Goal: Task Accomplishment & Management: Use online tool/utility

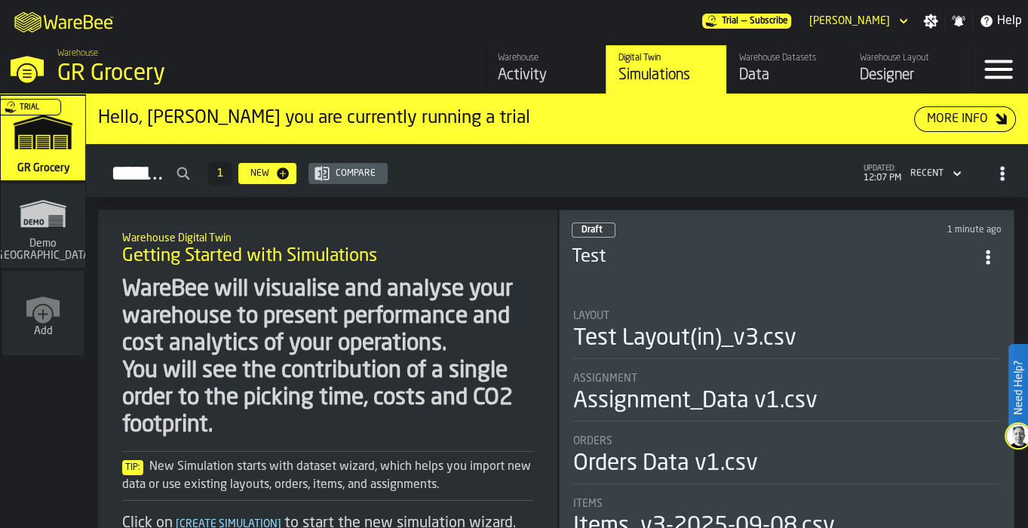
click at [725, 310] on div "Layout" at bounding box center [787, 316] width 428 height 12
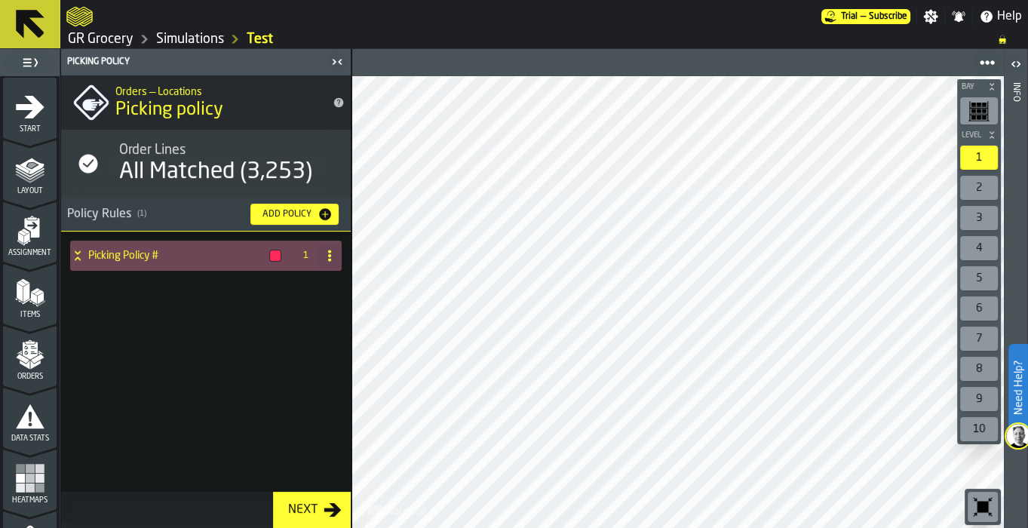
click at [40, 311] on span "Items" at bounding box center [30, 315] width 54 height 8
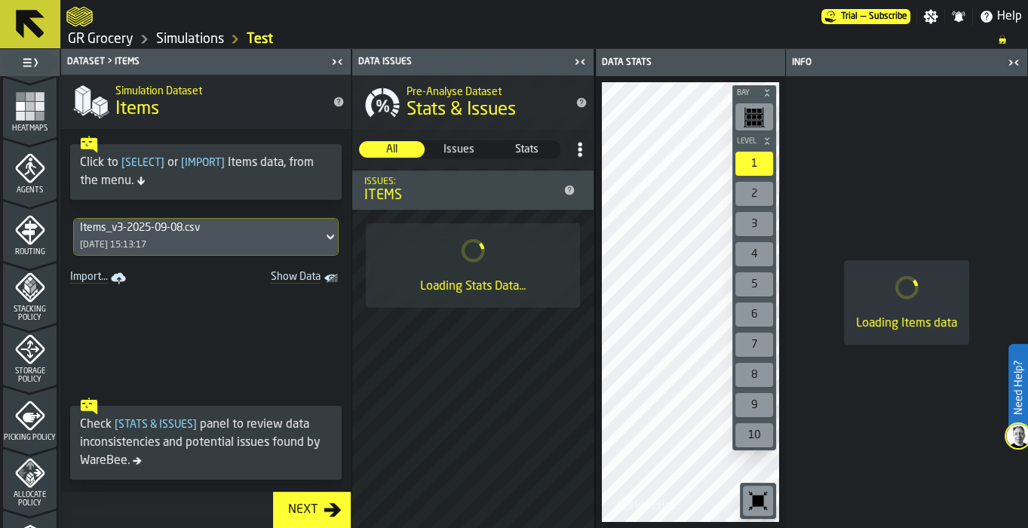
scroll to position [283, 0]
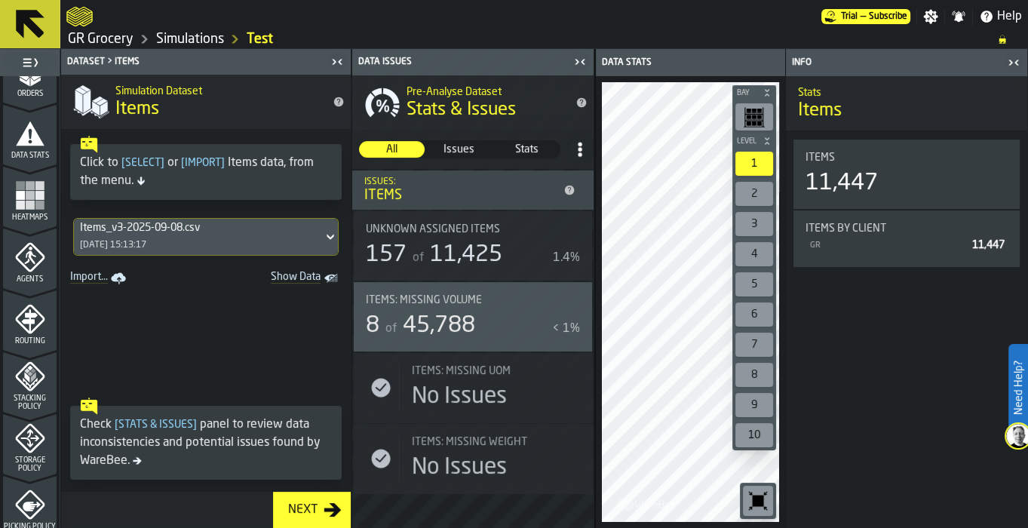
click at [15, 266] on icon "menu Agents" at bounding box center [30, 257] width 30 height 30
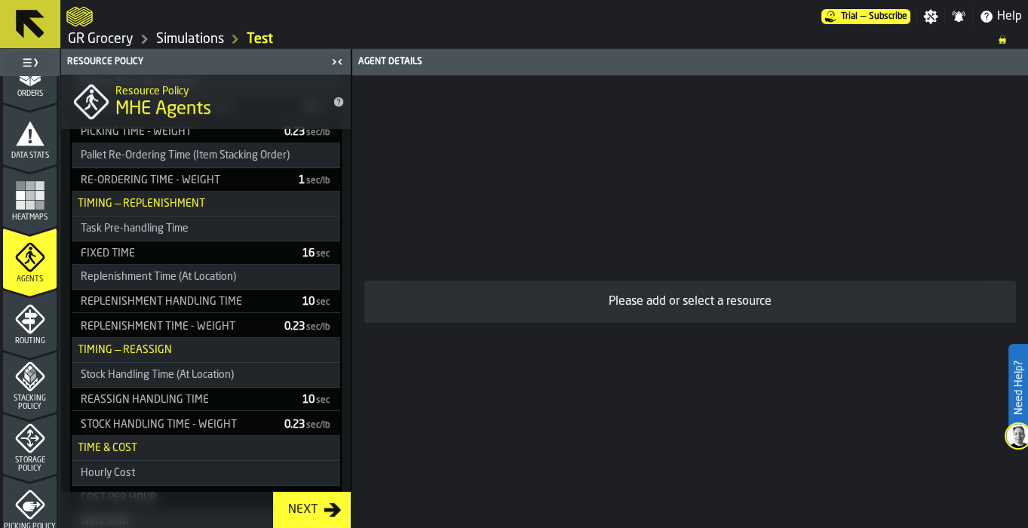
scroll to position [647, 0]
click at [20, 317] on icon "menu Routing" at bounding box center [30, 319] width 30 height 30
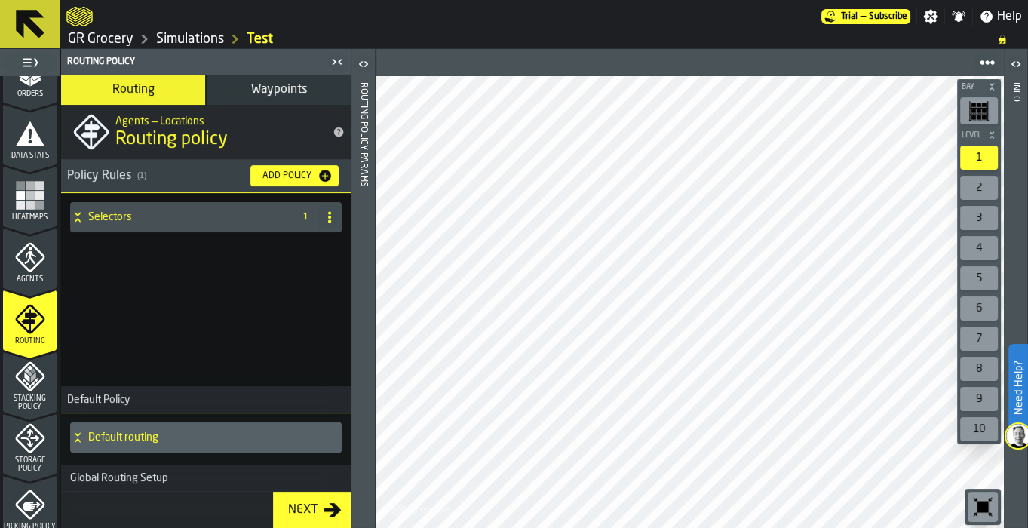
click at [108, 171] on div "Policy Rules ( 1 )" at bounding box center [152, 176] width 171 height 18
click at [94, 223] on div "Selectors" at bounding box center [178, 217] width 217 height 30
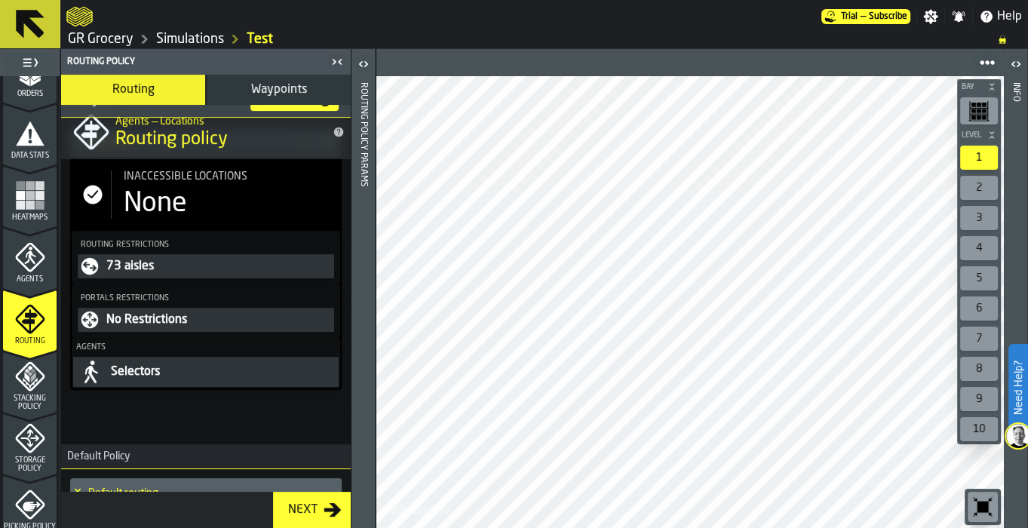
scroll to position [128, 0]
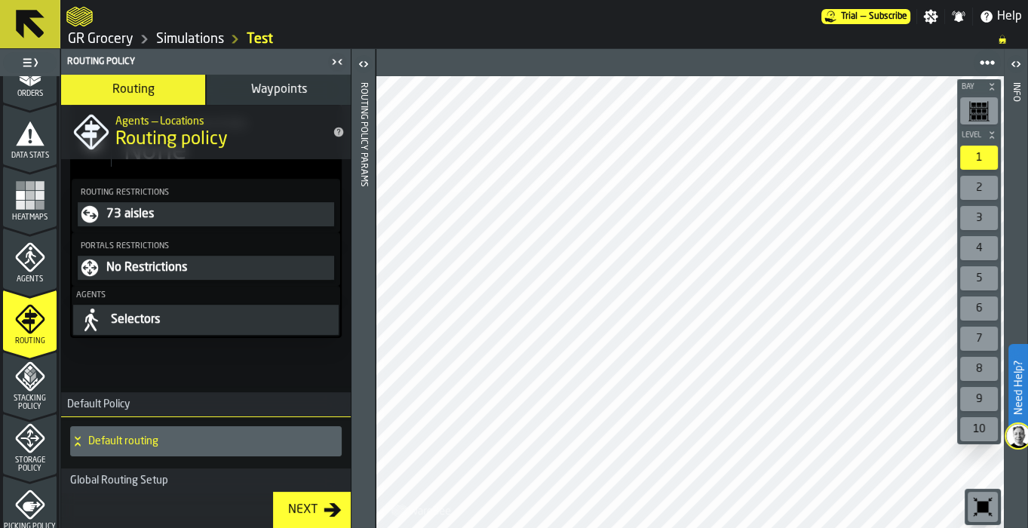
click at [26, 382] on icon "menu Stacking Policy" at bounding box center [30, 376] width 30 height 30
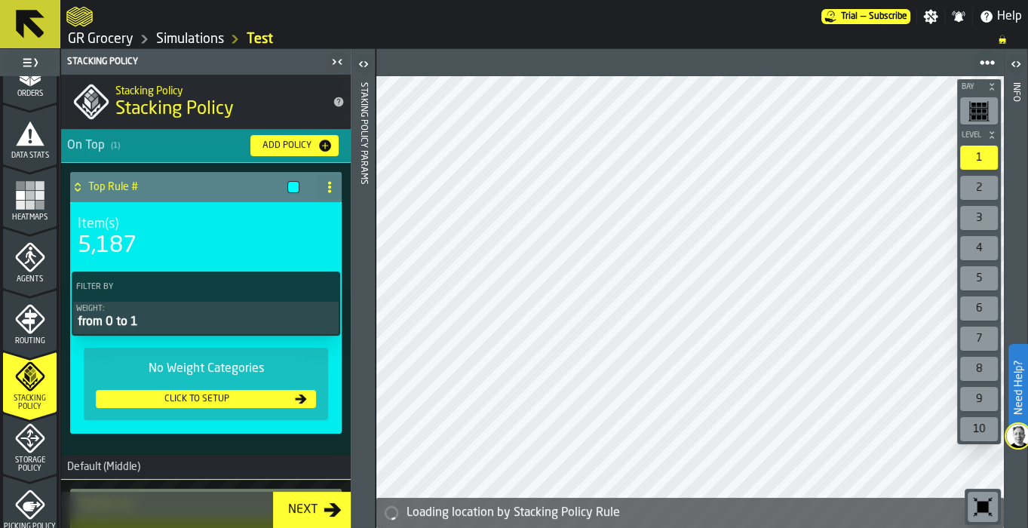
click at [32, 453] on div "Storage Policy" at bounding box center [30, 448] width 54 height 50
click at [19, 441] on icon "menu Storage Policy" at bounding box center [30, 438] width 30 height 30
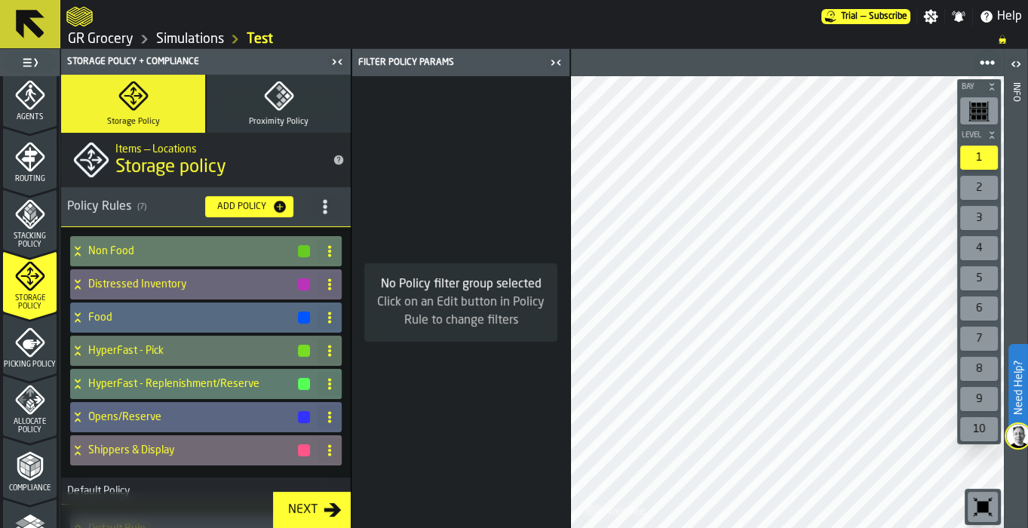
scroll to position [490, 0]
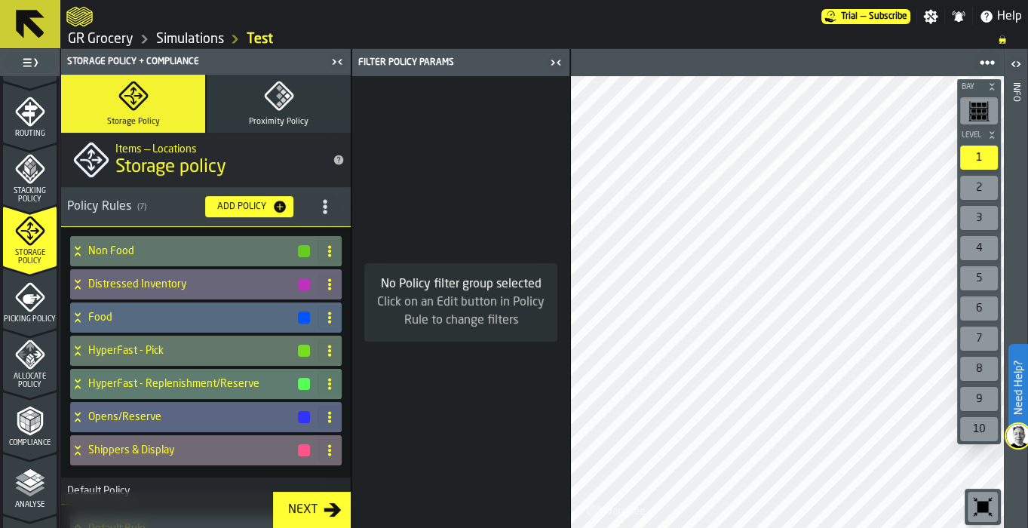
click at [38, 298] on icon "menu Picking Policy" at bounding box center [30, 297] width 30 height 30
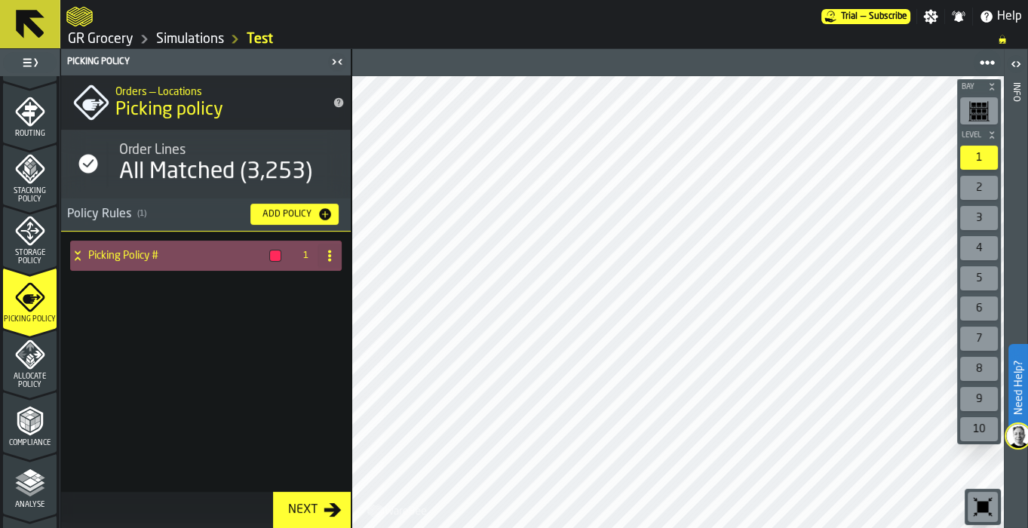
click at [181, 242] on div "Picking Policy #" at bounding box center [178, 256] width 217 height 30
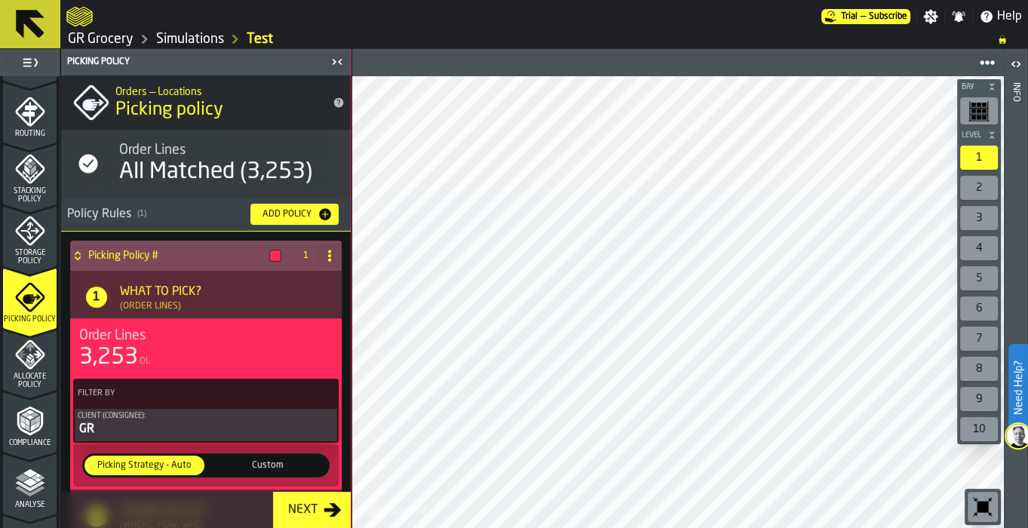
scroll to position [236, 0]
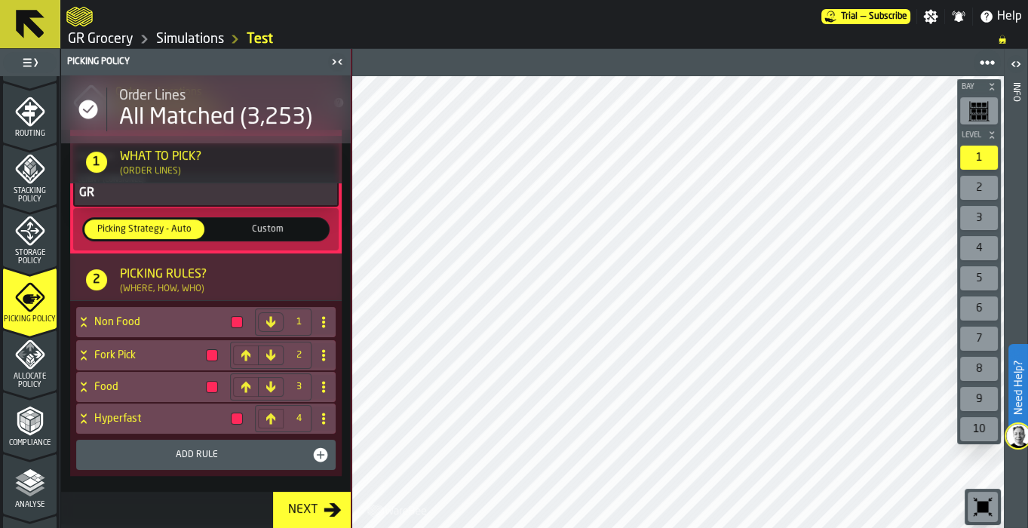
click at [20, 347] on icon "menu Allocate Policy" at bounding box center [29, 354] width 29 height 29
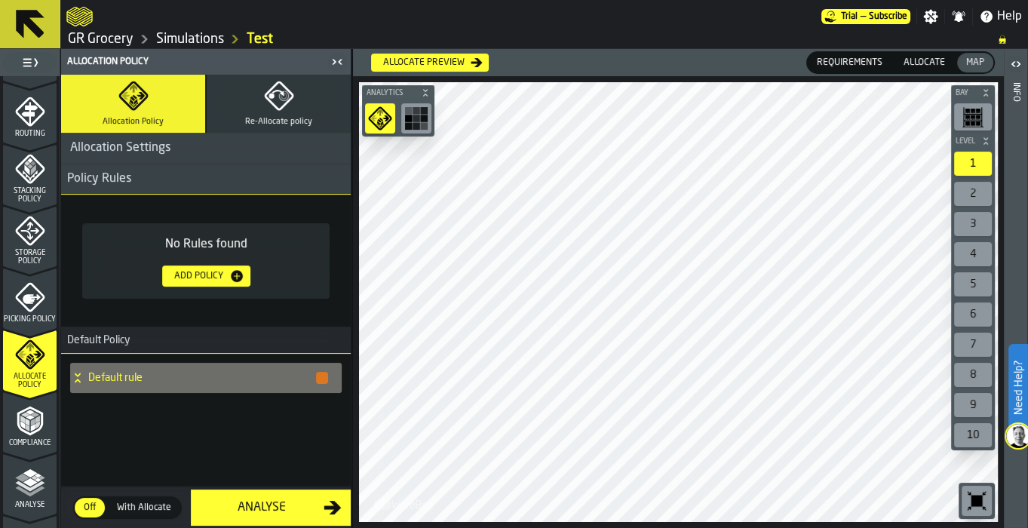
click at [207, 272] on div "Add Policy" at bounding box center [198, 276] width 61 height 11
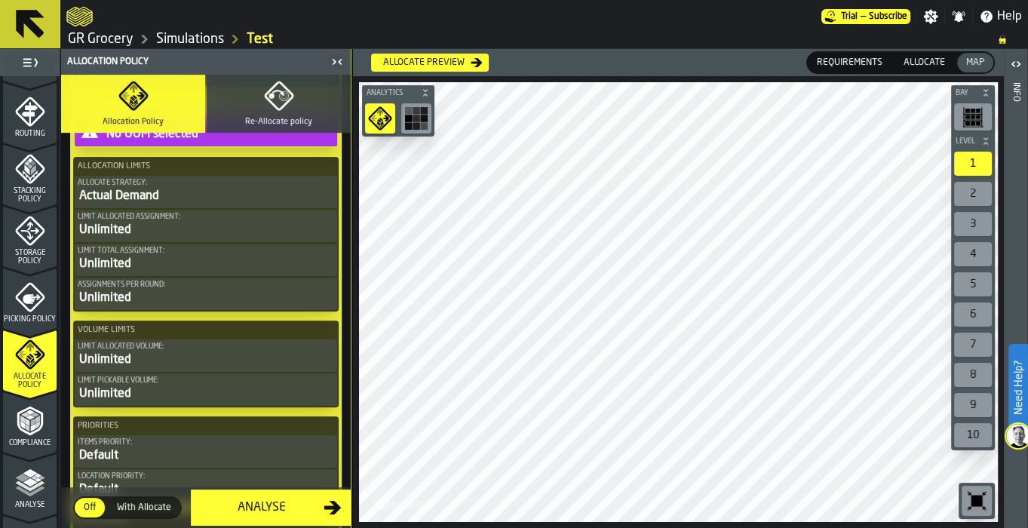
scroll to position [395, 0]
click at [130, 195] on div "Actual Demand" at bounding box center [206, 195] width 257 height 18
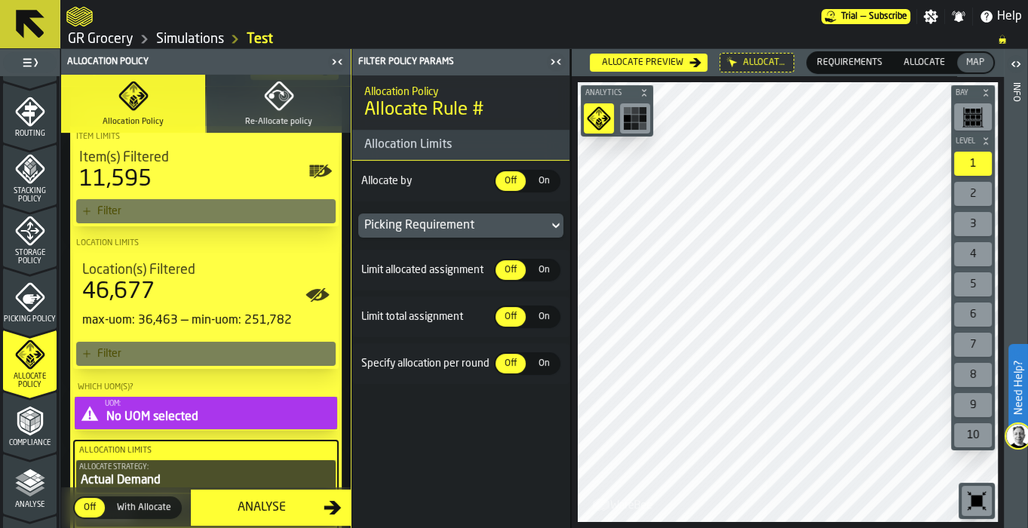
scroll to position [0, 0]
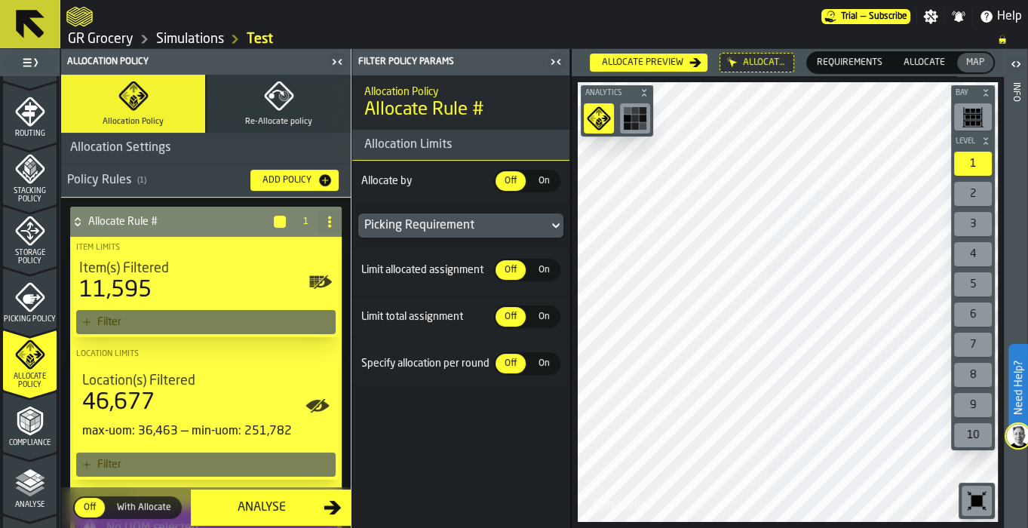
click at [324, 220] on icon at bounding box center [330, 222] width 12 height 12
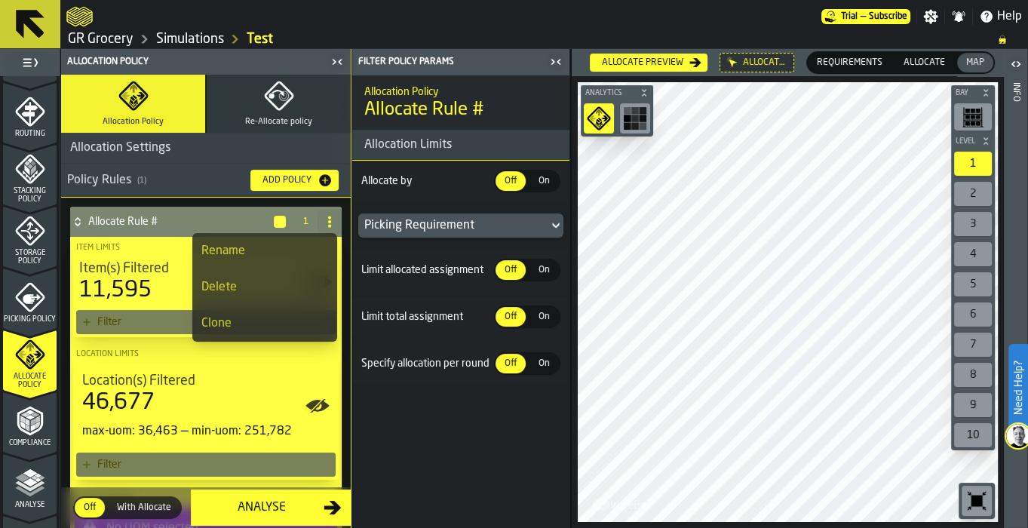
click at [243, 281] on div "Delete" at bounding box center [264, 287] width 127 height 18
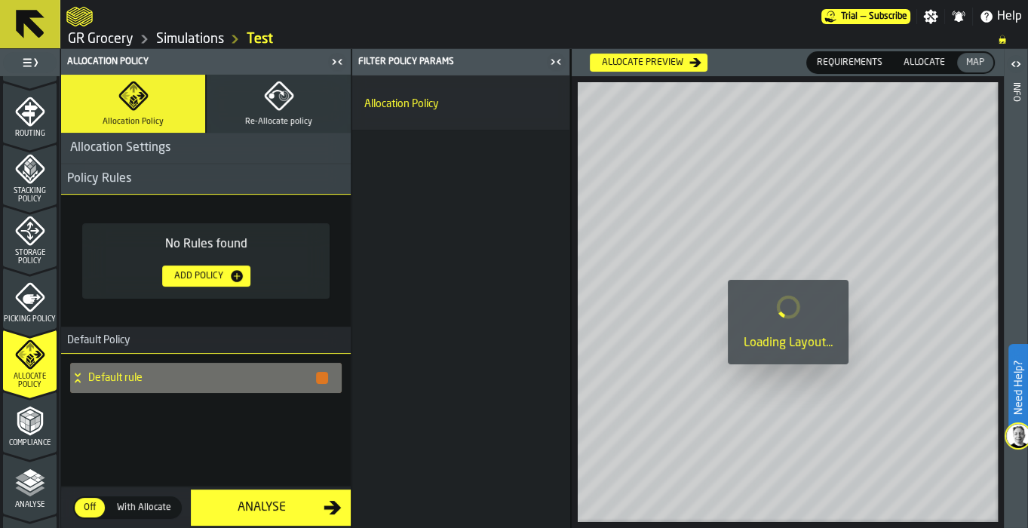
click at [332, 61] on icon "button-toggle-Close me" at bounding box center [337, 62] width 18 height 18
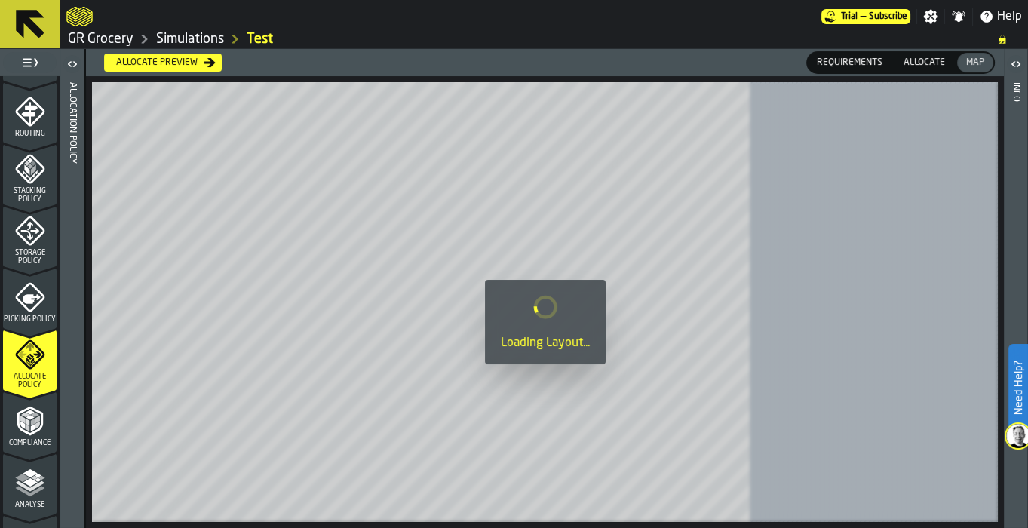
click at [317, 60] on span "Allocate preview" at bounding box center [444, 63] width 705 height 18
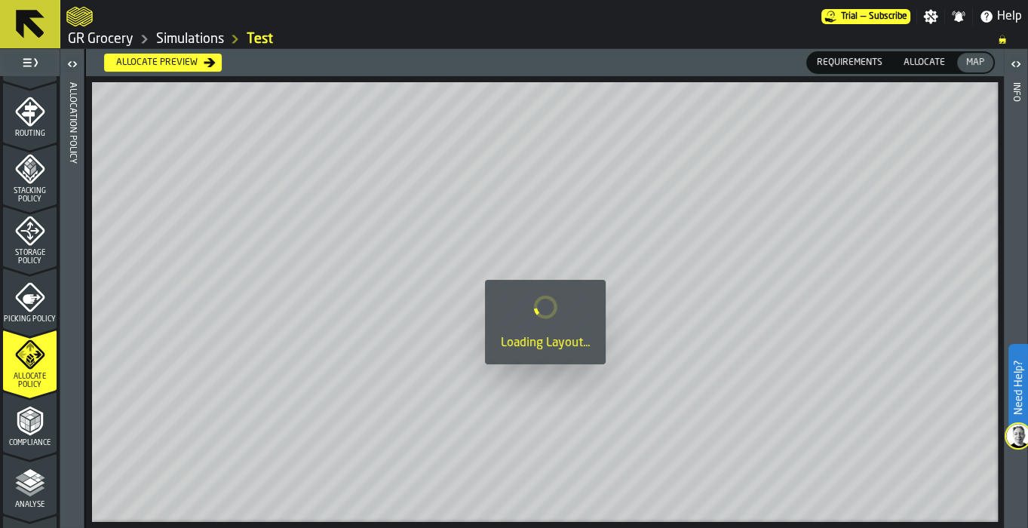
scroll to position [661, 0]
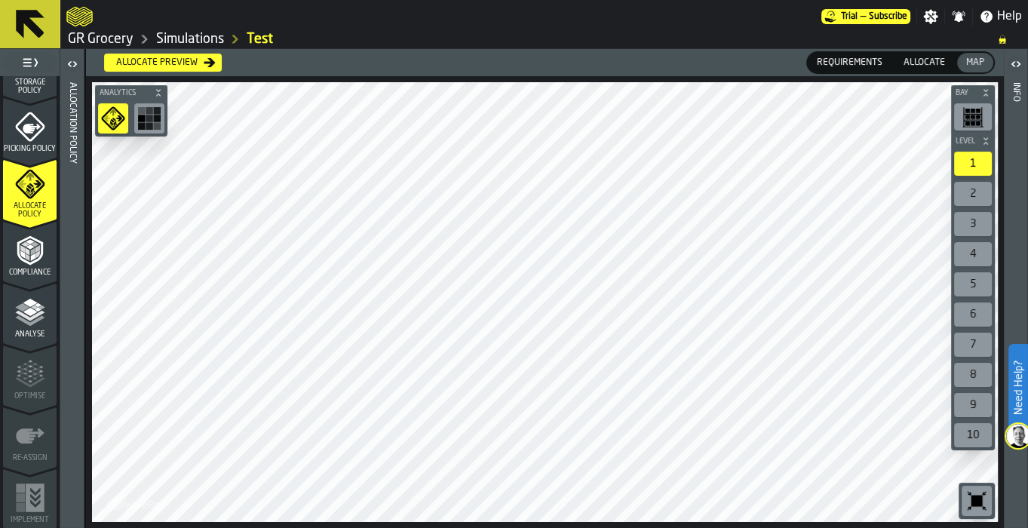
click at [40, 236] on icon "menu Compliance" at bounding box center [30, 250] width 30 height 30
click at [32, 310] on polygon "menu Analyse" at bounding box center [30, 311] width 14 height 8
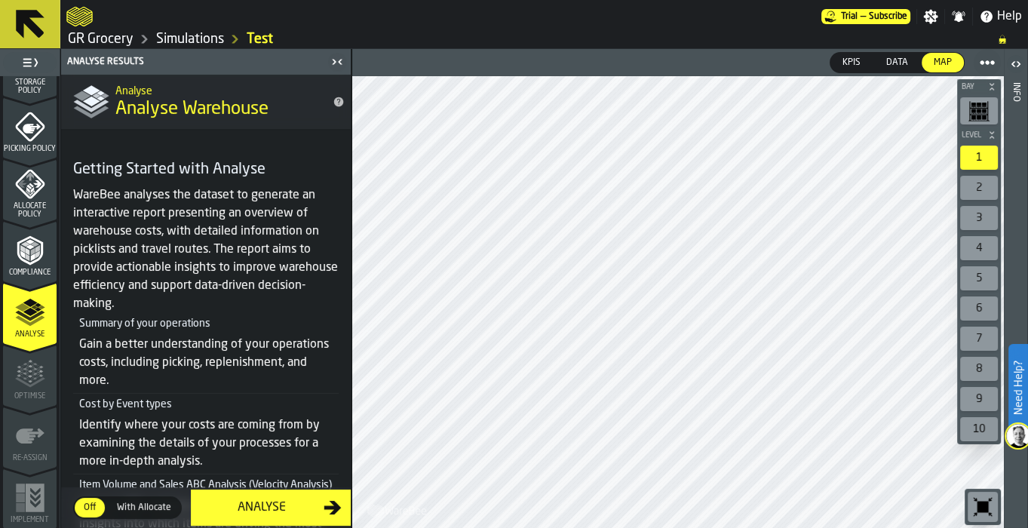
scroll to position [1, 0]
click at [23, 31] on icon at bounding box center [30, 24] width 36 height 36
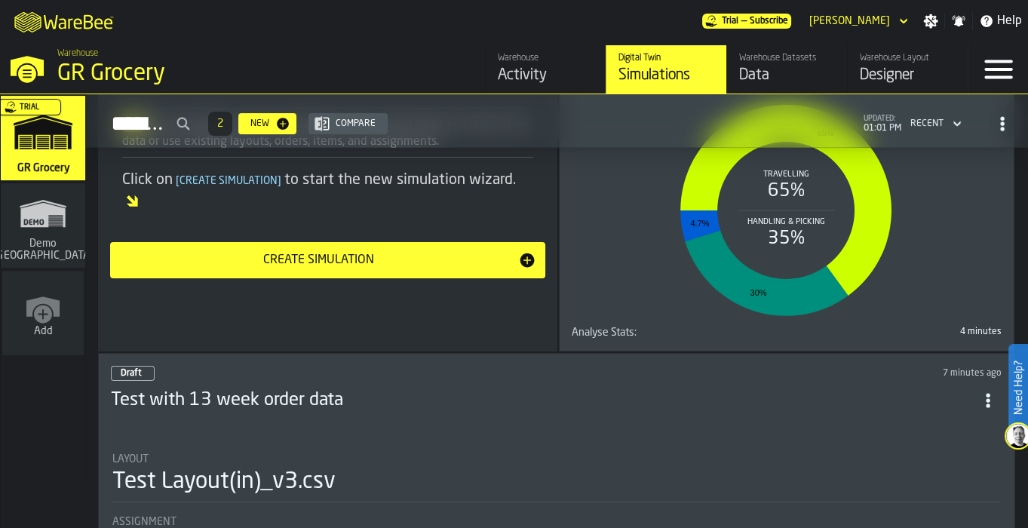
scroll to position [405, 0]
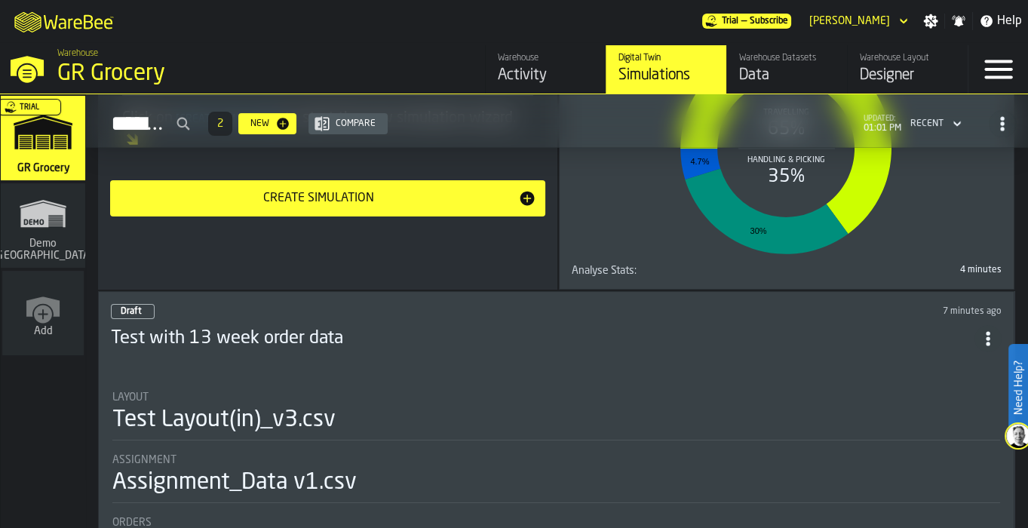
drag, startPoint x: 267, startPoint y: 349, endPoint x: 259, endPoint y: 407, distance: 59.4
click at [259, 407] on div "Draft 7 minutes ago Test with 13 week order data Layout Test Layout(in)_v3.csv …" at bounding box center [556, 464] width 917 height 346
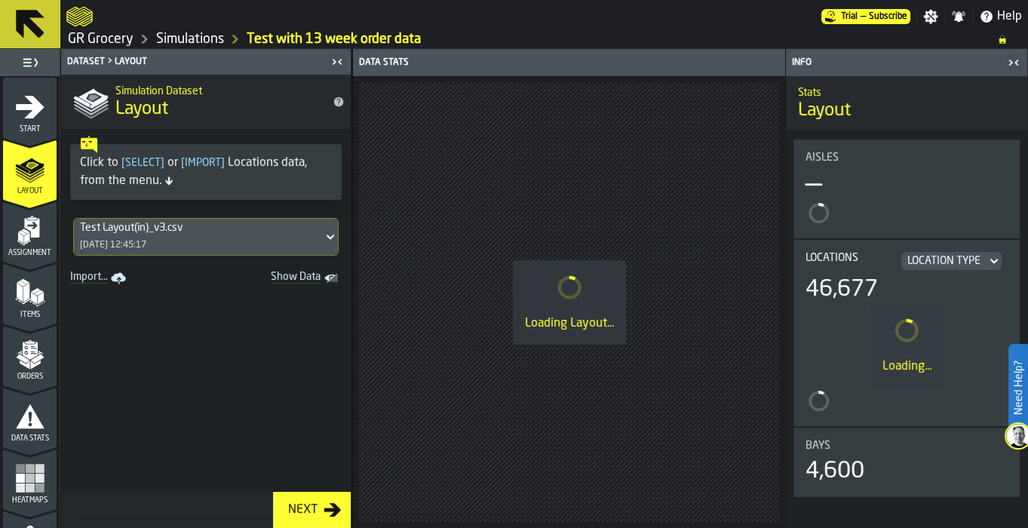
click at [96, 42] on link "GR Grocery" at bounding box center [101, 39] width 66 height 17
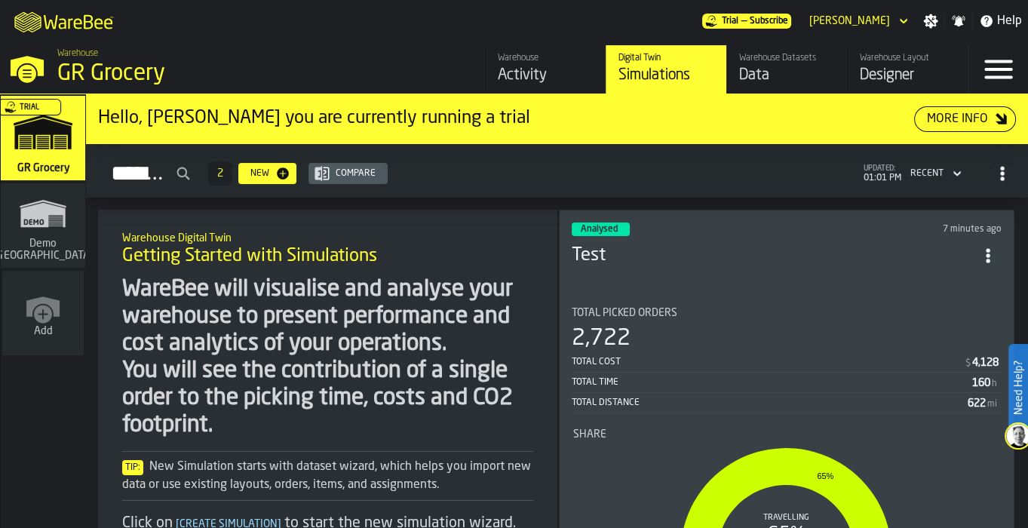
click at [654, 325] on div "2,722" at bounding box center [787, 338] width 431 height 27
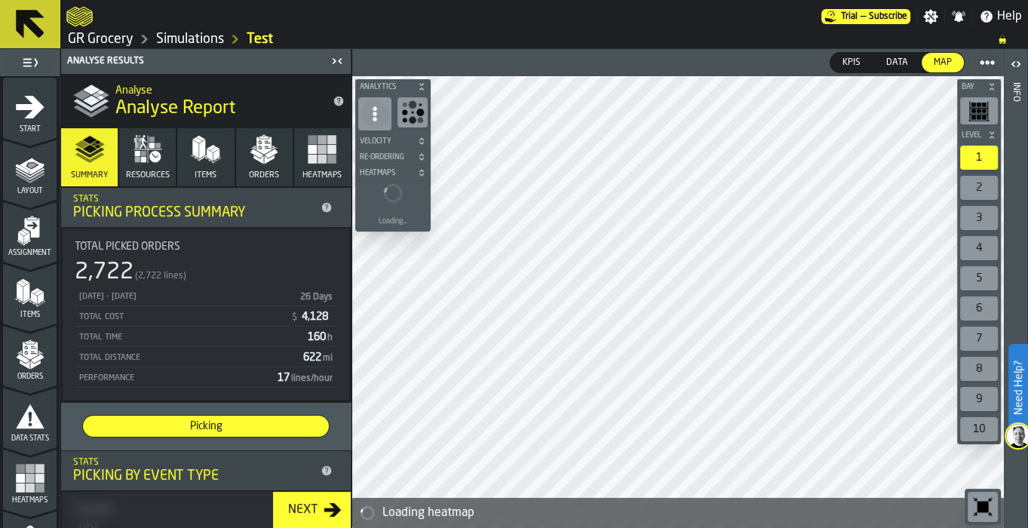
click at [140, 173] on span "Resources" at bounding box center [148, 176] width 44 height 10
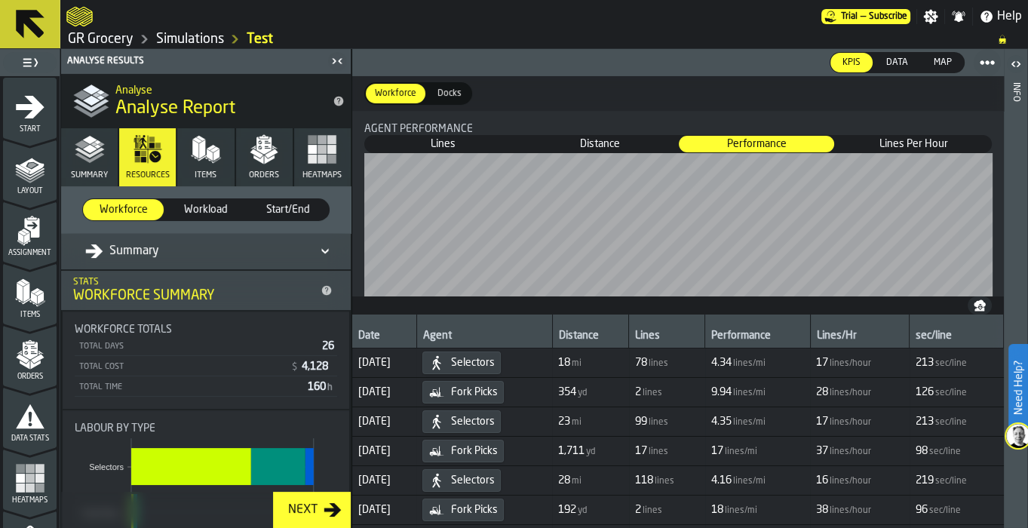
click at [197, 166] on button "Items" at bounding box center [205, 157] width 57 height 58
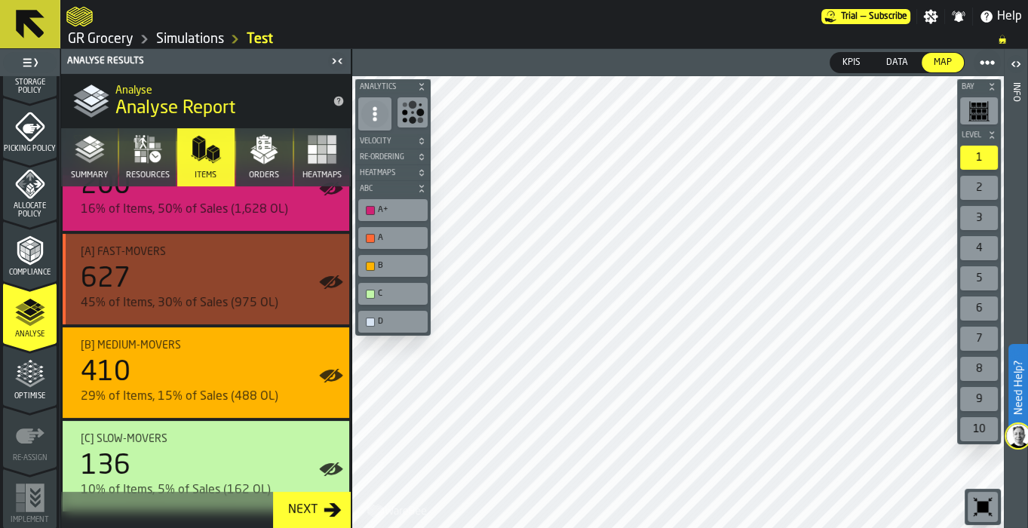
scroll to position [402, 0]
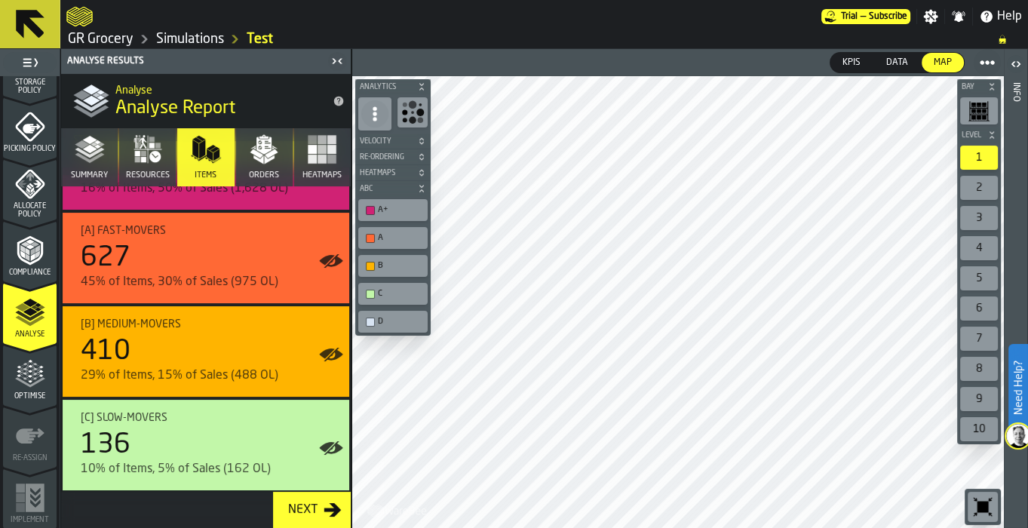
click at [253, 155] on polygon "button" at bounding box center [256, 153] width 13 height 9
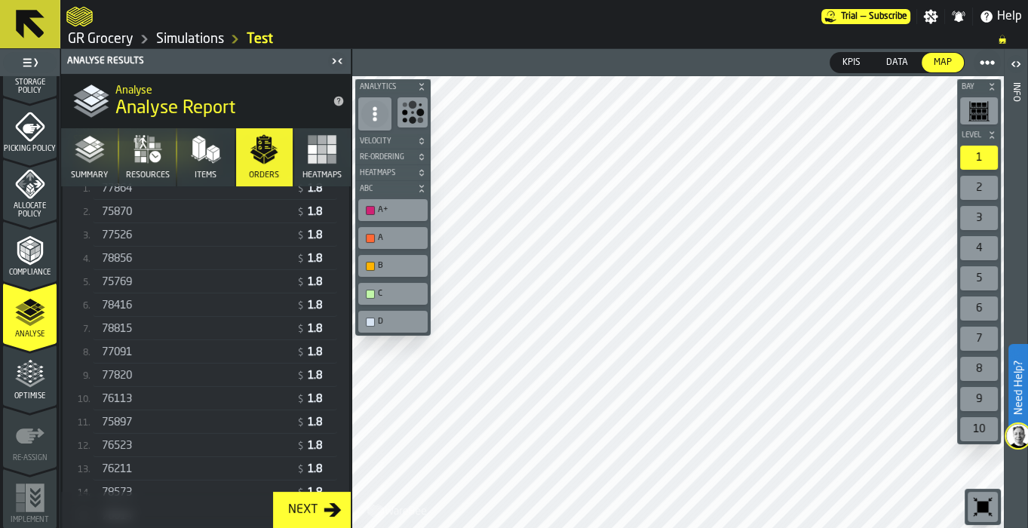
click at [85, 152] on polyline "button" at bounding box center [89, 153] width 29 height 11
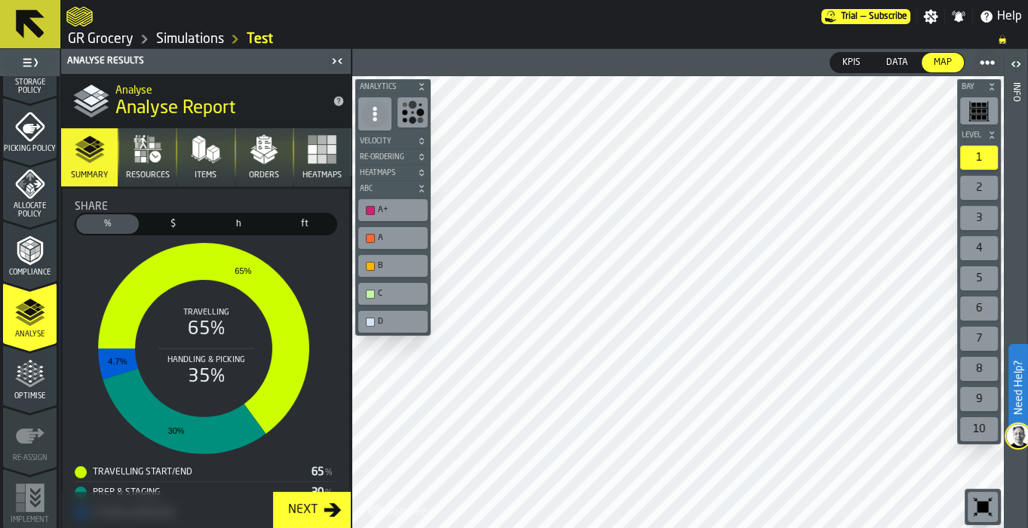
click at [336, 95] on icon "title-Analyse Report" at bounding box center [339, 101] width 12 height 12
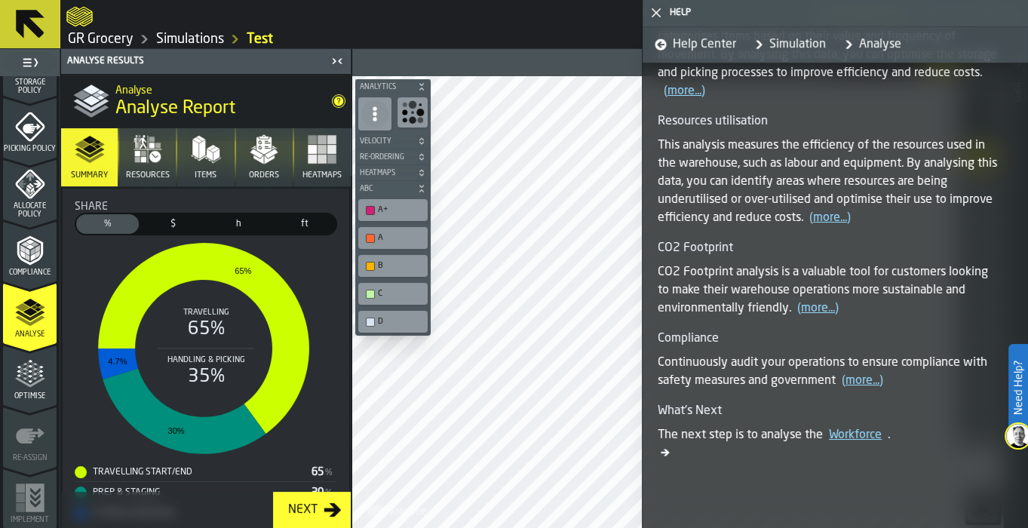
scroll to position [1372, 0]
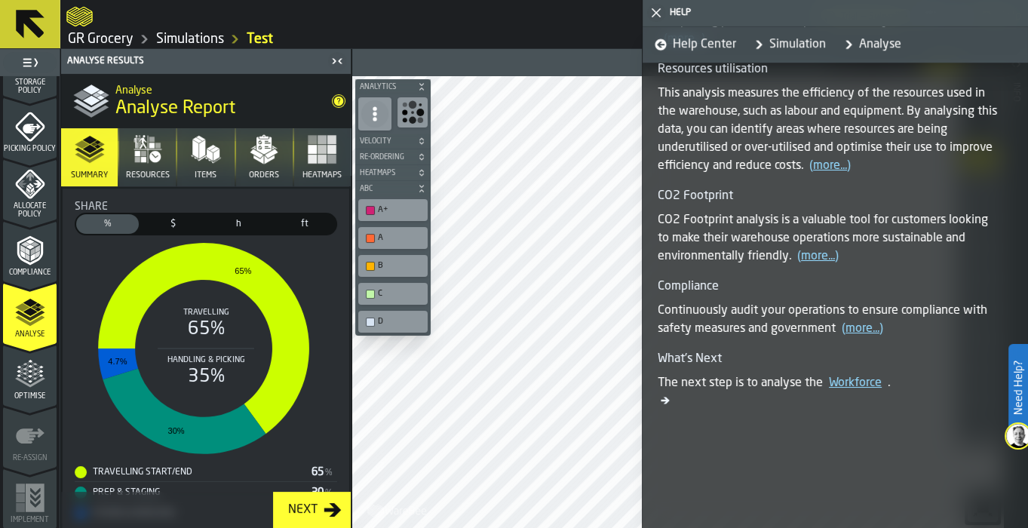
click at [658, 14] on polygon "button-toggle-Close me" at bounding box center [657, 13] width 10 height 10
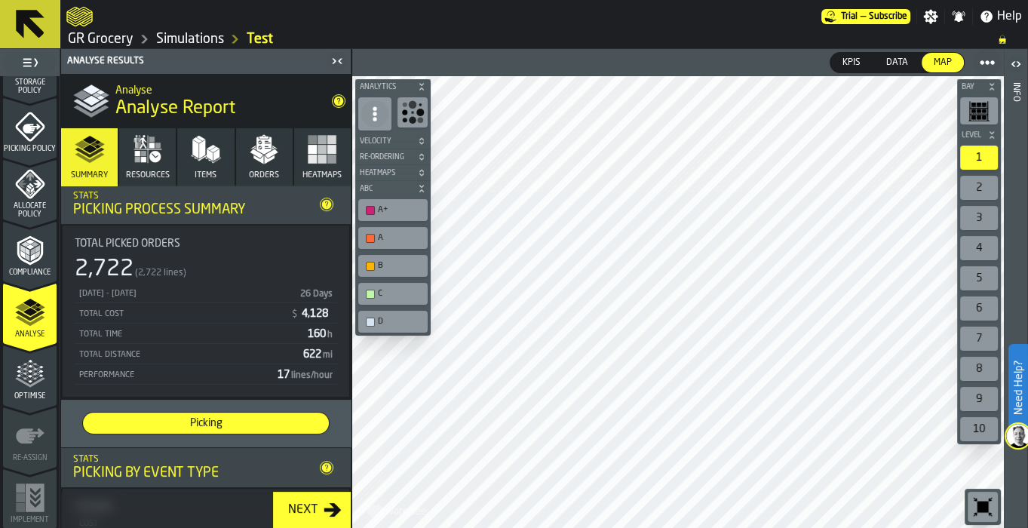
scroll to position [0, 0]
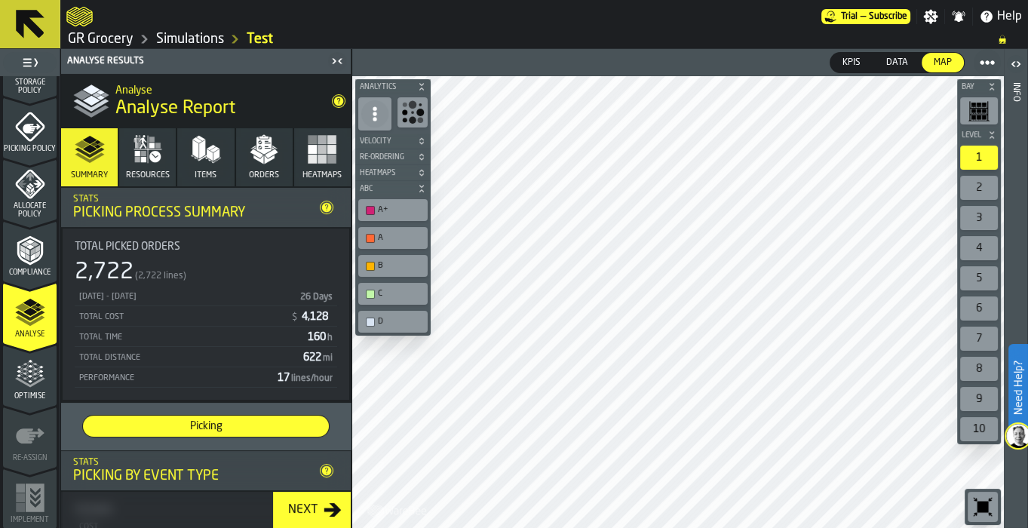
click at [325, 318] on span "4,128" at bounding box center [316, 317] width 29 height 11
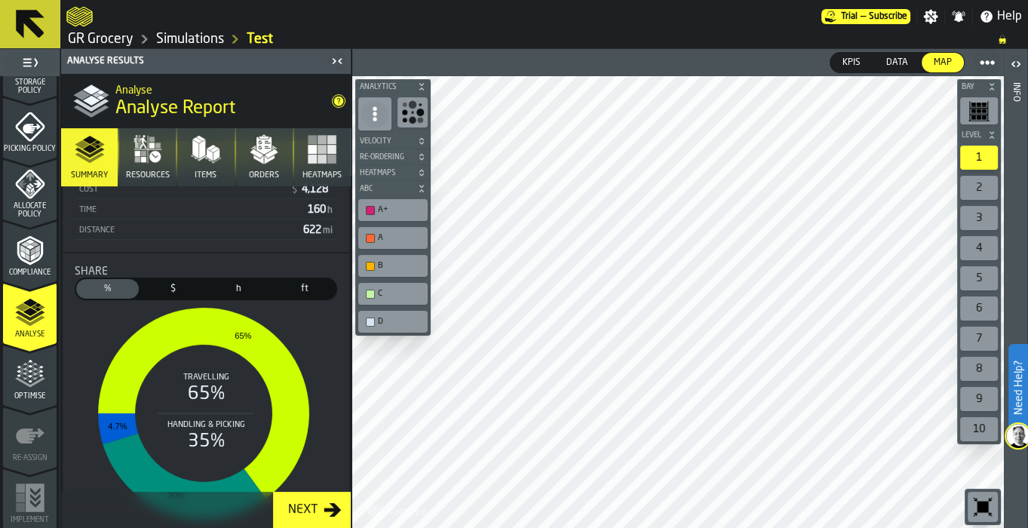
scroll to position [380, 0]
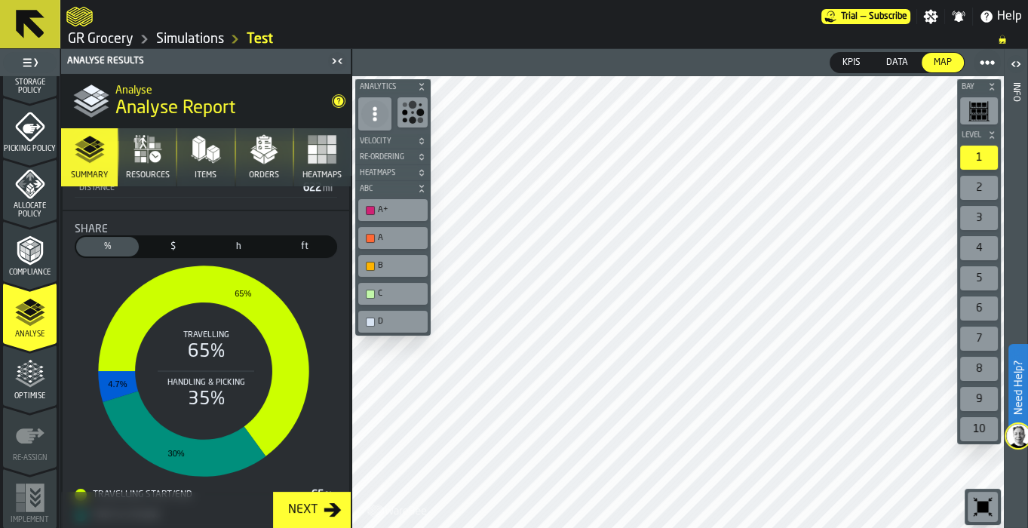
click at [162, 243] on span "$" at bounding box center [173, 247] width 57 height 14
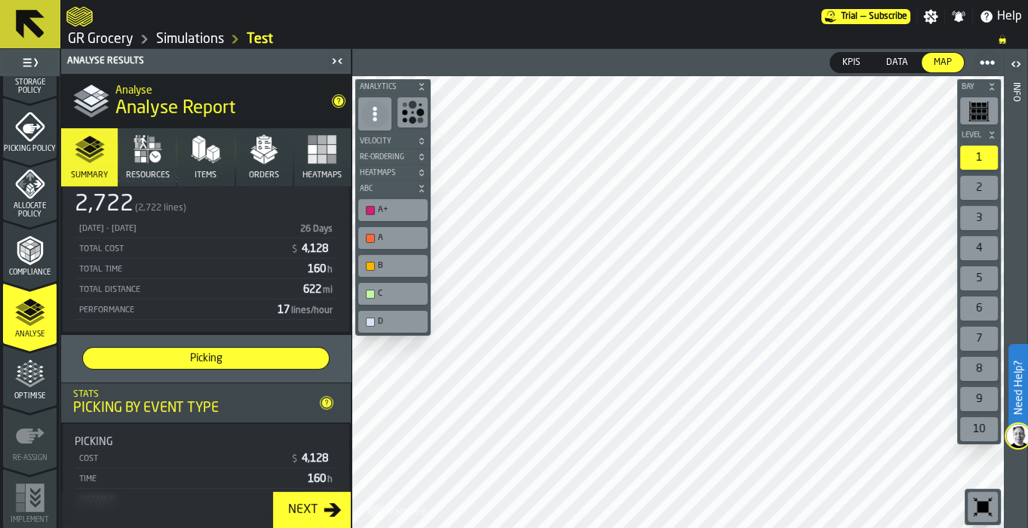
scroll to position [0, 0]
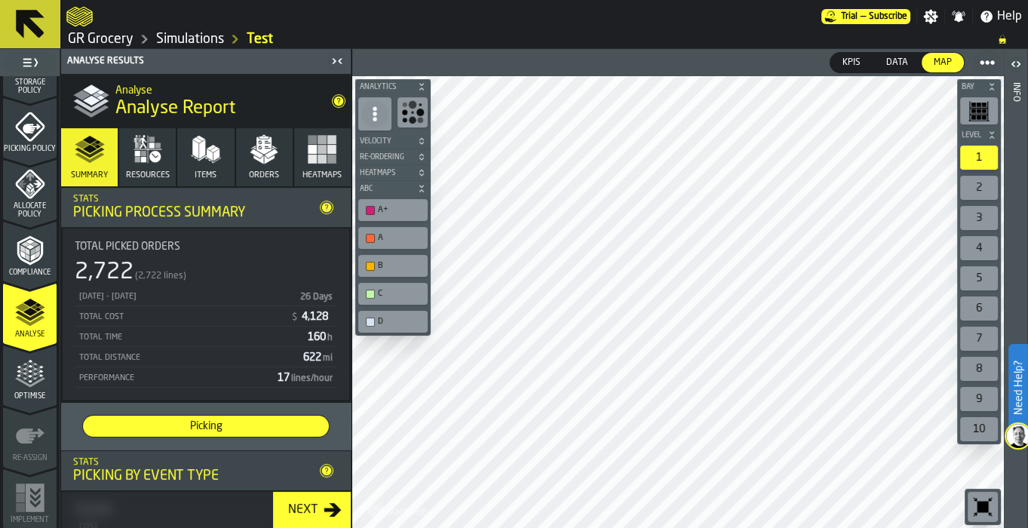
click at [105, 35] on link "GR Grocery" at bounding box center [101, 39] width 66 height 17
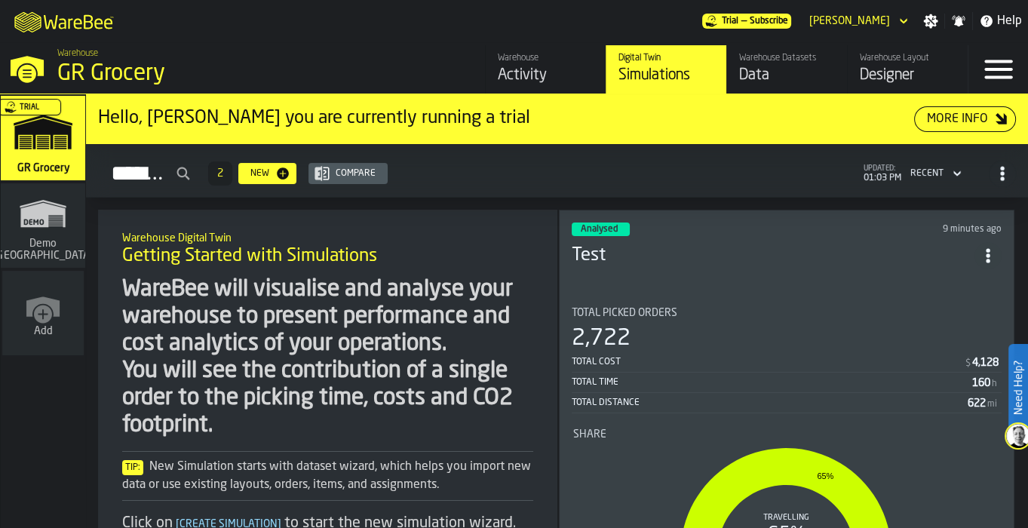
click at [758, 65] on div "Data" at bounding box center [787, 75] width 96 height 21
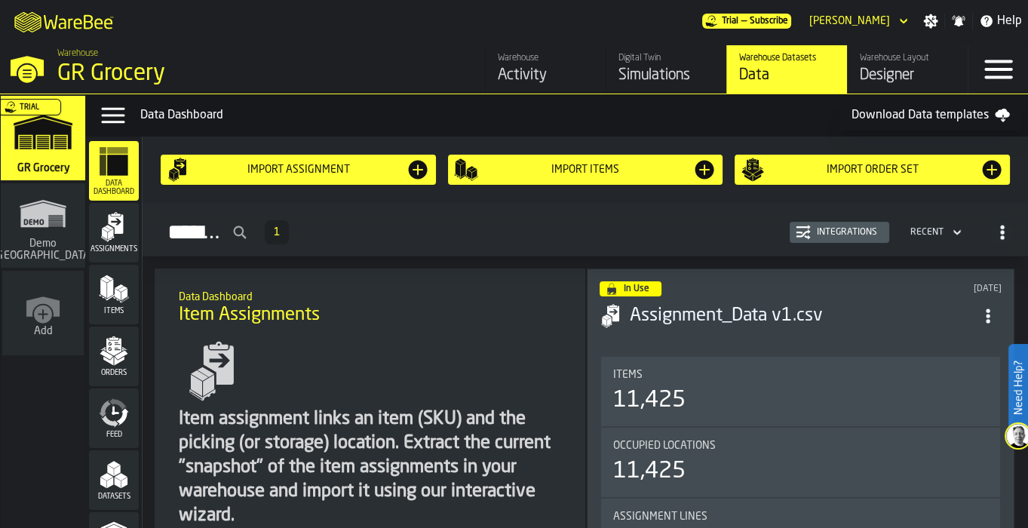
click at [118, 355] on polygon "menu Orders" at bounding box center [121, 354] width 13 height 9
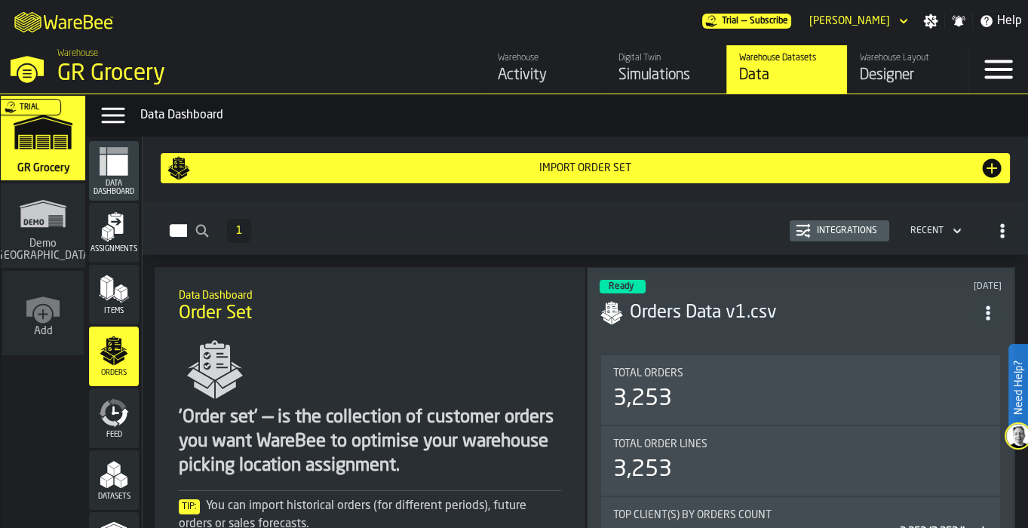
scroll to position [213, 0]
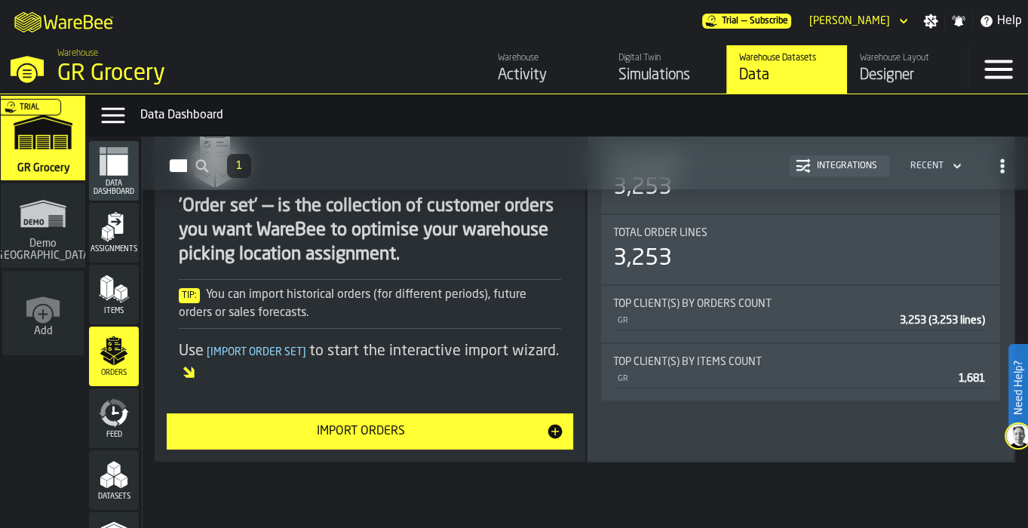
click at [386, 435] on div "Import Orders" at bounding box center [361, 432] width 370 height 18
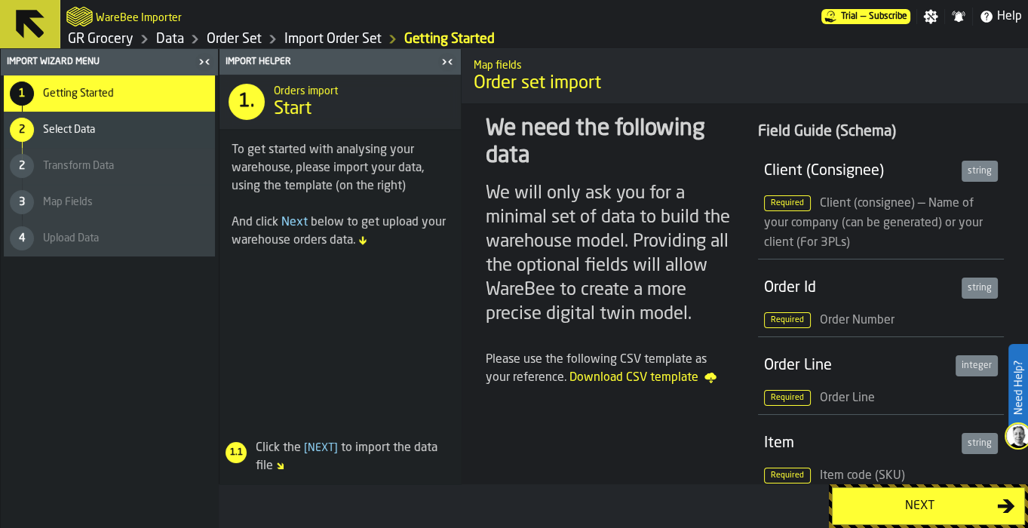
click at [973, 512] on div "Next" at bounding box center [919, 506] width 155 height 18
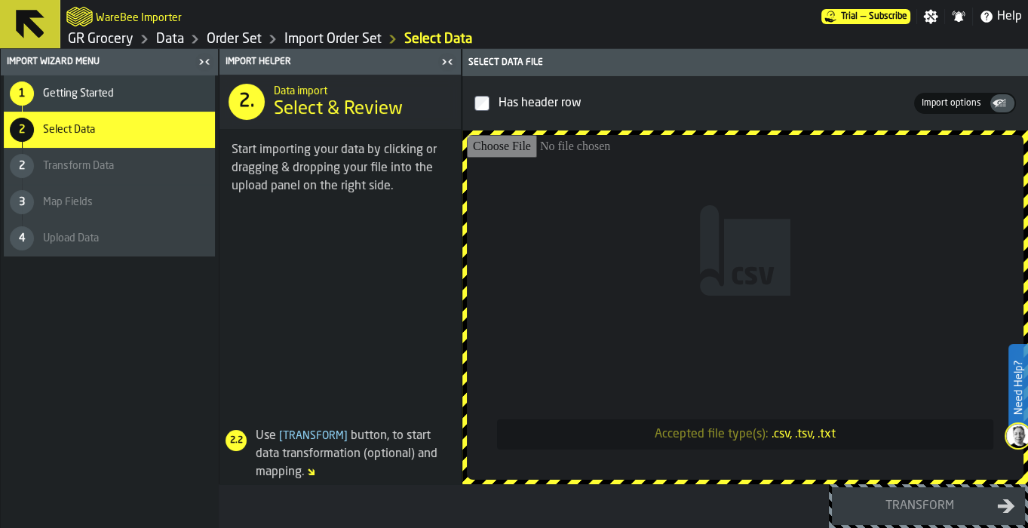
click at [726, 291] on input "Accepted file type(s): .csv, .tsv, .txt" at bounding box center [745, 307] width 557 height 345
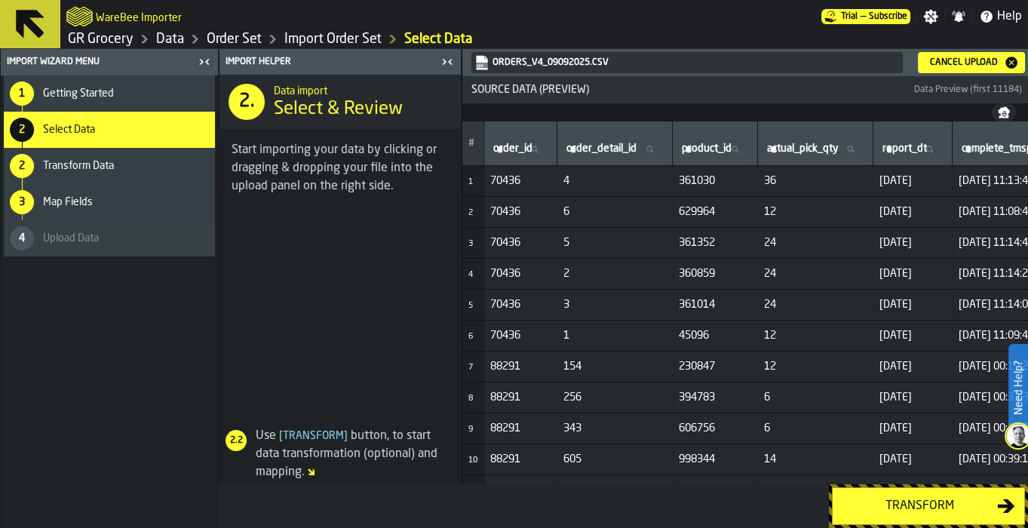
click at [987, 509] on div "Transform" at bounding box center [919, 506] width 155 height 18
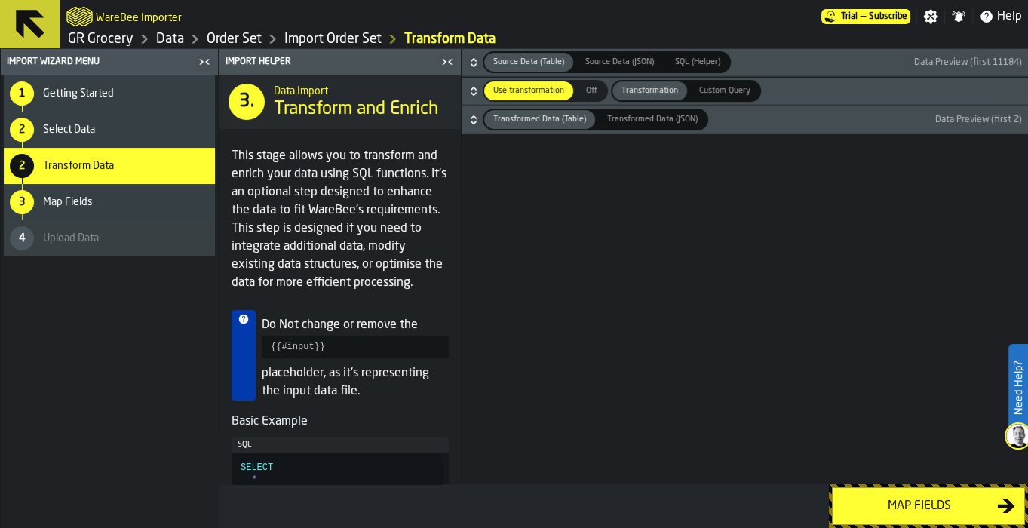
click at [986, 506] on div "Map fields" at bounding box center [919, 506] width 155 height 18
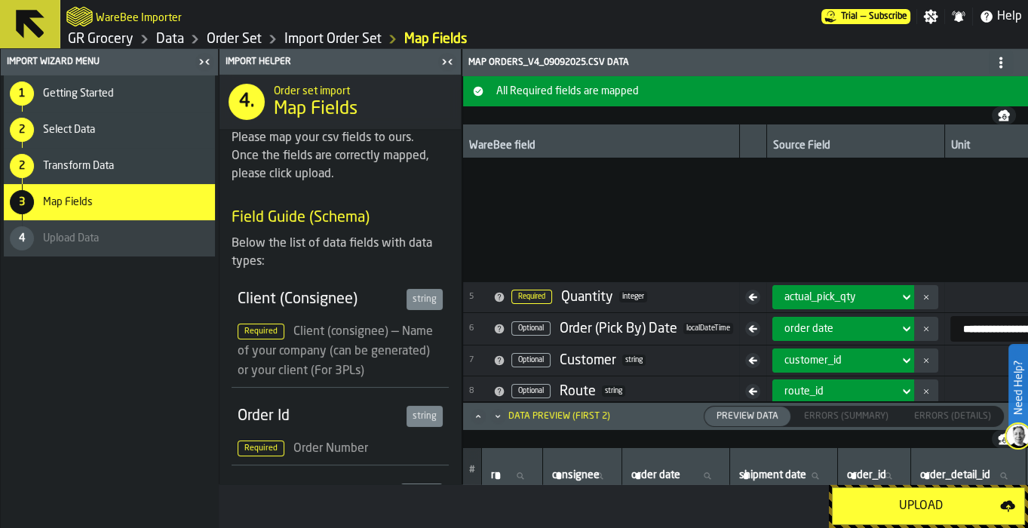
scroll to position [223, 0]
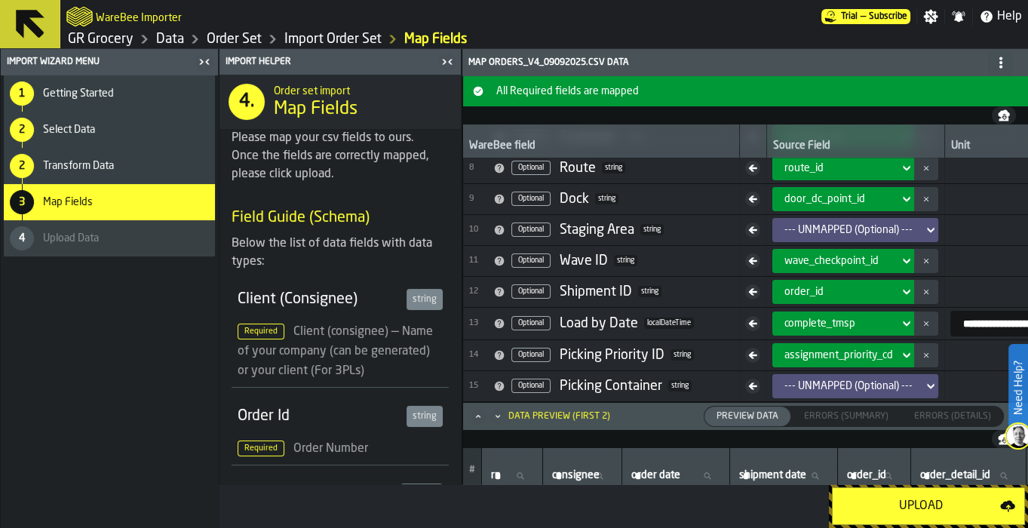
click at [945, 510] on div "Upload" at bounding box center [921, 506] width 158 height 18
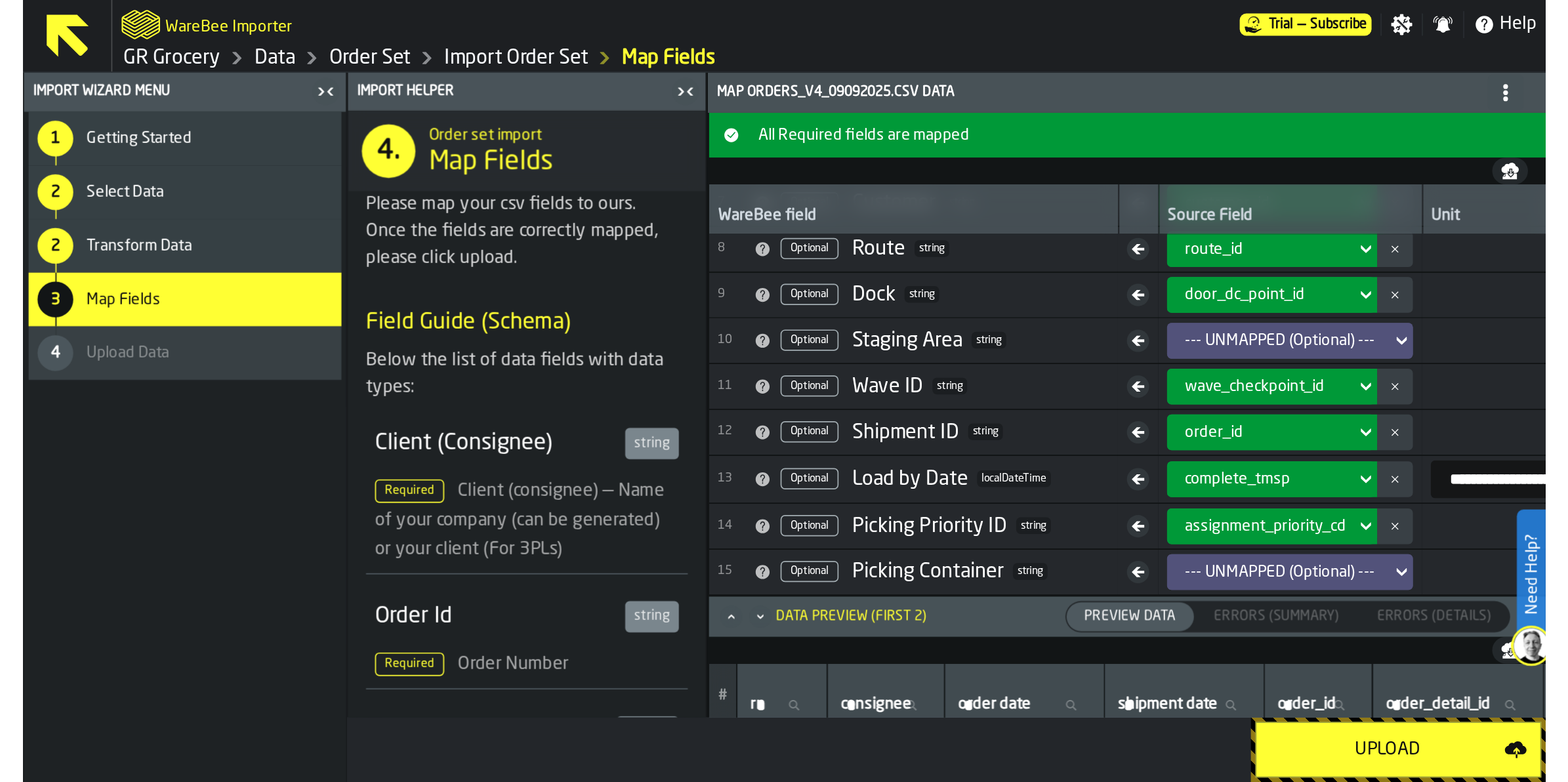
scroll to position [195, 0]
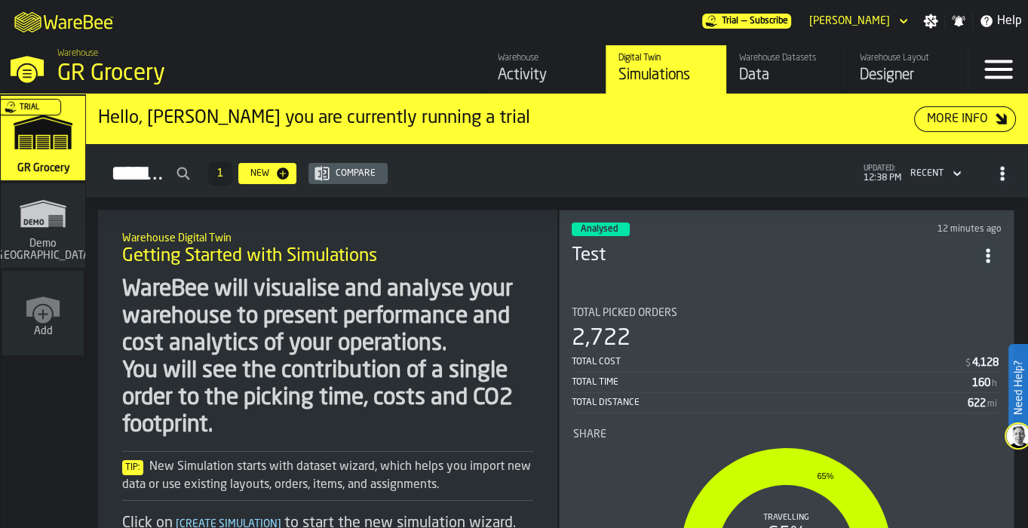
click at [804, 54] on div "Warehouse Datasets" at bounding box center [787, 58] width 96 height 11
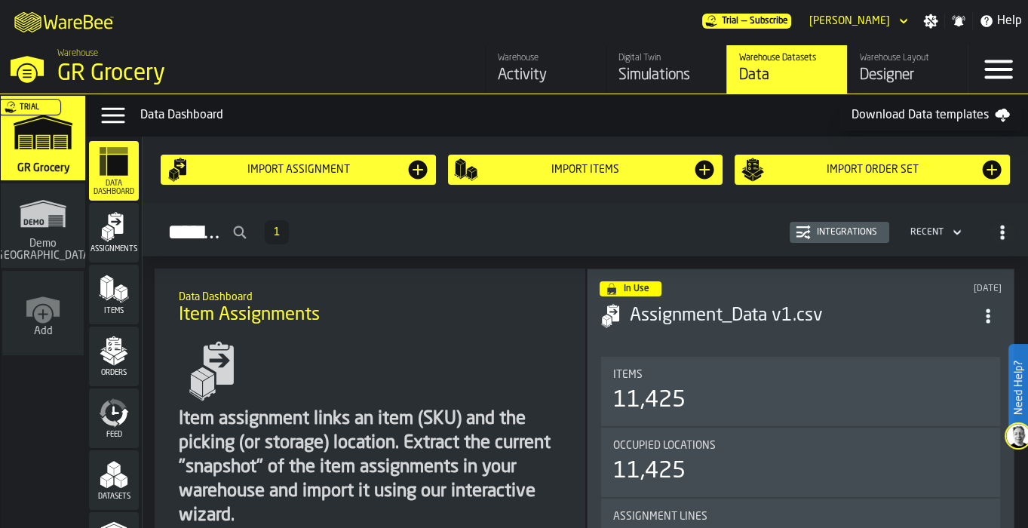
scroll to position [110, 0]
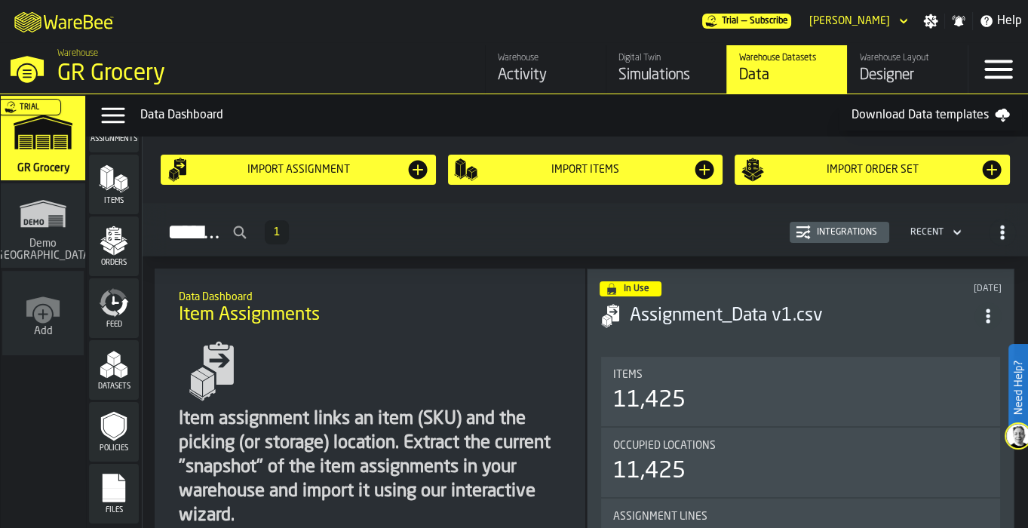
click at [96, 500] on div "Files" at bounding box center [114, 493] width 50 height 41
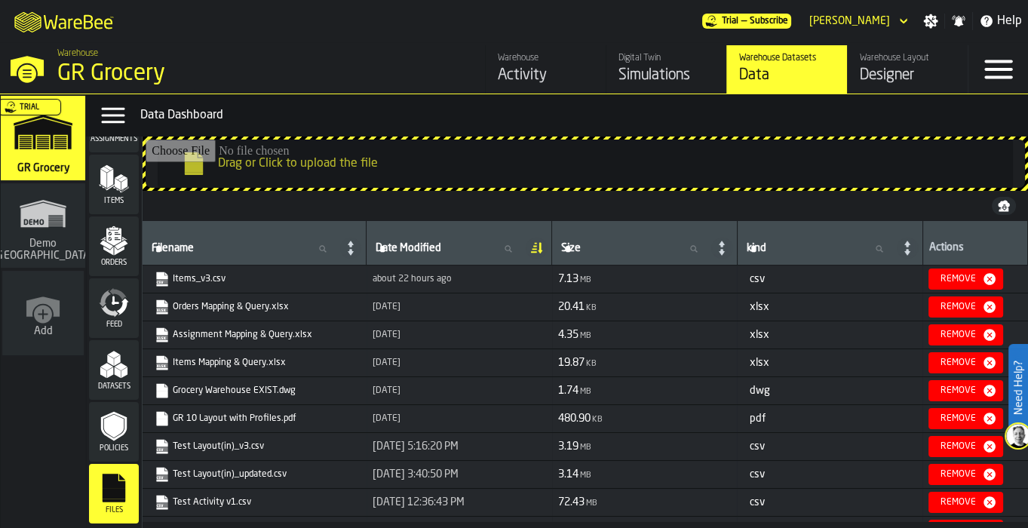
click at [489, 174] on input "Drag or Click to upload the file" at bounding box center [586, 164] width 880 height 48
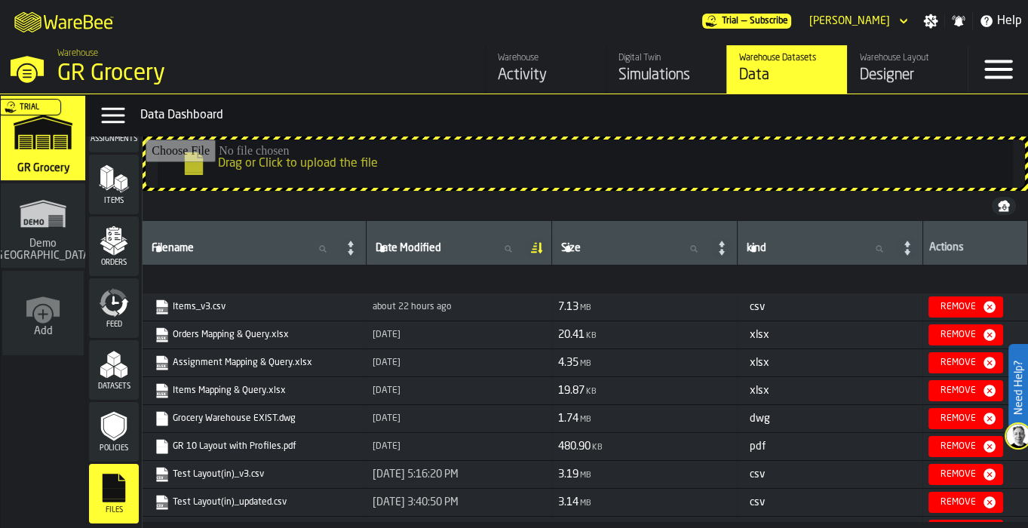
scroll to position [130, 0]
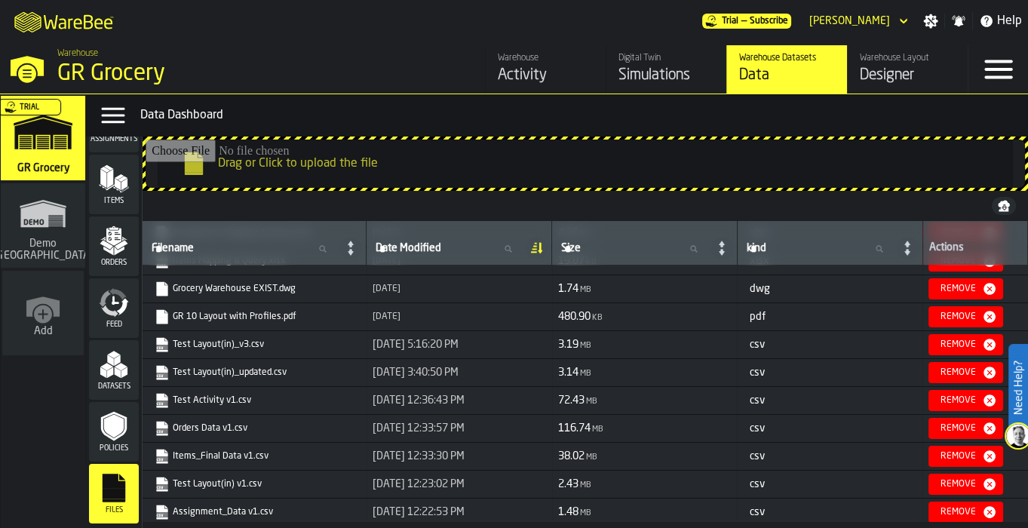
click at [94, 251] on div "Orders" at bounding box center [114, 246] width 50 height 41
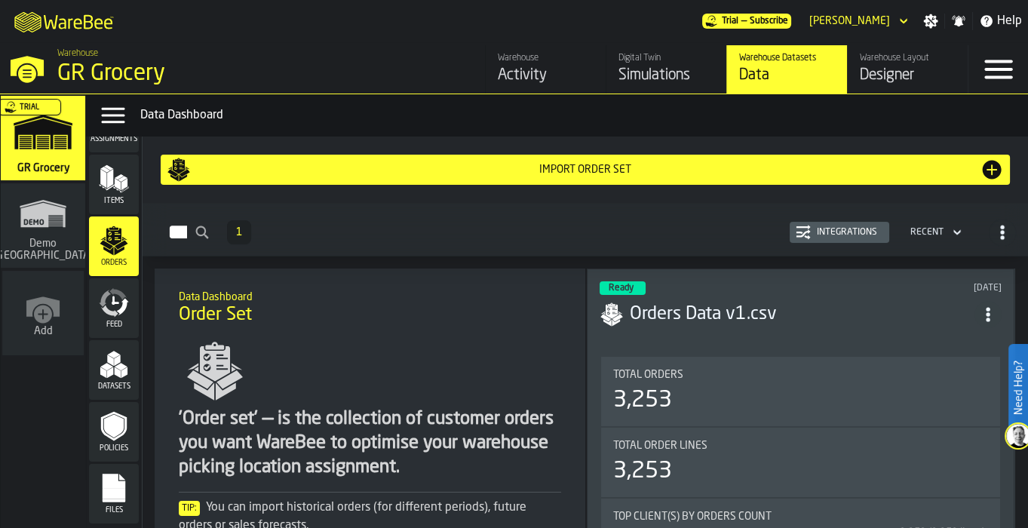
click at [708, 306] on h3 "Orders Data v1.csv" at bounding box center [802, 315] width 345 height 24
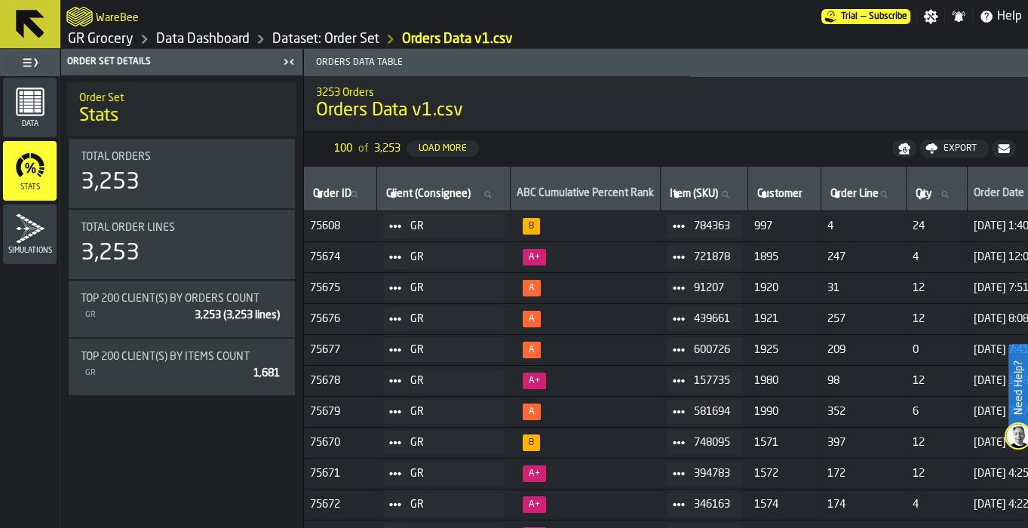
click at [23, 35] on icon at bounding box center [30, 24] width 36 height 36
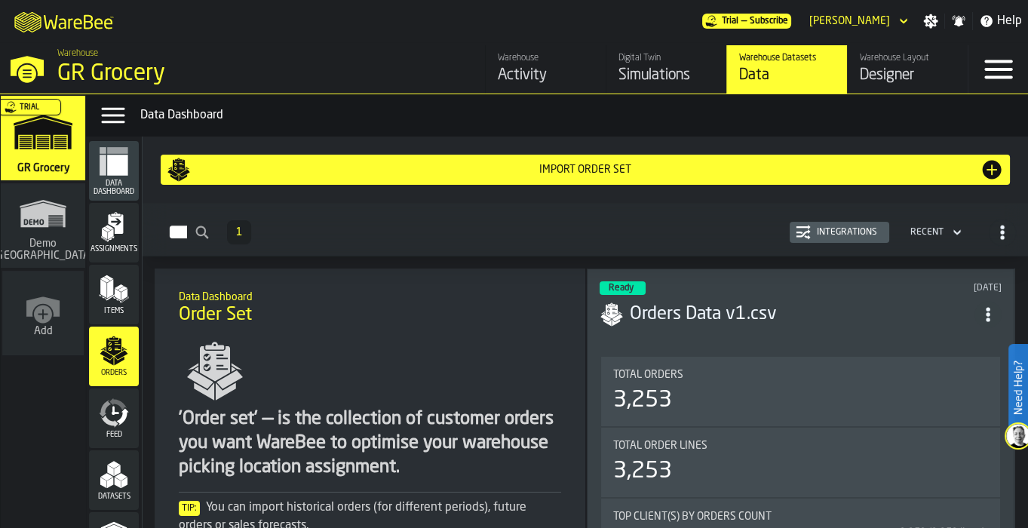
scroll to position [213, 0]
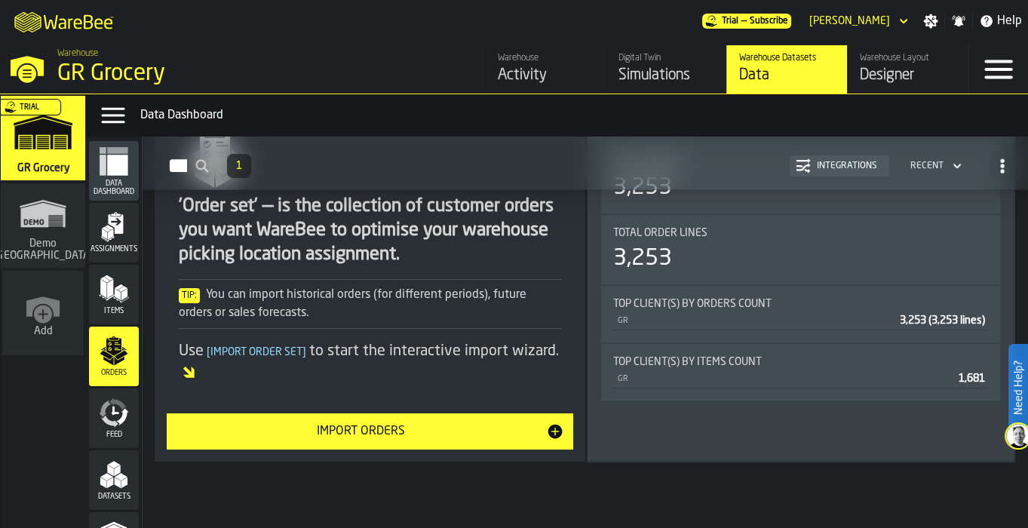
click at [372, 423] on div "Import Orders" at bounding box center [361, 432] width 370 height 18
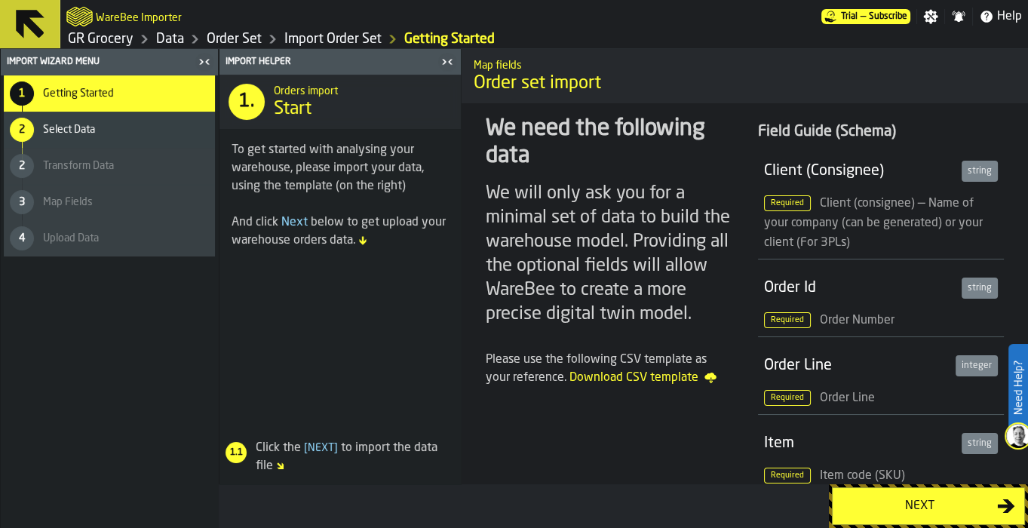
click at [922, 494] on button "Next" at bounding box center [928, 506] width 193 height 38
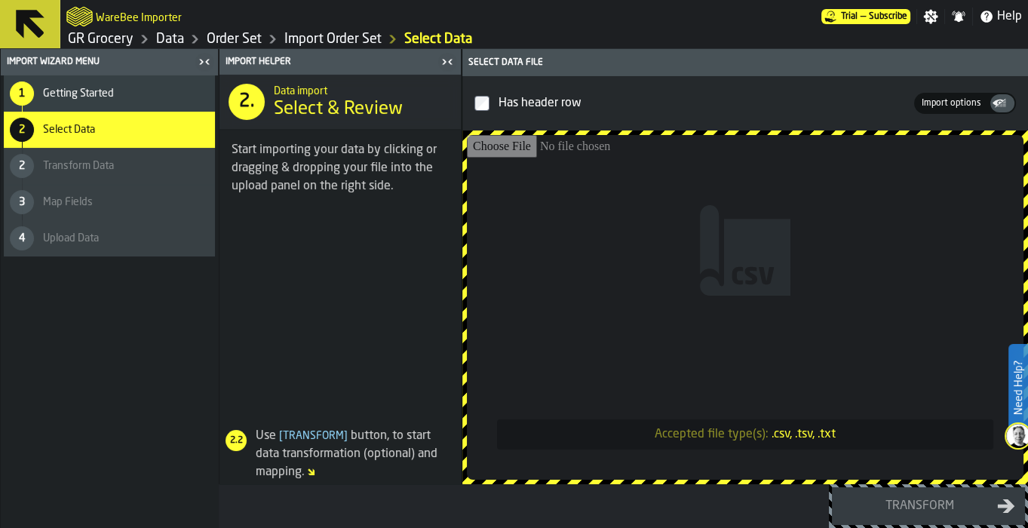
click at [816, 319] on input "Accepted file type(s): .csv, .tsv, .txt" at bounding box center [745, 307] width 557 height 345
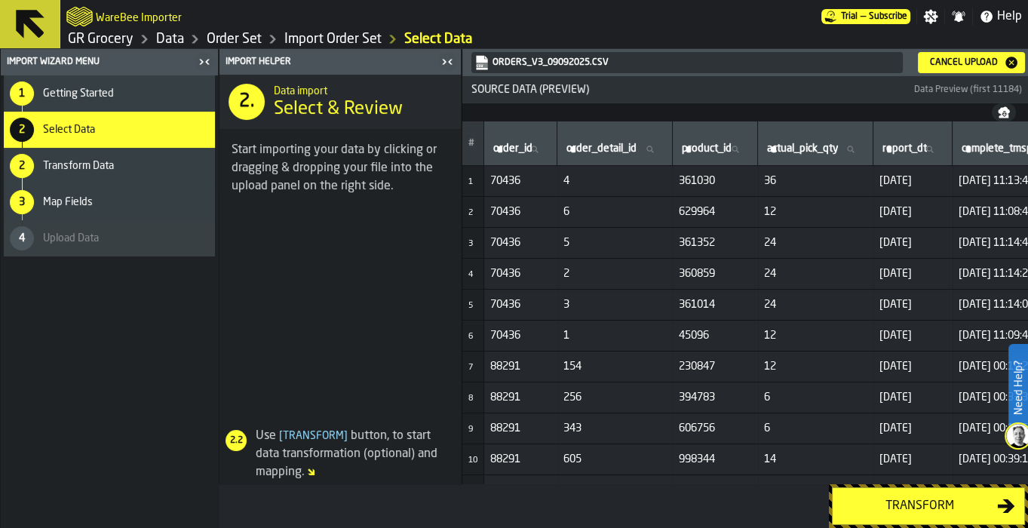
click at [949, 506] on div "Transform" at bounding box center [919, 506] width 155 height 18
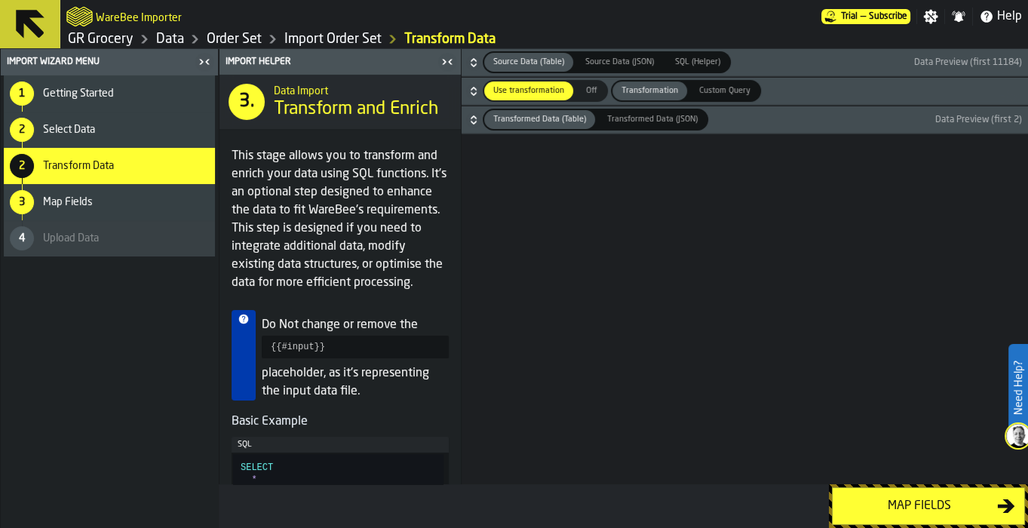
click at [474, 92] on icon "button-" at bounding box center [473, 93] width 5 height 4
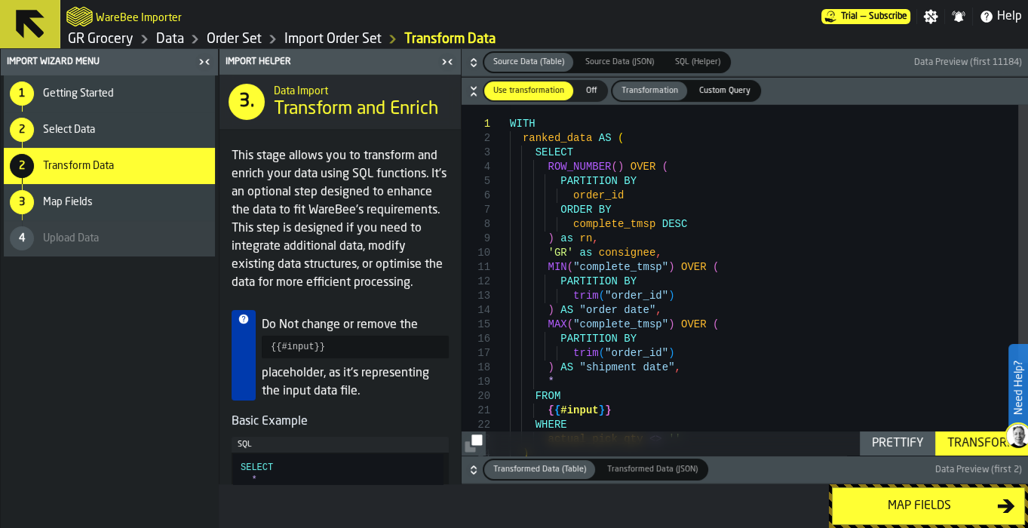
click at [894, 516] on button "Map fields" at bounding box center [928, 506] width 193 height 38
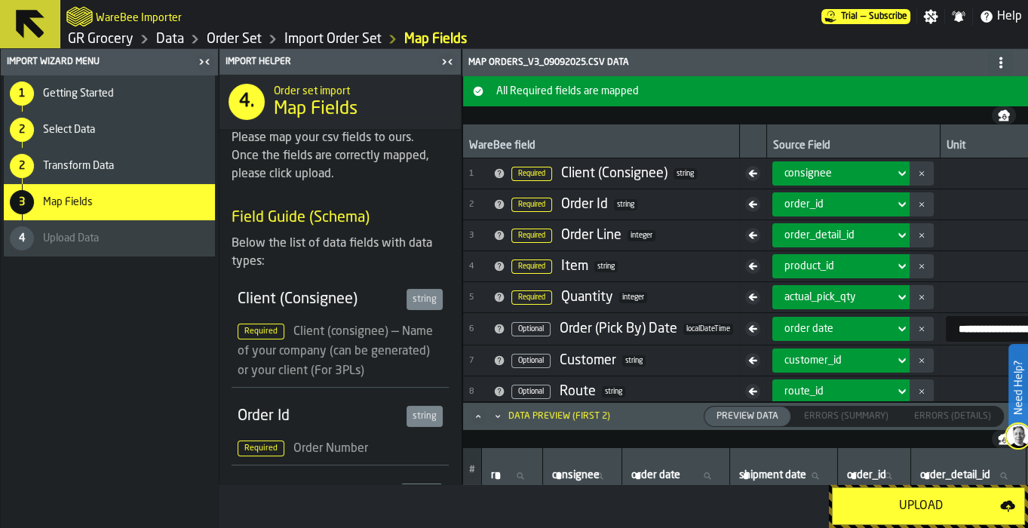
scroll to position [223, 0]
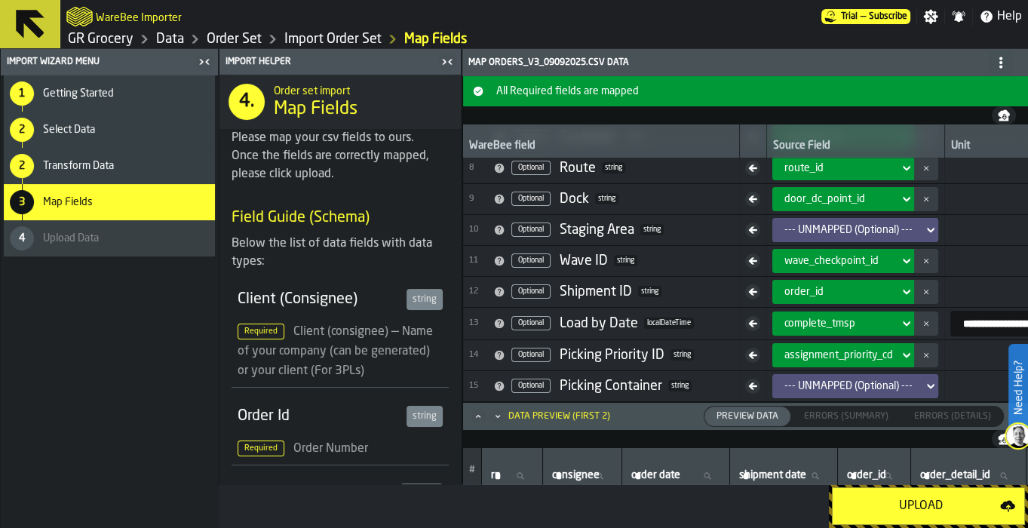
click at [911, 519] on button "Upload" at bounding box center [928, 506] width 193 height 38
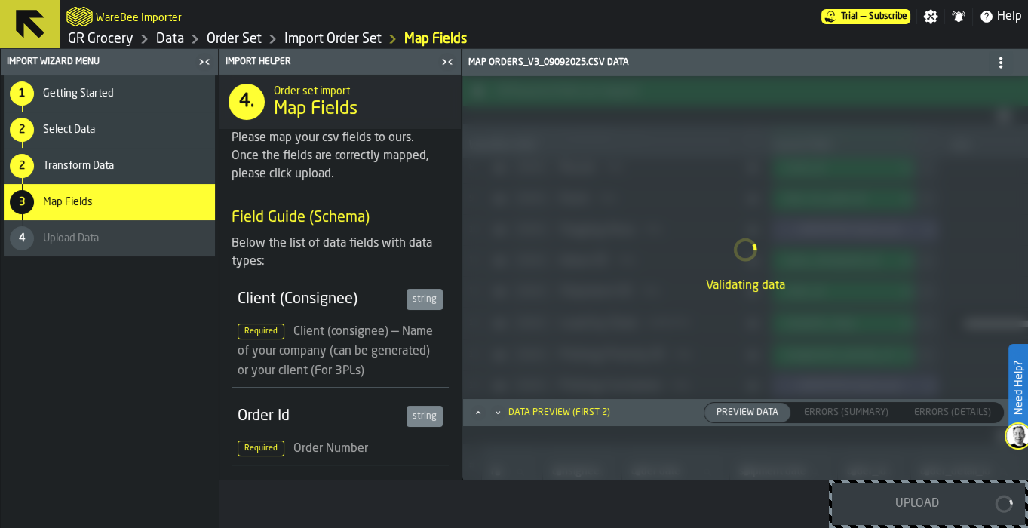
scroll to position [224, 0]
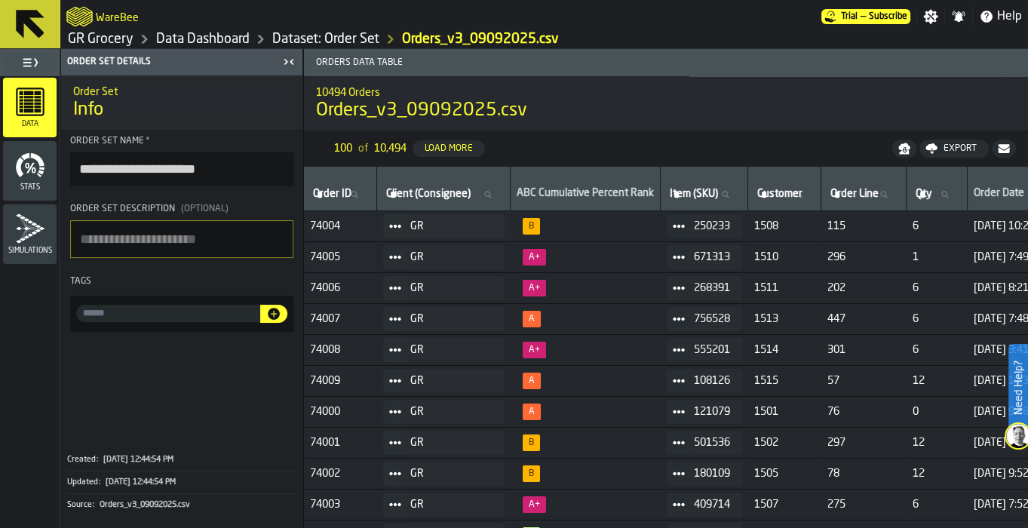
click at [106, 36] on link "GR Grocery" at bounding box center [101, 39] width 66 height 17
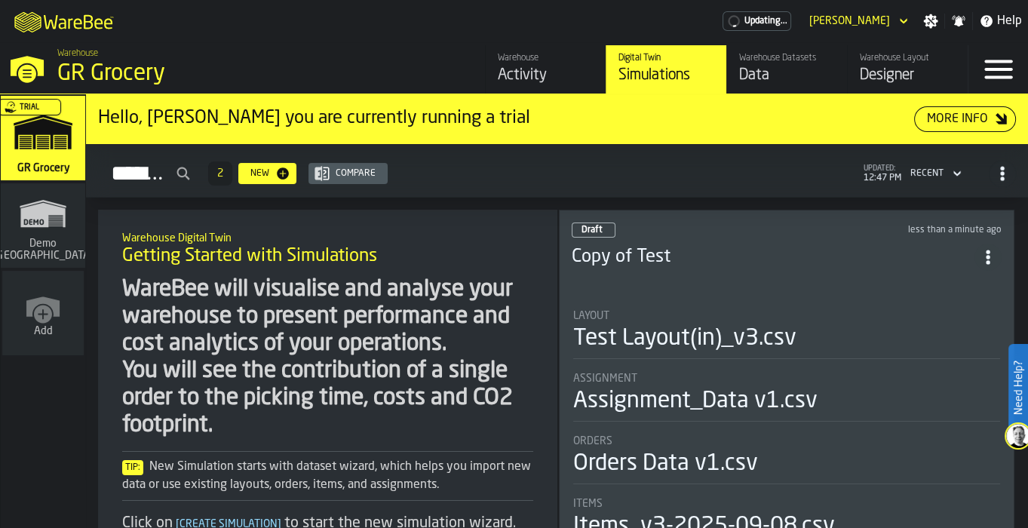
click at [653, 78] on div "Simulations" at bounding box center [667, 75] width 96 height 21
drag, startPoint x: 685, startPoint y: 374, endPoint x: 770, endPoint y: 123, distance: 265.3
click at [770, 123] on div "Hello, Sandhya you are currently running a trial More Info Simulations 2 New Co…" at bounding box center [557, 311] width 942 height 434
click at [983, 250] on icon "ItemListCard-DashboardItemContainer" at bounding box center [988, 257] width 15 height 15
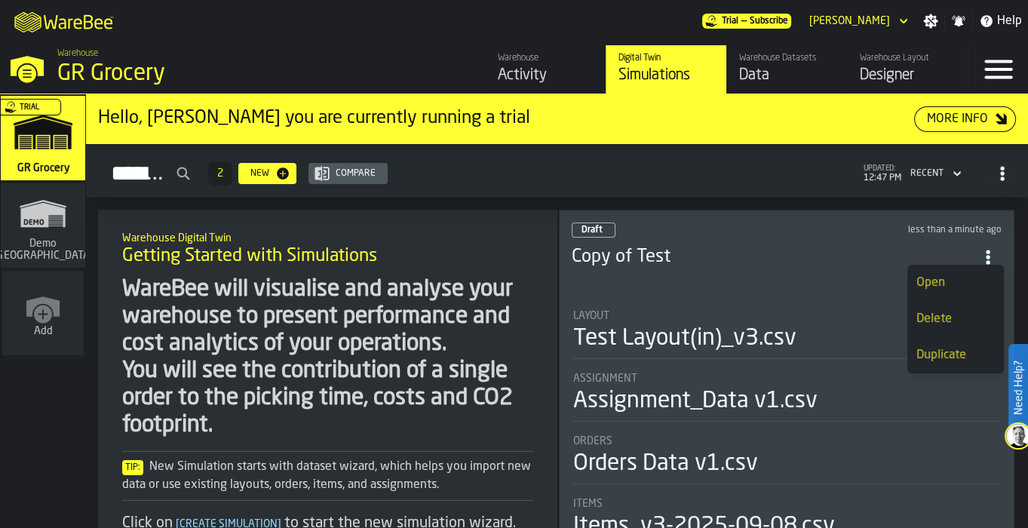
click at [696, 245] on h3 "Copy of Test" at bounding box center [774, 257] width 404 height 24
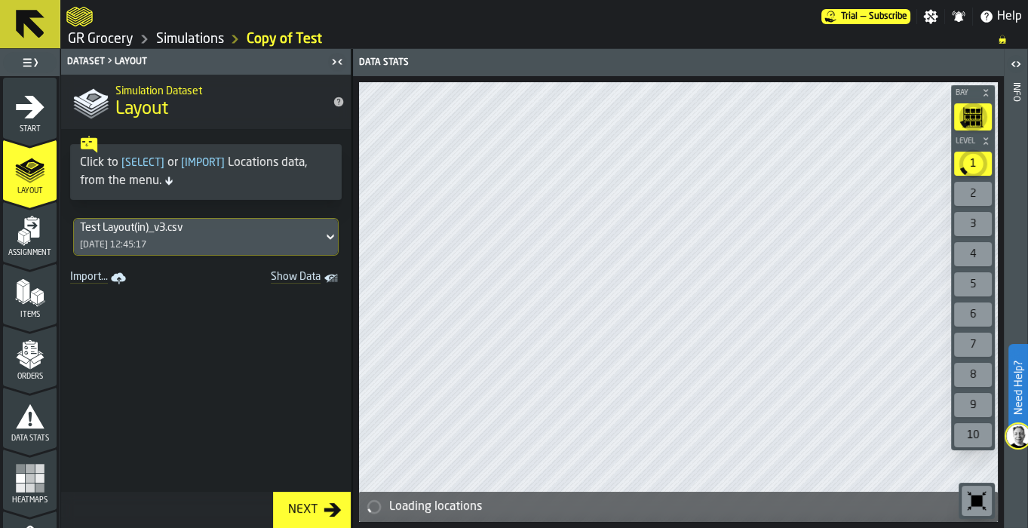
click at [288, 41] on link "Copy of Test" at bounding box center [284, 39] width 75 height 17
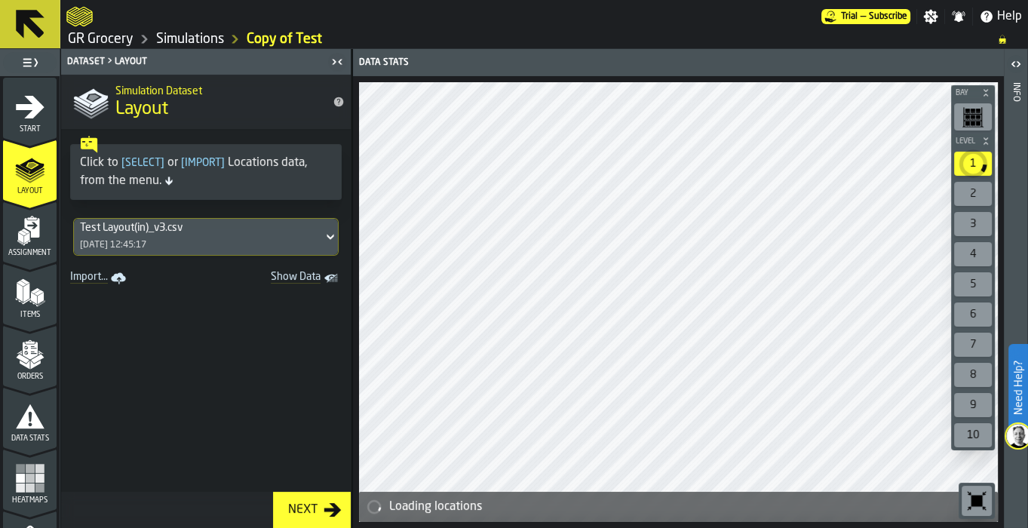
click at [28, 98] on icon "menu Start" at bounding box center [30, 106] width 29 height 23
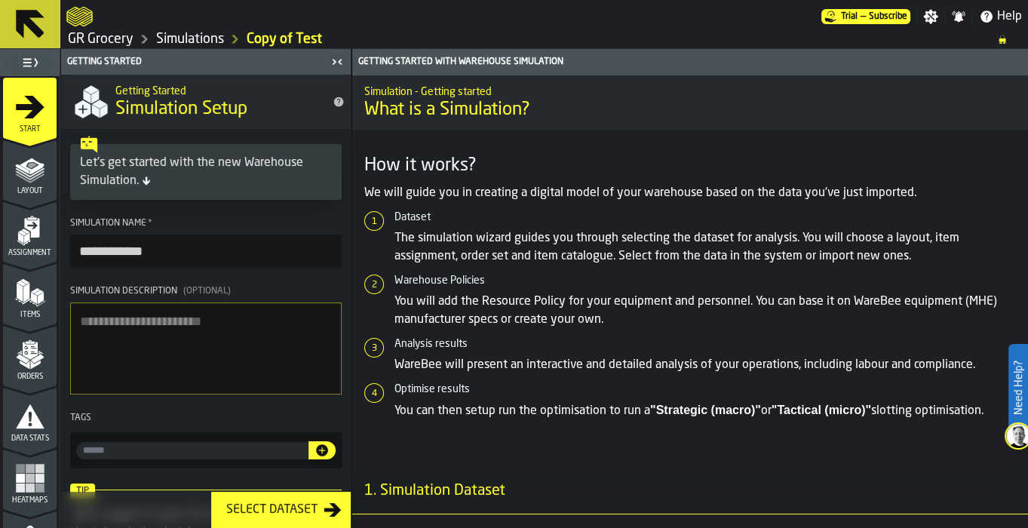
scroll to position [78, 0]
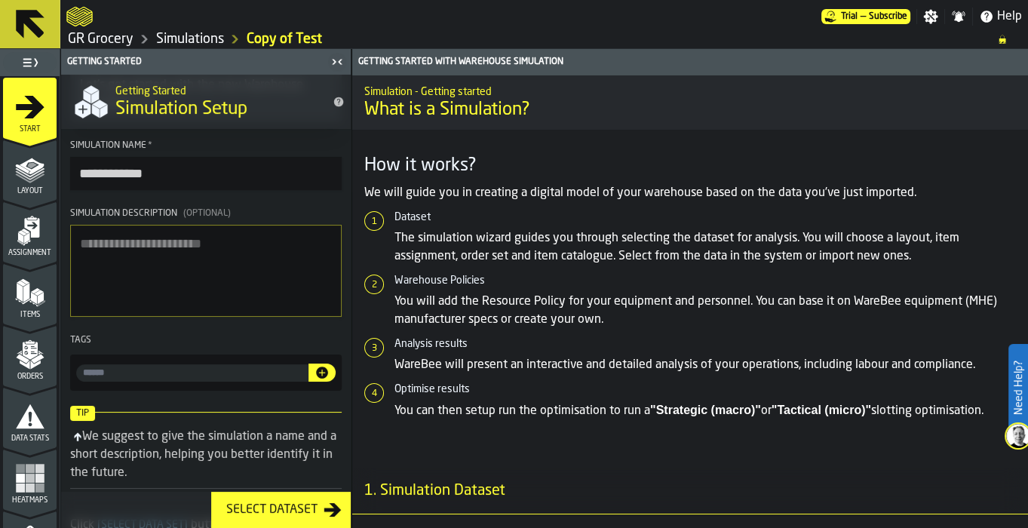
drag, startPoint x: 164, startPoint y: 175, endPoint x: -4, endPoint y: 171, distance: 168.3
click at [0, 171] on html "**********" at bounding box center [514, 264] width 1028 height 528
type input "**********"
click at [276, 510] on div "Select Dataset" at bounding box center [271, 510] width 103 height 18
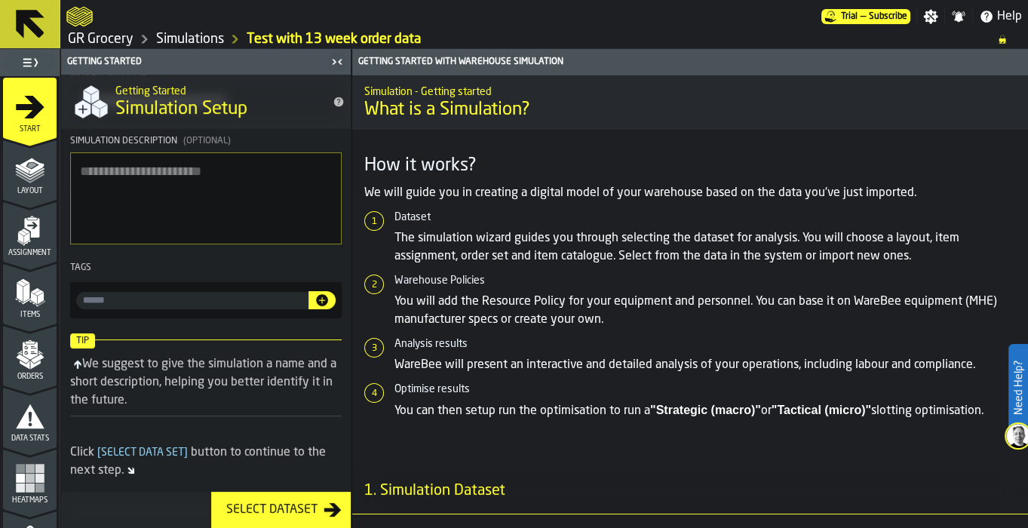
click at [278, 508] on div "Select Dataset" at bounding box center [271, 510] width 103 height 18
click at [340, 506] on icon "button-Select Dataset" at bounding box center [333, 510] width 18 height 18
click at [23, 180] on polygon "menu Layout" at bounding box center [29, 178] width 29 height 9
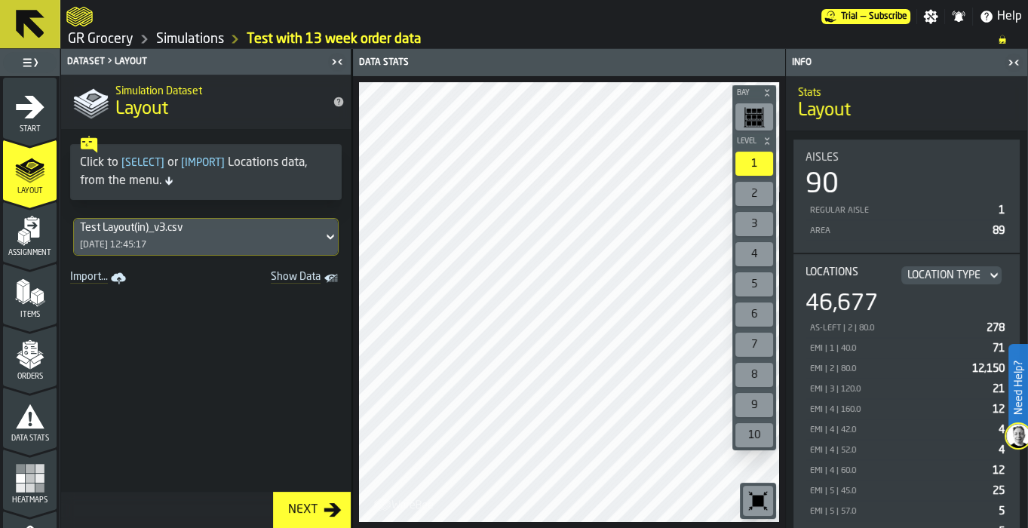
click at [20, 232] on polygon "menu Assignment" at bounding box center [21, 232] width 9 height 5
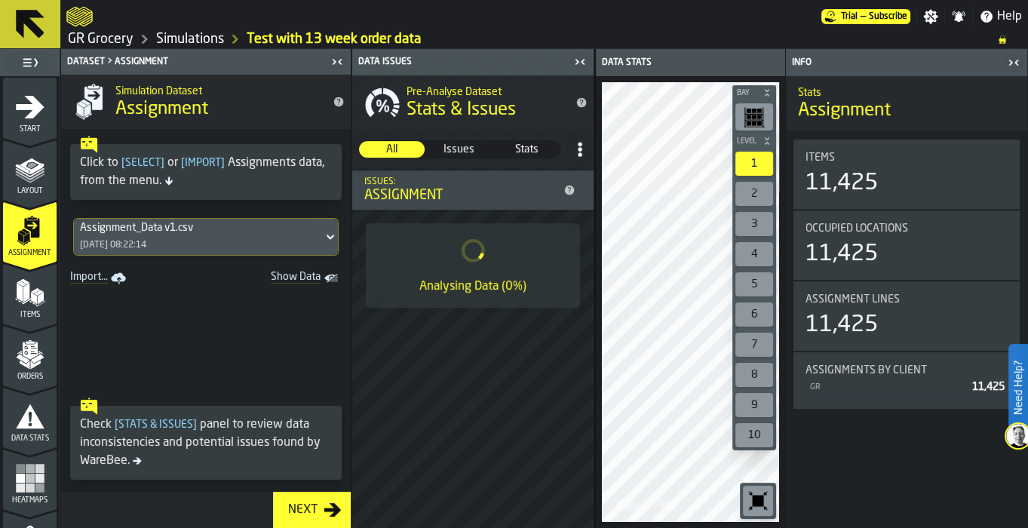
click at [27, 299] on icon "menu Items" at bounding box center [27, 301] width 8 height 6
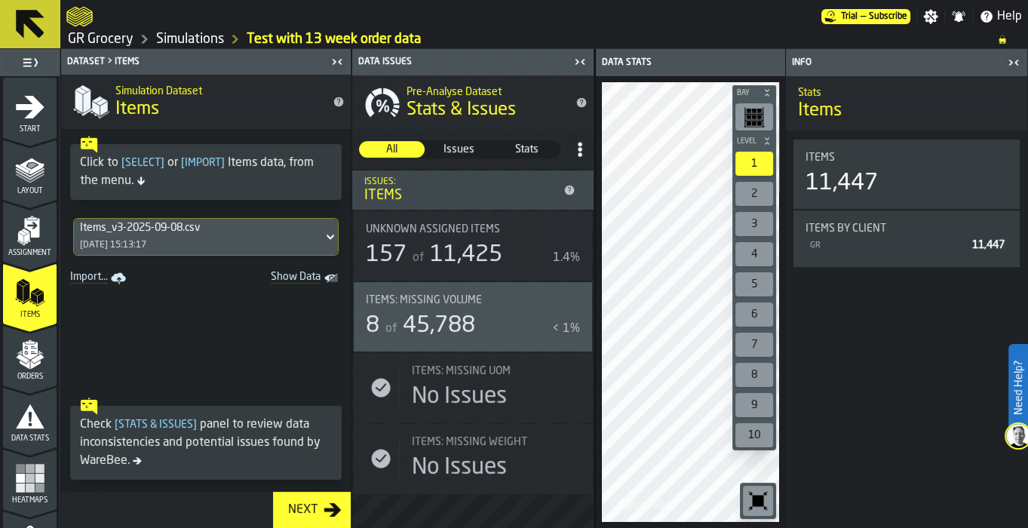
click at [30, 361] on polygon "menu Orders" at bounding box center [35, 364] width 10 height 9
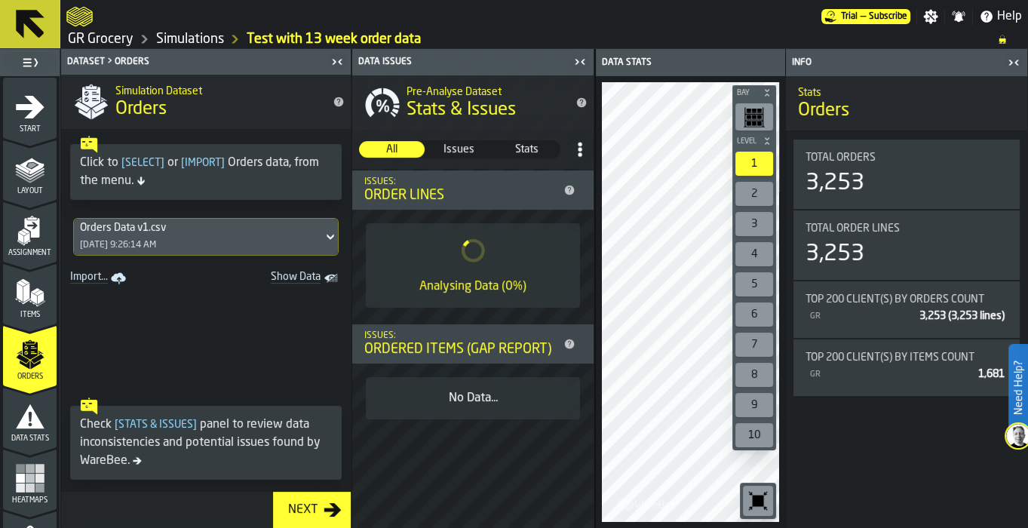
click at [279, 229] on div "Orders Data v1.csv 9/8/2025, 9:26:14 AM" at bounding box center [198, 237] width 249 height 36
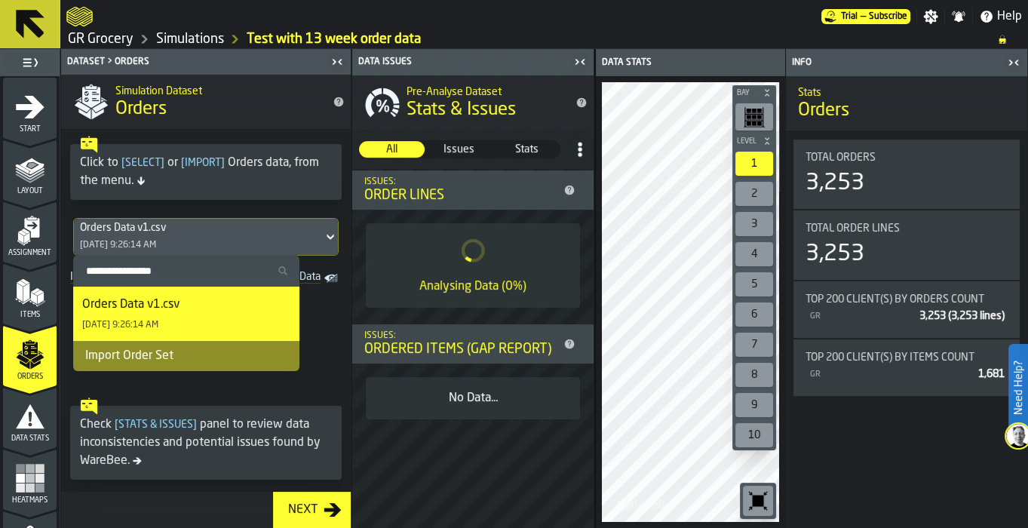
click at [200, 349] on div "Import Order Set" at bounding box center [186, 356] width 226 height 30
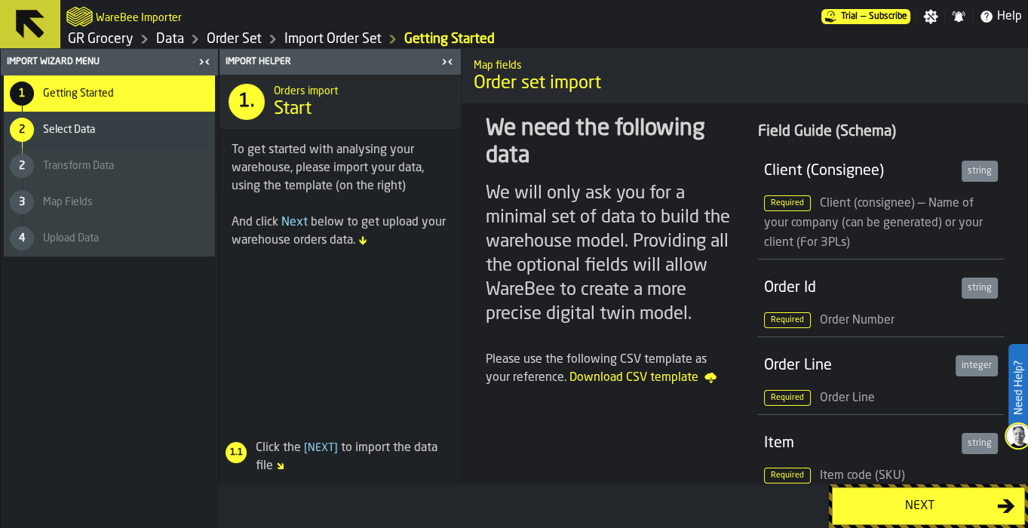
click at [346, 36] on link "Import Order Set" at bounding box center [332, 39] width 97 height 17
click at [229, 38] on link "Order Set" at bounding box center [234, 39] width 55 height 17
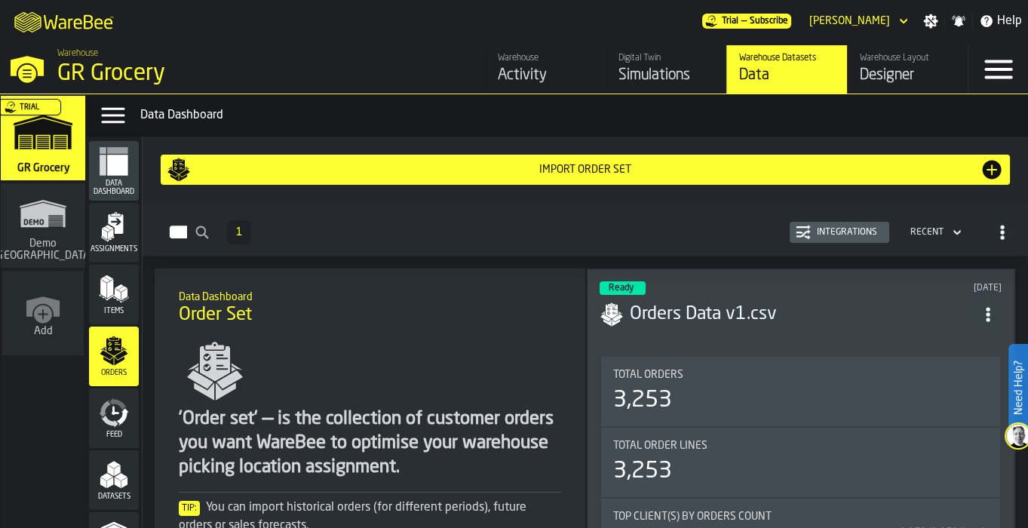
click at [671, 61] on div "Digital Twin" at bounding box center [667, 58] width 96 height 11
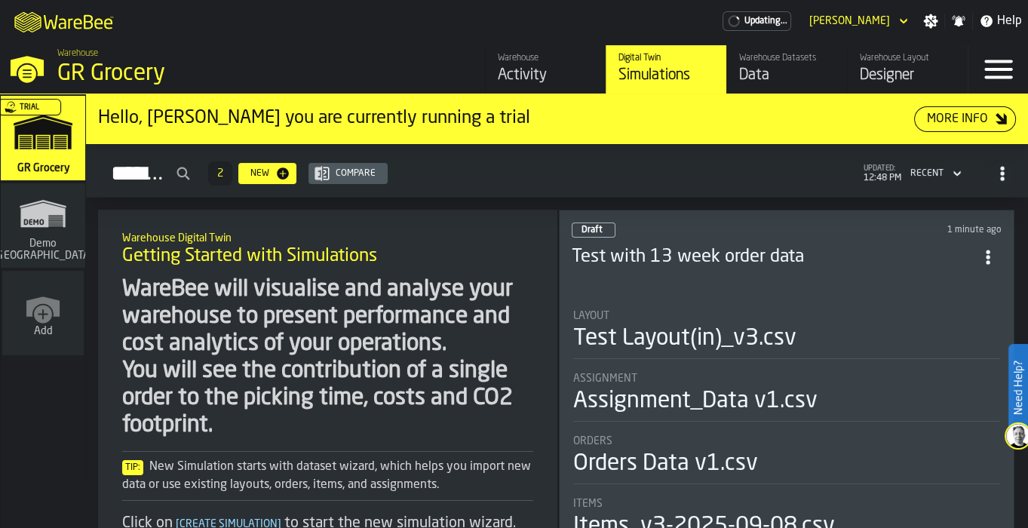
click at [765, 273] on header "Draft 1 minute ago Test with 13 week order data" at bounding box center [787, 253] width 431 height 60
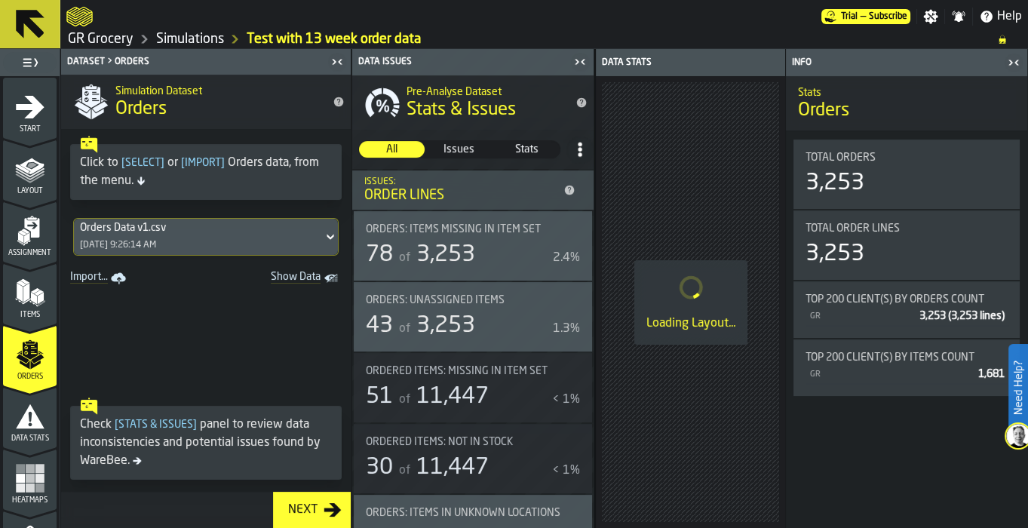
click at [279, 238] on div "Orders Data v1.csv 9/8/2025, 9:26:14 AM" at bounding box center [198, 237] width 249 height 36
click at [323, 234] on icon at bounding box center [330, 237] width 15 height 18
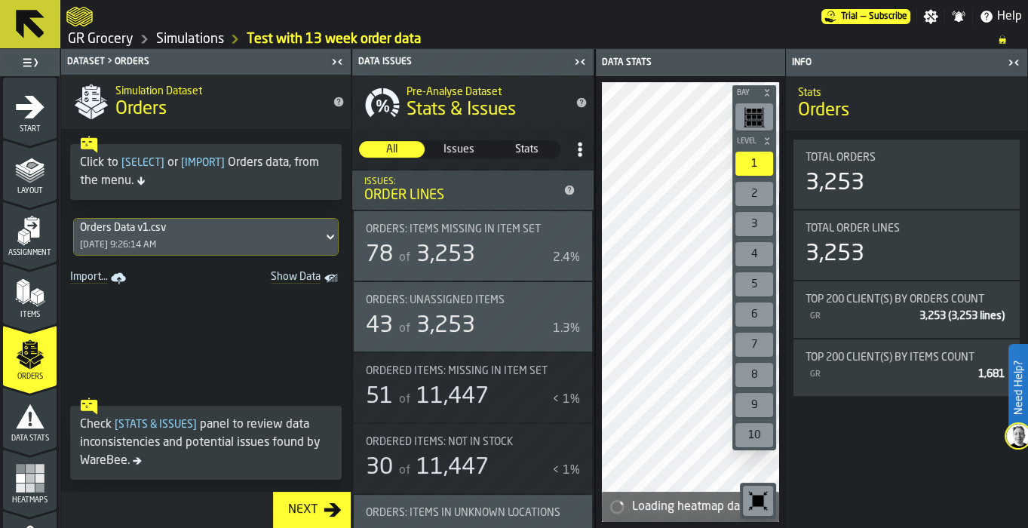
click at [323, 234] on icon at bounding box center [330, 237] width 15 height 18
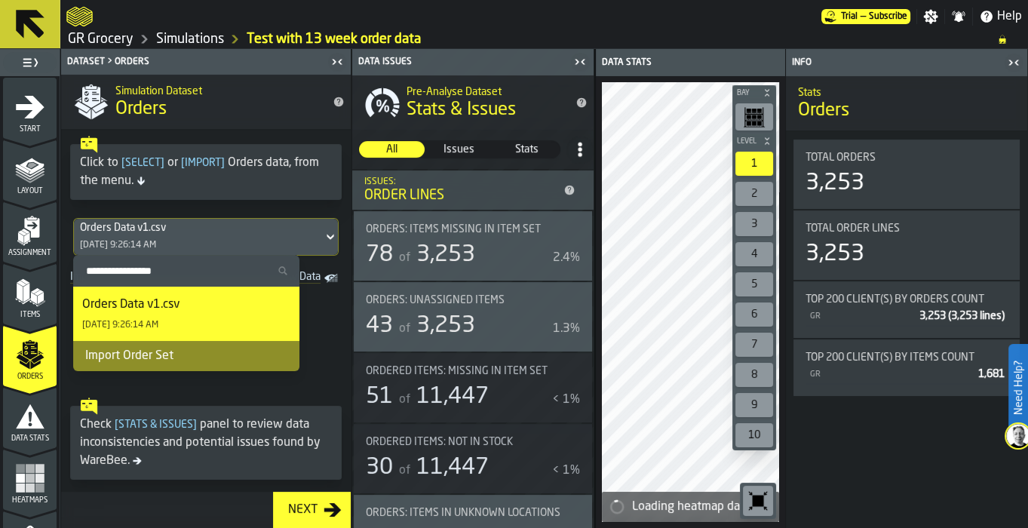
click at [164, 274] on input "Search Order Sets" at bounding box center [186, 271] width 214 height 20
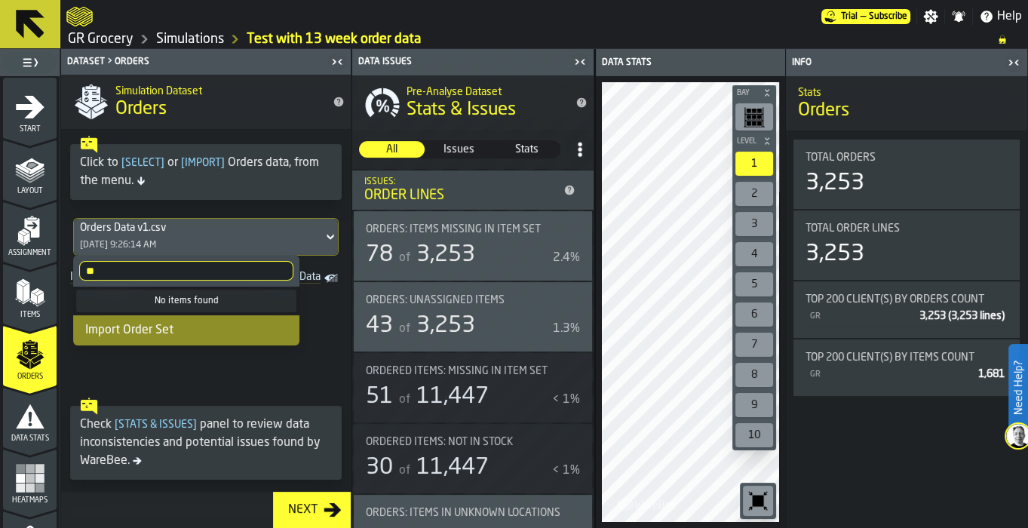
type input "**"
click at [311, 352] on span at bounding box center [206, 340] width 290 height 102
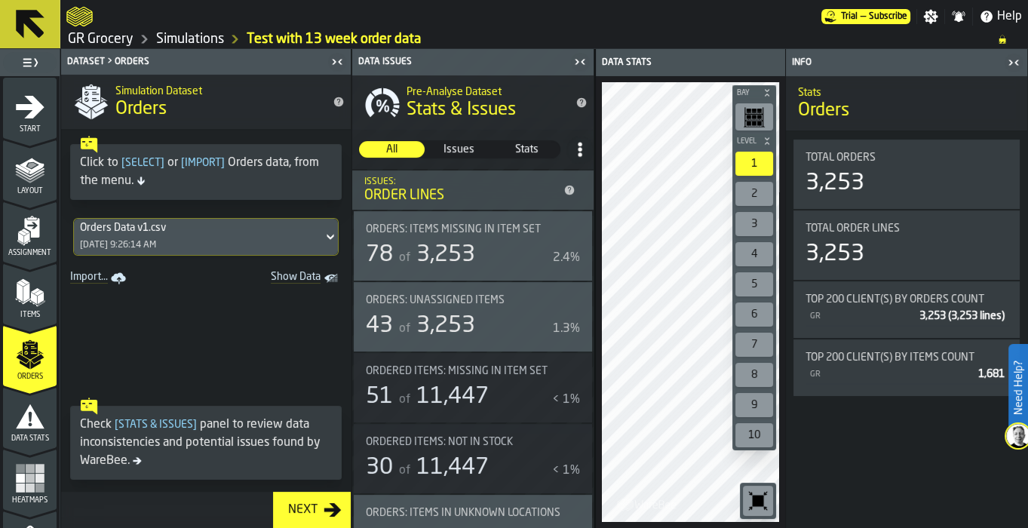
click at [220, 246] on div "Orders Data v1.csv 9/8/2025, 9:26:14 AM" at bounding box center [198, 237] width 249 height 36
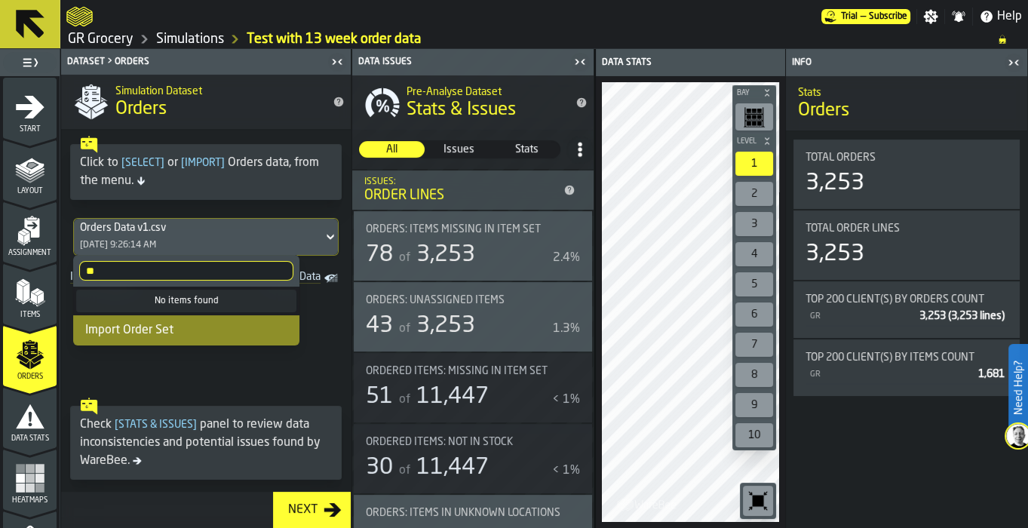
click at [104, 344] on div "Import Order Set" at bounding box center [186, 330] width 226 height 30
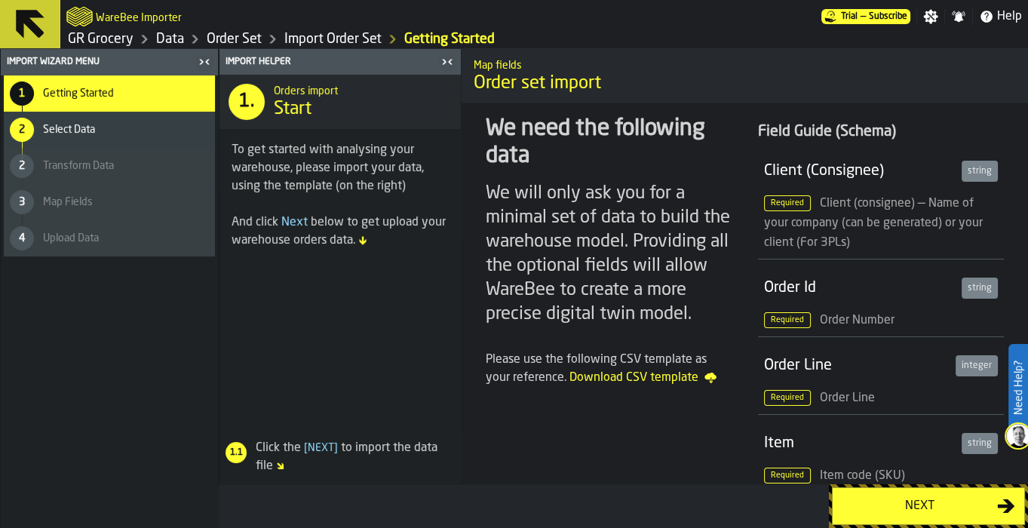
click at [122, 330] on div "1 Getting Started 2 Select Data 2 Transform Data 3 Map Fields 4 Upload Data" at bounding box center [109, 301] width 217 height 453
click at [920, 518] on button "Next" at bounding box center [928, 506] width 193 height 38
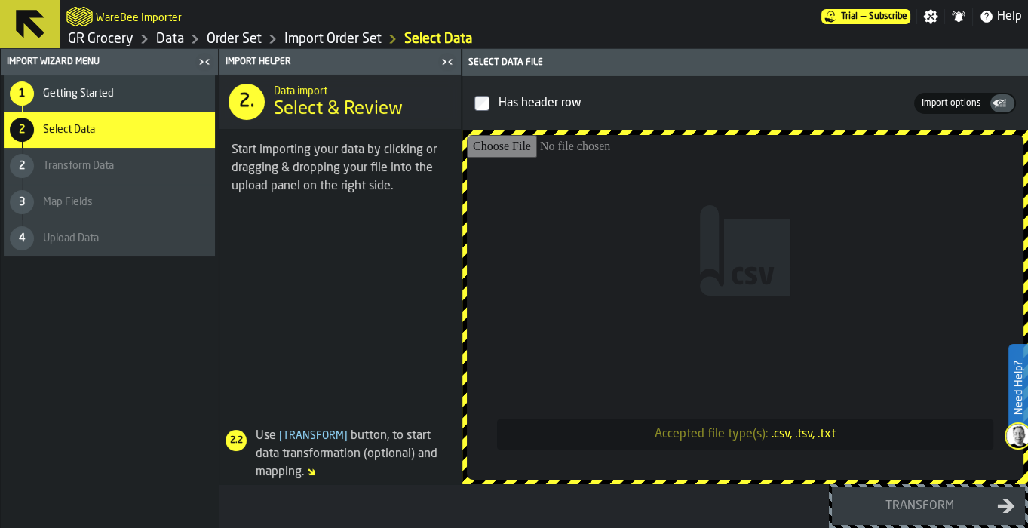
click at [703, 247] on input "Accepted file type(s): .csv, .tsv, .txt" at bounding box center [745, 307] width 557 height 345
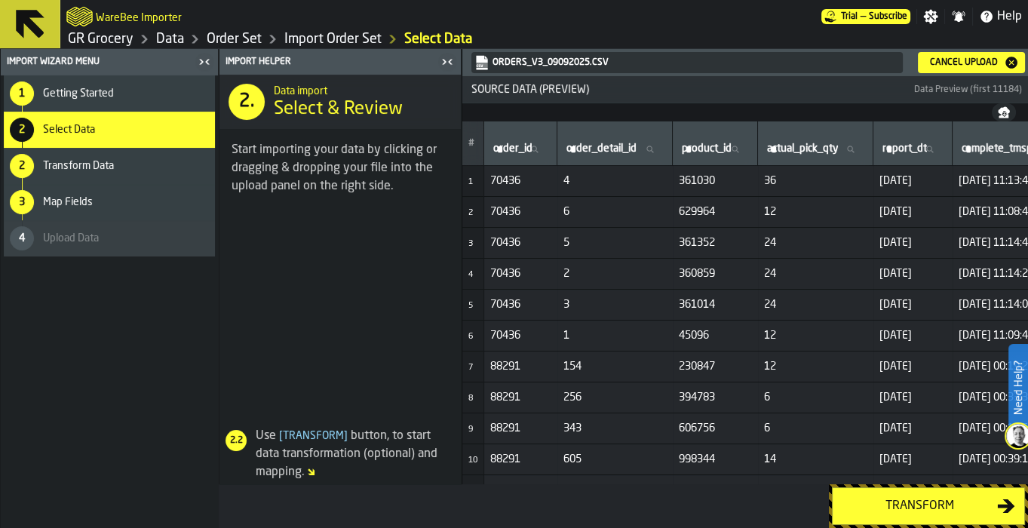
click at [922, 512] on div "Transform" at bounding box center [919, 506] width 155 height 18
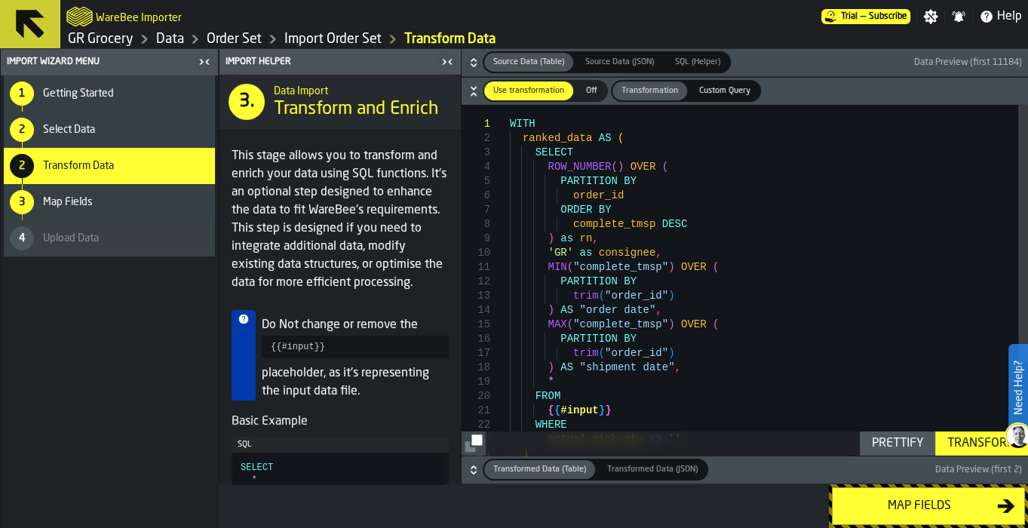
click at [956, 506] on div "Map fields" at bounding box center [919, 506] width 155 height 18
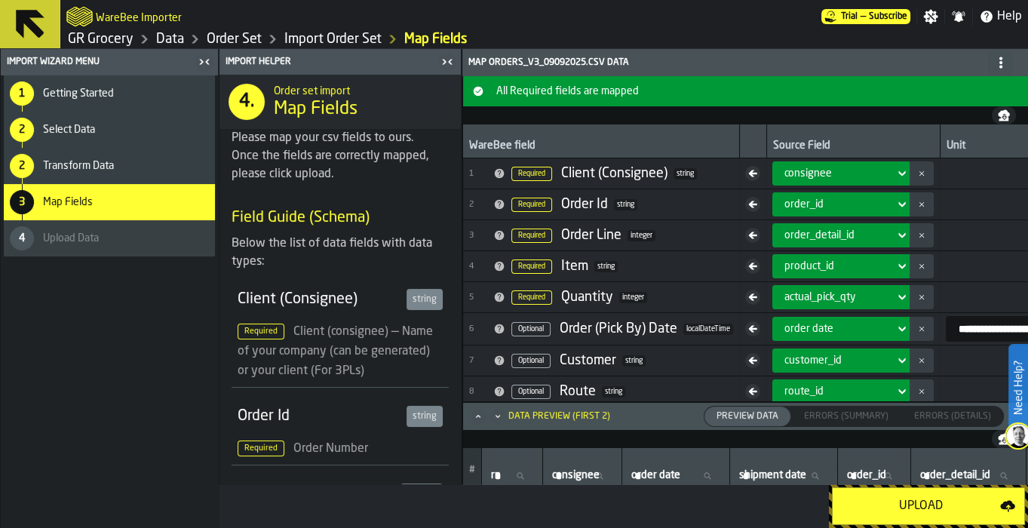
click at [909, 496] on button "Upload" at bounding box center [928, 506] width 193 height 38
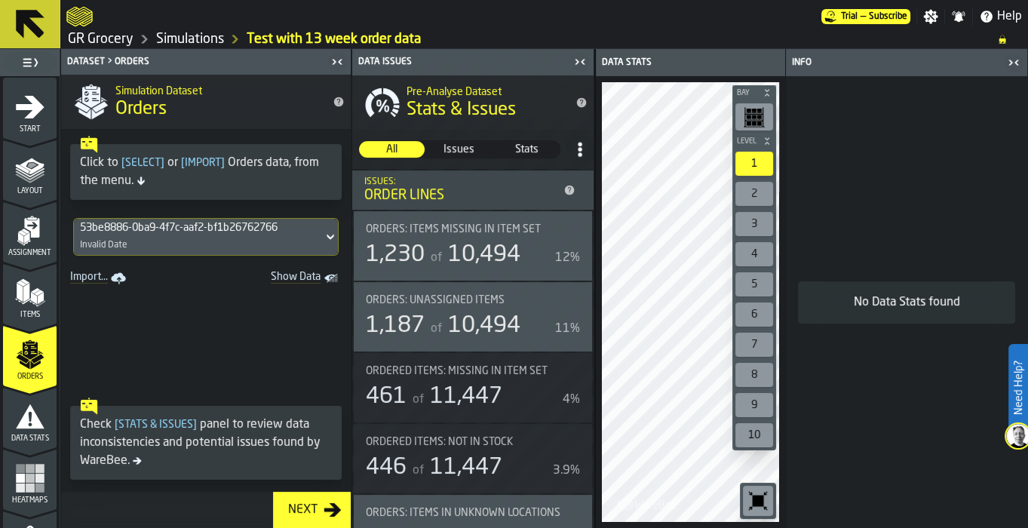
click at [0, 0] on icon "Show Data" at bounding box center [0, 0] width 0 height 0
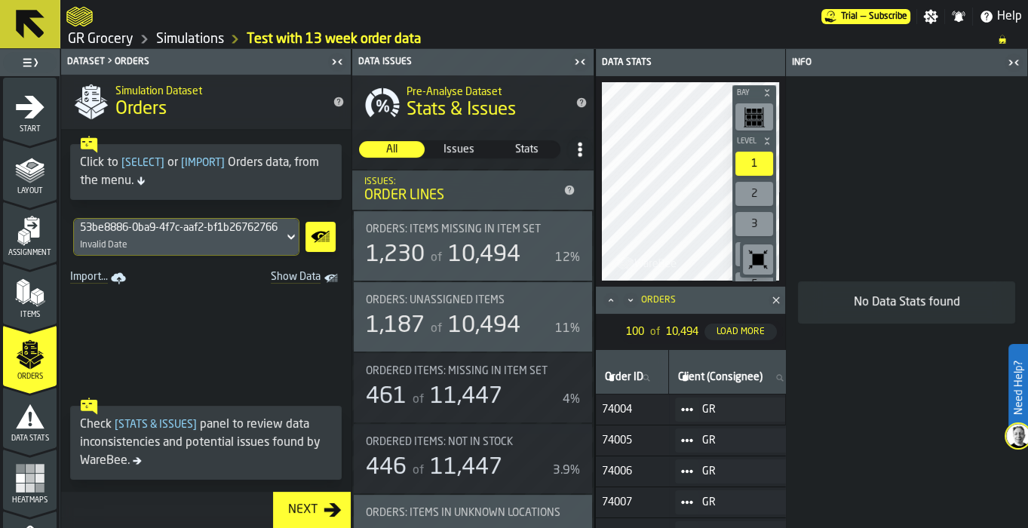
click at [582, 60] on icon "button-toggle-Close me" at bounding box center [583, 61] width 4 height 5
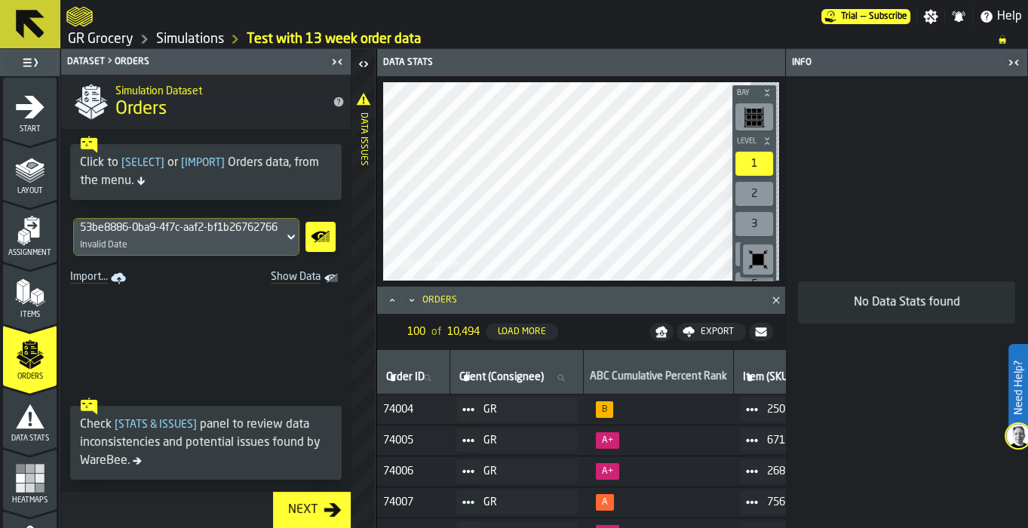
click at [528, 338] on button "Load More" at bounding box center [522, 332] width 72 height 17
click at [358, 57] on icon "button-toggle-Open" at bounding box center [364, 64] width 18 height 18
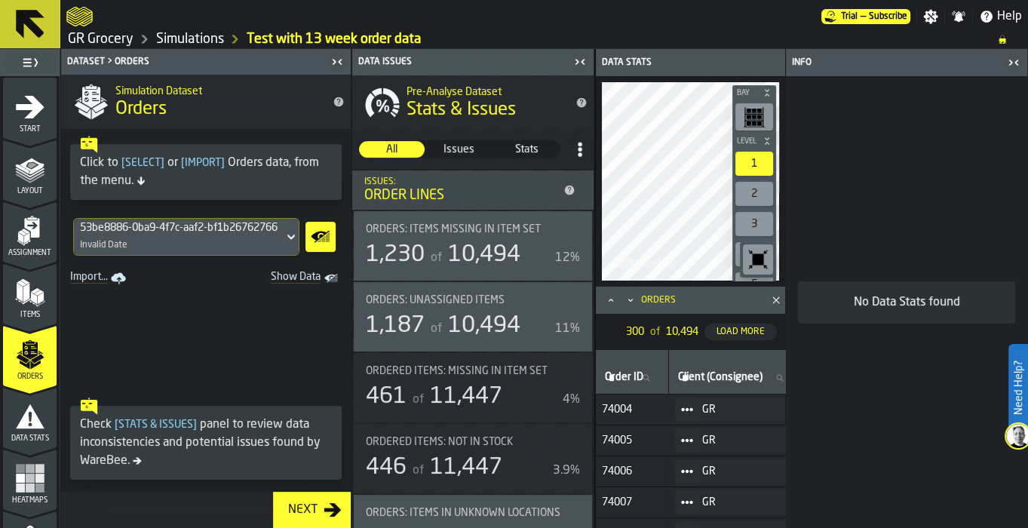
click at [573, 149] on icon at bounding box center [580, 149] width 15 height 15
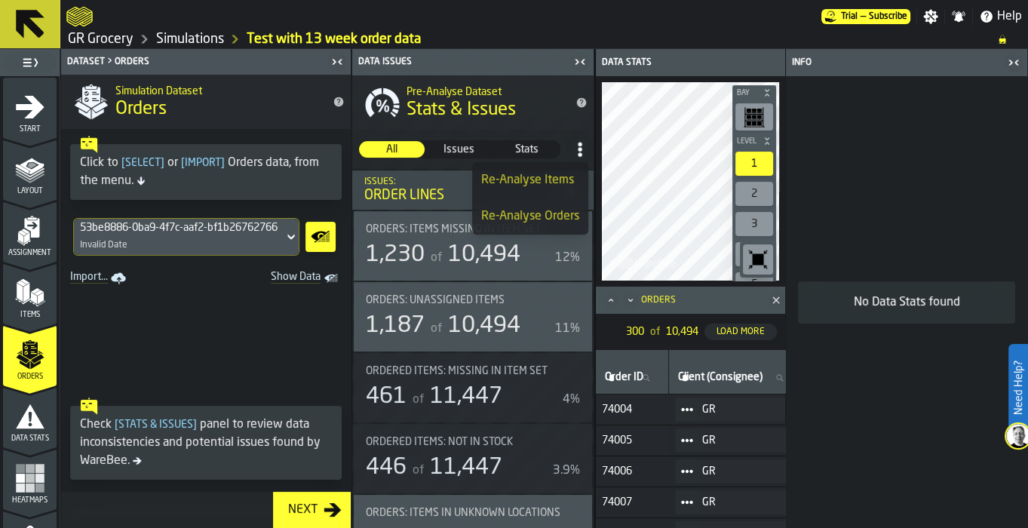
click at [547, 225] on div "Re-Analyse Orders" at bounding box center [530, 216] width 98 height 18
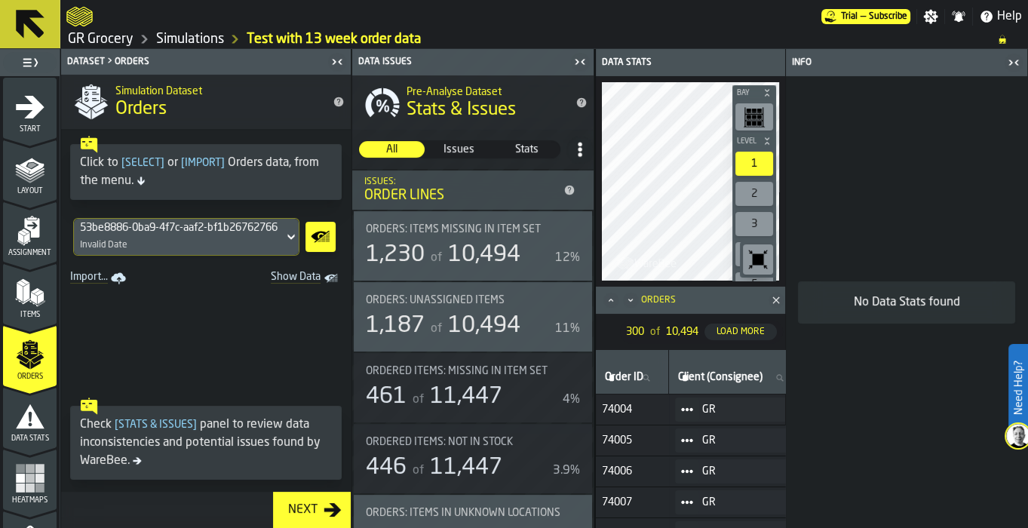
click at [318, 237] on icon "Show Data" at bounding box center [321, 237] width 24 height 30
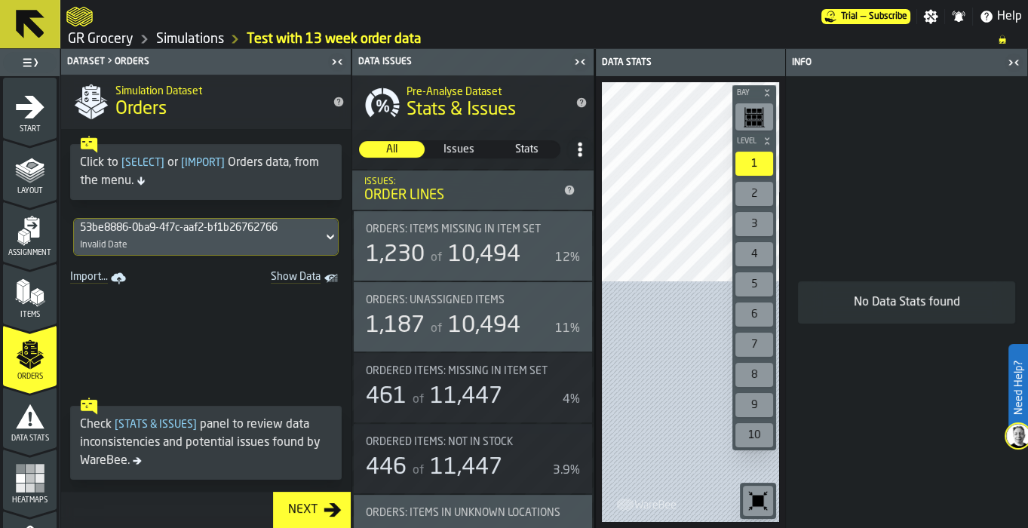
click at [0, 0] on icon "Show Data" at bounding box center [0, 0] width 0 height 0
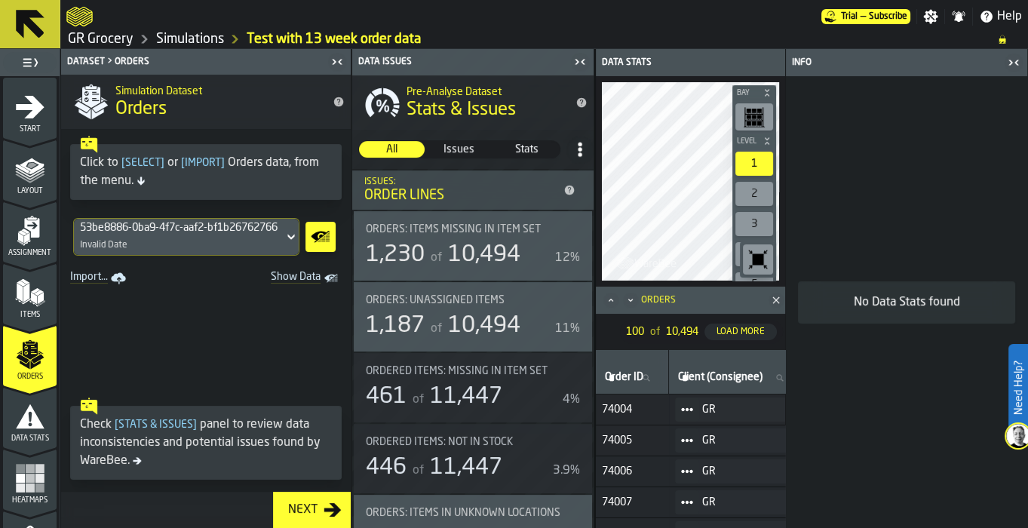
click at [736, 321] on div "100 of 10,494 Load More" at bounding box center [701, 332] width 163 height 24
click at [482, 254] on span "10,494" at bounding box center [484, 255] width 72 height 23
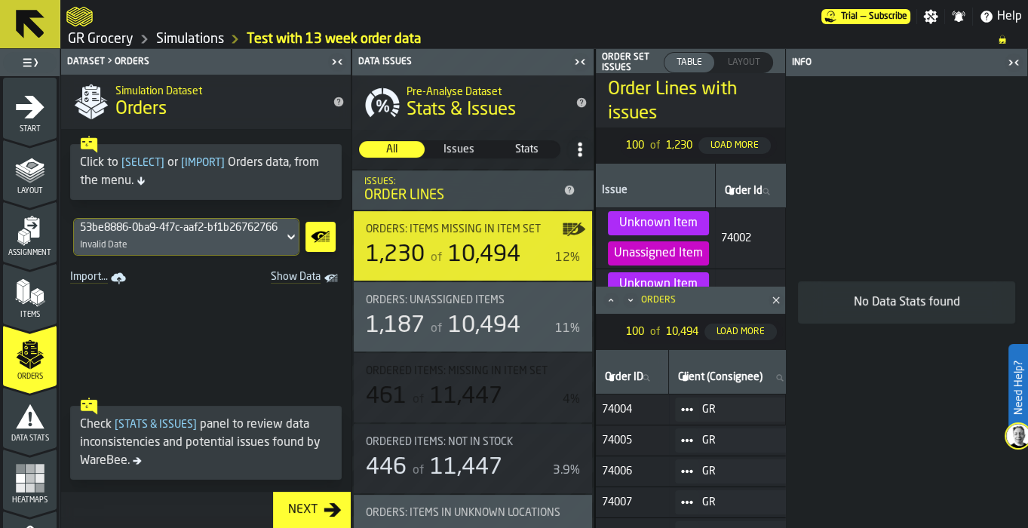
click at [577, 69] on icon "button-toggle-Close me" at bounding box center [580, 62] width 18 height 18
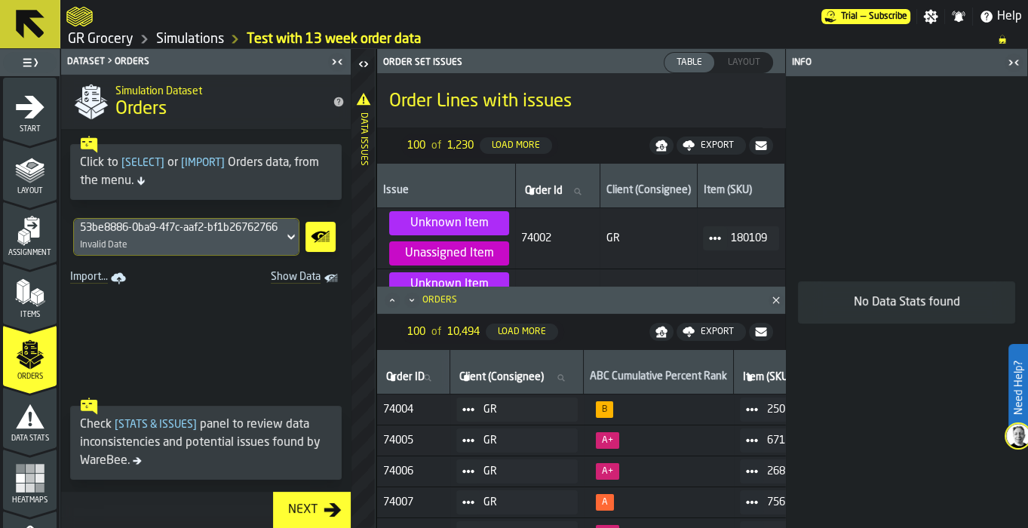
click at [777, 297] on icon "Close" at bounding box center [776, 300] width 15 height 15
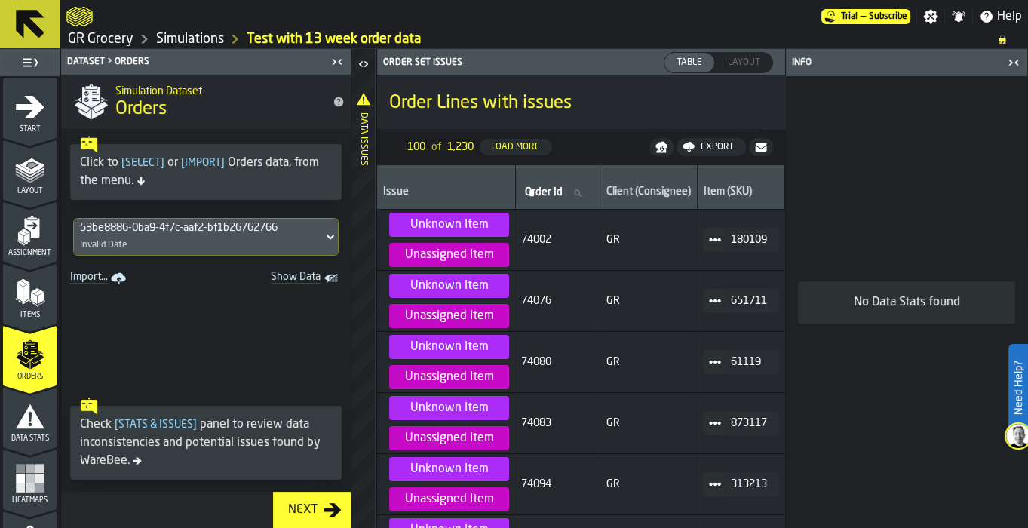
click at [363, 66] on icon "button-toggle-Open" at bounding box center [364, 64] width 18 height 18
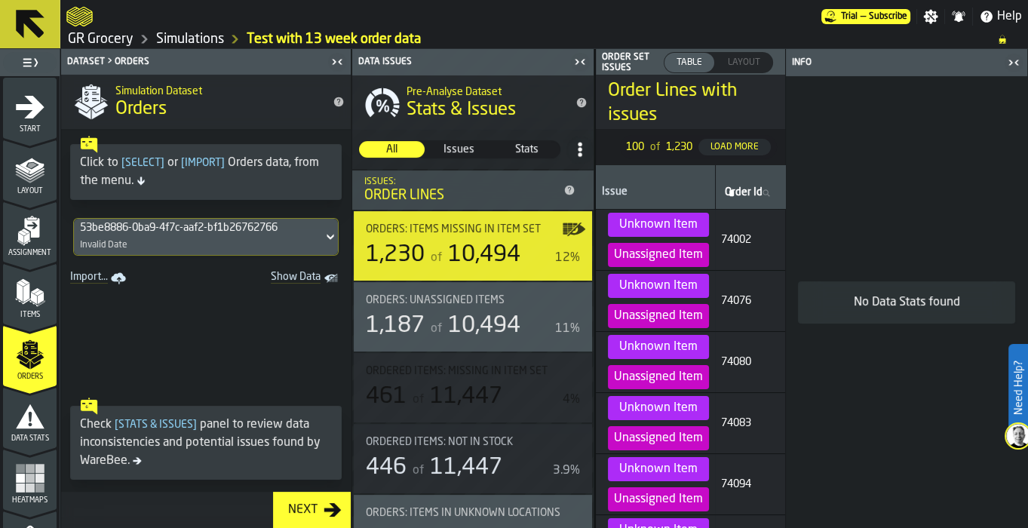
click at [476, 259] on span "10,494" at bounding box center [484, 255] width 72 height 23
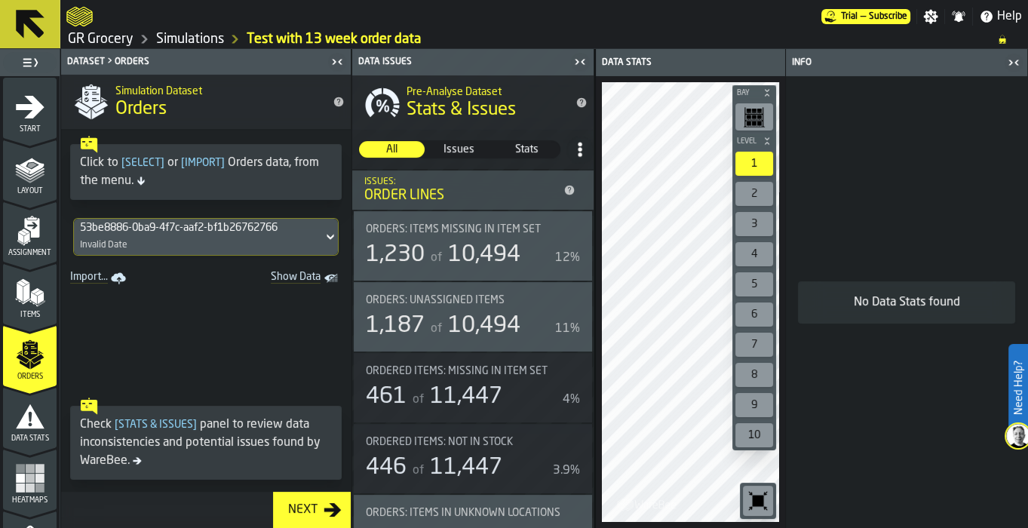
click at [1016, 63] on icon "button-toggle-Close me" at bounding box center [1017, 62] width 4 height 5
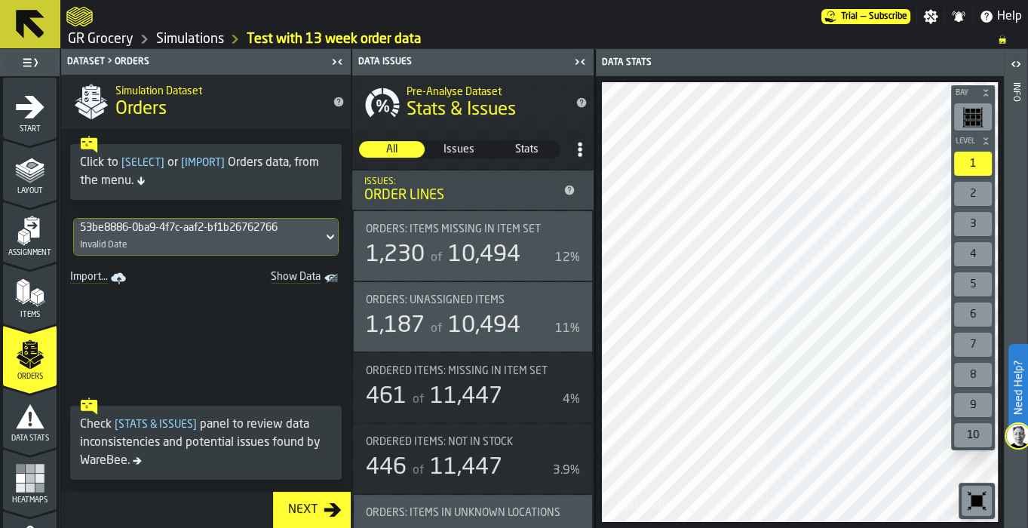
click at [407, 254] on div "1,230" at bounding box center [395, 254] width 59 height 27
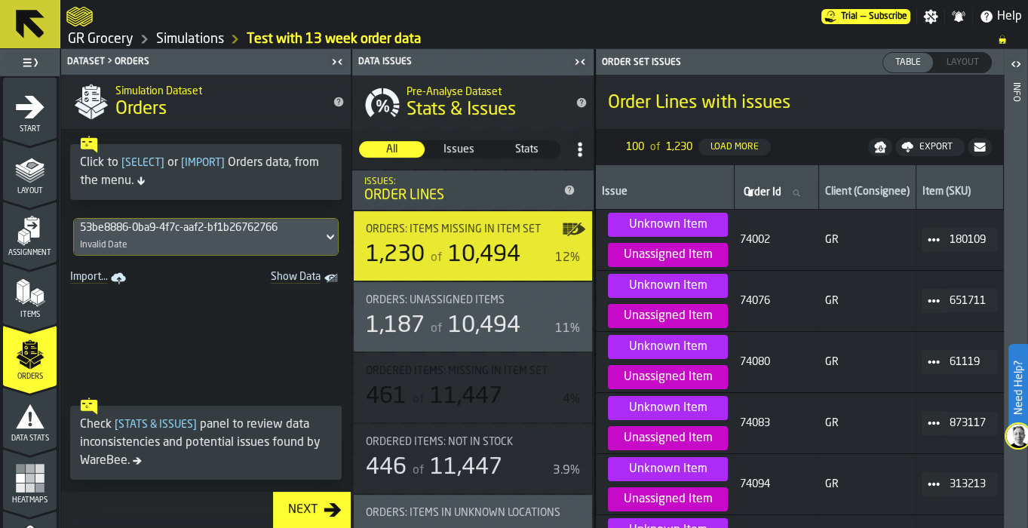
click at [29, 287] on icon "menu Items" at bounding box center [30, 293] width 30 height 30
click at [30, 364] on polygon "menu Orders" at bounding box center [35, 364] width 10 height 9
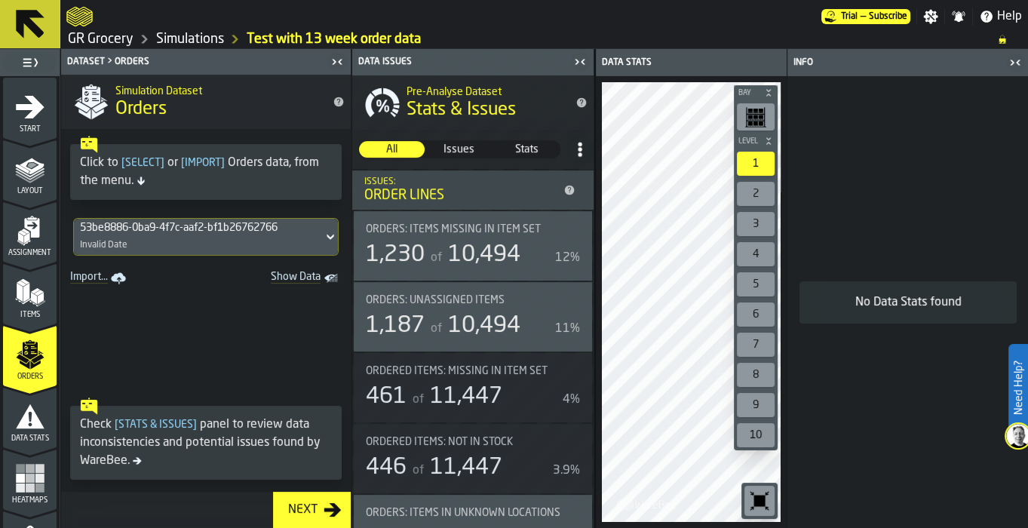
click at [318, 277] on span "Show Data" at bounding box center [269, 278] width 103 height 15
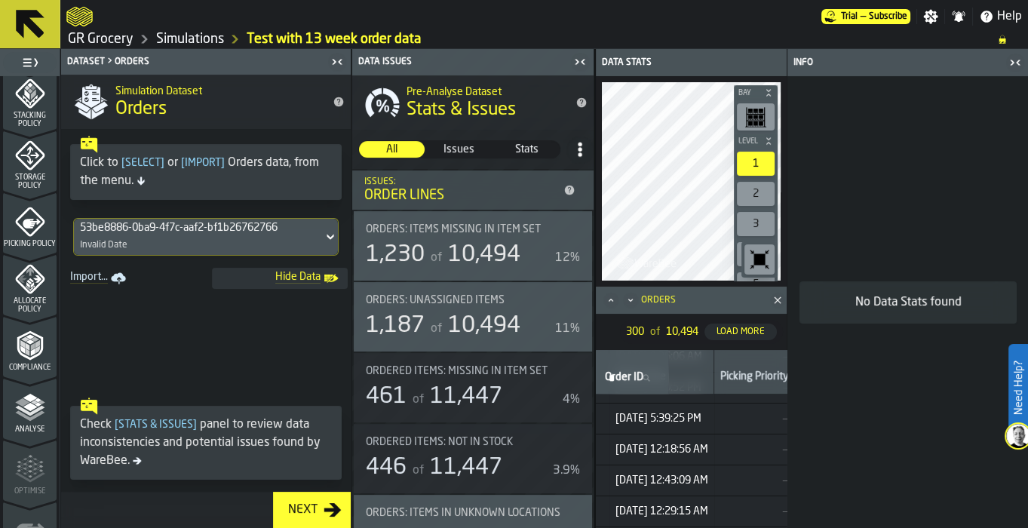
scroll to position [627, 0]
click at [24, 364] on span "Analyse" at bounding box center [30, 368] width 54 height 8
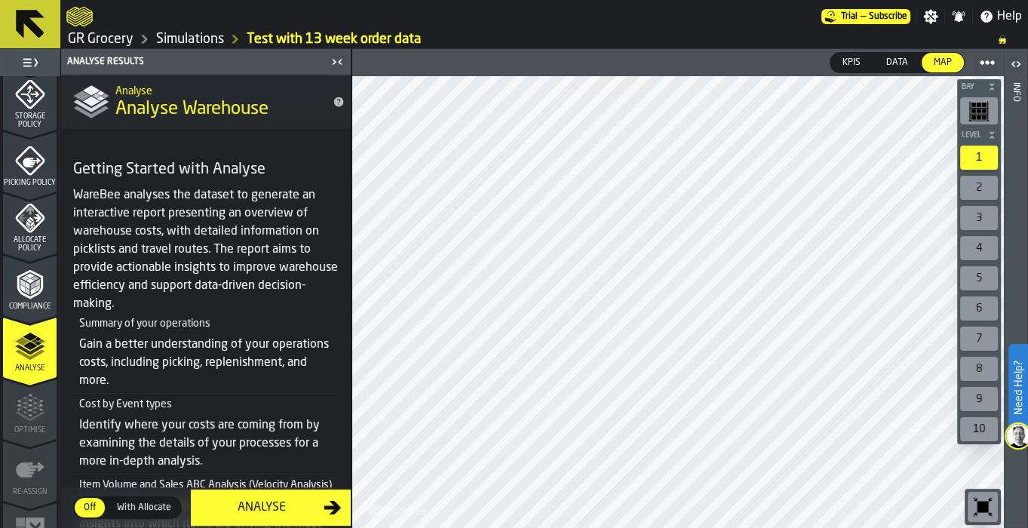
scroll to position [421, 0]
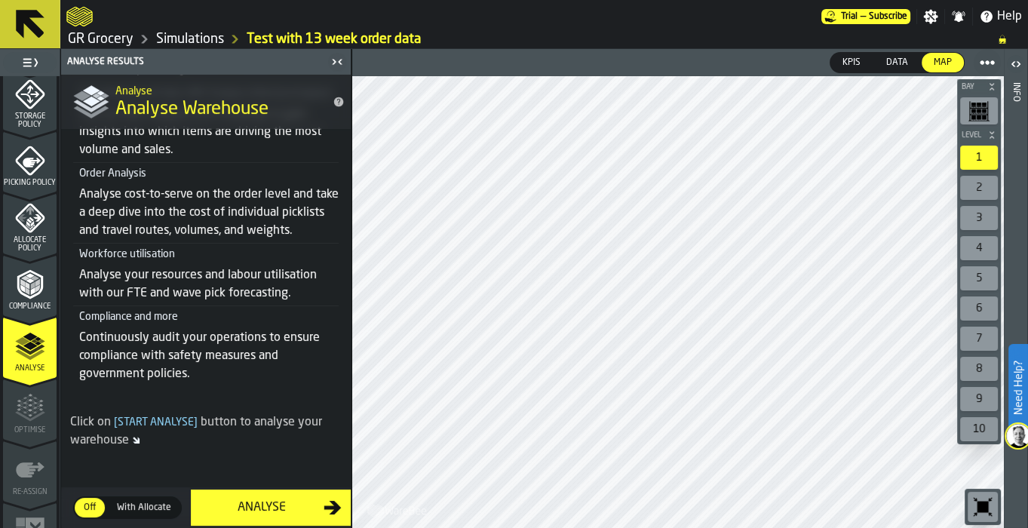
click at [172, 38] on link "Simulations" at bounding box center [190, 39] width 68 height 17
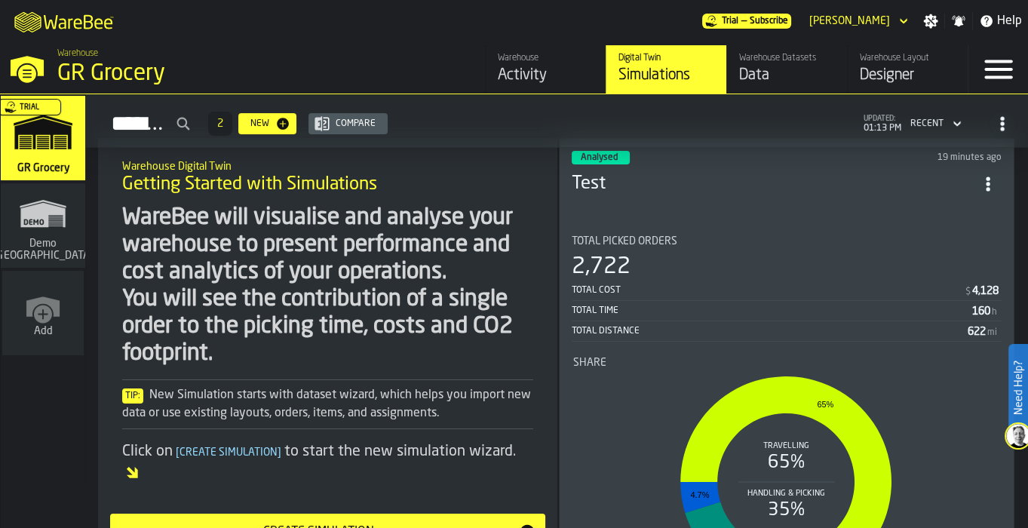
scroll to position [49, 0]
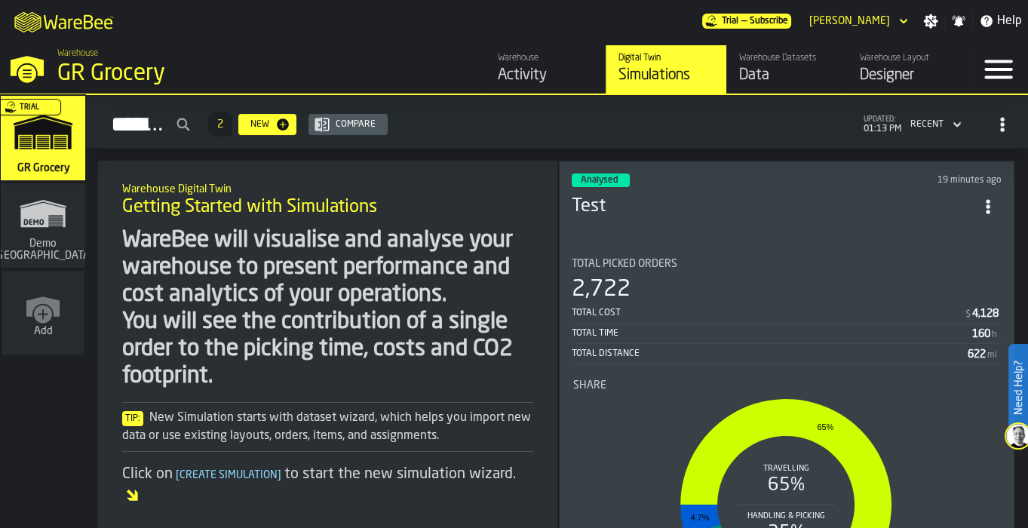
click at [748, 174] on div "Analysed 19 minutes ago" at bounding box center [787, 181] width 431 height 14
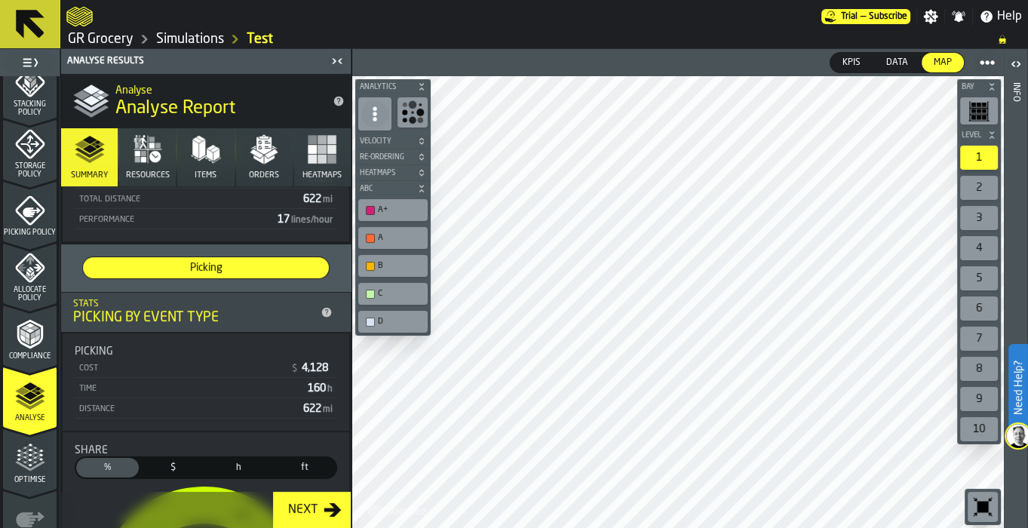
scroll to position [158, 0]
click at [23, 216] on icon "menu Picking Policy" at bounding box center [29, 209] width 29 height 29
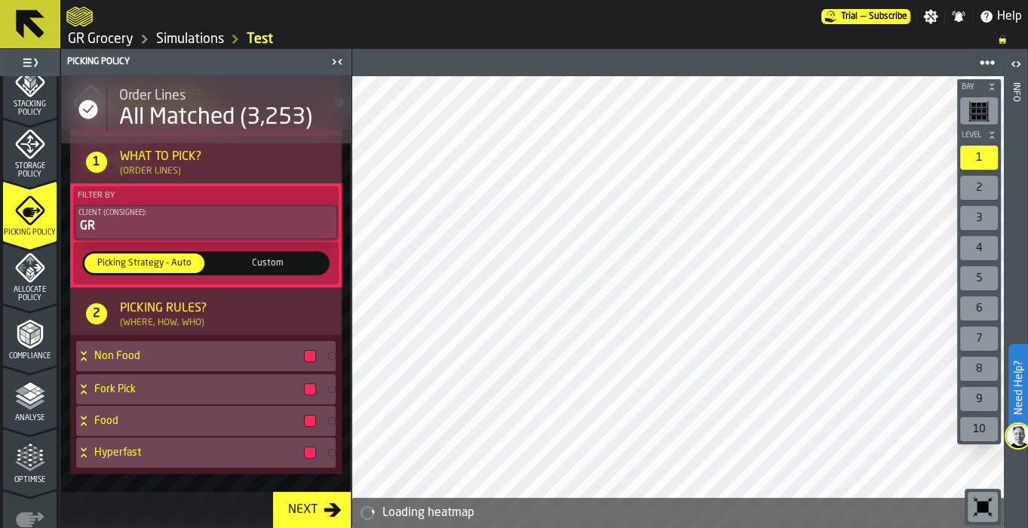
scroll to position [186, 0]
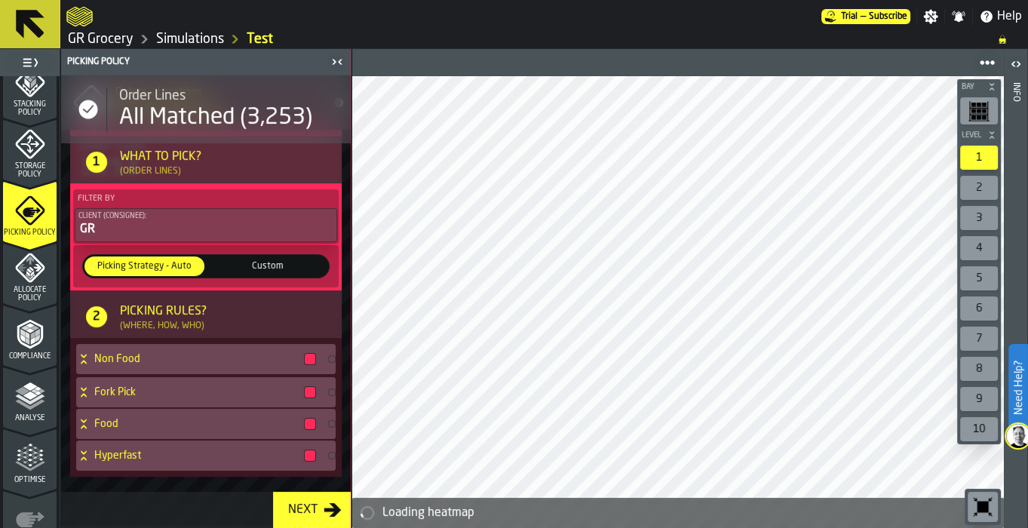
click at [11, 404] on div "Analyse" at bounding box center [30, 401] width 54 height 41
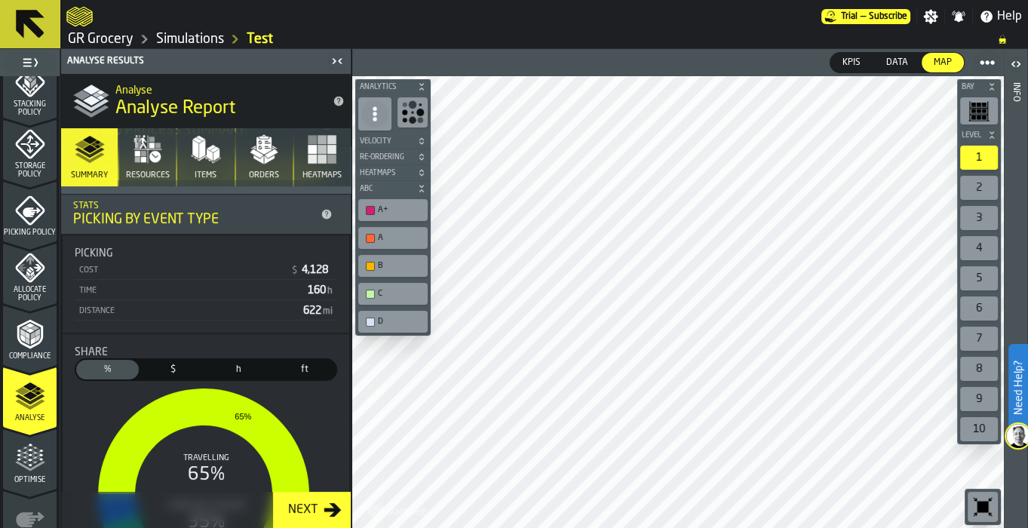
scroll to position [257, 0]
click at [29, 201] on icon "menu Picking Policy" at bounding box center [30, 210] width 30 height 30
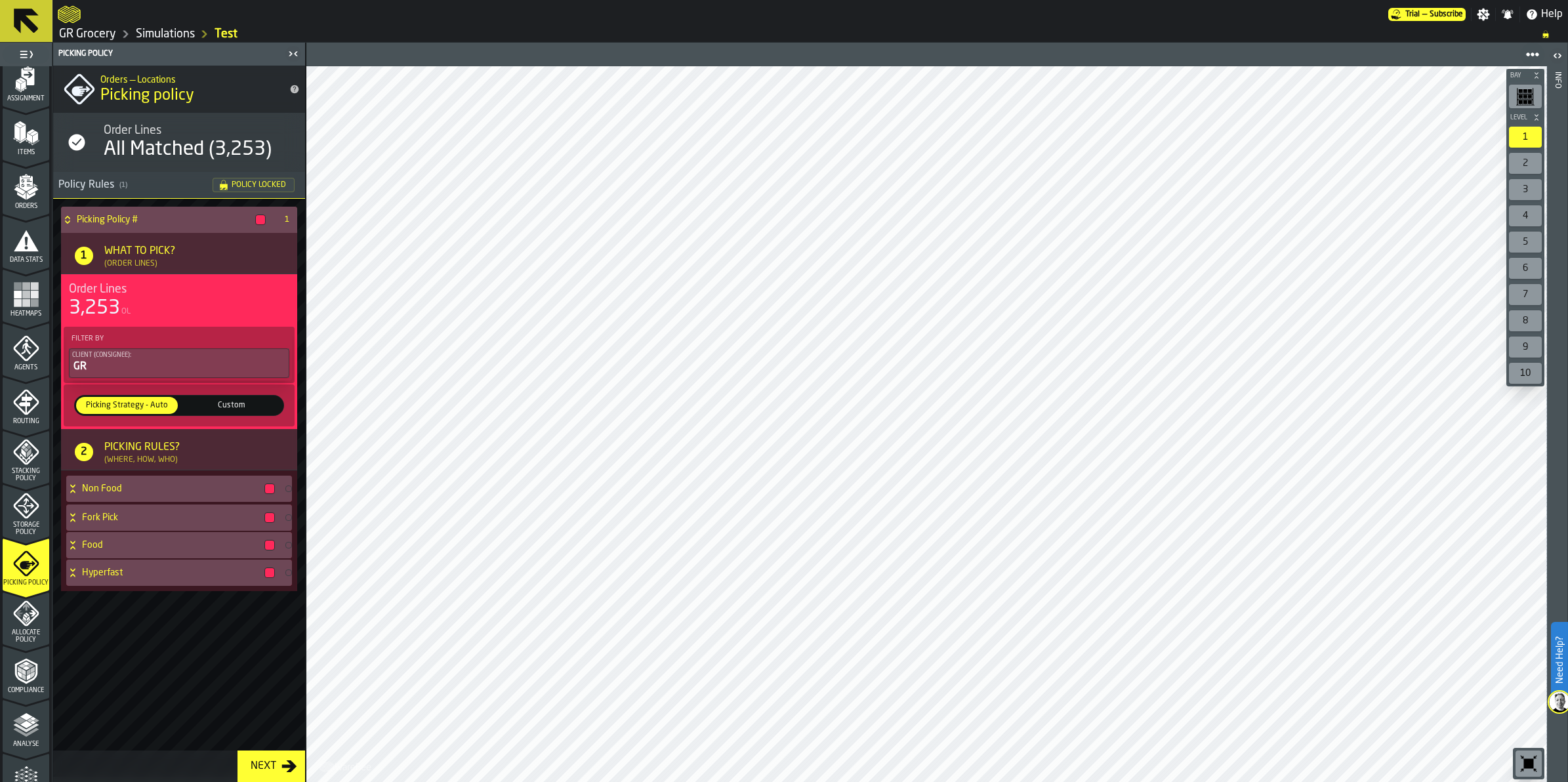
scroll to position [0, 0]
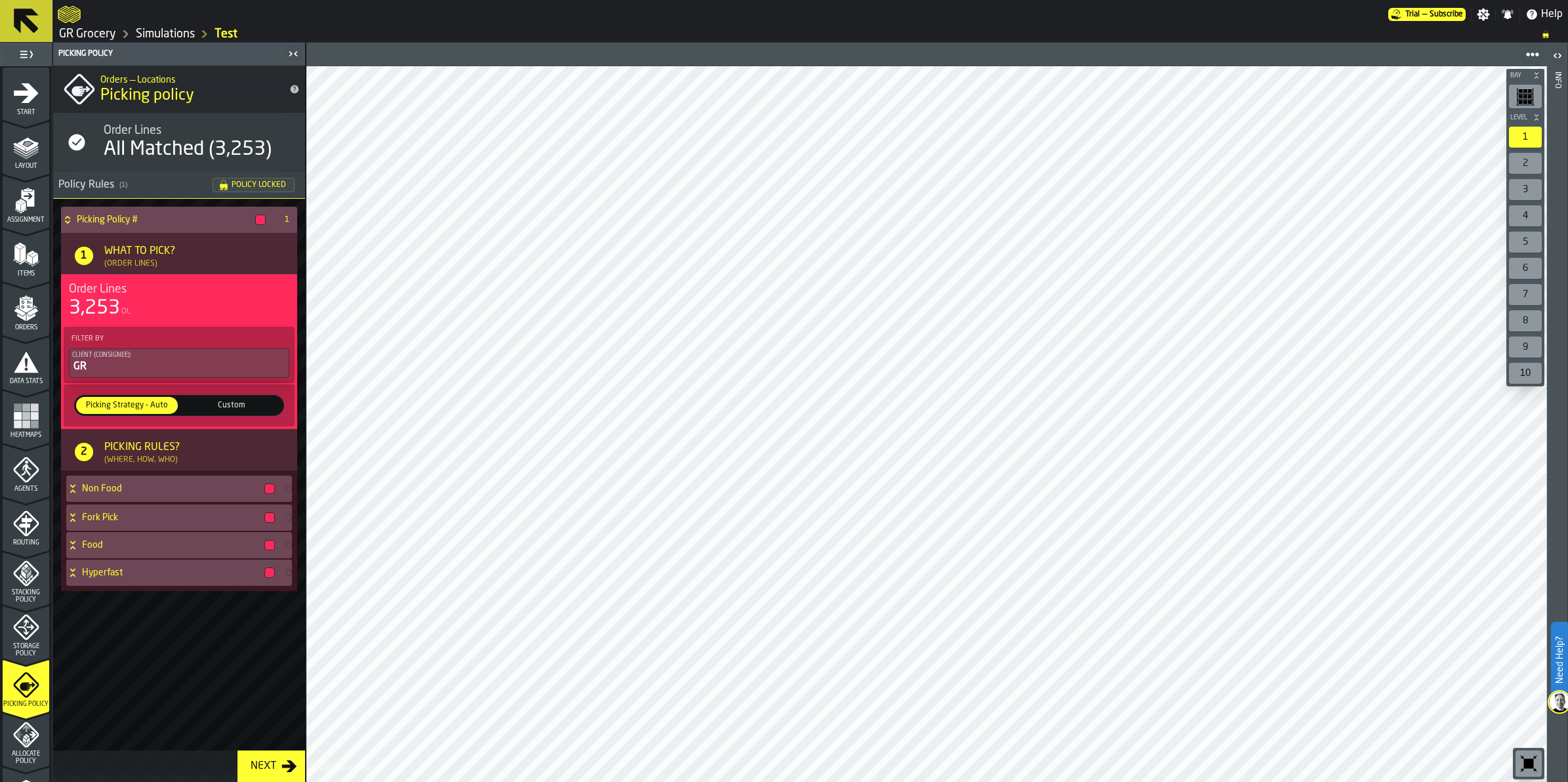
click at [20, 319] on icon "menu Orders" at bounding box center [26, 309] width 26 height 26
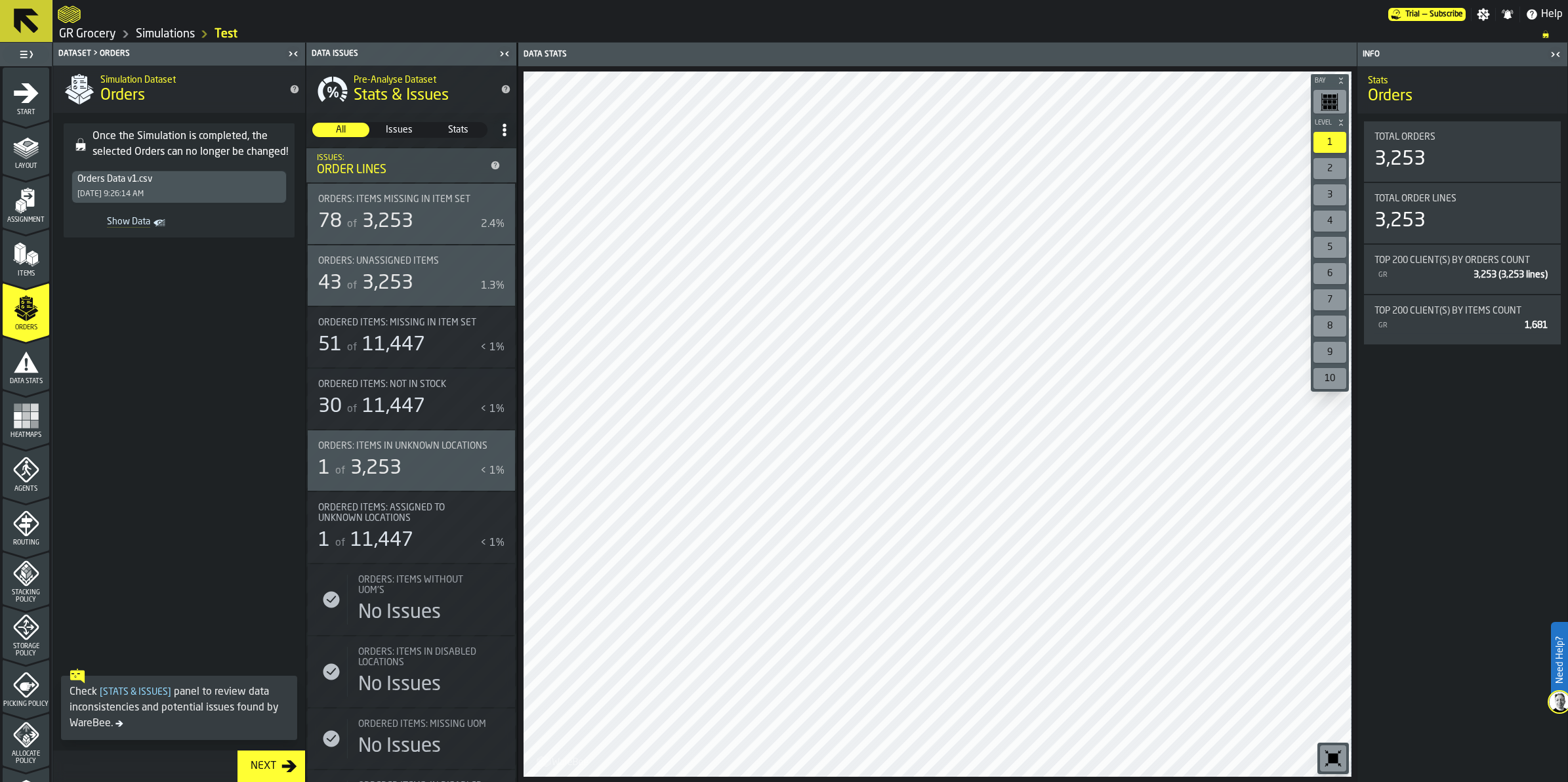
click at [175, 181] on div "Orders Data v1.csv" at bounding box center [179, 179] width 204 height 10
click at [14, 261] on icon "menu Items" at bounding box center [26, 255] width 26 height 26
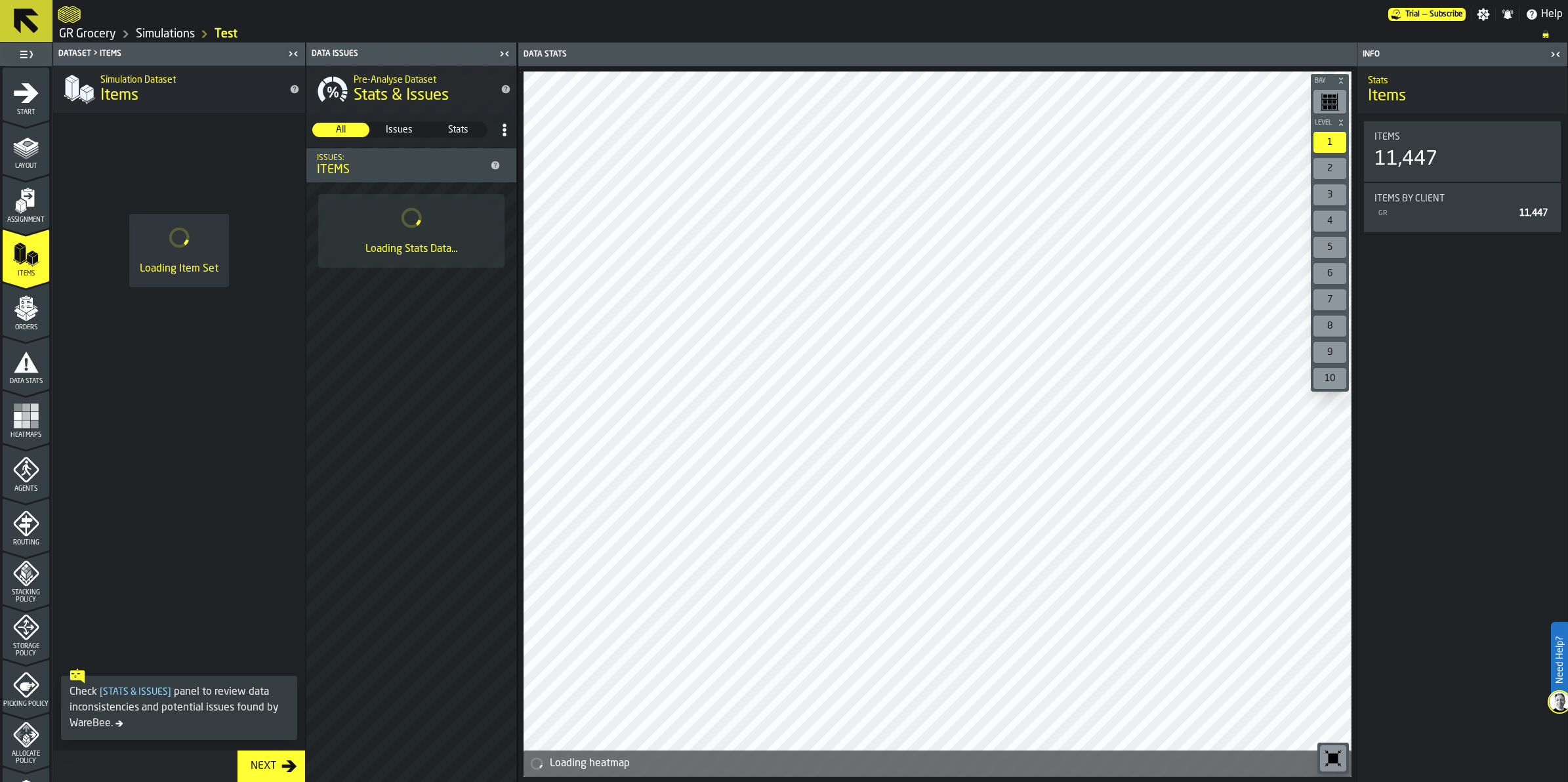
click at [17, 310] on polygon "menu Orders" at bounding box center [19, 311] width 11 height 8
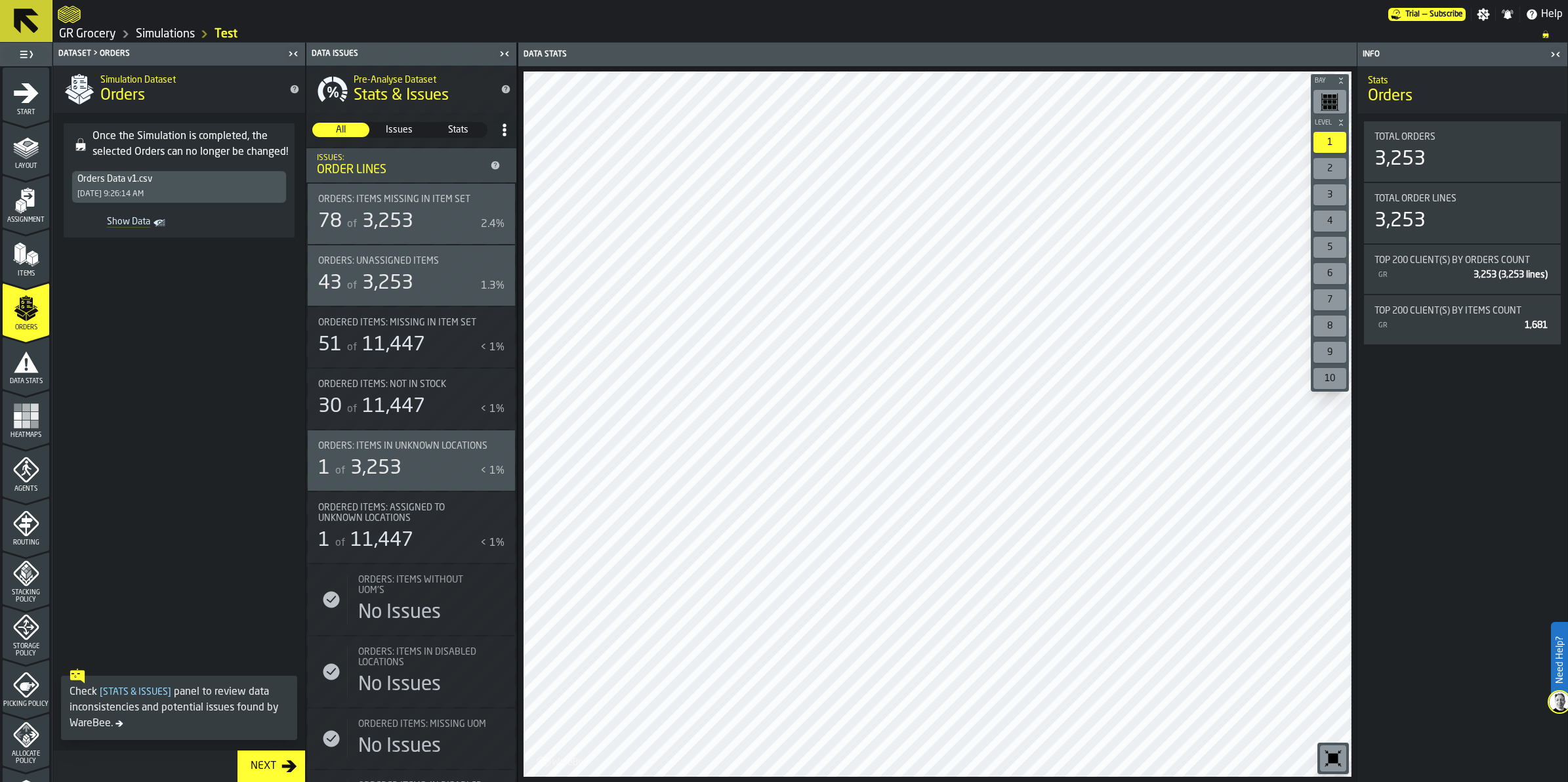
click at [90, 33] on link "GR Grocery" at bounding box center [88, 34] width 57 height 15
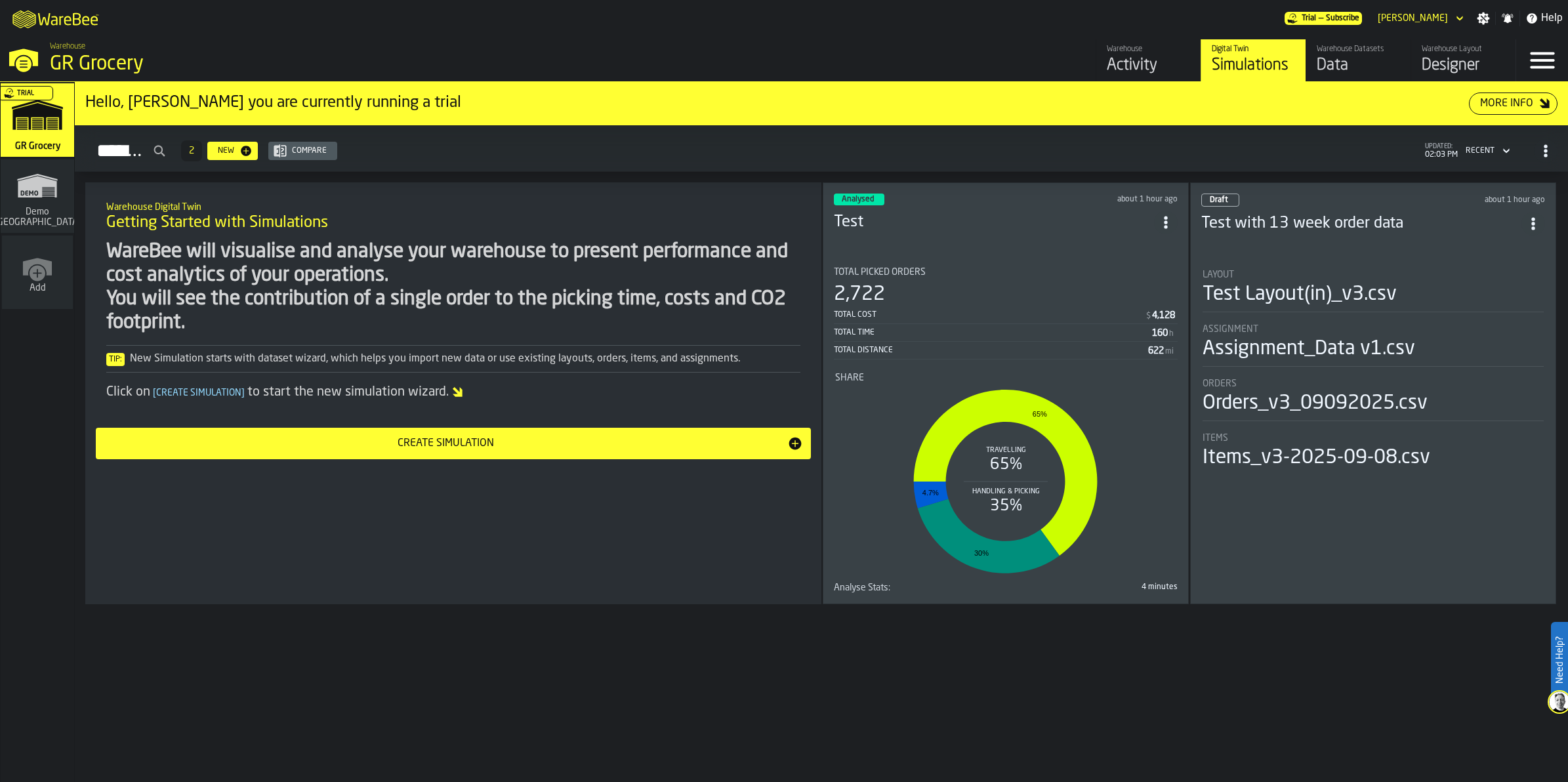
click at [894, 270] on div "Layout" at bounding box center [1373, 275] width 341 height 10
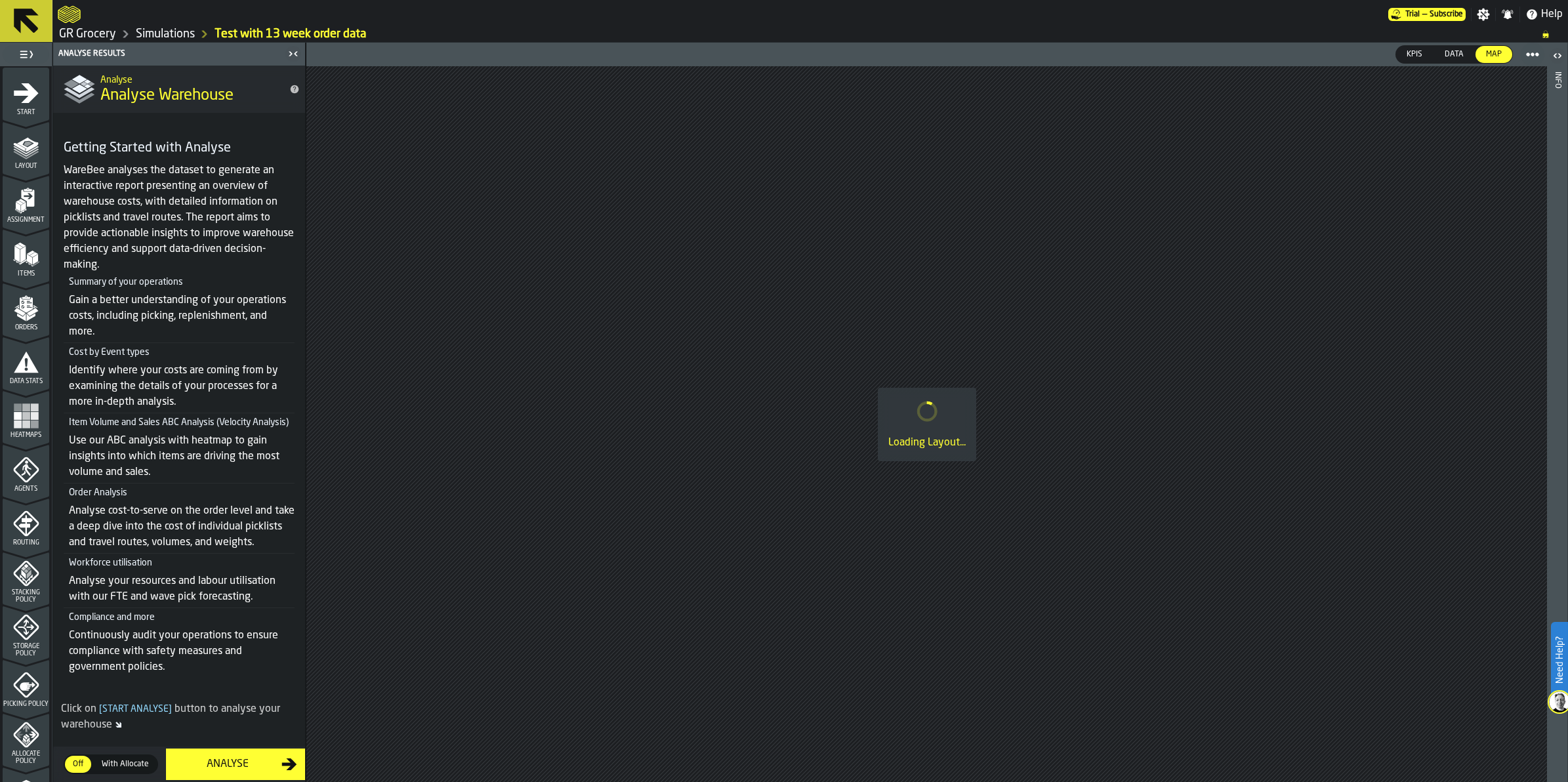
click at [21, 328] on span "Orders" at bounding box center [26, 328] width 47 height 7
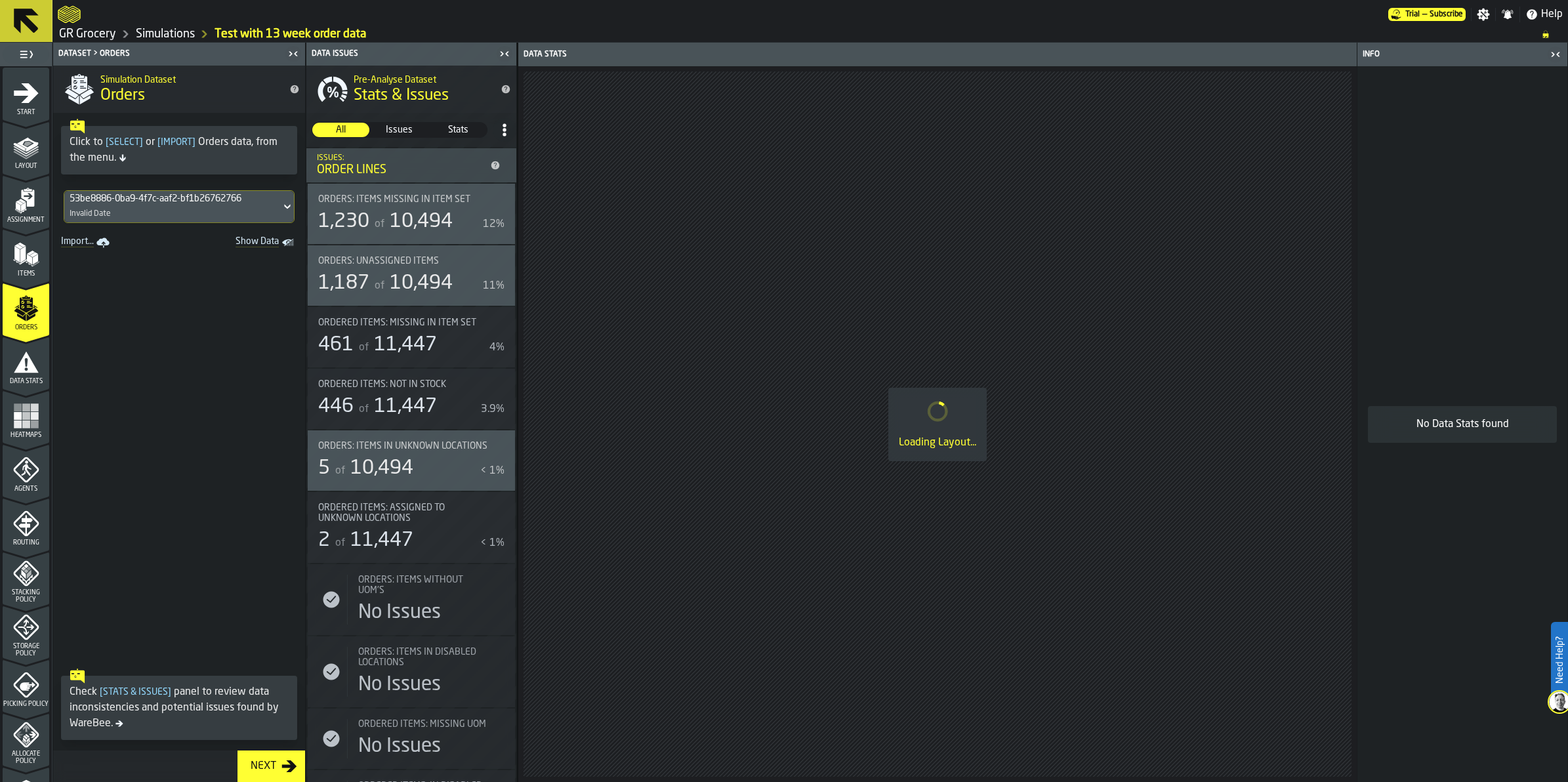
click at [295, 207] on label "Show Data" at bounding box center [295, 207] width 0 height 0
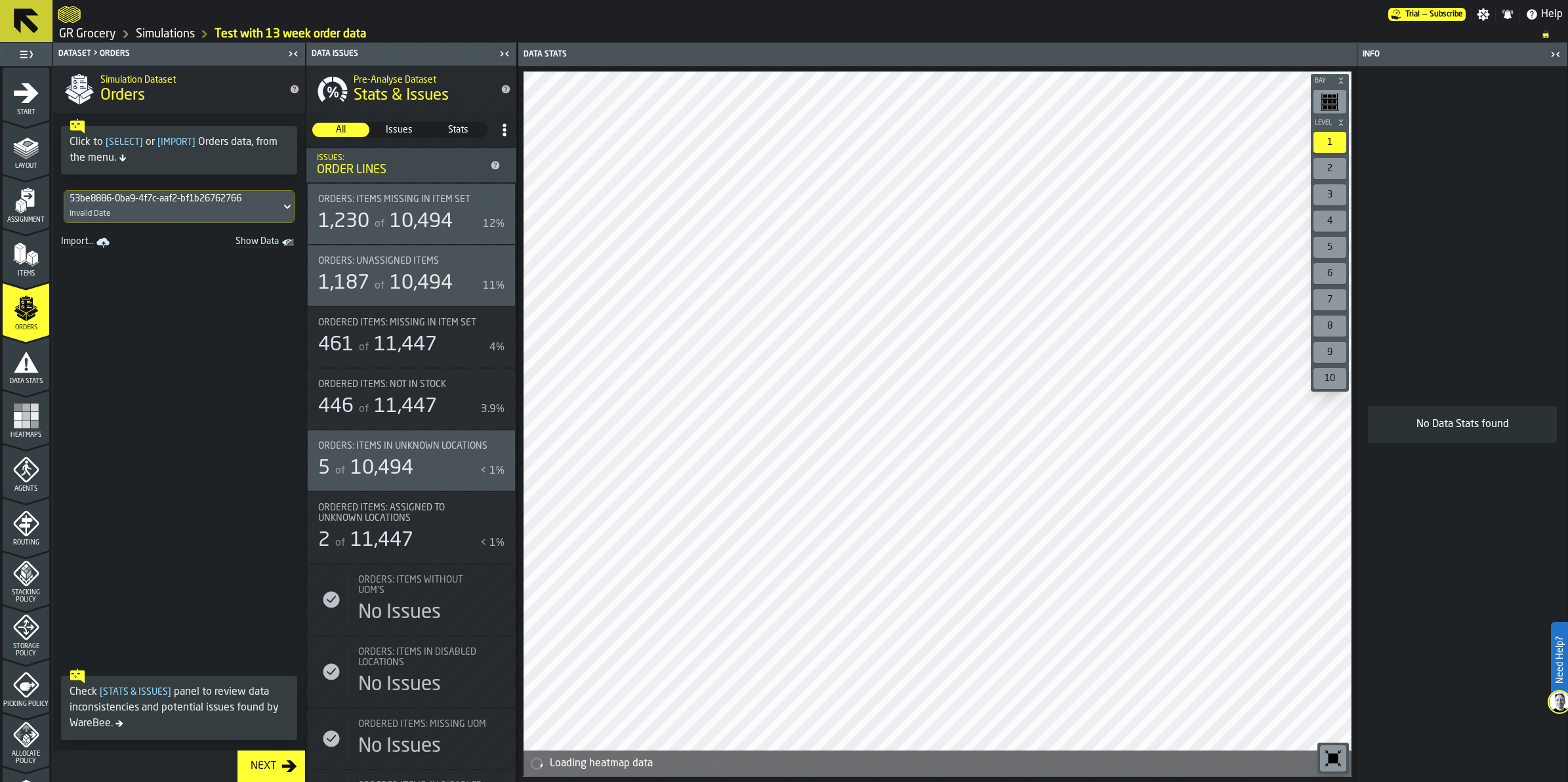
click at [124, 143] on span "[ Select ]" at bounding box center [123, 142] width 43 height 10
click at [174, 142] on span "[ Import ]" at bounding box center [177, 142] width 43 height 10
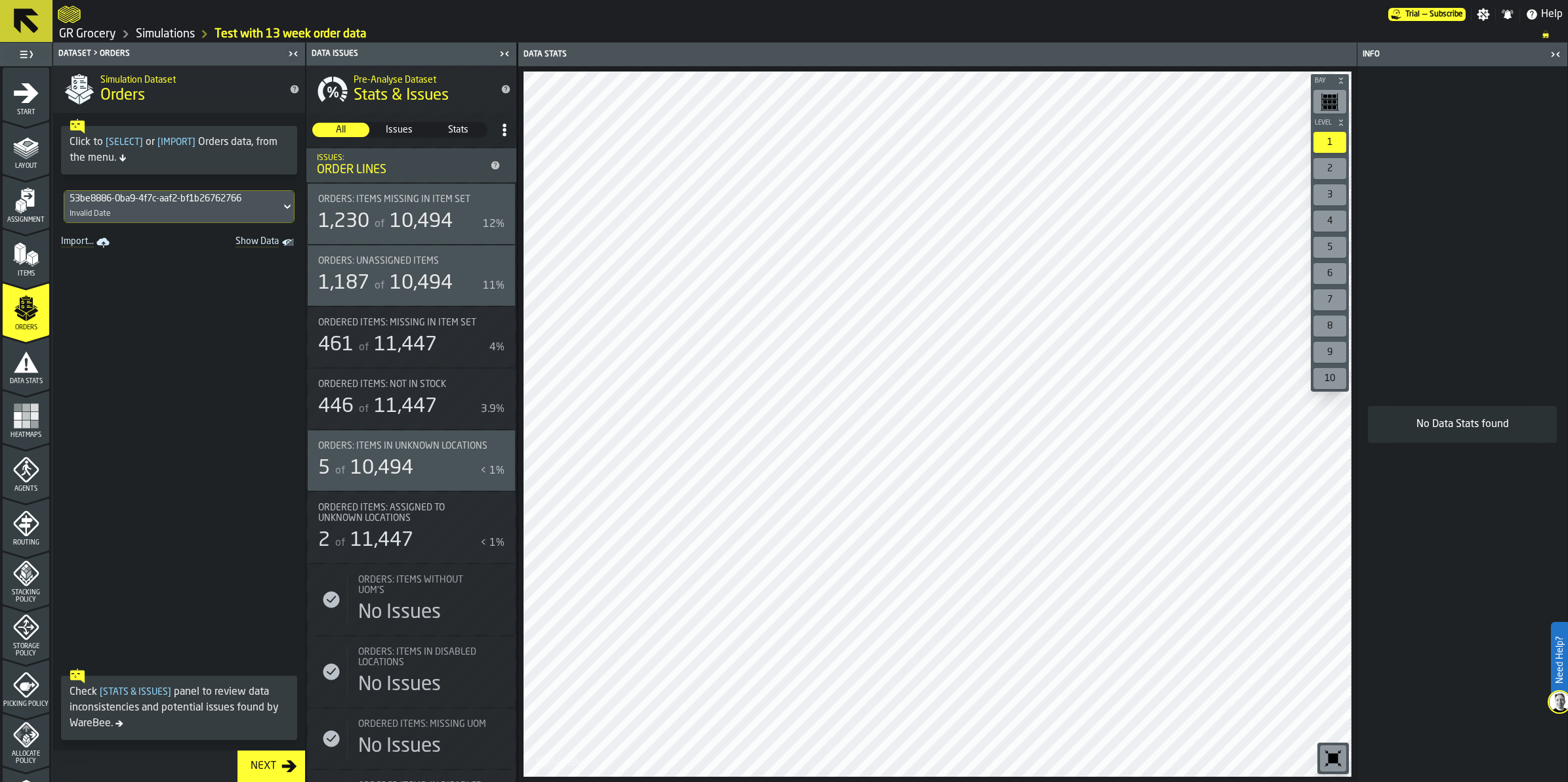
click at [87, 240] on link "Import..." at bounding box center [86, 243] width 62 height 18
drag, startPoint x: 175, startPoint y: 33, endPoint x: 857, endPoint y: 172, distance: 696.0
click at [175, 33] on link "Simulations" at bounding box center [165, 34] width 59 height 15
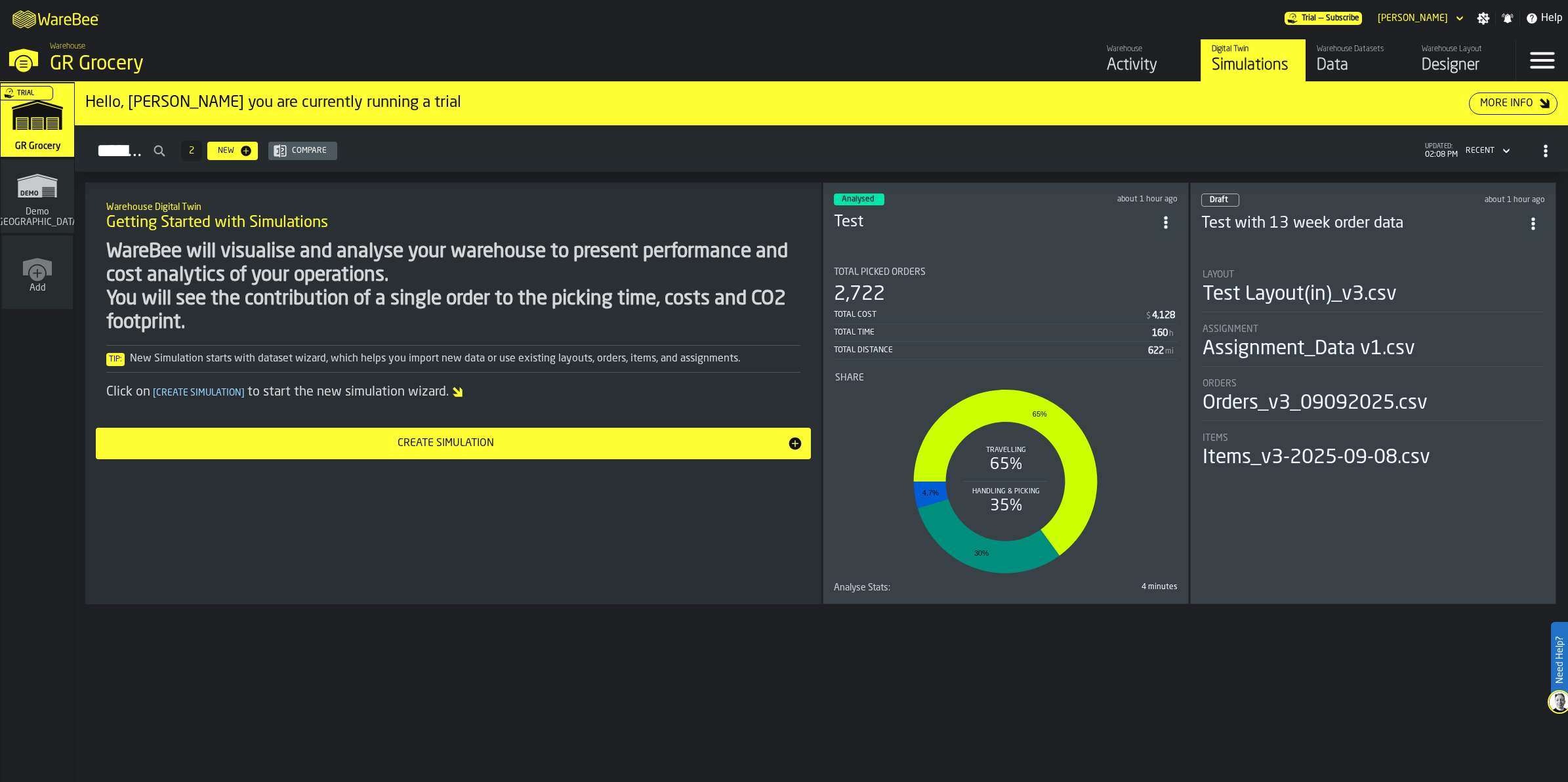
click at [894, 215] on span "ItemListCard-DashboardItemContainer" at bounding box center [1533, 224] width 23 height 23
click at [894, 280] on div "Delete" at bounding box center [1508, 279] width 68 height 16
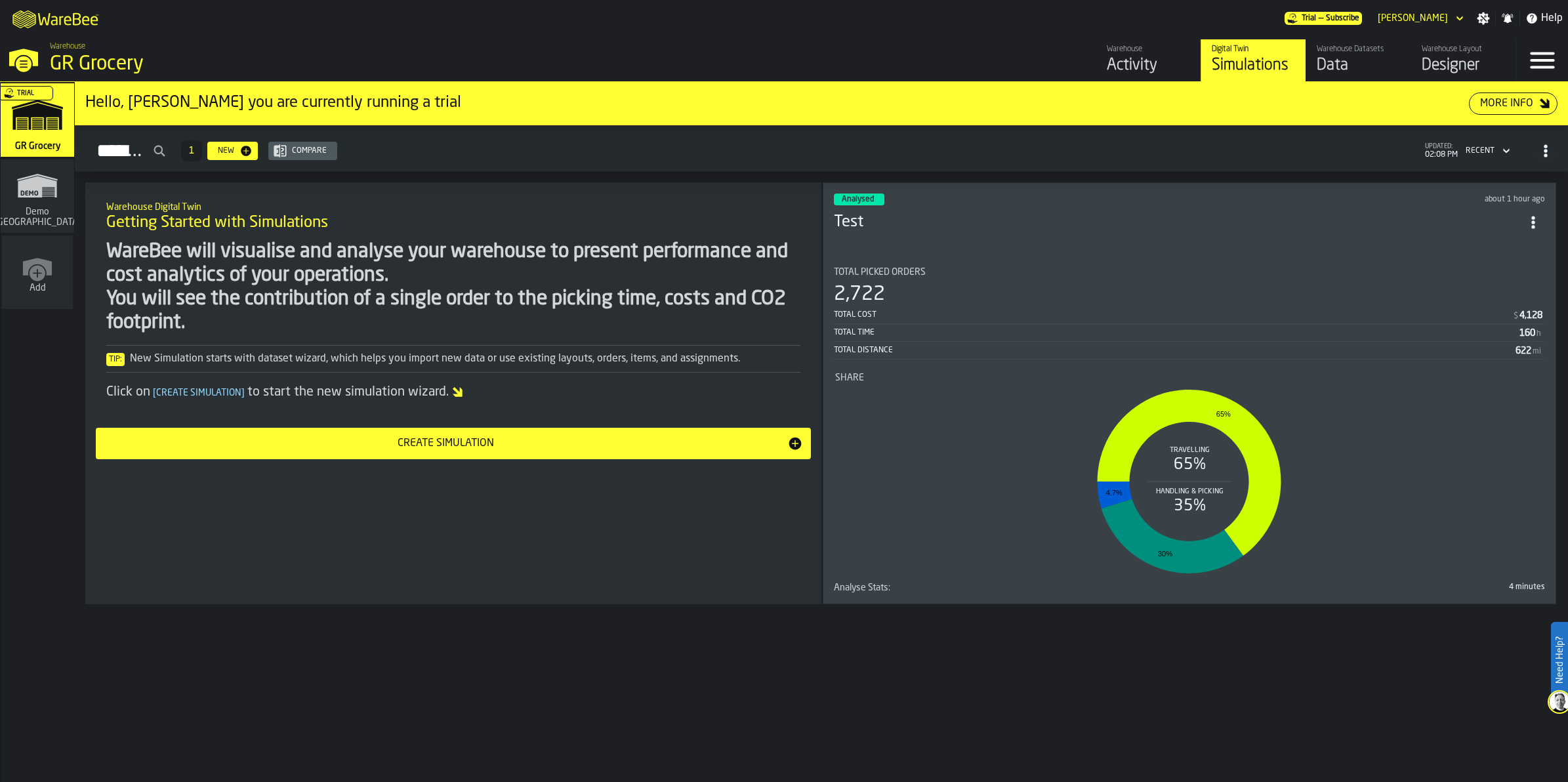
click at [894, 211] on span "ItemListCard-DashboardItemContainer" at bounding box center [1533, 222] width 23 height 23
click at [894, 305] on div "Duplicate" at bounding box center [1513, 309] width 68 height 16
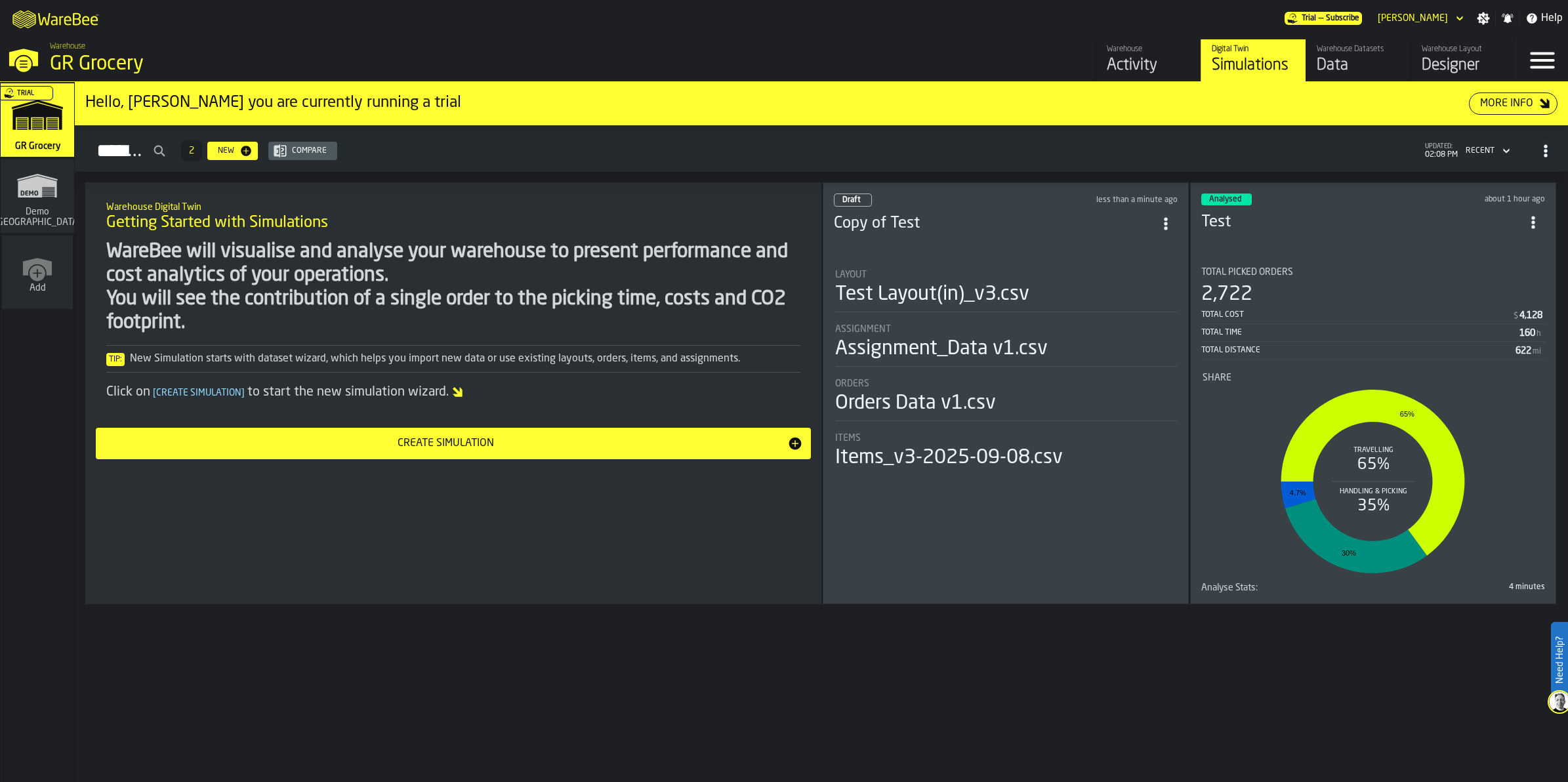
click at [894, 241] on header "Draft less than a minute ago Copy of Test" at bounding box center [1005, 220] width 344 height 52
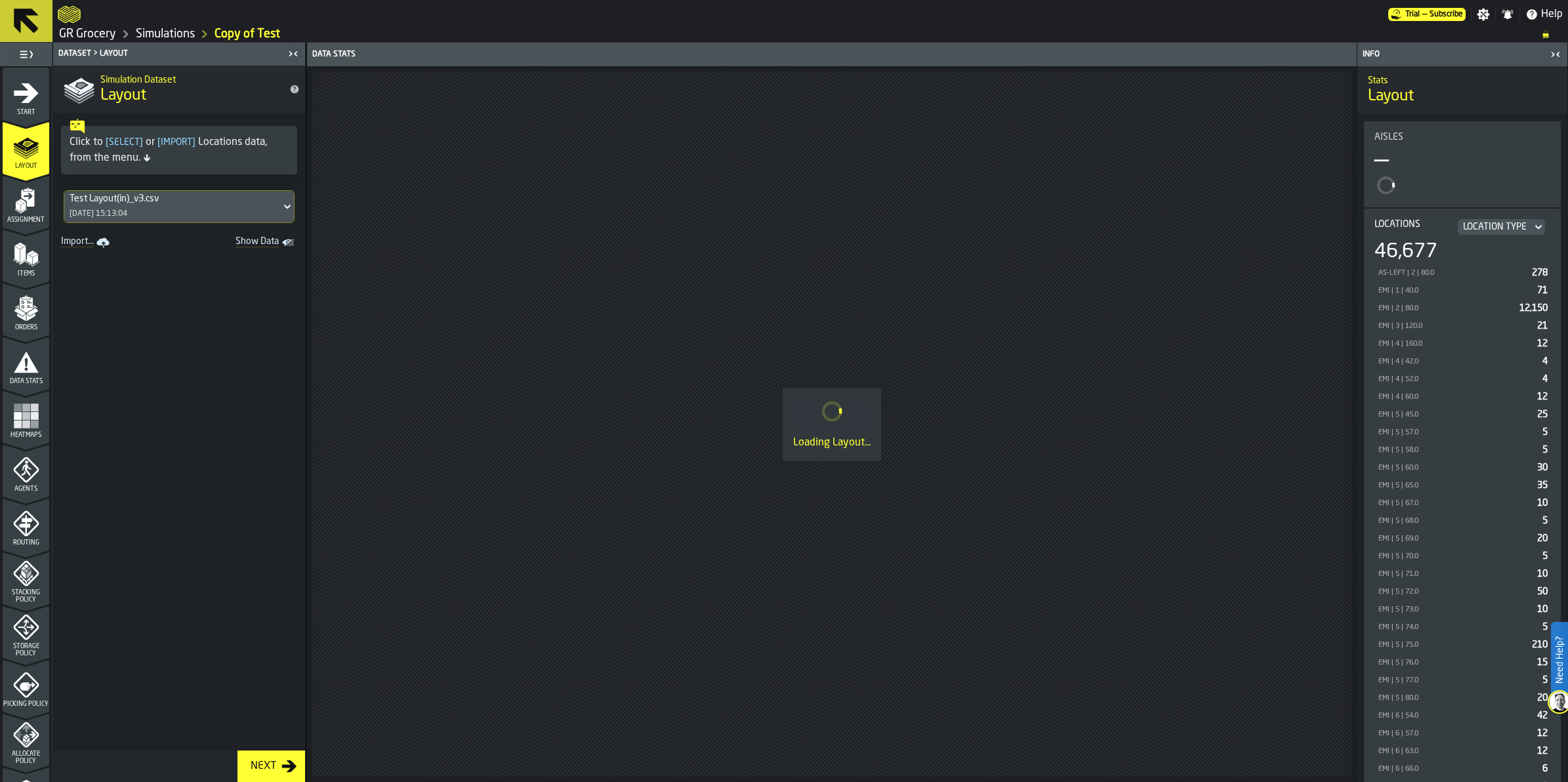
click at [36, 244] on icon "menu Items" at bounding box center [26, 255] width 26 height 26
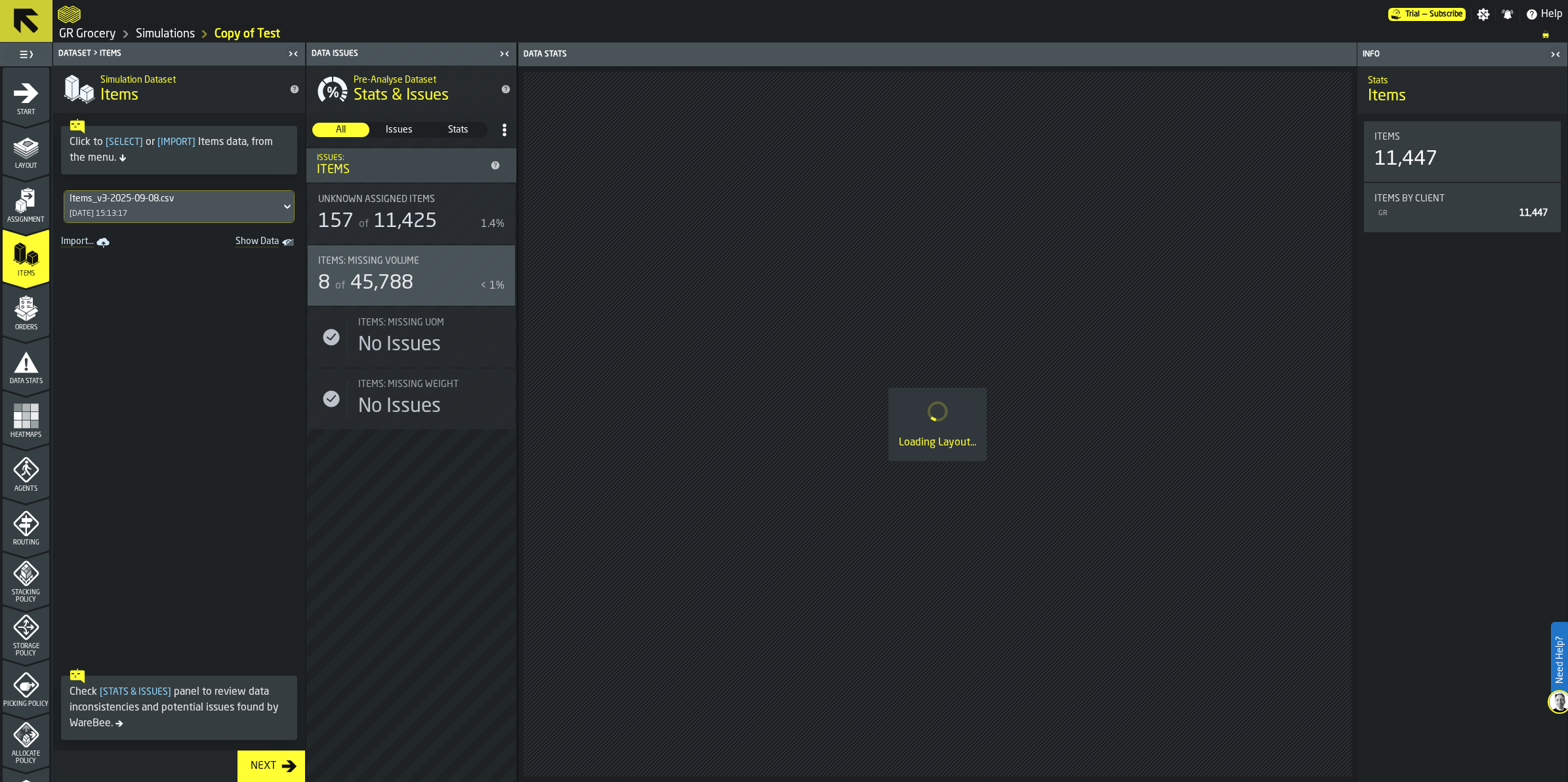
click at [25, 335] on icon "menu Orders" at bounding box center [26, 337] width 47 height 12
click at [20, 109] on span "Start" at bounding box center [26, 112] width 47 height 7
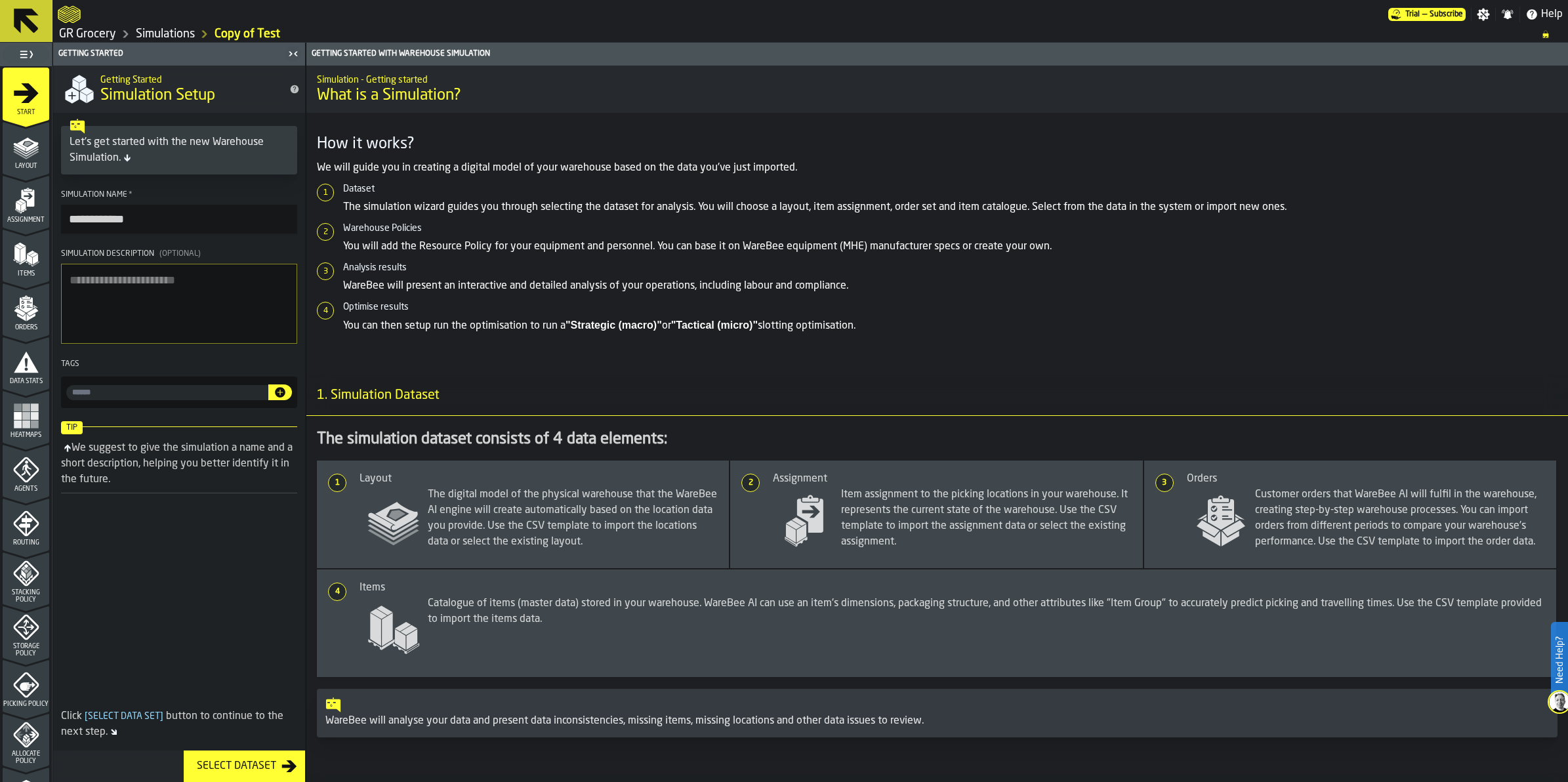
drag, startPoint x: 139, startPoint y: 215, endPoint x: -3, endPoint y: 191, distance: 144.0
click at [0, 191] on html "**********" at bounding box center [784, 391] width 1568 height 782
type input "**********"
click at [250, 458] on div "Select Dataset" at bounding box center [236, 766] width 90 height 16
click at [15, 157] on icon "menu Layout" at bounding box center [26, 147] width 26 height 26
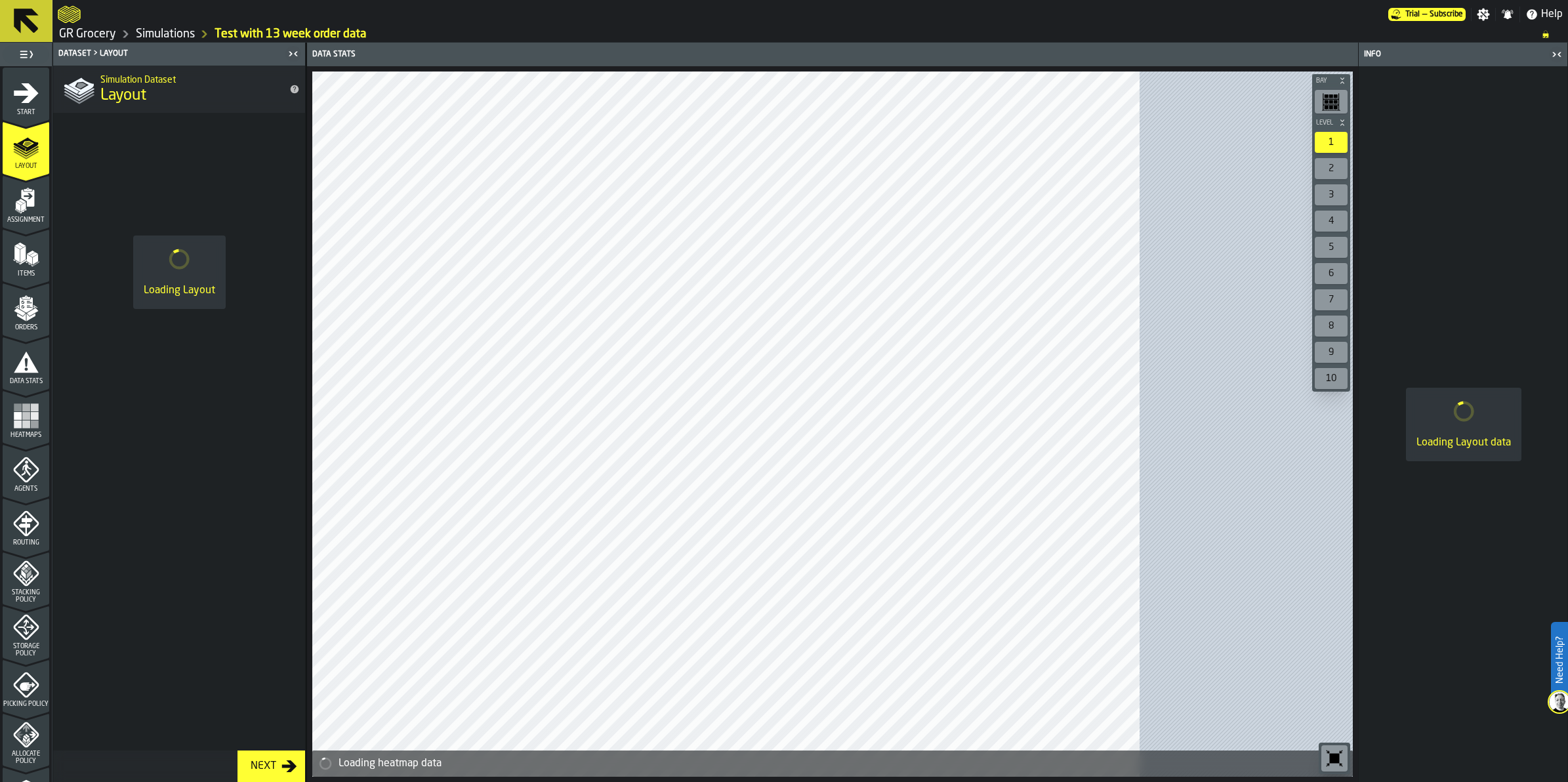
click at [15, 212] on icon "menu Assignment" at bounding box center [26, 201] width 26 height 26
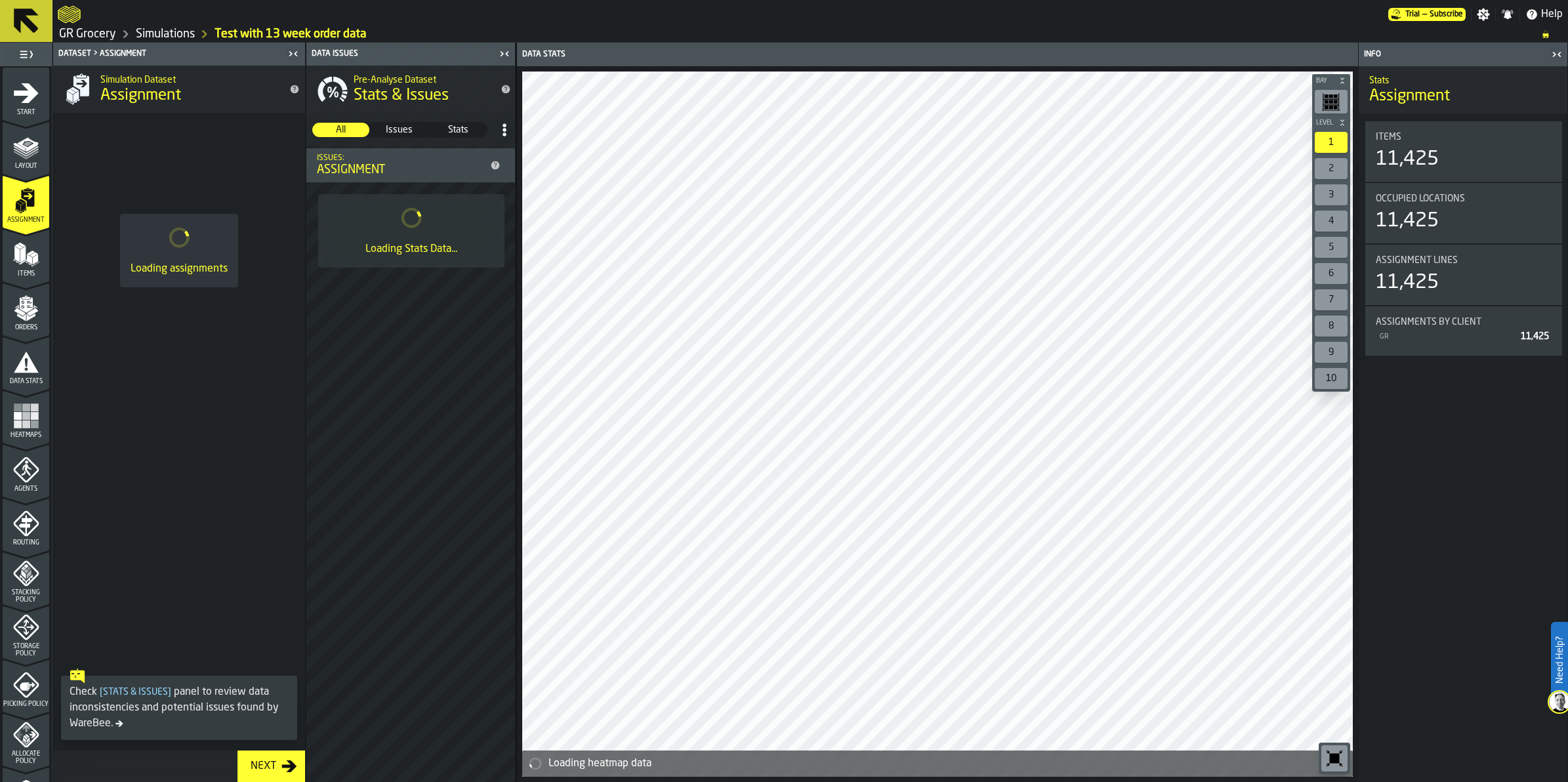
click at [15, 322] on div "Orders" at bounding box center [26, 313] width 47 height 36
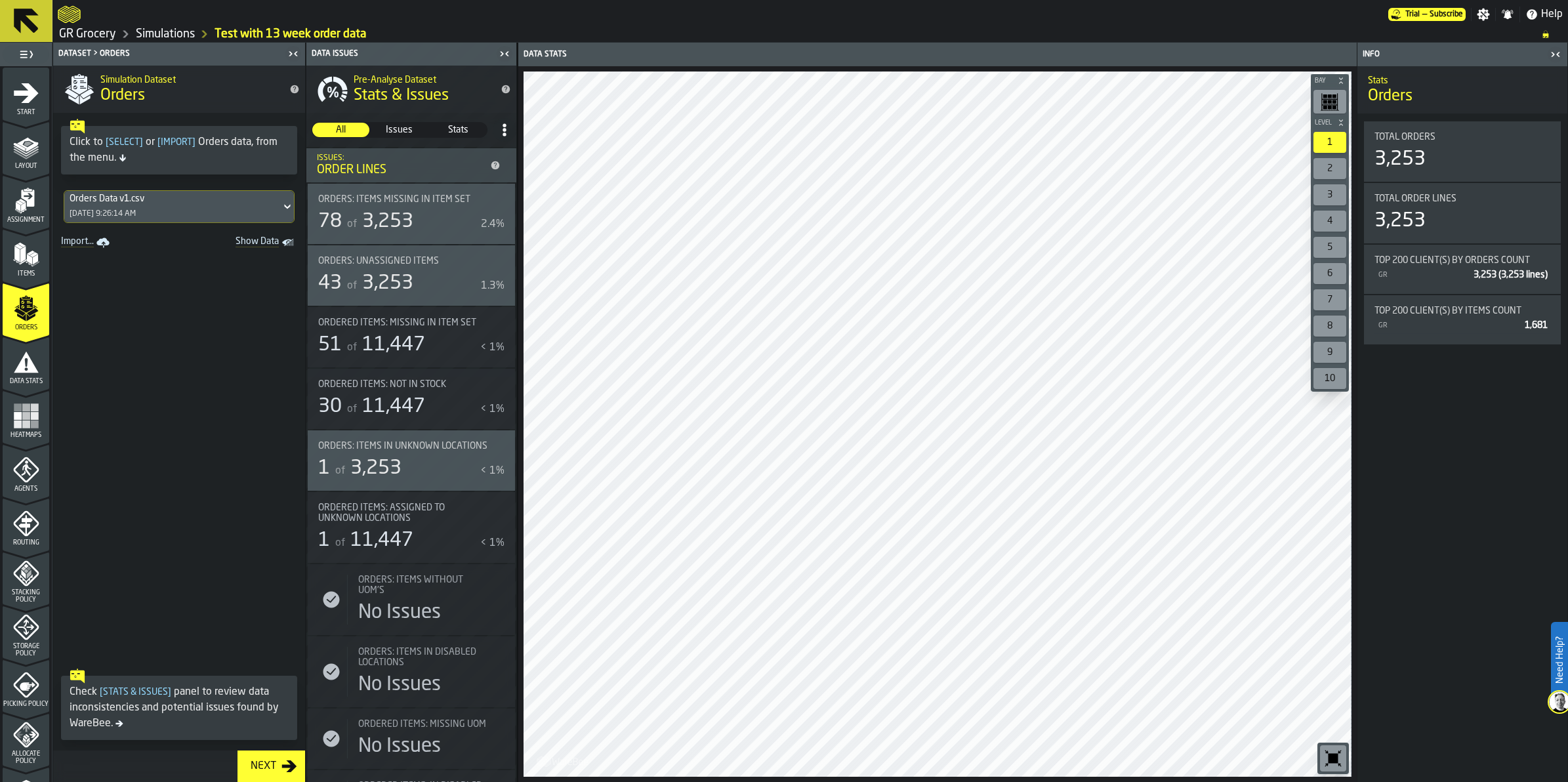
click at [295, 207] on label "Show Data" at bounding box center [295, 207] width 0 height 0
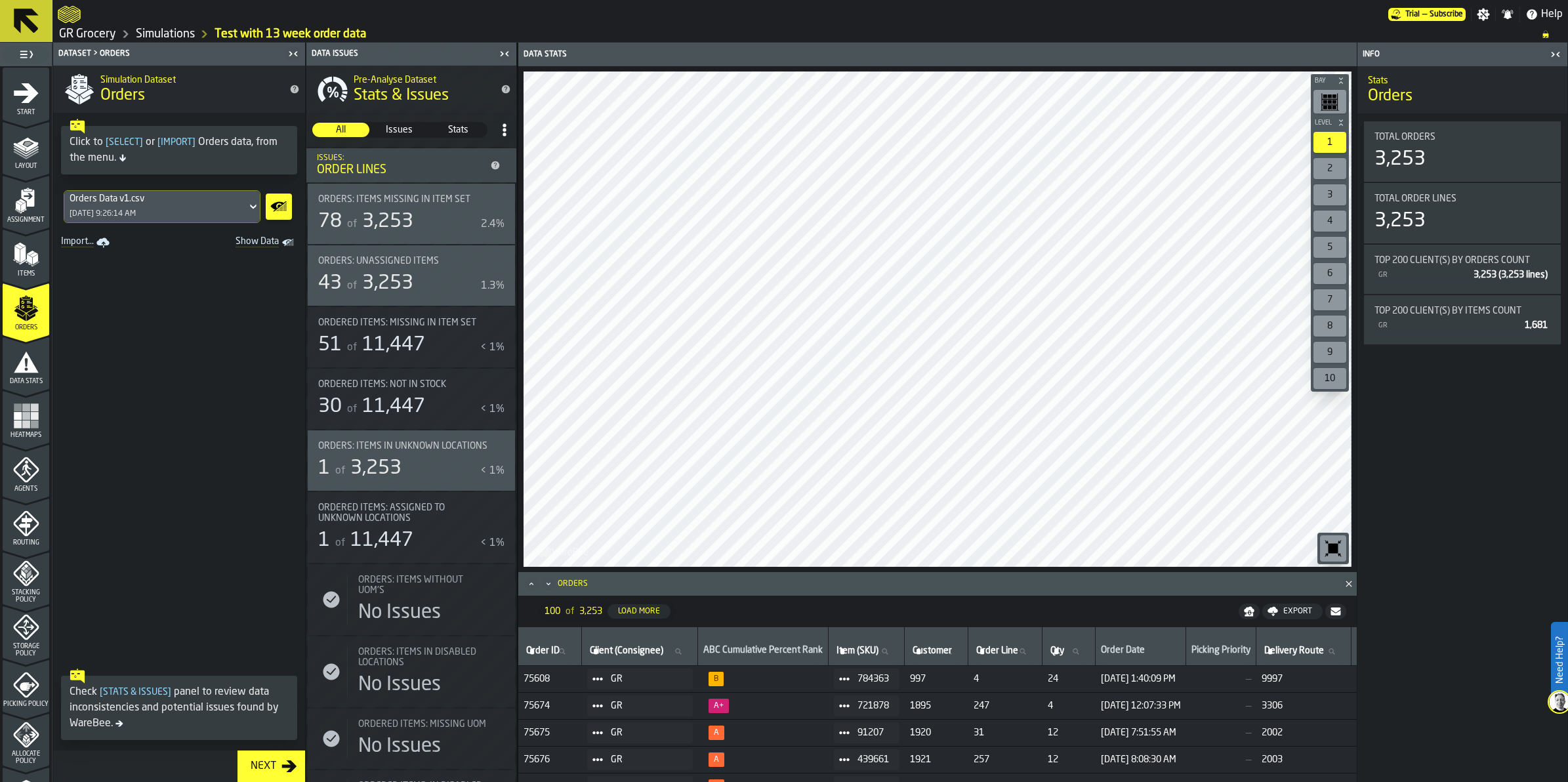
click at [244, 202] on div "Orders Data v1.csv [DATE] 9:26:14 AM" at bounding box center [156, 207] width 183 height 31
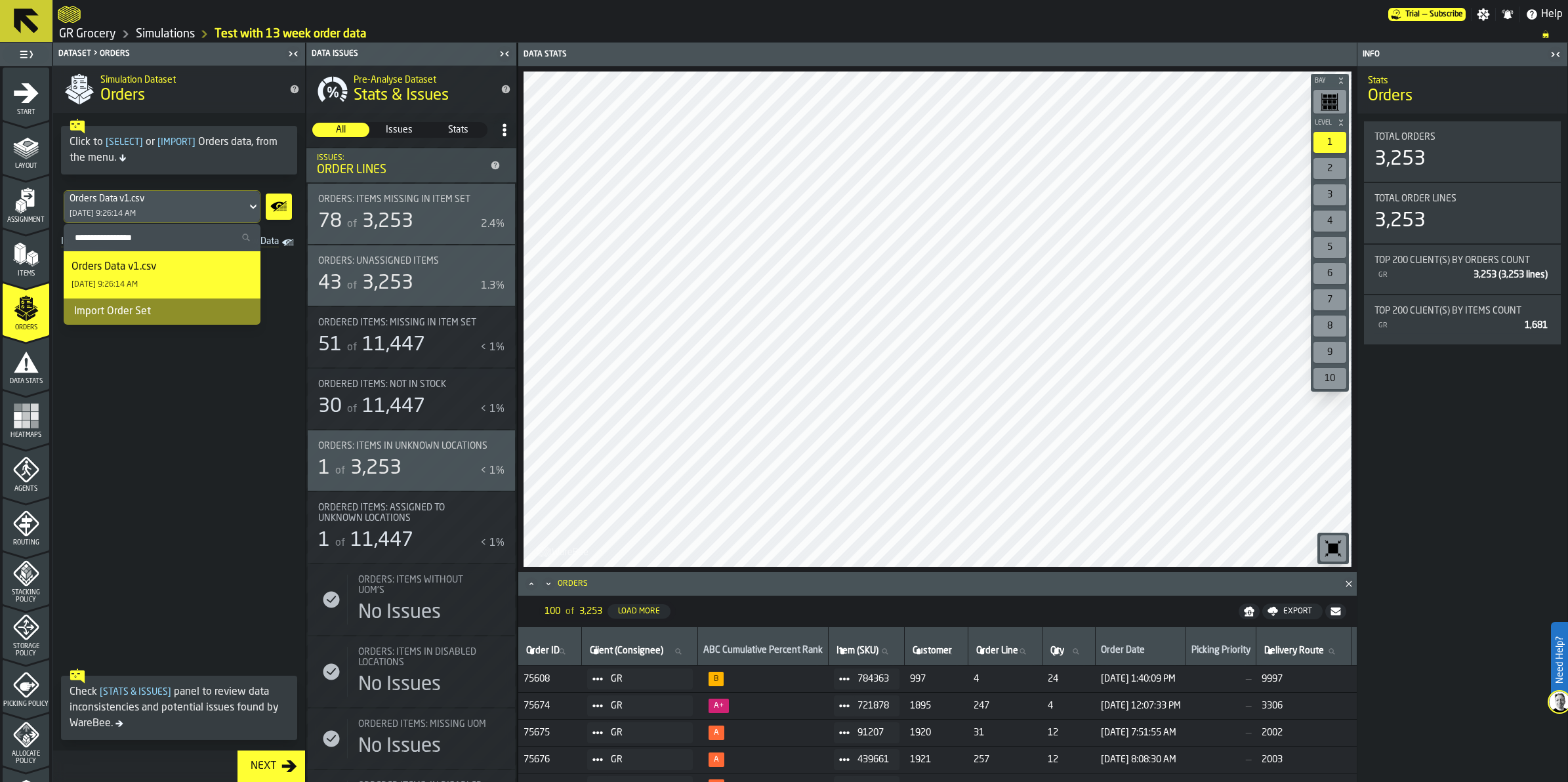
click at [87, 352] on span at bounding box center [179, 458] width 252 height 411
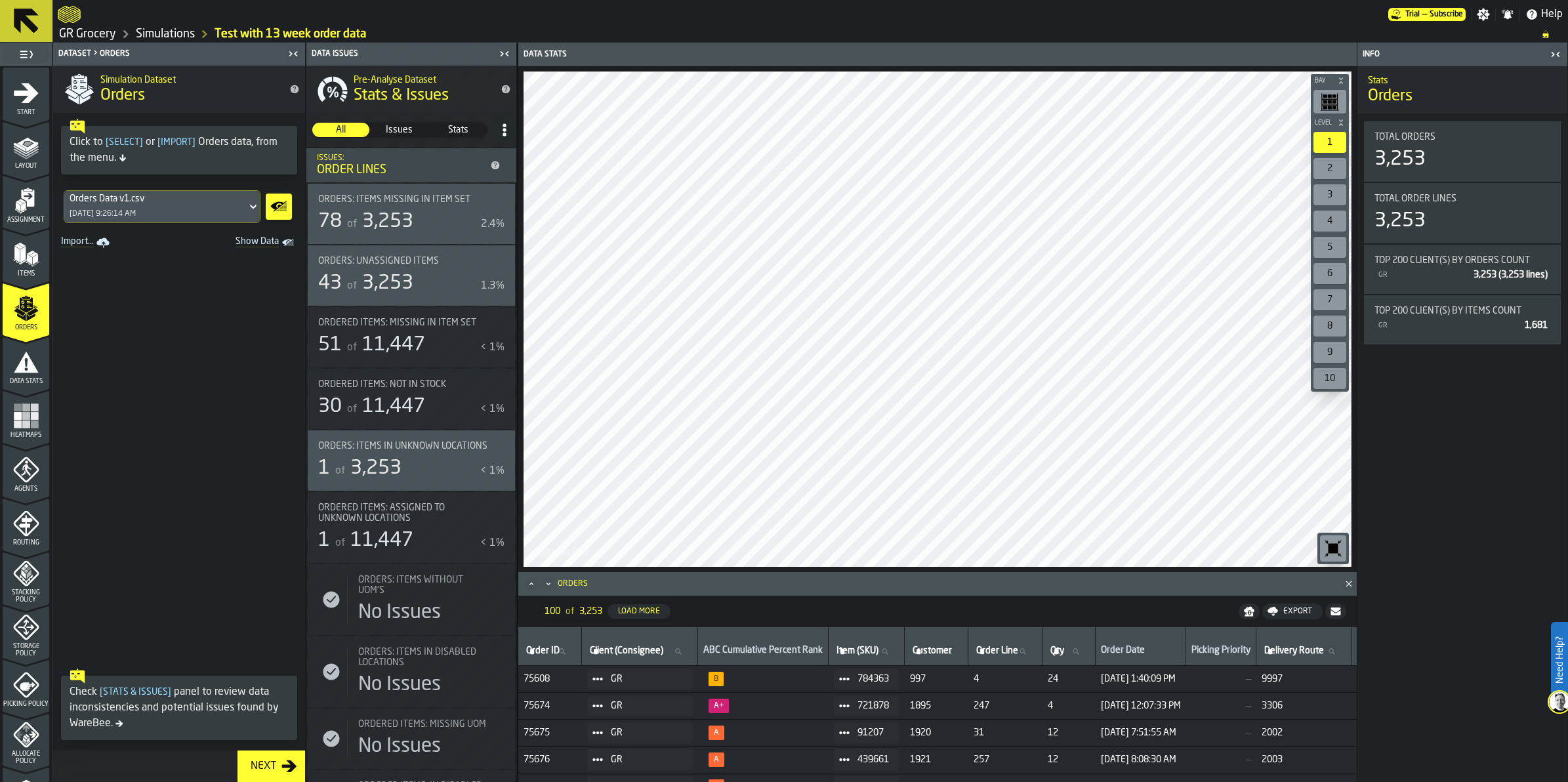
click at [175, 210] on div "Orders Data v1.csv 9/8/2025, 9:26:14 AM" at bounding box center [156, 207] width 183 height 31
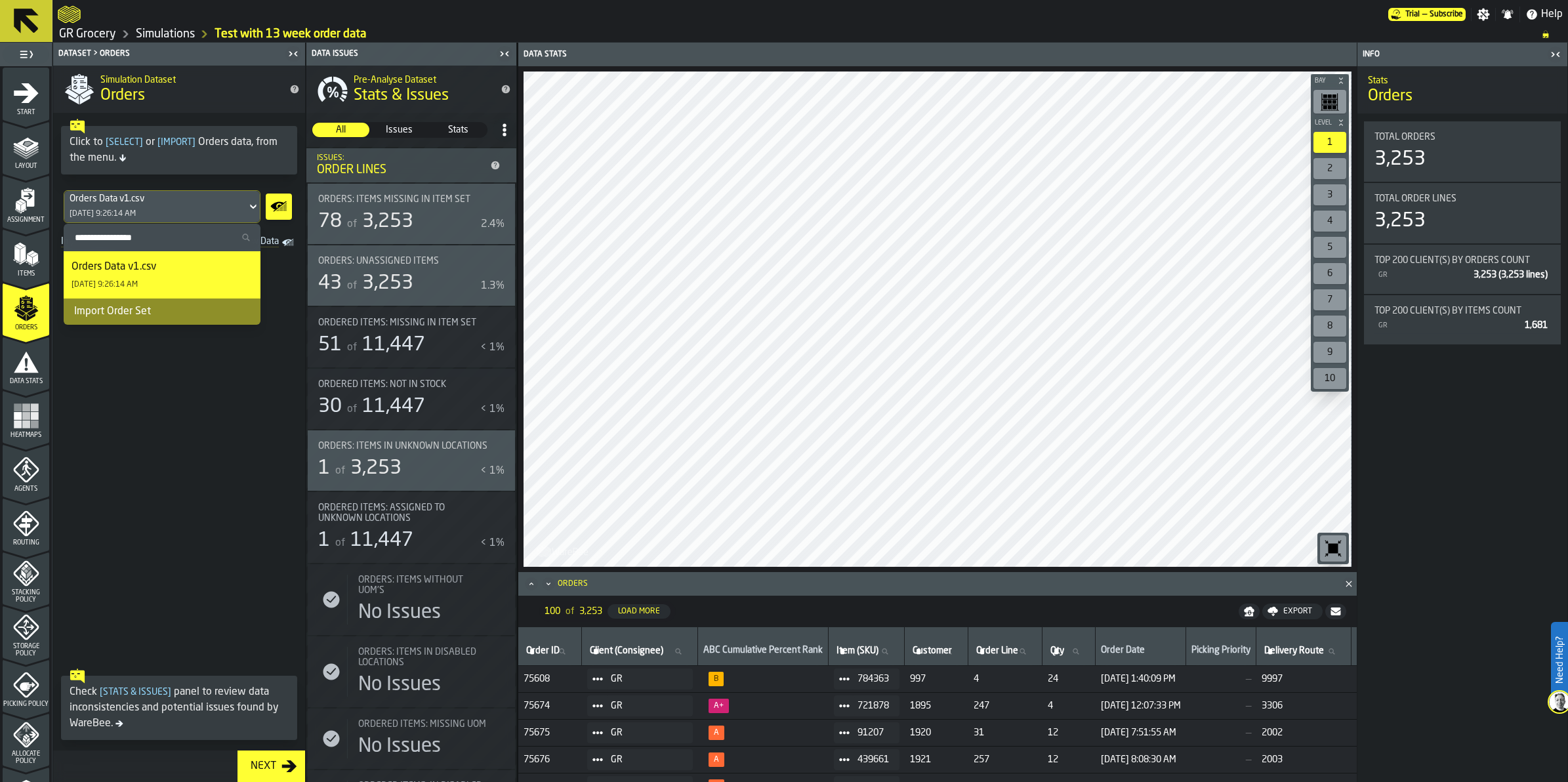
click at [136, 311] on div "Import Order Set" at bounding box center [162, 311] width 197 height 26
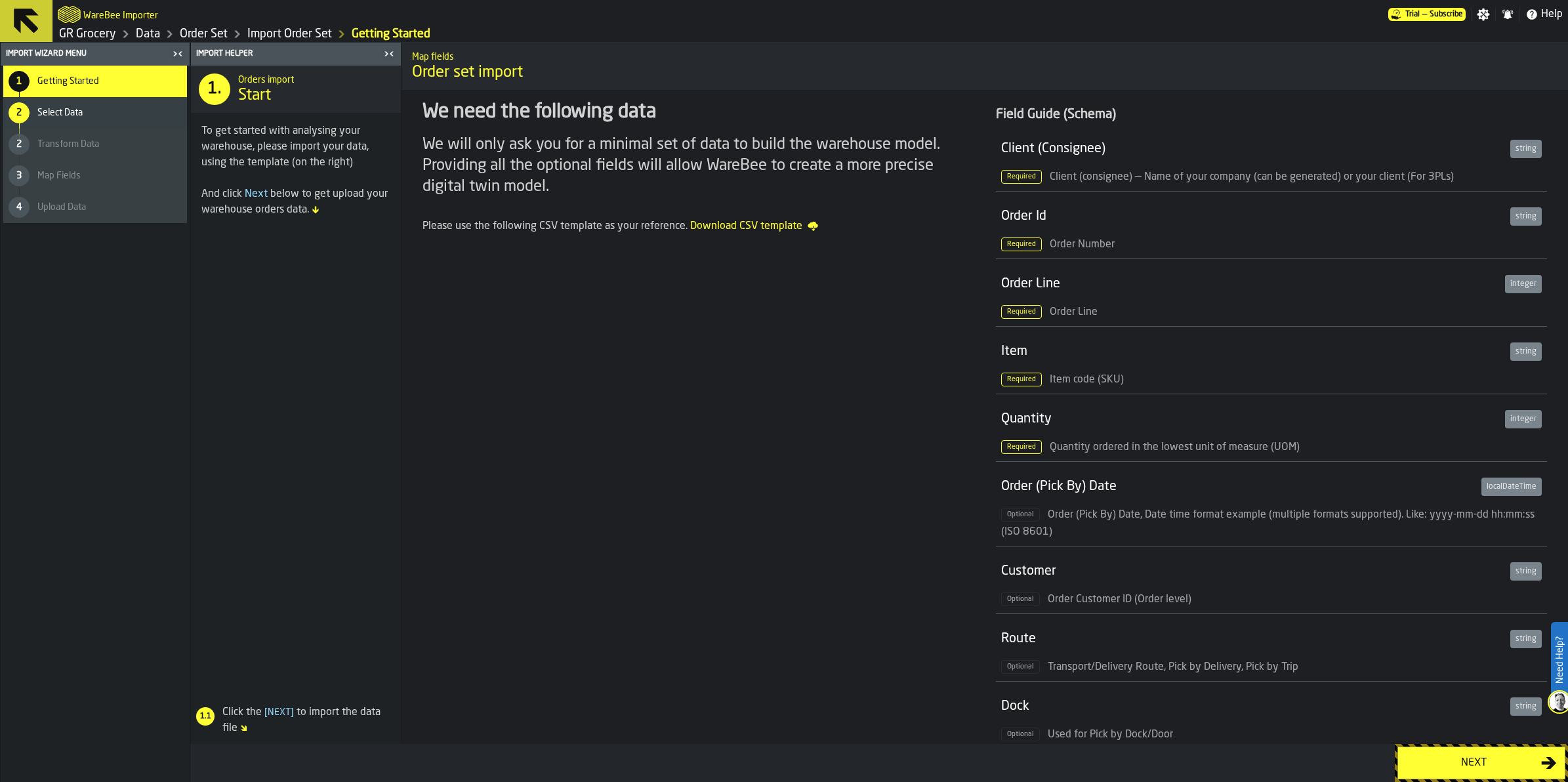
click at [894, 458] on button "Next" at bounding box center [1481, 764] width 168 height 33
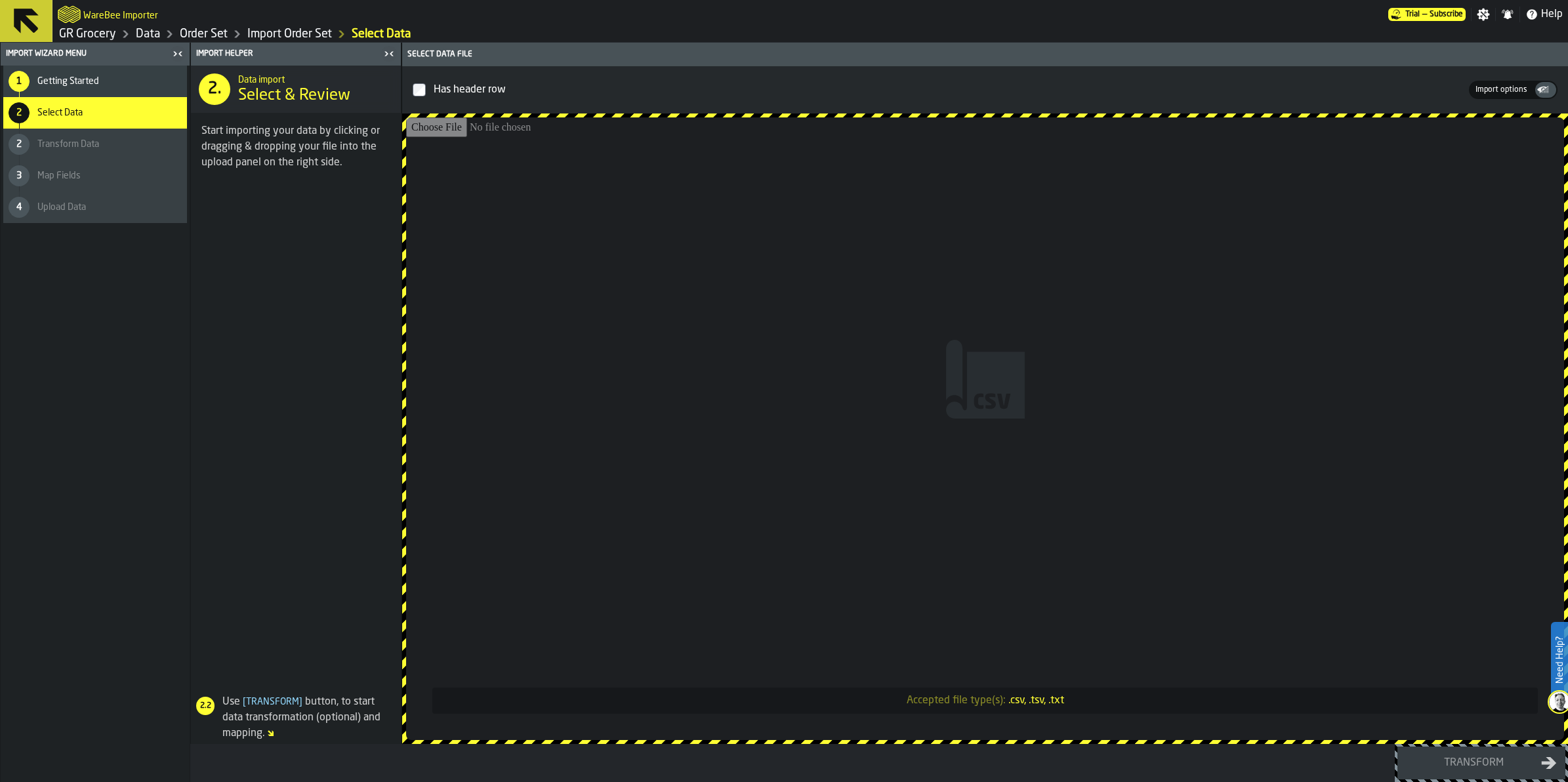
click at [566, 287] on input "Accepted file type(s): .csv, .tsv, .txt" at bounding box center [985, 429] width 1158 height 623
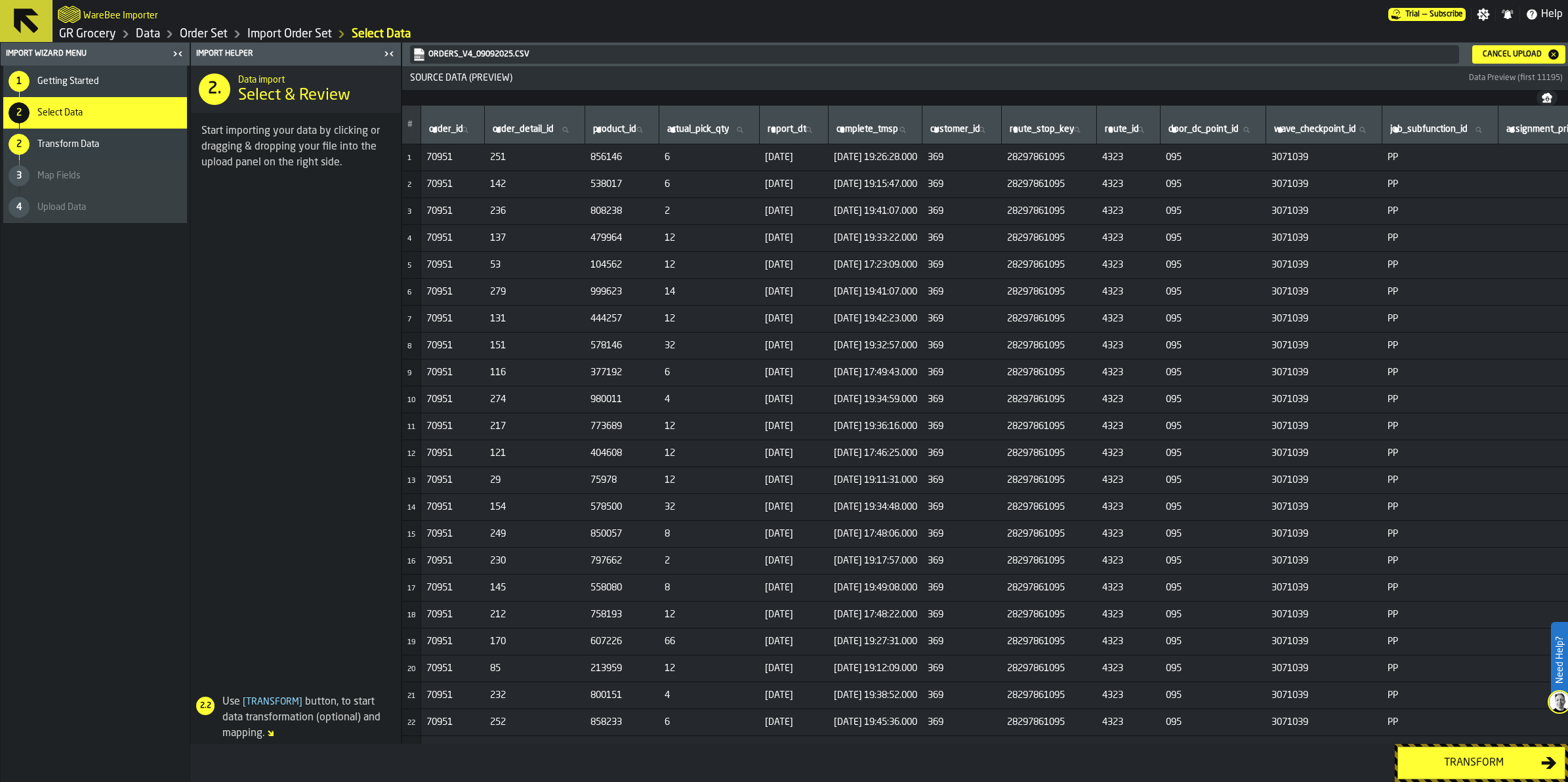
click at [894, 458] on icon "button-Transform" at bounding box center [1549, 763] width 16 height 16
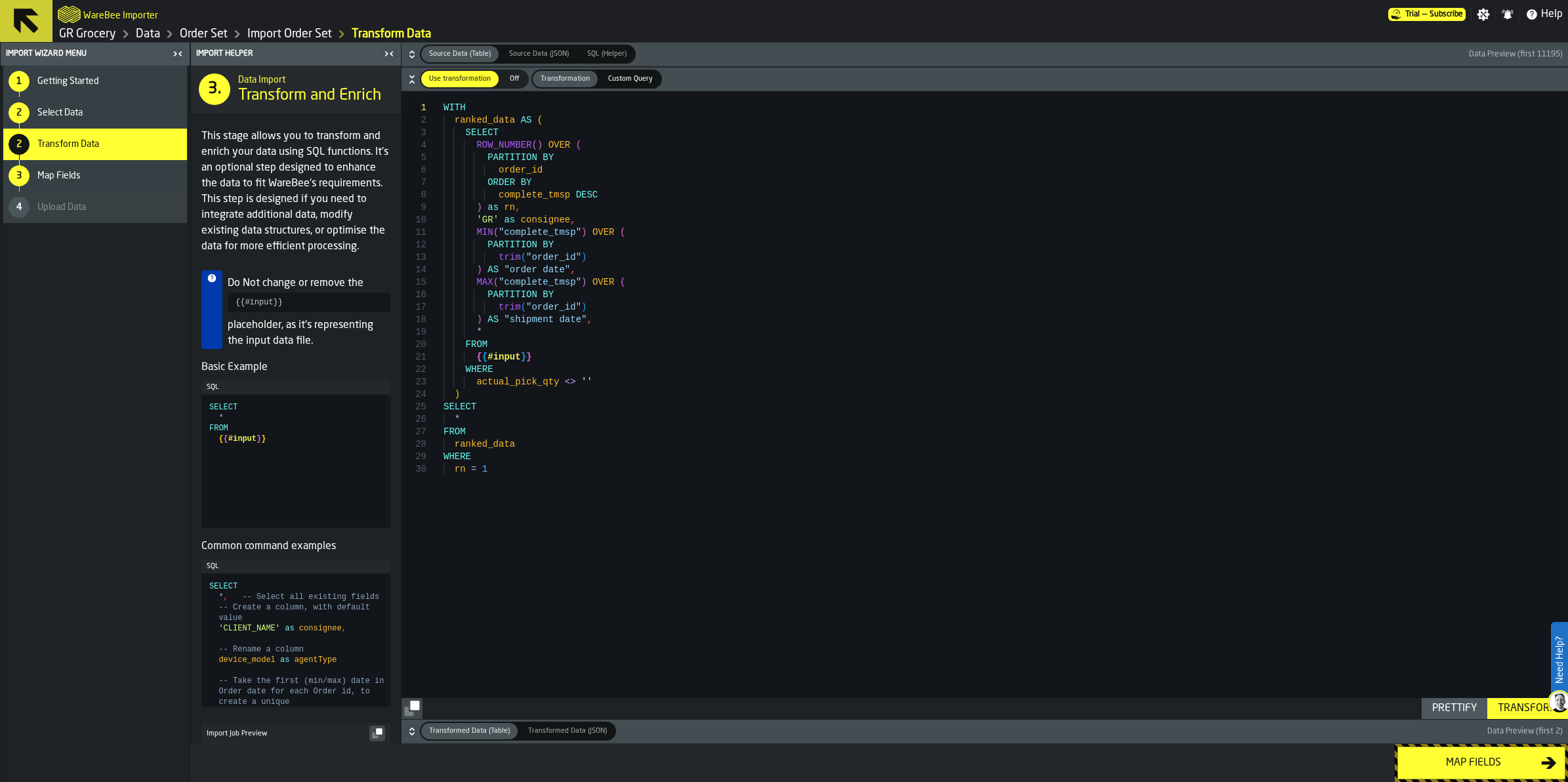
click at [894, 458] on icon "button-Map fields" at bounding box center [1549, 763] width 16 height 16
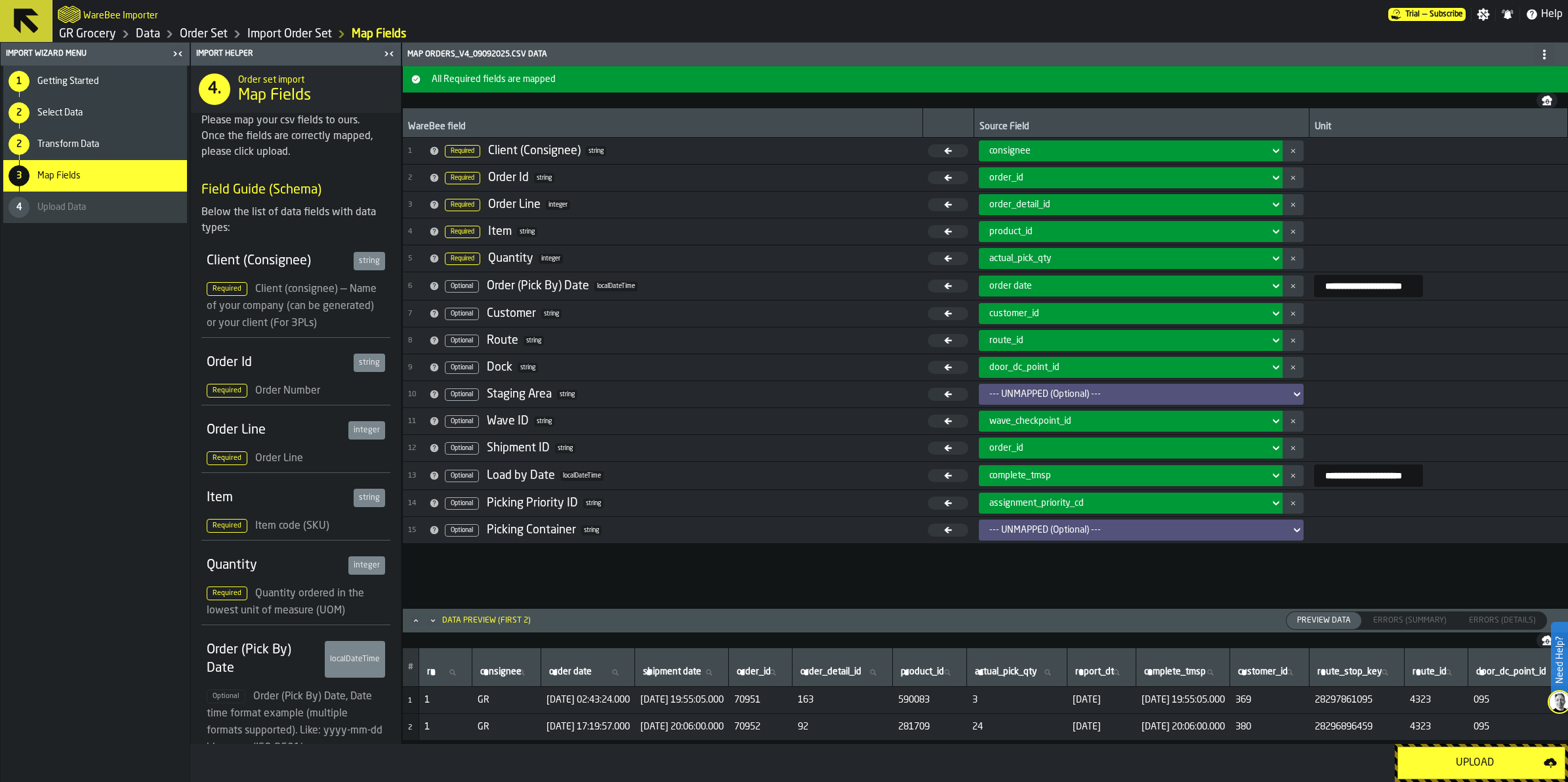
click at [894, 458] on div "Upload" at bounding box center [1475, 763] width 137 height 16
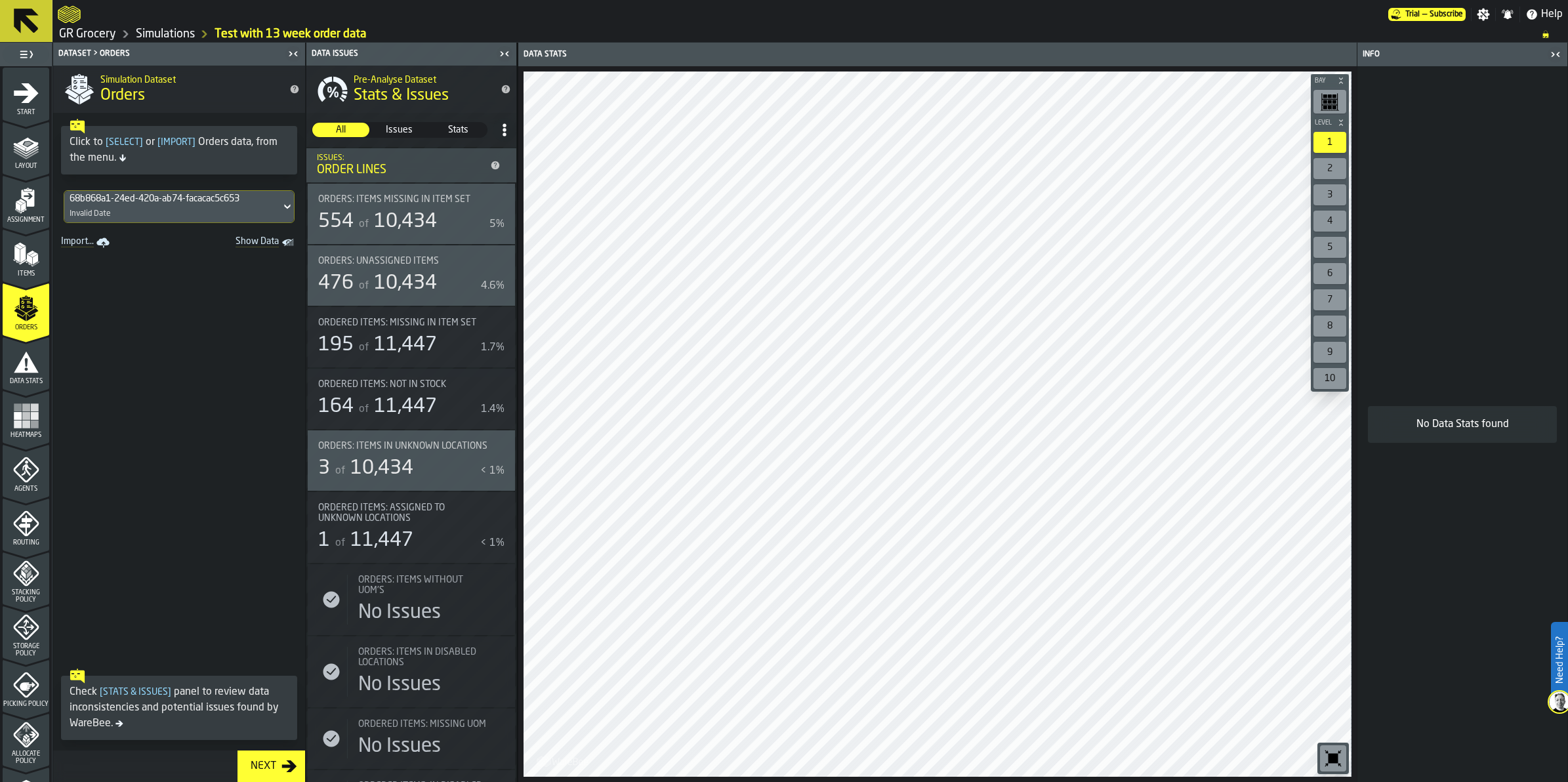
click at [266, 238] on span "Show Data" at bounding box center [234, 243] width 90 height 13
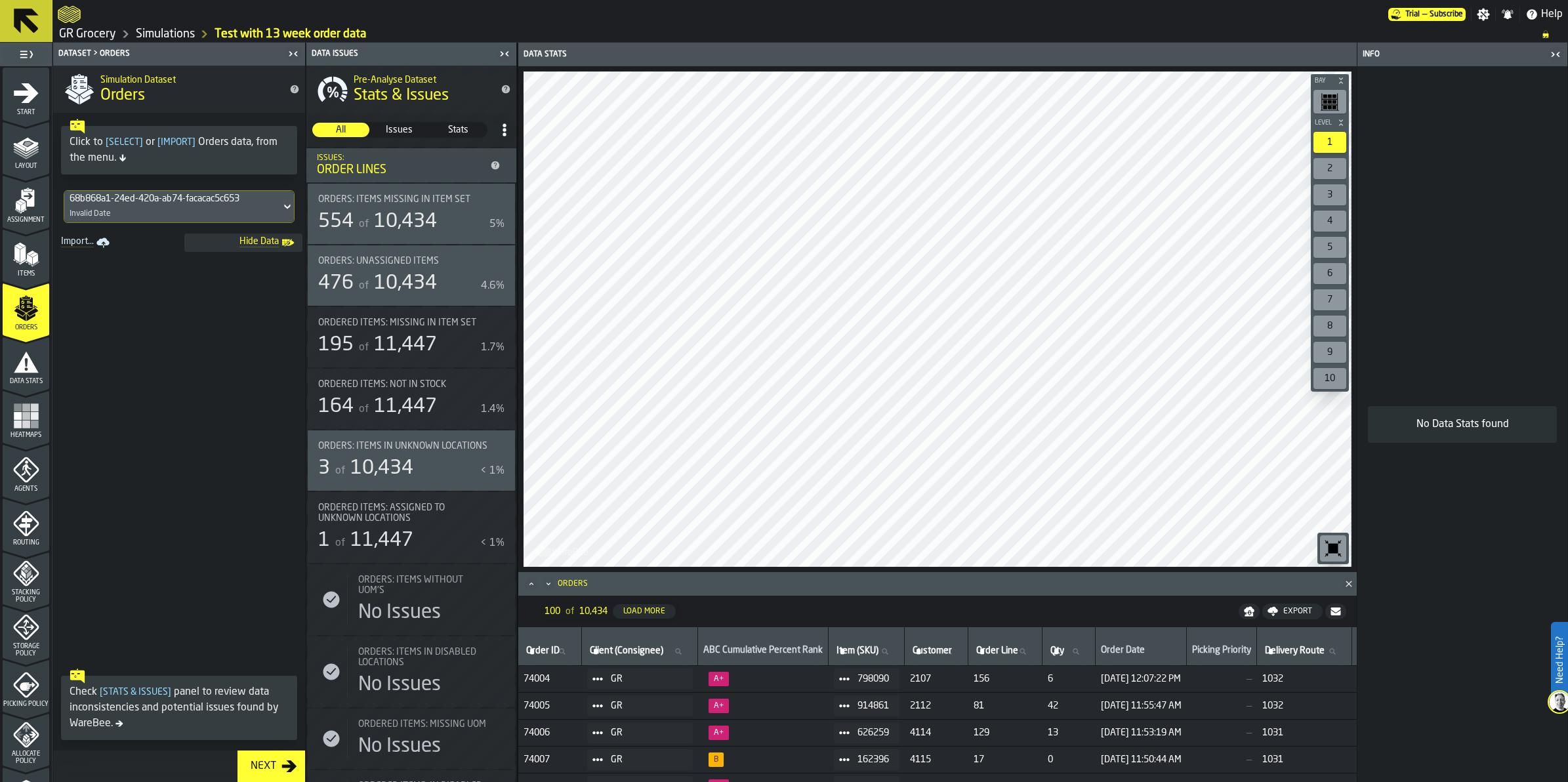
click at [23, 356] on icon "menu Data Stats" at bounding box center [26, 362] width 25 height 21
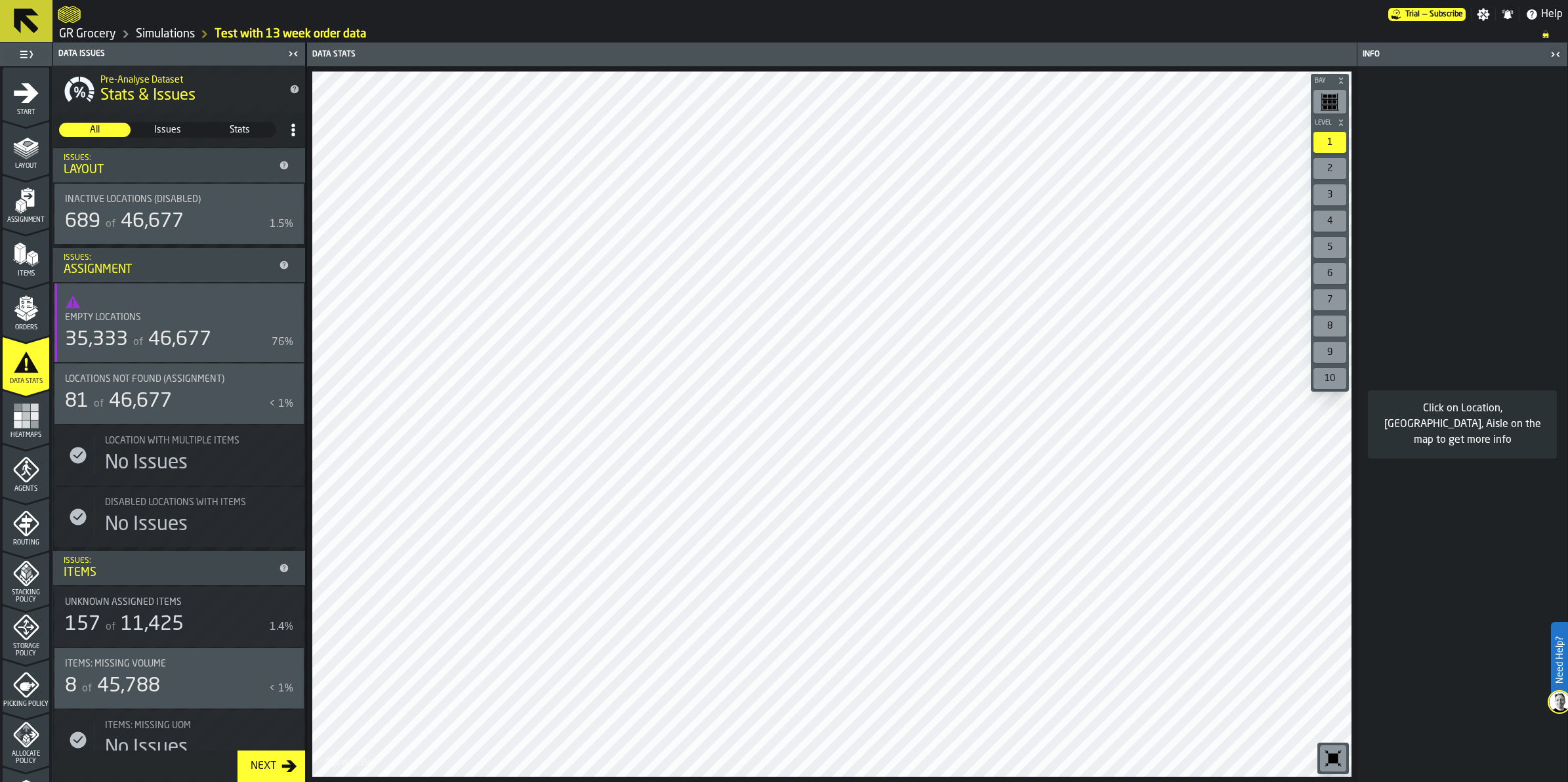
click at [23, 418] on rect "menu Heatmaps" at bounding box center [26, 416] width 8 height 8
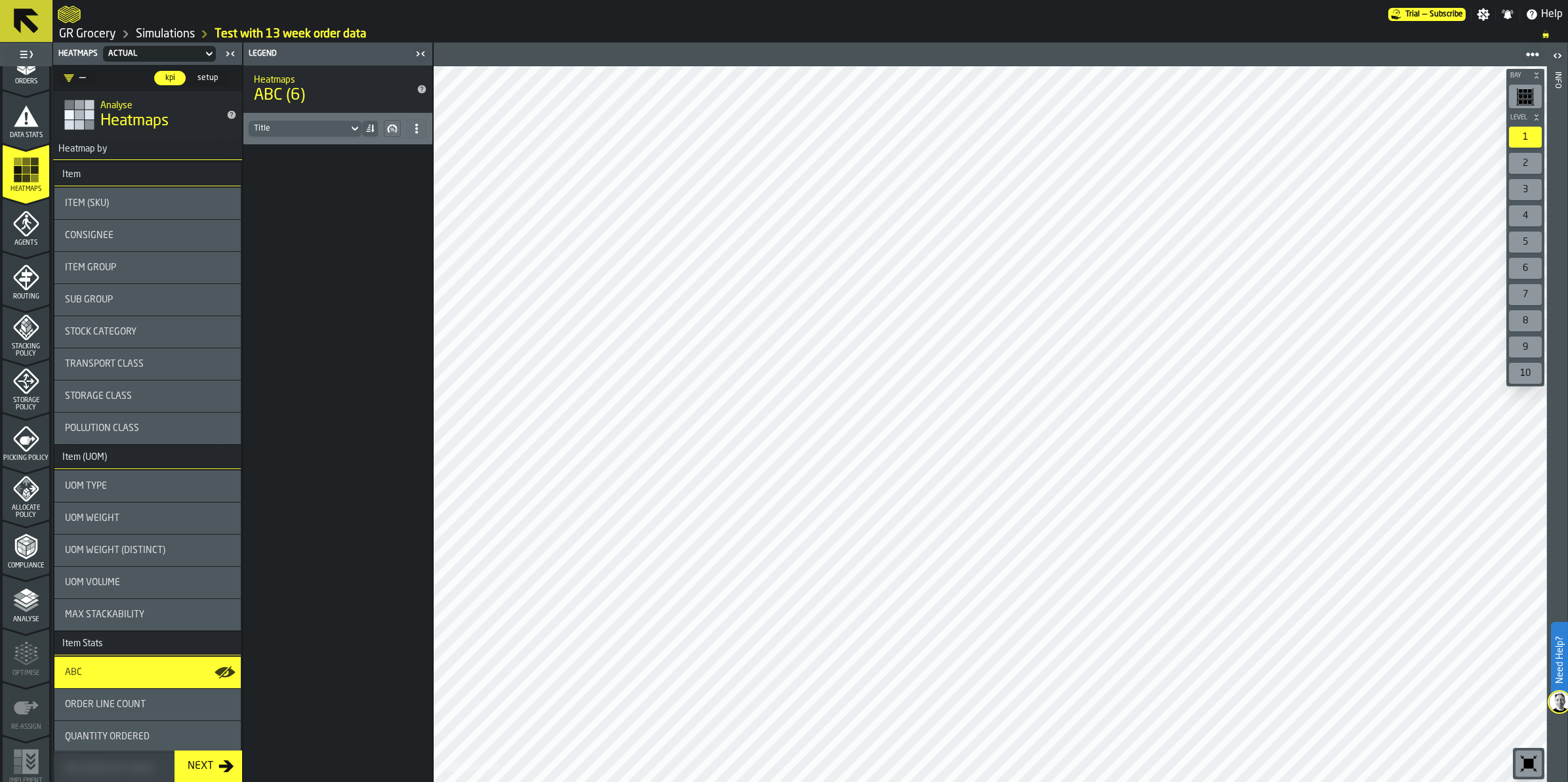
scroll to position [252, 0]
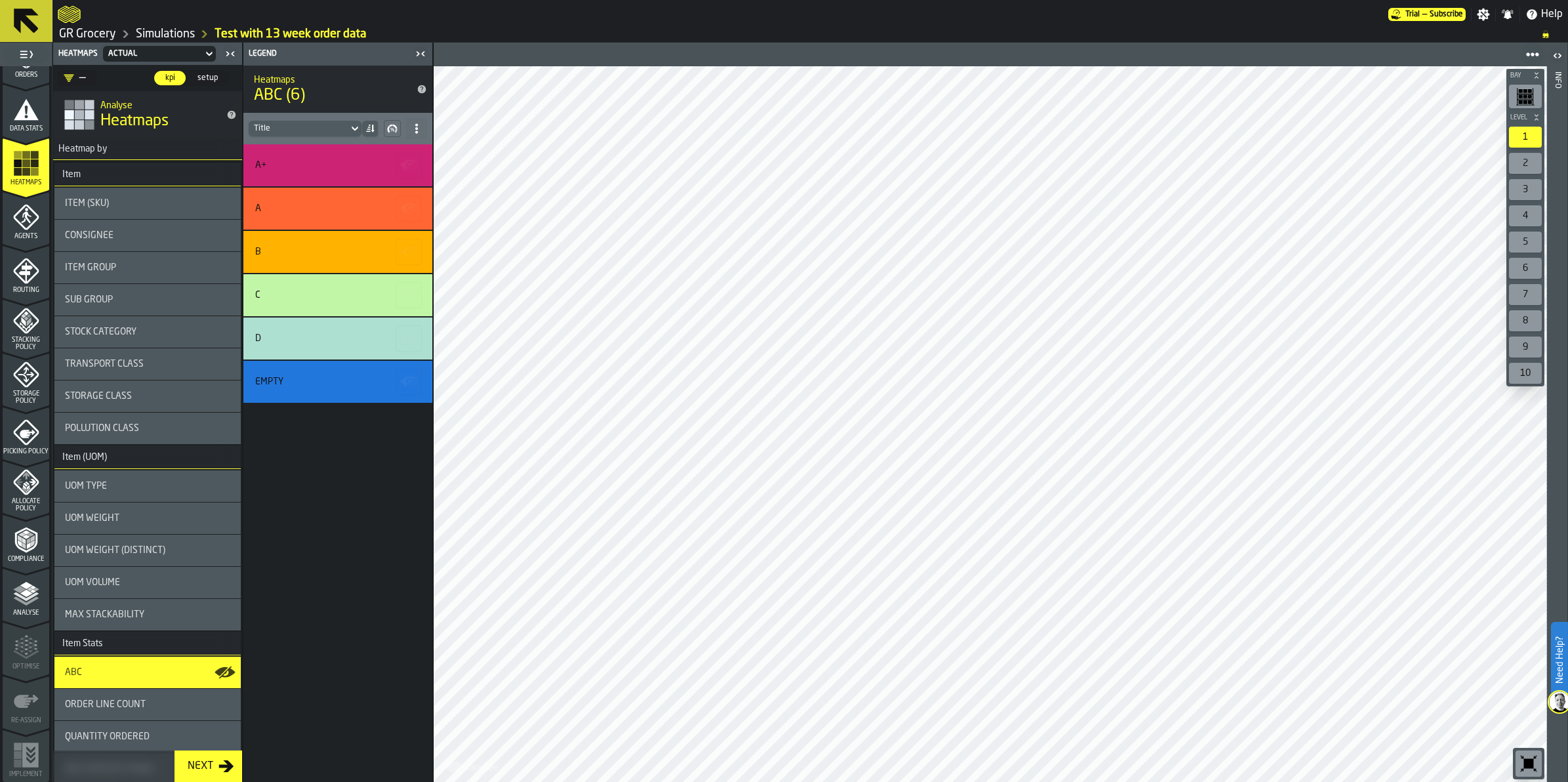
click at [15, 458] on polygon "menu Analyse" at bounding box center [19, 589] width 12 height 7
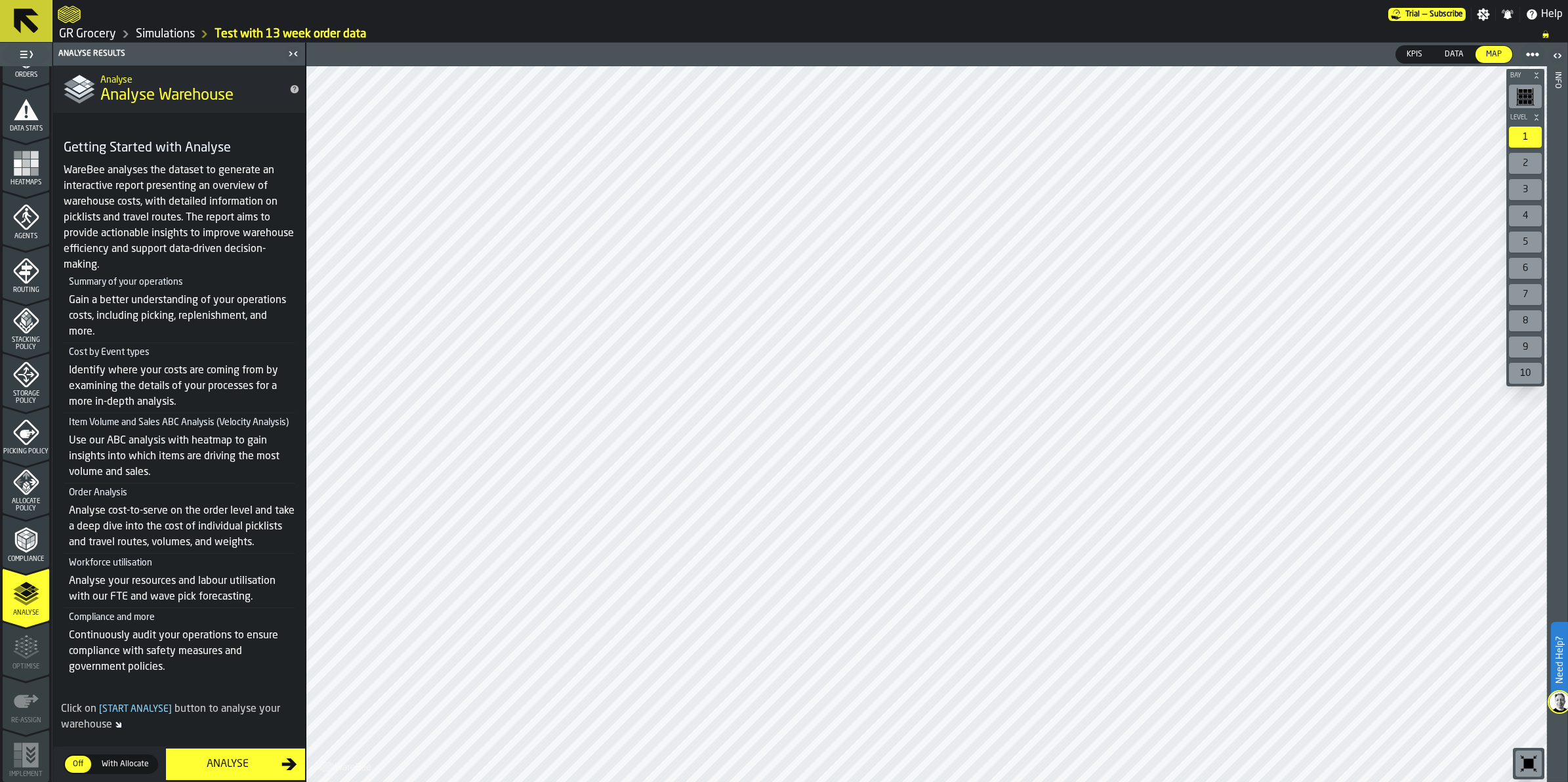
click at [242, 458] on div "Analyse" at bounding box center [228, 765] width 108 height 16
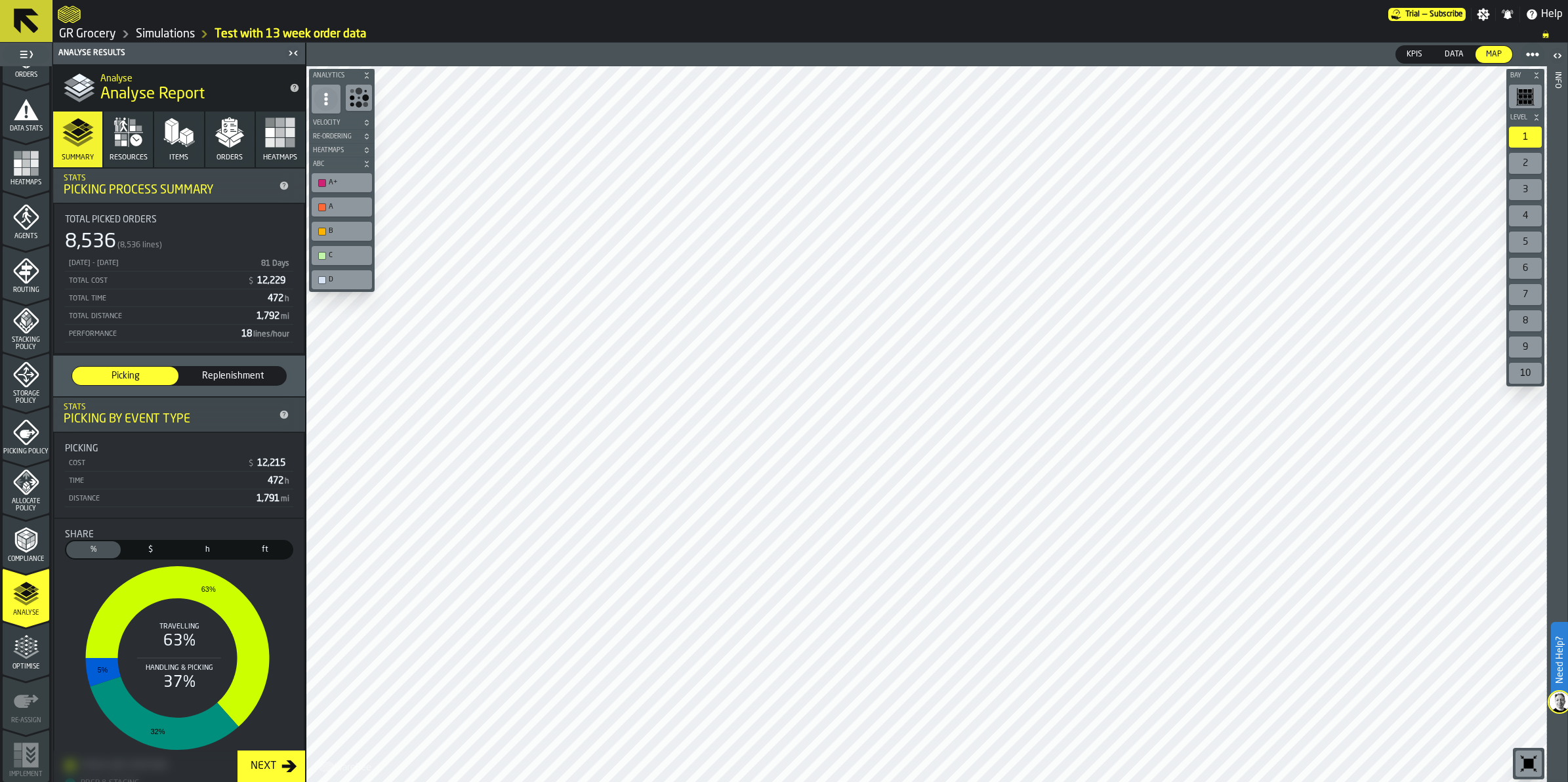
drag, startPoint x: 213, startPoint y: 141, endPoint x: 177, endPoint y: 138, distance: 36.1
click at [214, 141] on icon "button" at bounding box center [230, 132] width 31 height 31
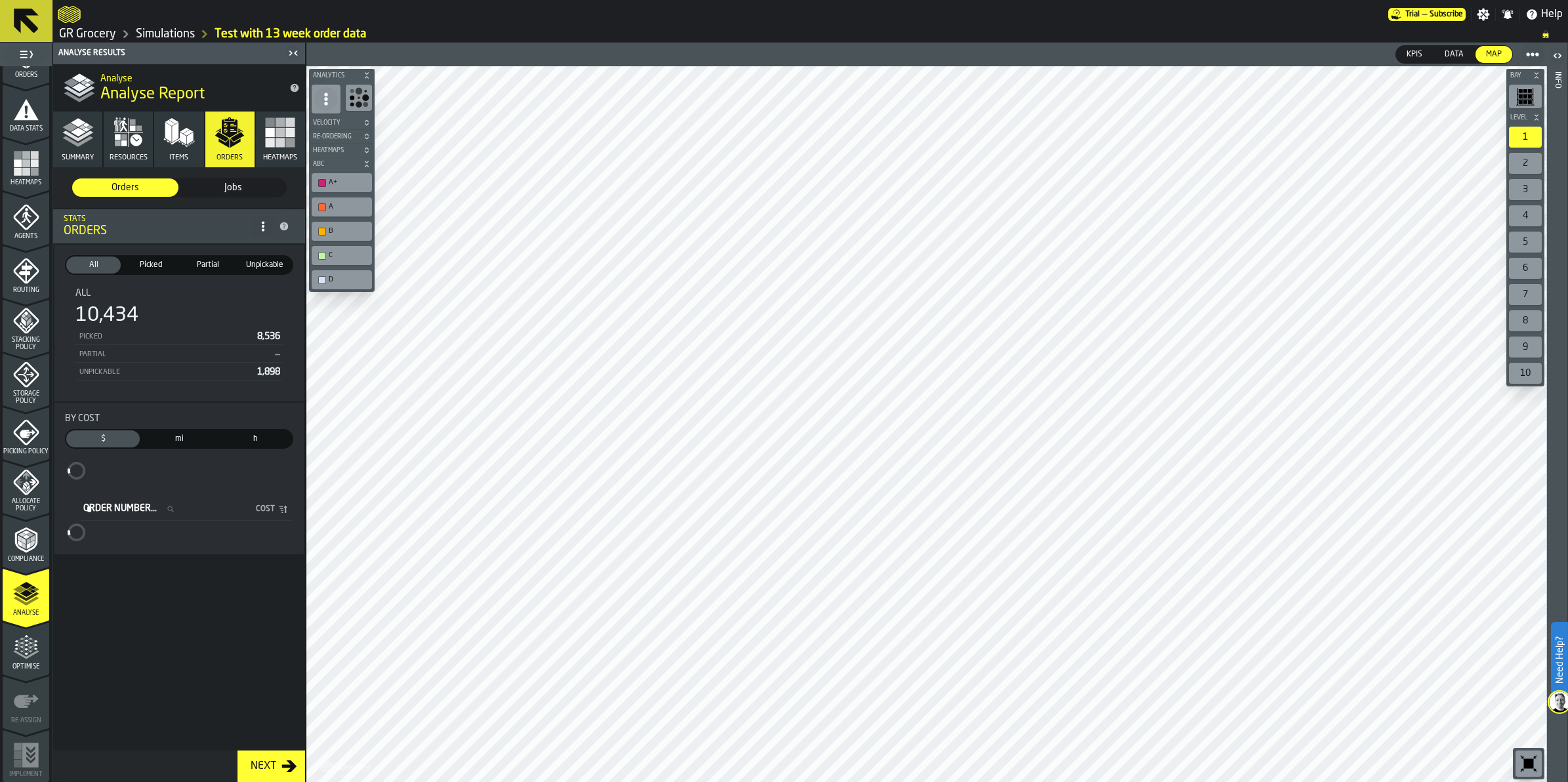
click at [177, 138] on polygon "button" at bounding box center [176, 132] width 7 height 20
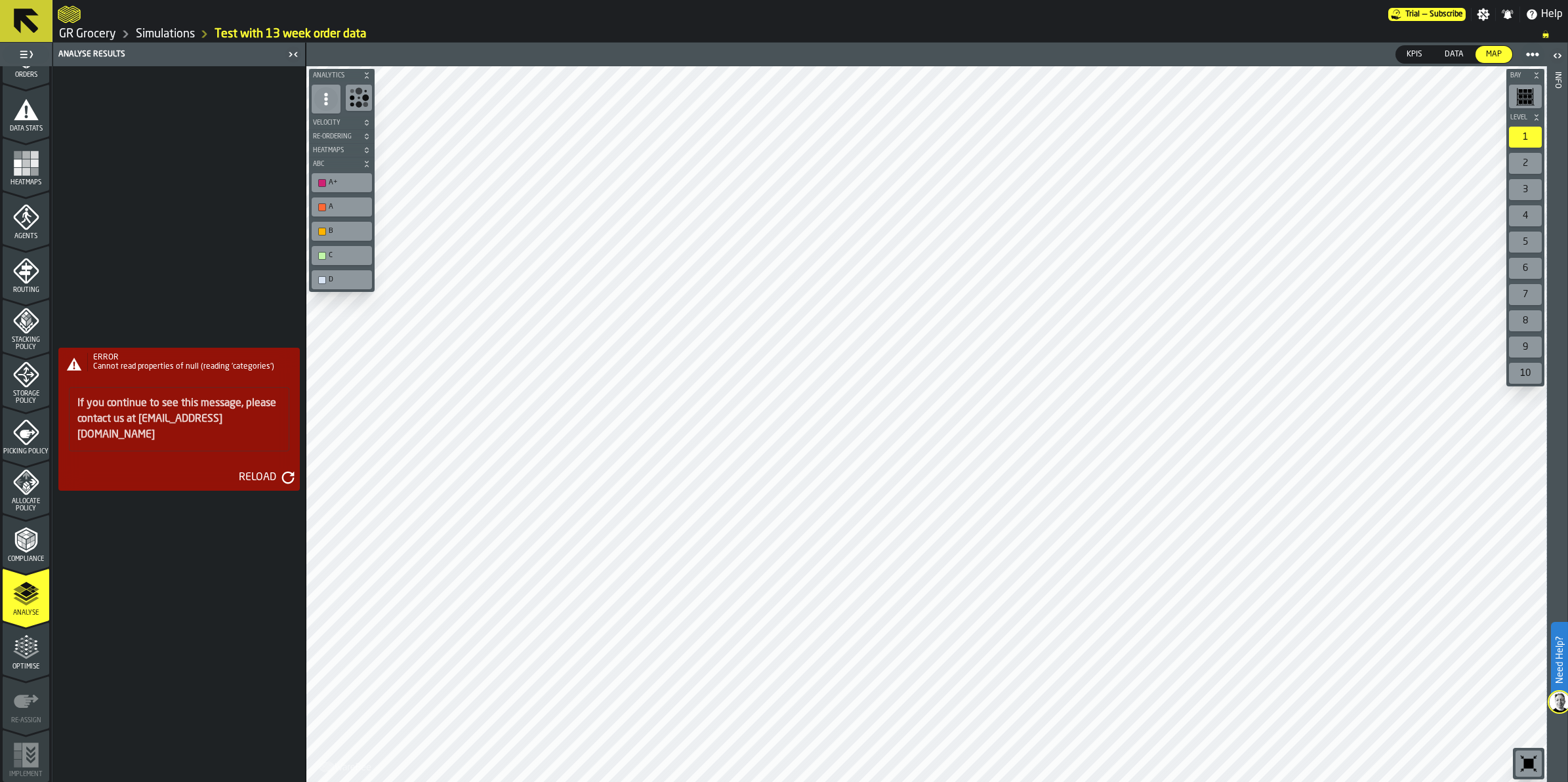
click at [268, 458] on button "Reload" at bounding box center [264, 478] width 71 height 21
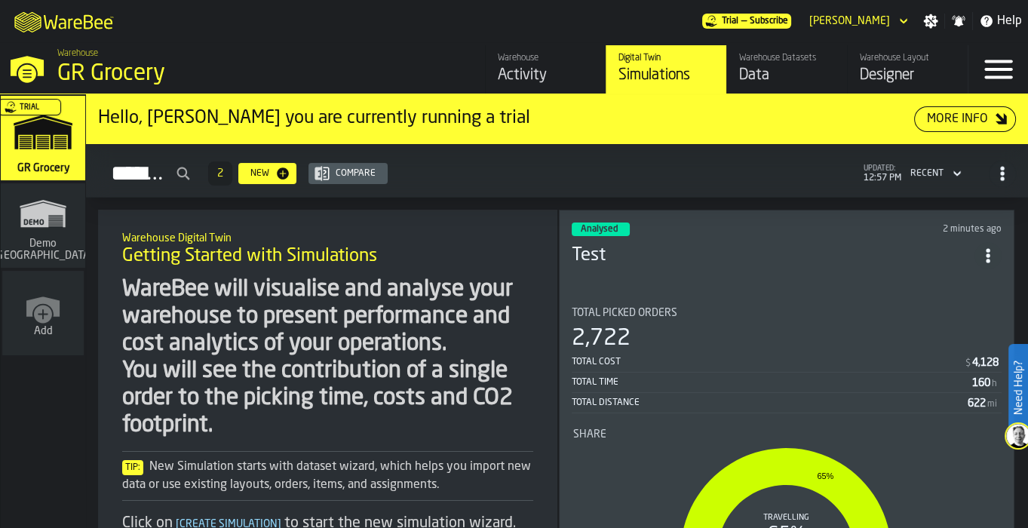
click at [543, 72] on div "Activity" at bounding box center [546, 75] width 96 height 21
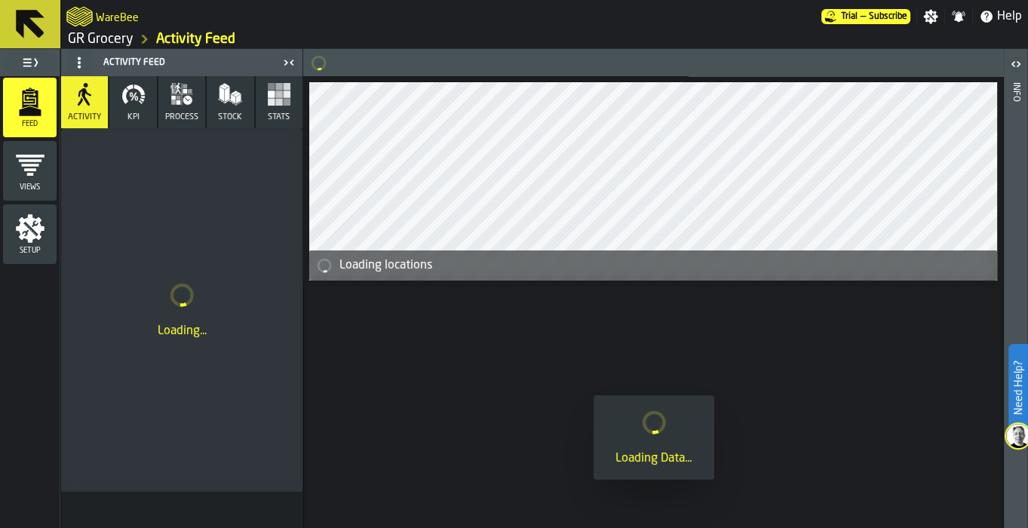
click at [32, 63] on icon "button-toggle-Toggle Full Menu" at bounding box center [30, 63] width 18 height 18
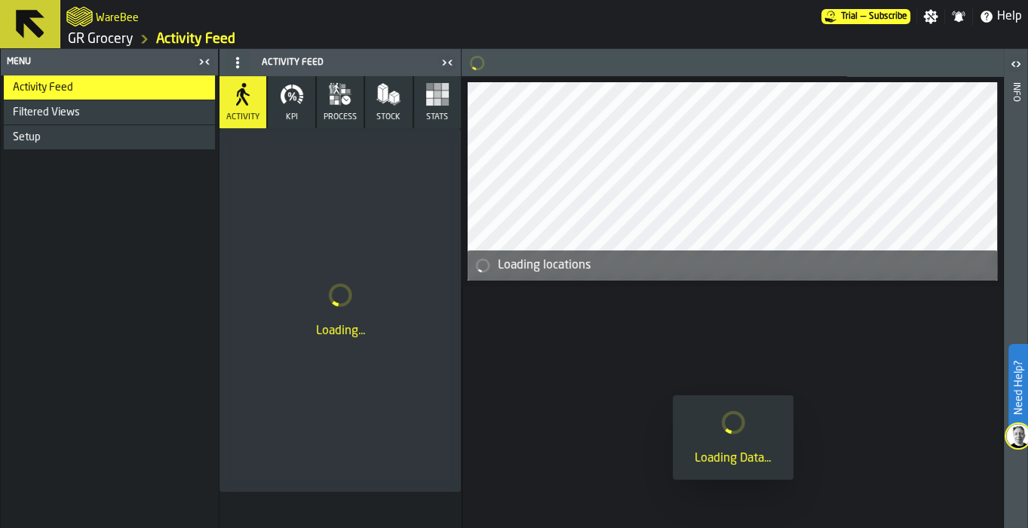
click at [80, 142] on div "Setup" at bounding box center [109, 137] width 211 height 24
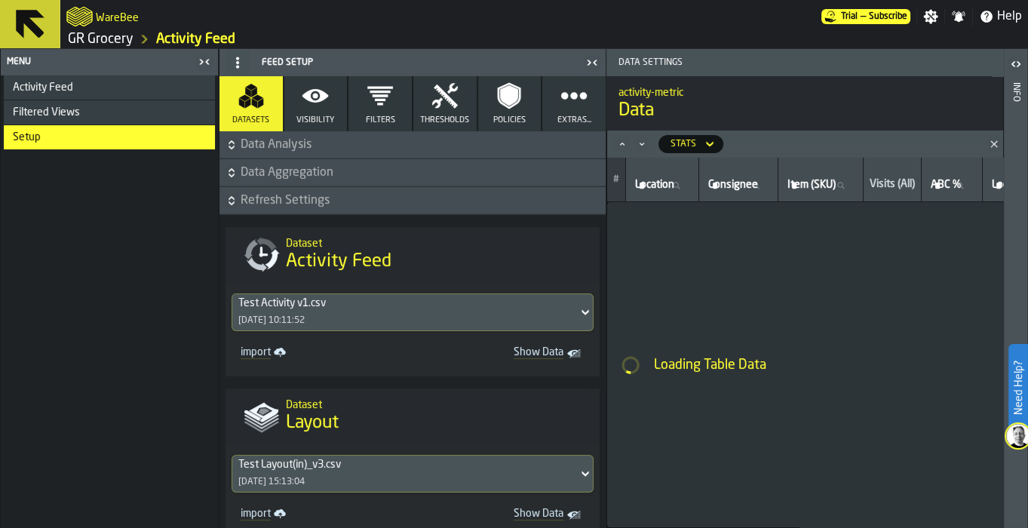
click at [328, 95] on button "Visibility" at bounding box center [315, 103] width 63 height 55
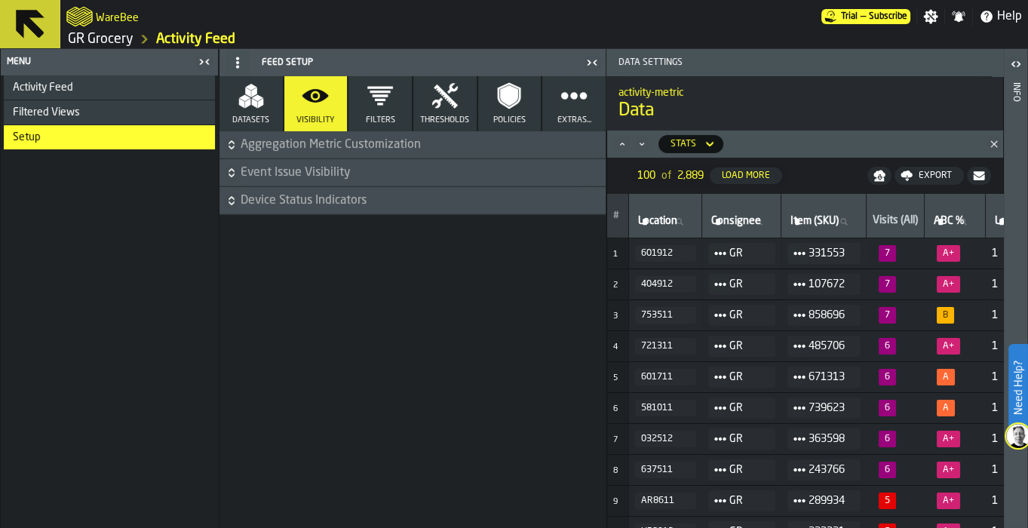
click at [260, 97] on polygon "button" at bounding box center [257, 97] width 11 height 7
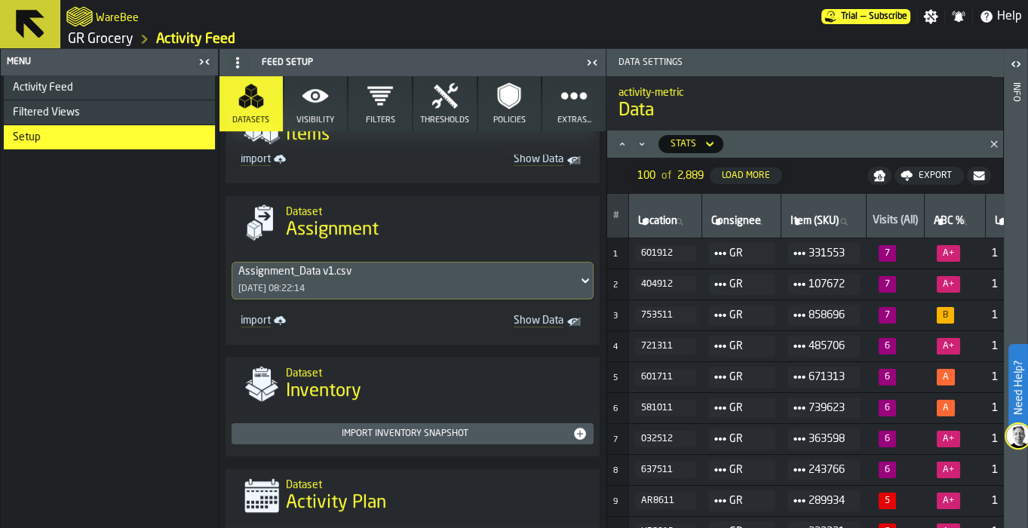
scroll to position [584, 0]
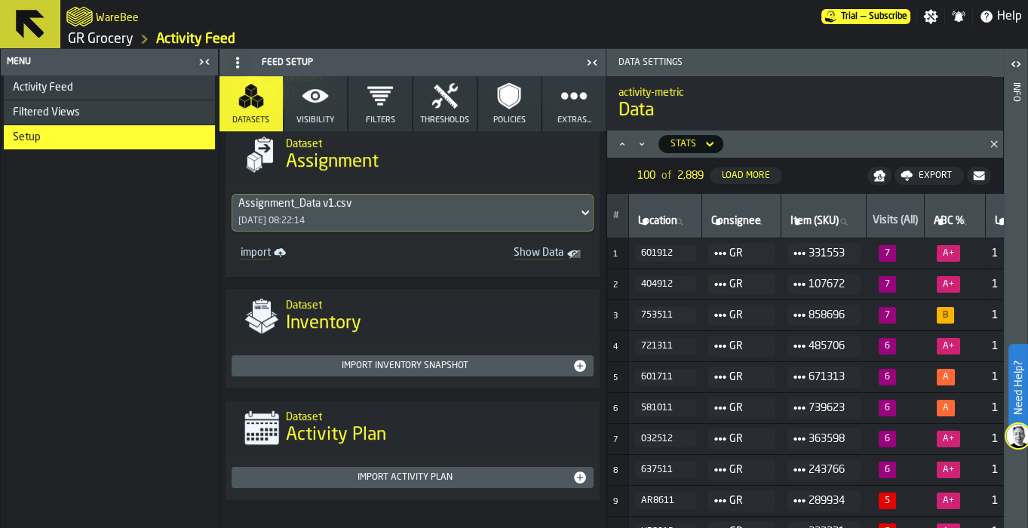
drag, startPoint x: 605, startPoint y: 410, endPoint x: 604, endPoint y: 244, distance: 166.0
click at [604, 244] on div "Feed Setup Datasets Visibility Filters Thresholds Policies Extras... Data Analy…" at bounding box center [413, 288] width 388 height 479
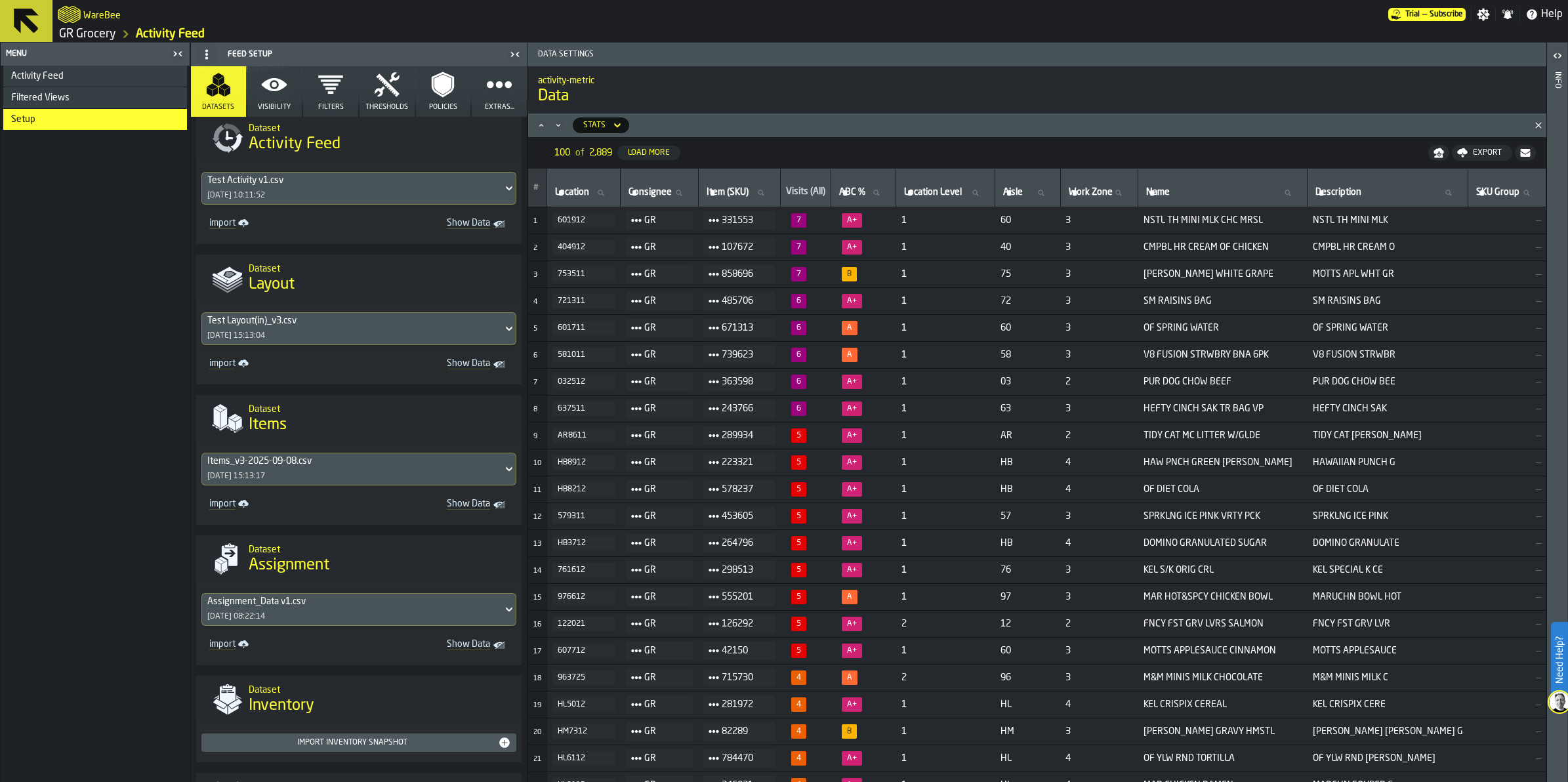
scroll to position [0, 0]
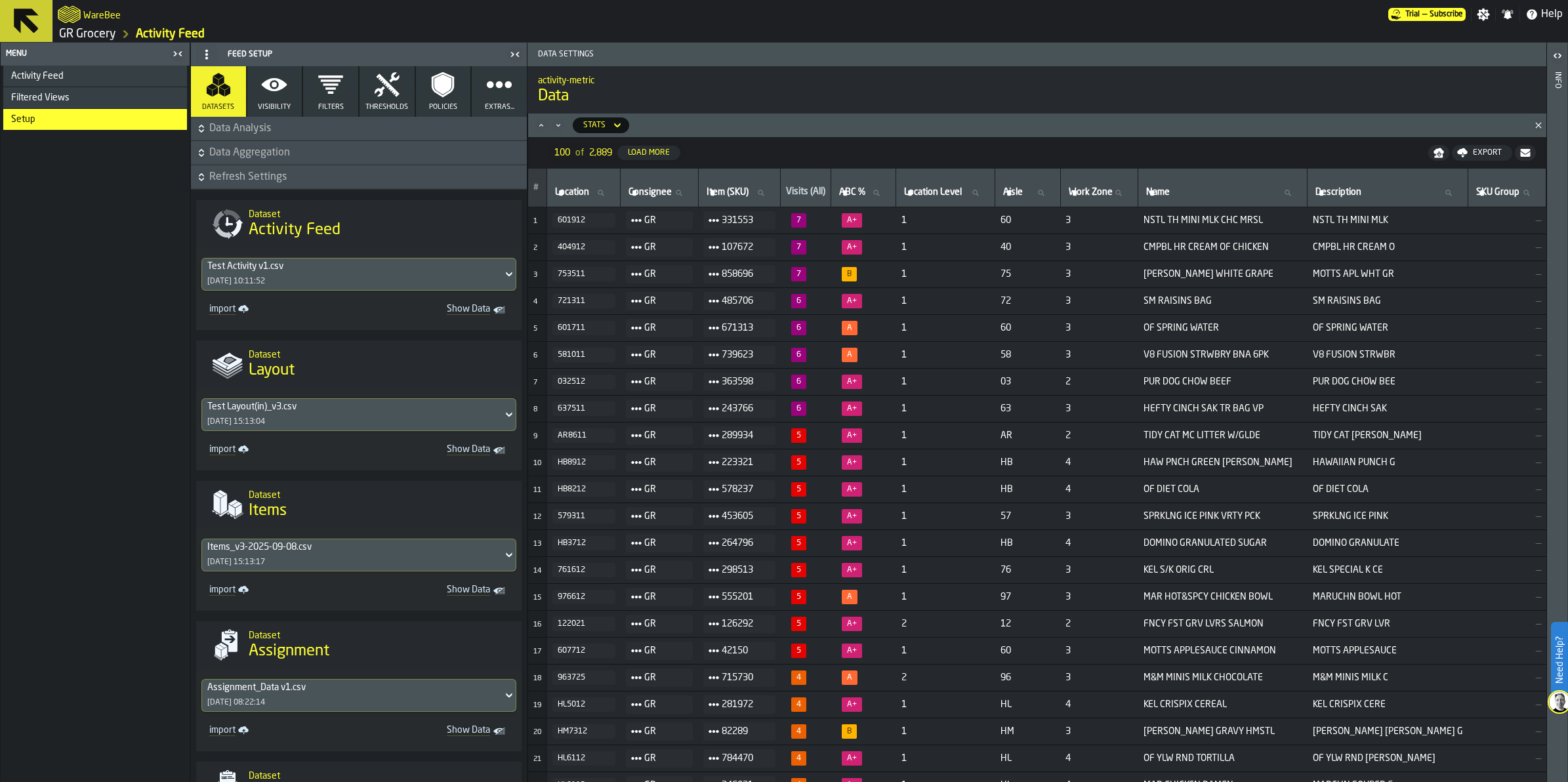
click at [28, 22] on icon at bounding box center [26, 21] width 25 height 25
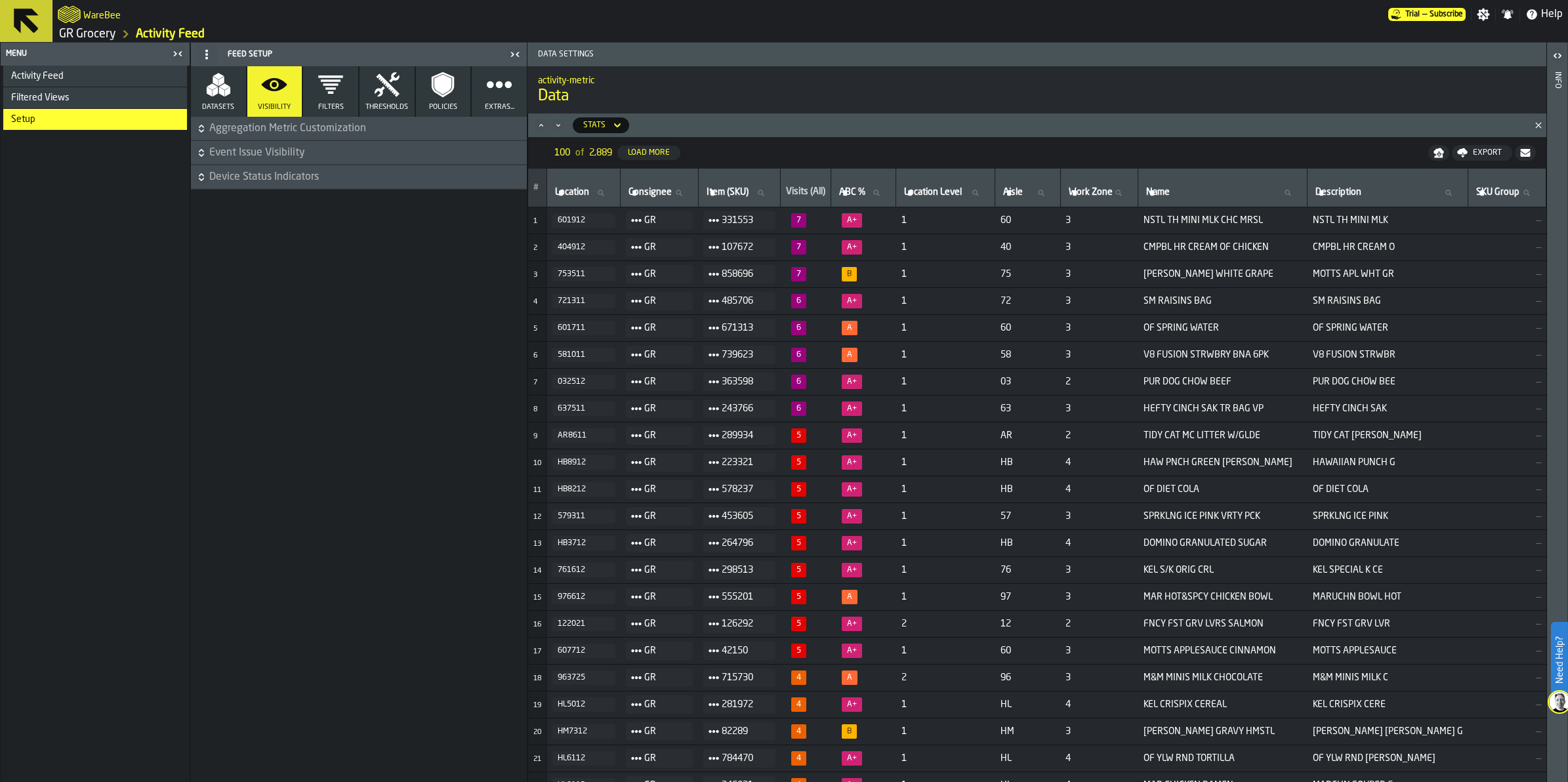
click at [21, 11] on icon at bounding box center [26, 21] width 25 height 25
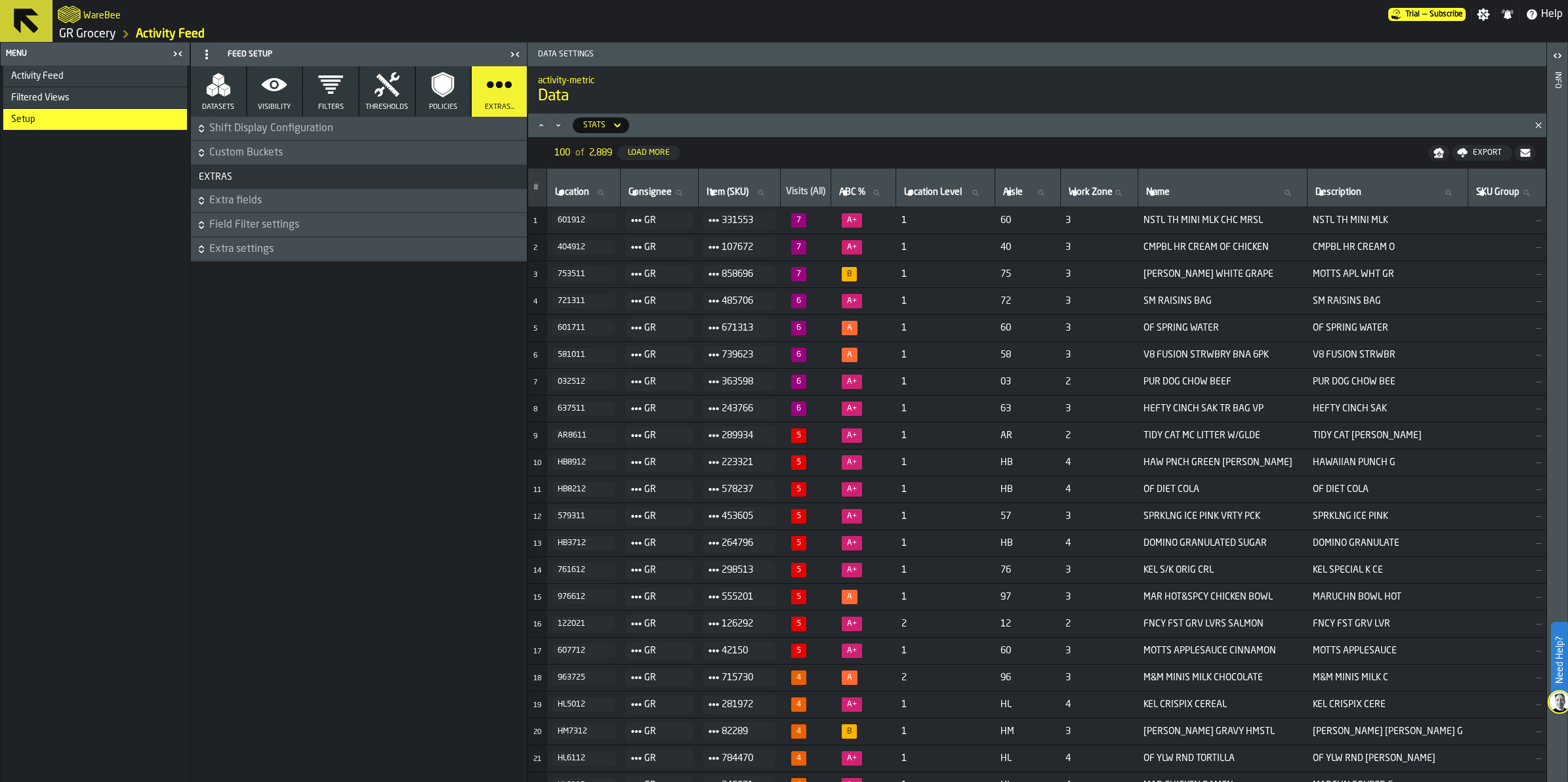
click at [103, 37] on link "GR Grocery" at bounding box center [88, 34] width 57 height 15
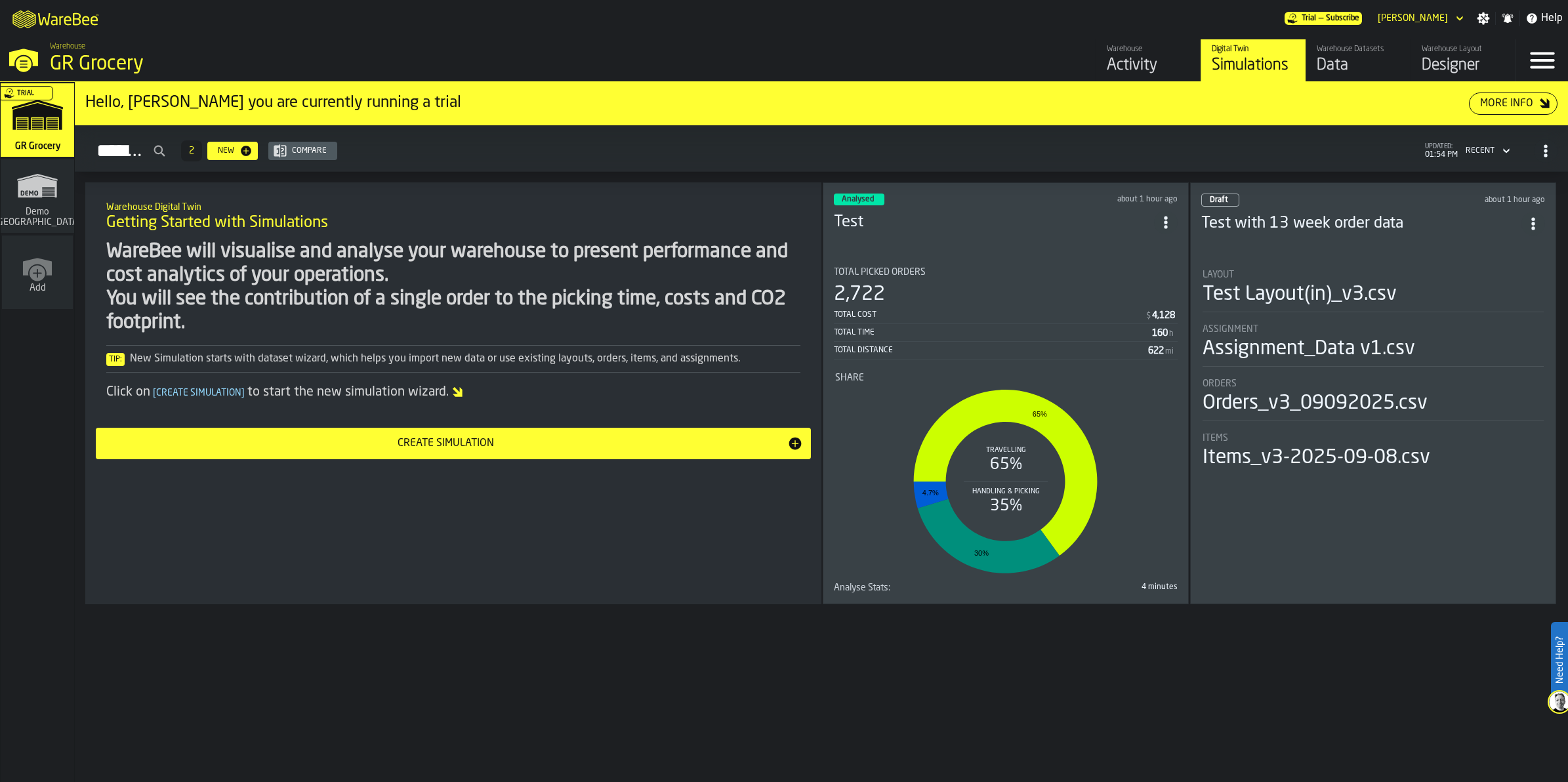
click at [894, 50] on div "Warehouse Layout" at bounding box center [1464, 49] width 83 height 10
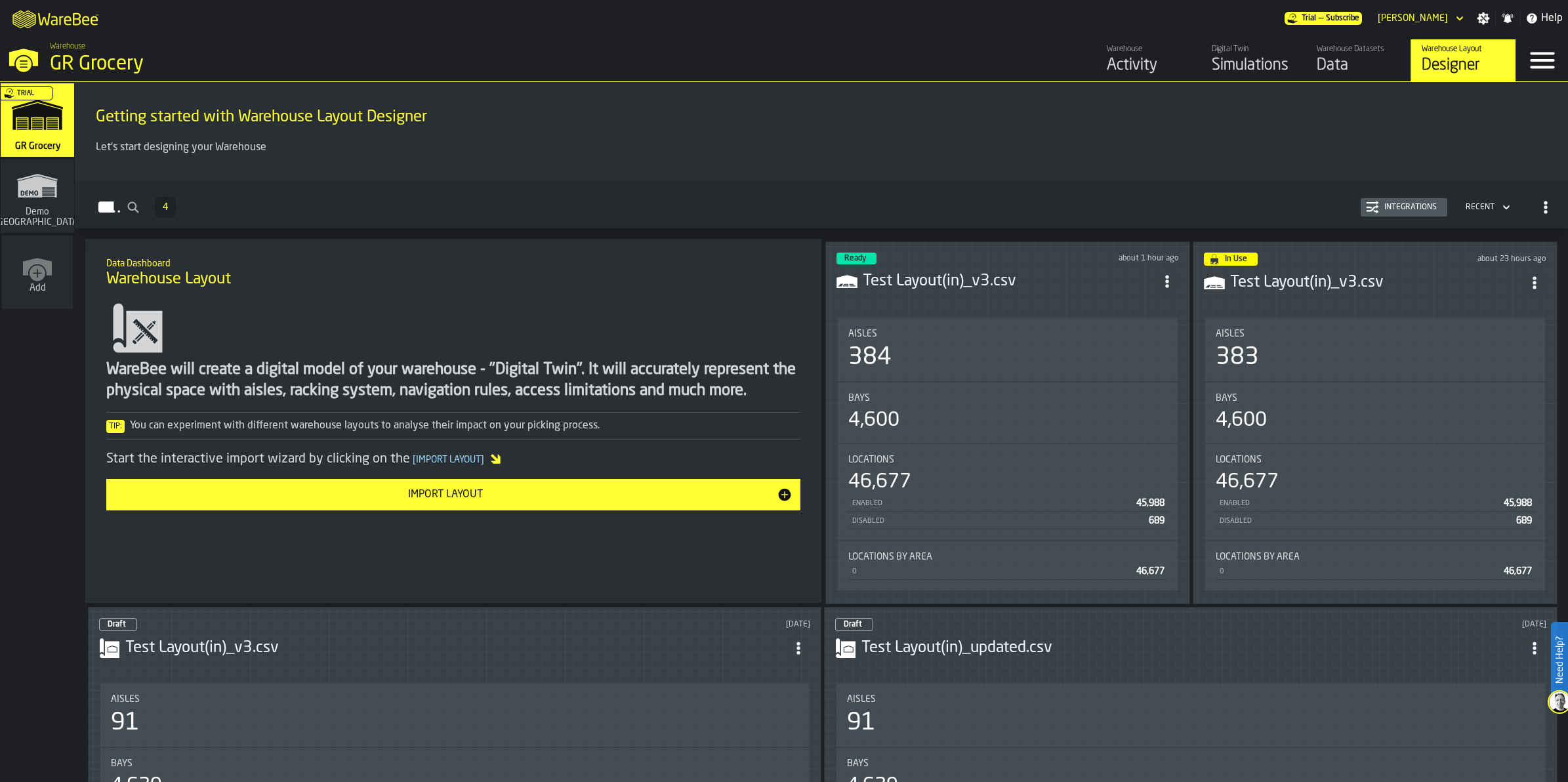
click at [894, 48] on div "Warehouse Datasets" at bounding box center [1358, 49] width 83 height 10
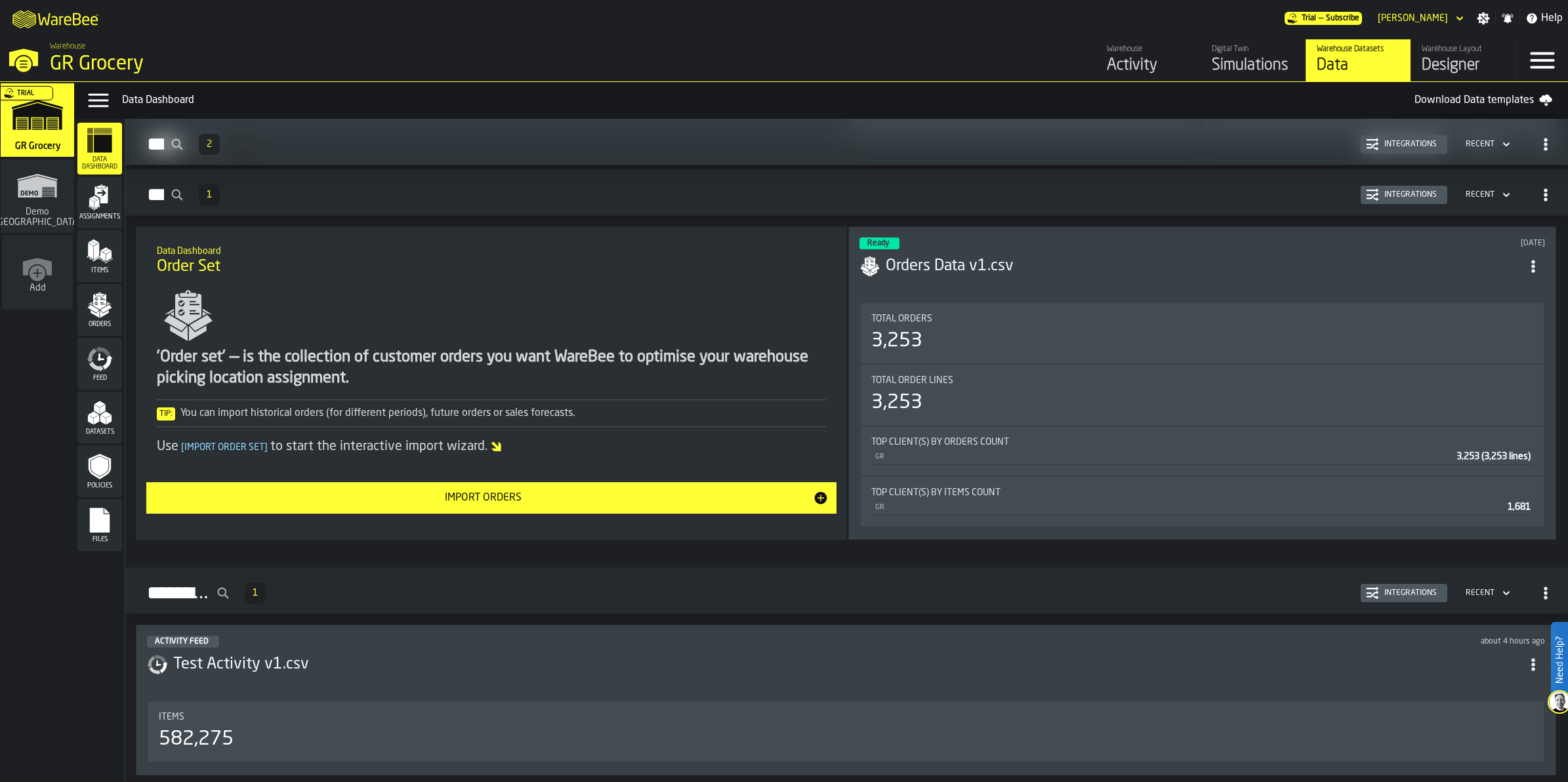
scroll to position [749, 0]
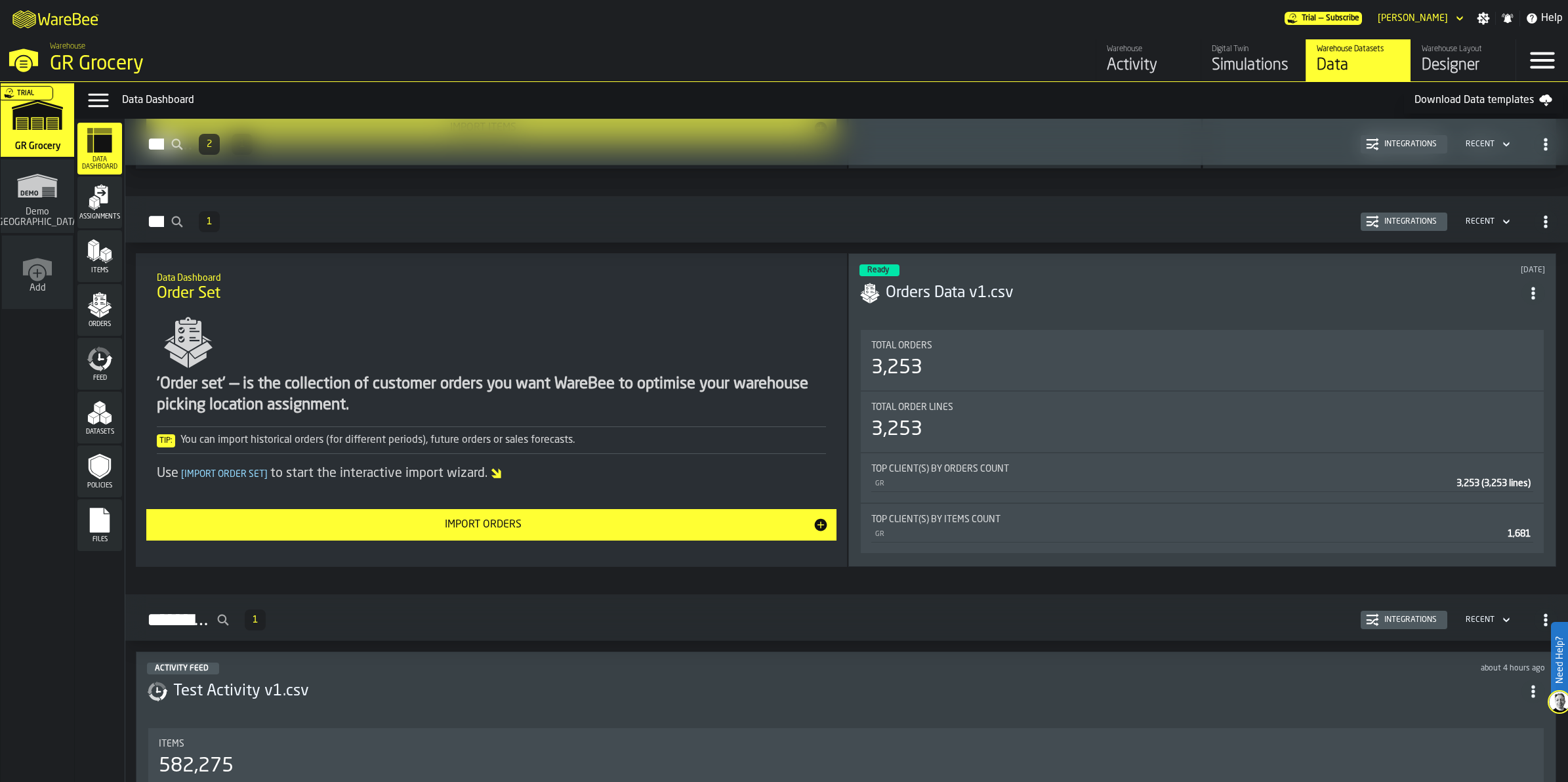
click at [663, 458] on button "Import Orders" at bounding box center [490, 525] width 690 height 31
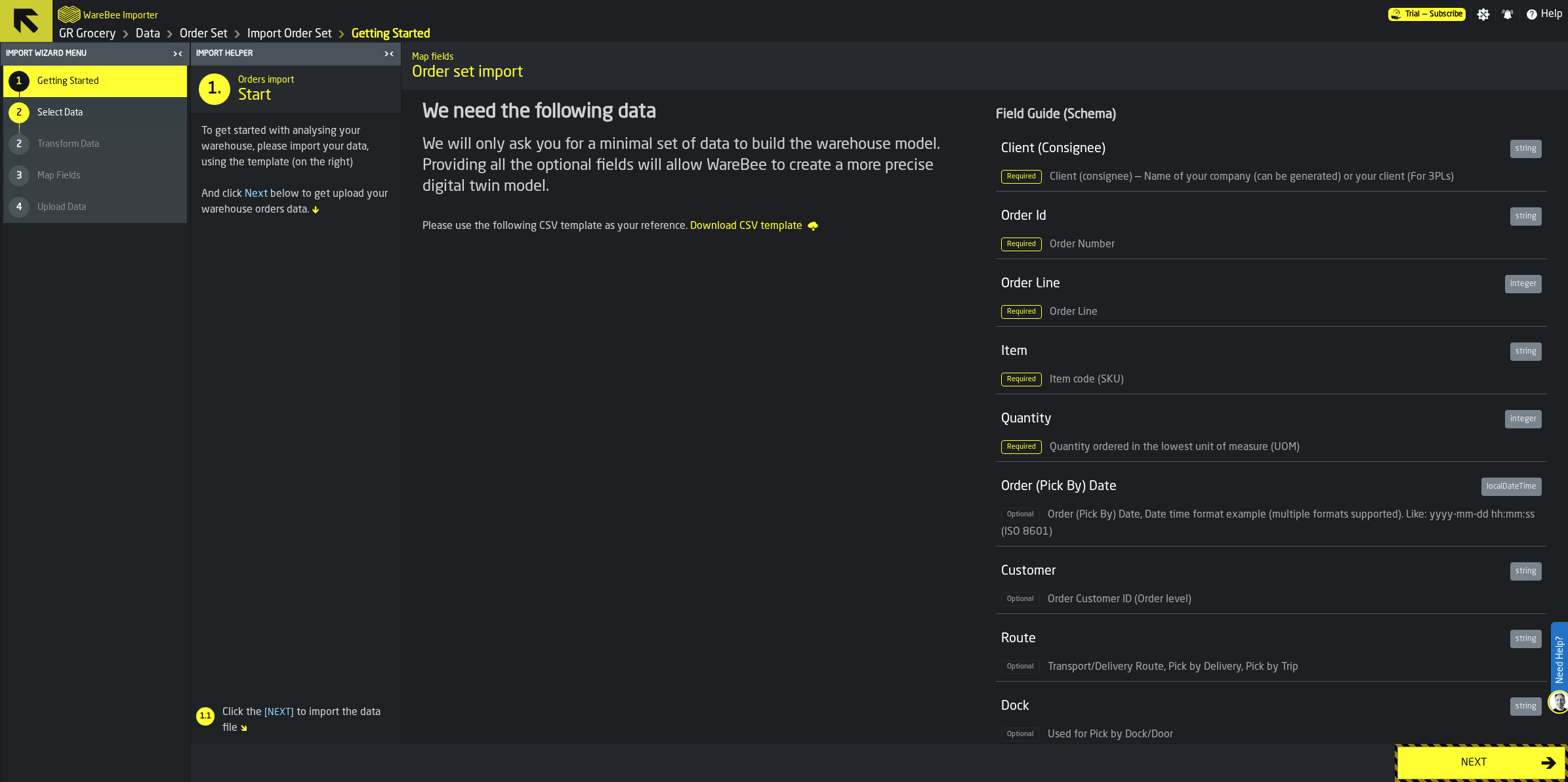
click at [894, 458] on div "Next" at bounding box center [1473, 763] width 135 height 16
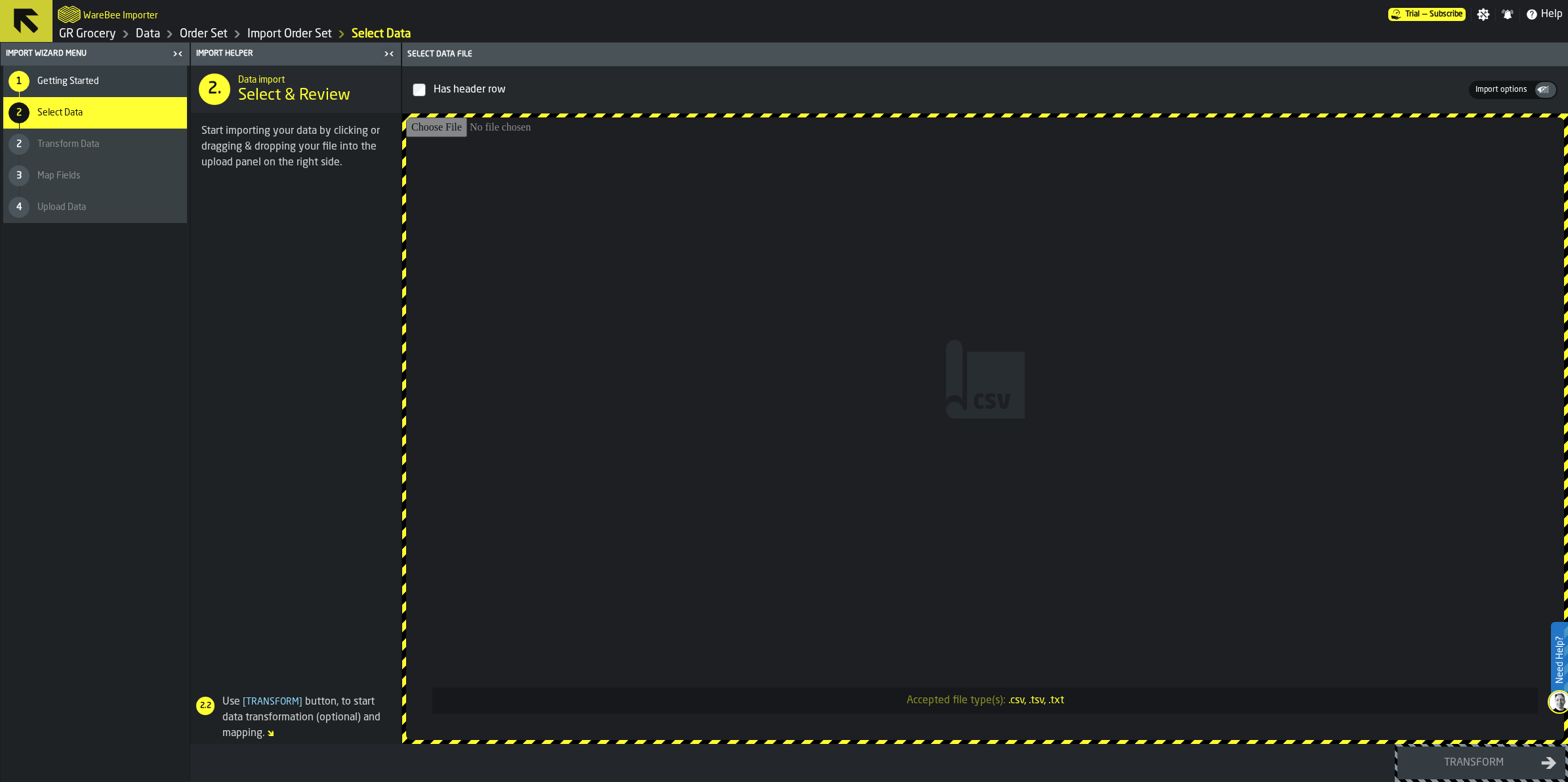
click at [894, 357] on input "Accepted file type(s): .csv, .tsv, .txt" at bounding box center [985, 429] width 1158 height 623
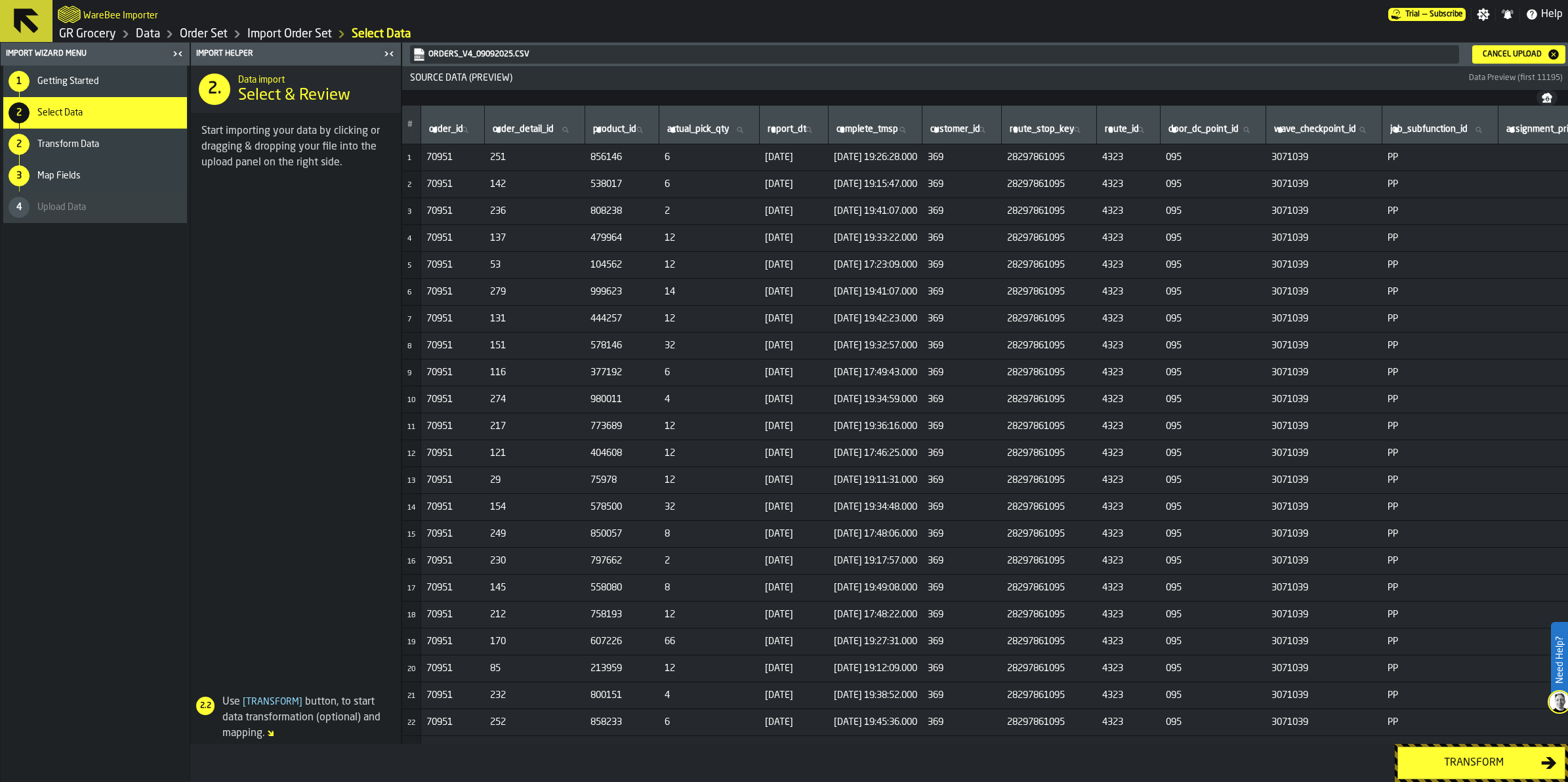
click at [894, 458] on div "Transform" at bounding box center [1473, 763] width 135 height 16
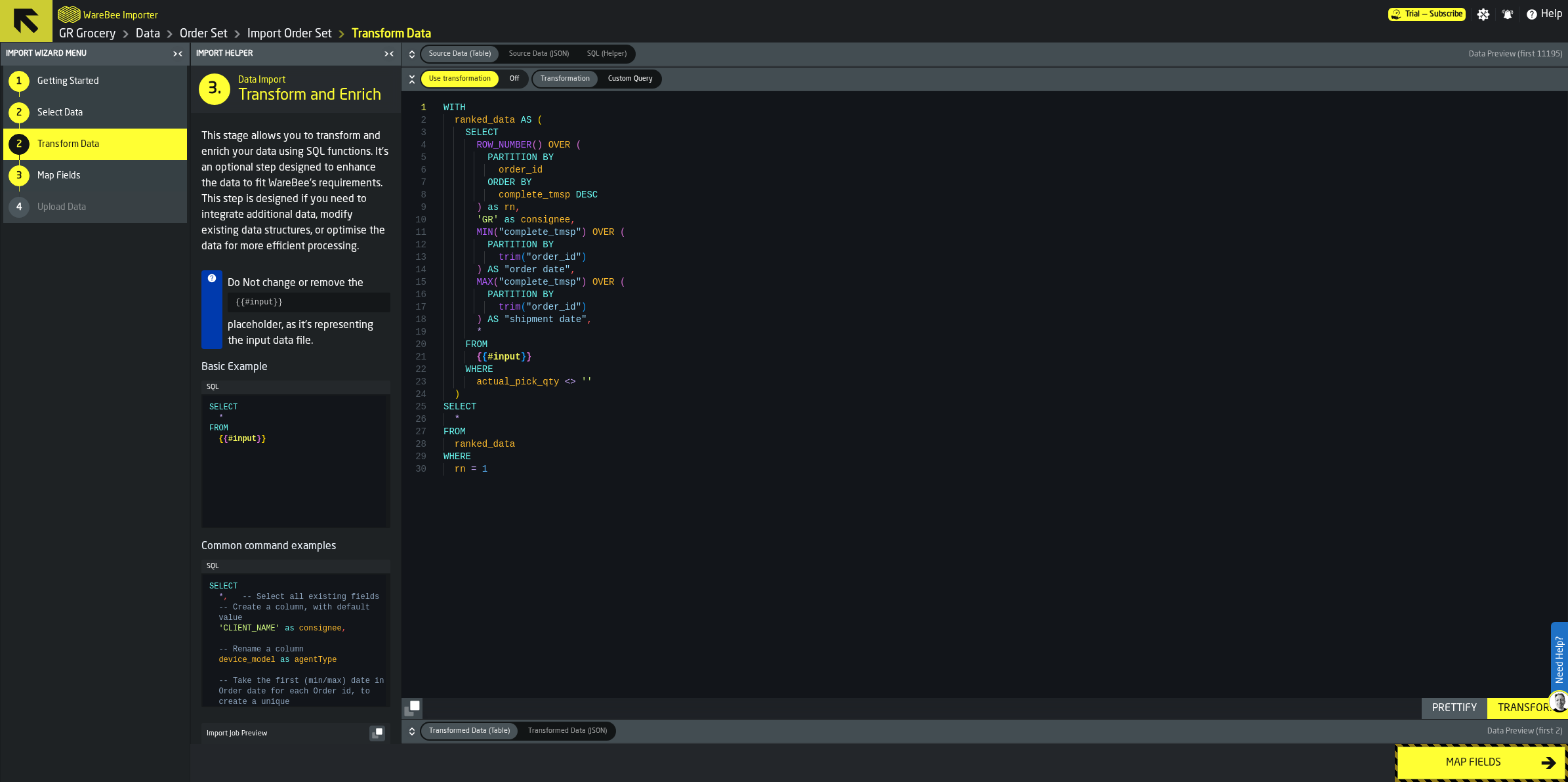
click at [894, 458] on div "Map fields" at bounding box center [1473, 763] width 135 height 16
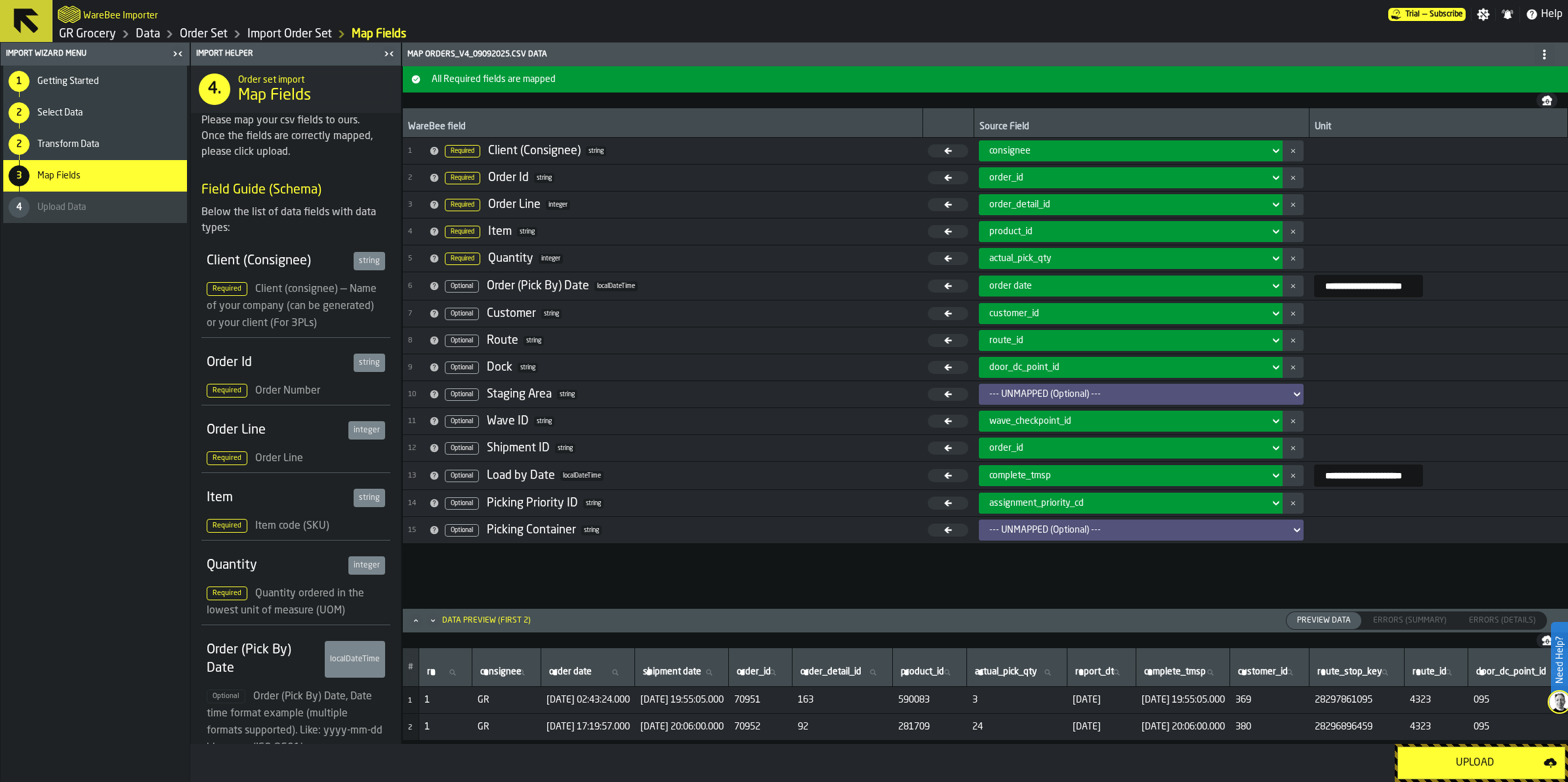
click at [894, 458] on div "Upload" at bounding box center [1475, 763] width 137 height 16
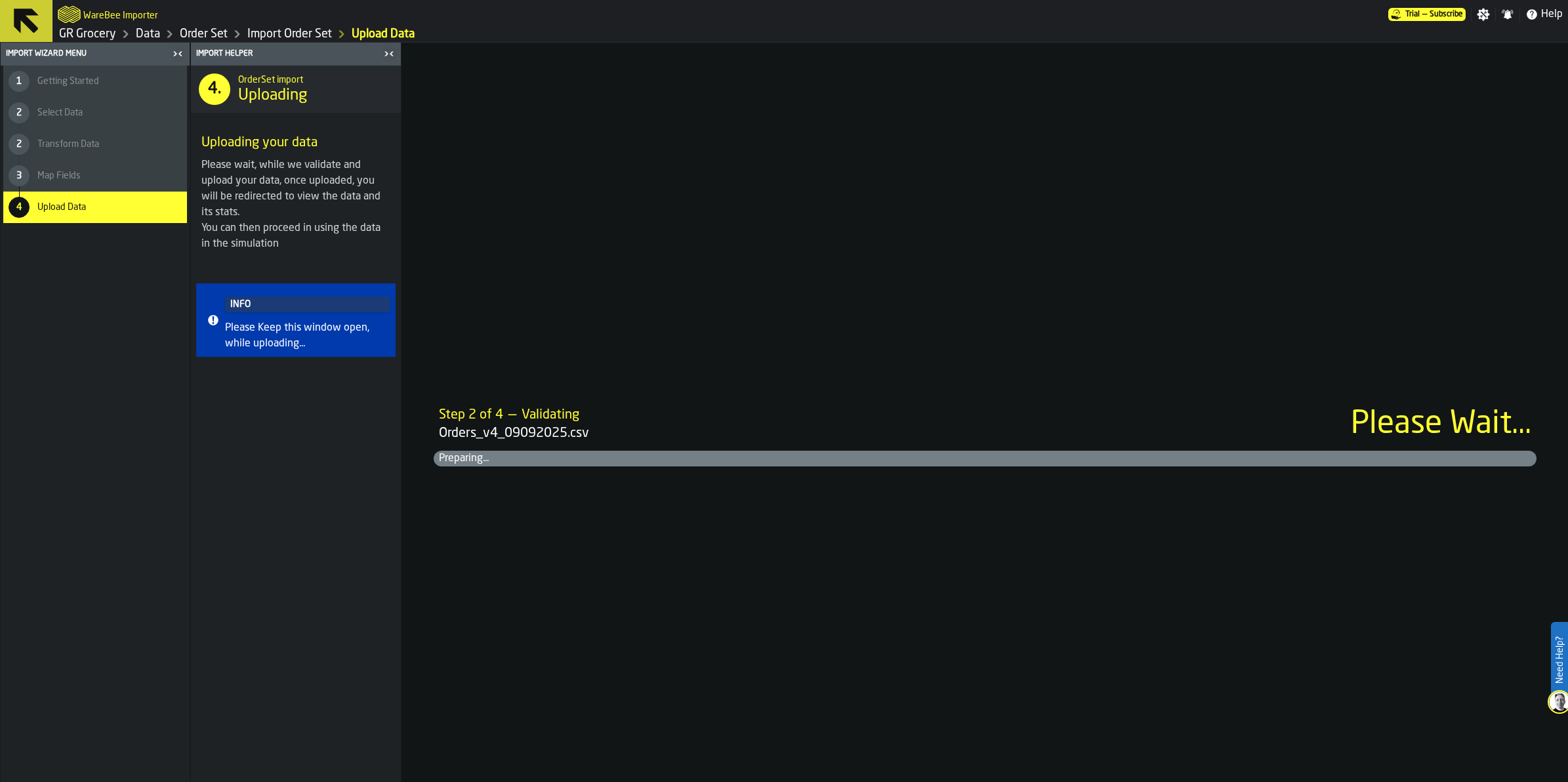
click at [891, 404] on div "Step 2 of 4 — Validating Orders_v4_09092025.csv Please Wait..." at bounding box center [985, 424] width 1103 height 47
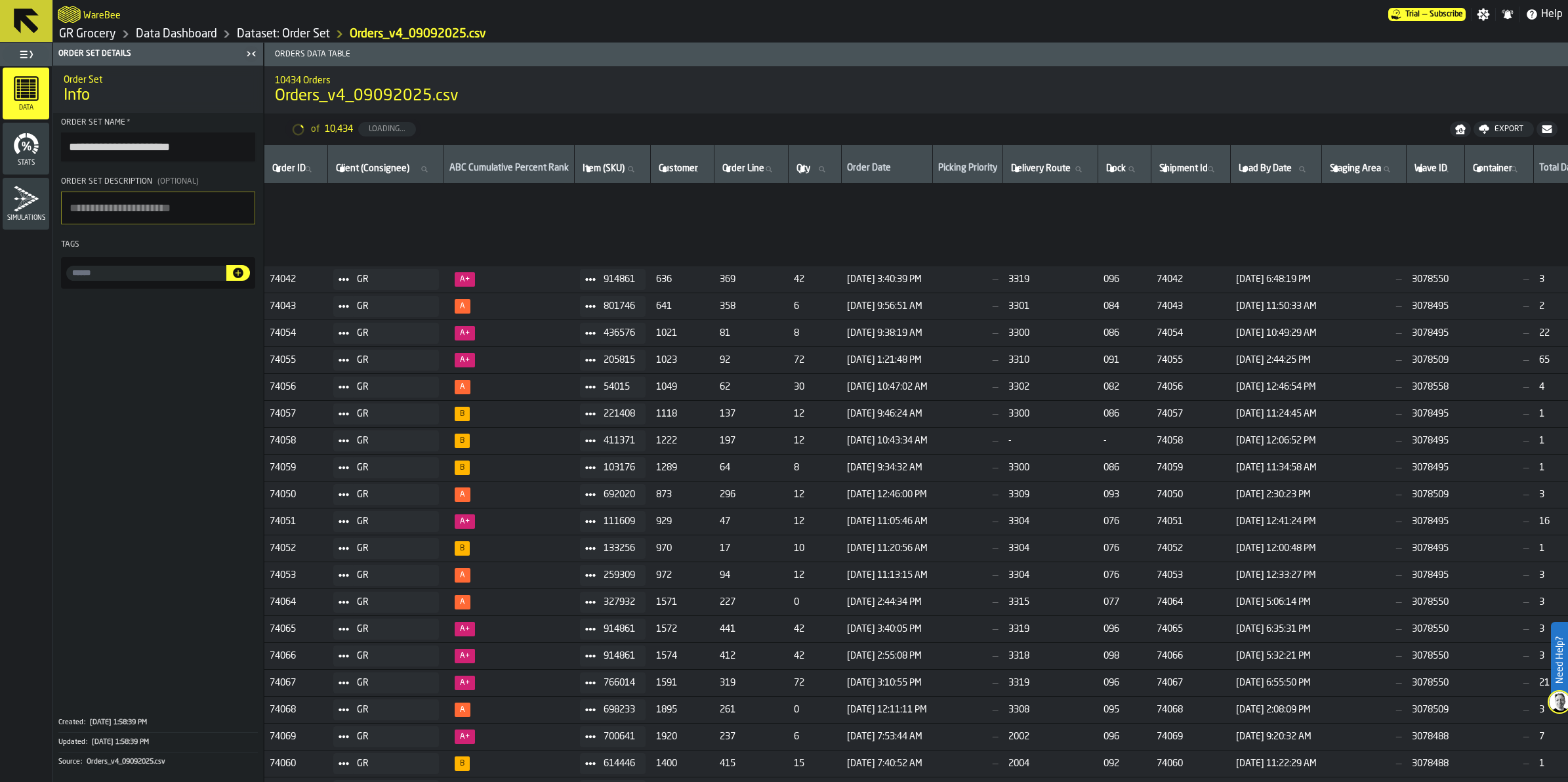
scroll to position [2170, 0]
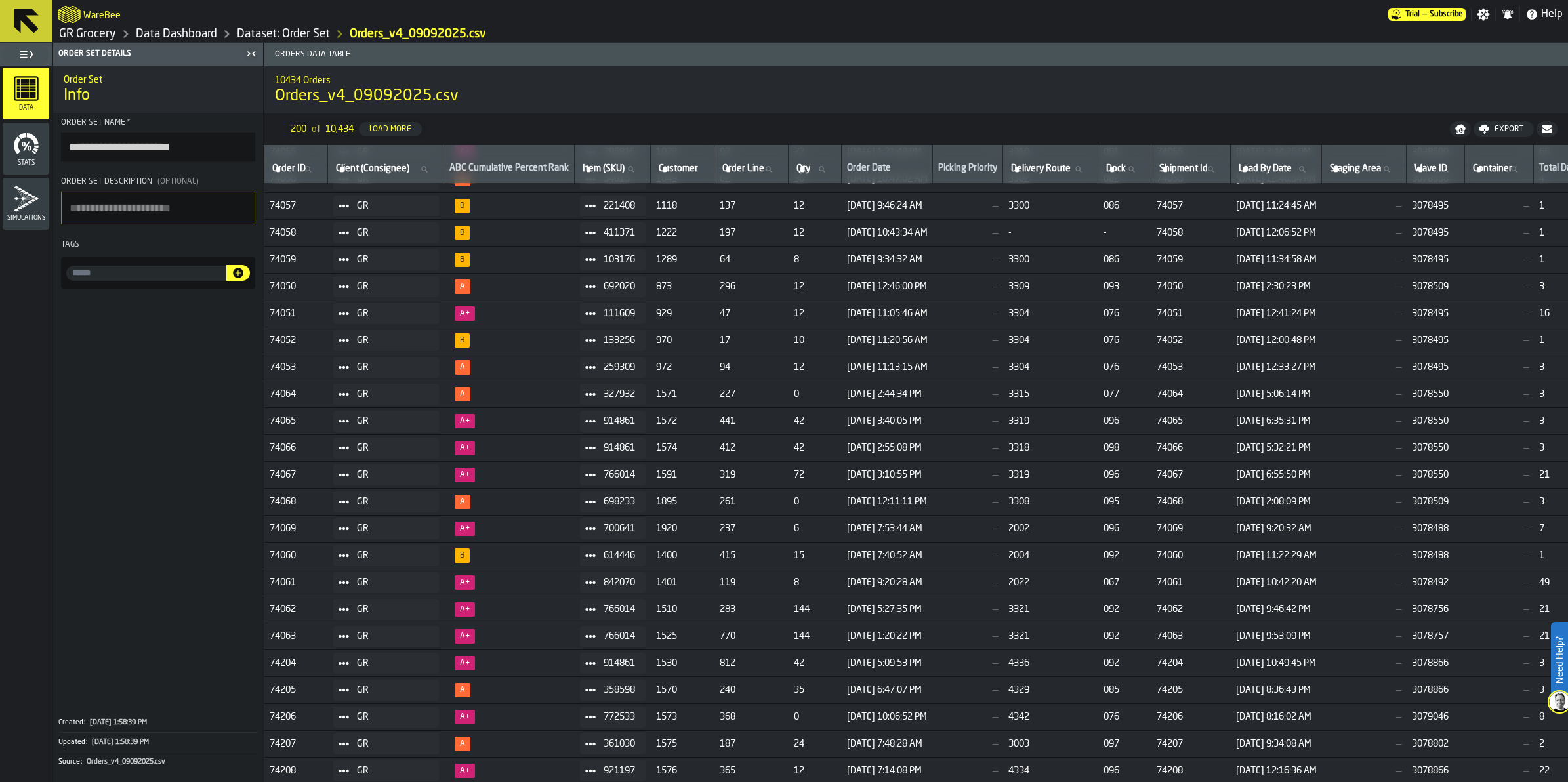
click at [20, 197] on icon "menu Simulations" at bounding box center [26, 199] width 26 height 26
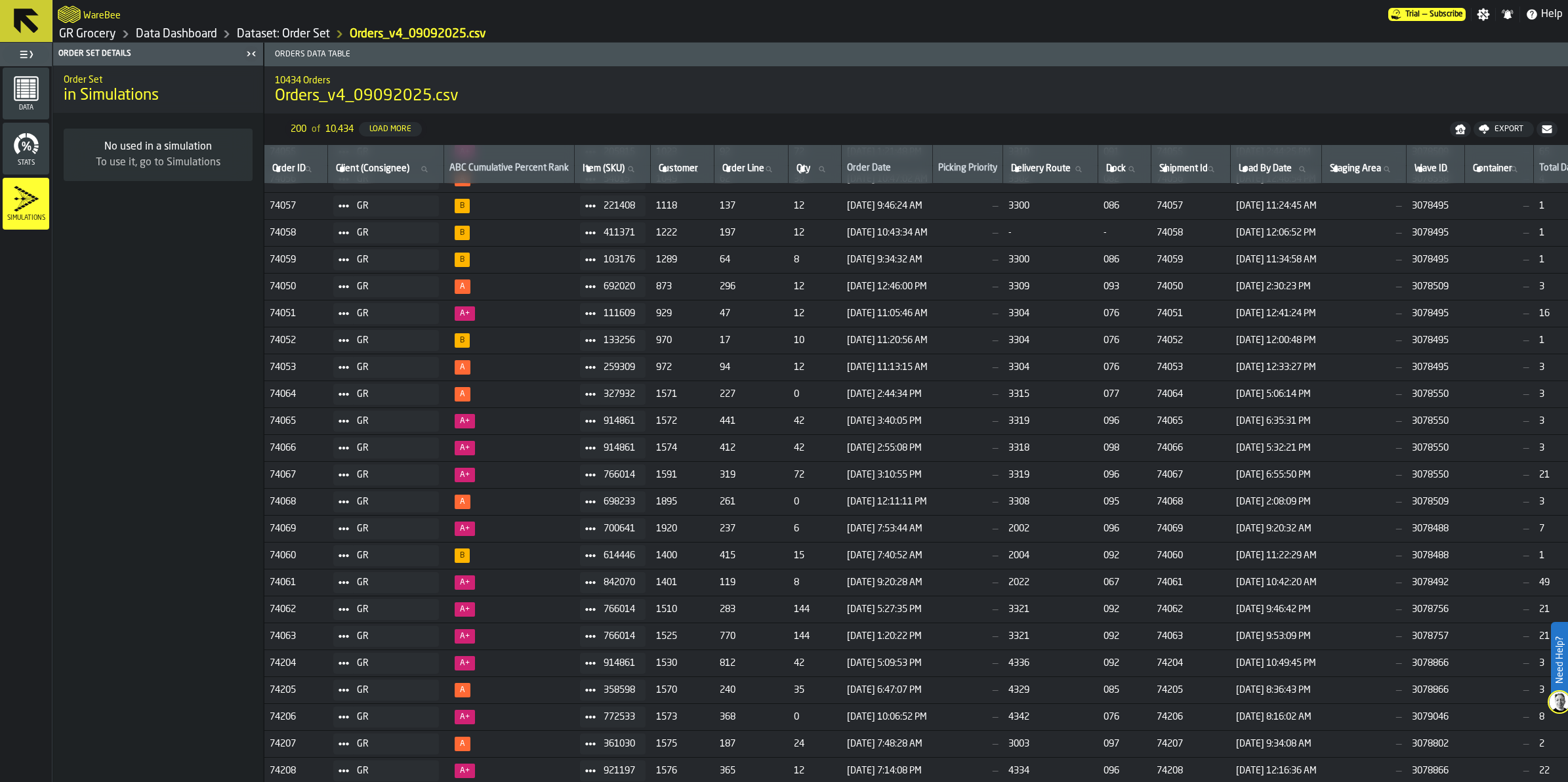
click at [25, 53] on icon "button-toggle-Toggle Full Menu" at bounding box center [23, 54] width 7 height 7
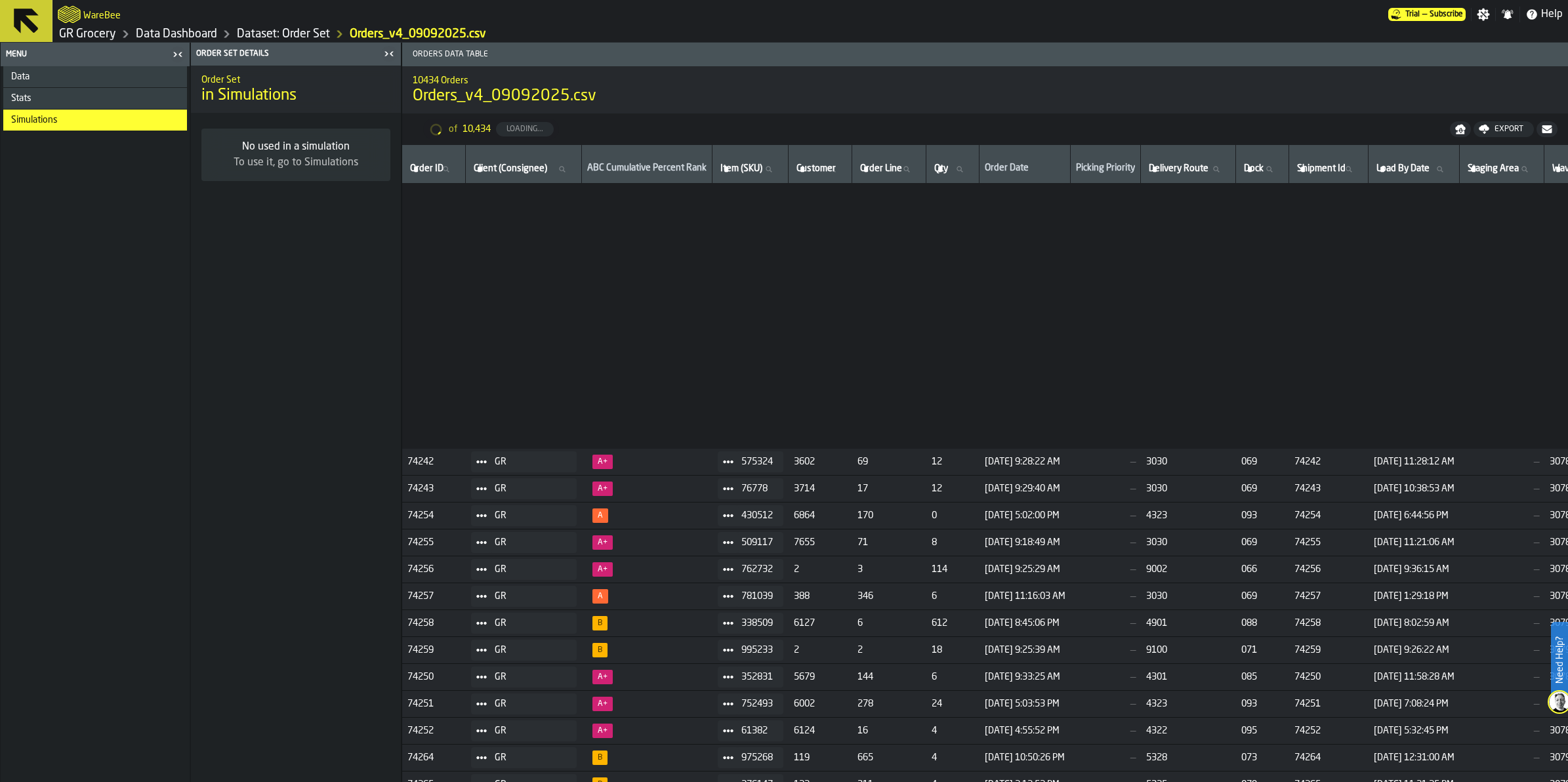
scroll to position [4802, 0]
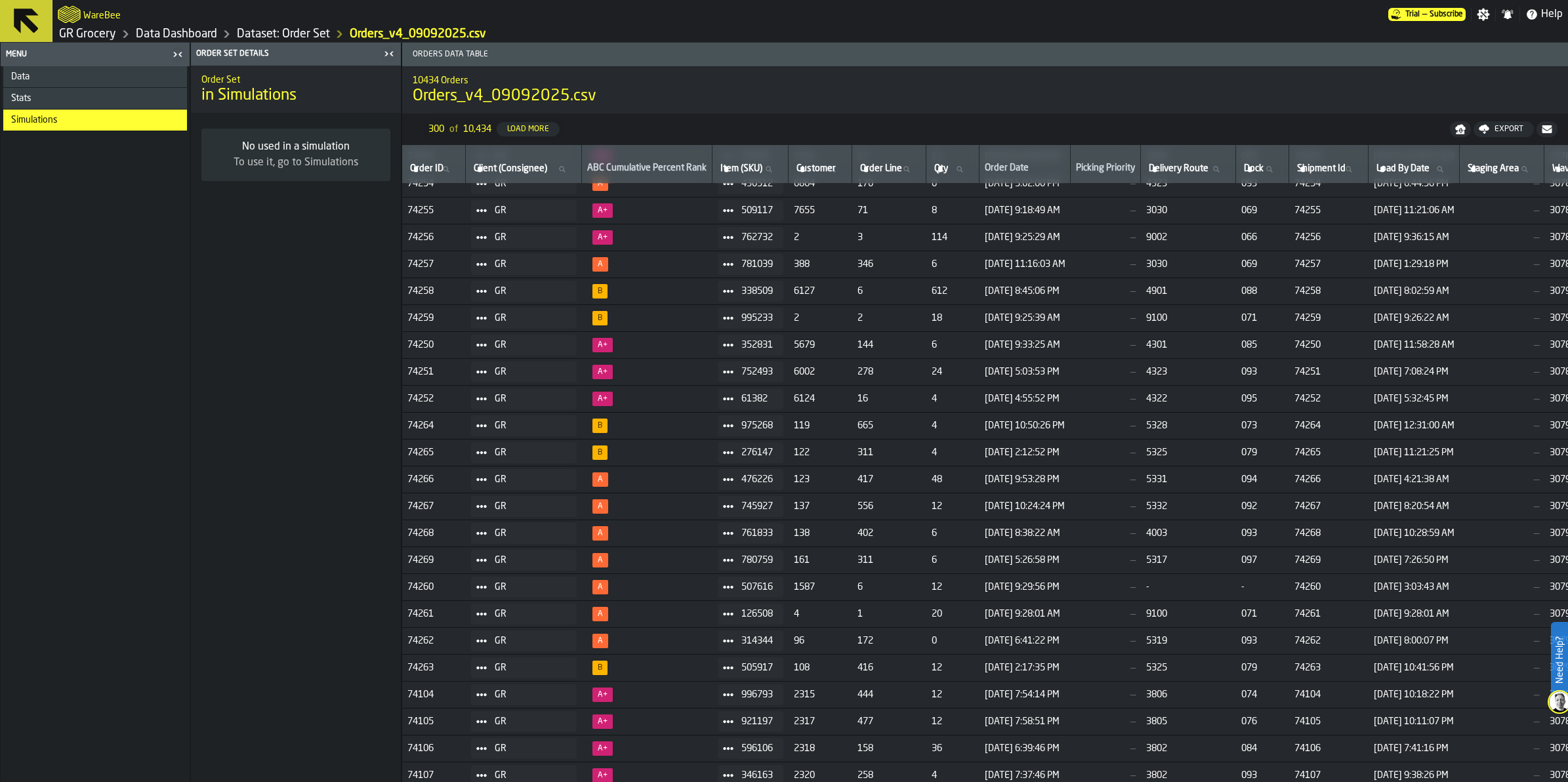
click at [111, 119] on div "Simulations" at bounding box center [97, 120] width 170 height 10
click at [86, 33] on link "GR Grocery" at bounding box center [88, 34] width 57 height 15
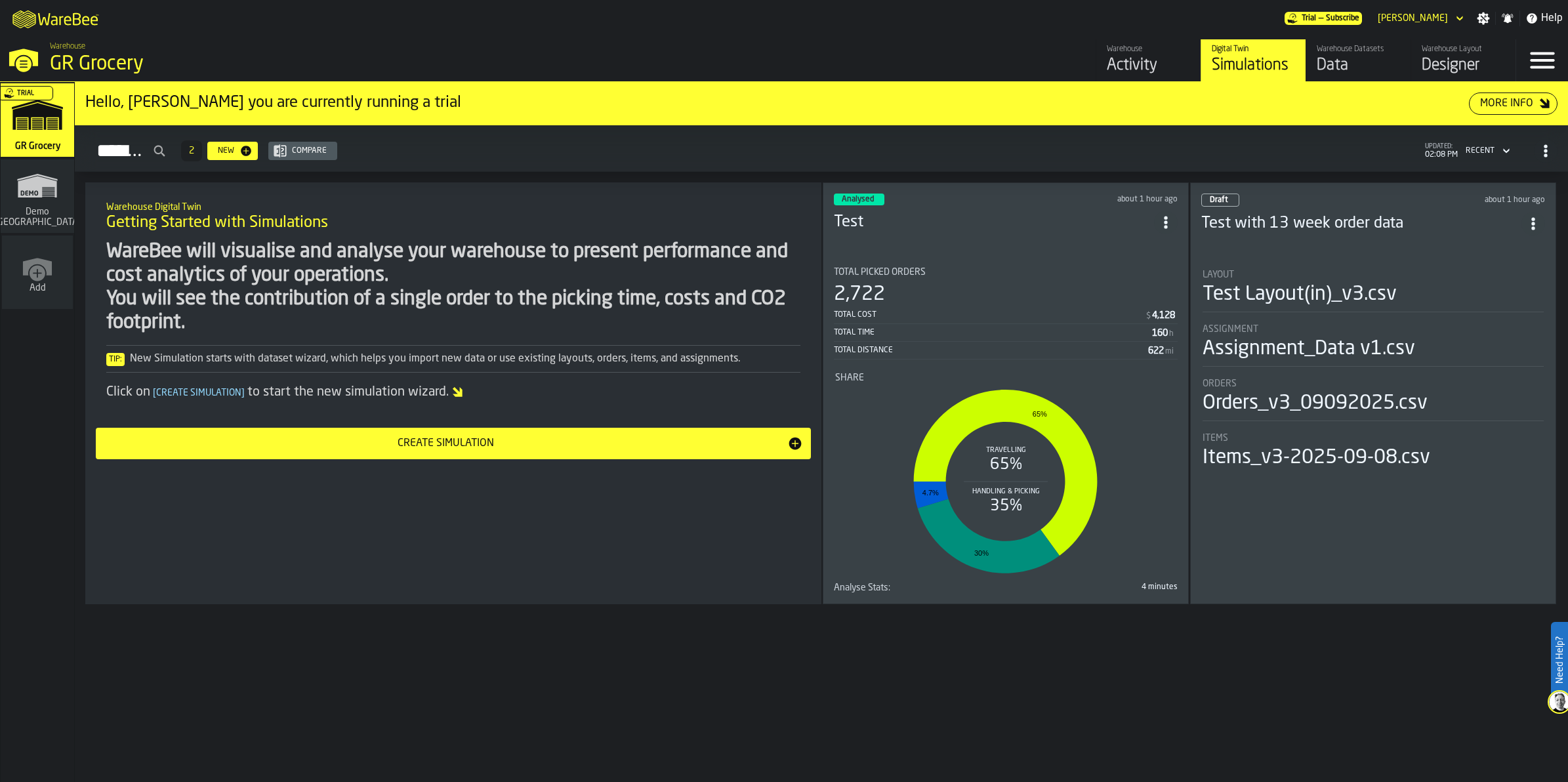
click at [894, 229] on h3 "Test with 13 week order data" at bounding box center [1361, 224] width 320 height 21
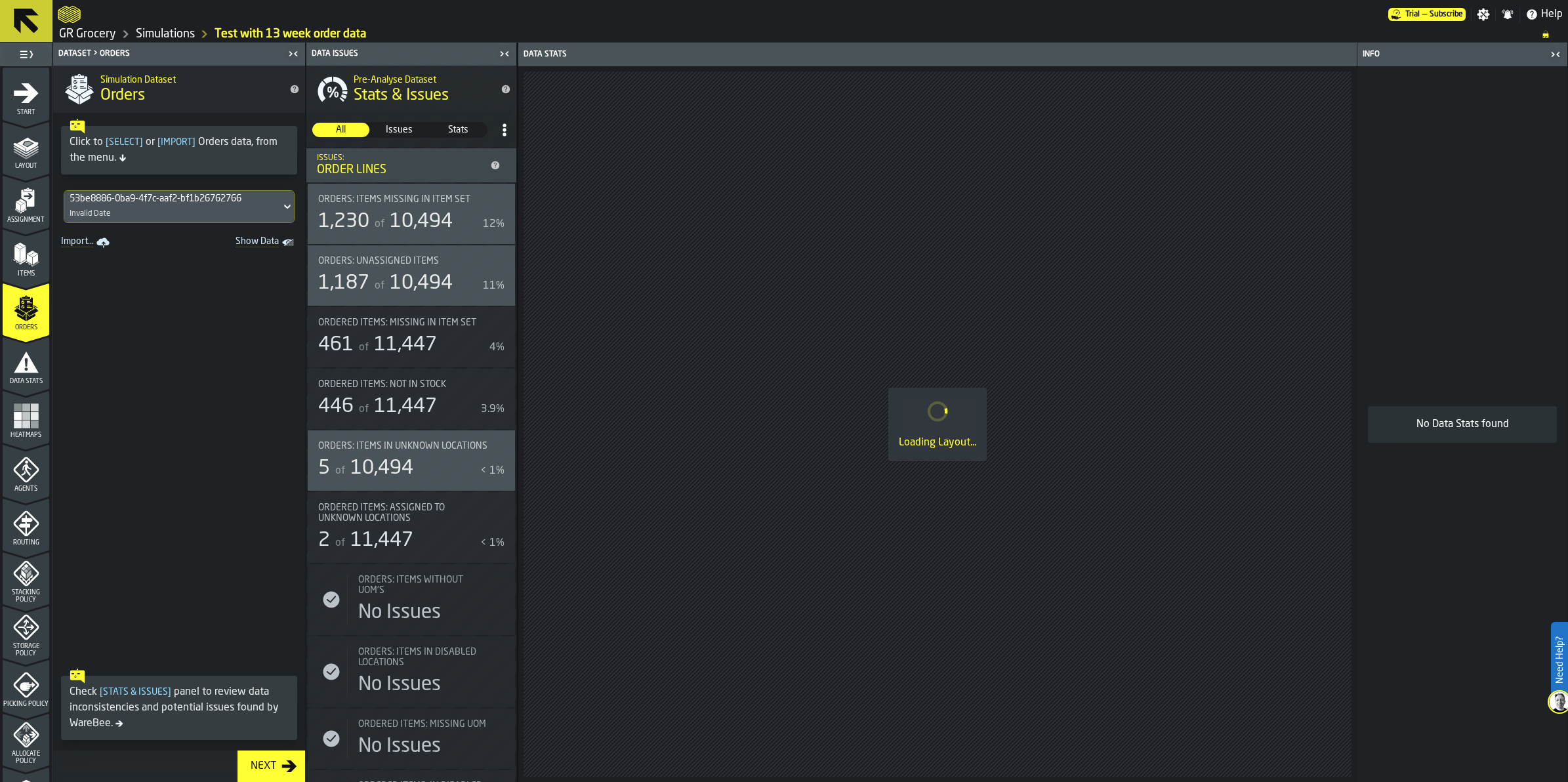
click at [192, 138] on span "]" at bounding box center [194, 142] width 3 height 10
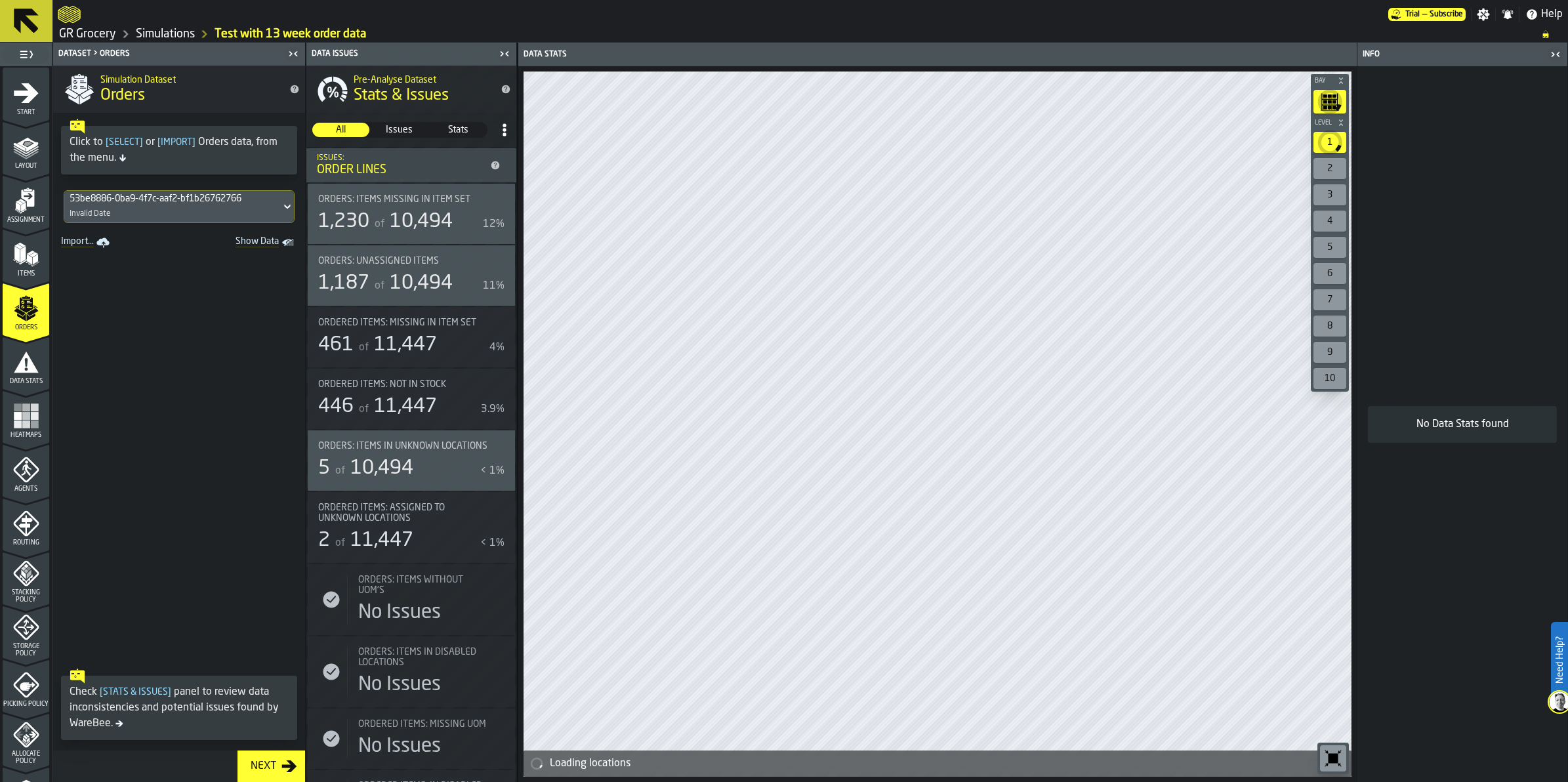
click at [92, 241] on link "Import..." at bounding box center [86, 243] width 62 height 18
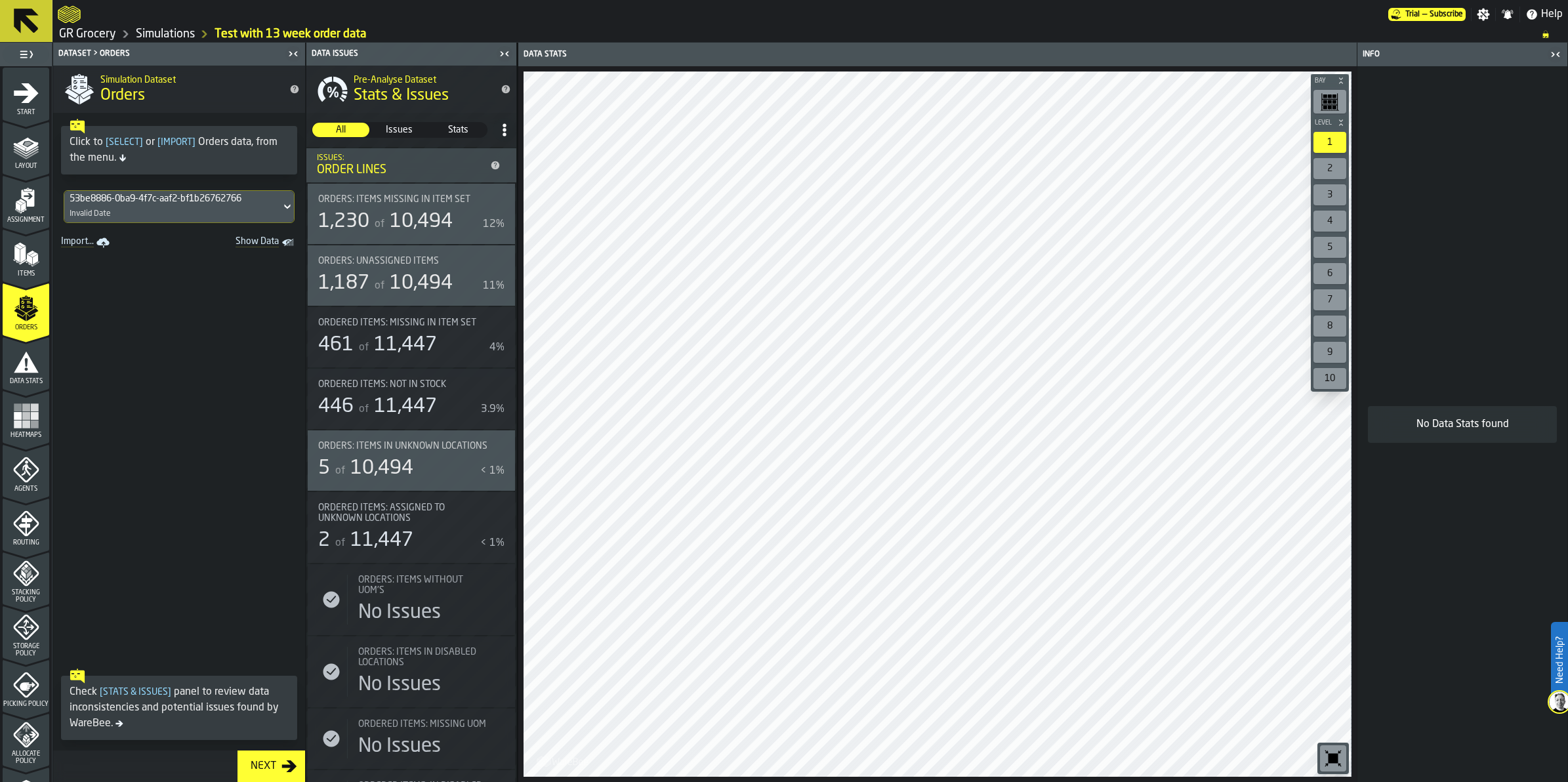
click at [364, 210] on div "1,230" at bounding box center [344, 221] width 51 height 23
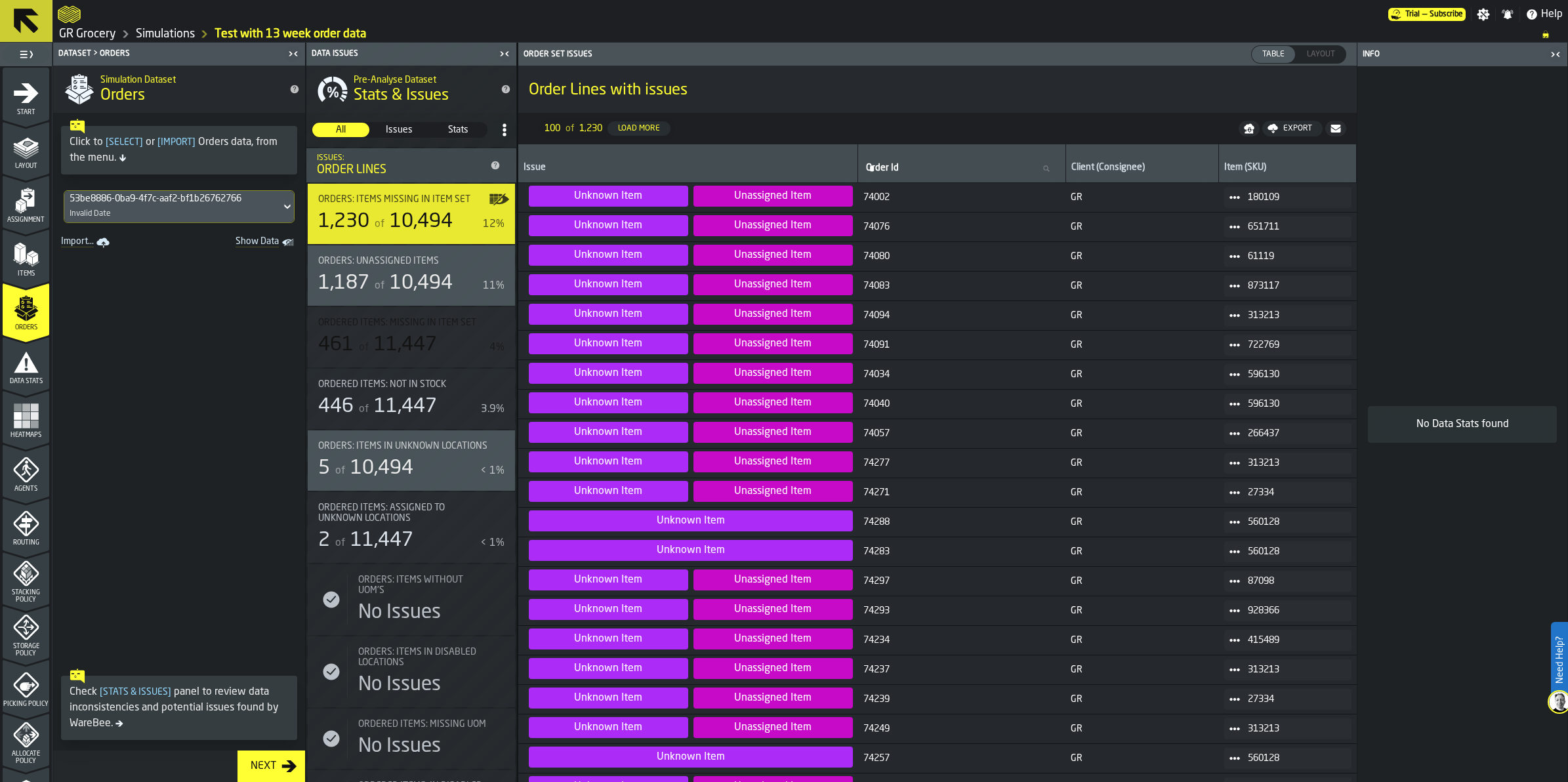
click at [255, 248] on span "Show Data" at bounding box center [234, 243] width 90 height 13
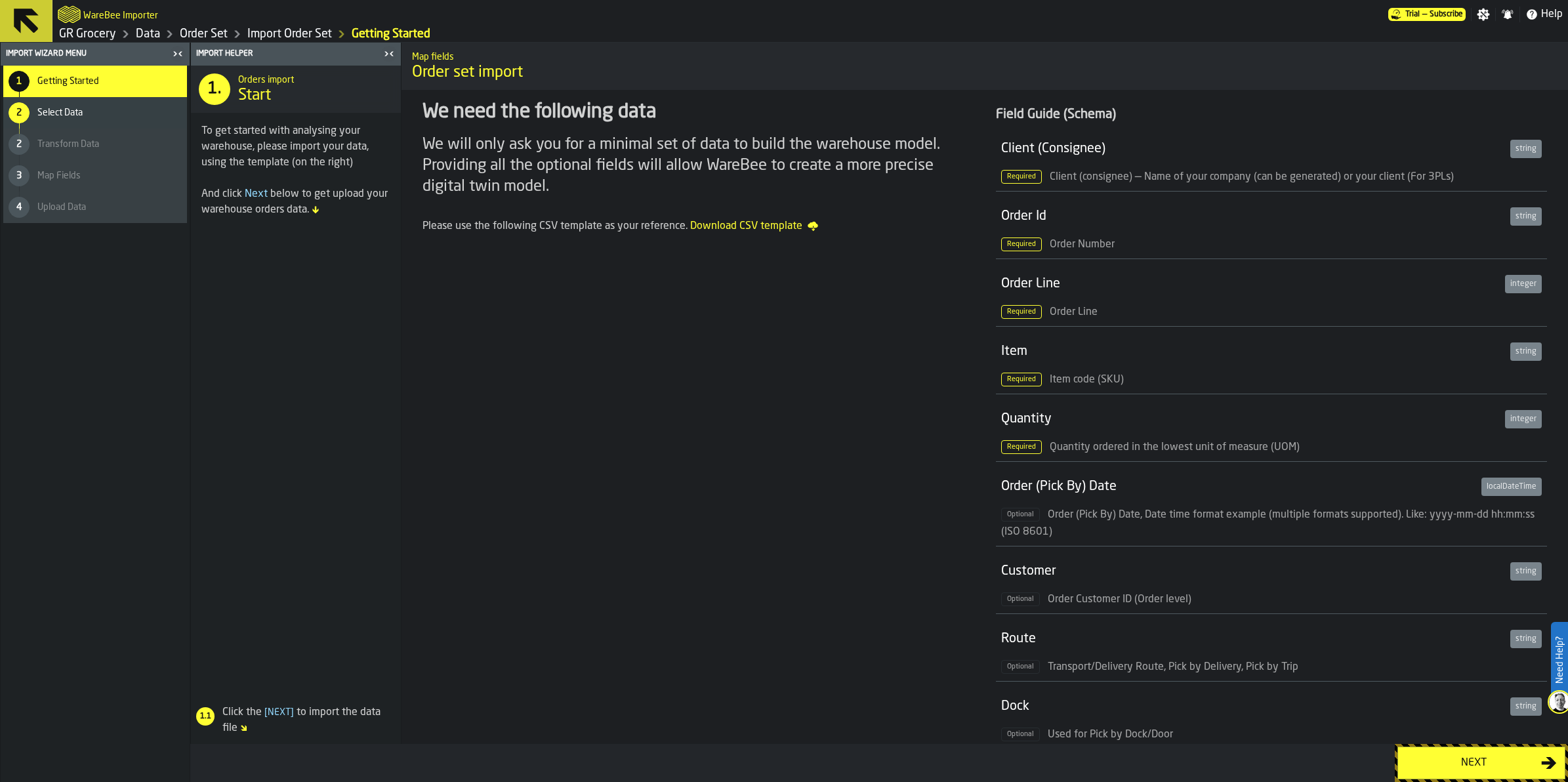
click at [1479, 755] on div "Next" at bounding box center [1473, 763] width 135 height 16
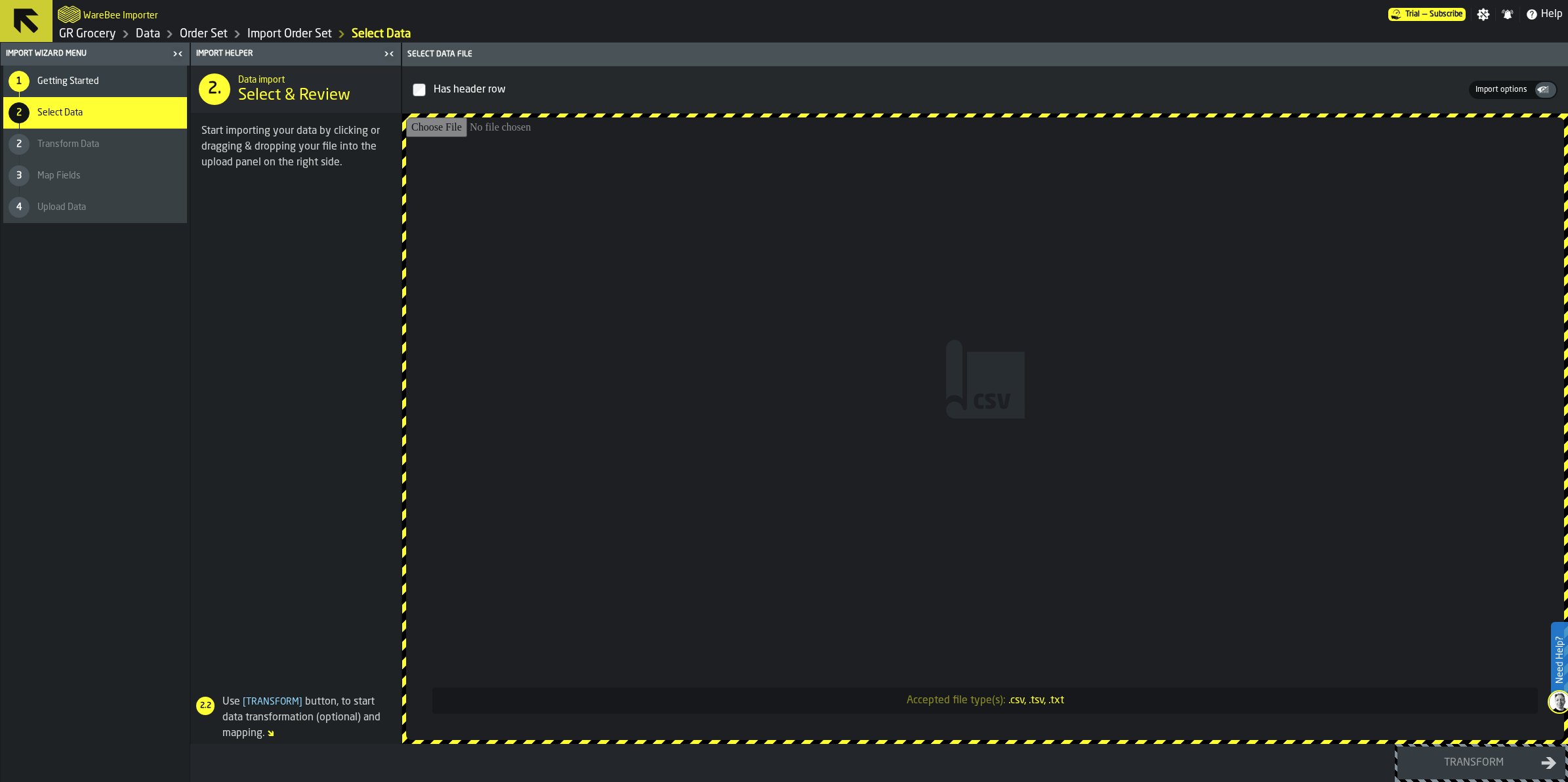
click at [889, 478] on input "Accepted file type(s): .csv, .tsv, .txt" at bounding box center [985, 429] width 1158 height 623
type input "**********"
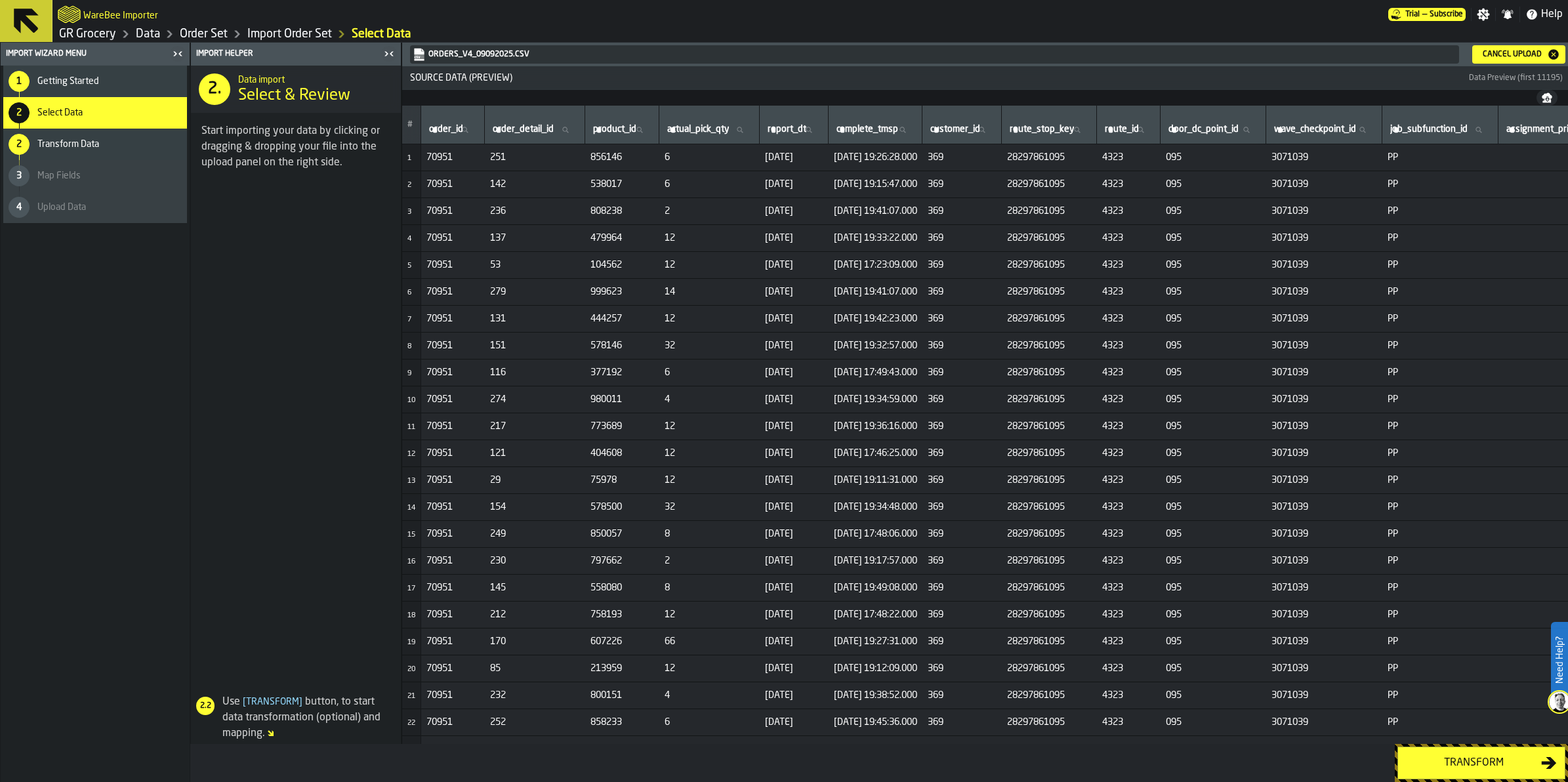
click at [1494, 759] on div "Transform" at bounding box center [1473, 763] width 135 height 16
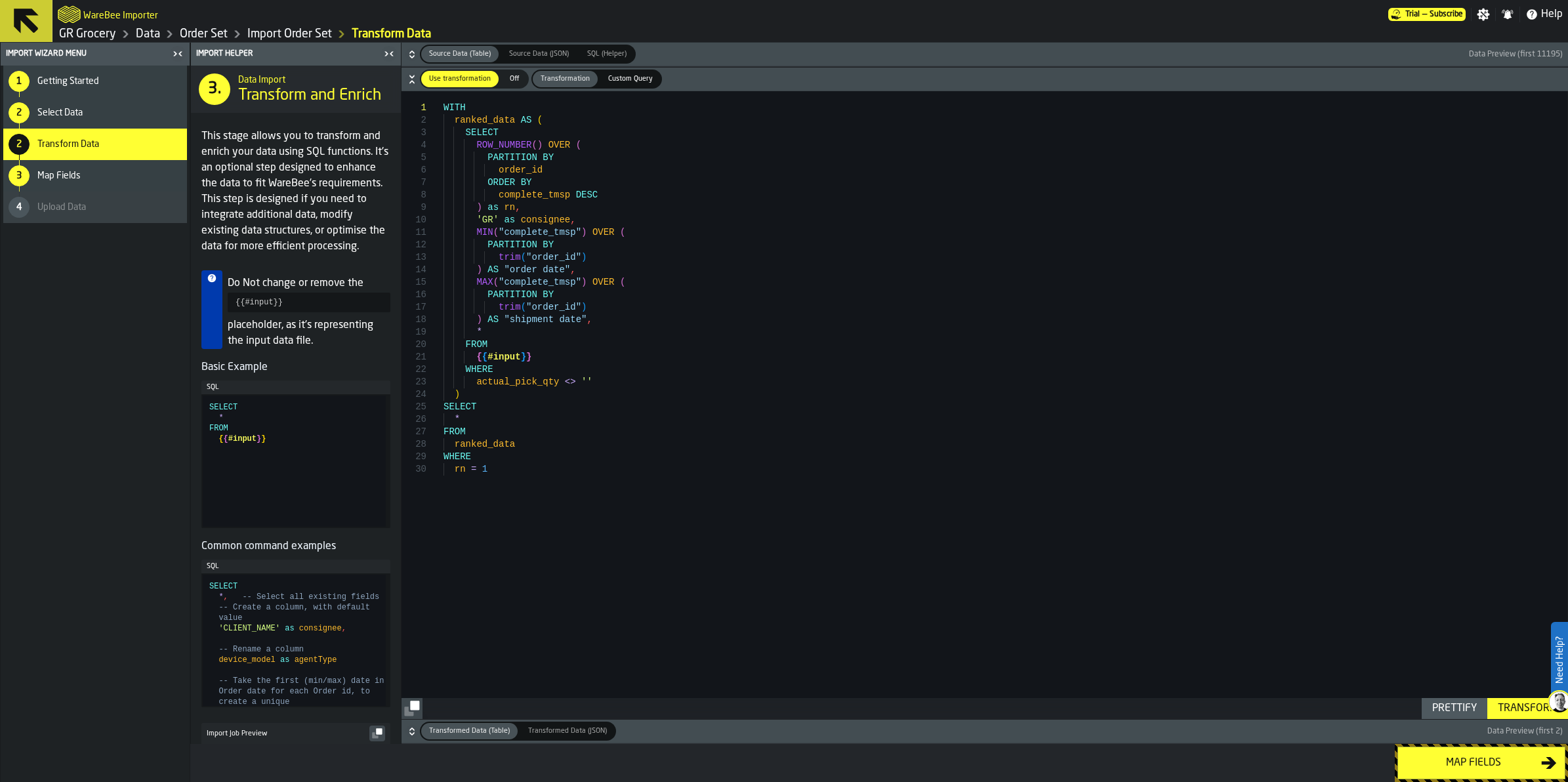
click at [1507, 763] on div "Map fields" at bounding box center [1473, 763] width 135 height 16
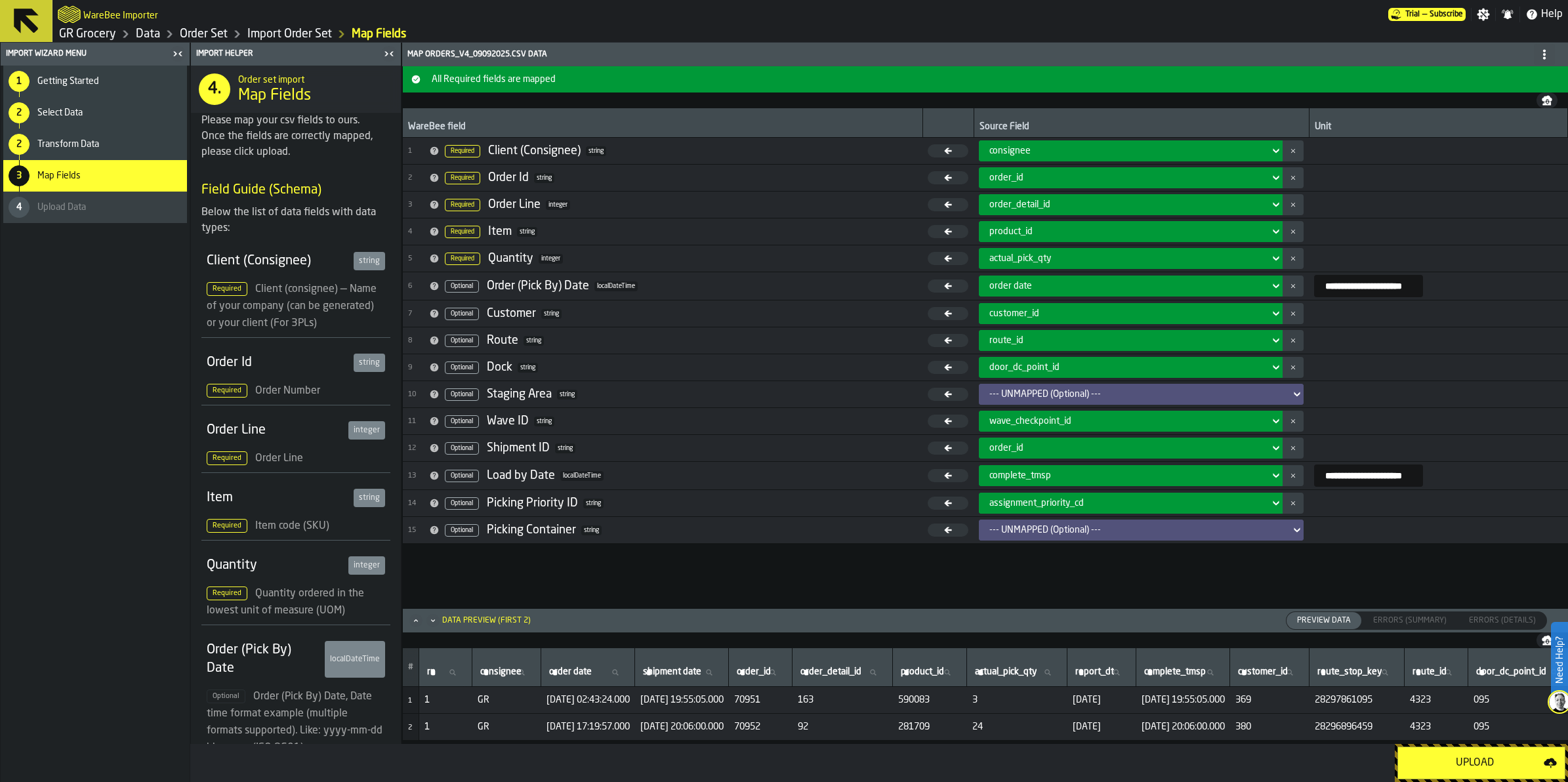
click at [1475, 772] on div "Upload" at bounding box center [1475, 763] width 137 height 16
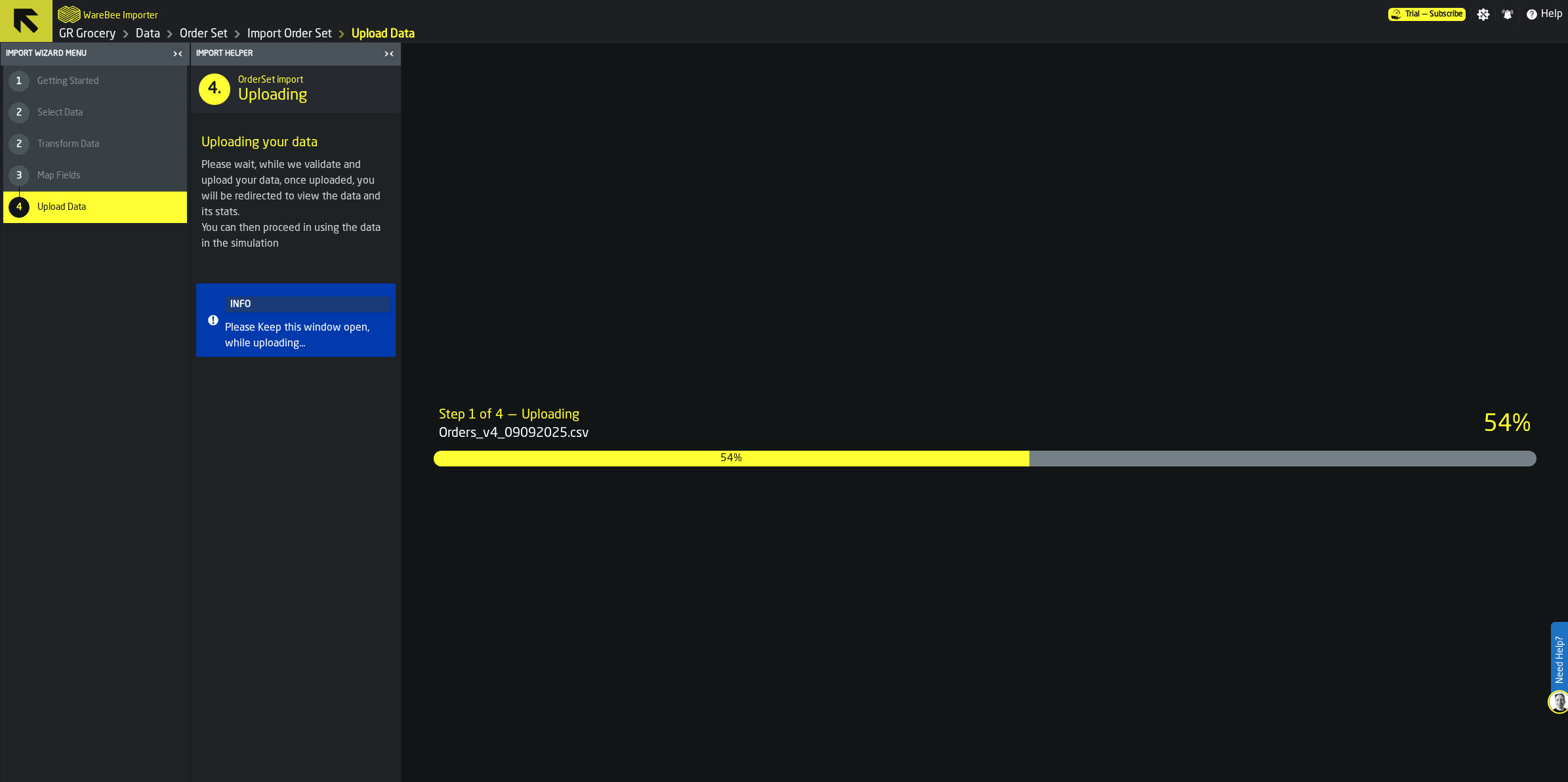
click at [1109, 272] on div "Step 1 of 4 — Uploading Orders_v4_09092025.csv 54% 54%" at bounding box center [984, 412] width 1166 height 739
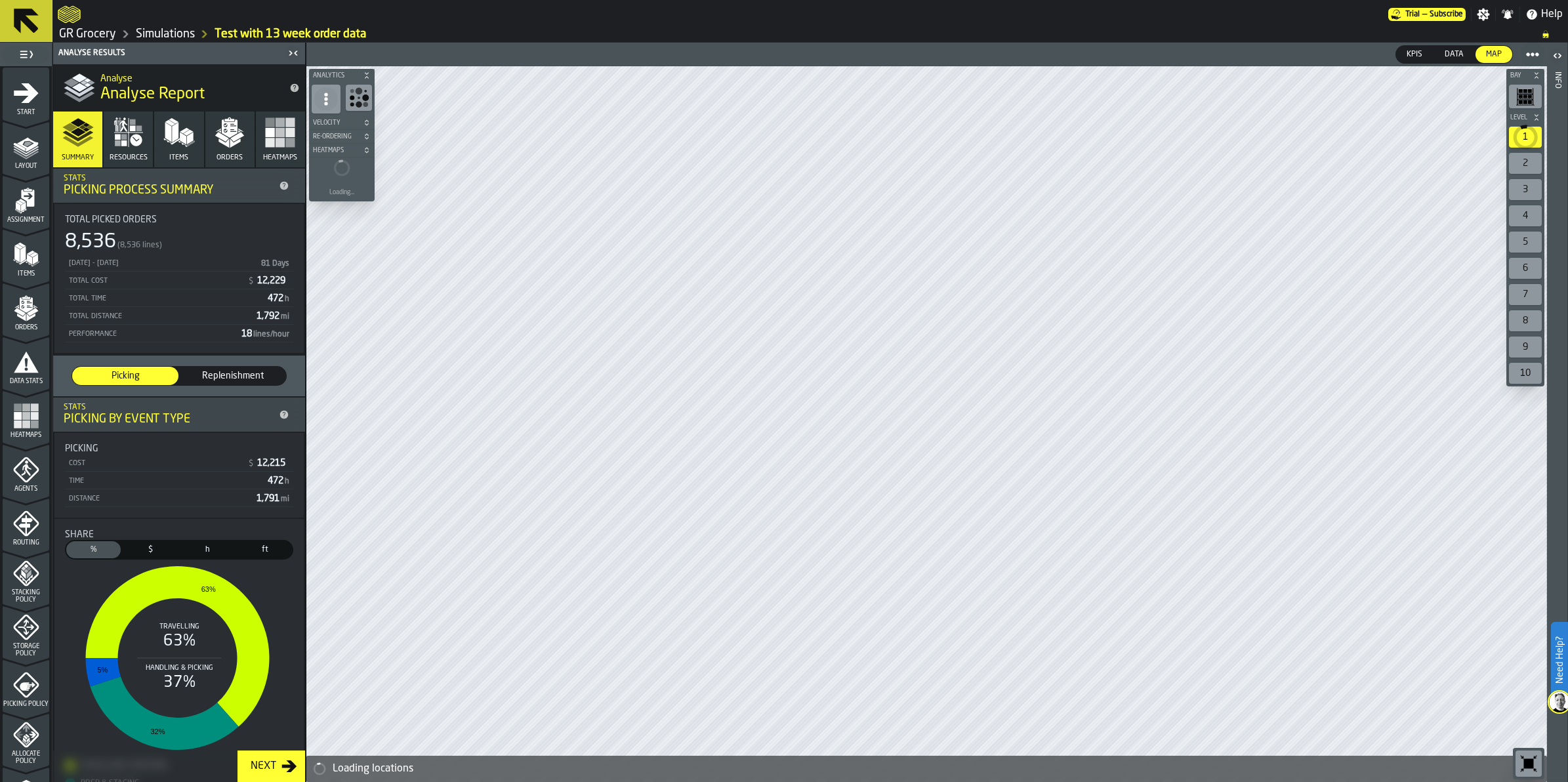
click at [163, 120] on icon "button" at bounding box center [179, 132] width 31 height 31
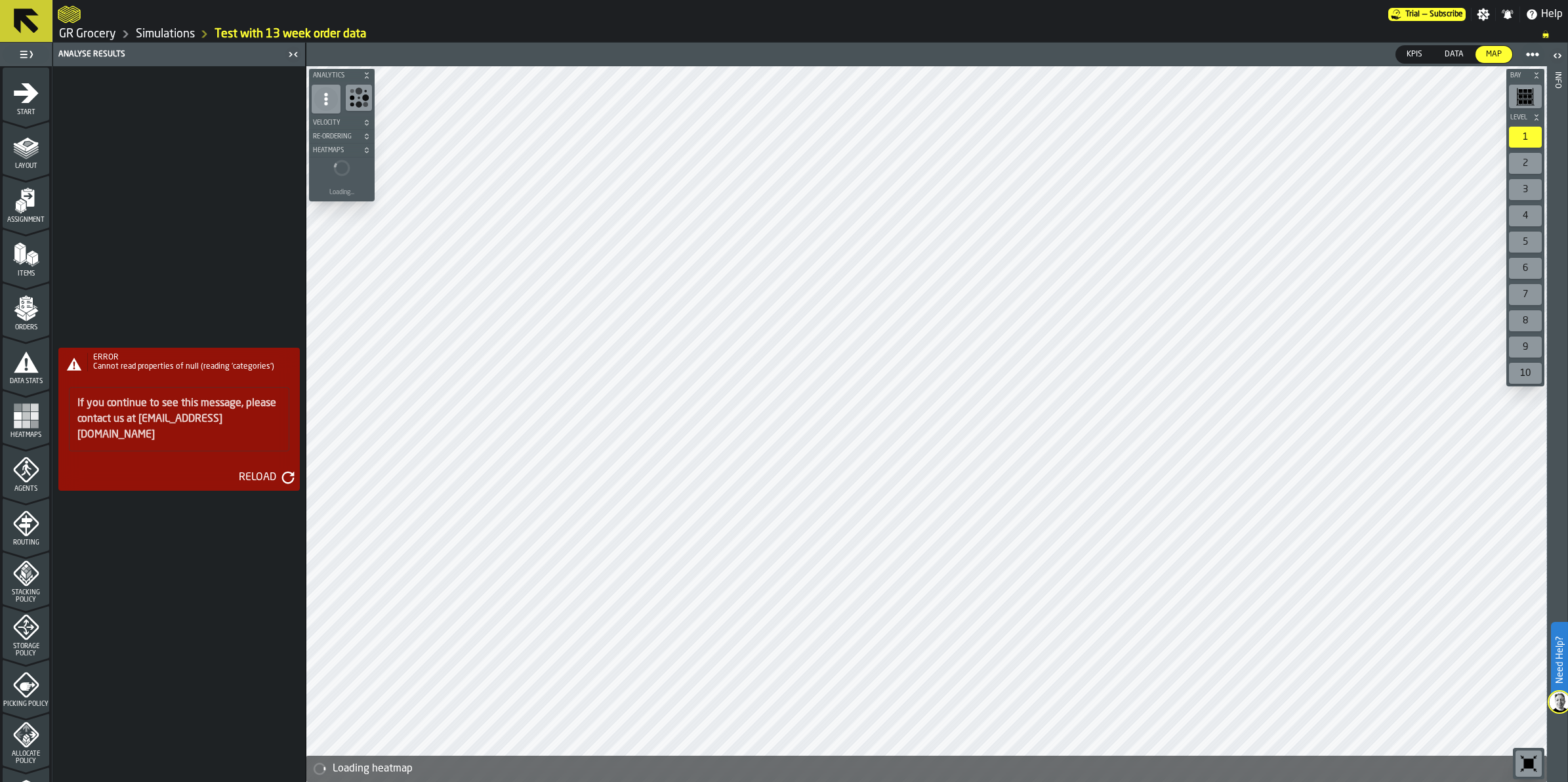
click at [257, 470] on div "Reload" at bounding box center [257, 478] width 48 height 16
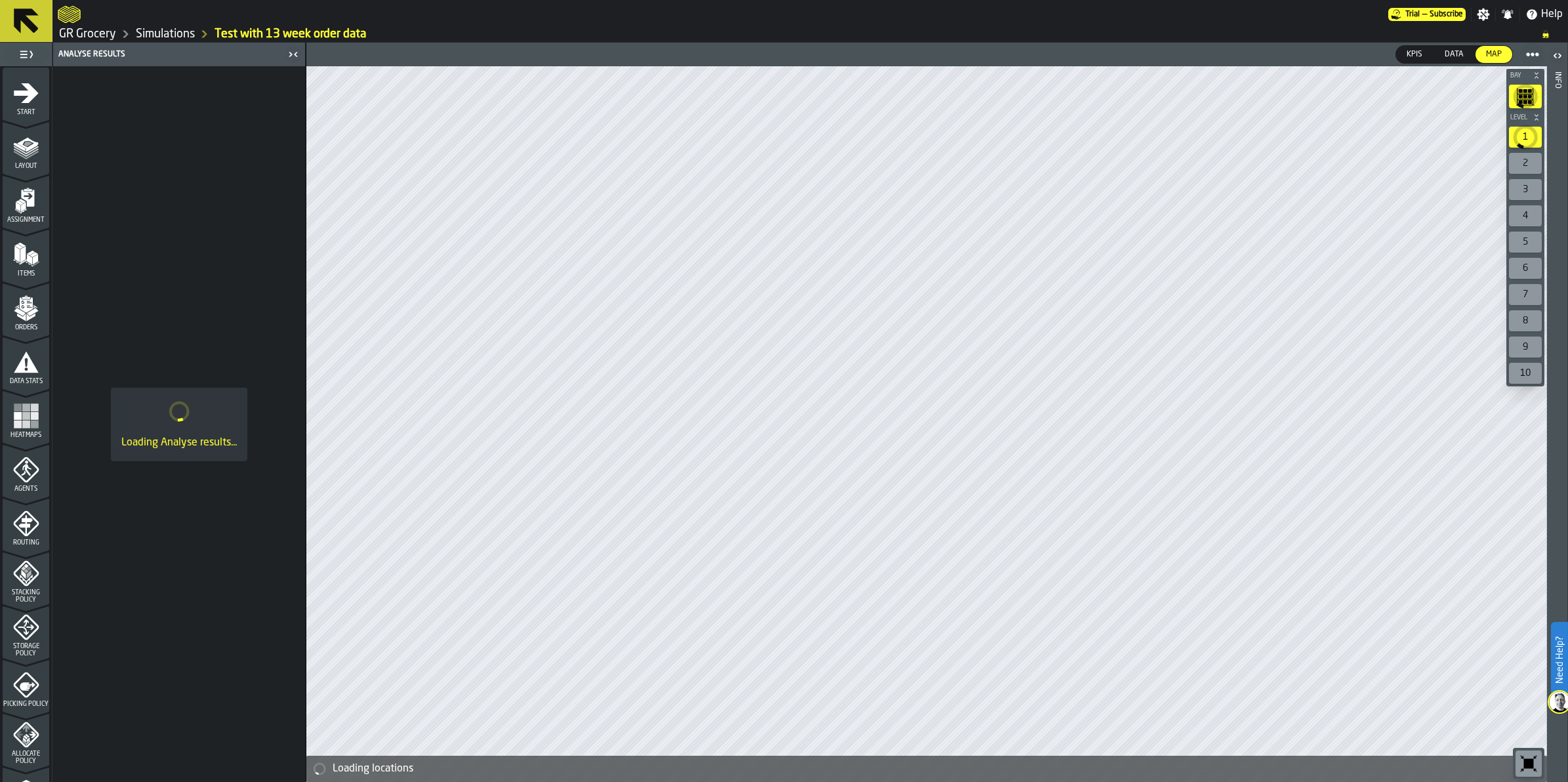
click at [30, 261] on polygon "menu Items" at bounding box center [29, 259] width 5 height 10
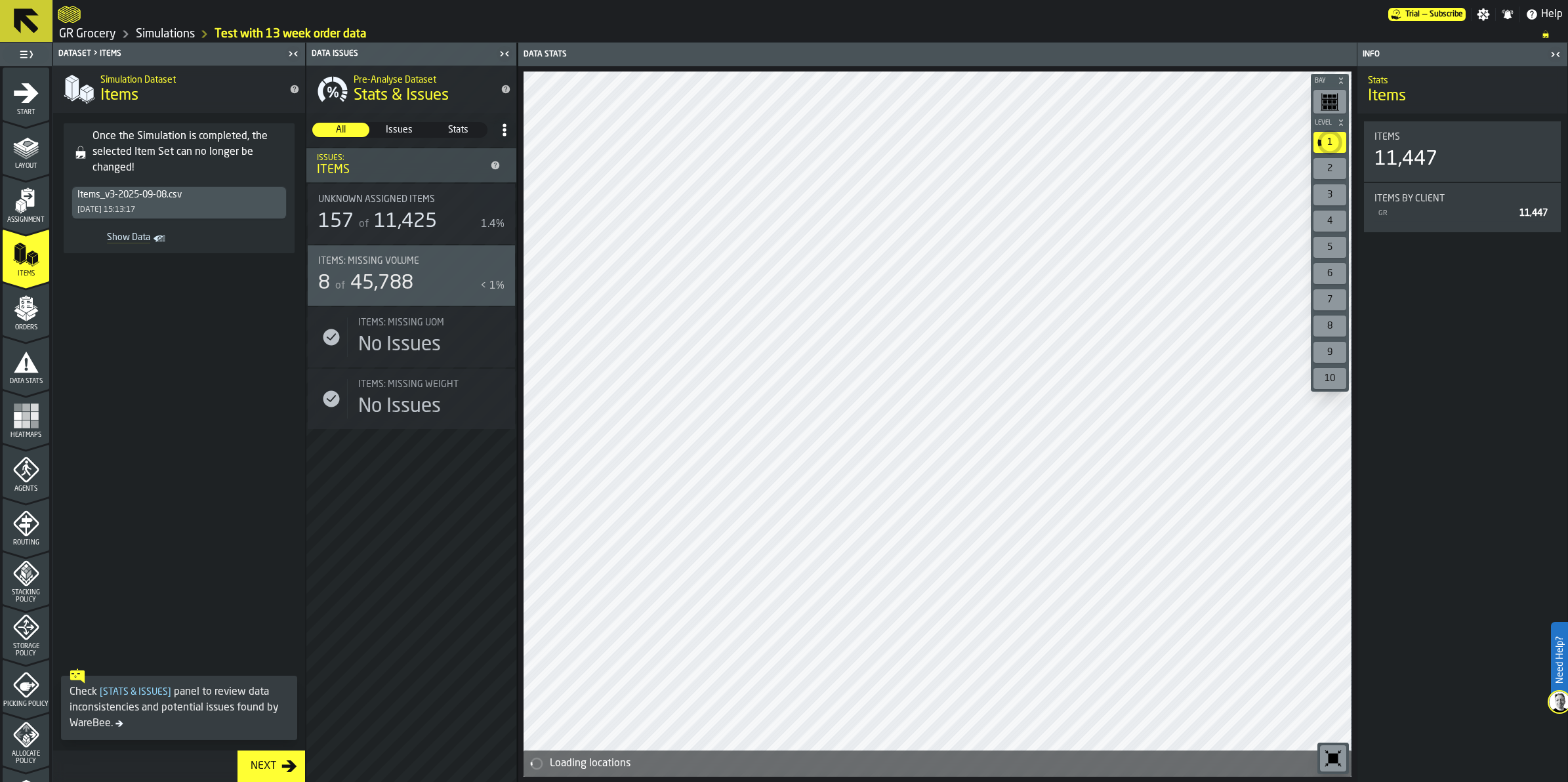
click at [22, 163] on span "Layout" at bounding box center [26, 166] width 47 height 7
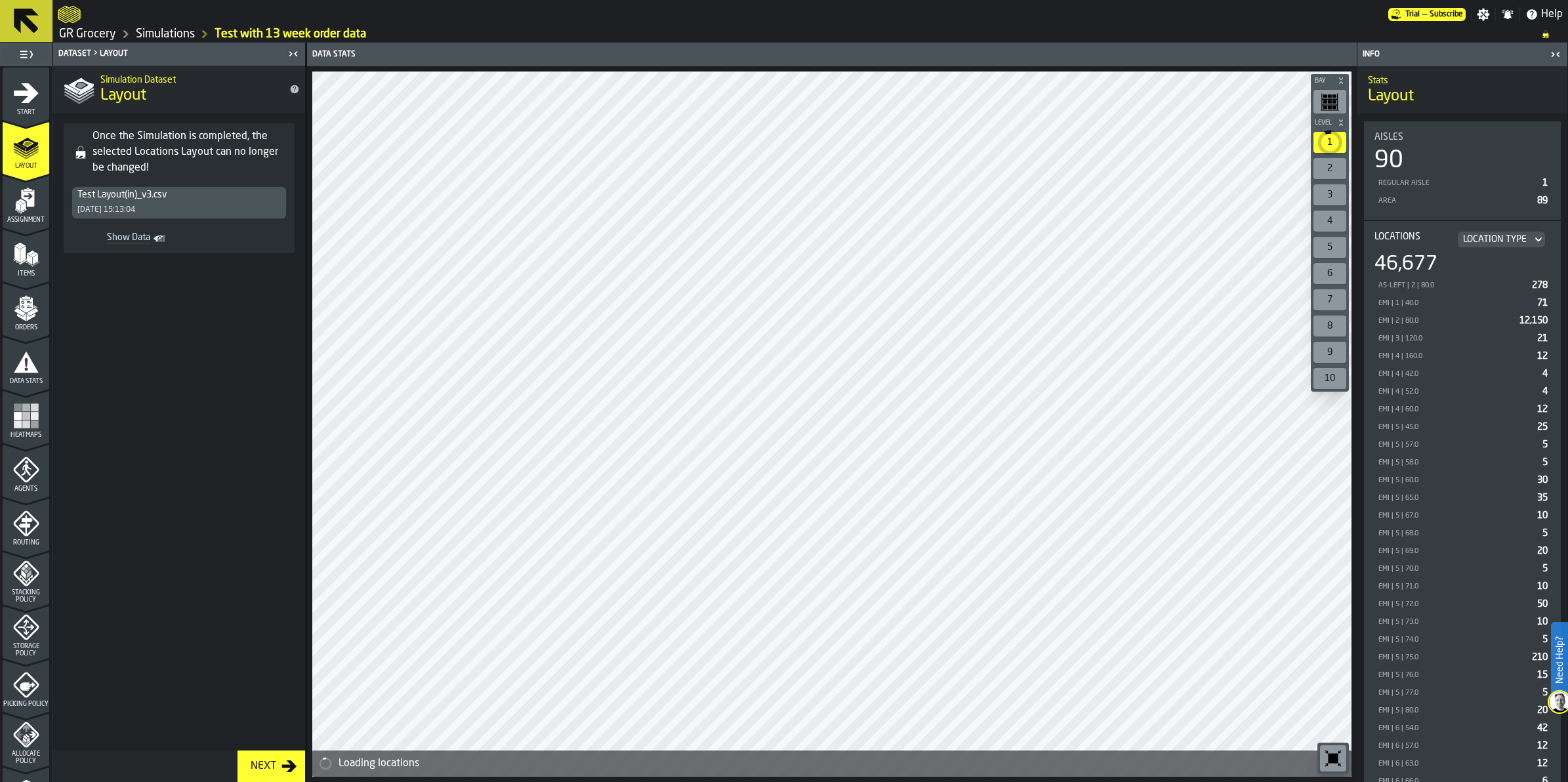
click at [290, 772] on icon "button-Next" at bounding box center [289, 766] width 15 height 12
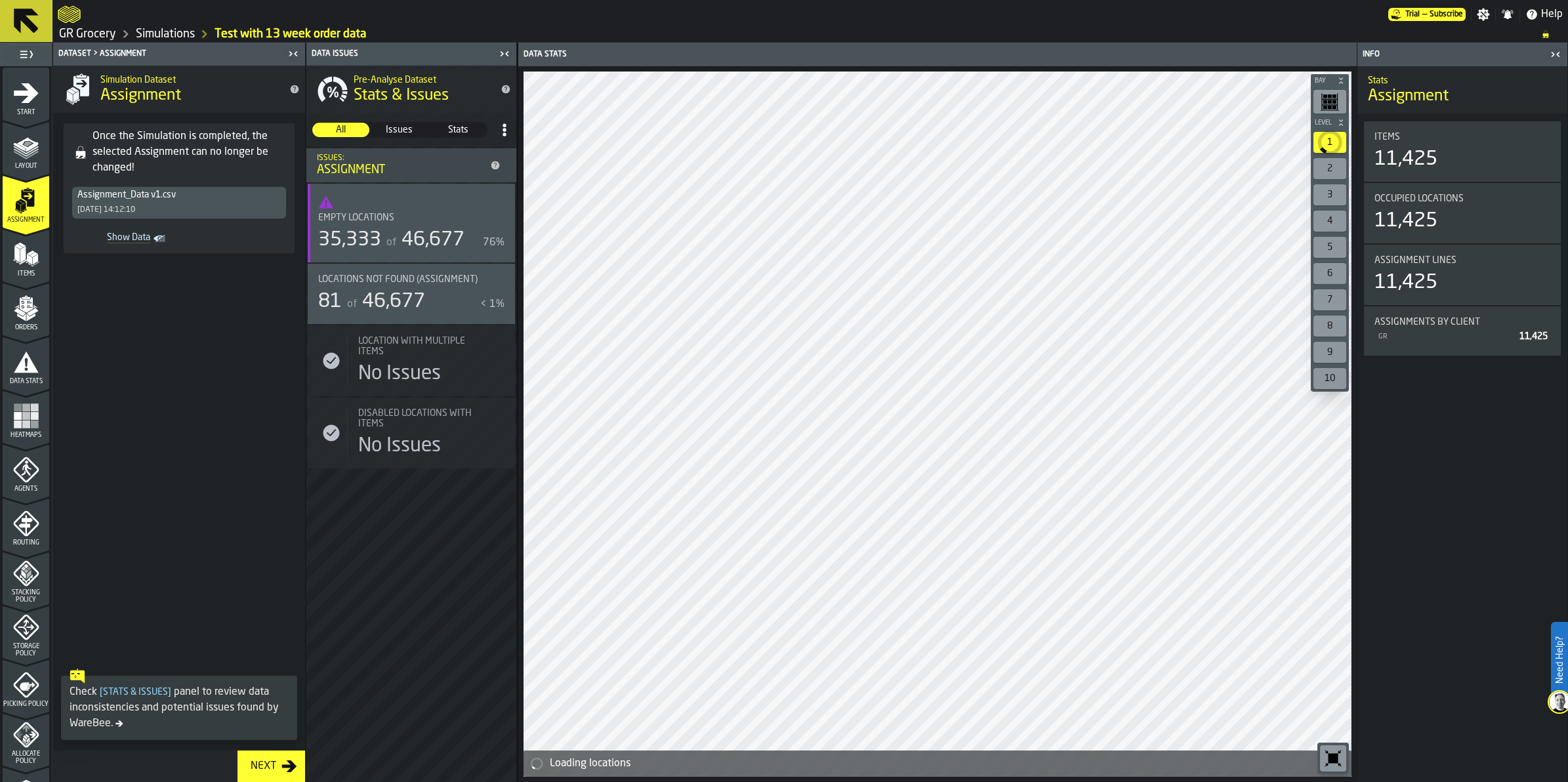
click at [284, 769] on icon "button-Next" at bounding box center [290, 766] width 16 height 16
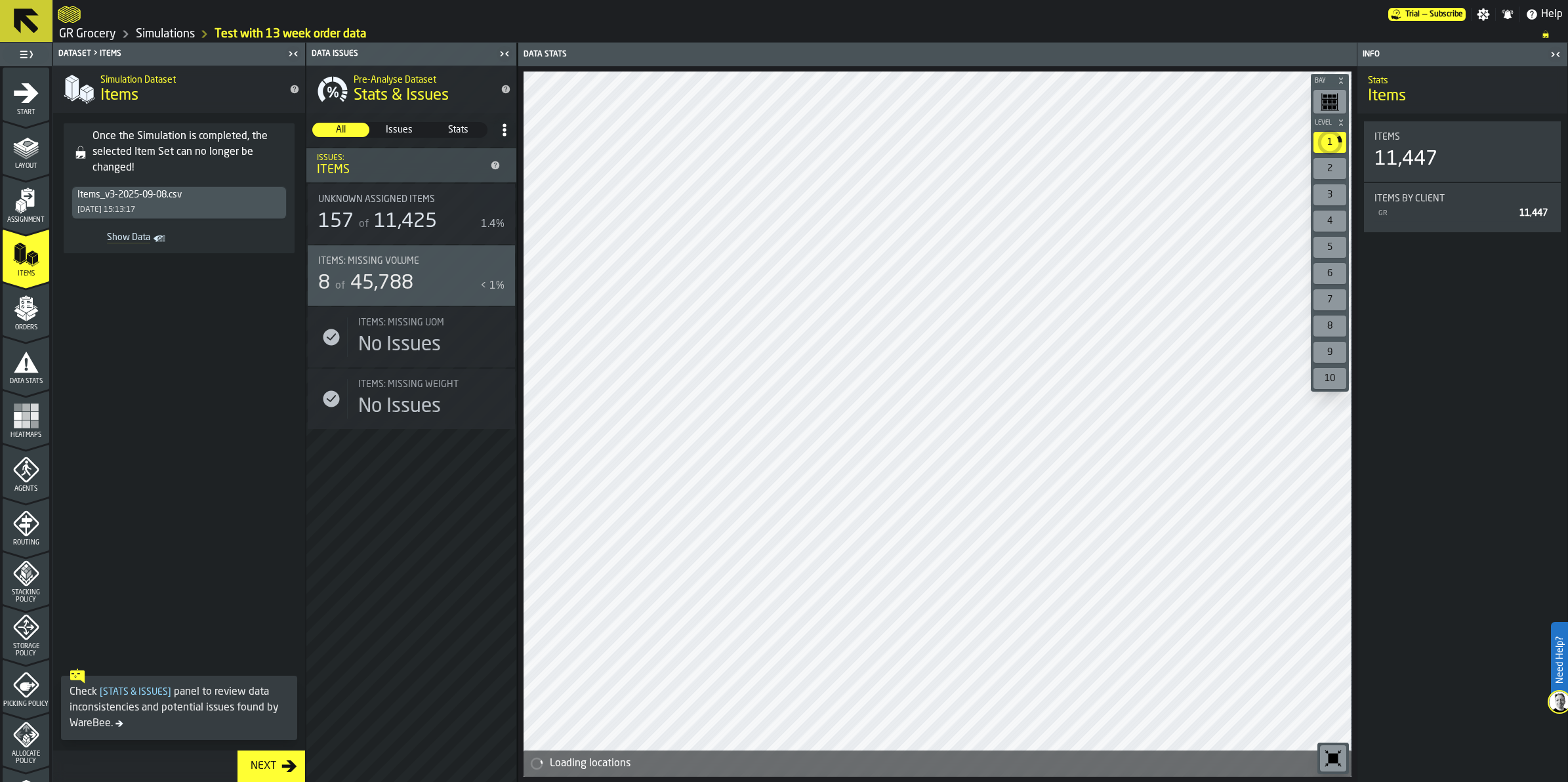
click at [284, 769] on icon "button-Next" at bounding box center [290, 766] width 16 height 16
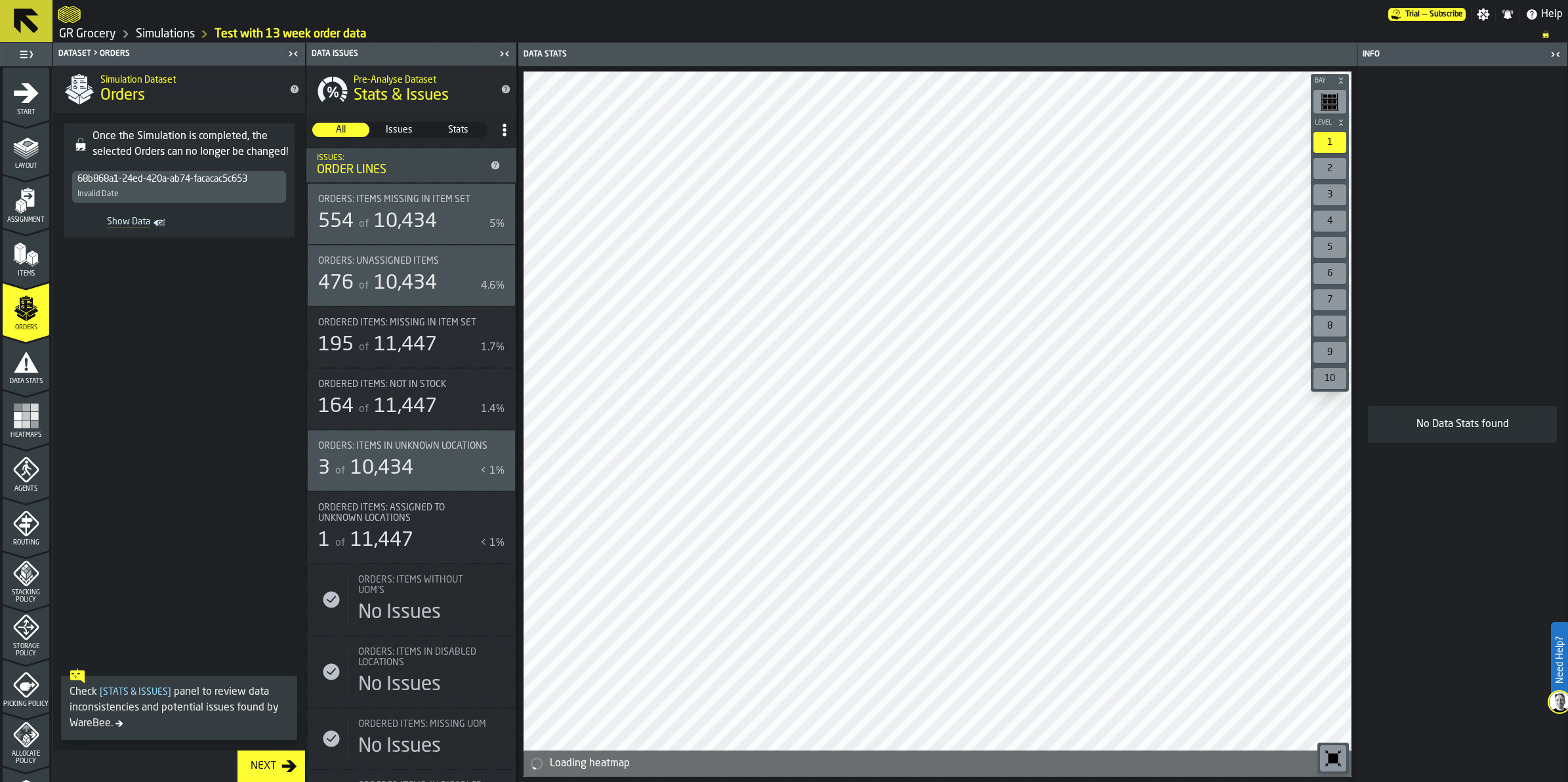
click at [276, 758] on button "Next" at bounding box center [271, 766] width 68 height 31
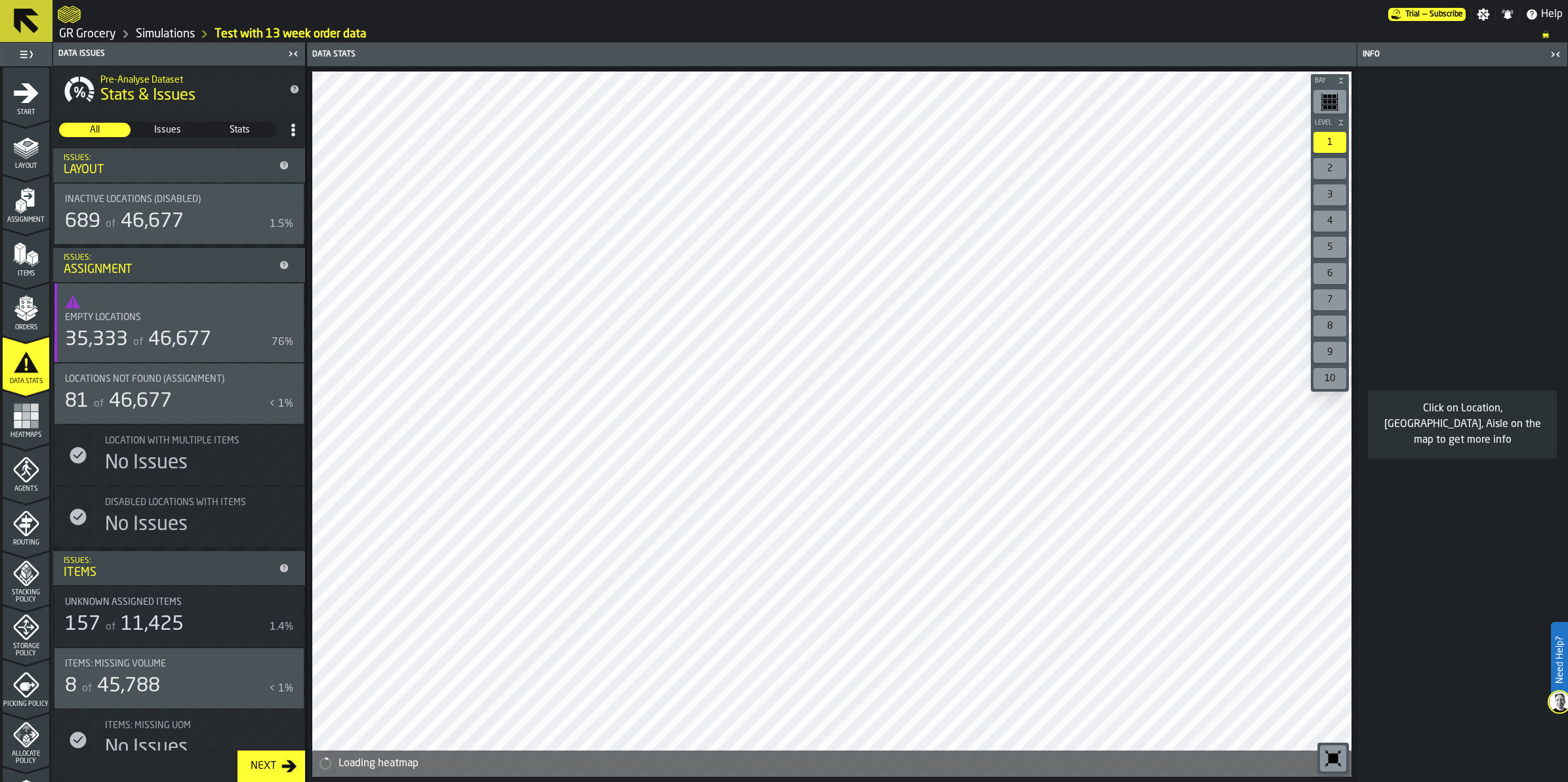
click at [13, 317] on icon "menu Orders" at bounding box center [26, 309] width 26 height 26
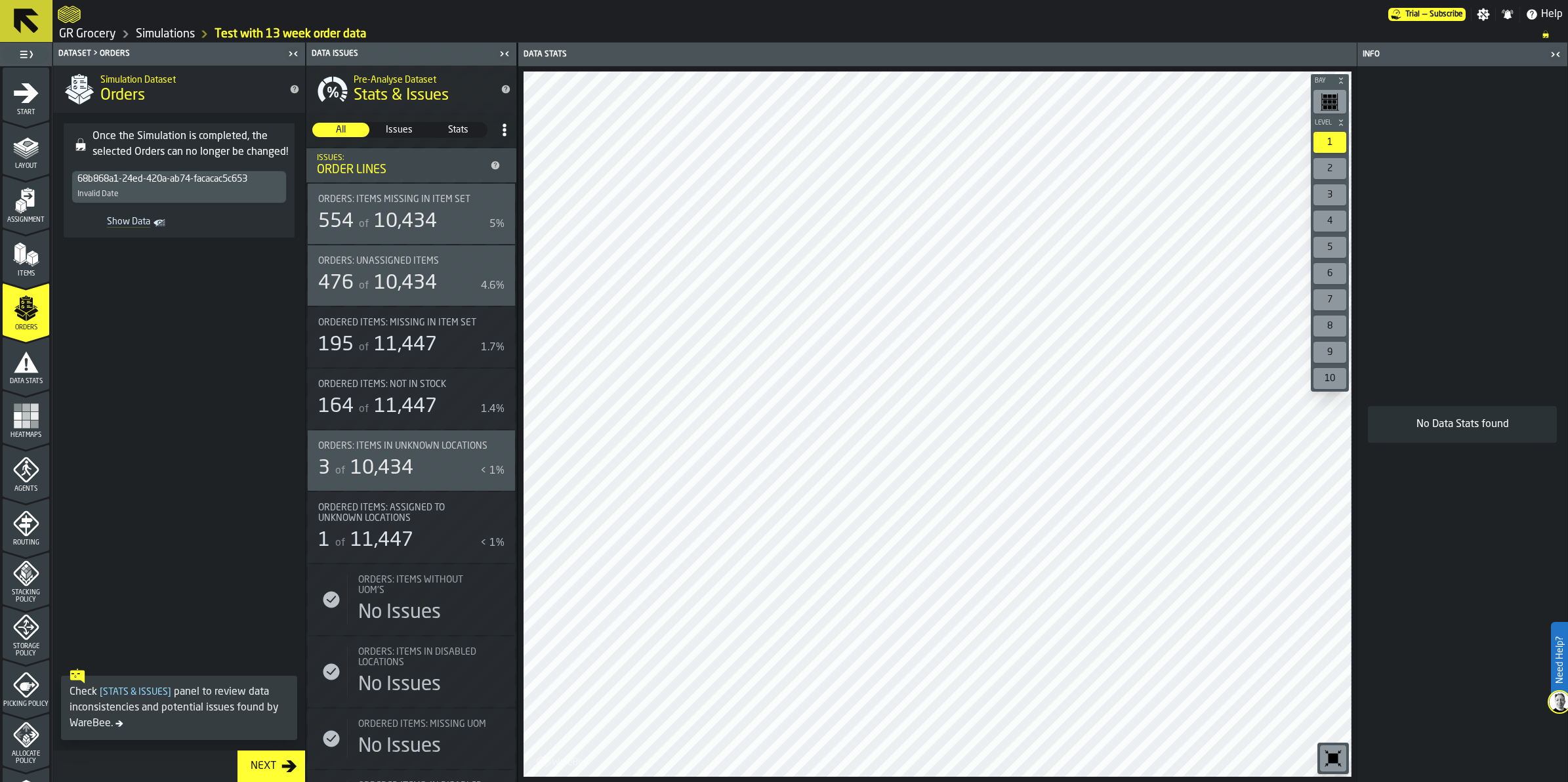
click at [35, 539] on span "Routing" at bounding box center [26, 543] width 47 height 7
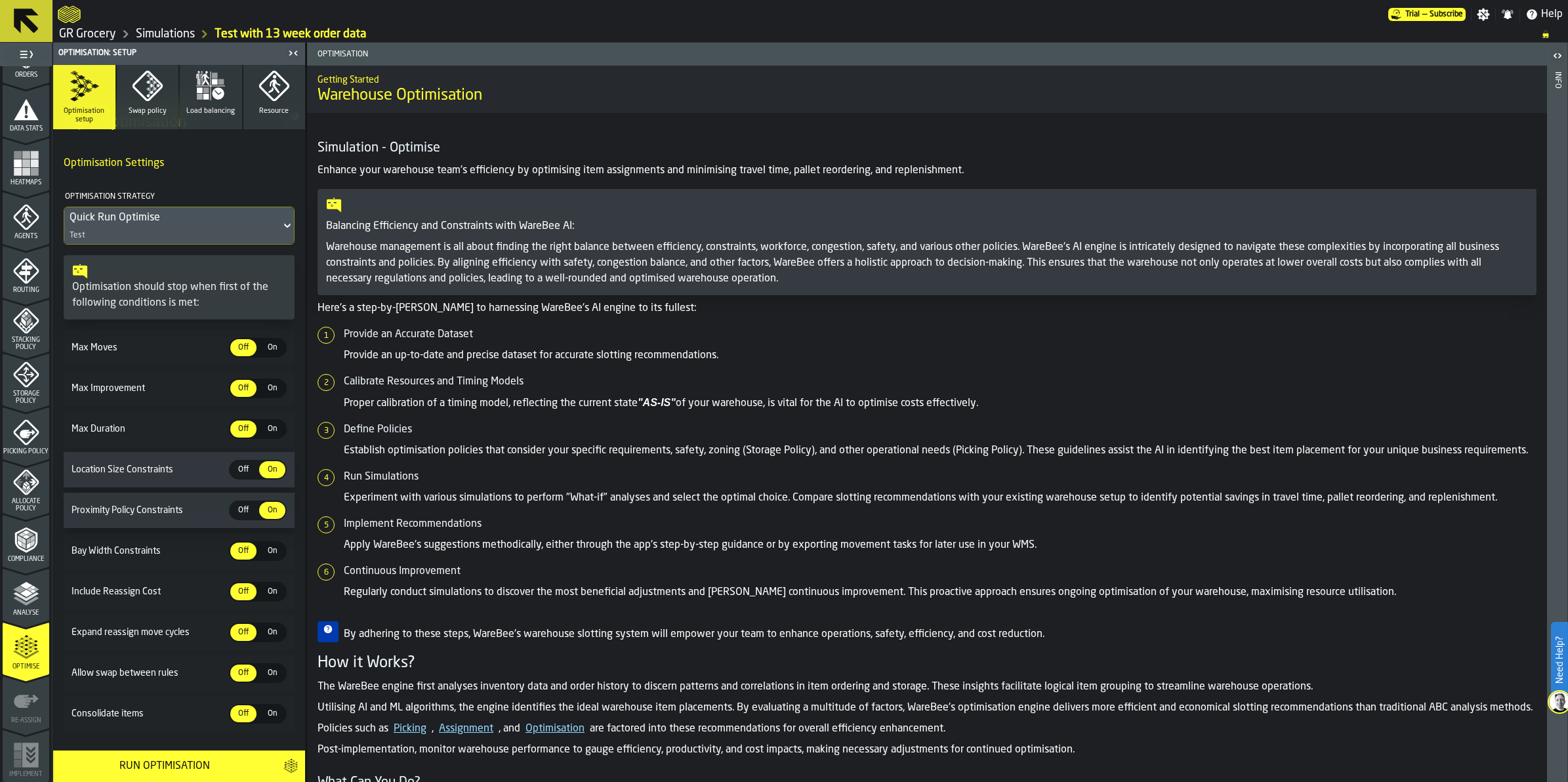
scroll to position [57, 0]
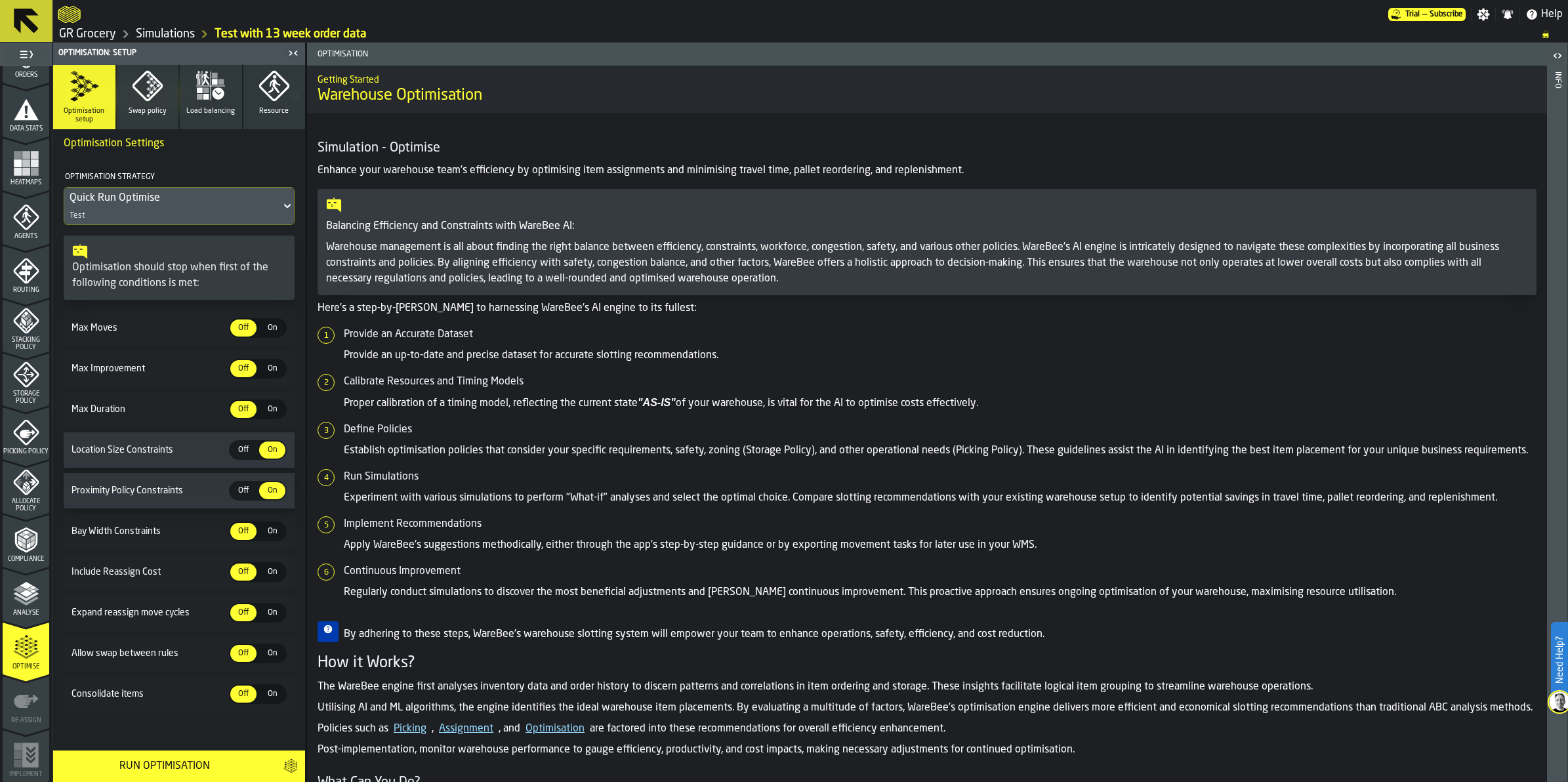
click at [13, 592] on icon "menu Analyse" at bounding box center [26, 594] width 26 height 26
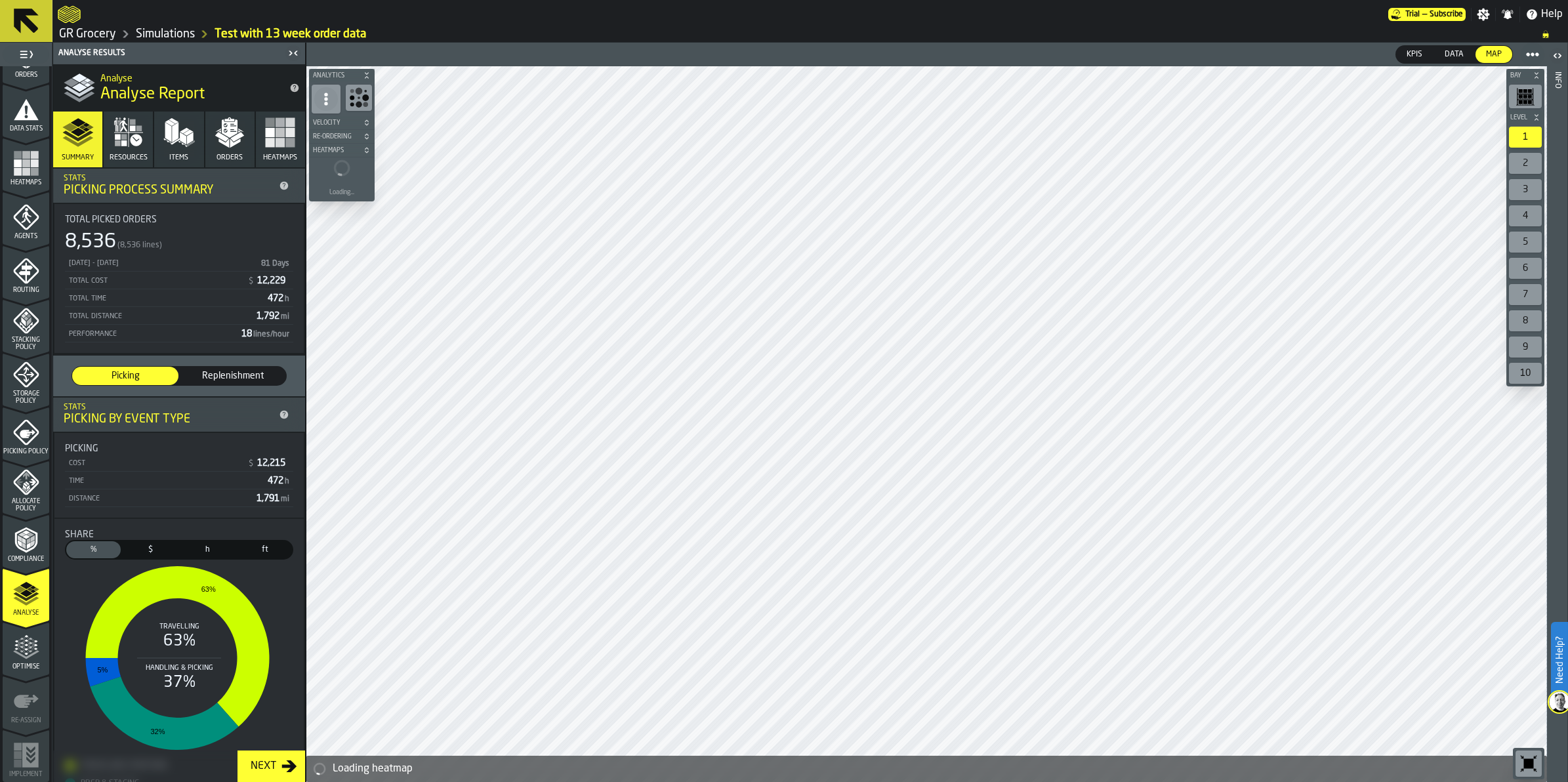
click at [167, 145] on icon "button" at bounding box center [179, 132] width 31 height 31
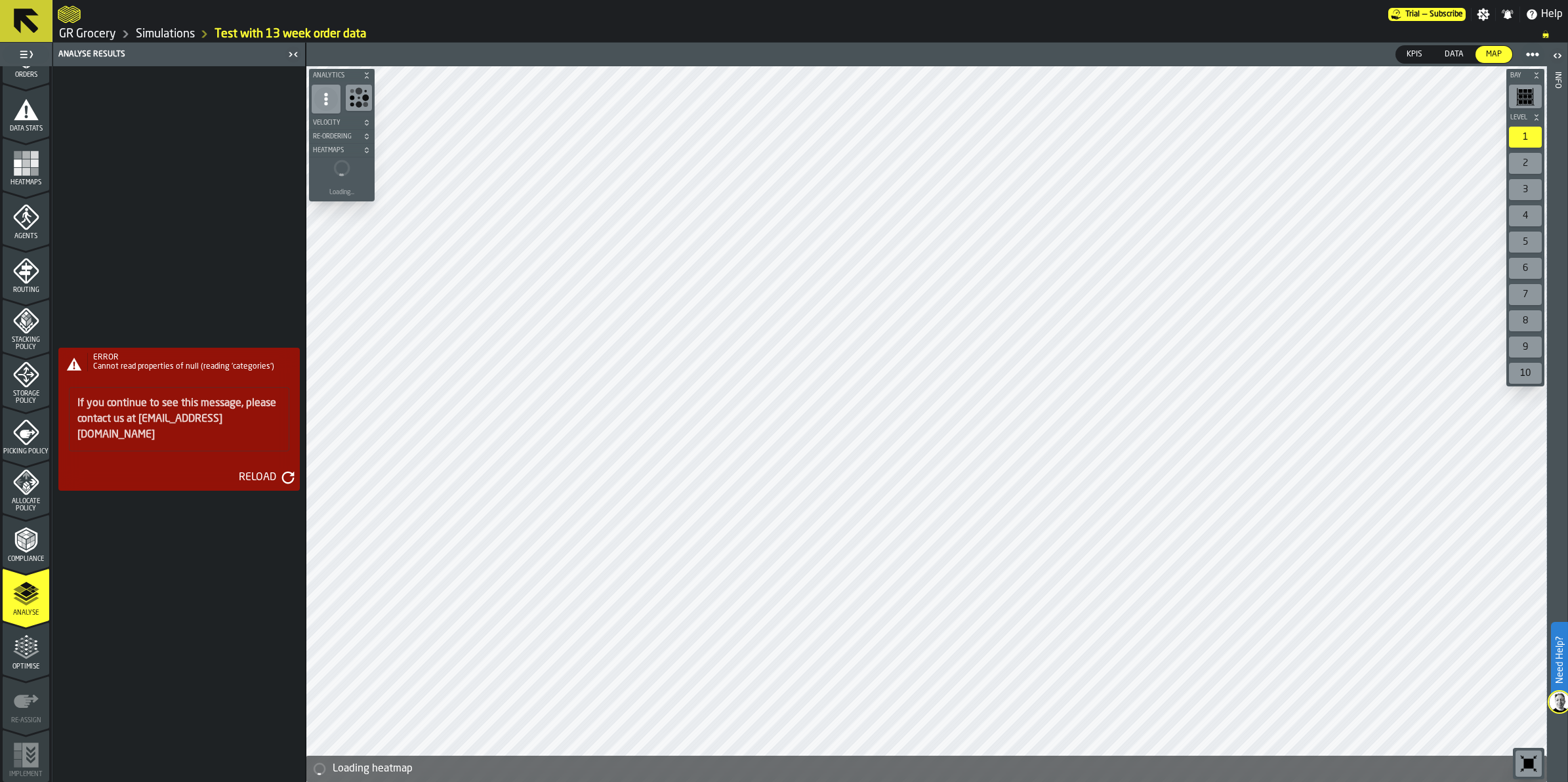
click at [266, 470] on div "Reload" at bounding box center [257, 478] width 48 height 16
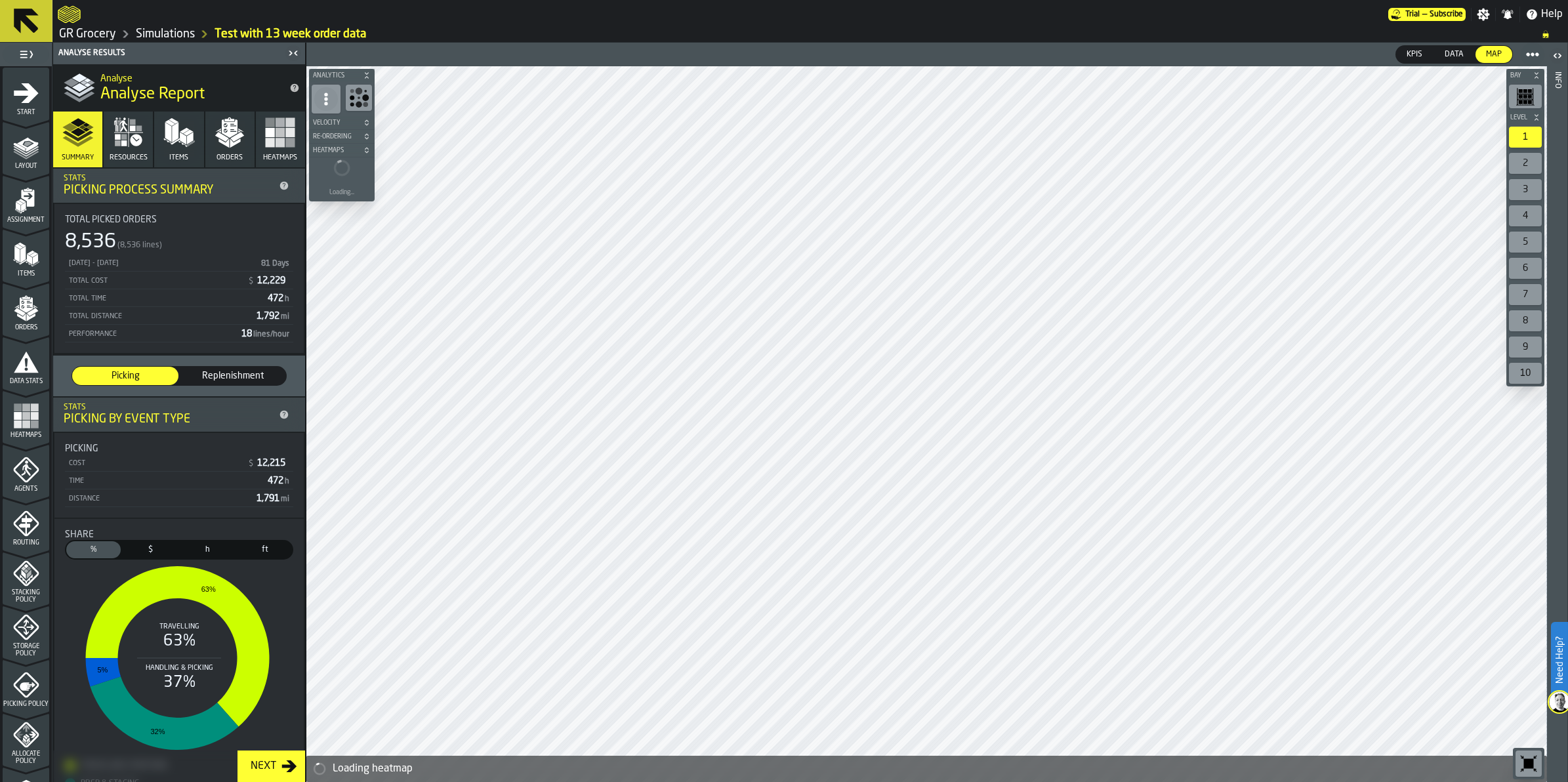
click at [39, 247] on div "Items" at bounding box center [26, 259] width 47 height 36
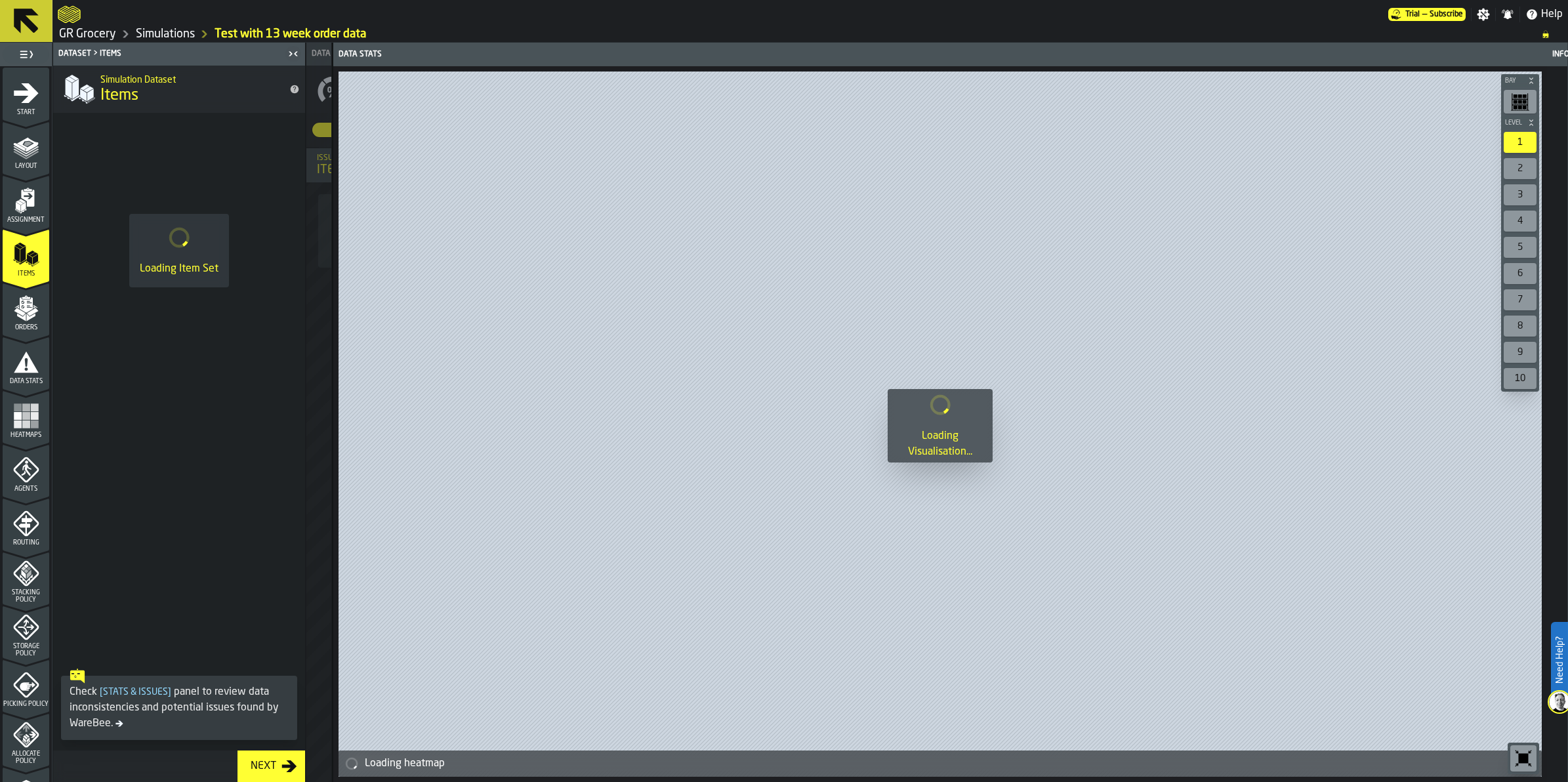
click at [23, 251] on icon "menu Items" at bounding box center [26, 255] width 26 height 26
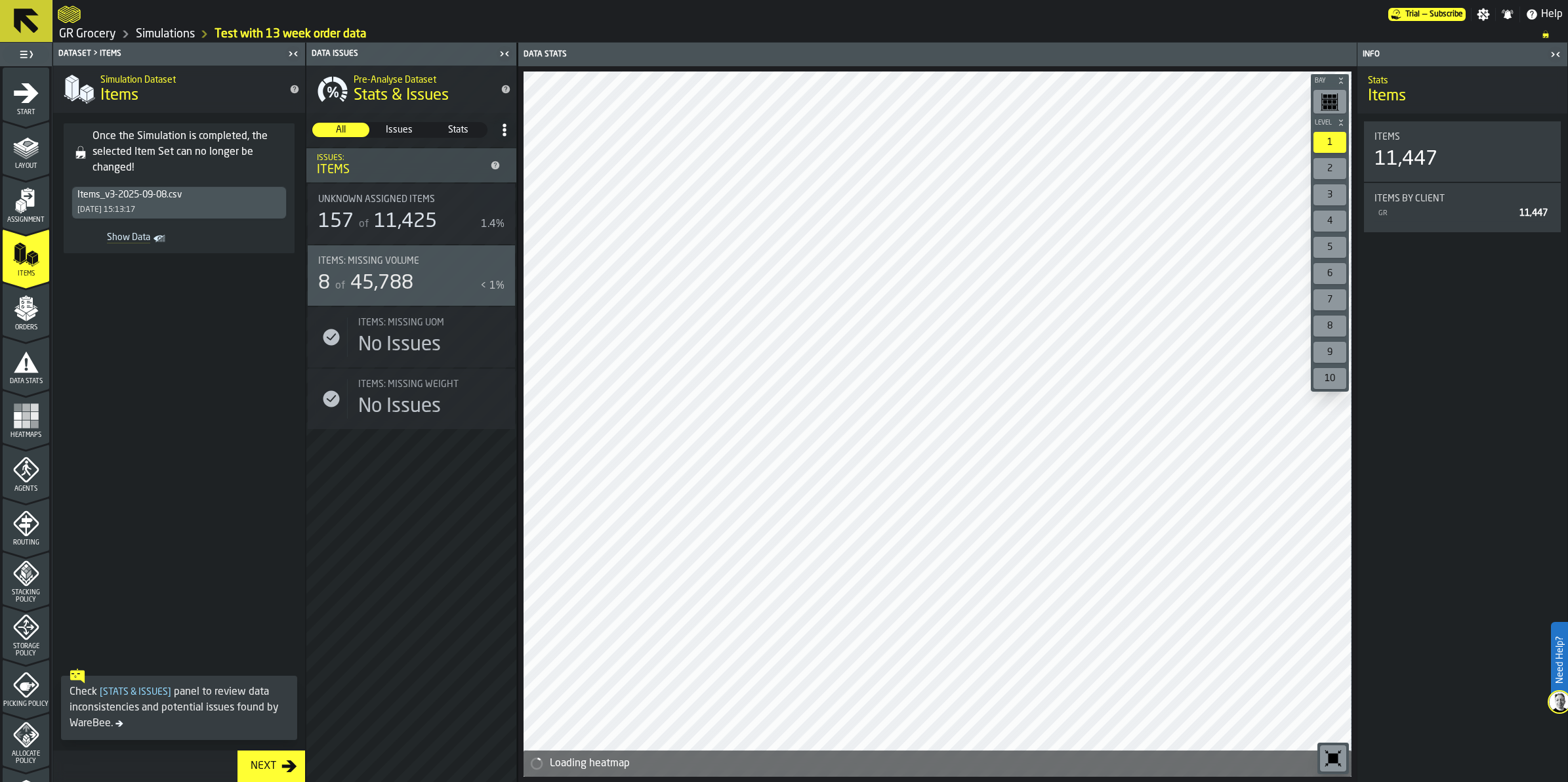
click at [397, 212] on span "11,425" at bounding box center [405, 222] width 63 height 20
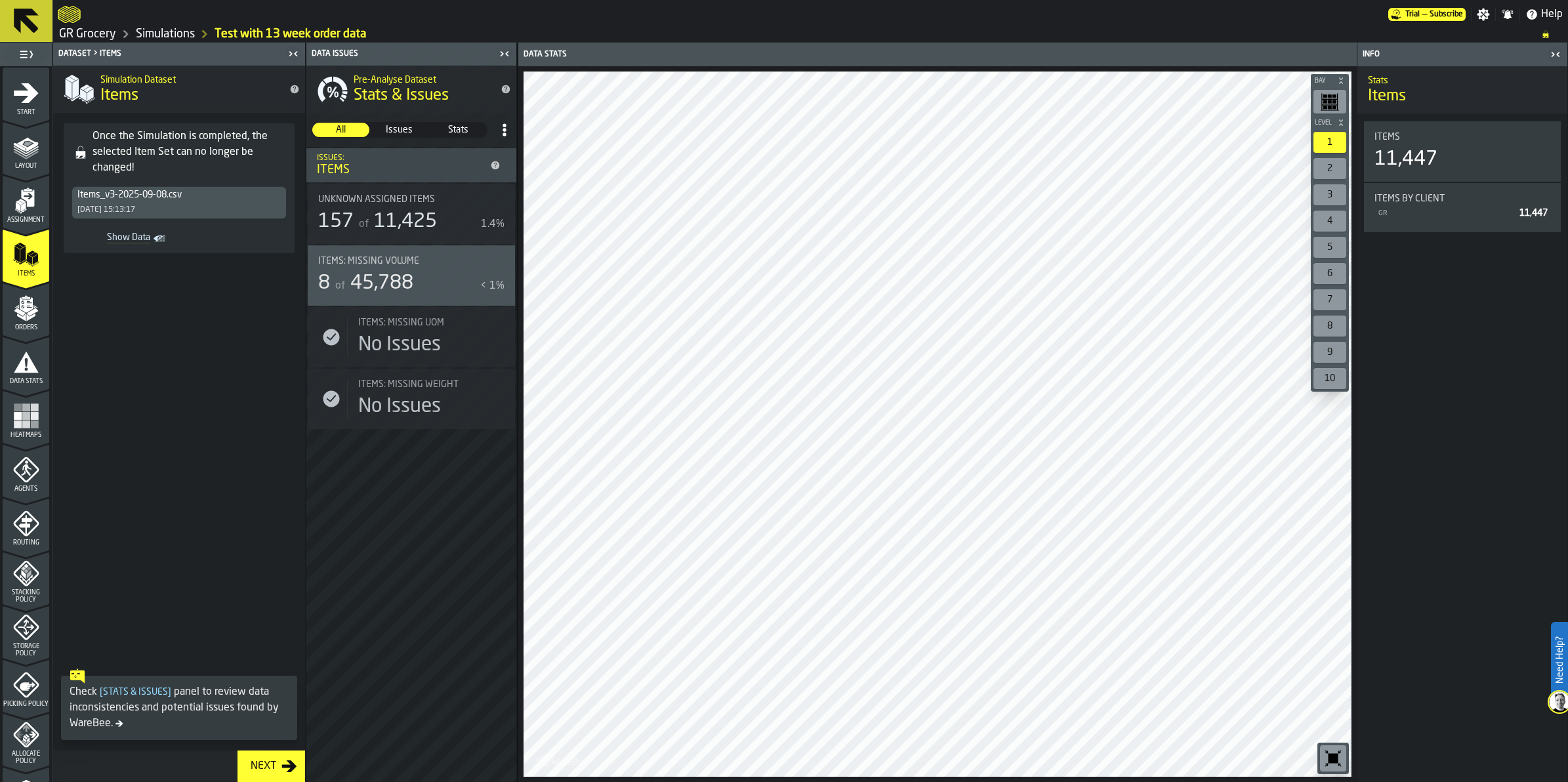
click at [25, 483] on div "Agents" at bounding box center [26, 474] width 47 height 36
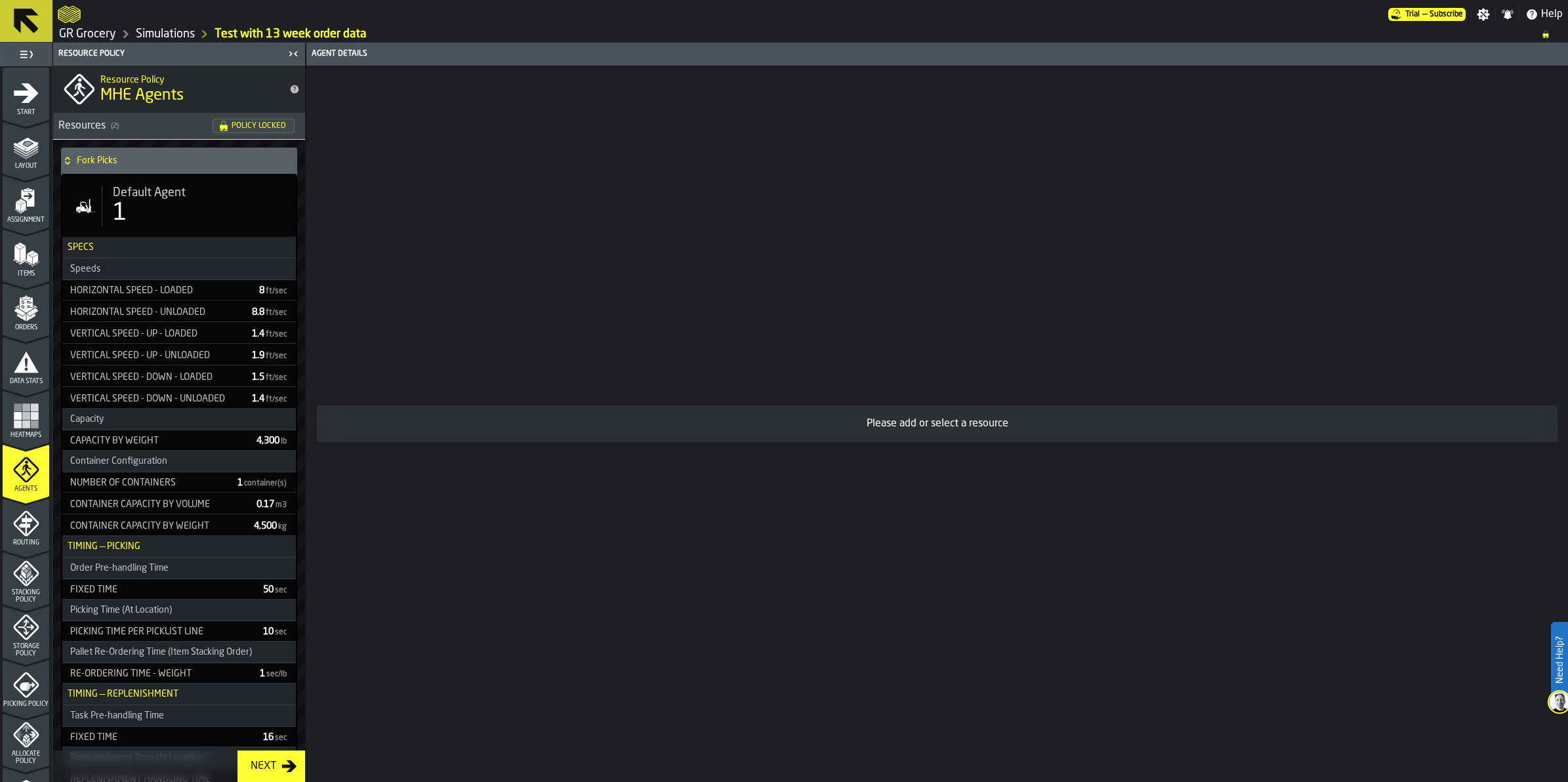
click at [30, 531] on icon "menu Routing" at bounding box center [26, 524] width 26 height 26
click at [24, 585] on icon "menu Stacking Policy" at bounding box center [26, 573] width 26 height 26
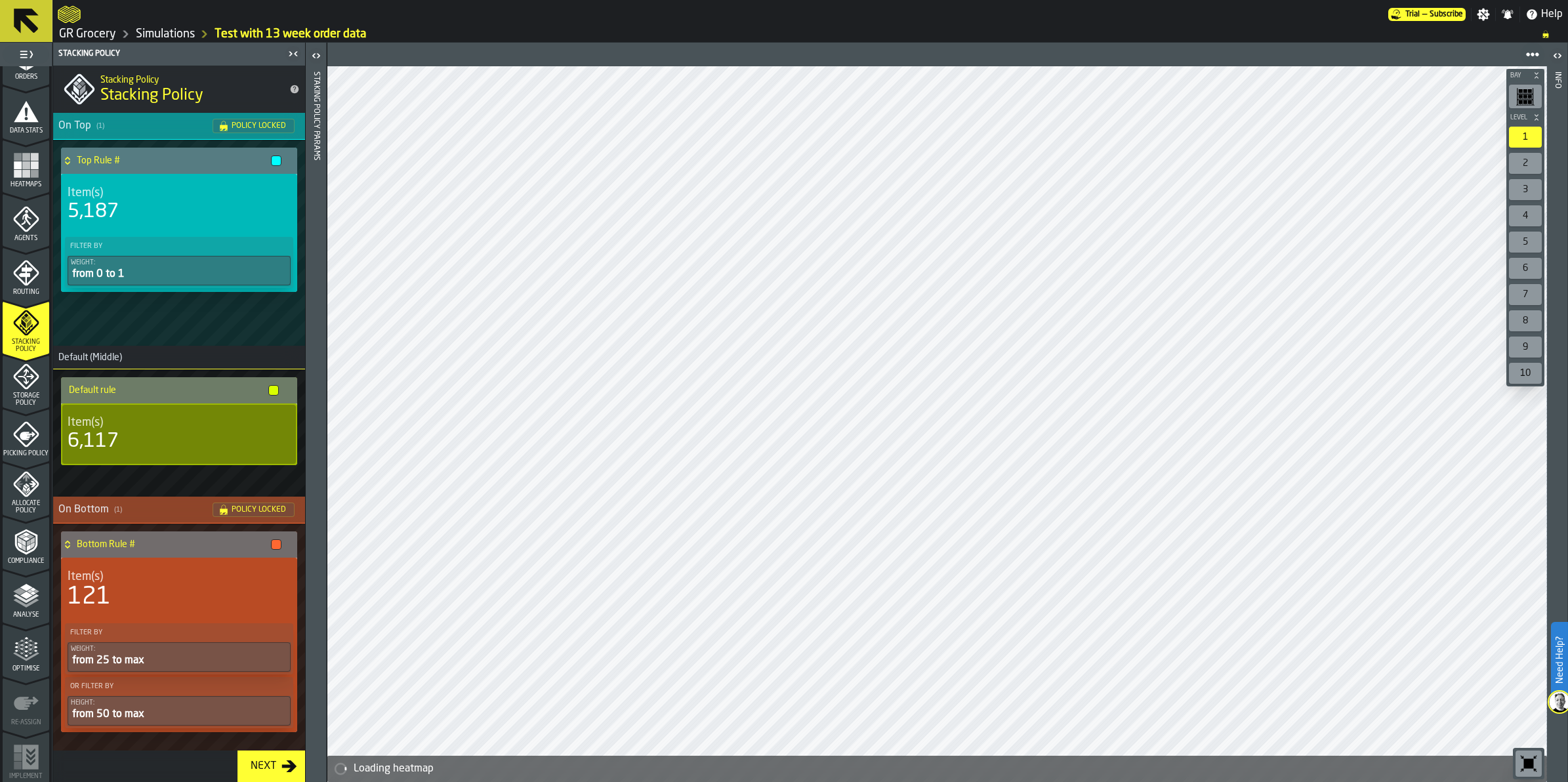
scroll to position [252, 0]
click at [13, 595] on icon "menu Analyse" at bounding box center [26, 594] width 26 height 26
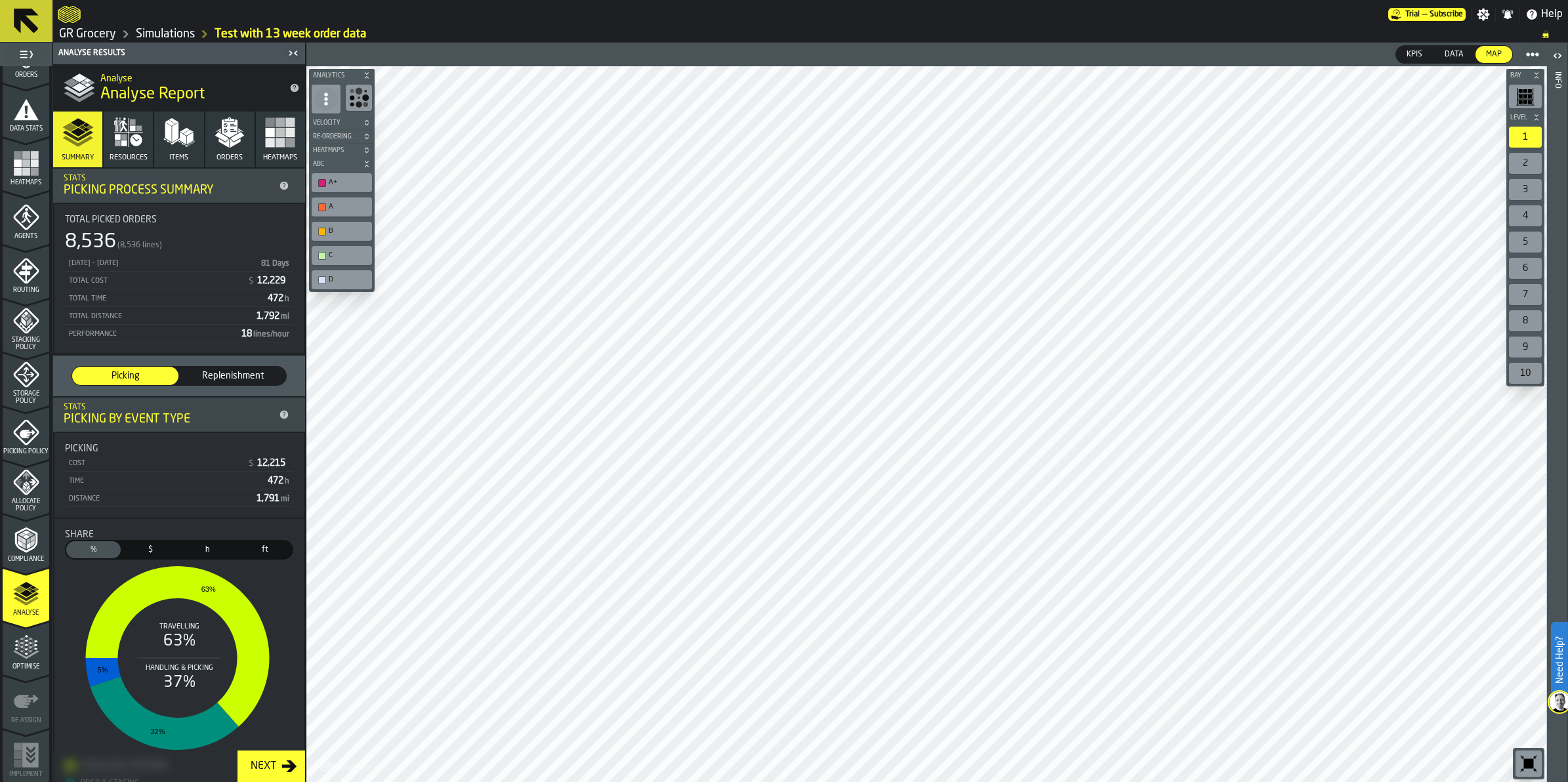
click at [186, 149] on button "Items" at bounding box center [178, 139] width 50 height 56
click at [171, 143] on icon "button" at bounding box center [179, 132] width 31 height 31
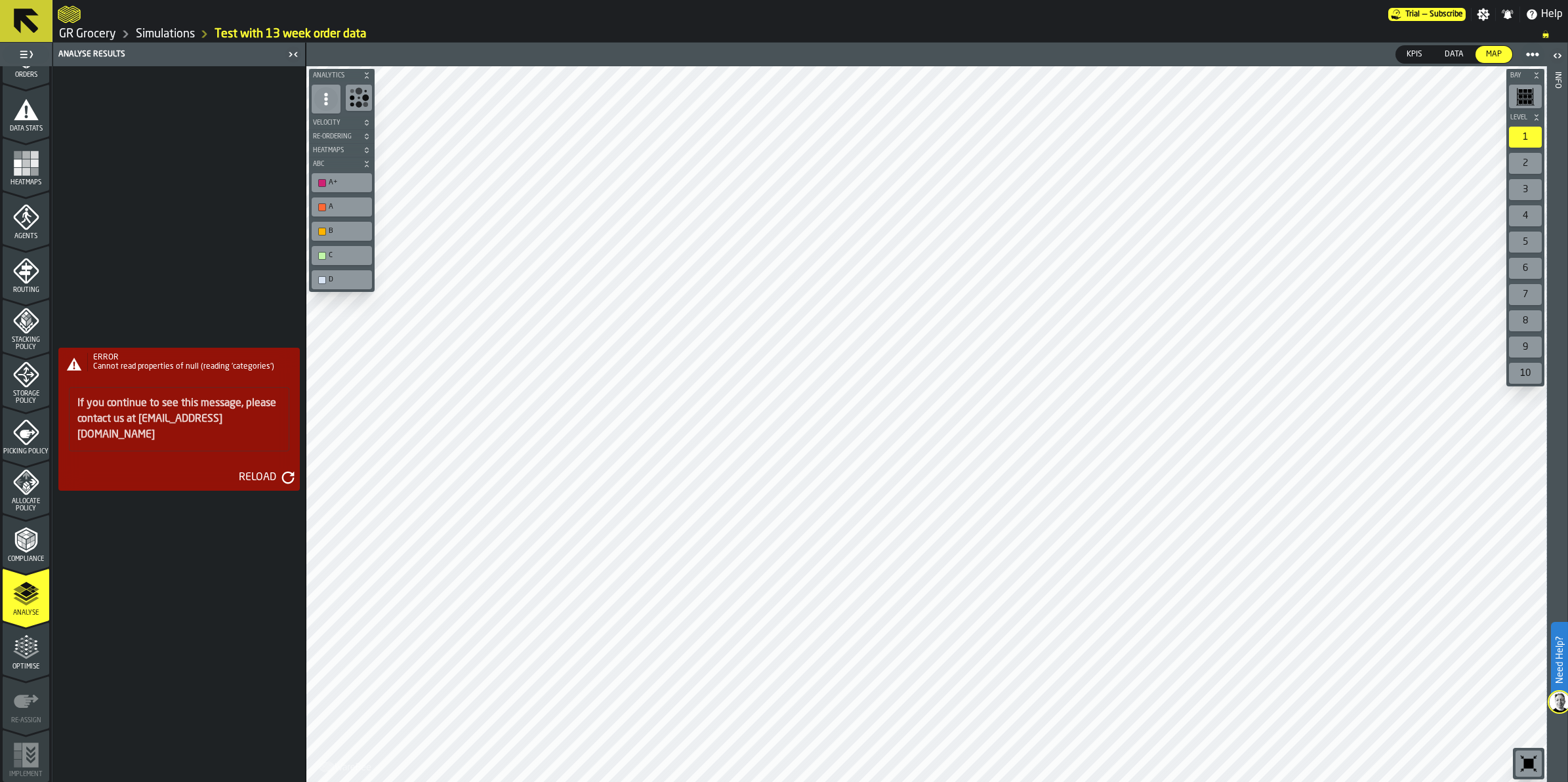
click at [264, 470] on div "Reload" at bounding box center [257, 478] width 48 height 16
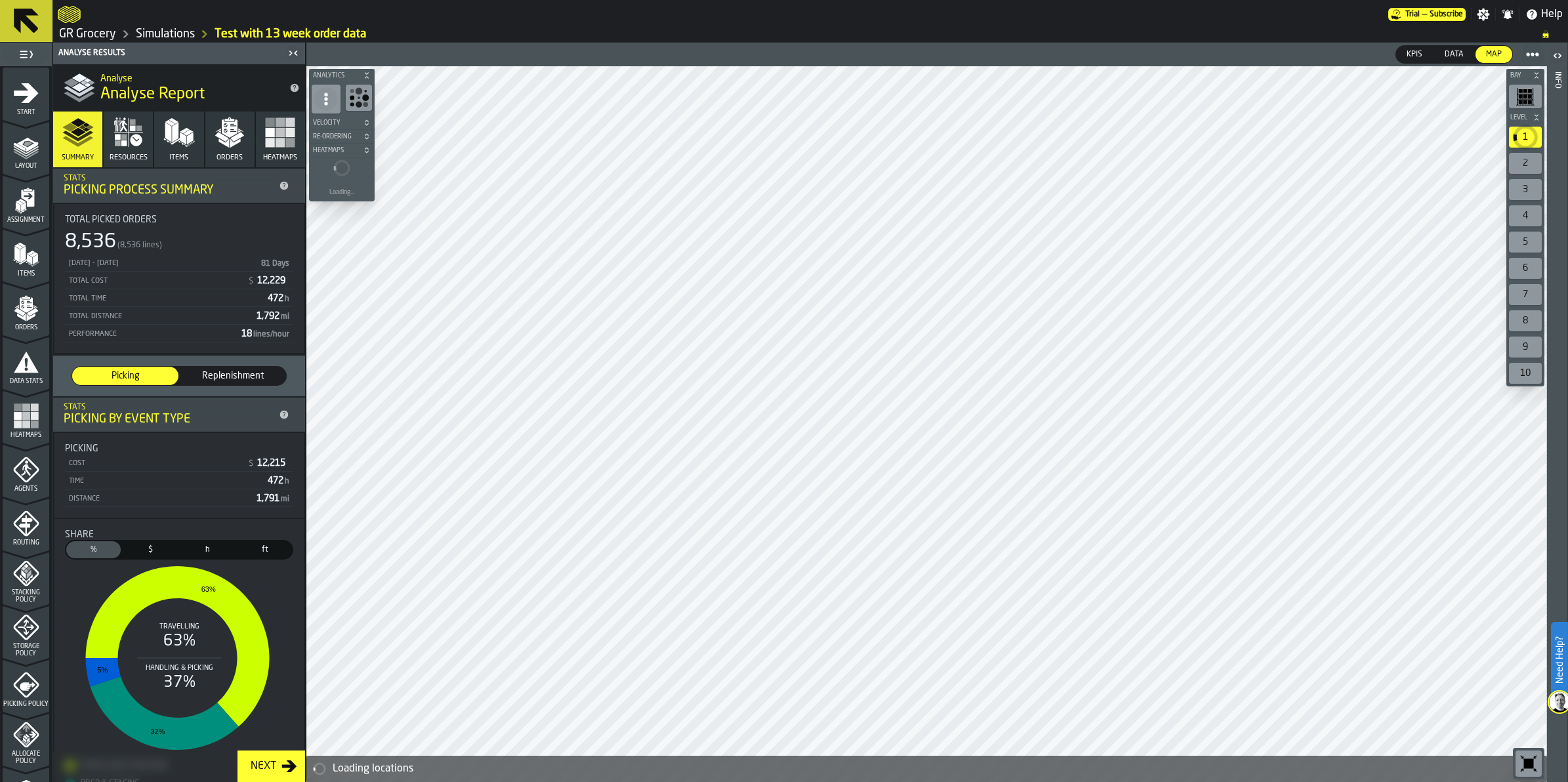
click at [244, 373] on span "Replenishment" at bounding box center [233, 376] width 96 height 13
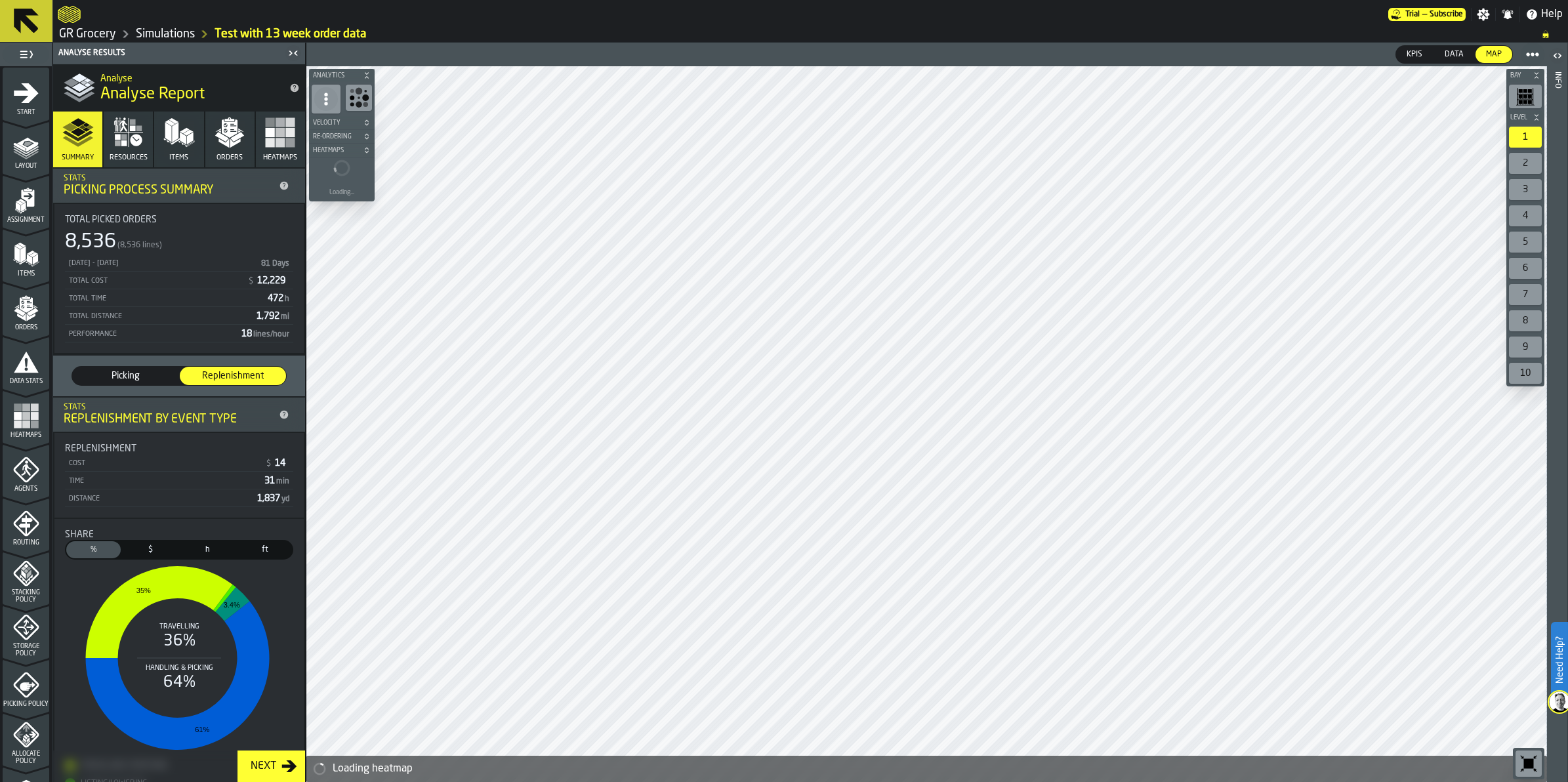
click at [110, 367] on div "Picking" at bounding box center [125, 376] width 106 height 18
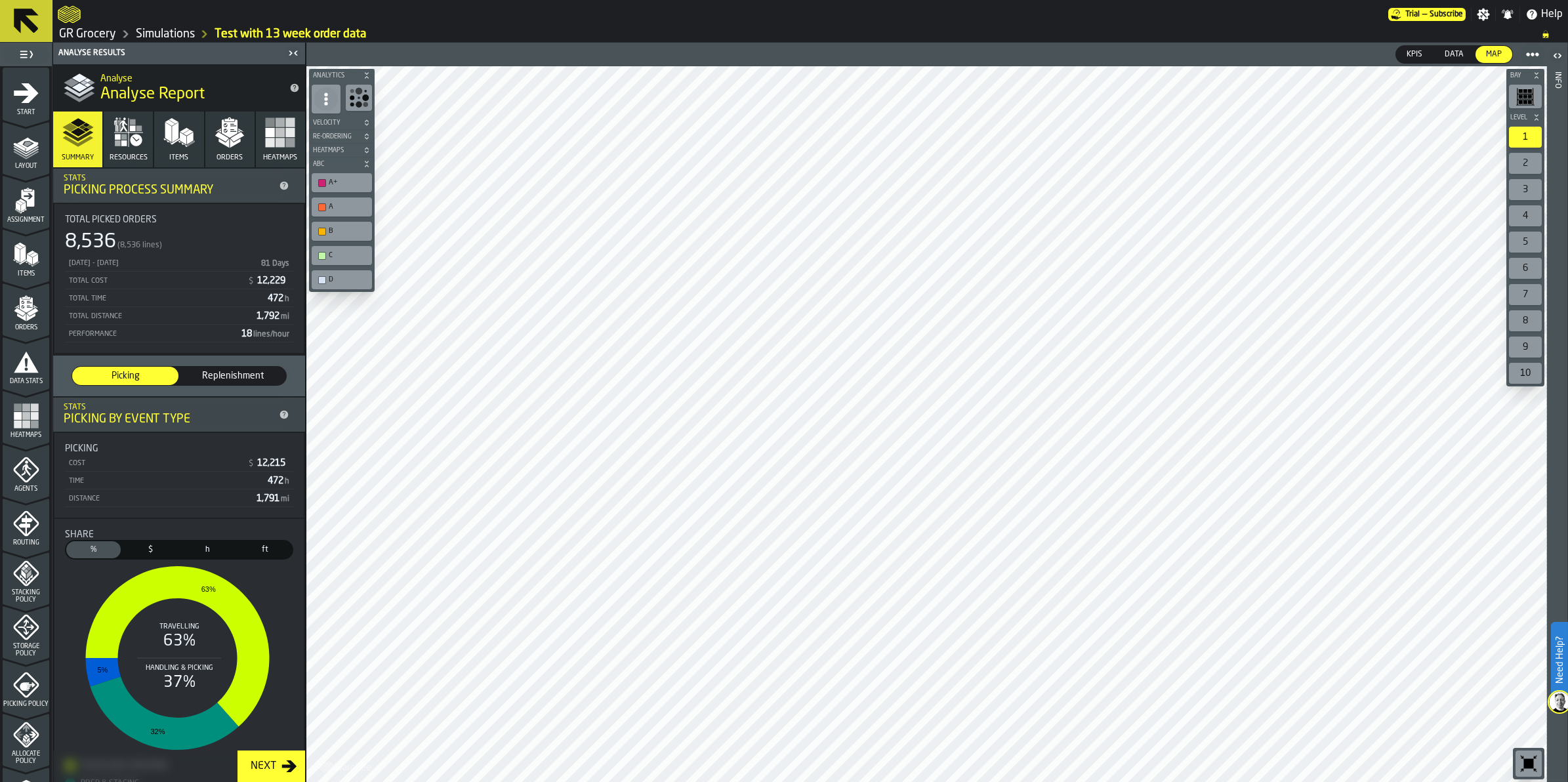
click at [225, 140] on icon "button" at bounding box center [230, 132] width 31 height 31
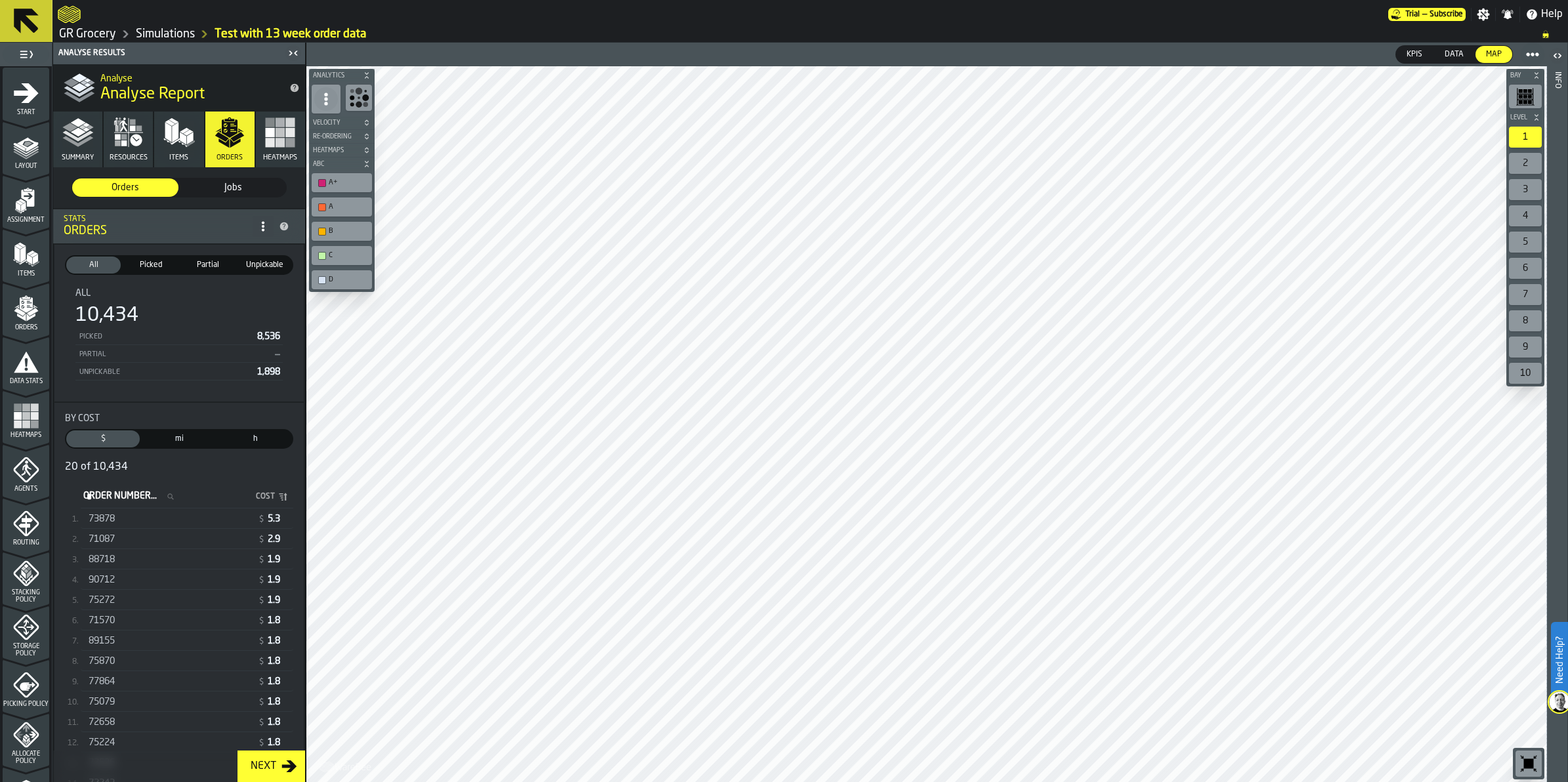
click at [182, 145] on icon "button" at bounding box center [179, 132] width 31 height 31
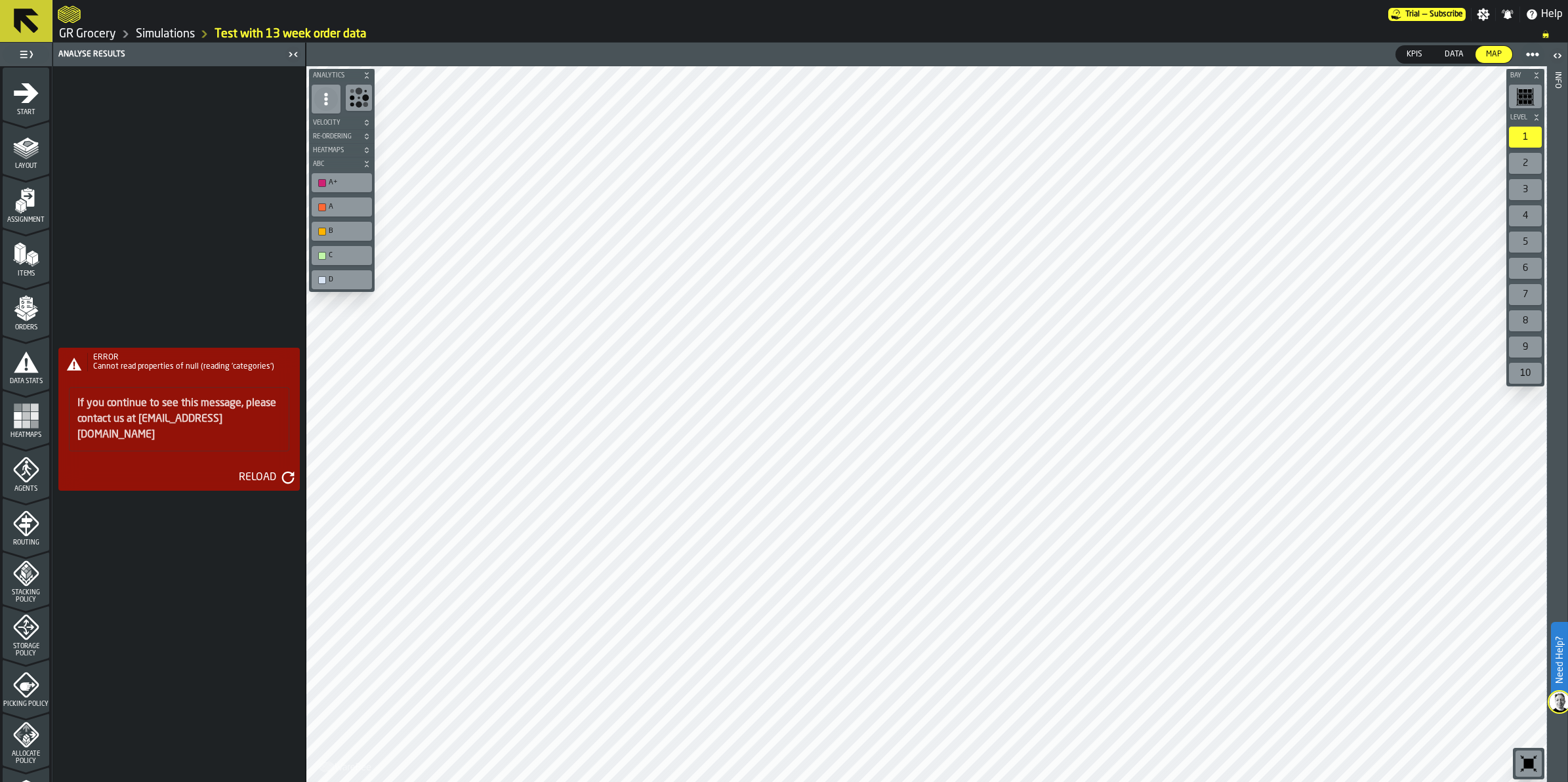
click at [362, 105] on icon "button-toolbar-undefined" at bounding box center [359, 97] width 21 height 21
click at [317, 100] on span at bounding box center [325, 98] width 23 height 23
click at [326, 97] on icon at bounding box center [325, 98] width 13 height 13
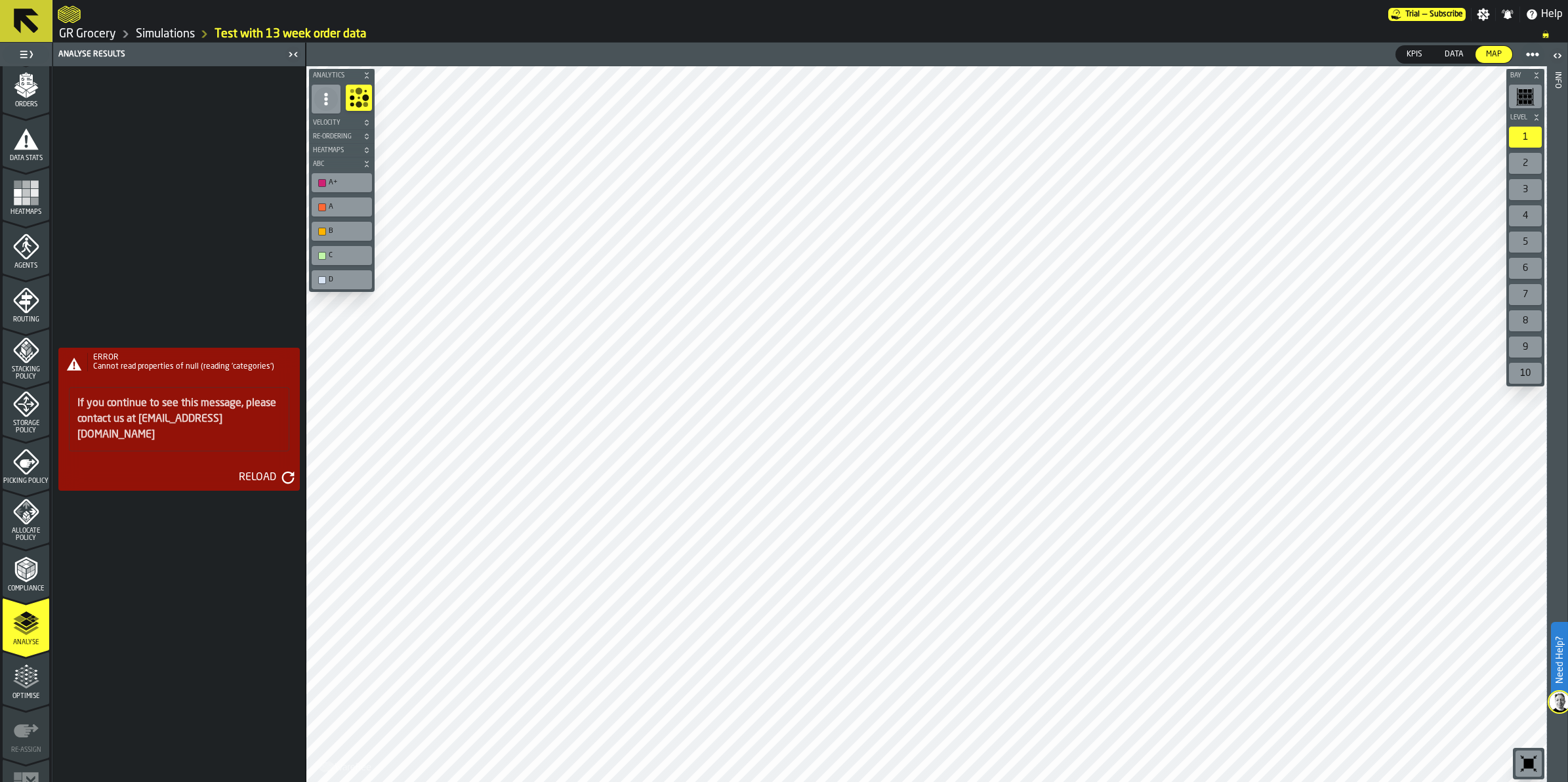
scroll to position [246, 0]
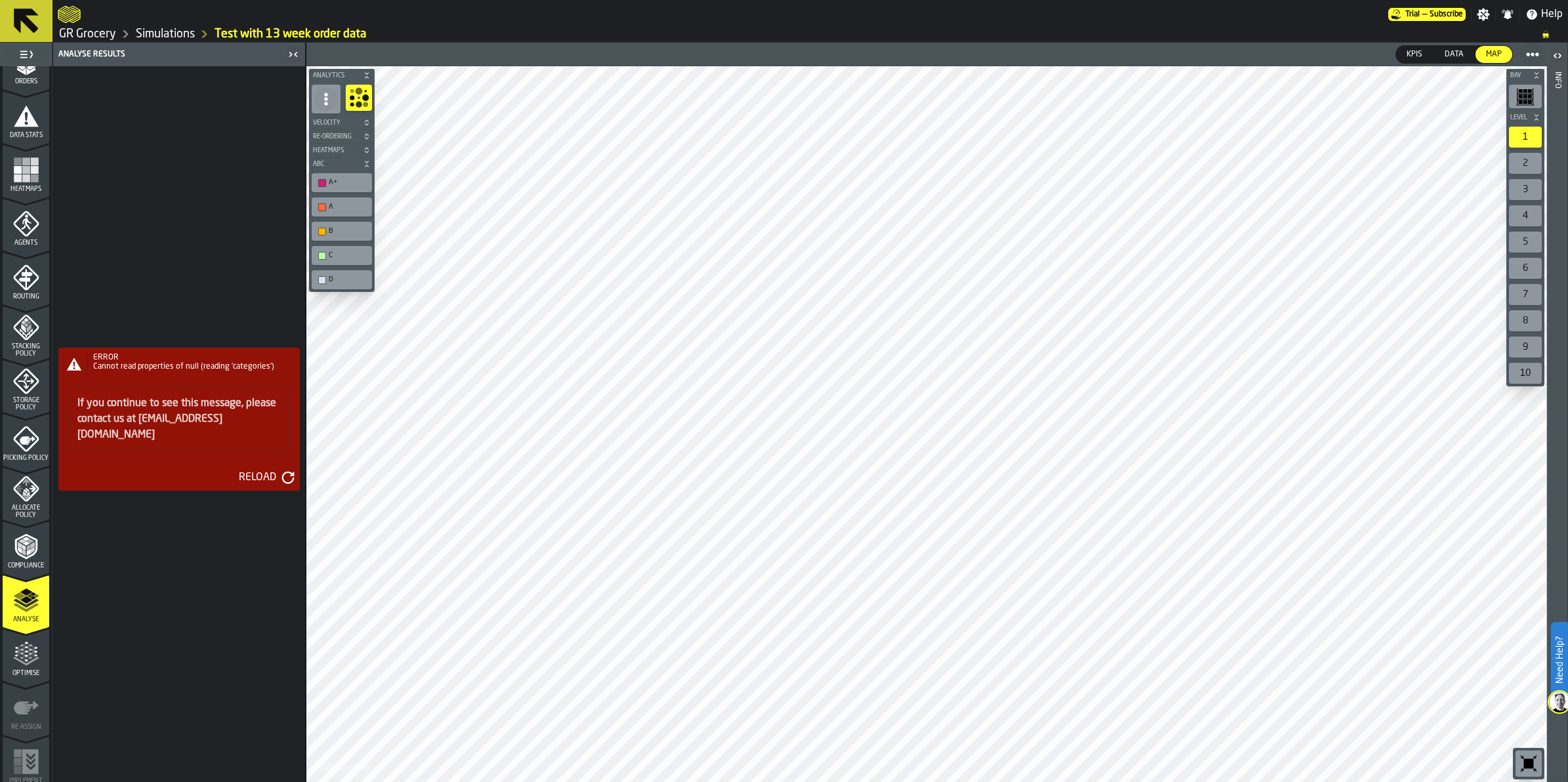
click at [34, 538] on icon "menu Compliance" at bounding box center [26, 546] width 26 height 26
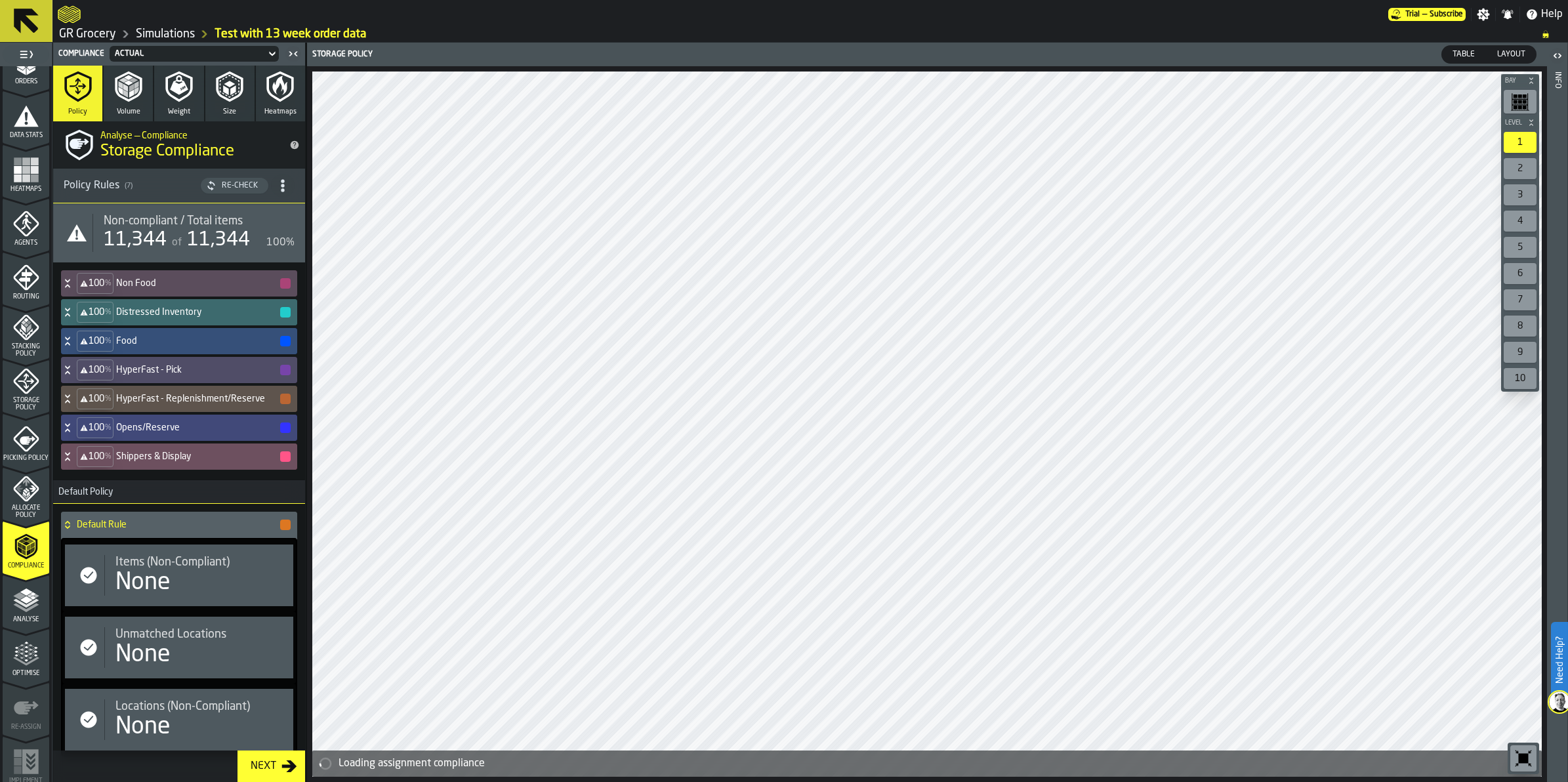
click at [176, 284] on h4 "Non Food" at bounding box center [197, 284] width 163 height 10
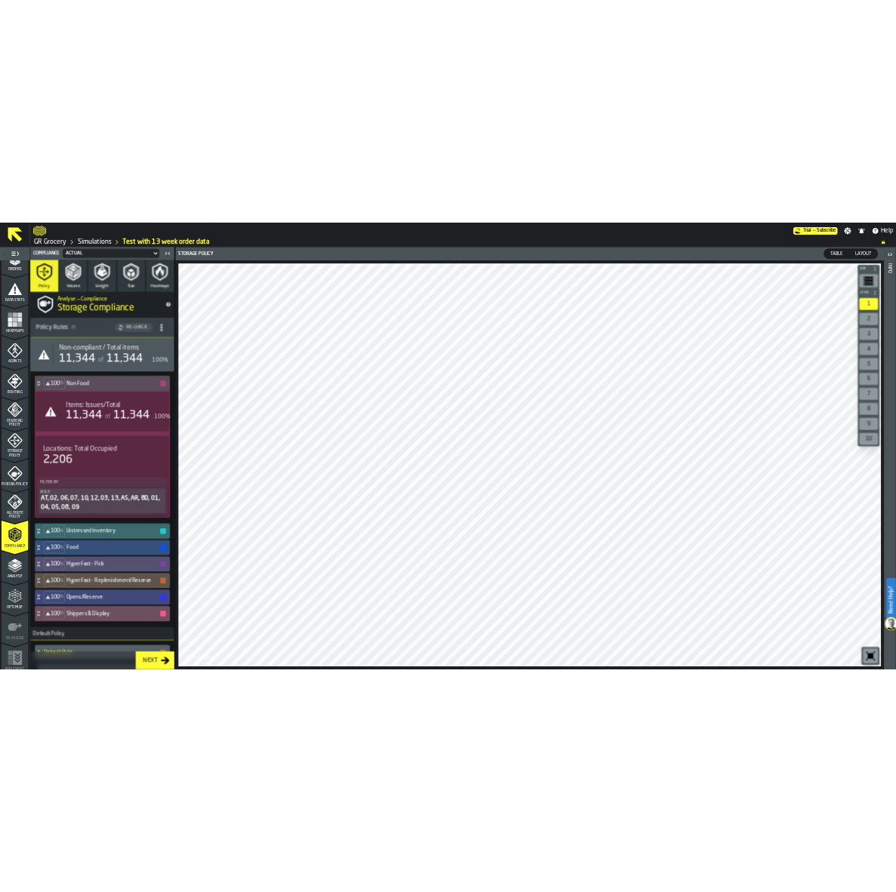
scroll to position [0, 0]
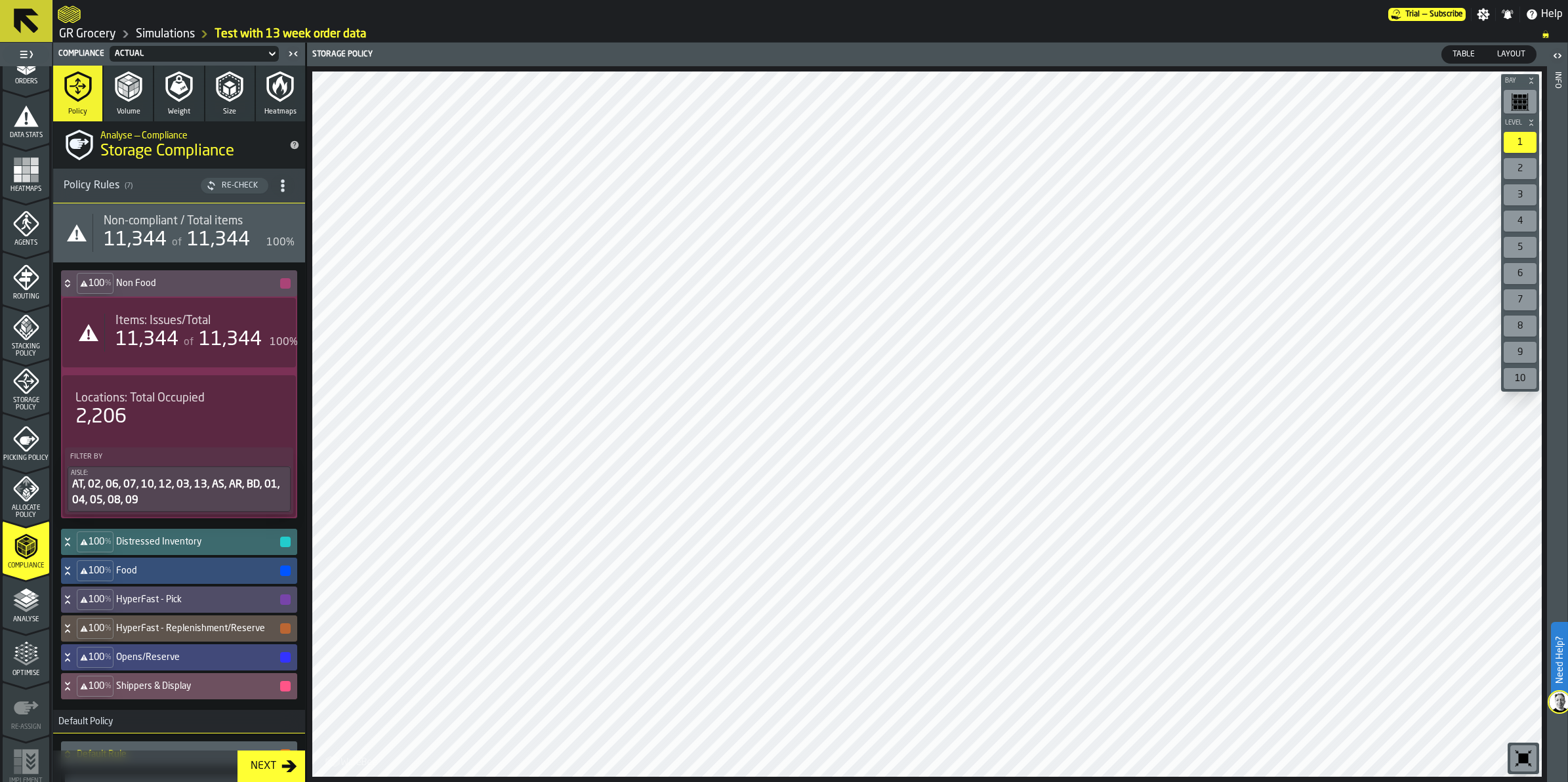
drag, startPoint x: 7, startPoint y: 119, endPoint x: 370, endPoint y: 9, distance: 379.3
click at [7, 119] on div "Data Stats" at bounding box center [26, 120] width 47 height 36
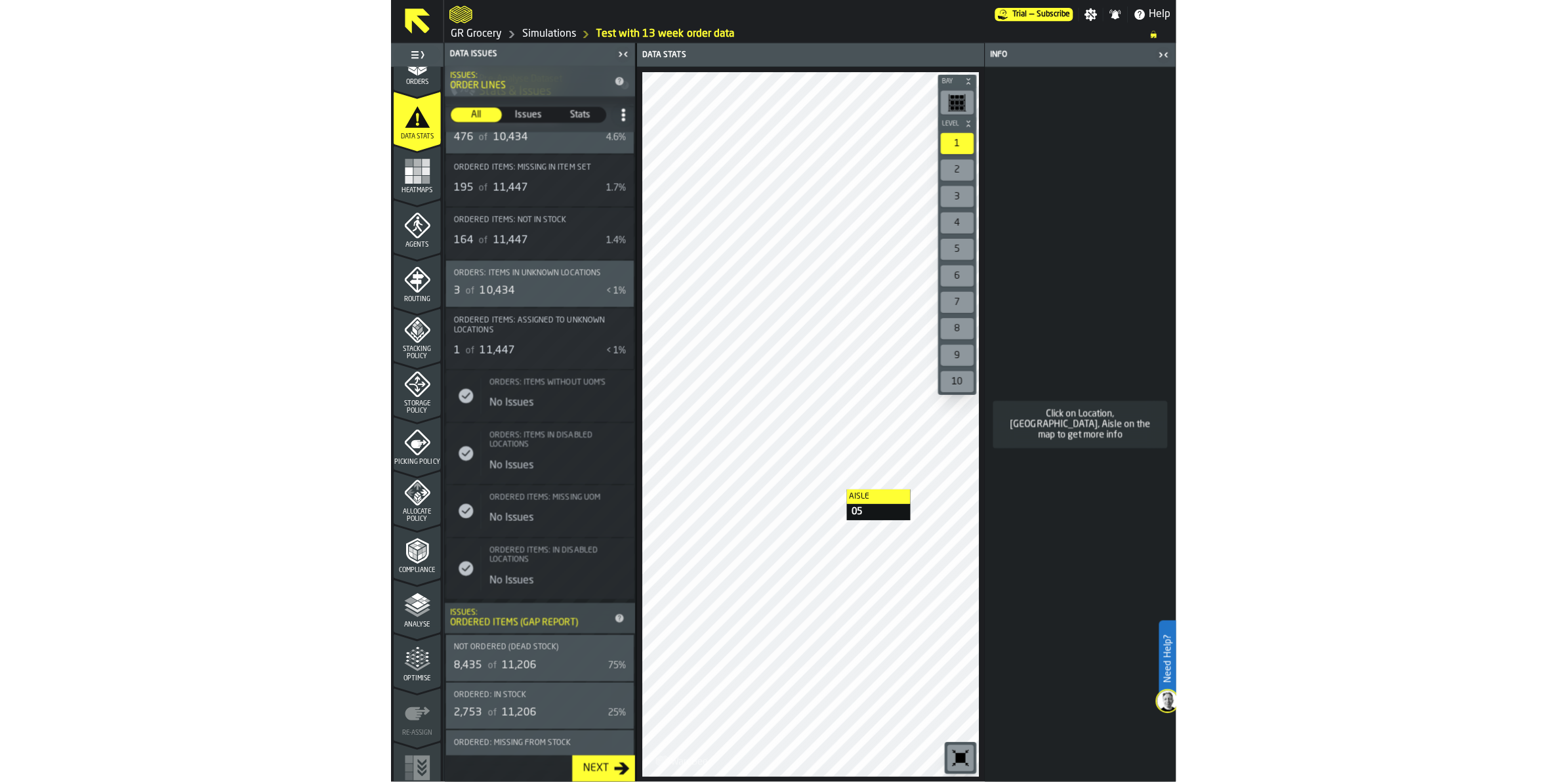
scroll to position [707, 0]
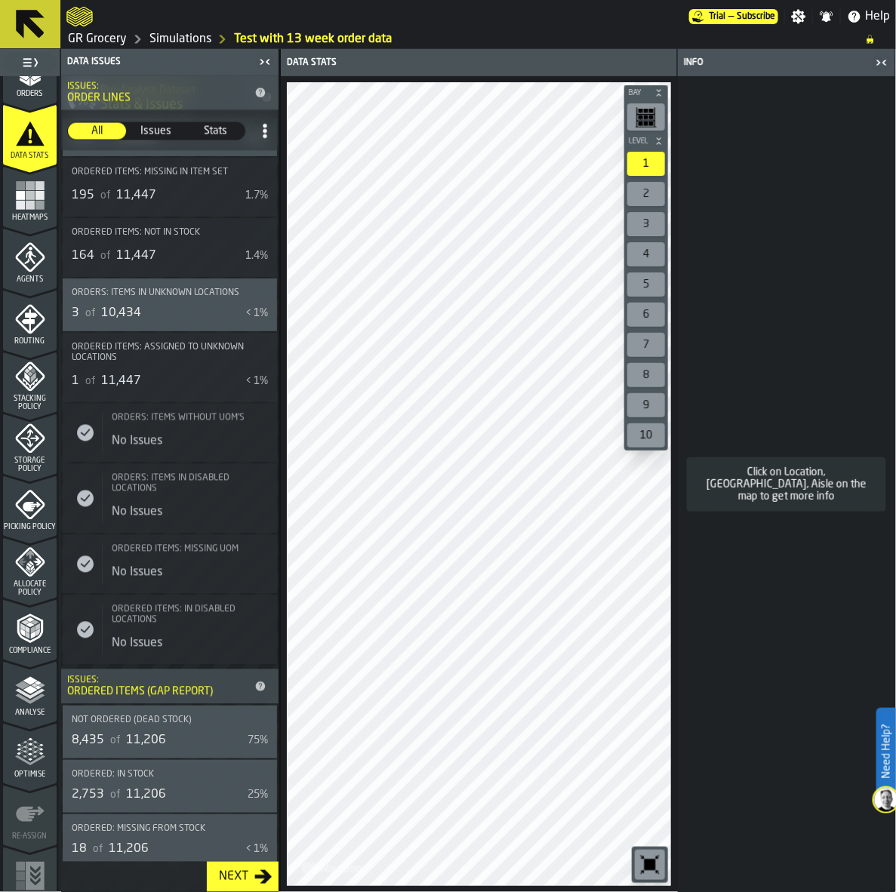
click at [32, 200] on icon "menu Heatmaps" at bounding box center [30, 195] width 30 height 30
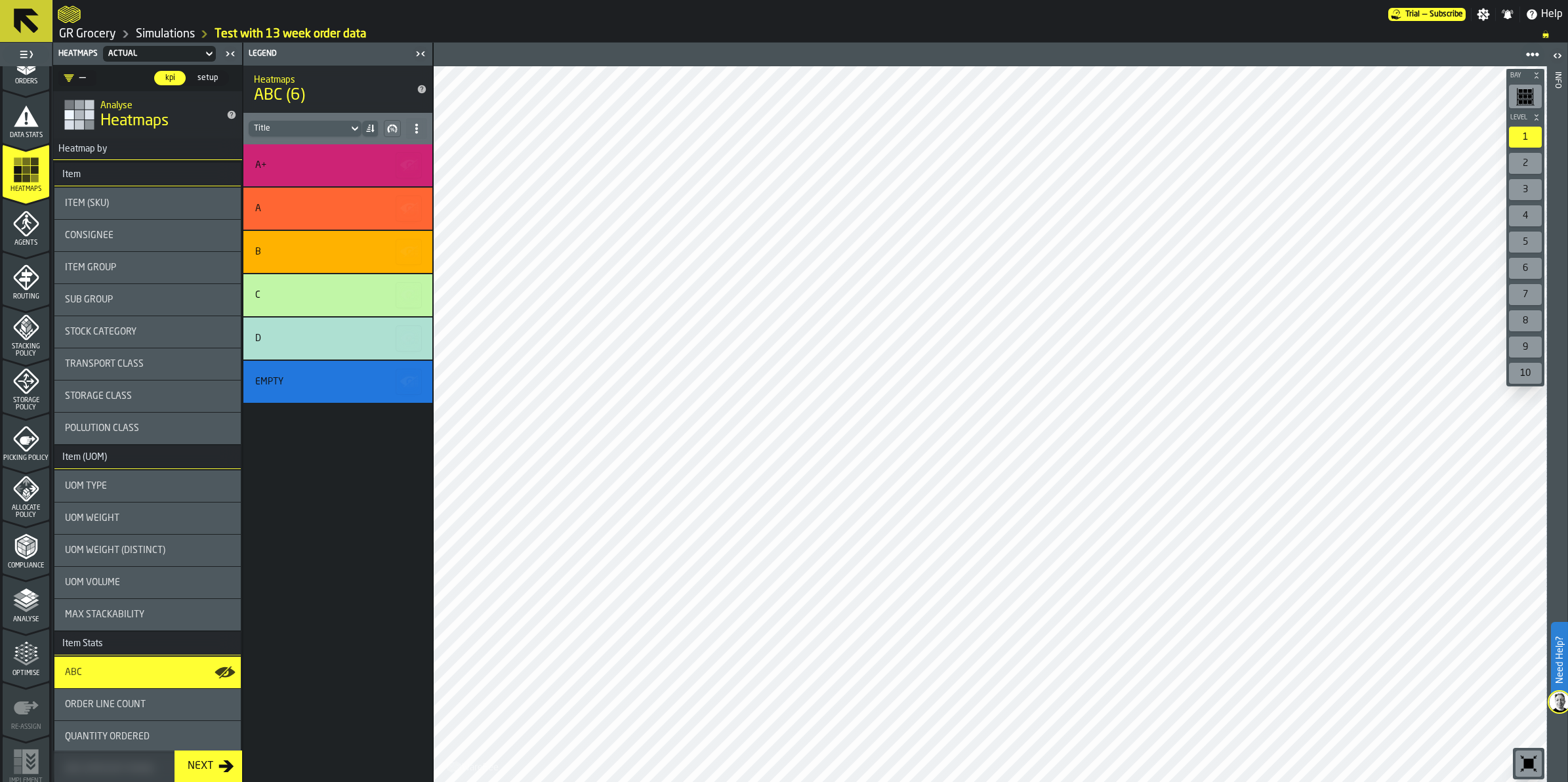
click at [137, 683] on div "ABC" at bounding box center [148, 672] width 186 height 31
click at [202, 763] on div "Next" at bounding box center [200, 766] width 36 height 16
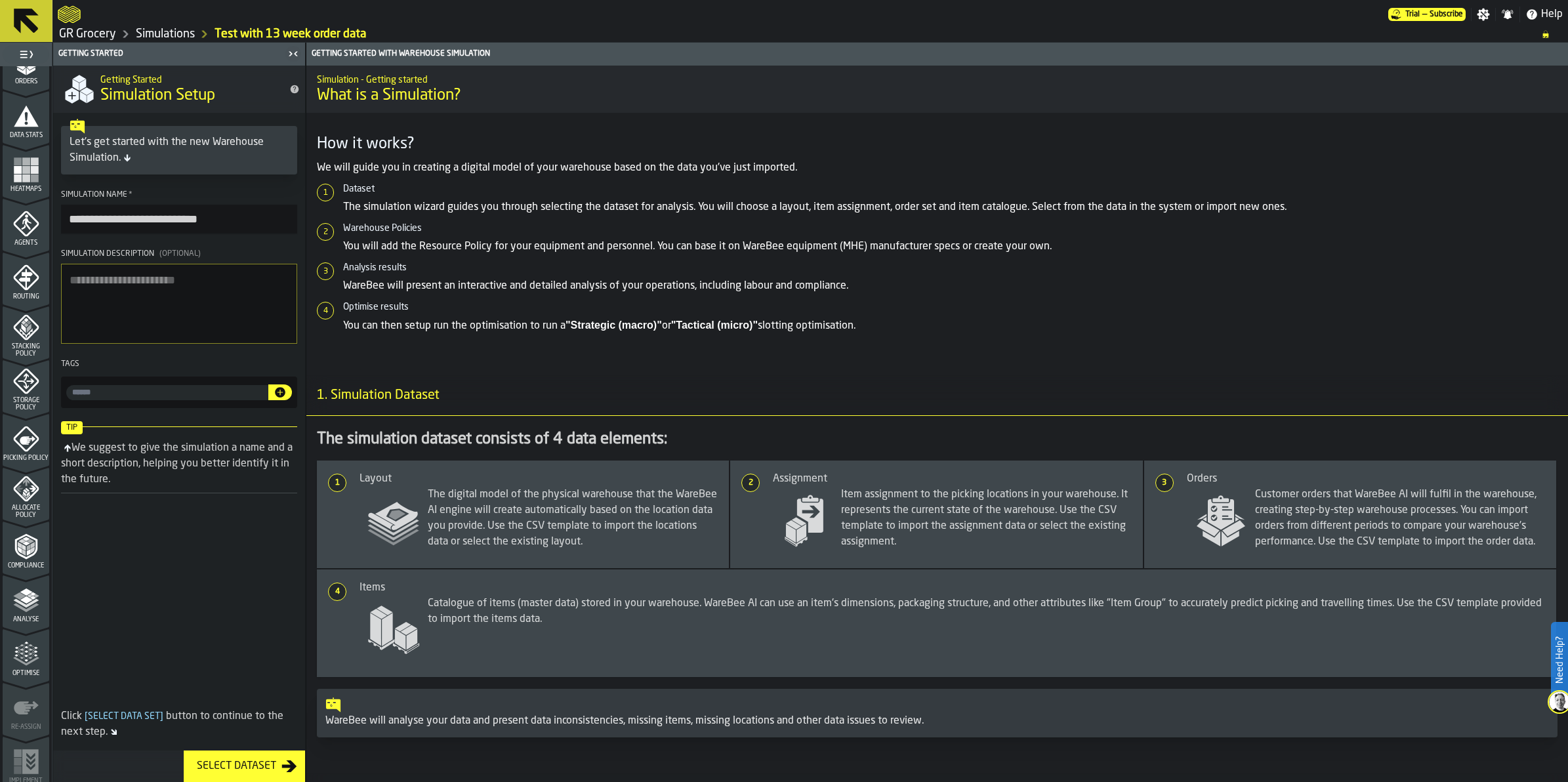
click at [220, 765] on div "Select Dataset" at bounding box center [236, 766] width 90 height 16
click at [222, 765] on div "Select Dataset" at bounding box center [236, 766] width 90 height 16
click at [28, 363] on icon "menu Storage Policy" at bounding box center [26, 375] width 26 height 26
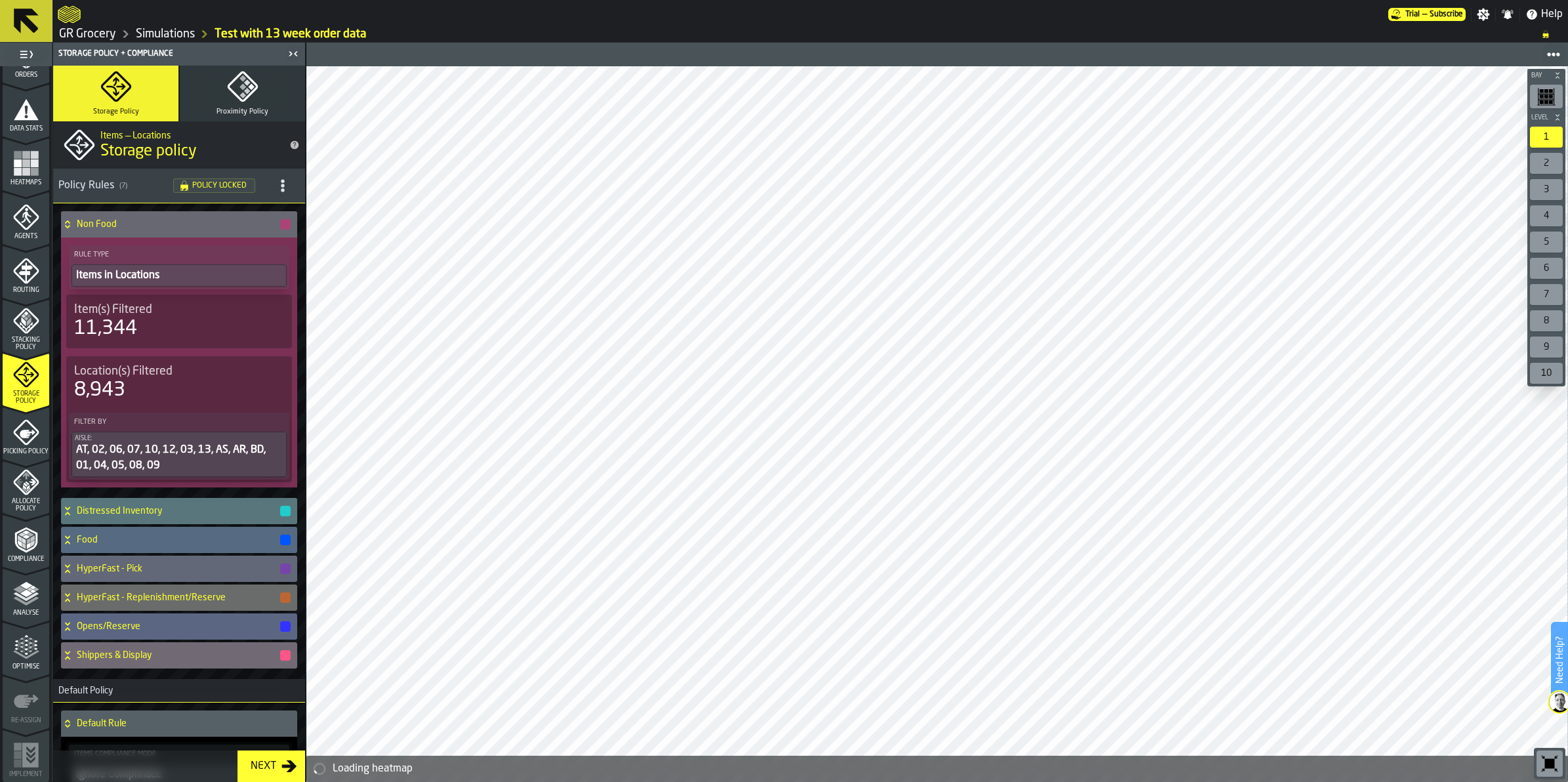
click at [20, 546] on icon "menu Compliance" at bounding box center [26, 540] width 26 height 26
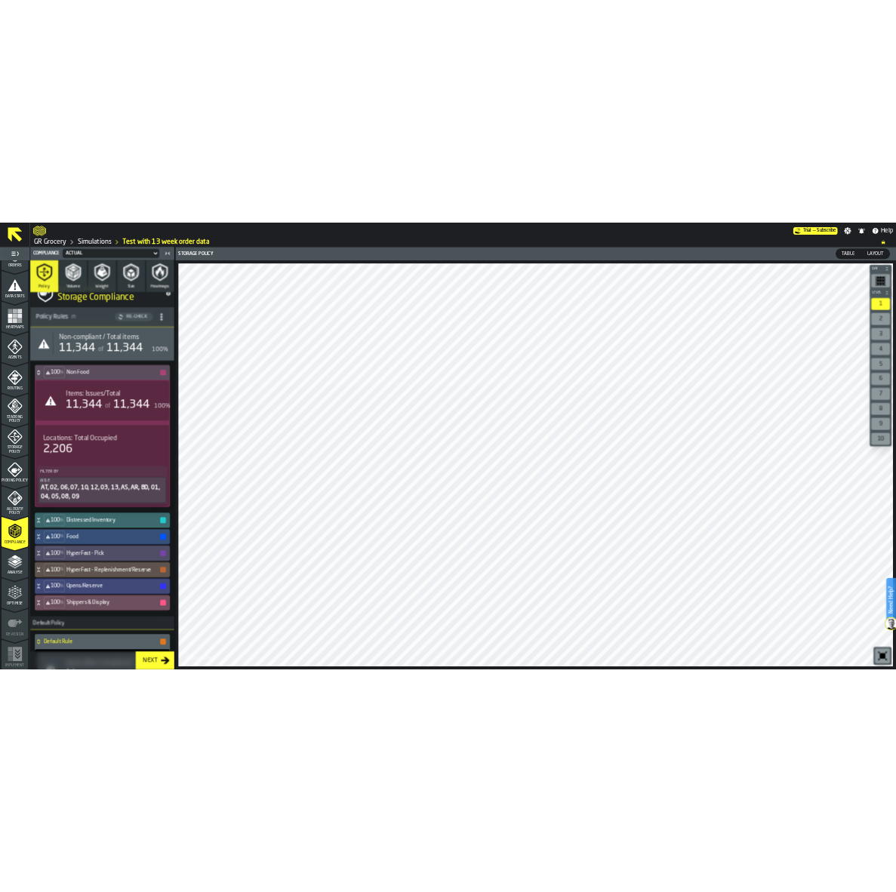
scroll to position [0, 0]
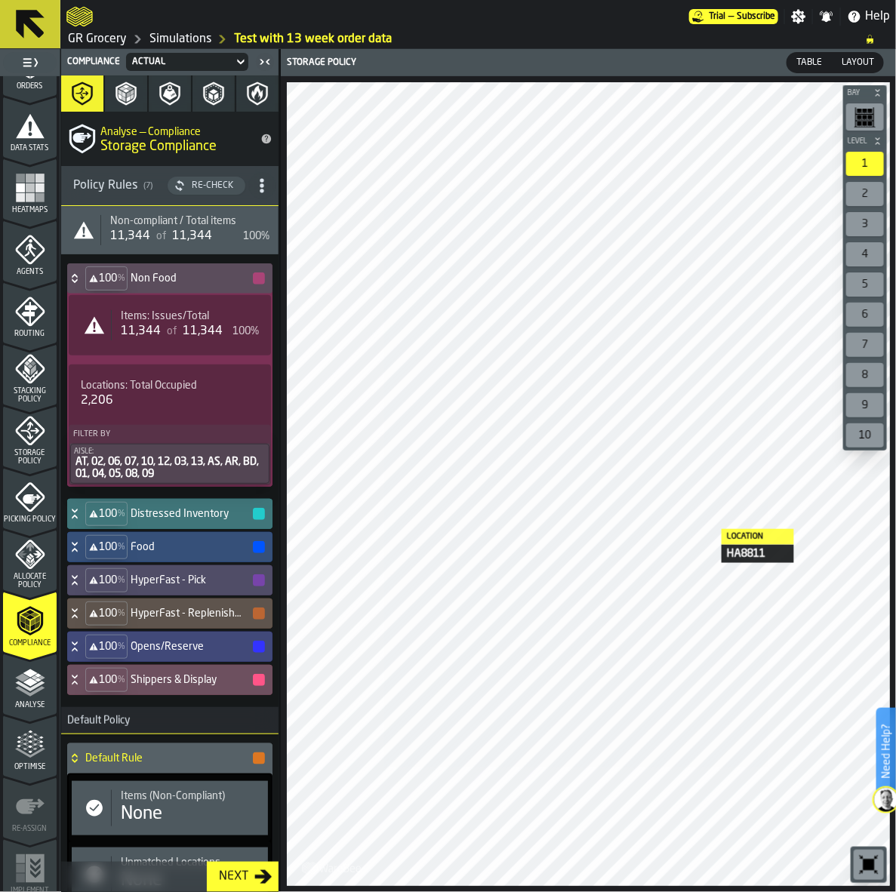
click at [160, 519] on h4 "Distressed Inventory" at bounding box center [191, 514] width 121 height 12
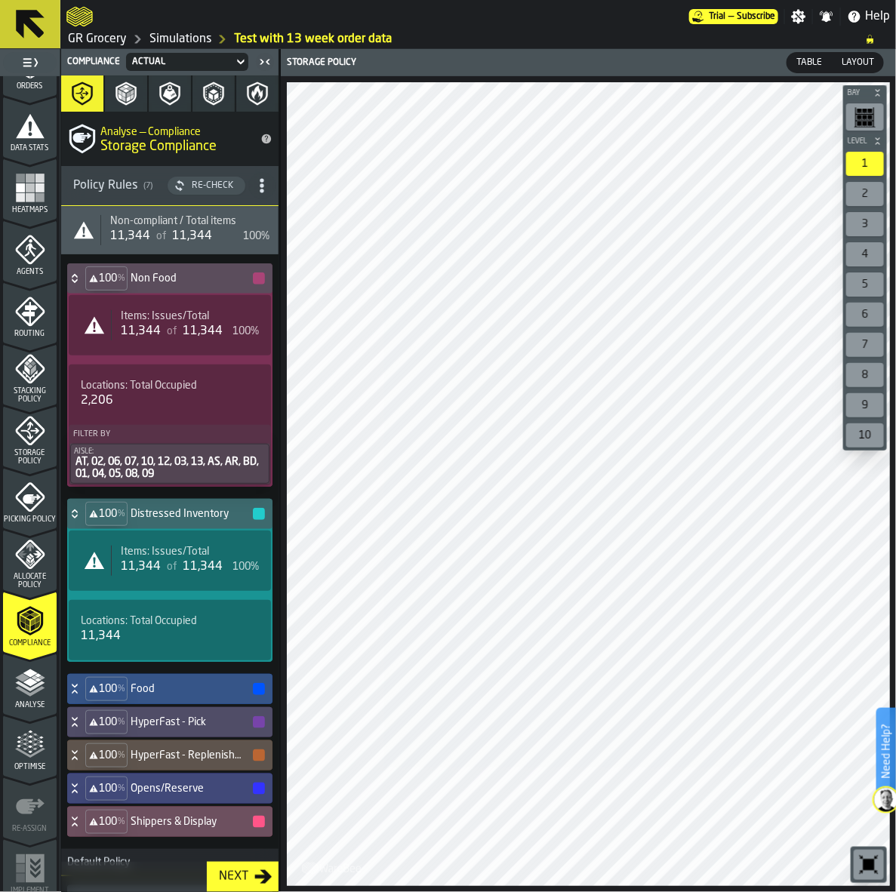
click at [164, 683] on div "100 % Food" at bounding box center [166, 689] width 199 height 30
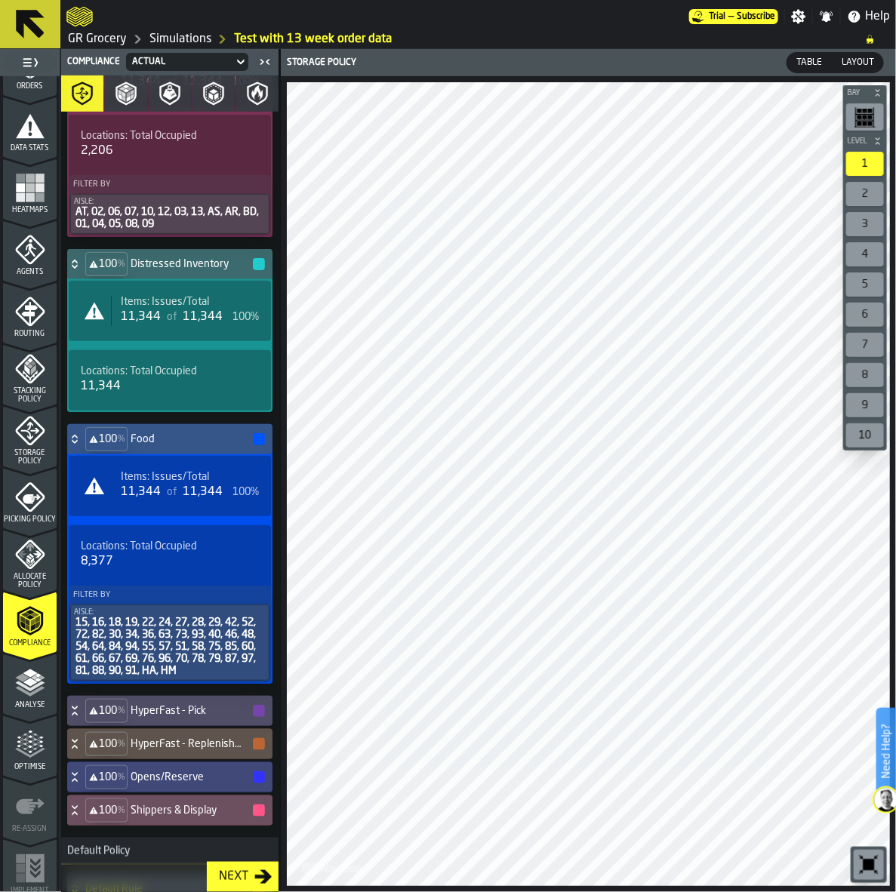
scroll to position [283, 0]
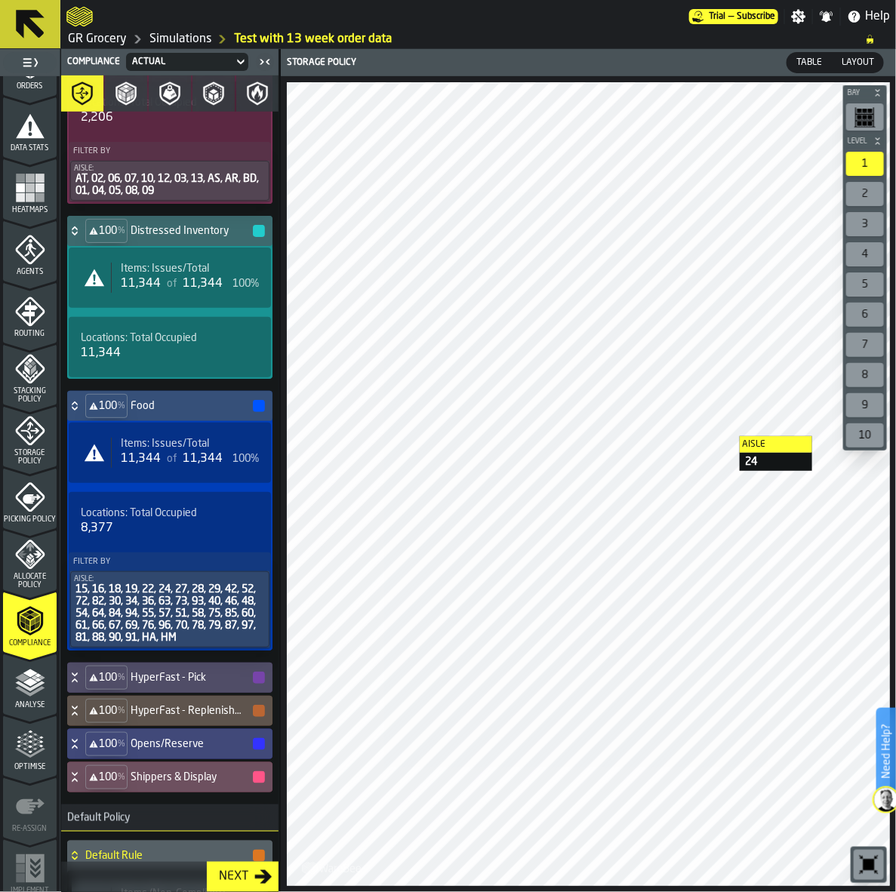
click at [26, 431] on icon "menu Storage Policy" at bounding box center [29, 431] width 19 height 19
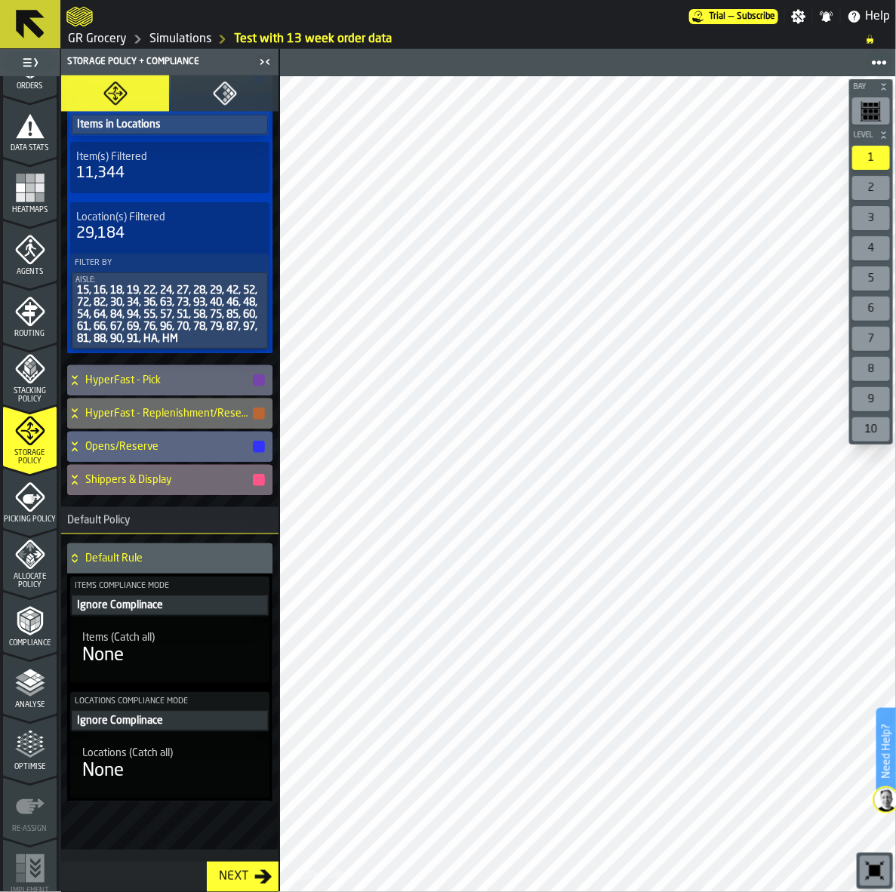
scroll to position [635, 0]
click at [196, 485] on h4 "Shippers & Display" at bounding box center [168, 480] width 166 height 12
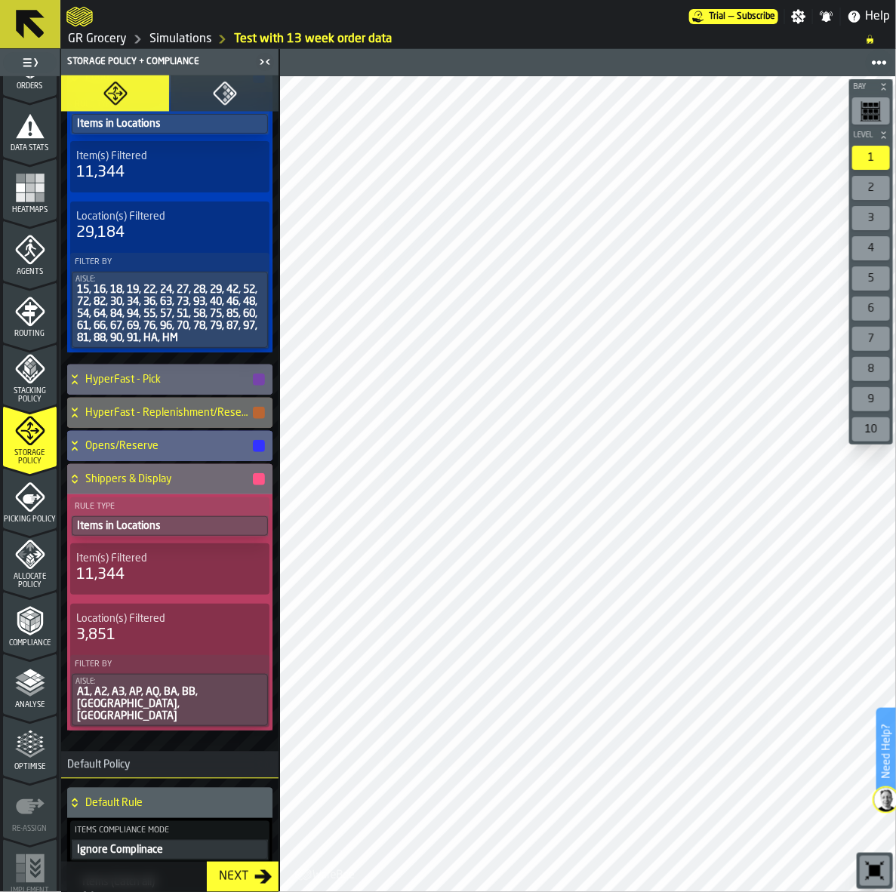
click at [155, 438] on div "Opens/Reserve" at bounding box center [166, 446] width 199 height 30
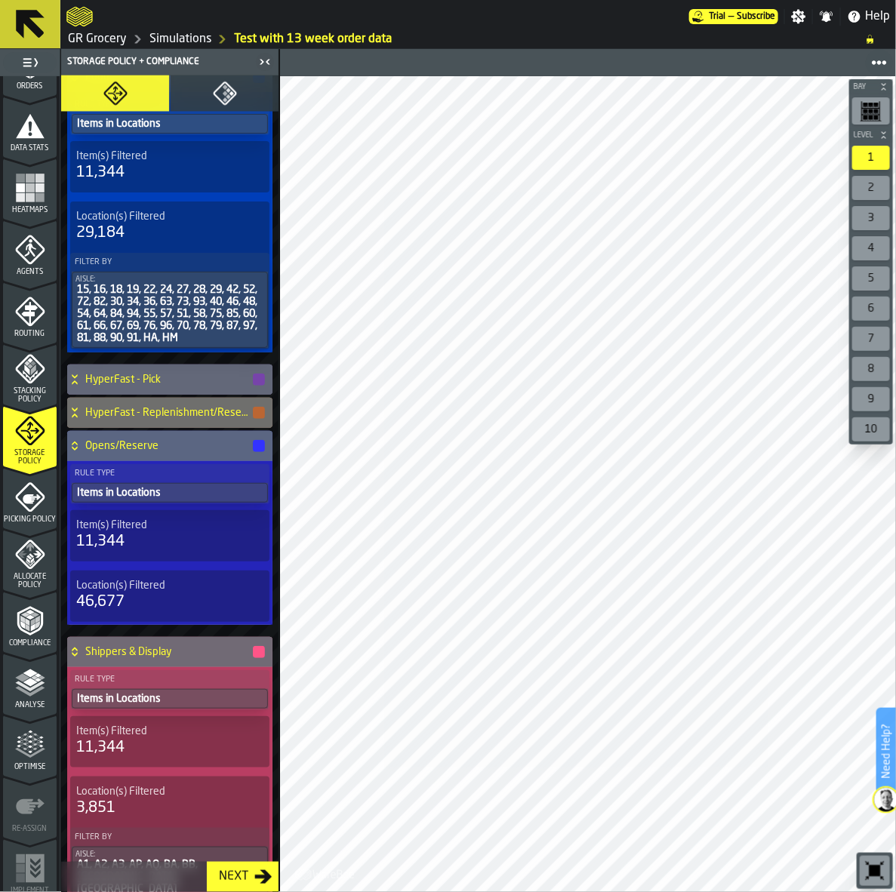
click at [126, 412] on h4 "HyperFast - Replenishment/Reserve" at bounding box center [168, 413] width 166 height 12
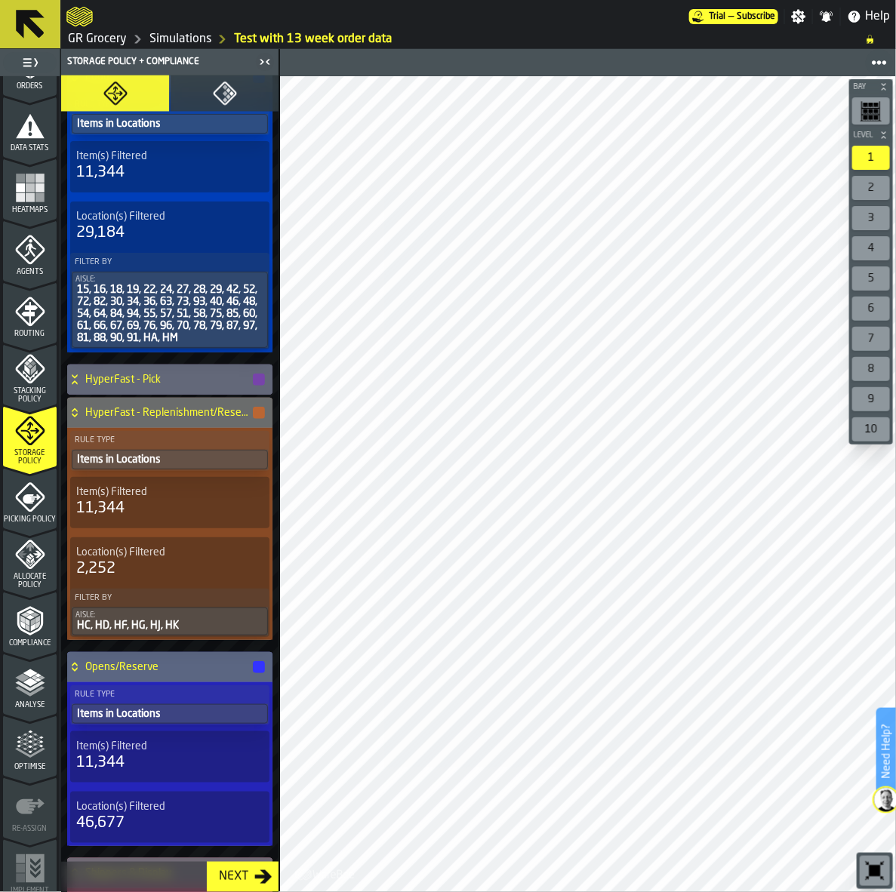
click at [35, 379] on icon "menu Stacking Policy" at bounding box center [30, 369] width 30 height 30
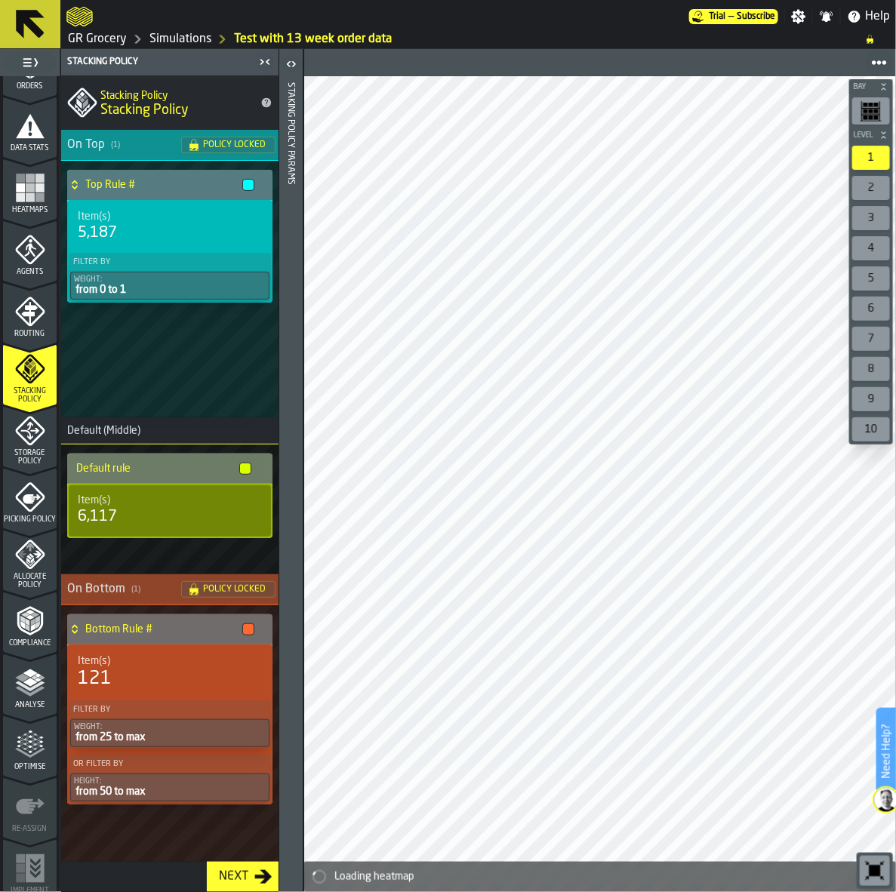
click at [25, 318] on icon "menu Routing" at bounding box center [30, 312] width 30 height 30
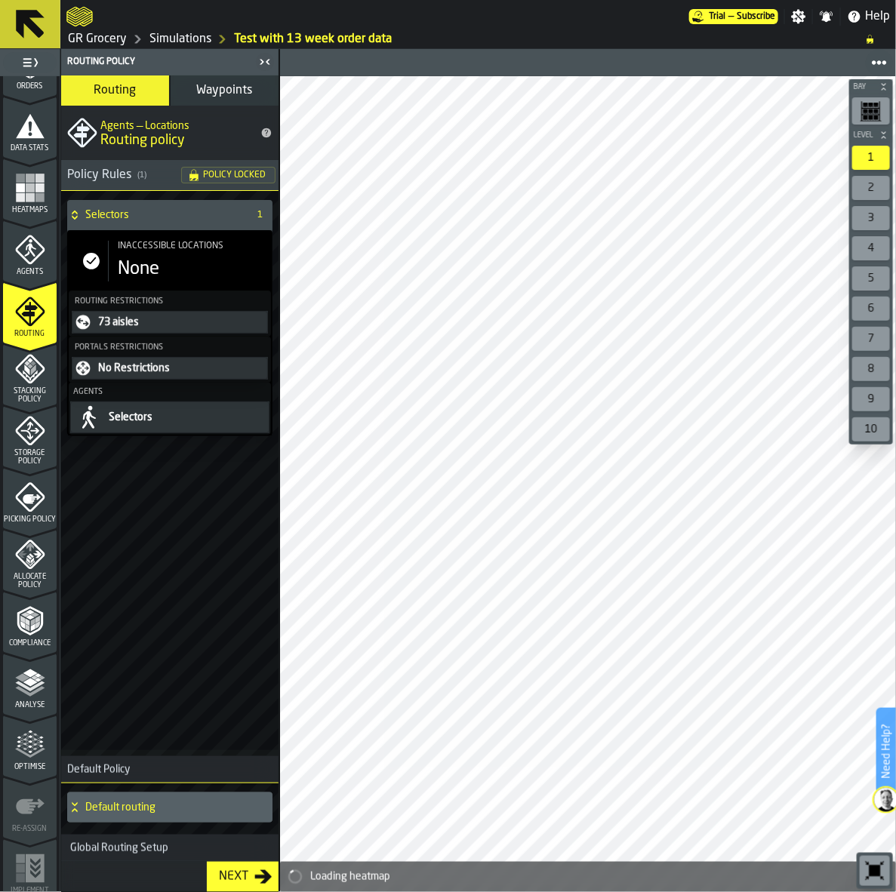
click at [217, 93] on span "Waypoints" at bounding box center [225, 91] width 56 height 12
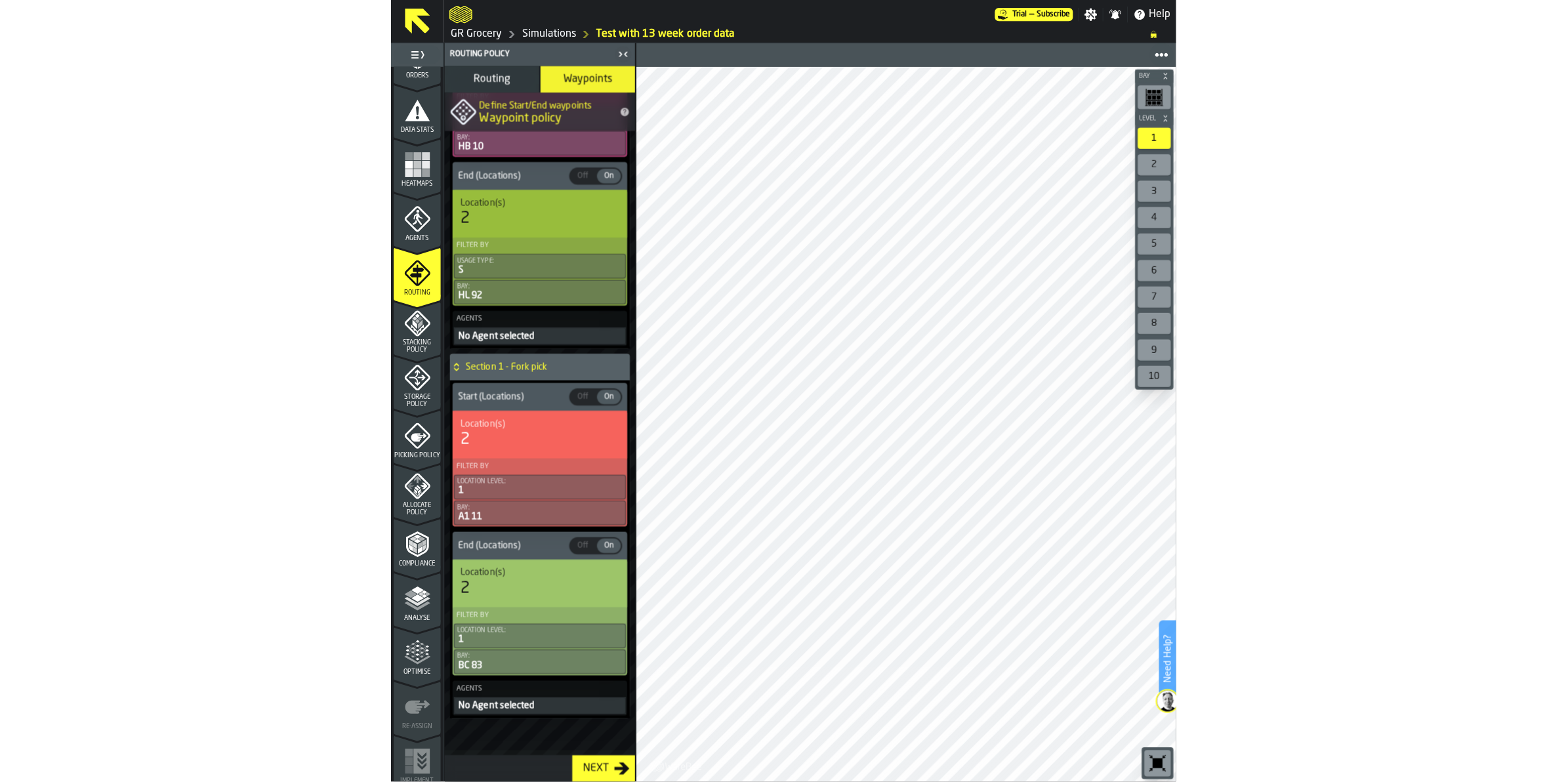
scroll to position [939, 0]
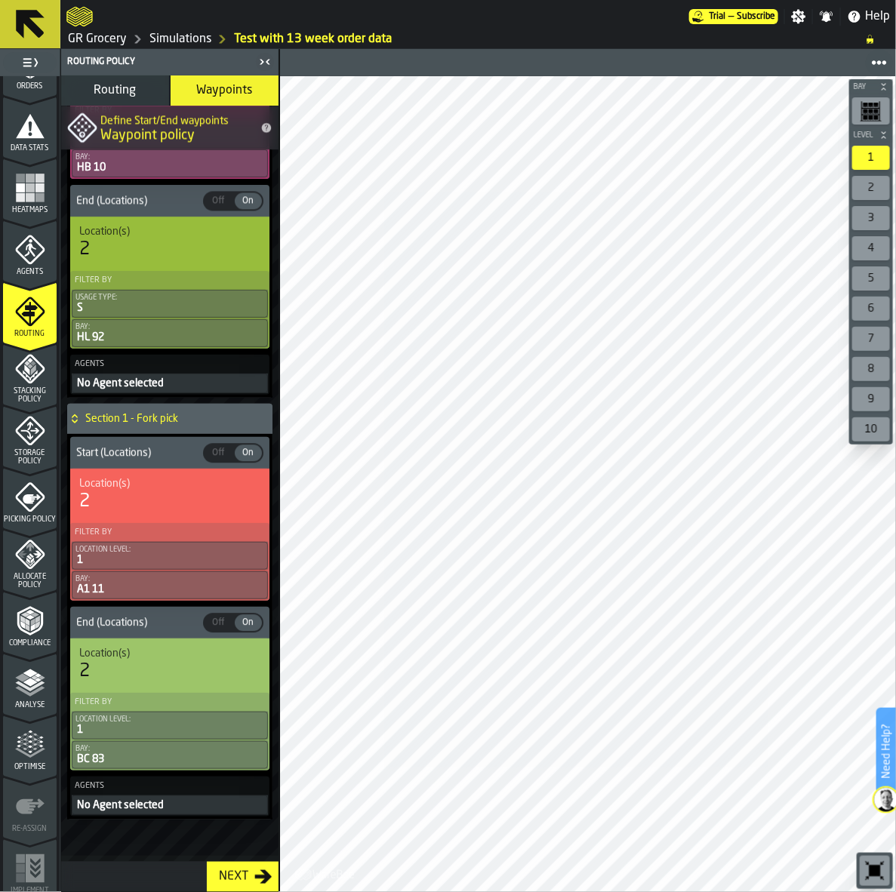
click at [32, 573] on span "Allocate Policy" at bounding box center [30, 581] width 54 height 17
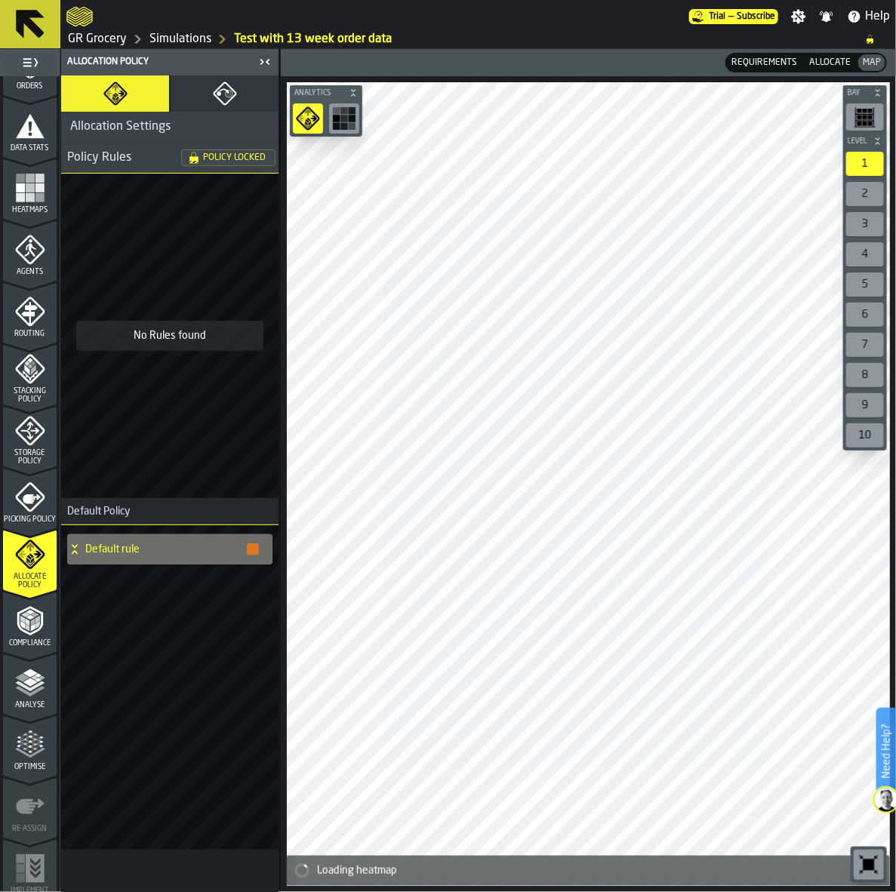
drag, startPoint x: 23, startPoint y: 615, endPoint x: 0, endPoint y: 564, distance: 55.4
click at [23, 615] on polyline "menu Compliance" at bounding box center [24, 614] width 9 height 5
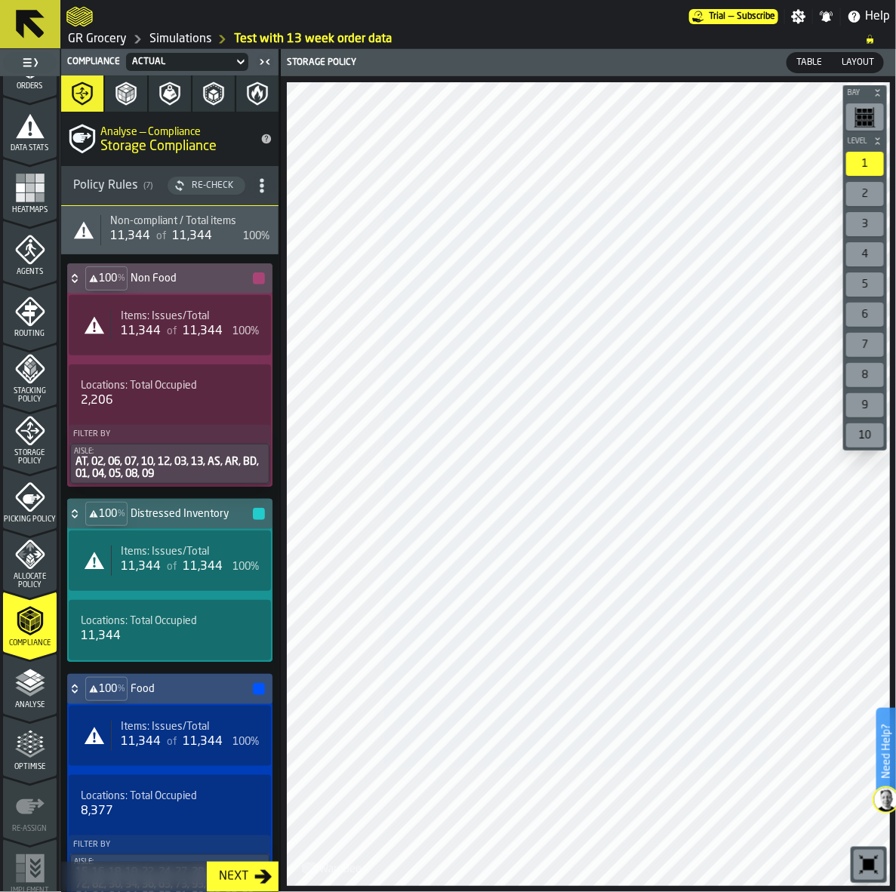
click at [201, 180] on div "Re-Check" at bounding box center [213, 185] width 54 height 11
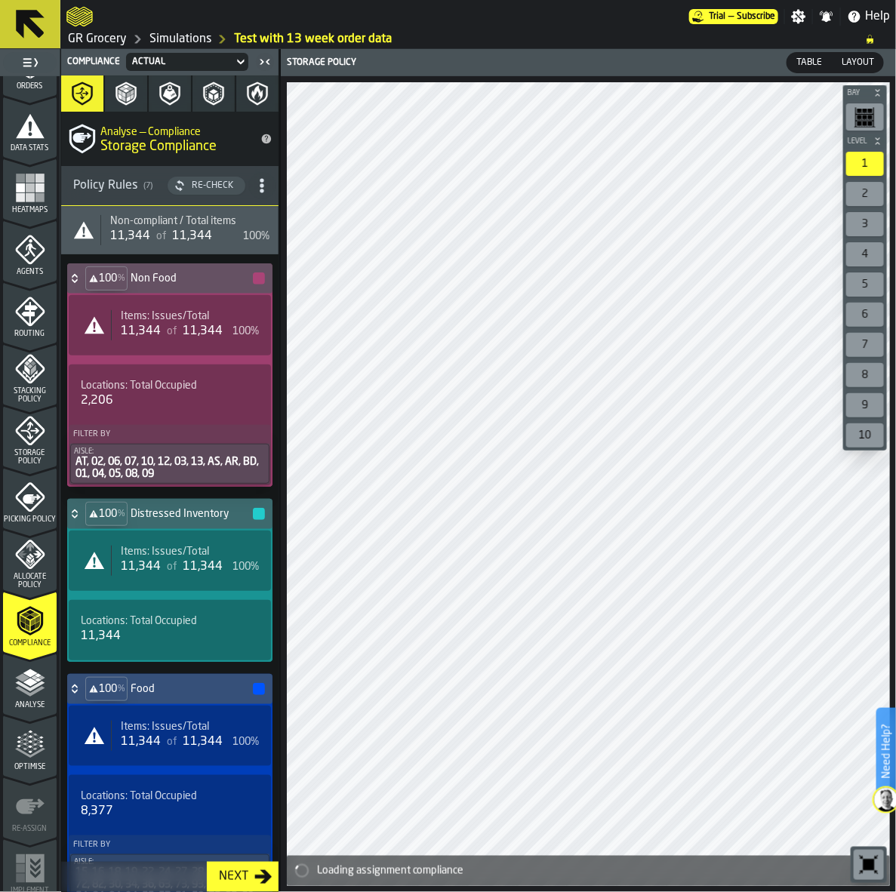
click at [167, 413] on div "Locations: Total Occupied 2,206" at bounding box center [170, 394] width 196 height 48
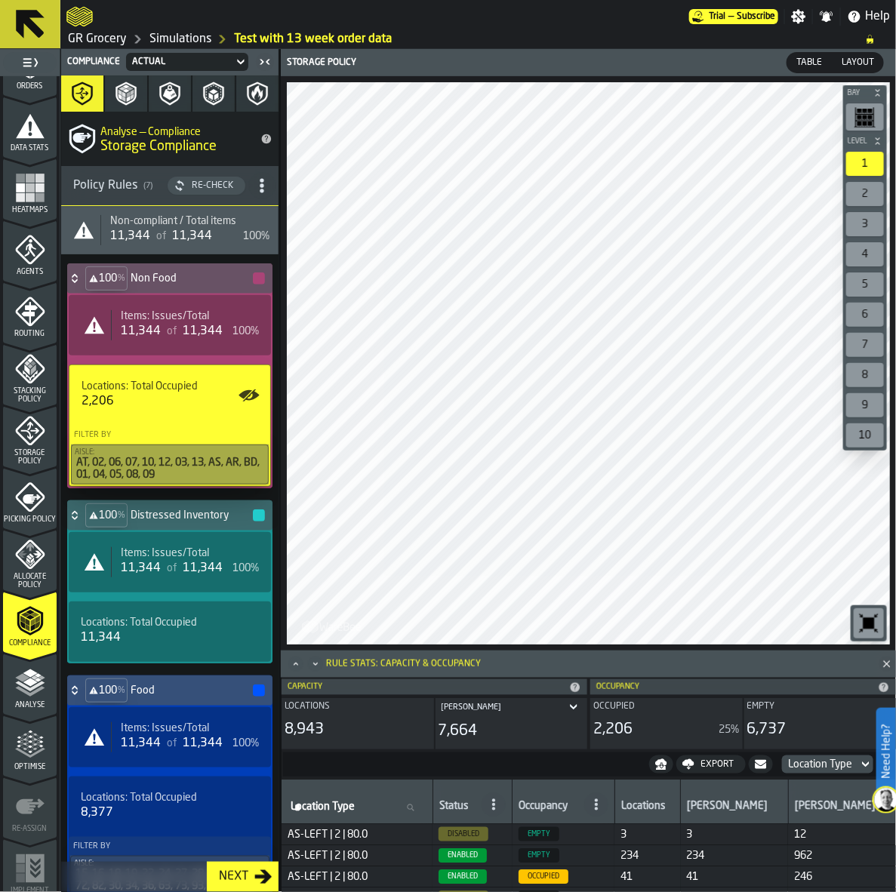
click at [124, 323] on div "11,344" at bounding box center [141, 331] width 40 height 18
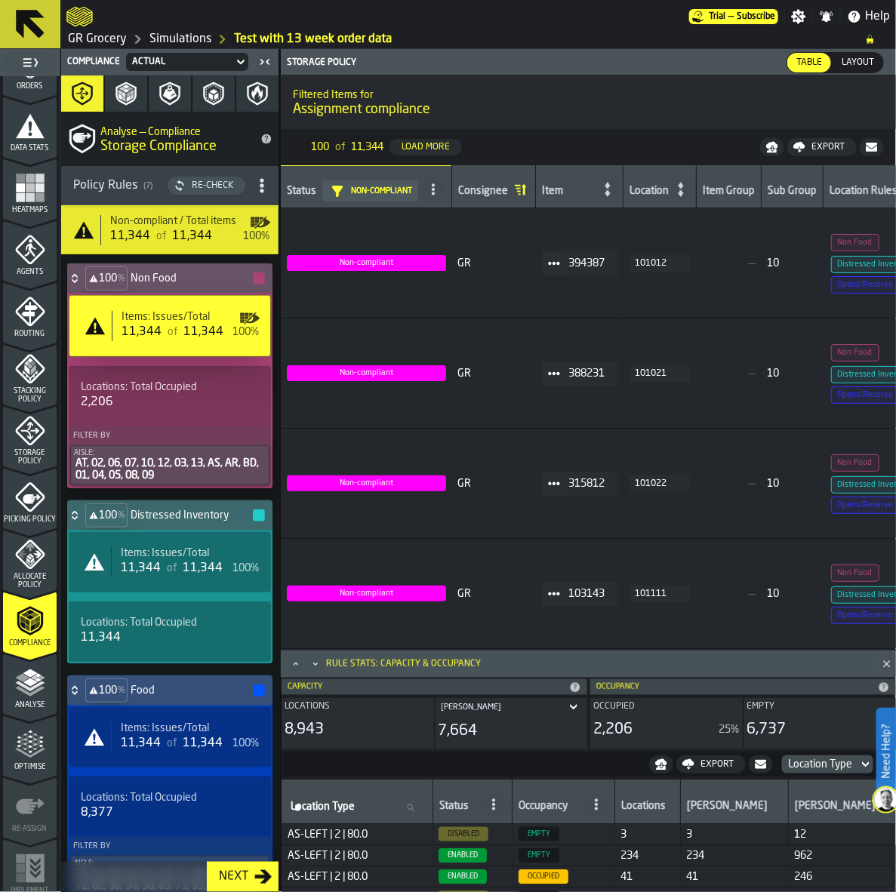
click at [232, 328] on div "100%" at bounding box center [245, 332] width 26 height 12
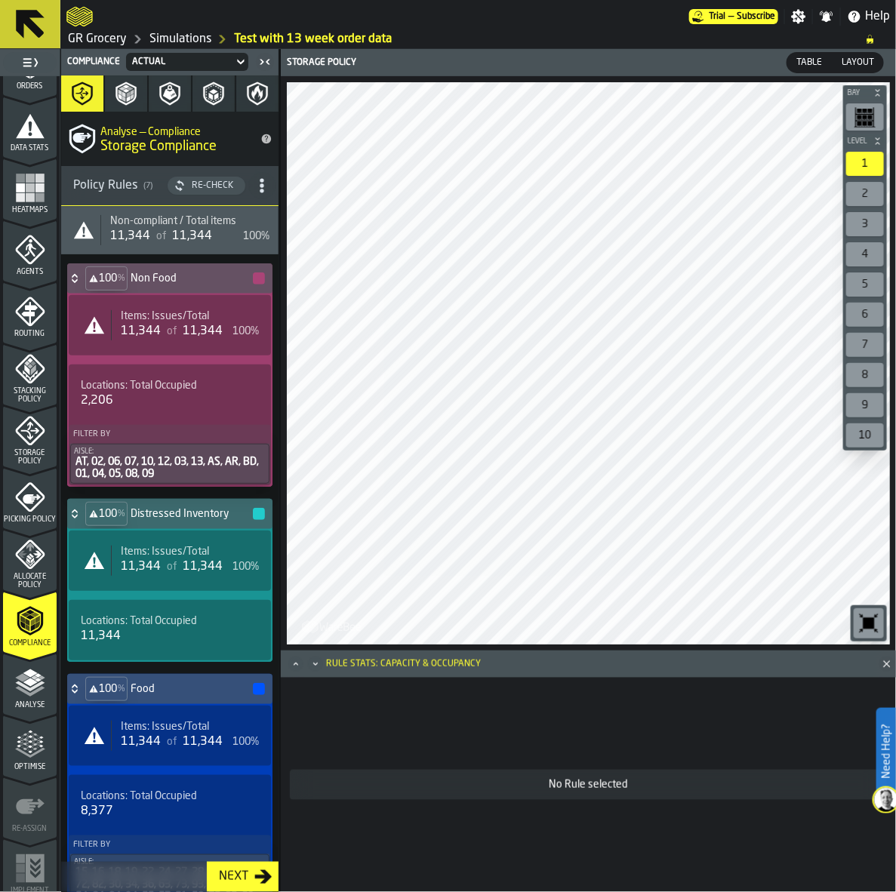
click at [189, 326] on span "11,344" at bounding box center [203, 331] width 40 height 12
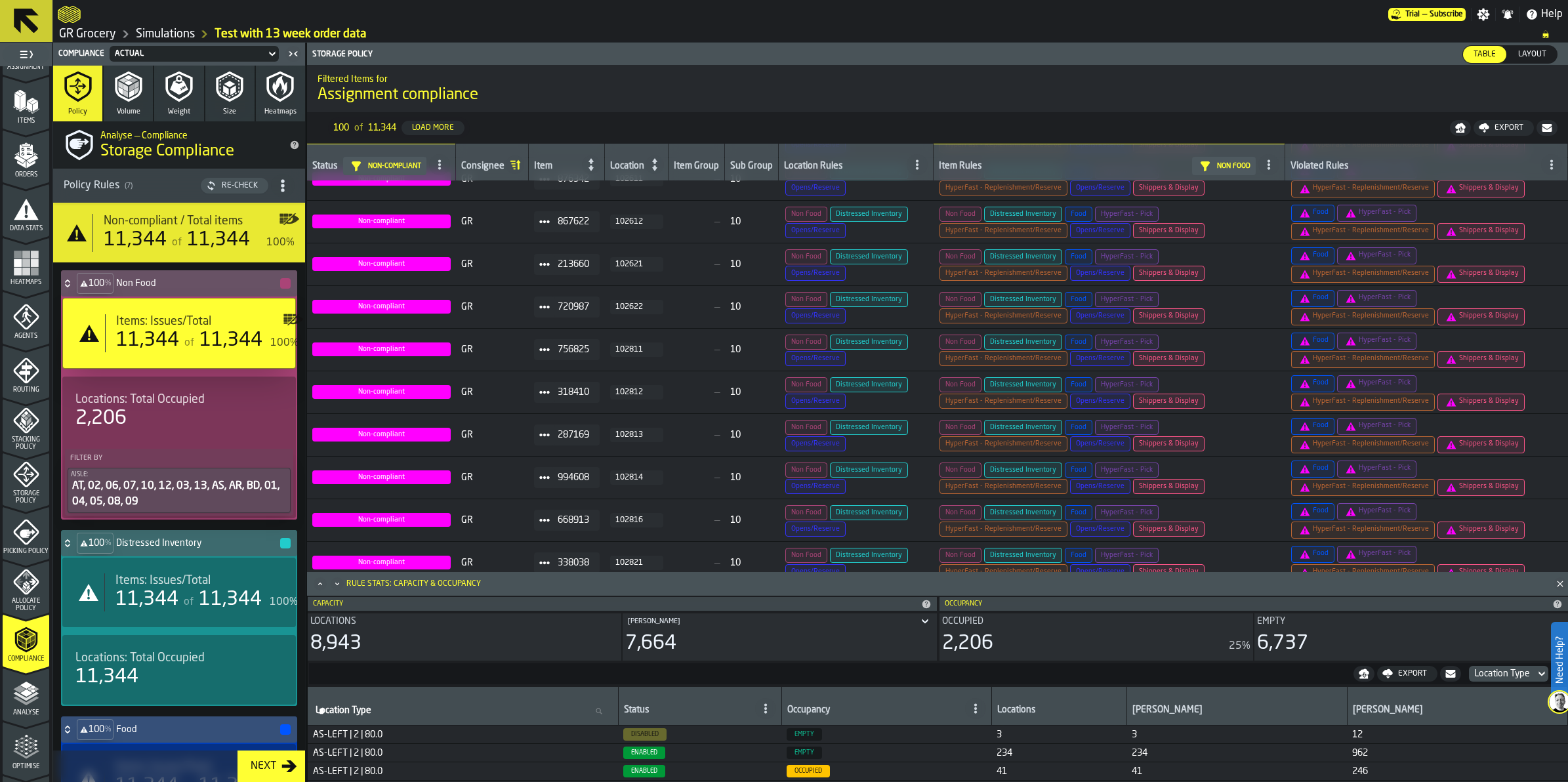
scroll to position [0, 0]
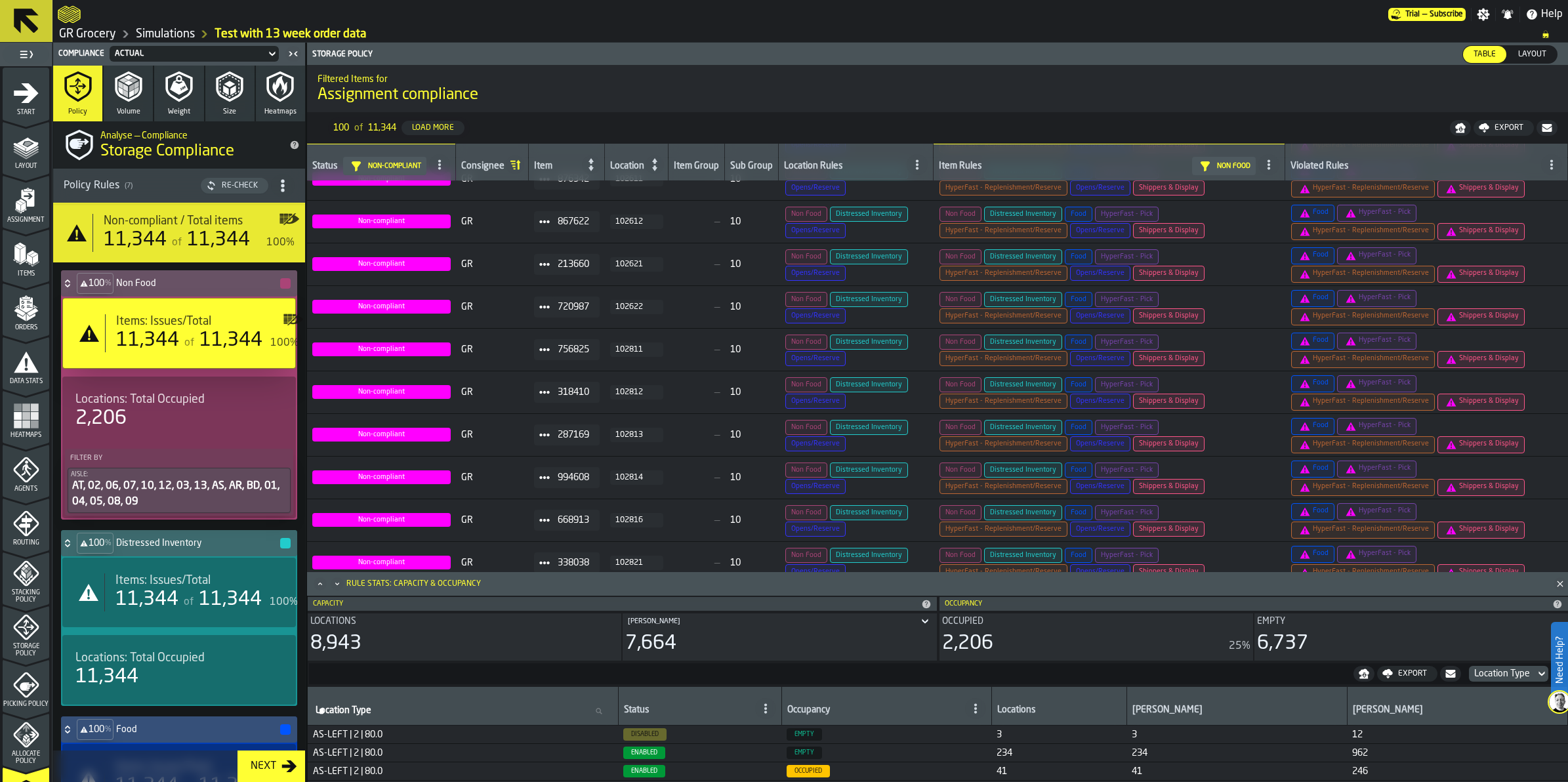
click at [21, 264] on icon "menu Items" at bounding box center [26, 255] width 26 height 26
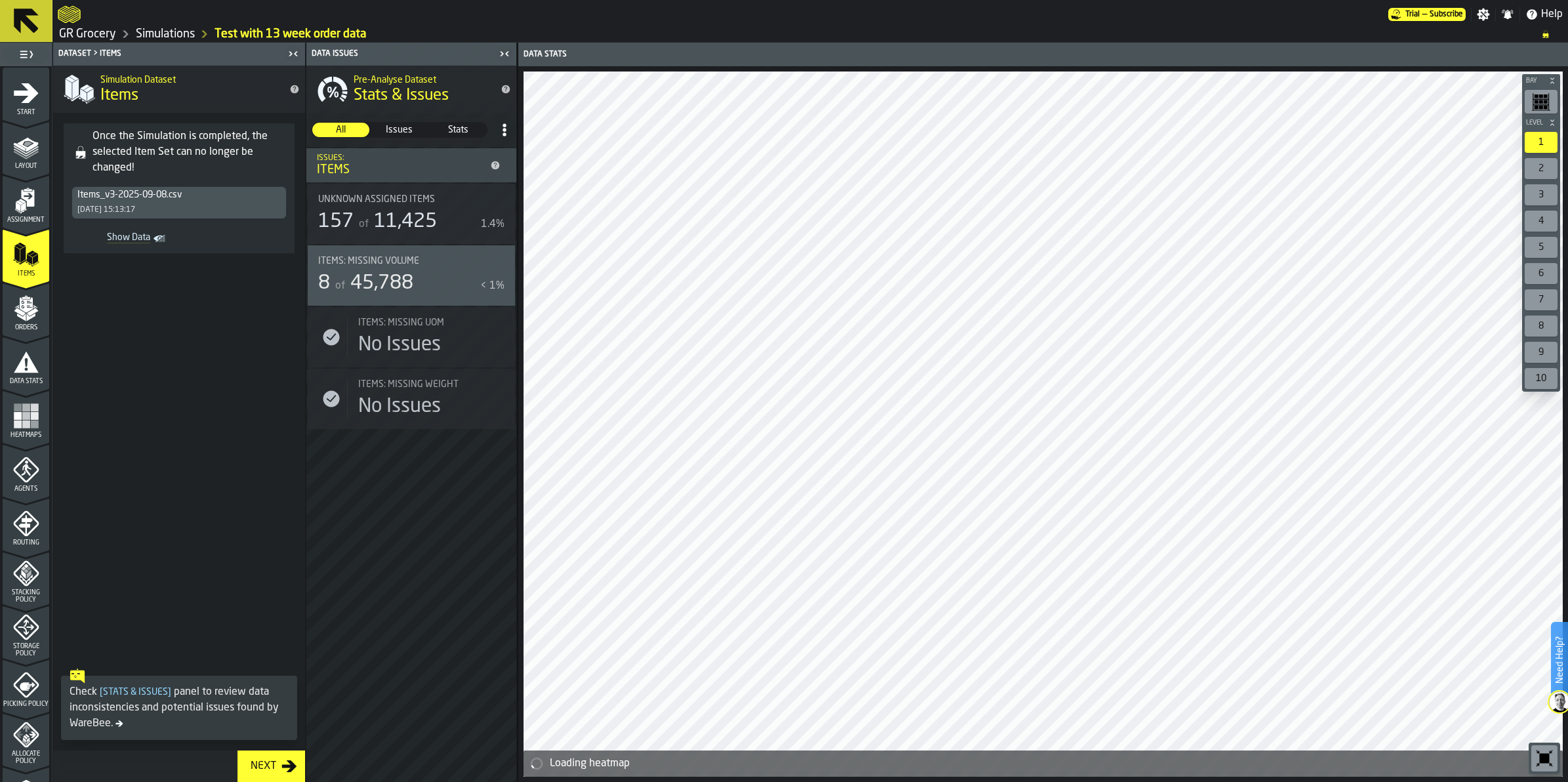
click at [150, 235] on span "Show Data" at bounding box center [113, 238] width 74 height 13
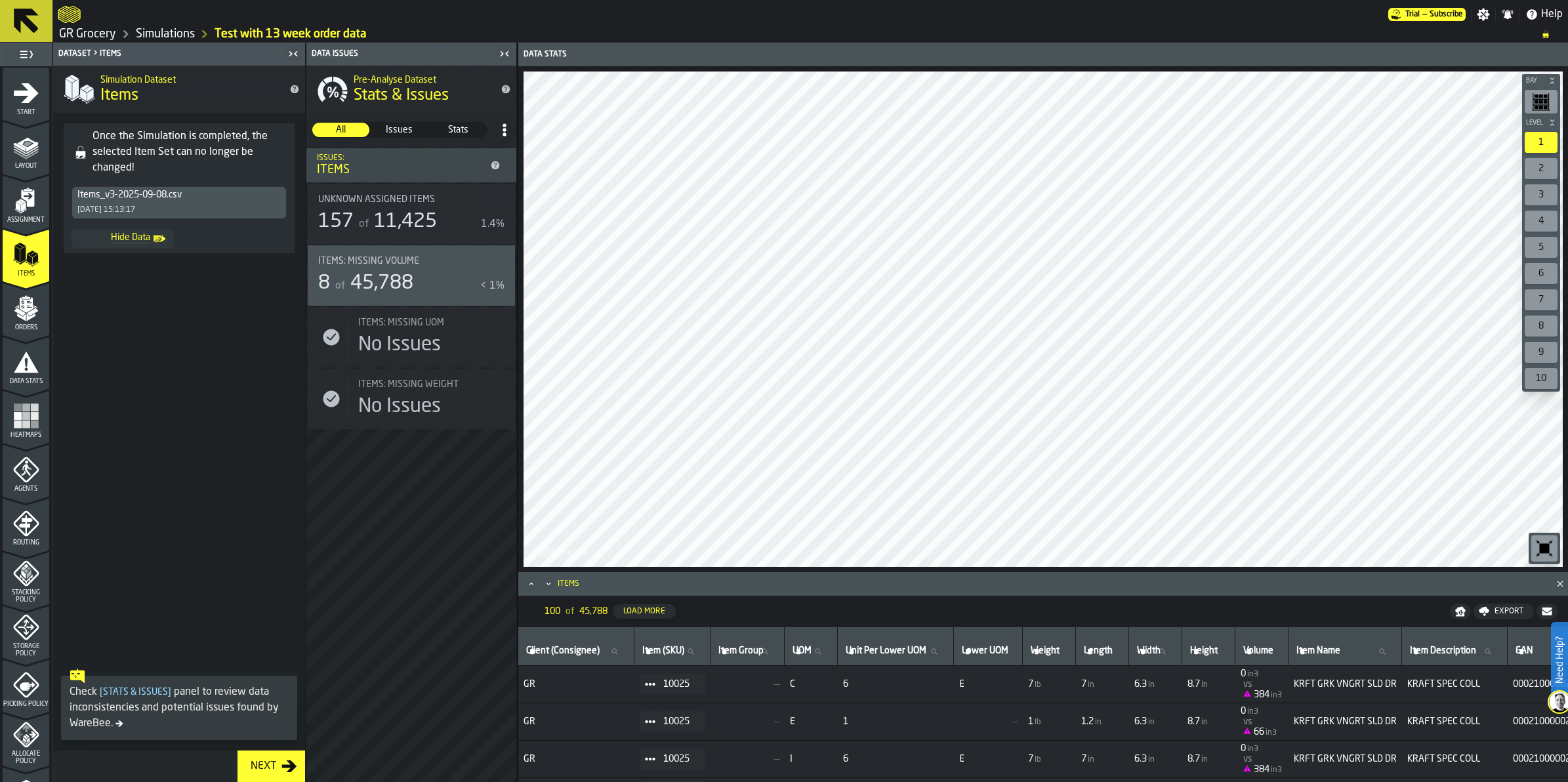
click at [31, 526] on icon "menu Routing" at bounding box center [25, 523] width 25 height 25
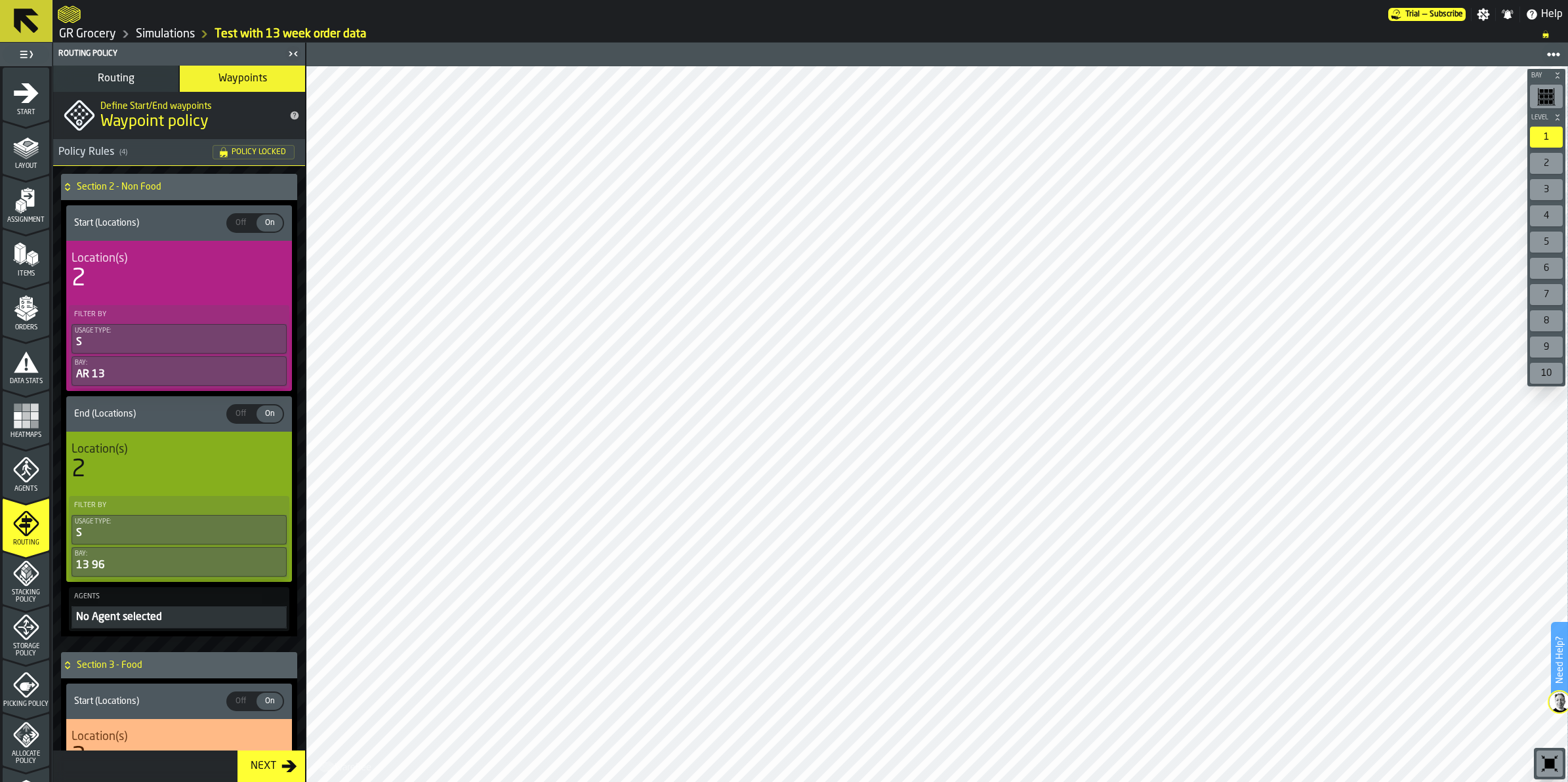
click at [123, 83] on span "Routing" at bounding box center [116, 79] width 37 height 10
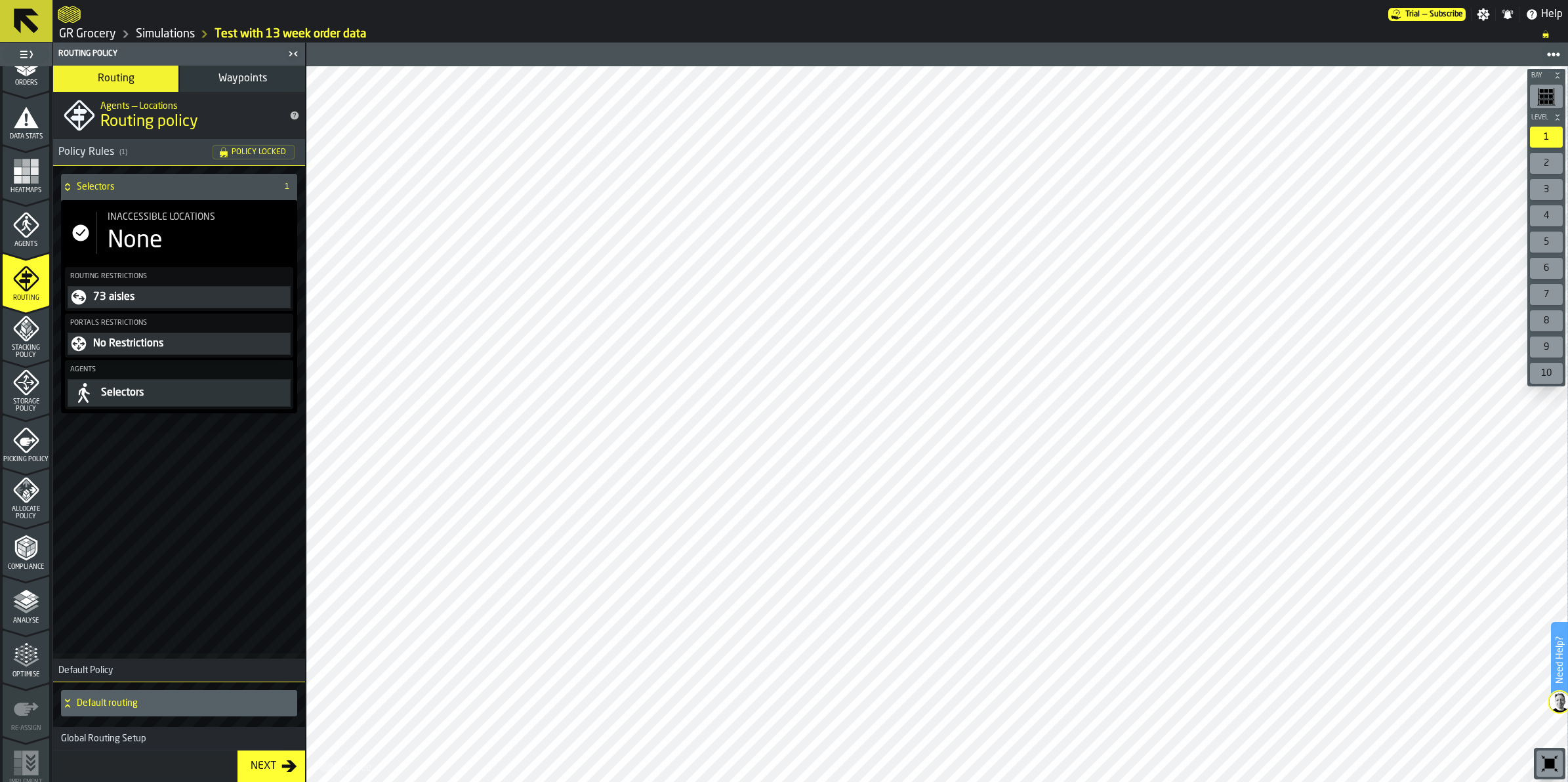
scroll to position [246, 0]
click at [27, 337] on icon "menu Stacking Policy" at bounding box center [25, 327] width 25 height 25
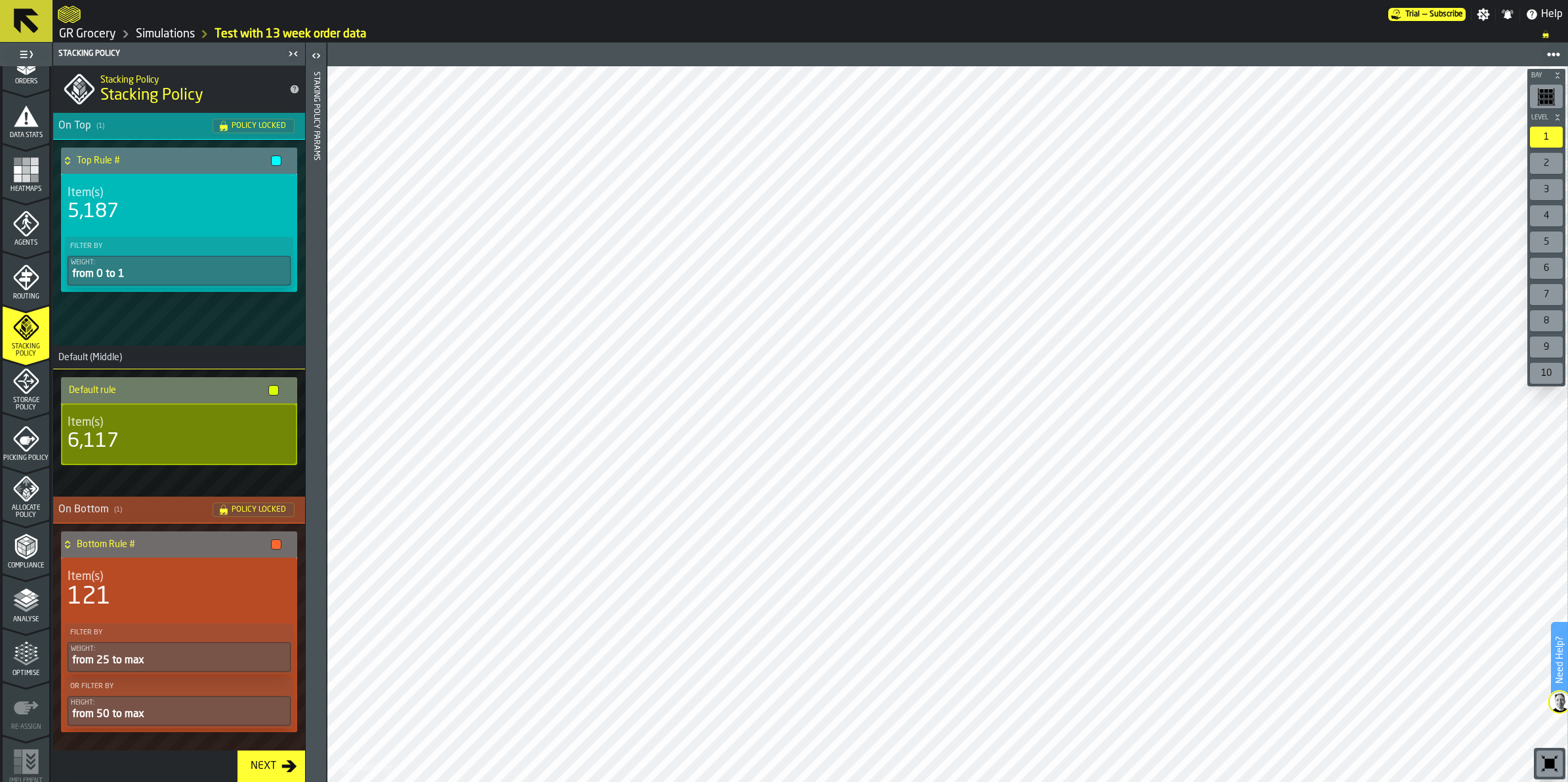
click at [23, 394] on div "Storage Policy" at bounding box center [26, 390] width 47 height 43
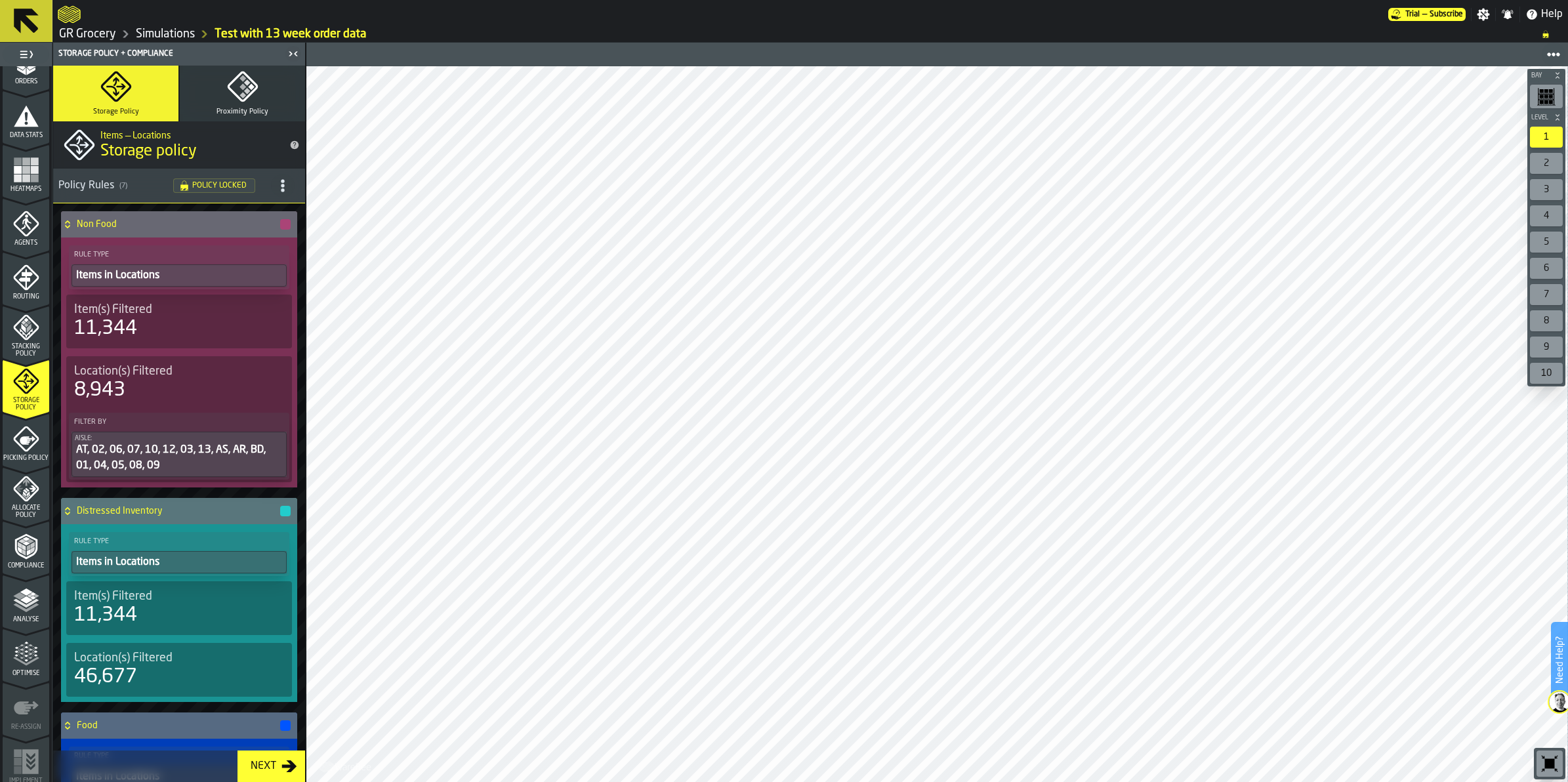
click at [196, 117] on button "Proximity Policy" at bounding box center [243, 93] width 125 height 56
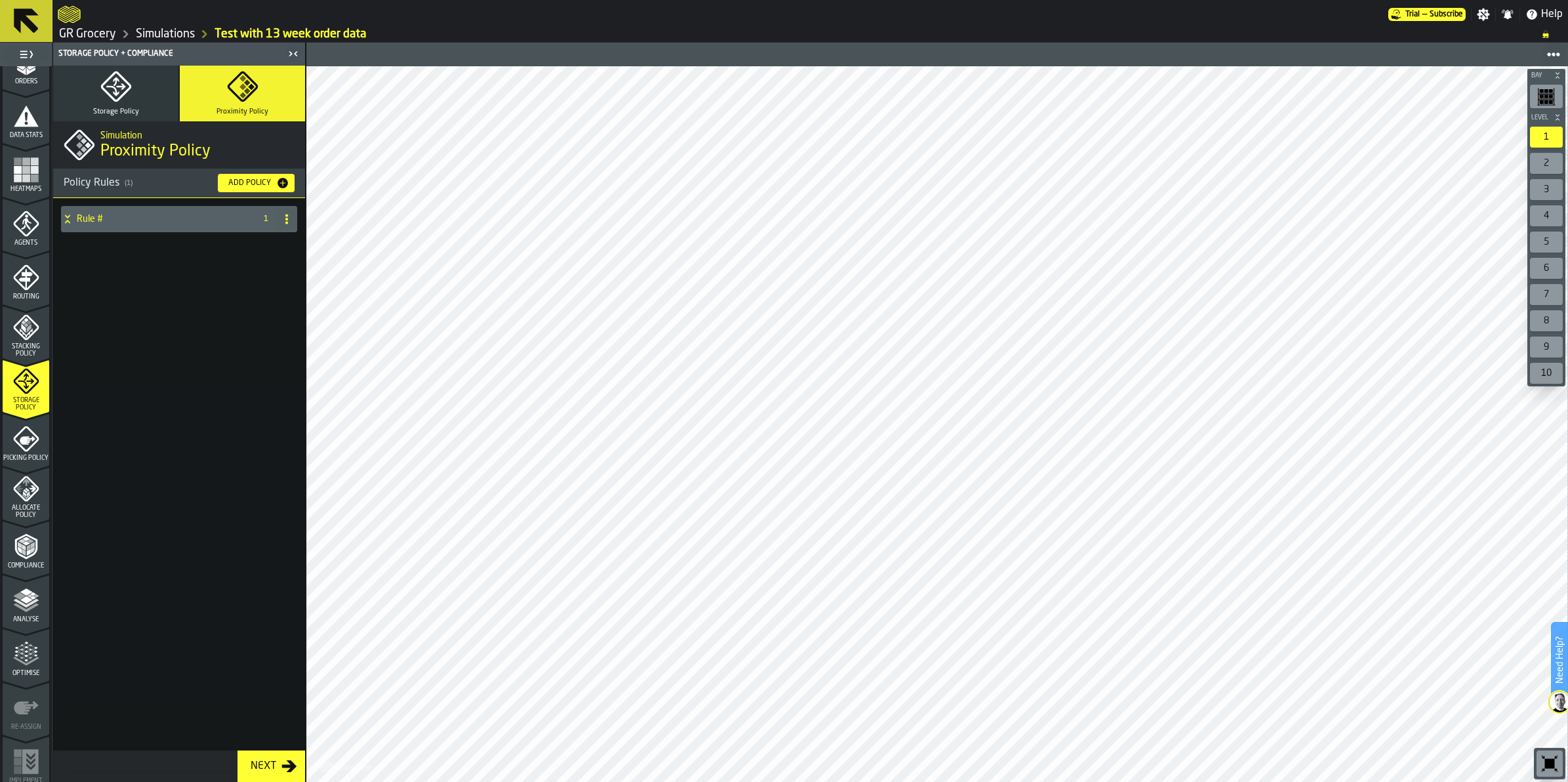
click at [132, 212] on div "Rule #" at bounding box center [155, 219] width 189 height 26
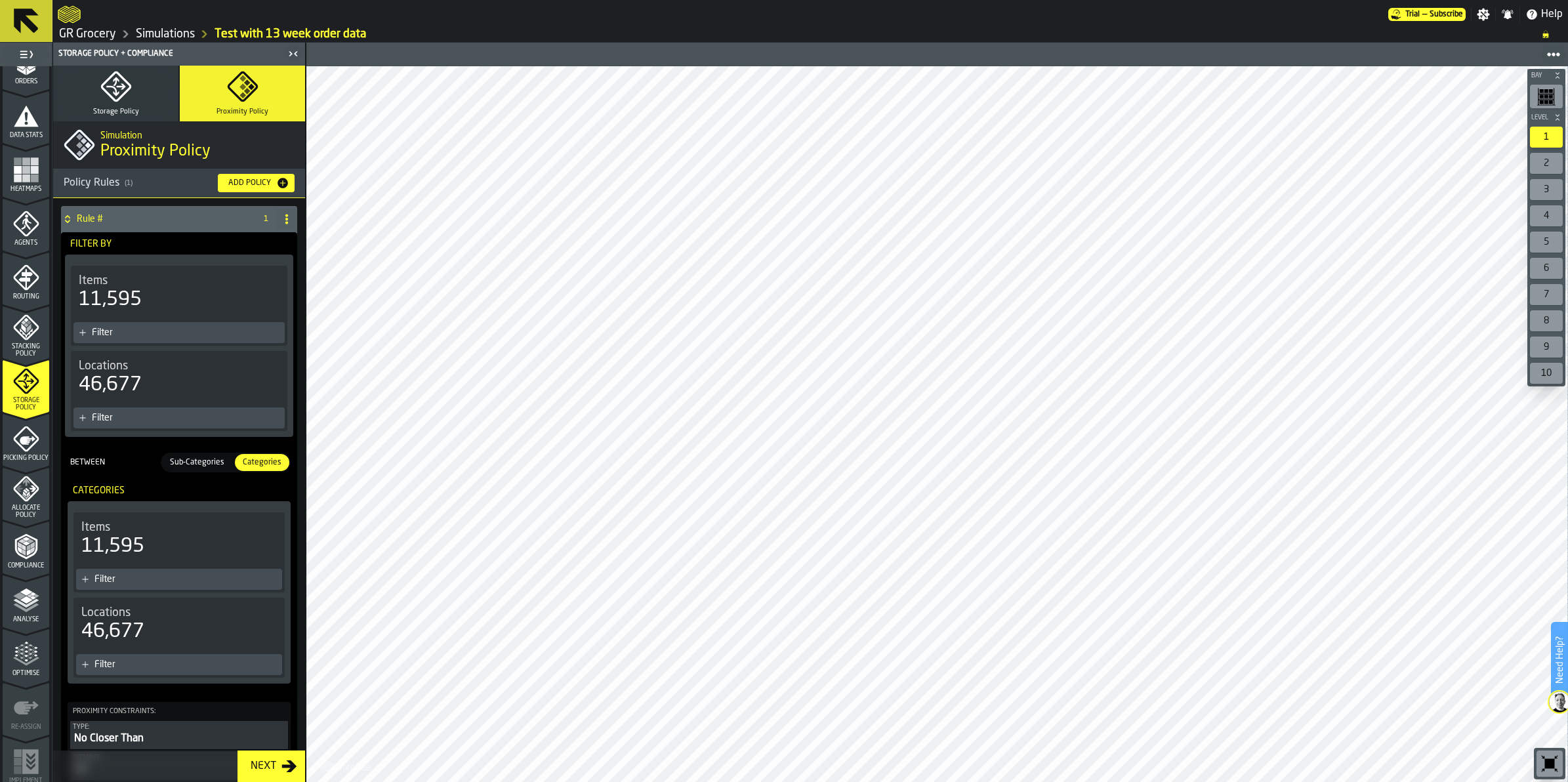
click at [133, 95] on button "Storage Policy" at bounding box center [116, 93] width 125 height 56
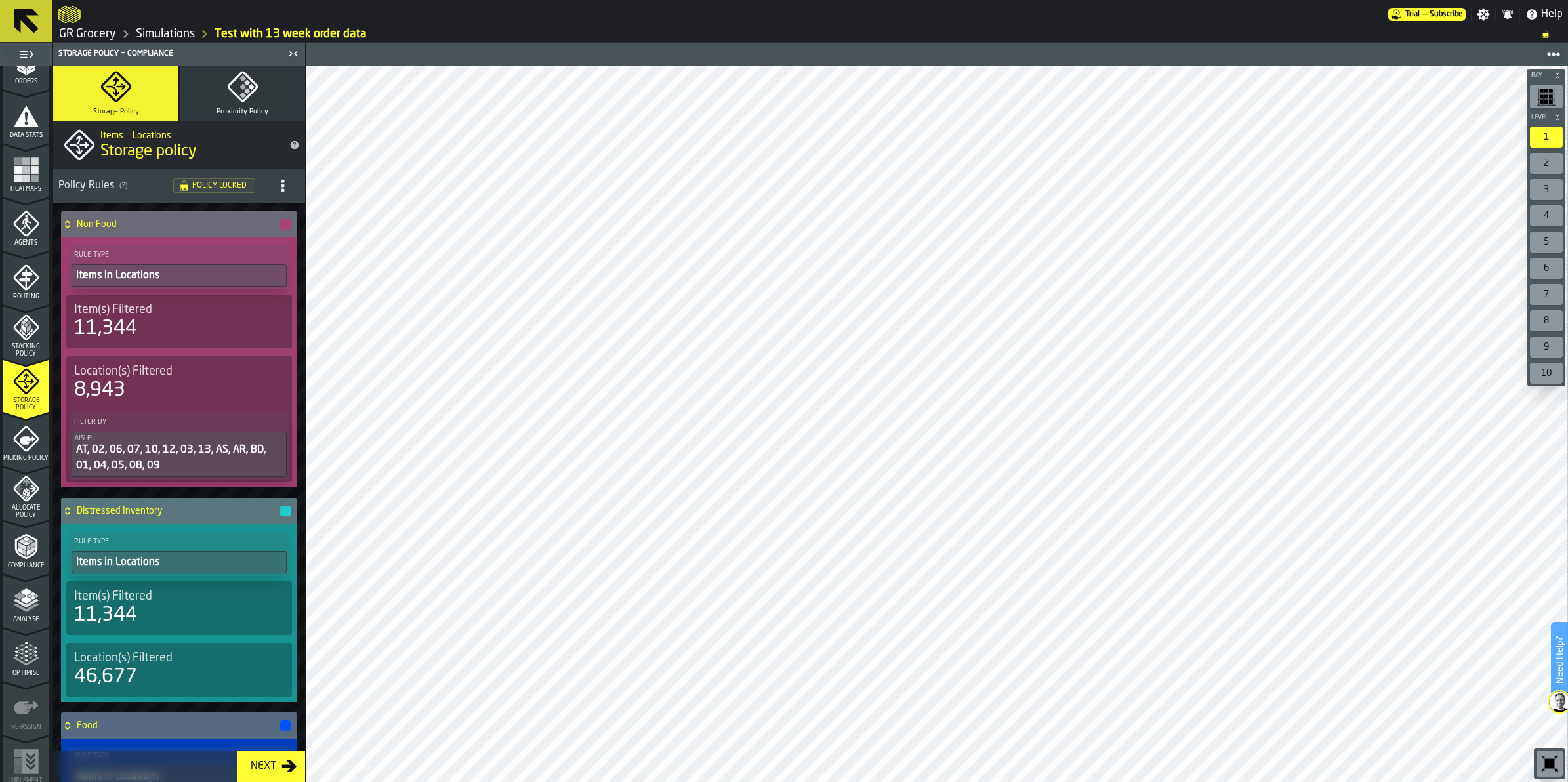
click at [280, 220] on div "button-" at bounding box center [285, 224] width 10 height 10
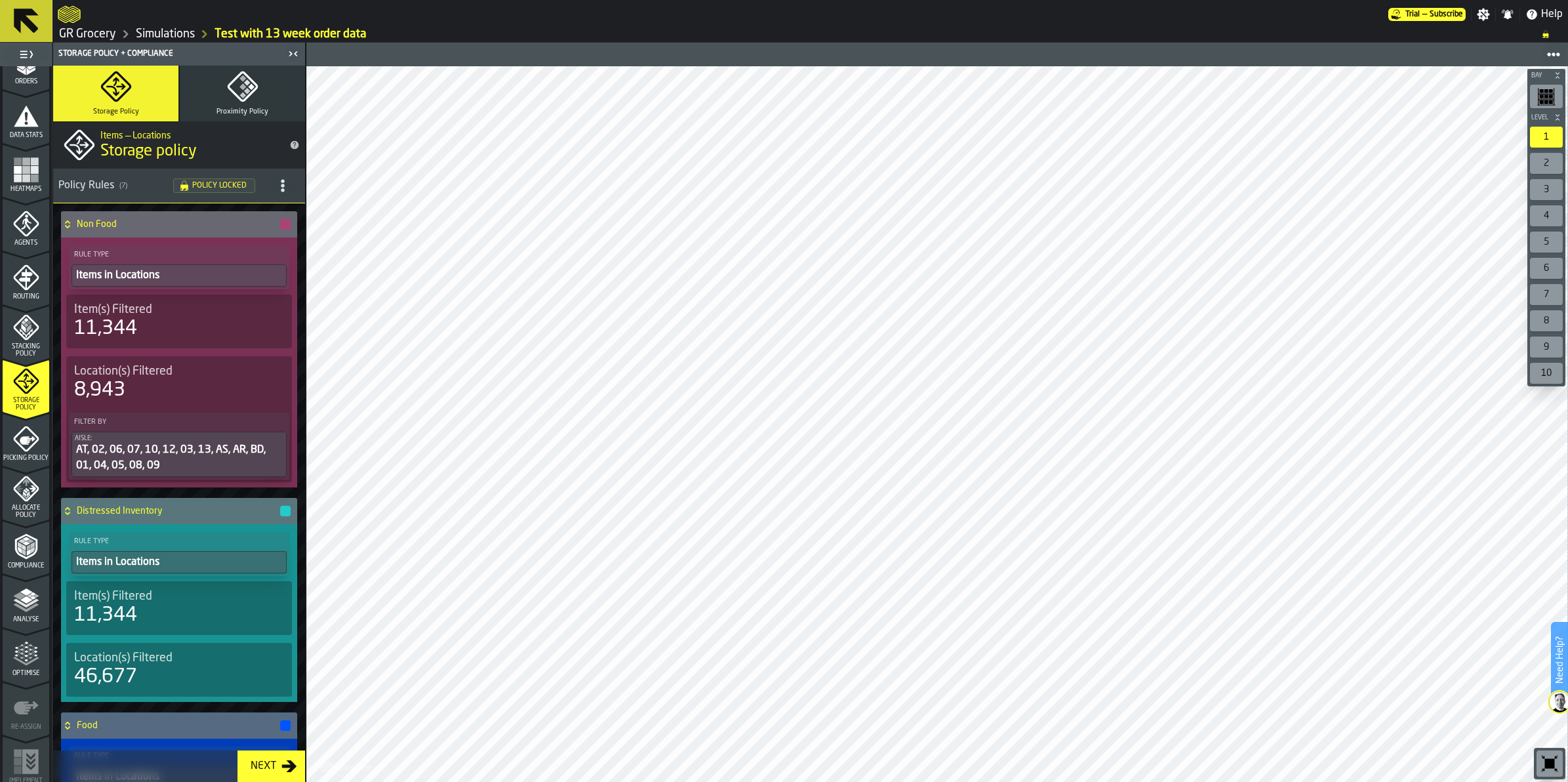
click at [272, 186] on span "title-section-[object Object]" at bounding box center [283, 185] width 23 height 23
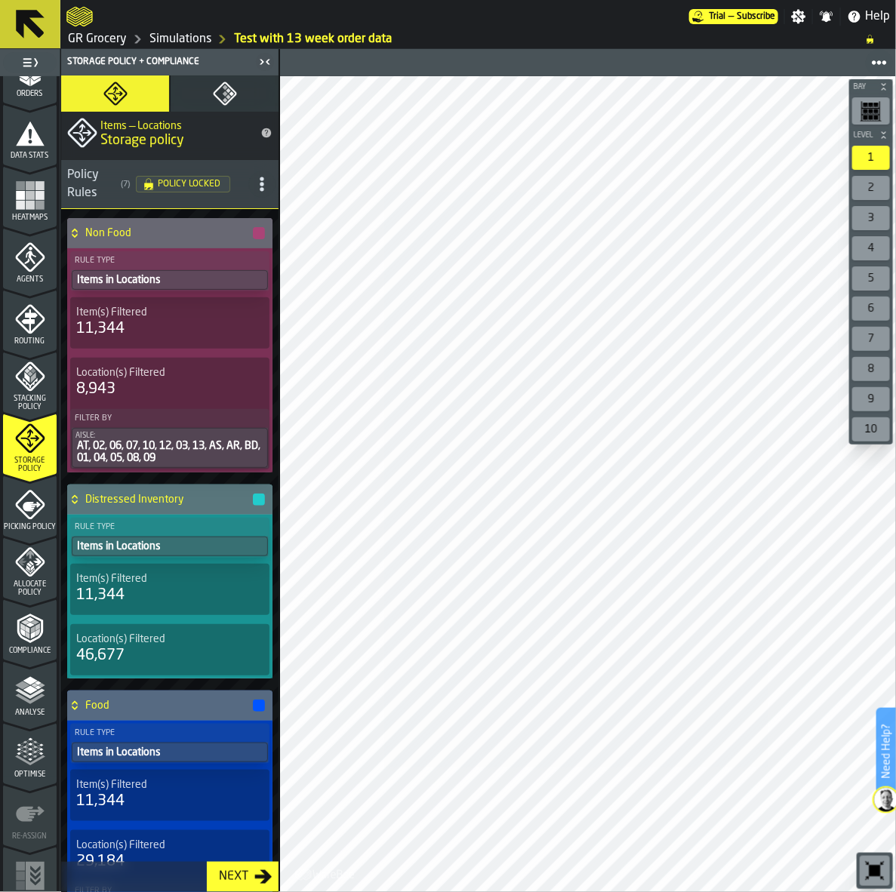
scroll to position [0, 0]
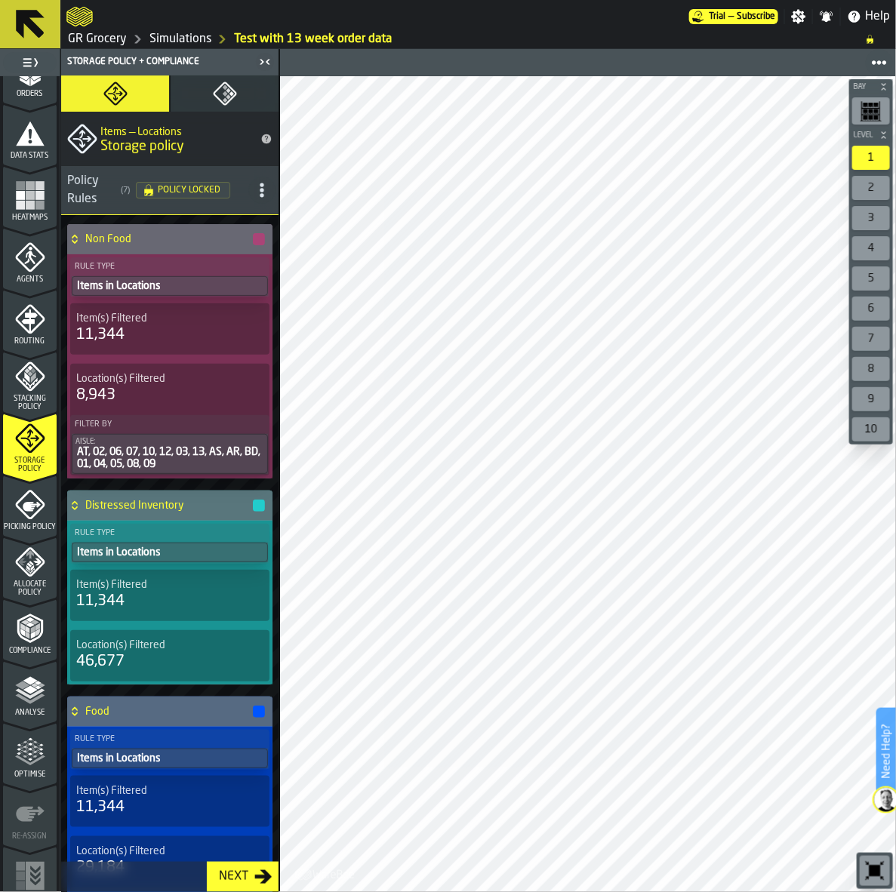
drag, startPoint x: 178, startPoint y: 35, endPoint x: 734, endPoint y: 361, distance: 644.2
click at [178, 35] on link "Simulations" at bounding box center [180, 39] width 62 height 18
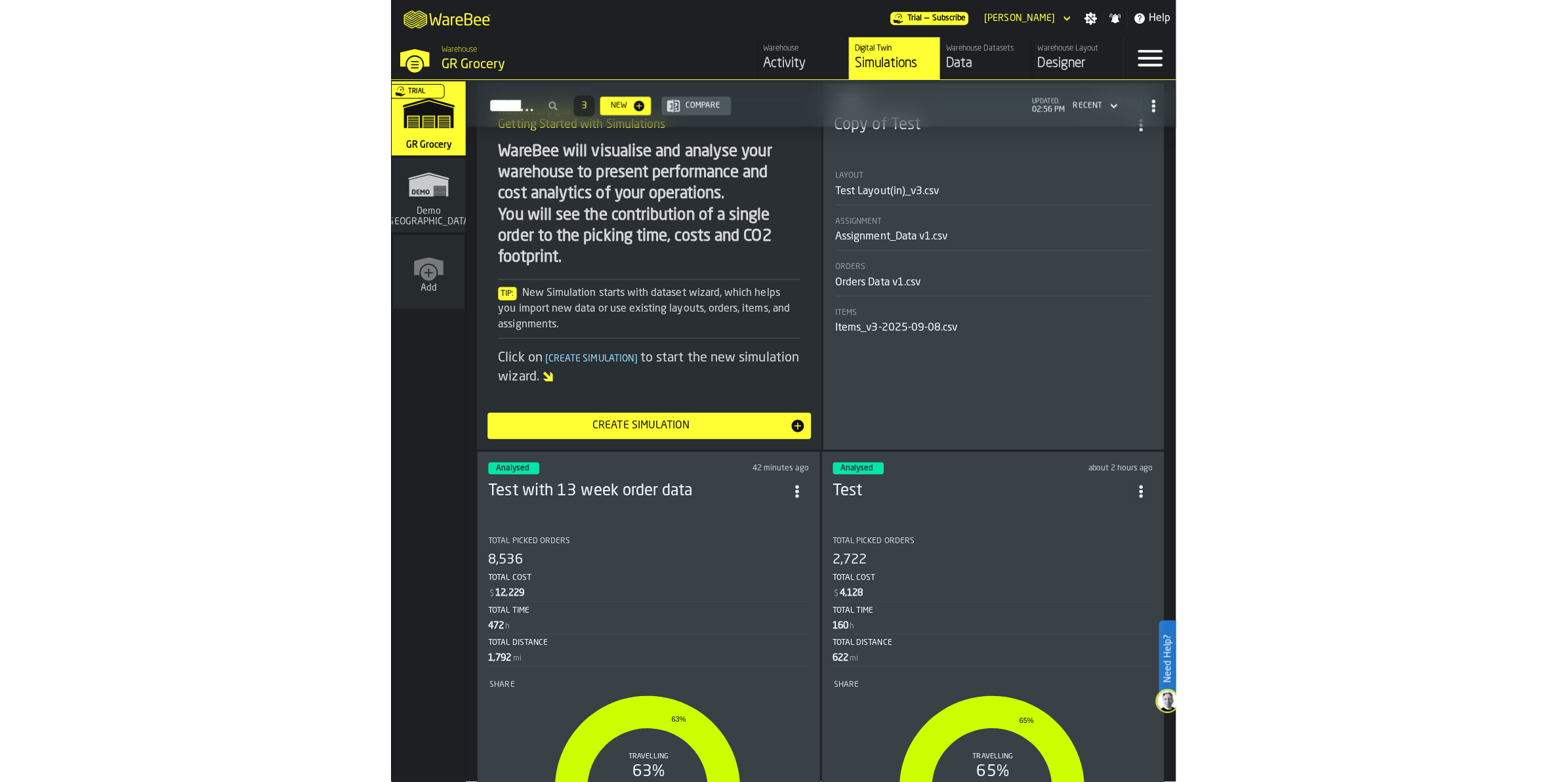
scroll to position [253, 0]
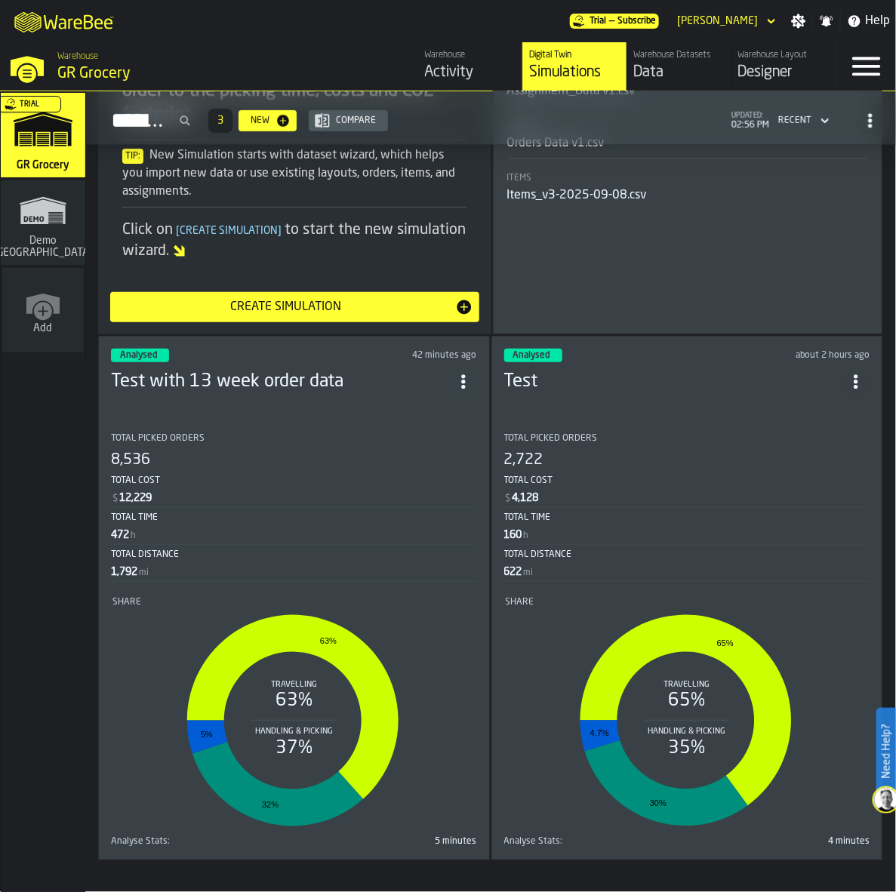
click at [658, 450] on div "2,722" at bounding box center [687, 460] width 366 height 21
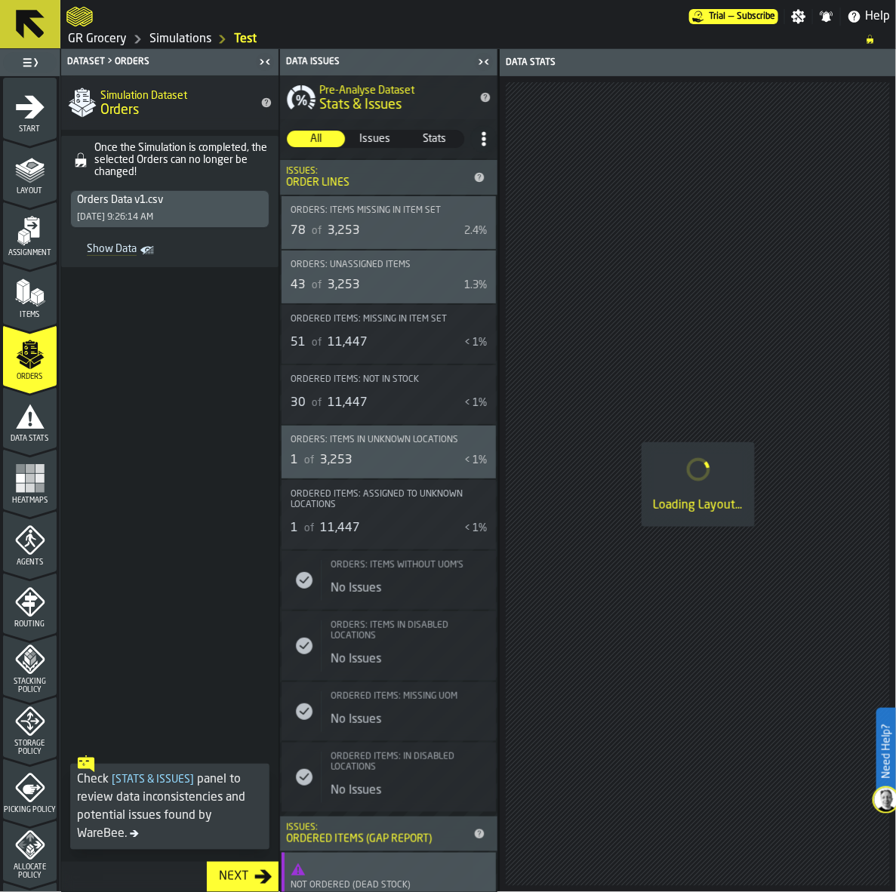
click at [27, 655] on polyline "menu Stacking Policy" at bounding box center [29, 656] width 5 height 5
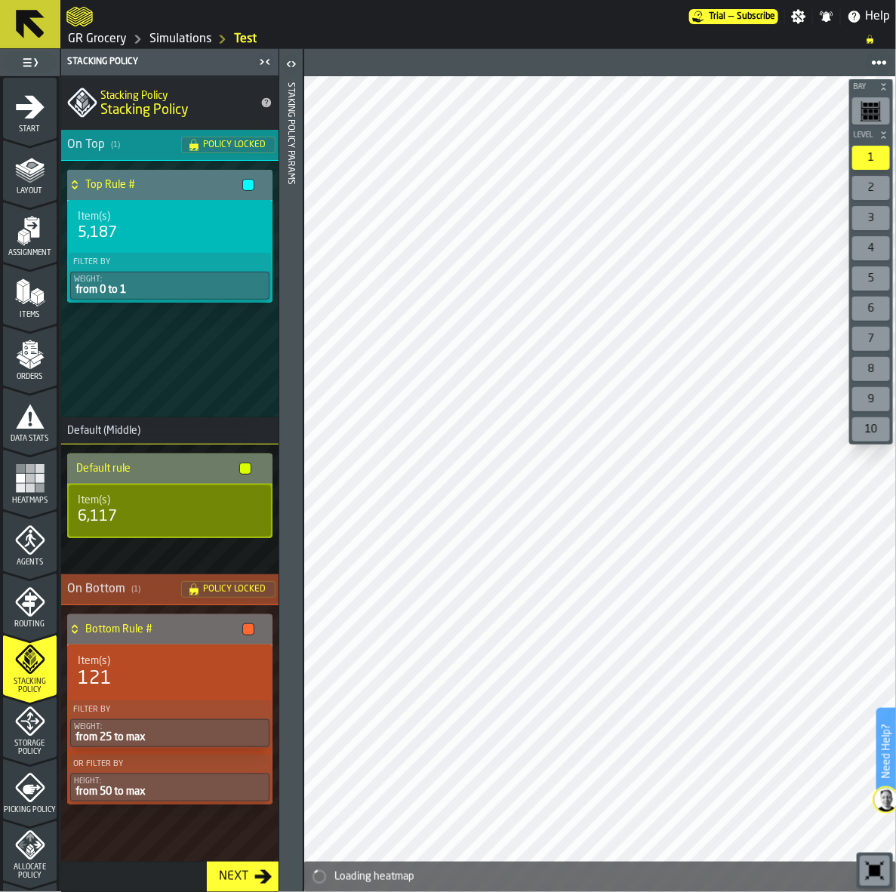
click at [14, 764] on div "Picking Policy" at bounding box center [30, 789] width 54 height 51
click at [20, 734] on icon "menu Storage Policy" at bounding box center [30, 721] width 30 height 30
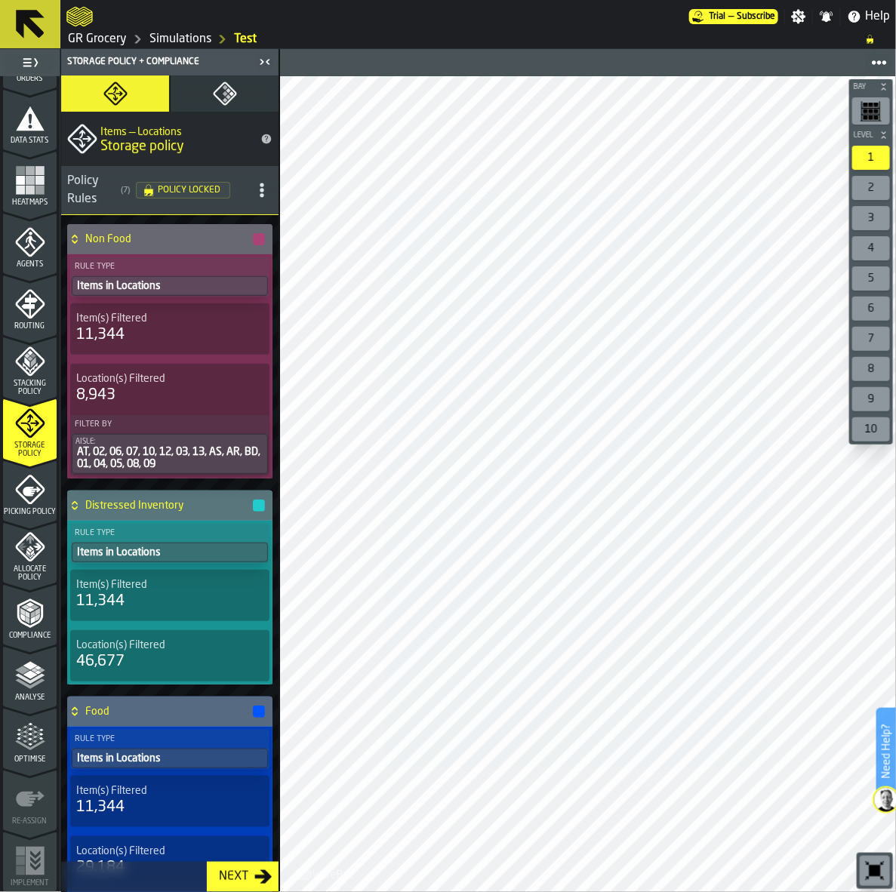
click at [23, 481] on icon "menu Picking Policy" at bounding box center [30, 490] width 30 height 30
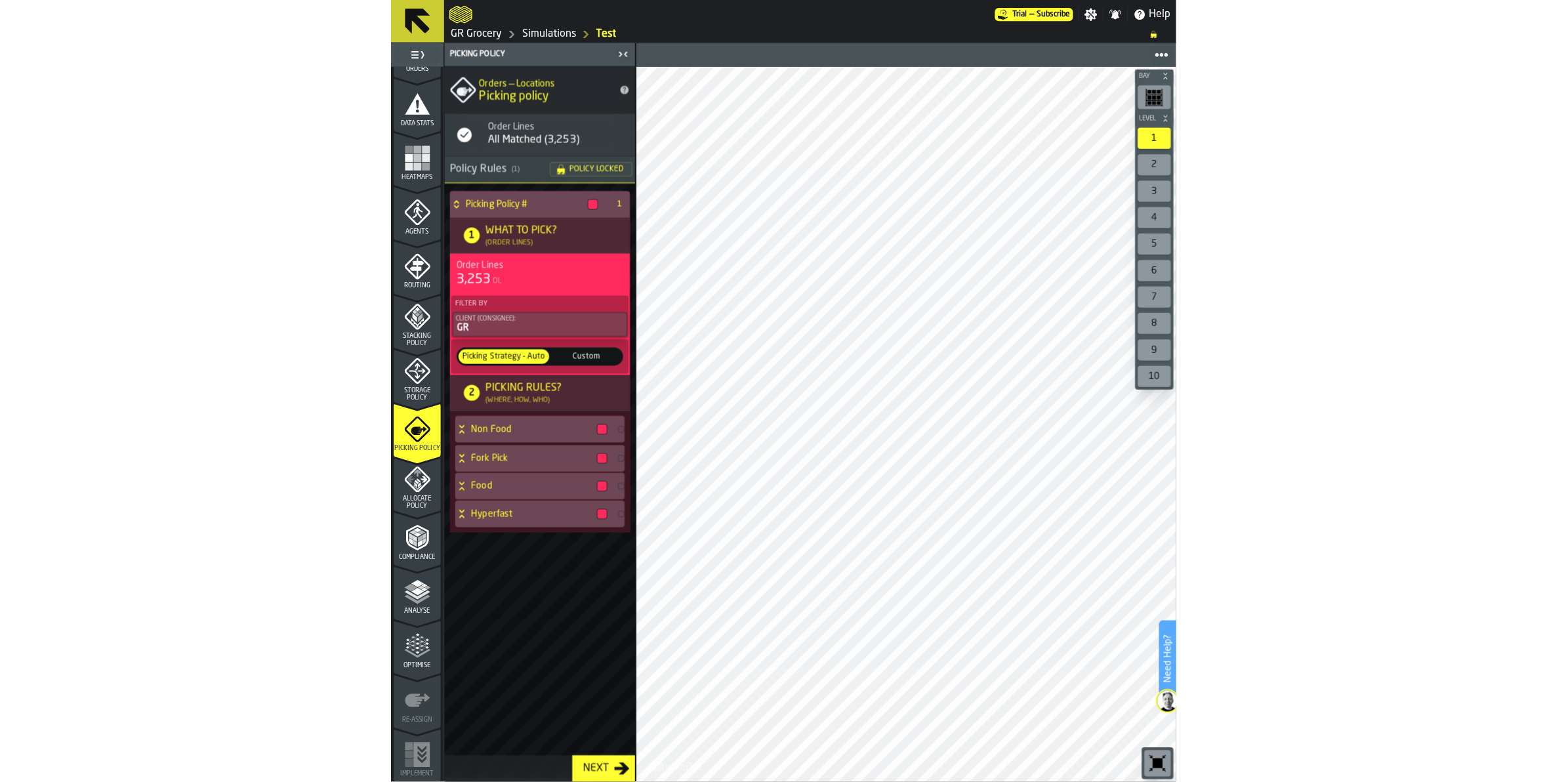
scroll to position [252, 0]
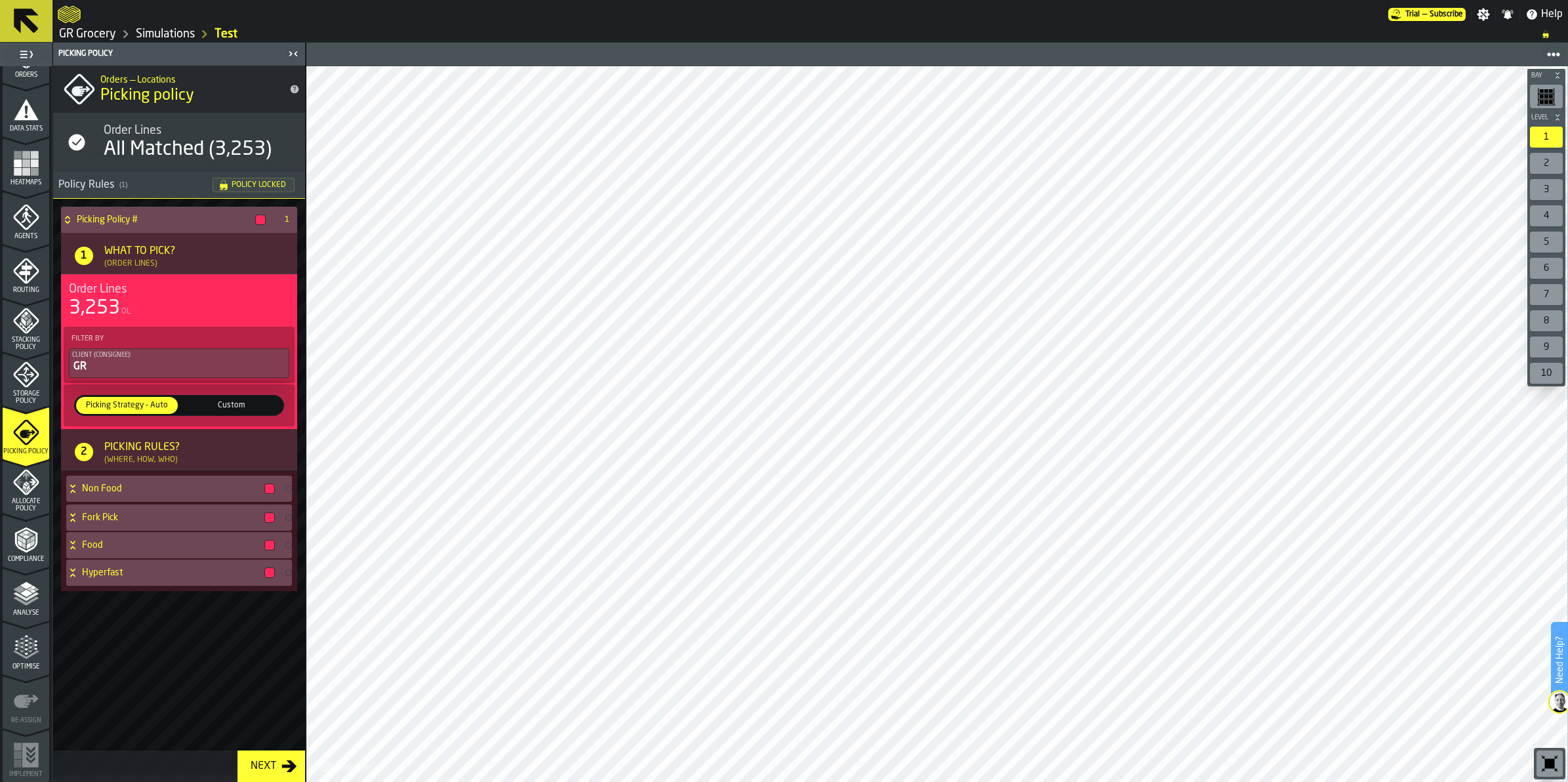
click at [34, 391] on span "Storage Policy" at bounding box center [26, 398] width 47 height 15
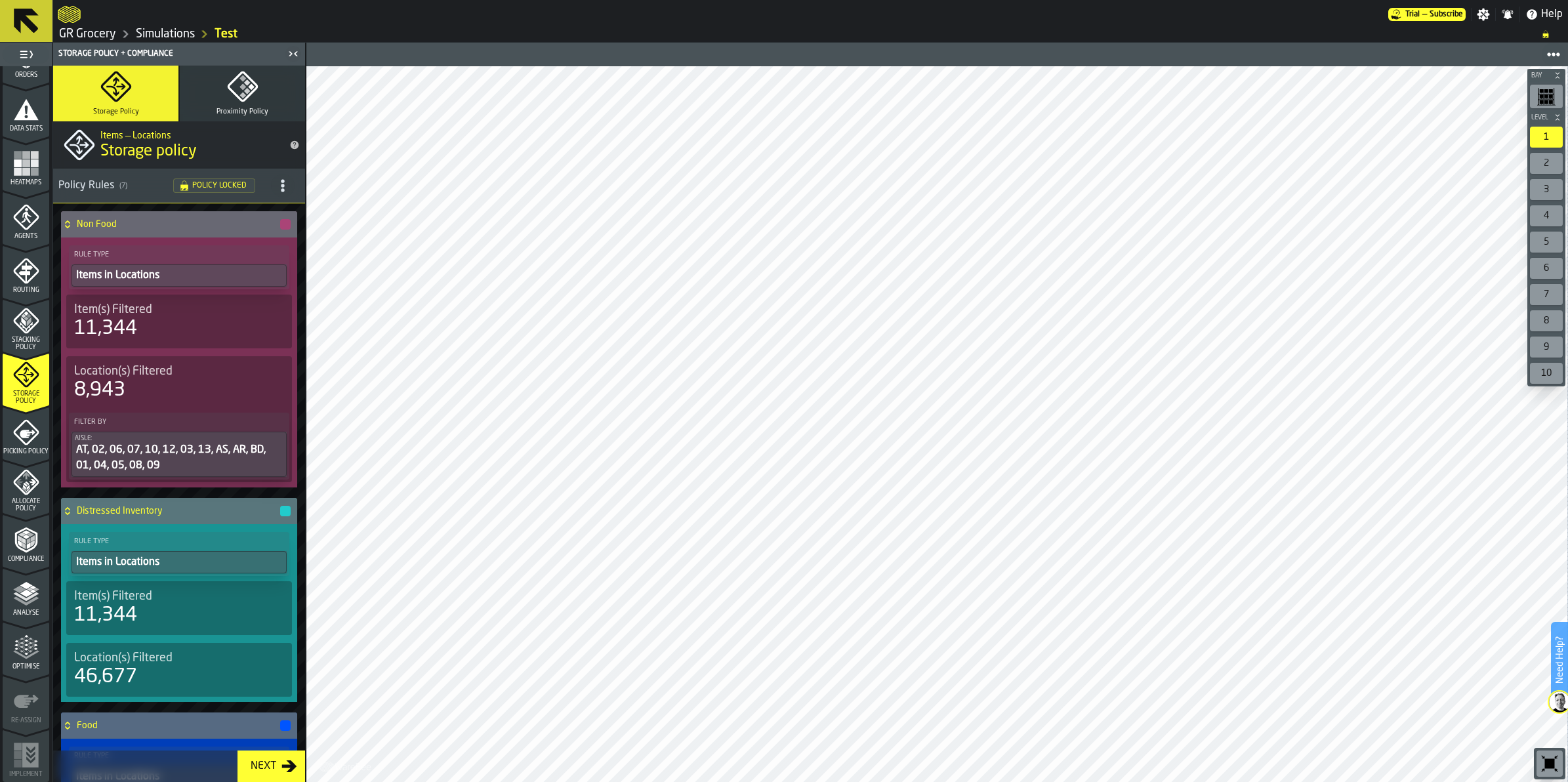
click at [292, 765] on icon "button-Next" at bounding box center [289, 766] width 15 height 12
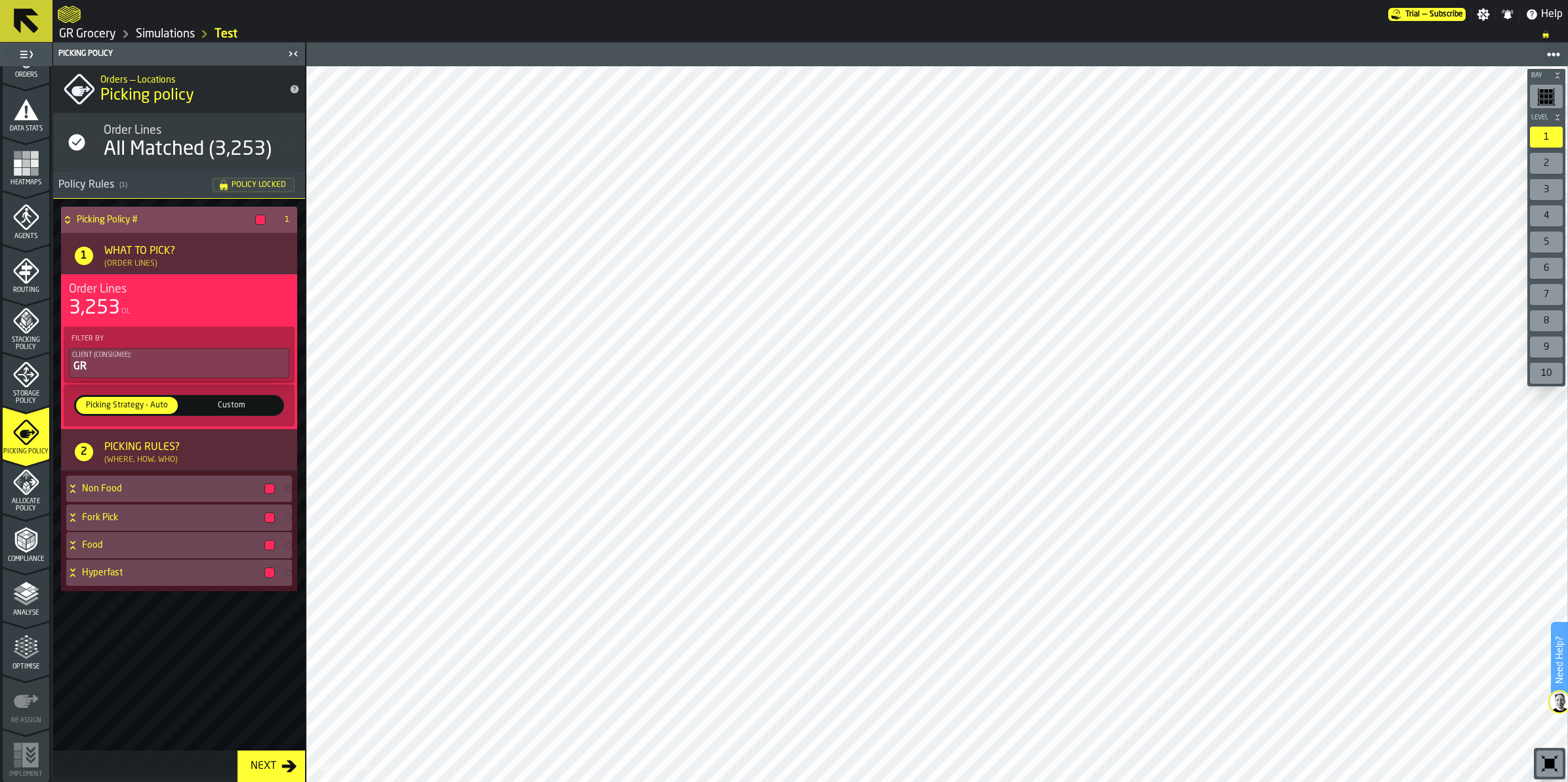
click at [172, 459] on div "(Where, How, Who)" at bounding box center [141, 460] width 74 height 10
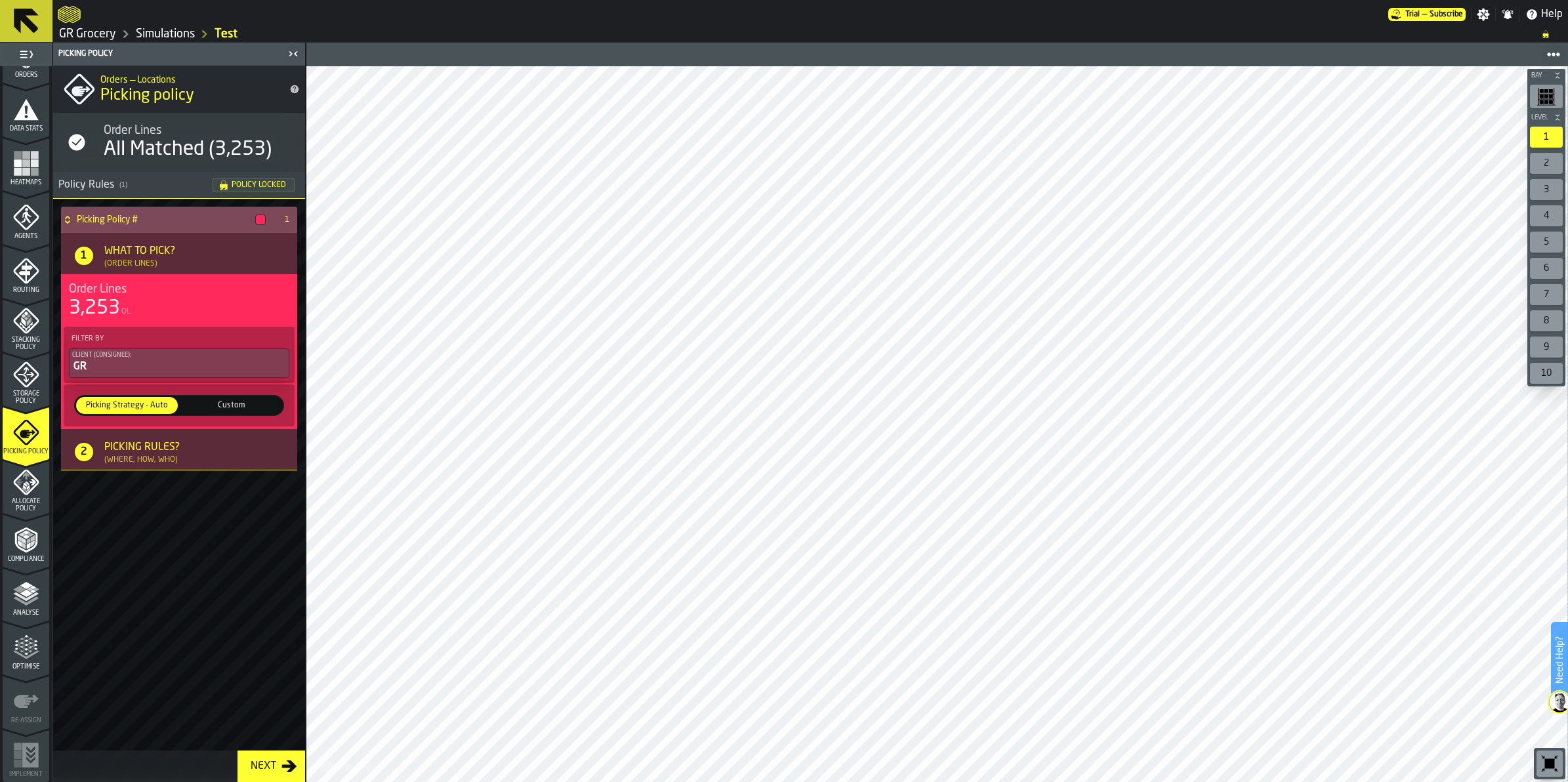
click at [104, 440] on div "Picking Rules?" at bounding box center [142, 448] width 76 height 16
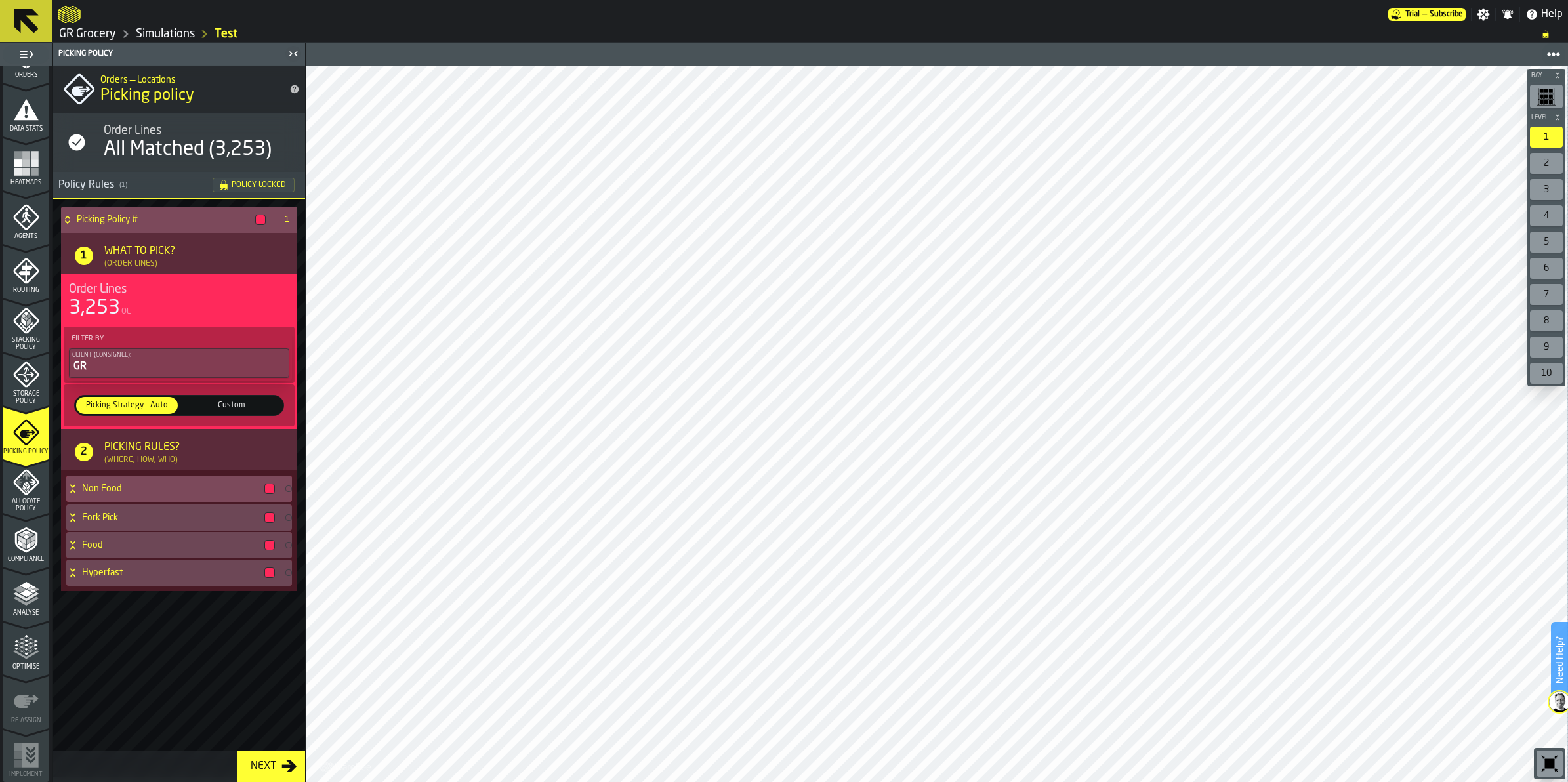
click at [131, 484] on h4 "Non Food" at bounding box center [170, 489] width 177 height 10
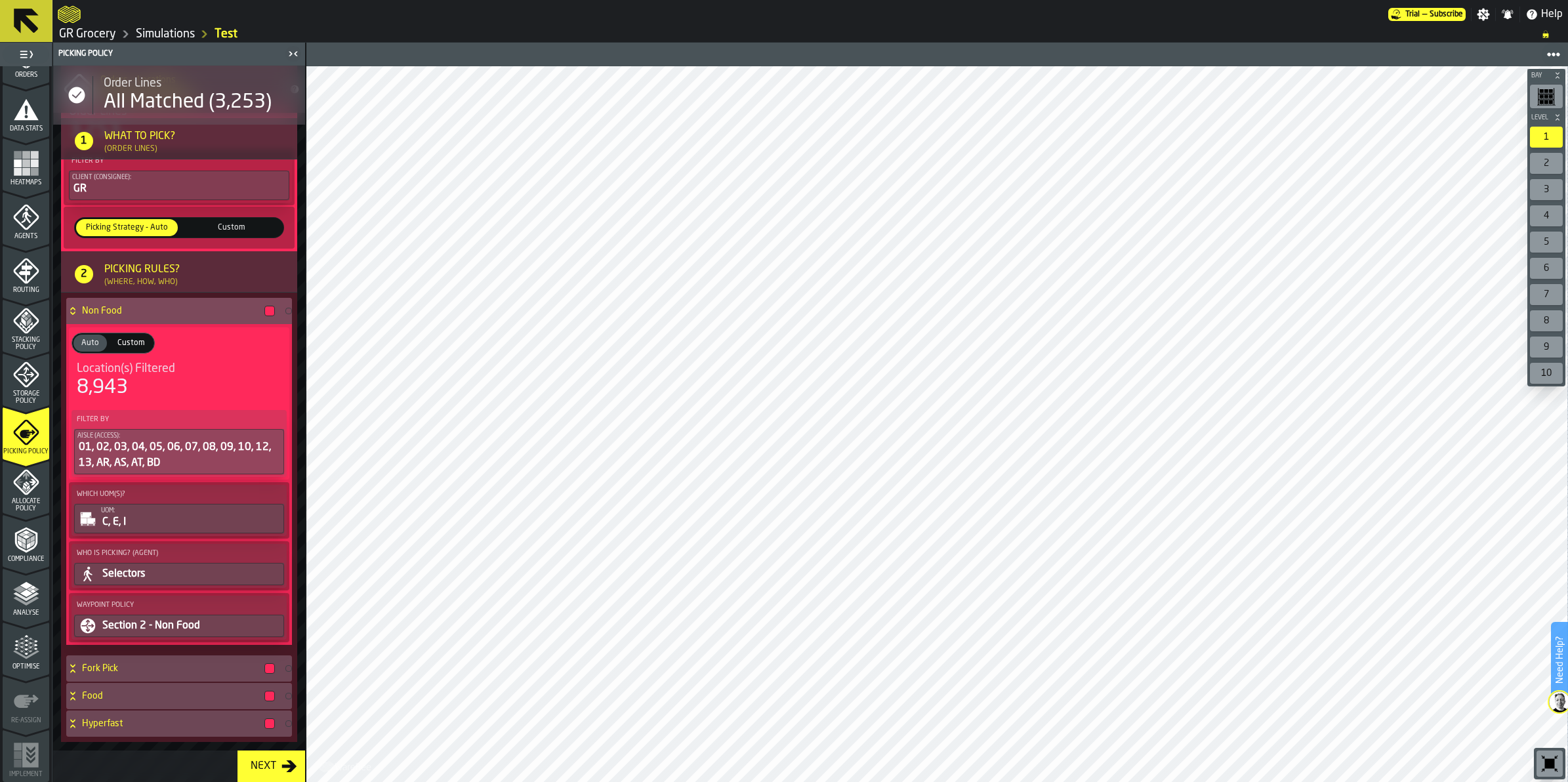
scroll to position [186, 0]
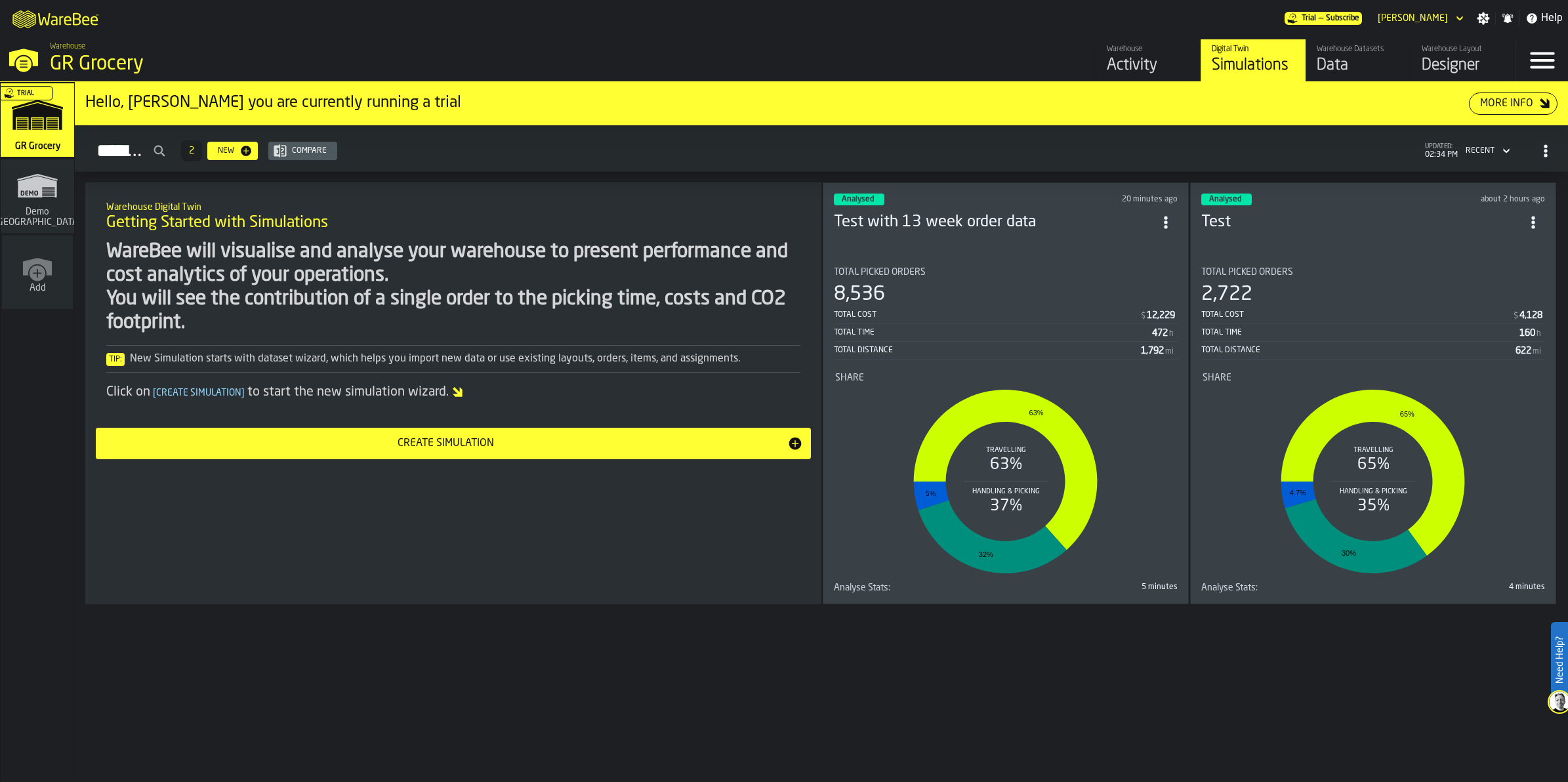
click at [1403, 325] on div "Total Time 160 h" at bounding box center [1372, 333] width 344 height 17
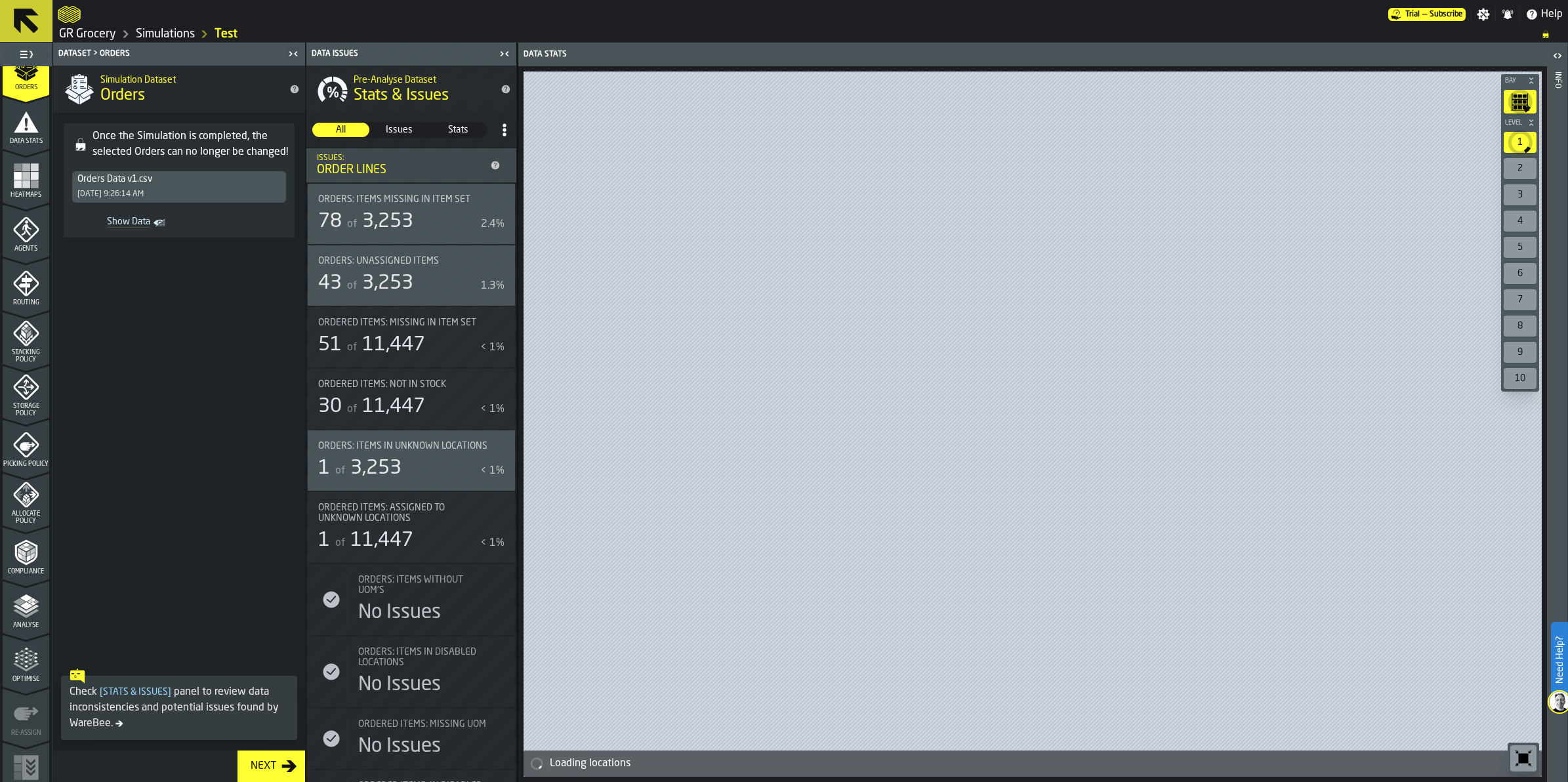
scroll to position [252, 0]
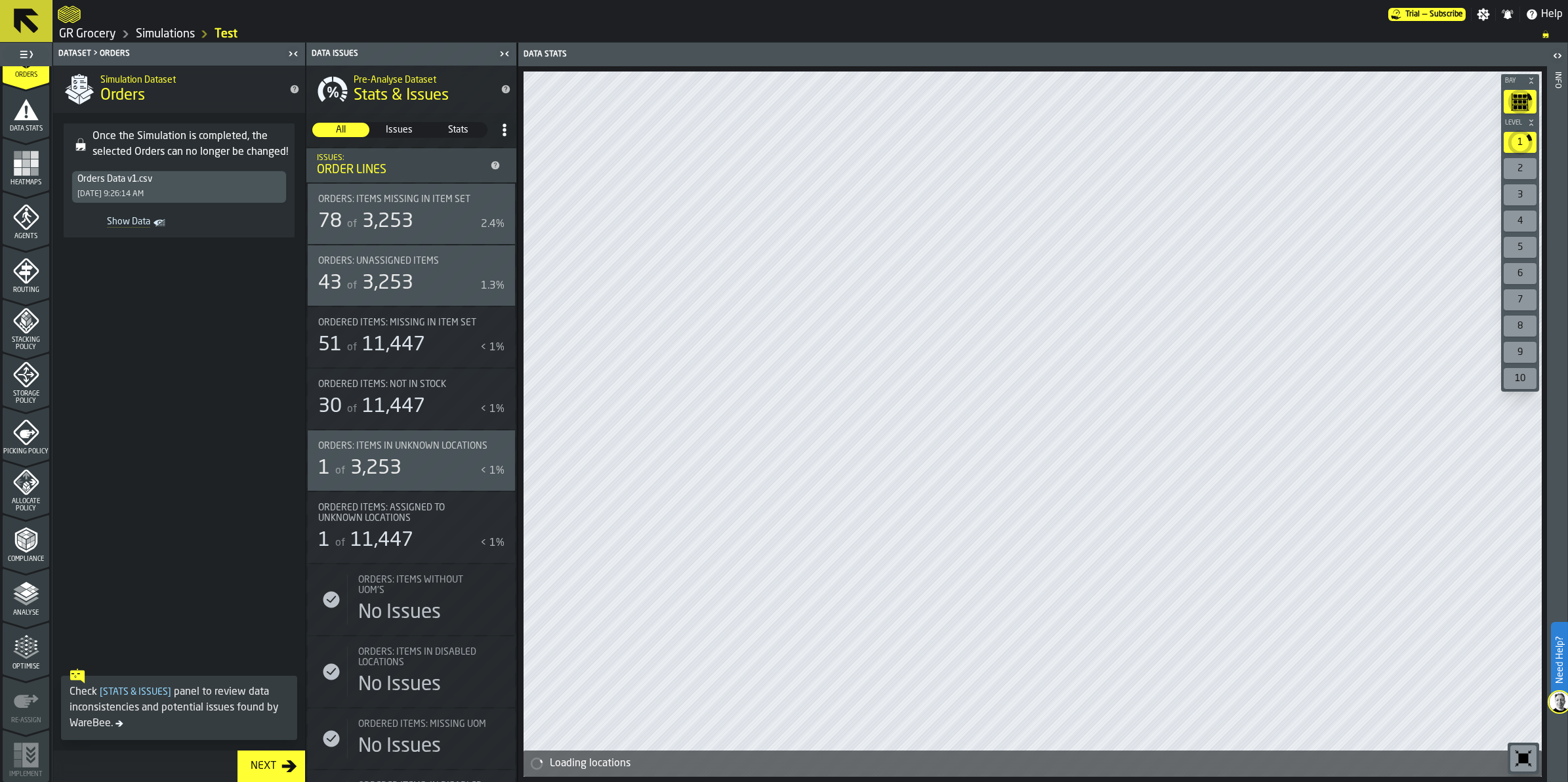
click at [27, 610] on span "Analyse" at bounding box center [26, 613] width 47 height 7
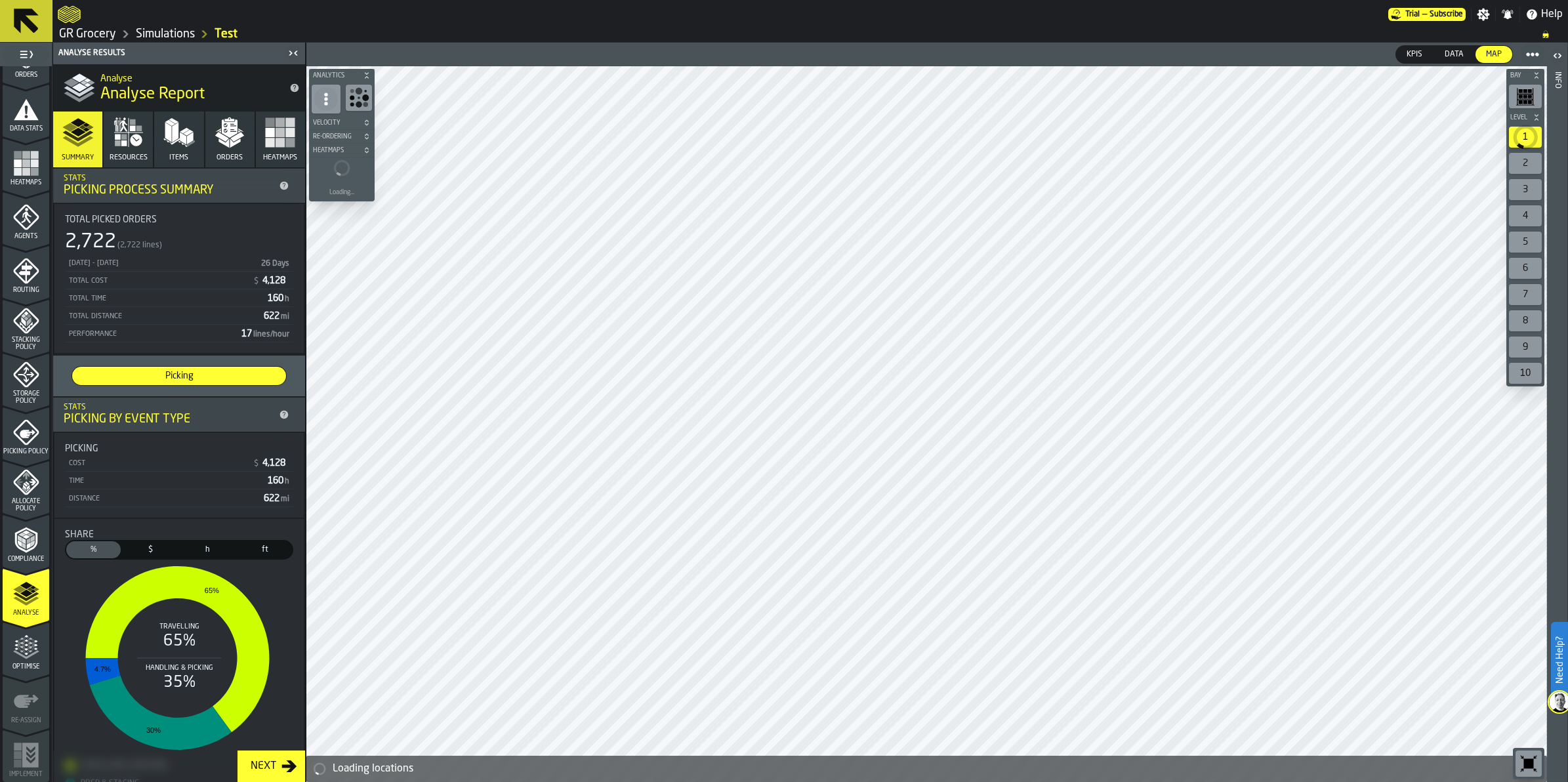
click at [187, 133] on polygon "button" at bounding box center [188, 132] width 10 height 6
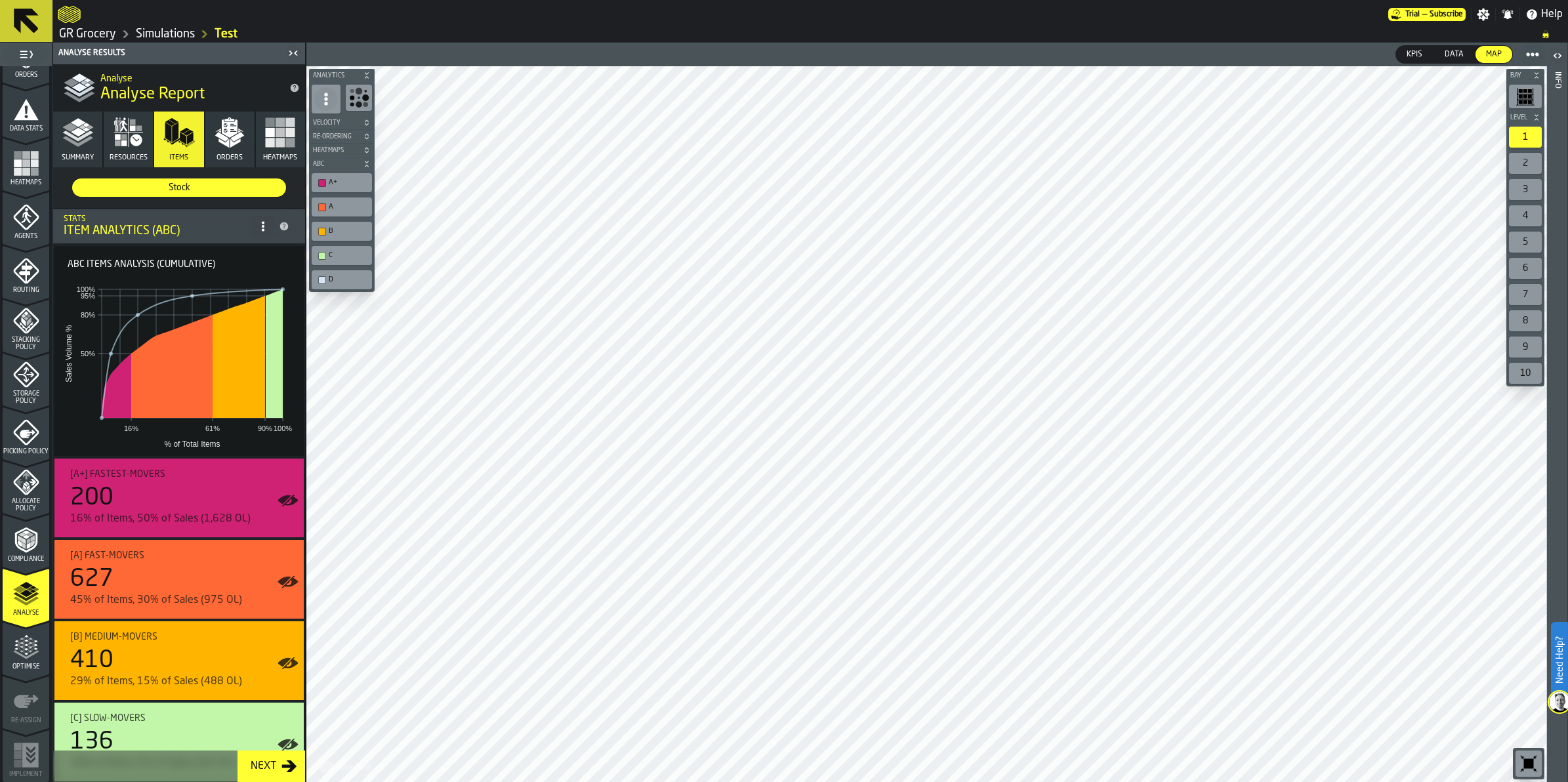
click at [293, 87] on icon "title-Analyse Report" at bounding box center [295, 89] width 9 height 9
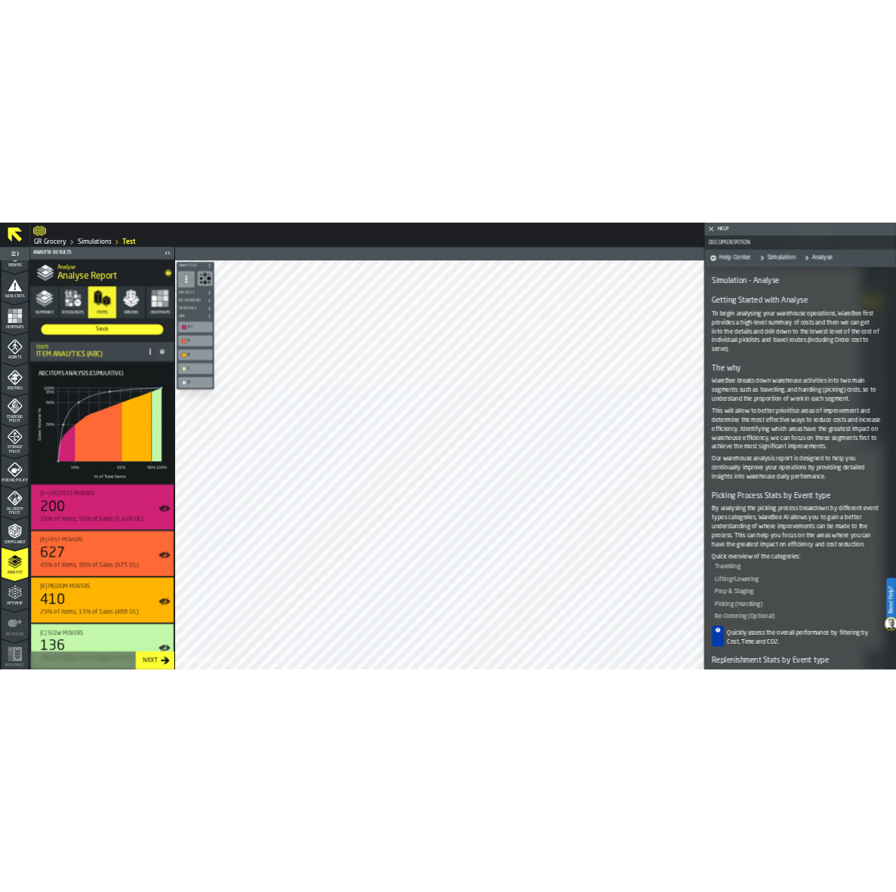
scroll to position [289, 0]
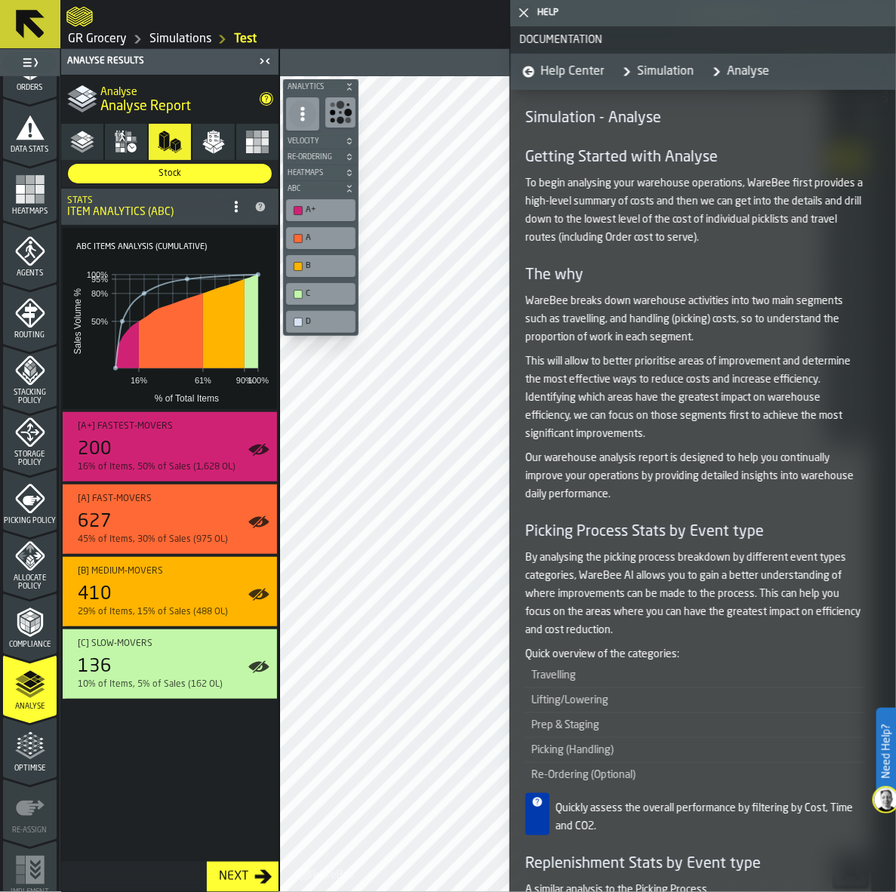
click at [519, 10] on icon "button-toggle-Close me" at bounding box center [524, 13] width 18 height 18
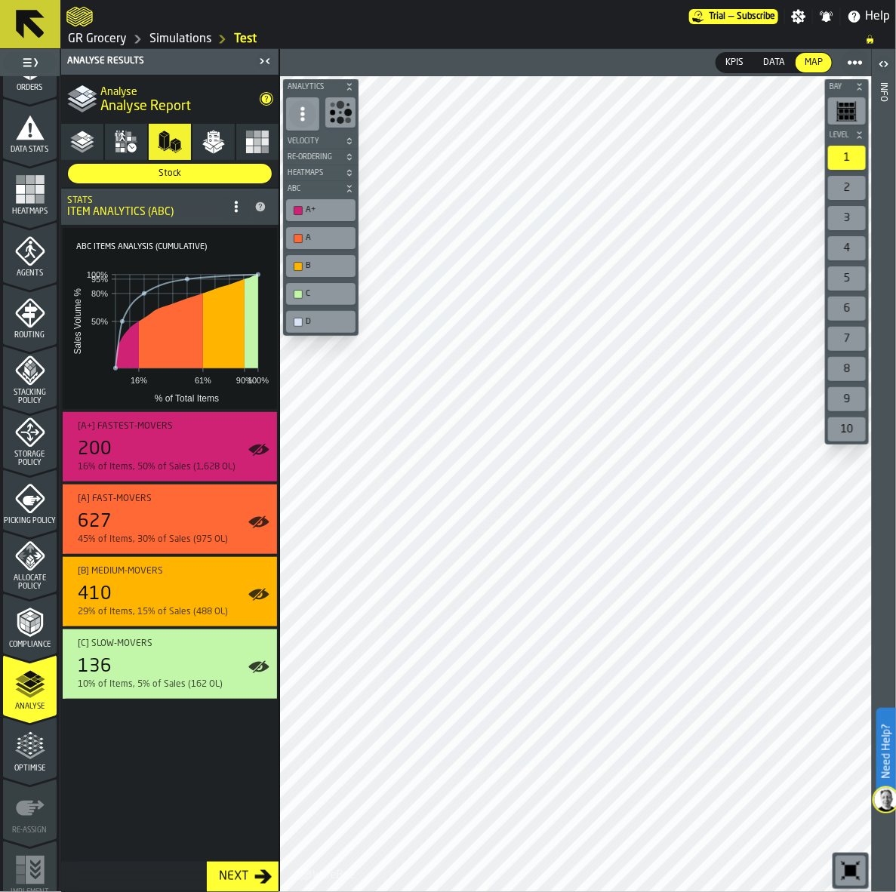
click at [6, 152] on span "Data Stats" at bounding box center [30, 150] width 54 height 8
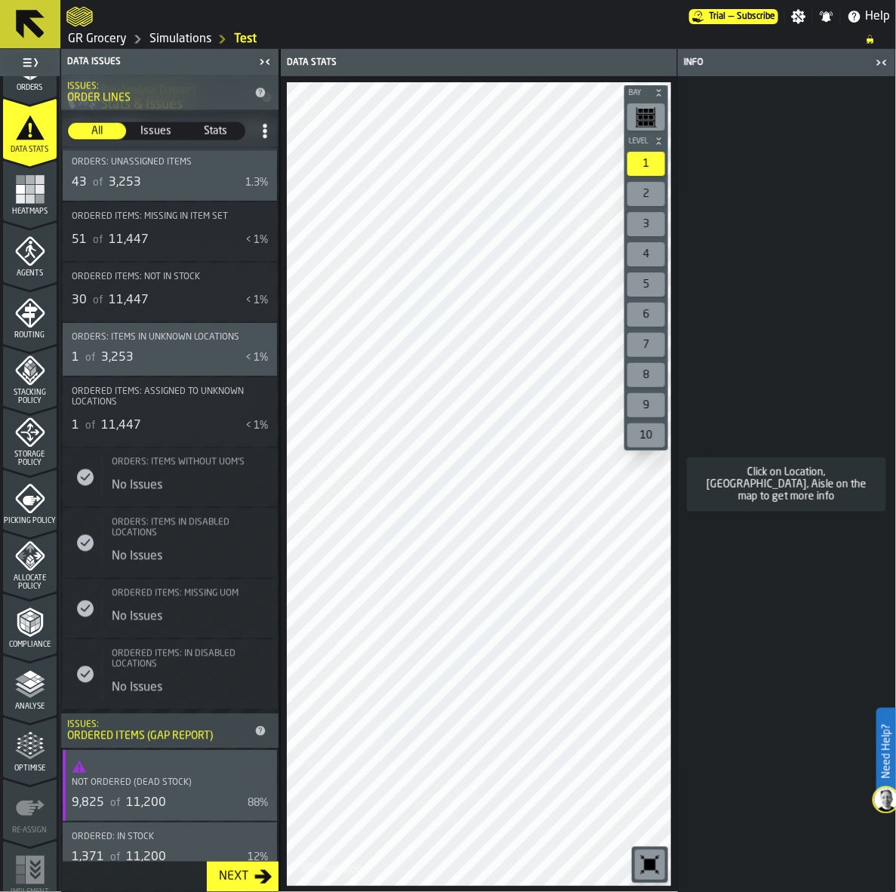
scroll to position [831, 0]
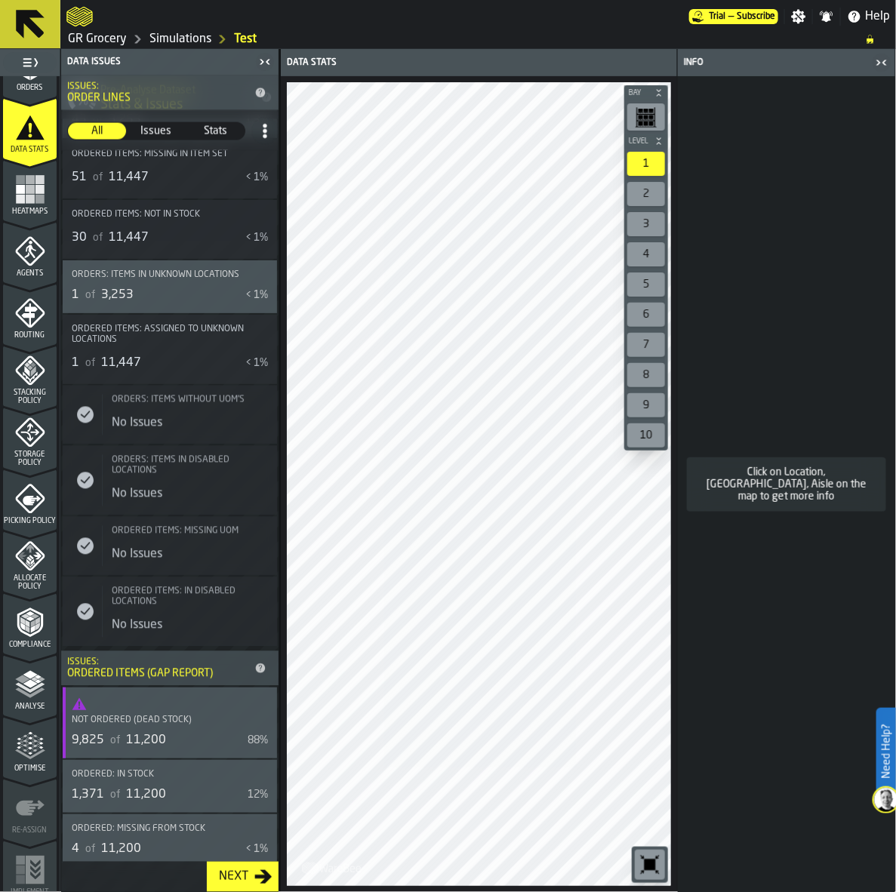
click at [23, 641] on span "Compliance" at bounding box center [30, 645] width 54 height 8
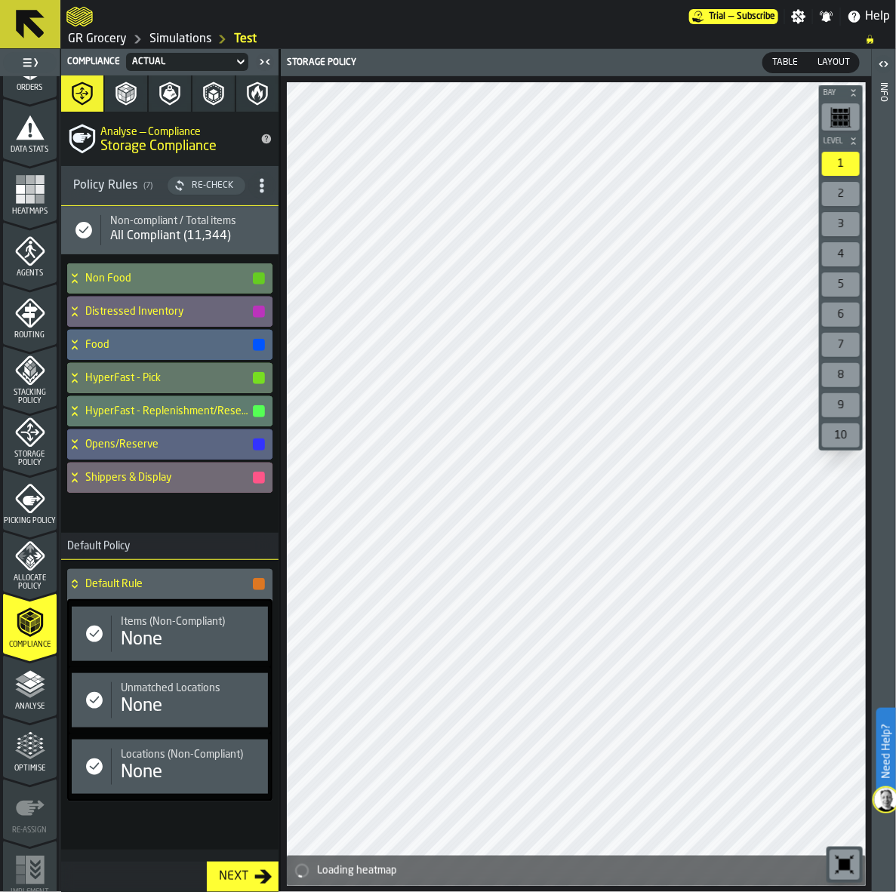
click at [134, 275] on h4 "Non Food" at bounding box center [168, 278] width 166 height 12
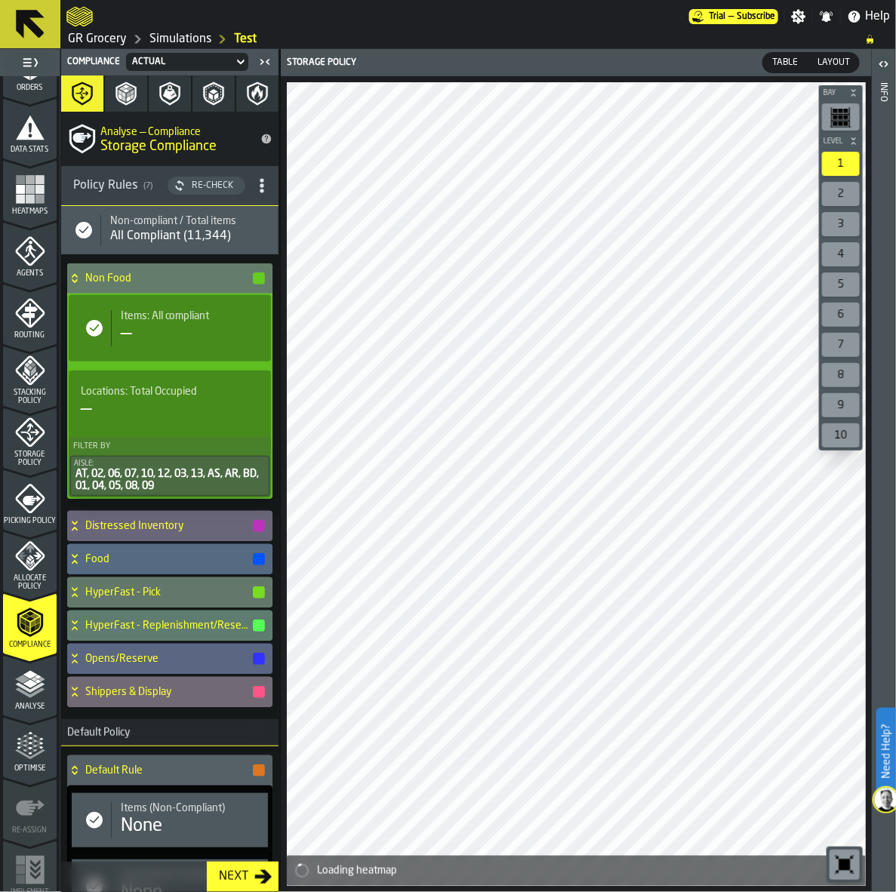
click at [174, 527] on h4 "Distressed Inventory" at bounding box center [168, 526] width 166 height 12
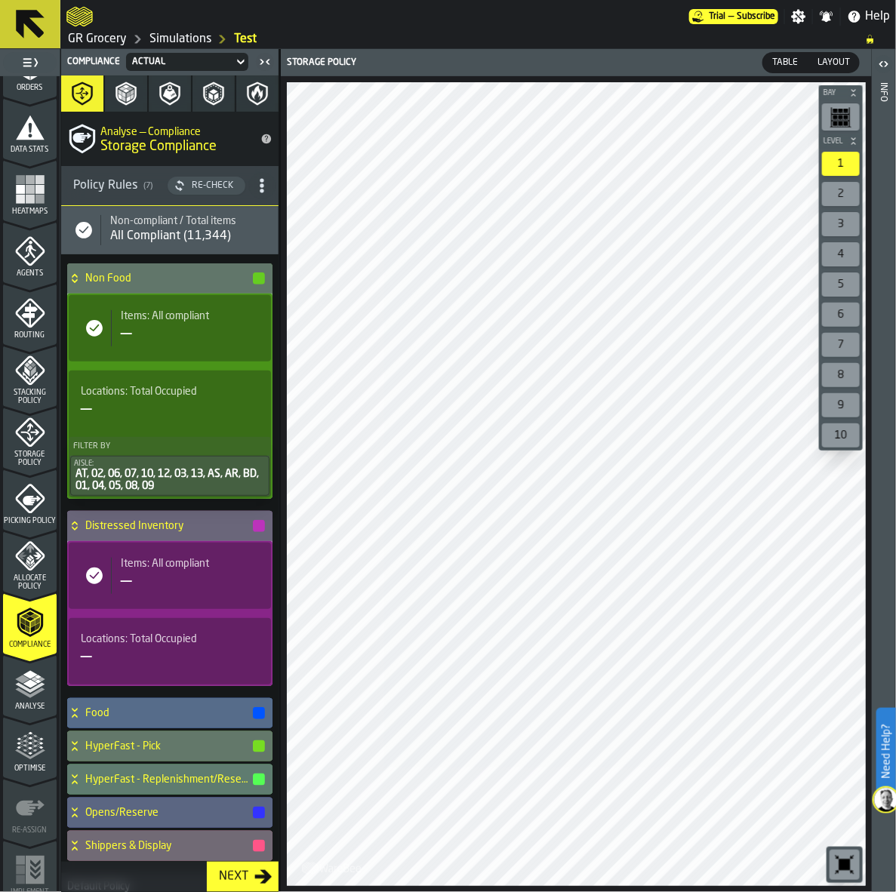
click at [183, 703] on div "Food" at bounding box center [166, 713] width 199 height 30
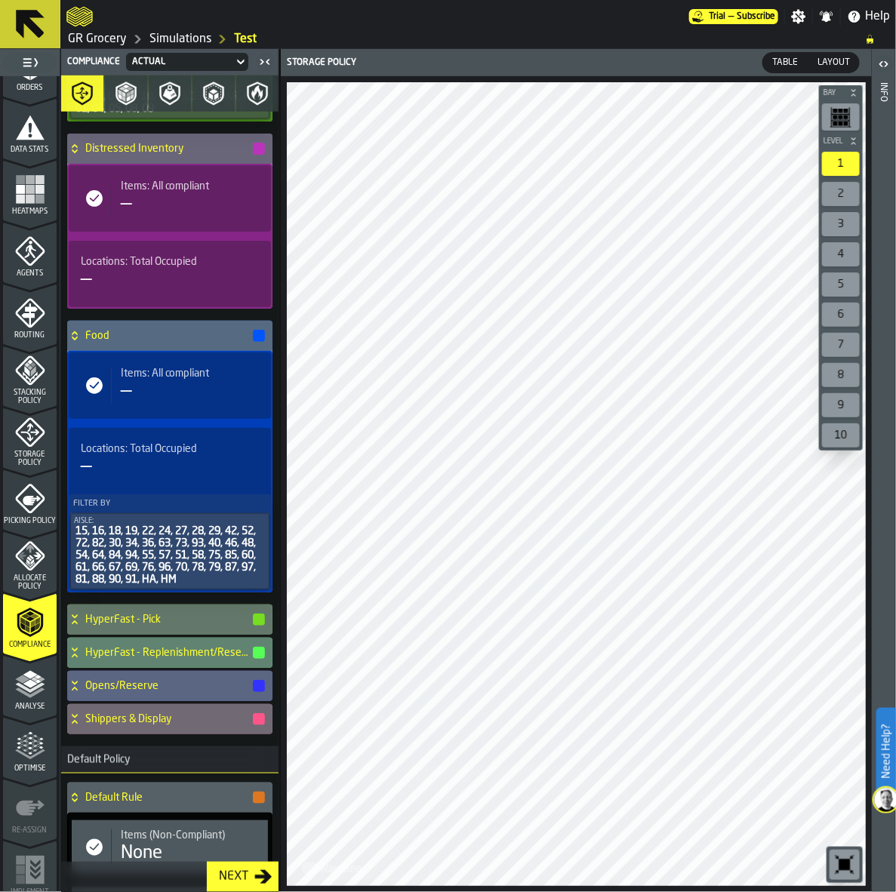
scroll to position [566, 0]
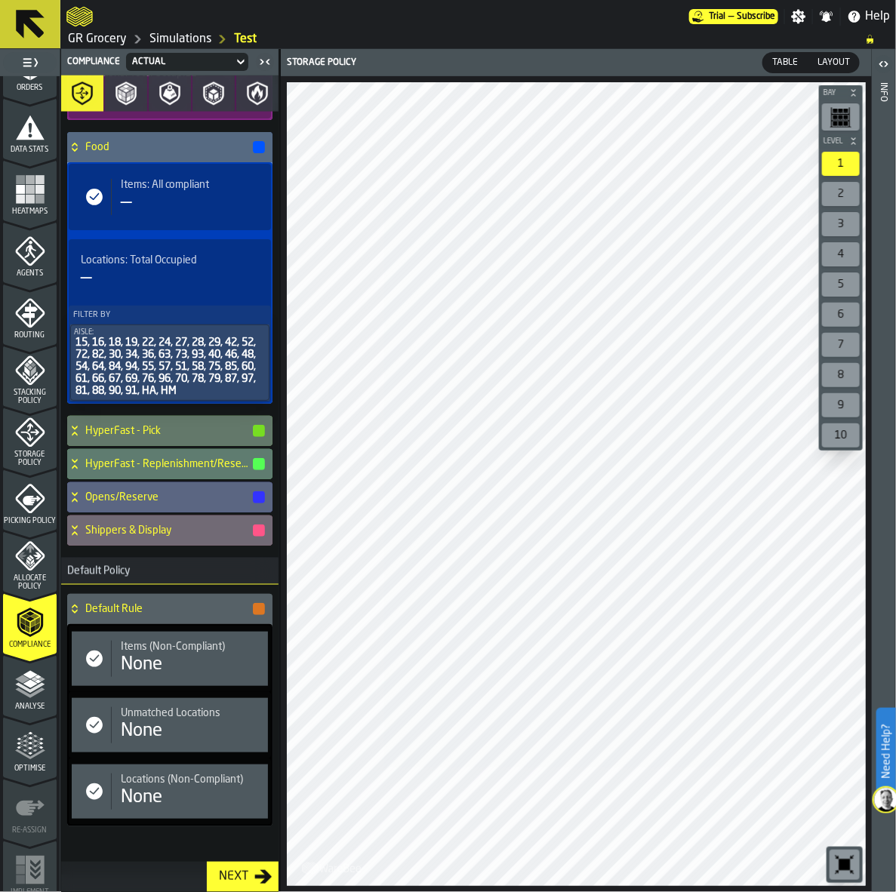
drag, startPoint x: 26, startPoint y: 436, endPoint x: 5, endPoint y: 436, distance: 21.9
click at [26, 436] on icon "menu Storage Policy" at bounding box center [29, 432] width 19 height 19
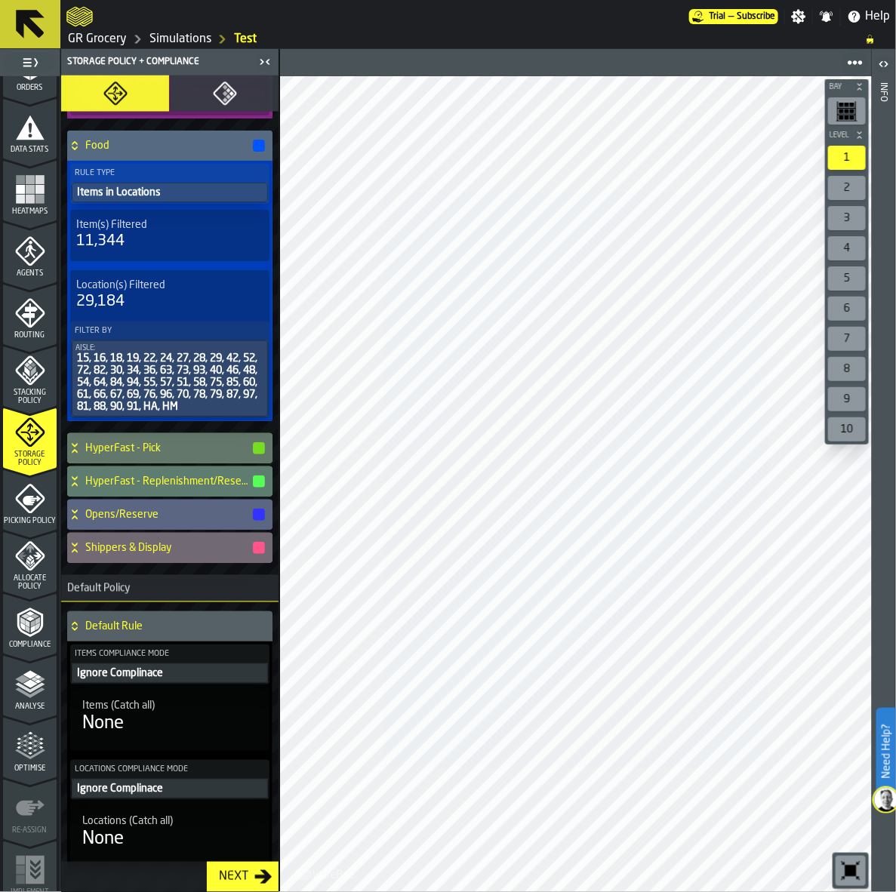
click at [175, 557] on div "Shippers & Display" at bounding box center [166, 548] width 199 height 30
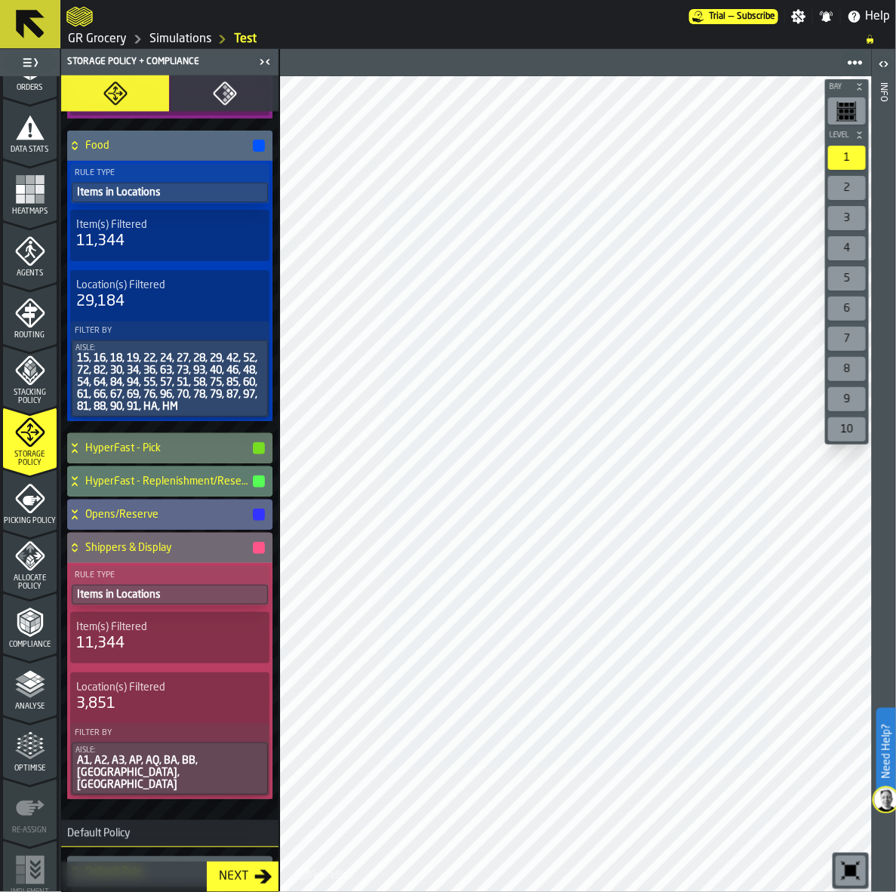
click at [137, 521] on h4 "Opens/Reserve" at bounding box center [168, 515] width 166 height 12
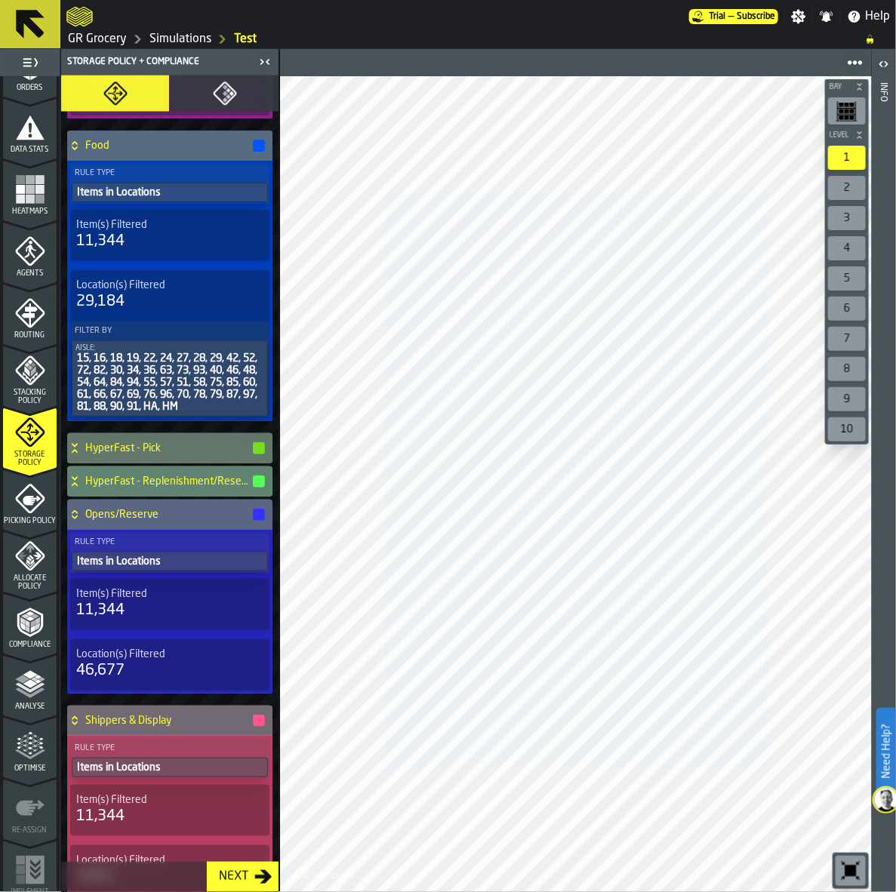
click at [145, 478] on h4 "HyperFast - Replenishment/Reserve" at bounding box center [168, 481] width 166 height 12
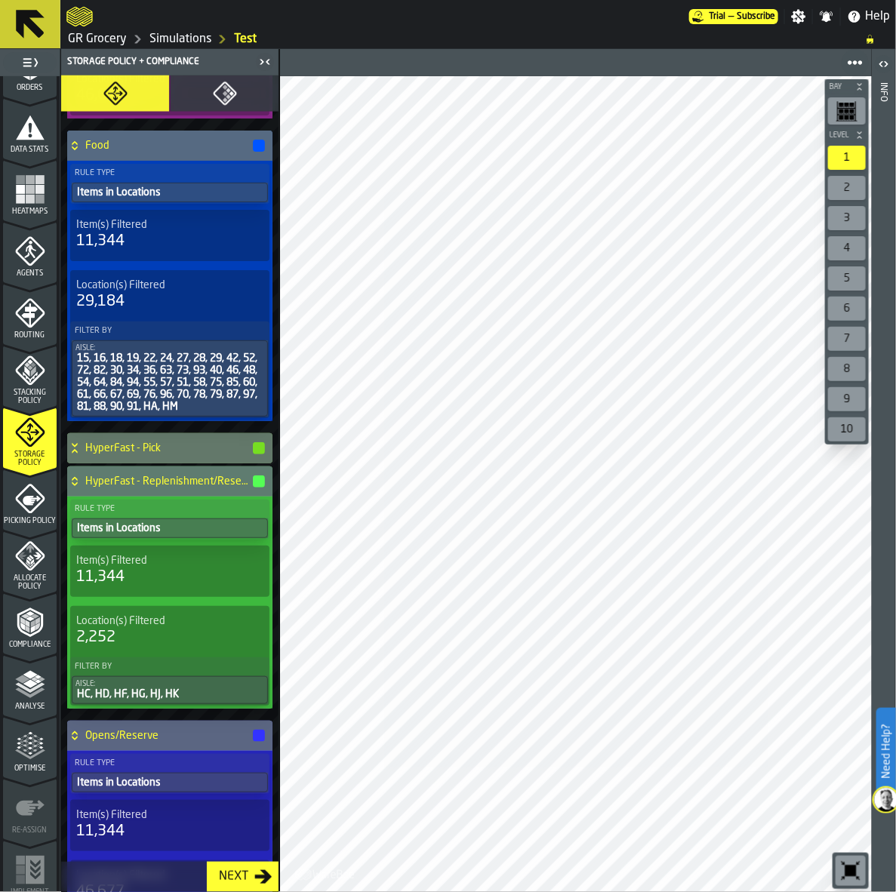
click at [34, 383] on icon "menu Stacking Policy" at bounding box center [30, 370] width 30 height 30
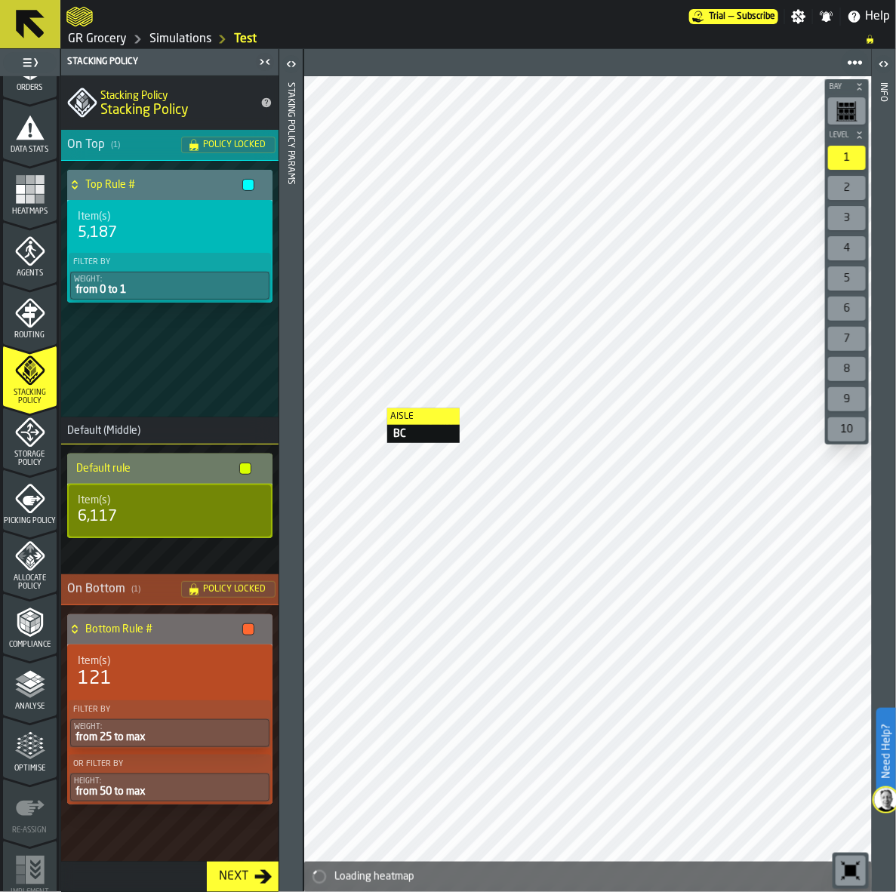
click at [34, 318] on icon "menu Routing" at bounding box center [29, 312] width 29 height 29
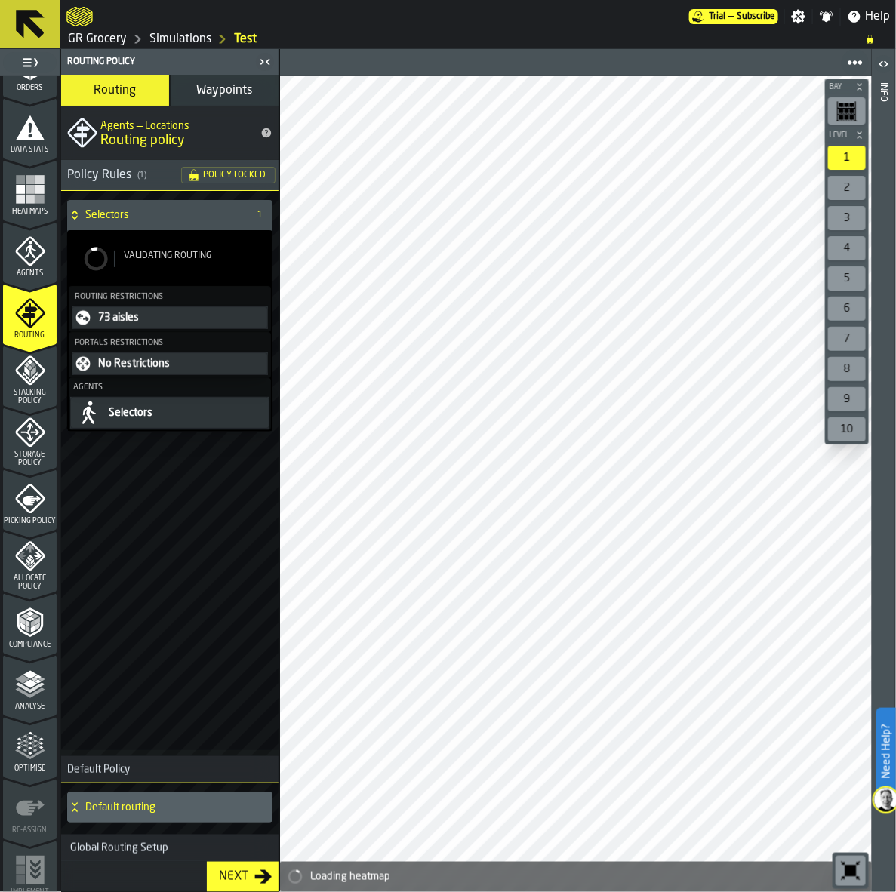
click at [204, 92] on span "Waypoints" at bounding box center [225, 91] width 56 height 12
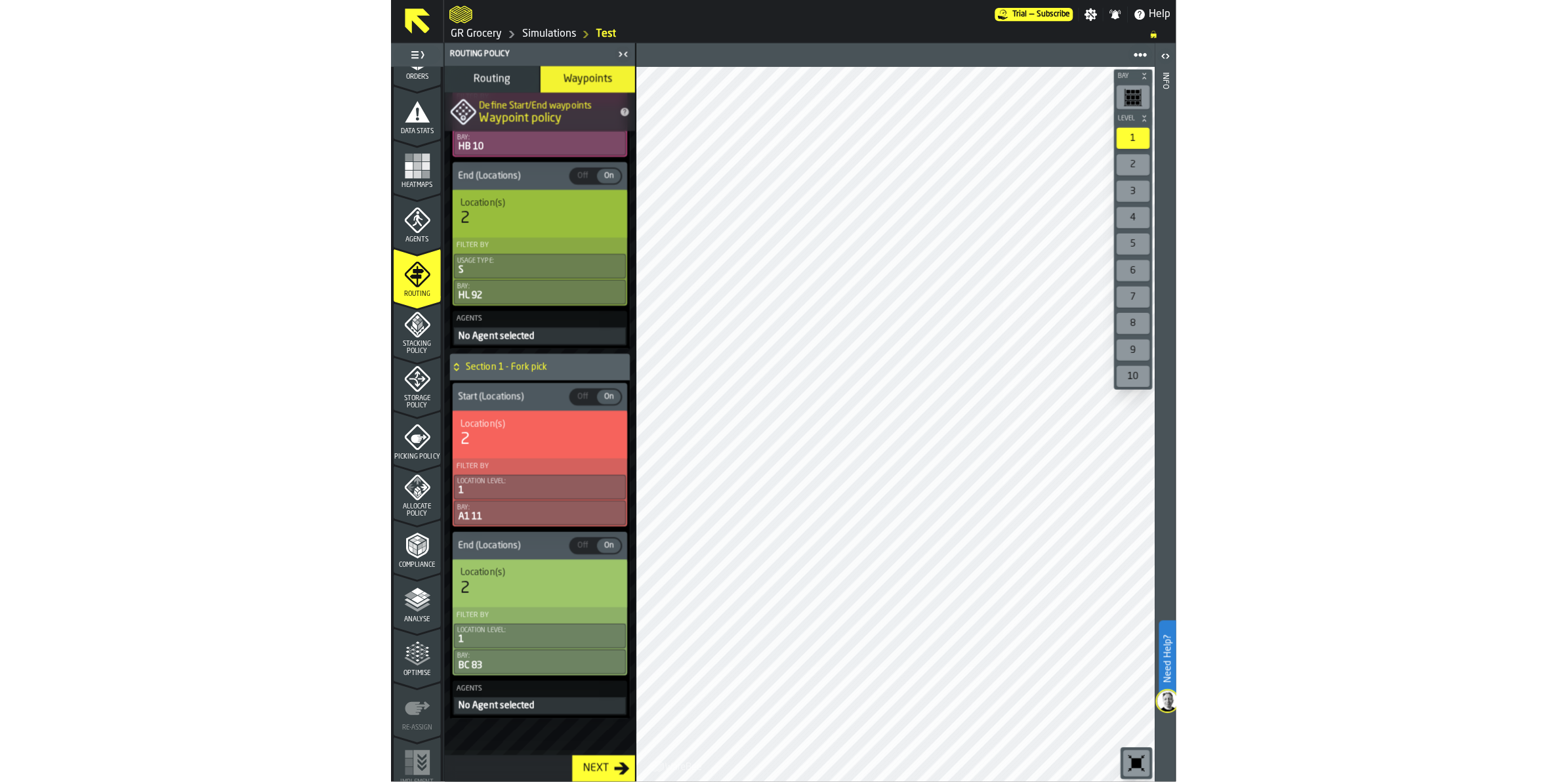
scroll to position [939, 0]
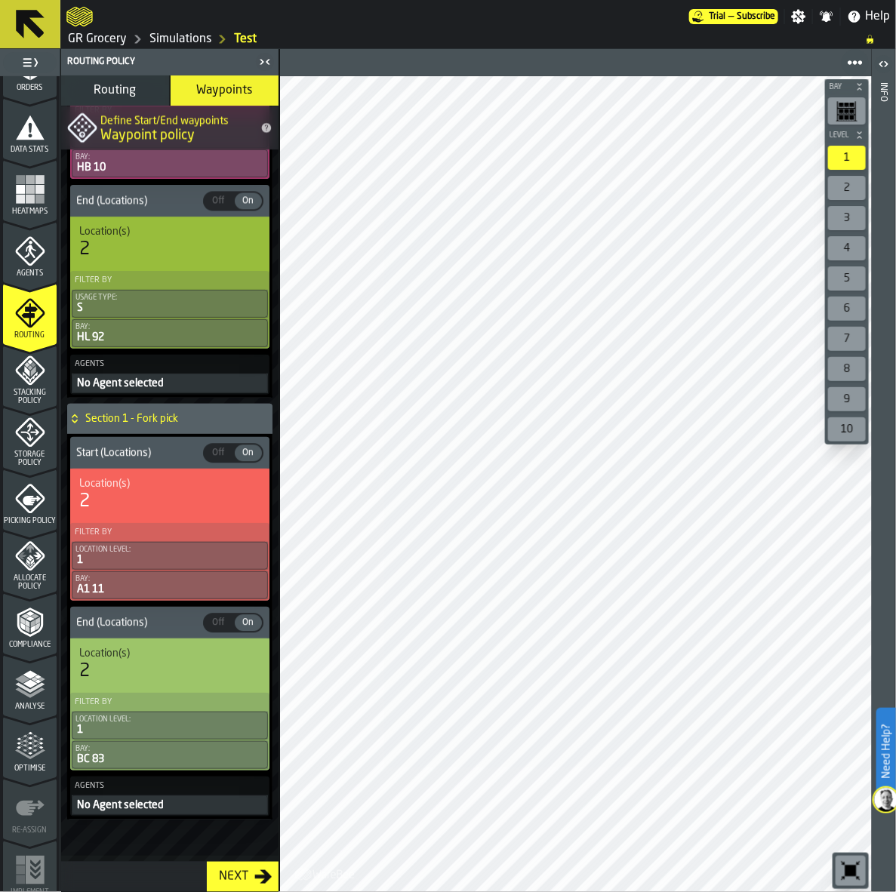
click at [23, 558] on icon "menu Allocate Policy" at bounding box center [30, 556] width 30 height 30
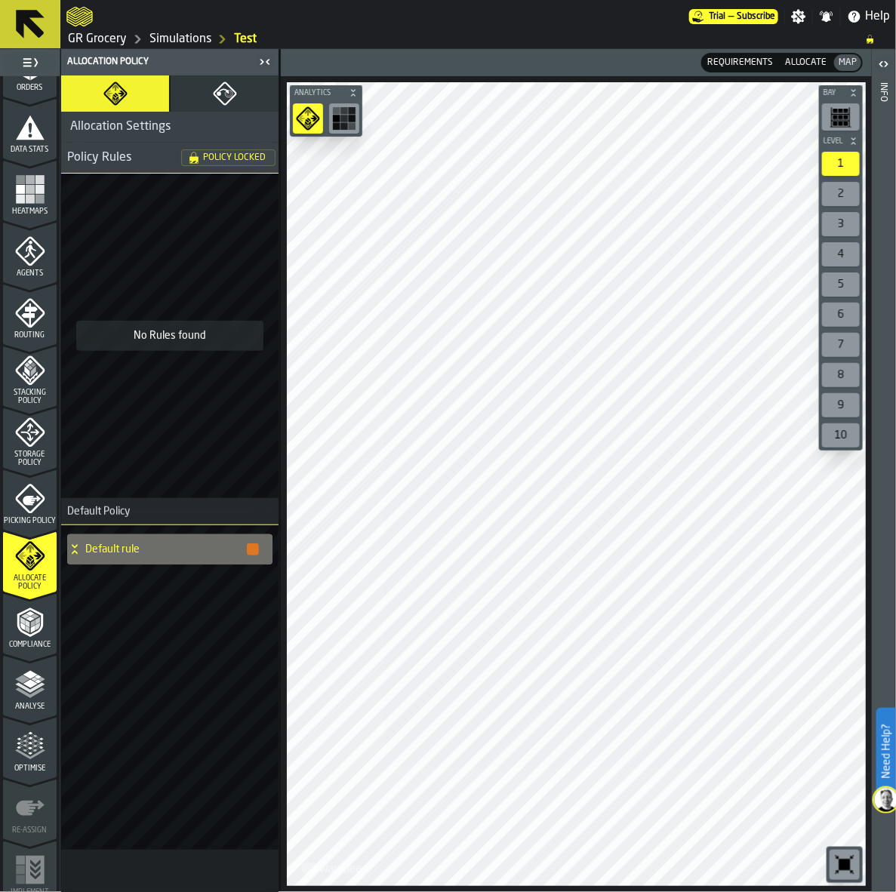
drag, startPoint x: 46, startPoint y: 619, endPoint x: 5, endPoint y: 462, distance: 162.1
click at [46, 619] on div "Compliance" at bounding box center [30, 627] width 54 height 41
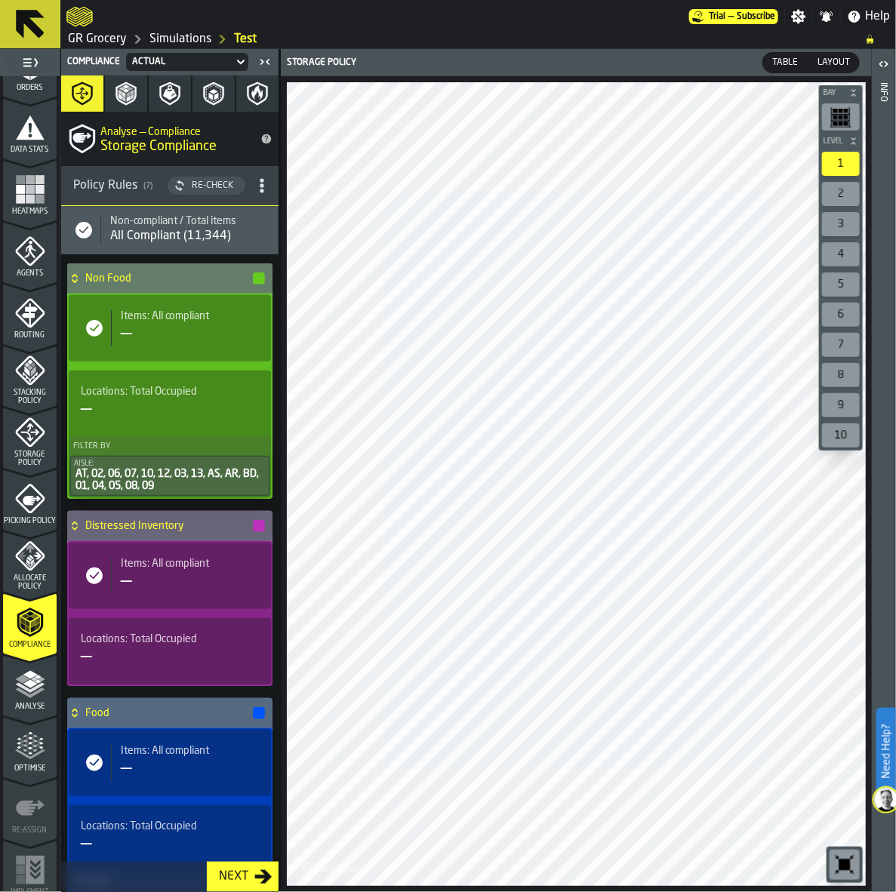
click at [136, 410] on div "—" at bounding box center [170, 410] width 178 height 24
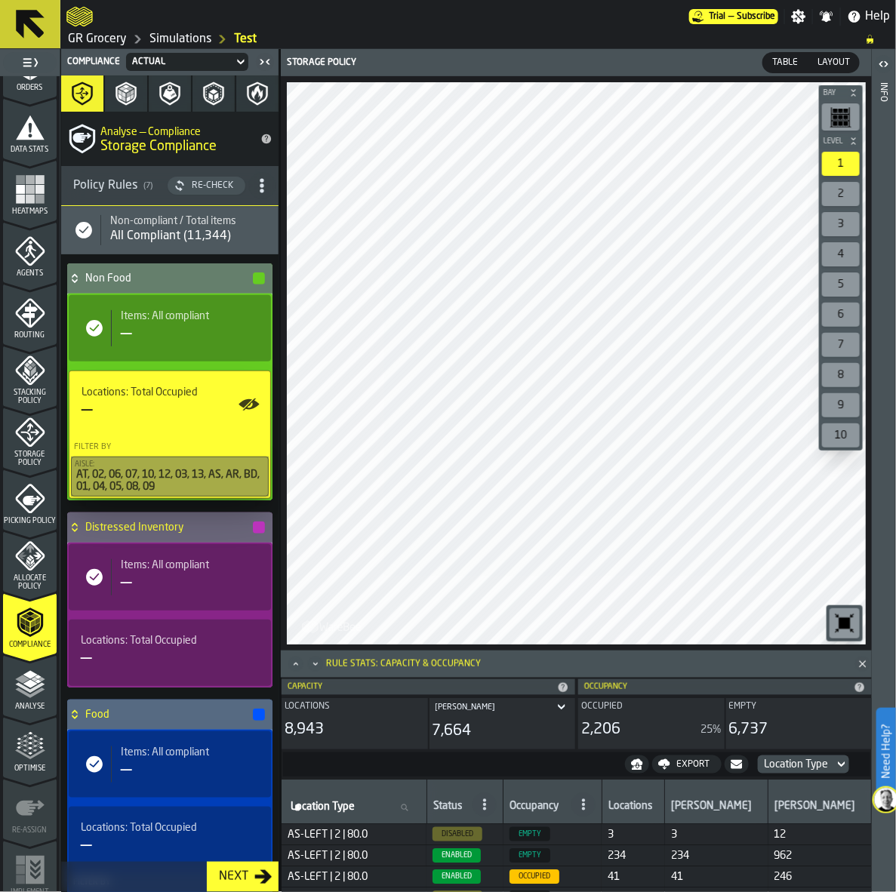
click at [162, 340] on div "—" at bounding box center [190, 334] width 138 height 24
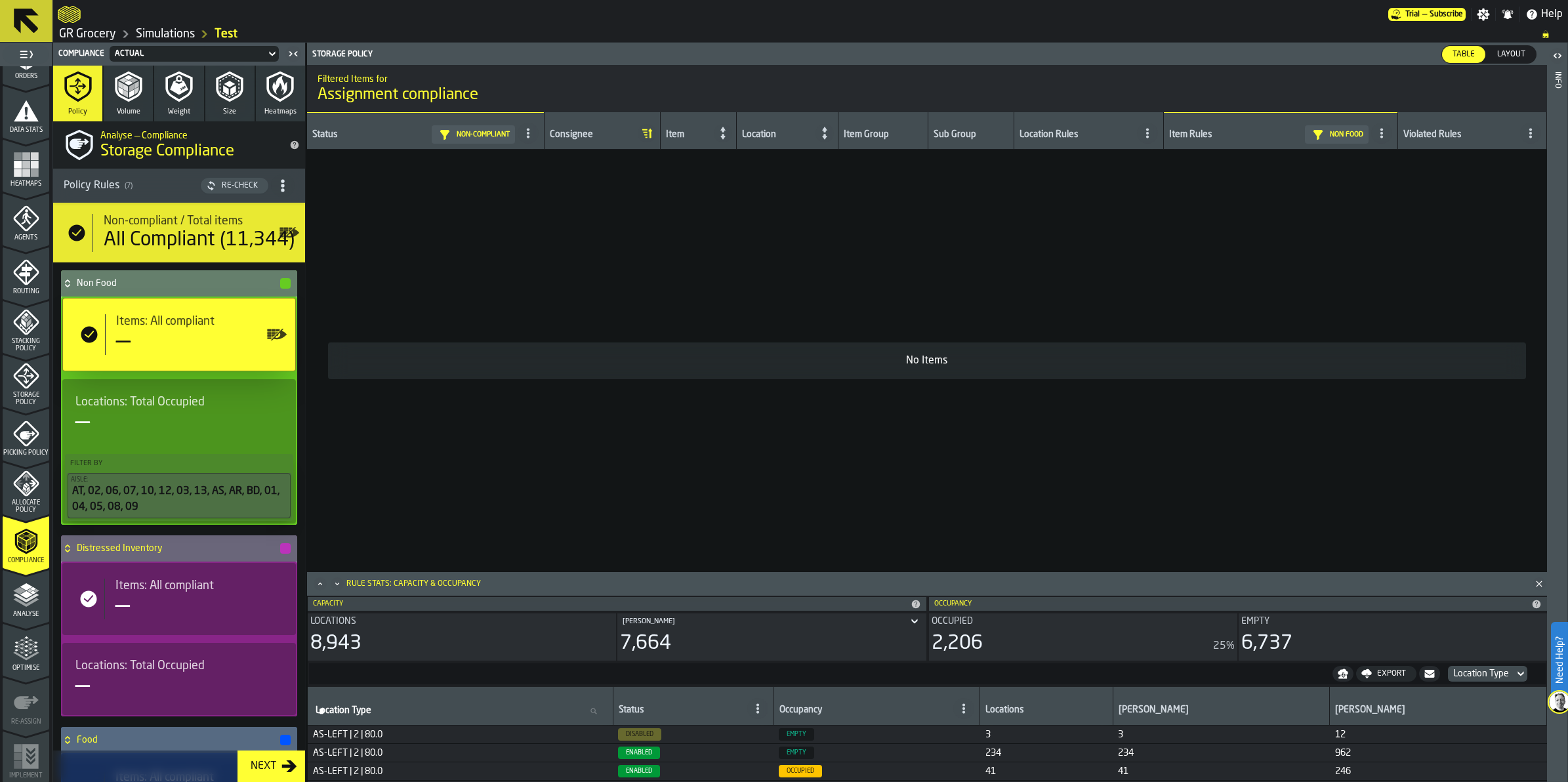
click at [0, 0] on icon at bounding box center [0, 0] width 0 height 0
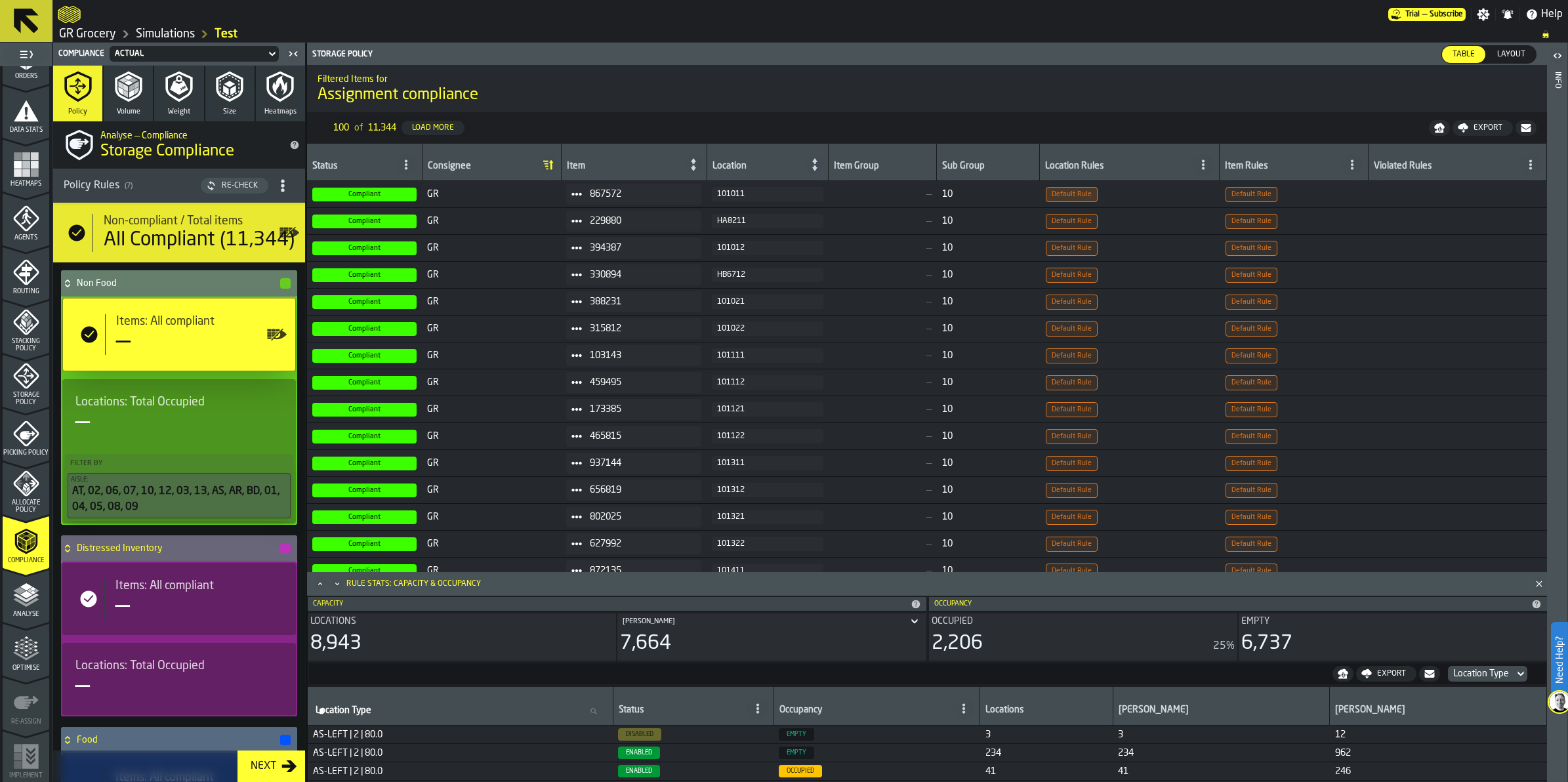
click at [1058, 197] on span "Default Rule" at bounding box center [1072, 194] width 52 height 15
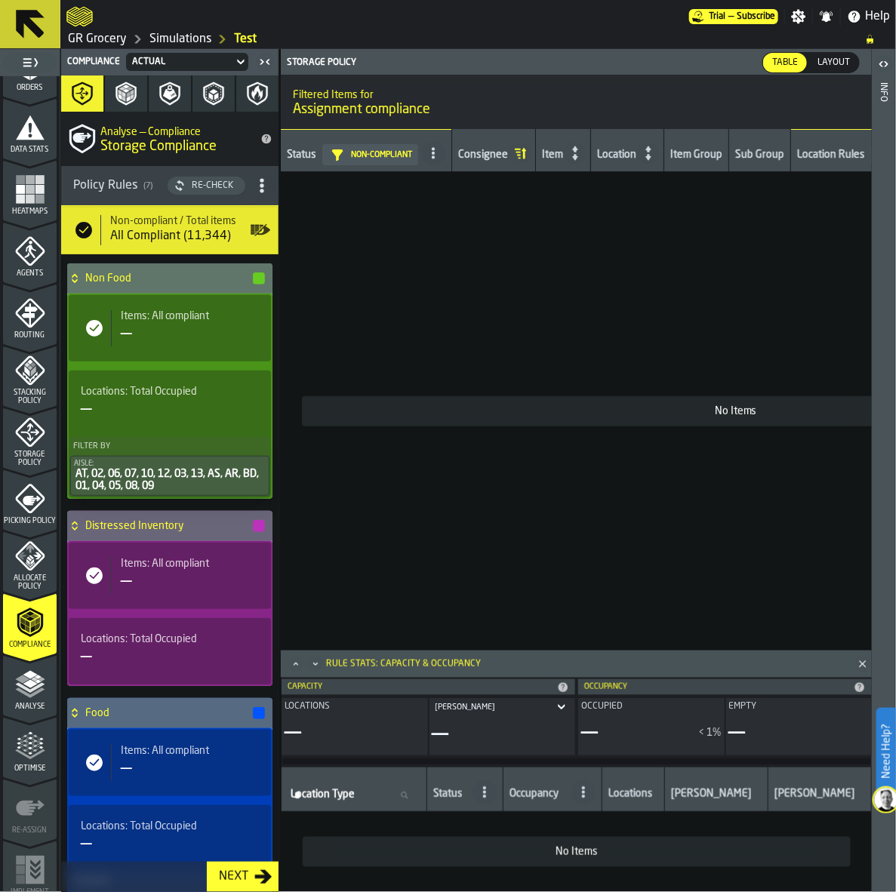
click at [172, 46] on link "Simulations" at bounding box center [180, 39] width 62 height 18
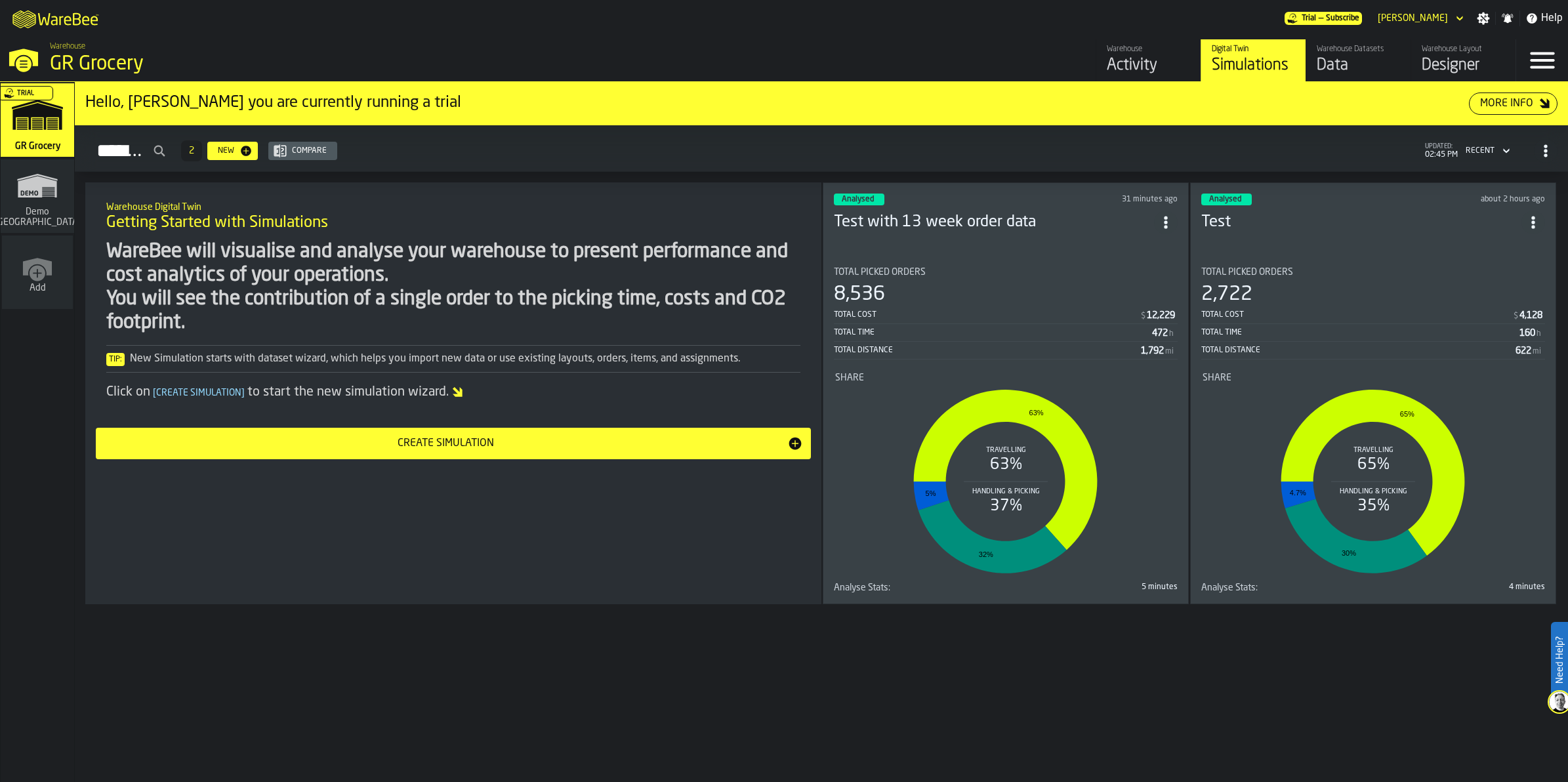
click at [1535, 216] on circle "ItemListCard-DashboardItemContainer" at bounding box center [1533, 217] width 3 height 3
click at [1504, 296] on li "Duplicate" at bounding box center [1508, 309] width 84 height 31
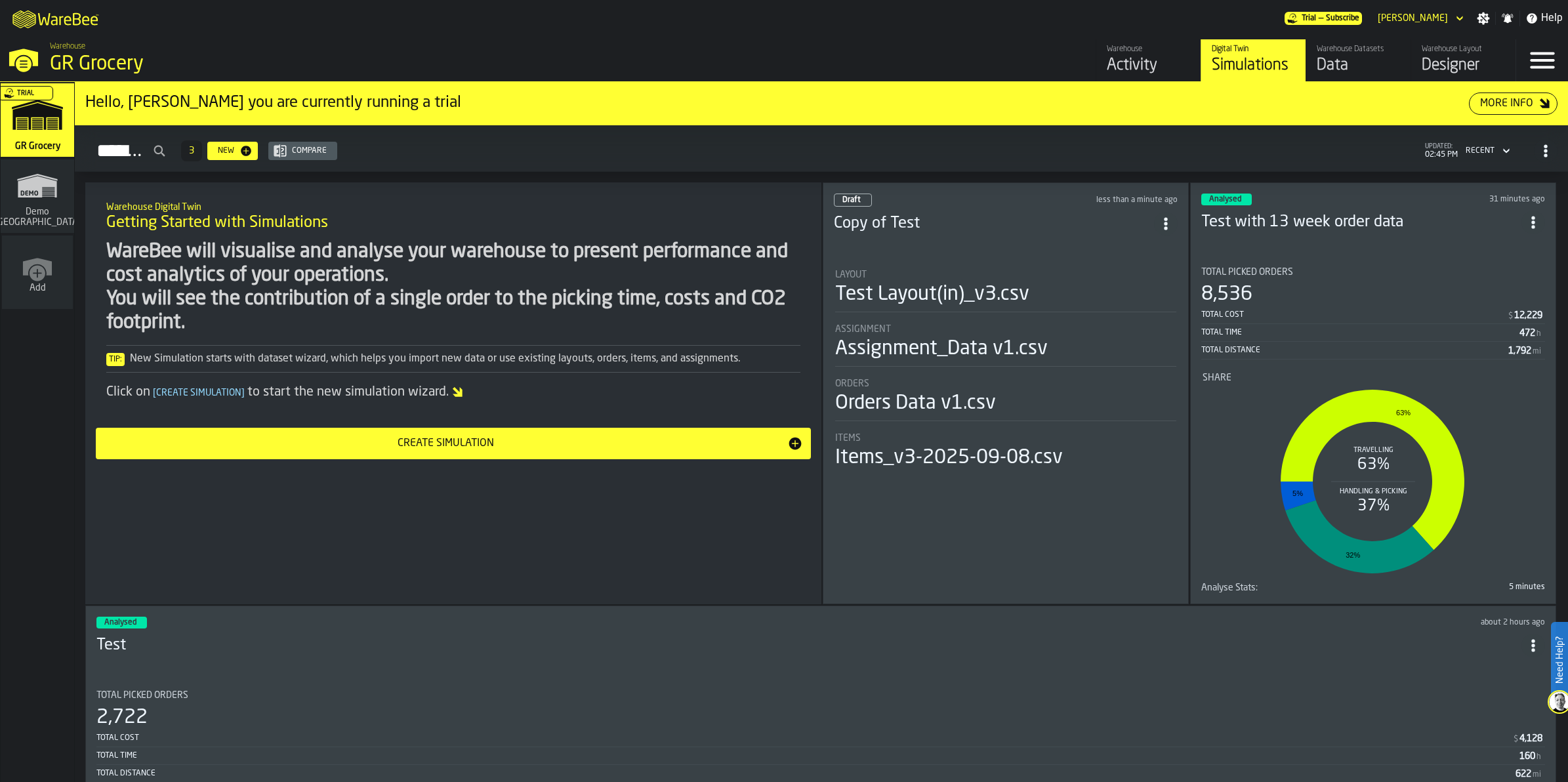
click at [875, 234] on header "Draft less than a minute ago Copy of Test" at bounding box center [1005, 220] width 344 height 52
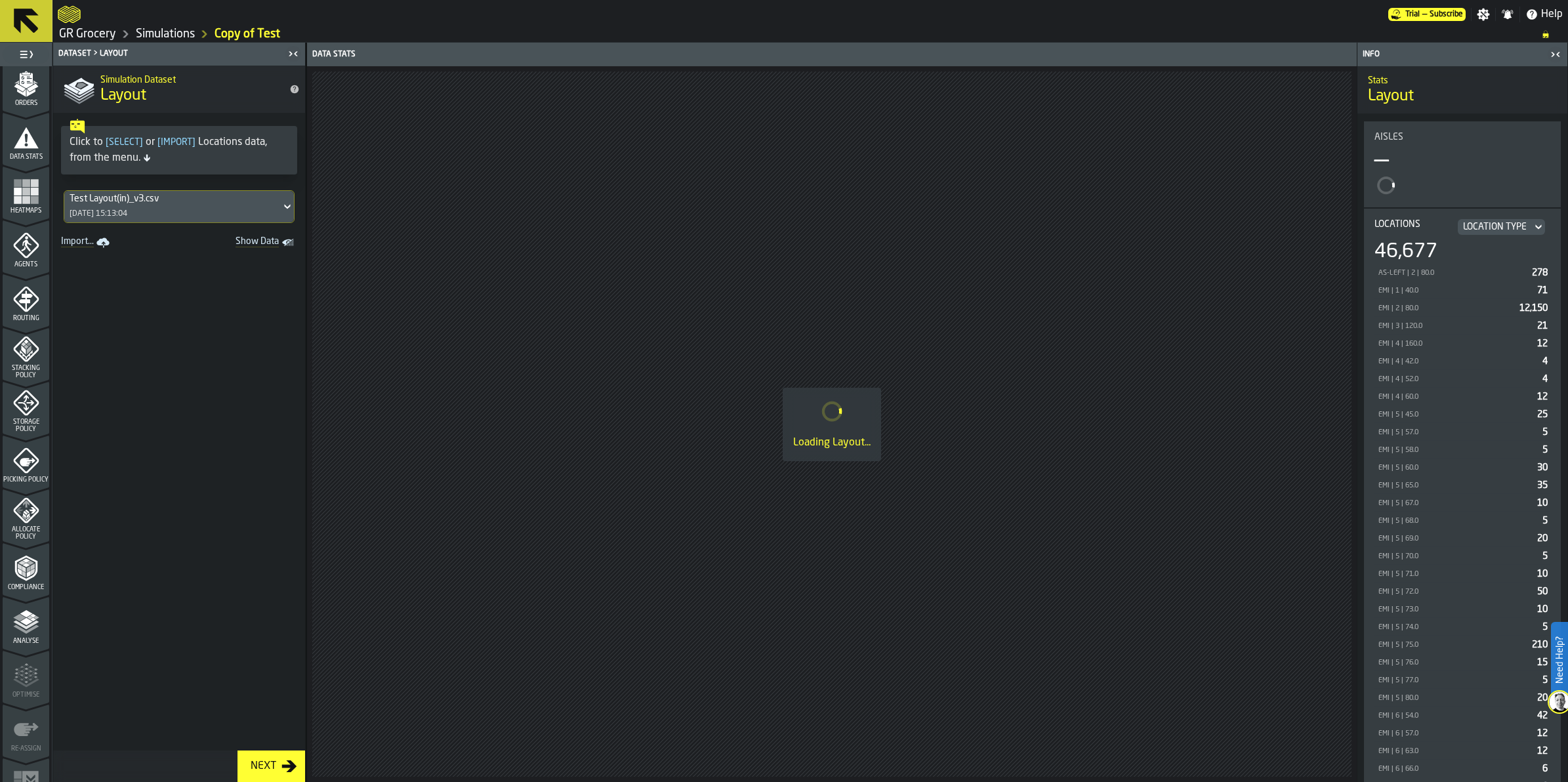
scroll to position [252, 0]
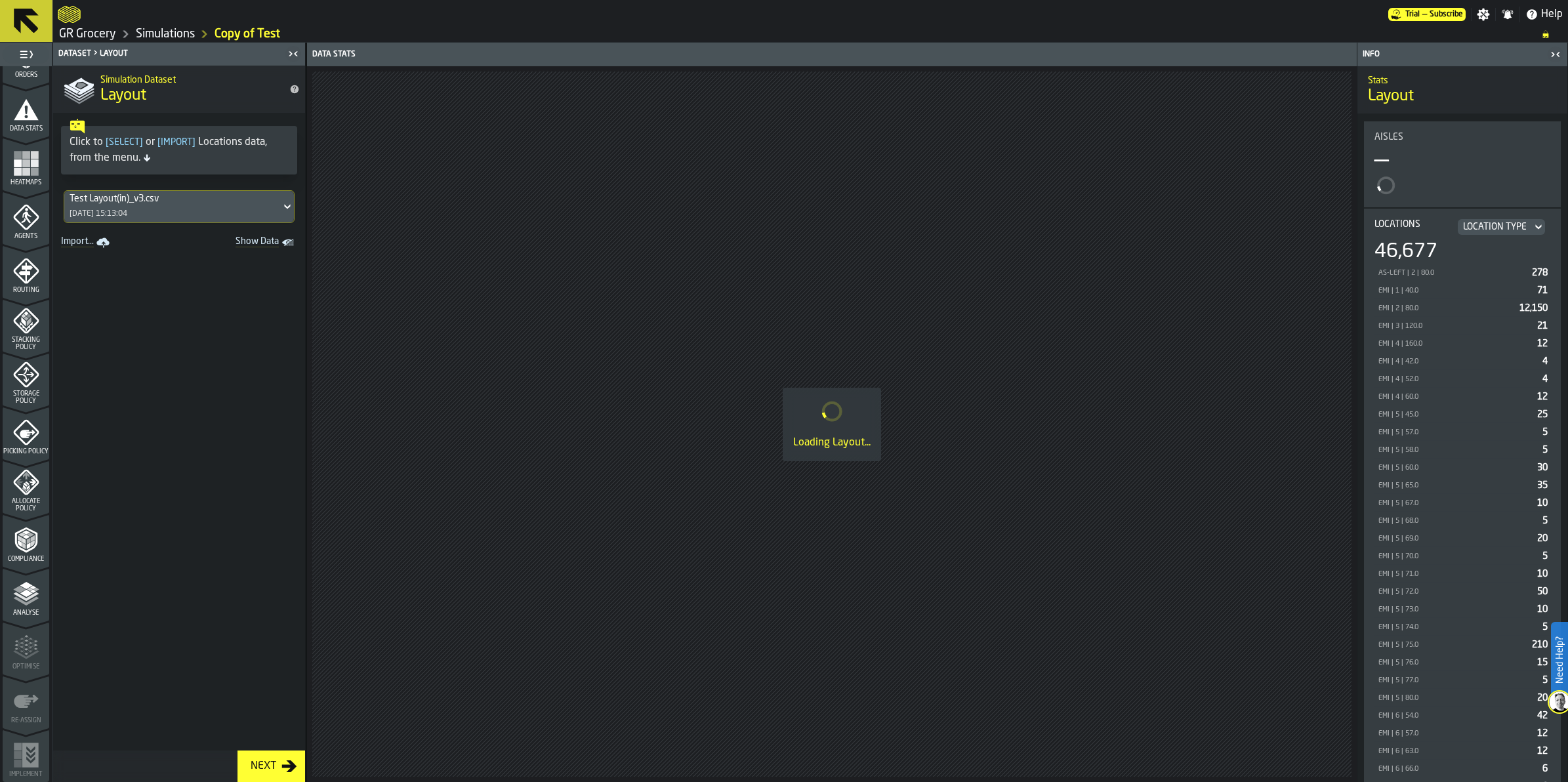
click at [27, 387] on div "Storage Policy" at bounding box center [26, 384] width 47 height 43
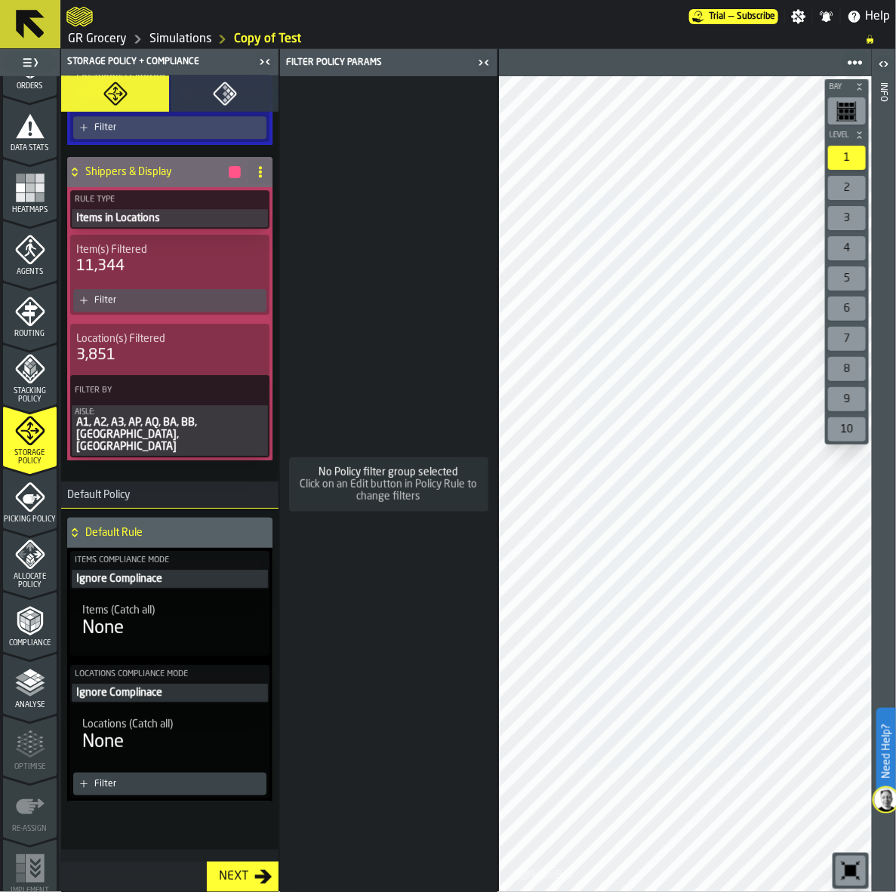
scroll to position [1532, 0]
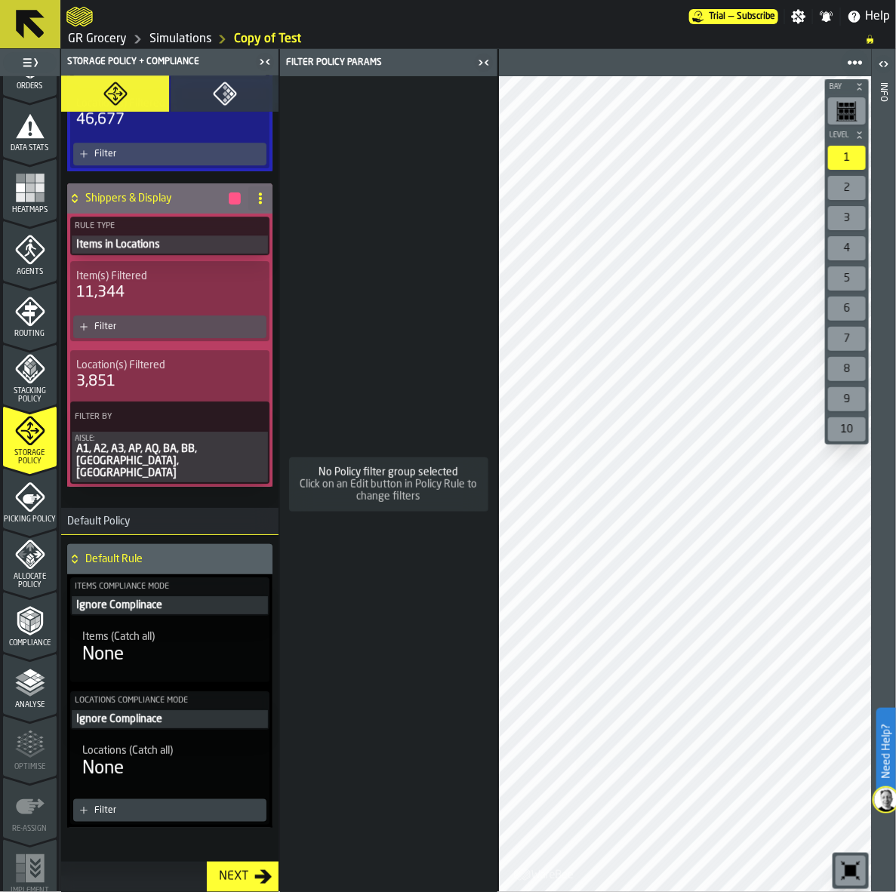
click at [259, 880] on icon "button-Next" at bounding box center [263, 877] width 18 height 18
click at [20, 622] on icon "menu Compliance" at bounding box center [22, 625] width 5 height 8
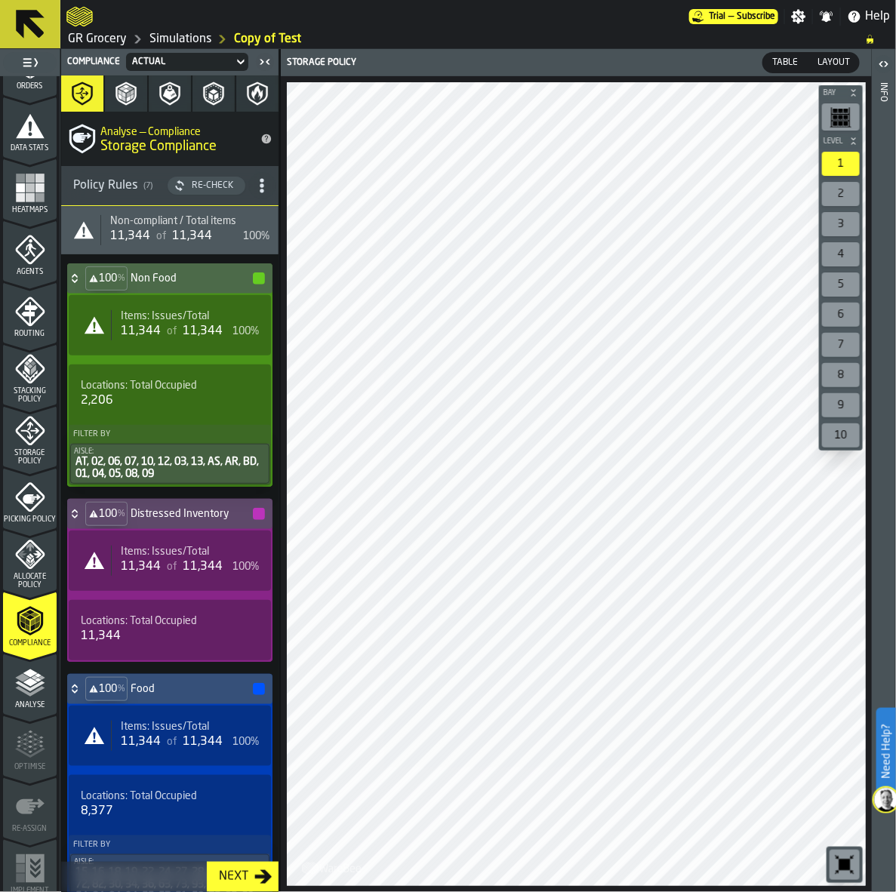
click at [27, 427] on icon "menu Storage Policy" at bounding box center [29, 431] width 19 height 19
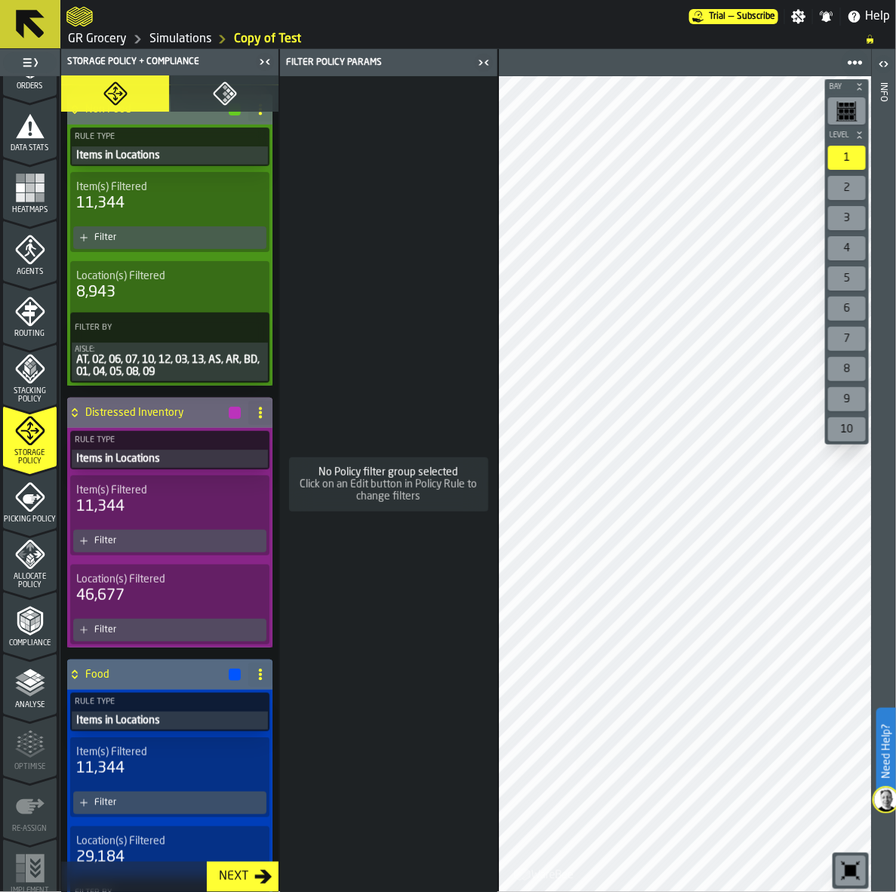
scroll to position [0, 0]
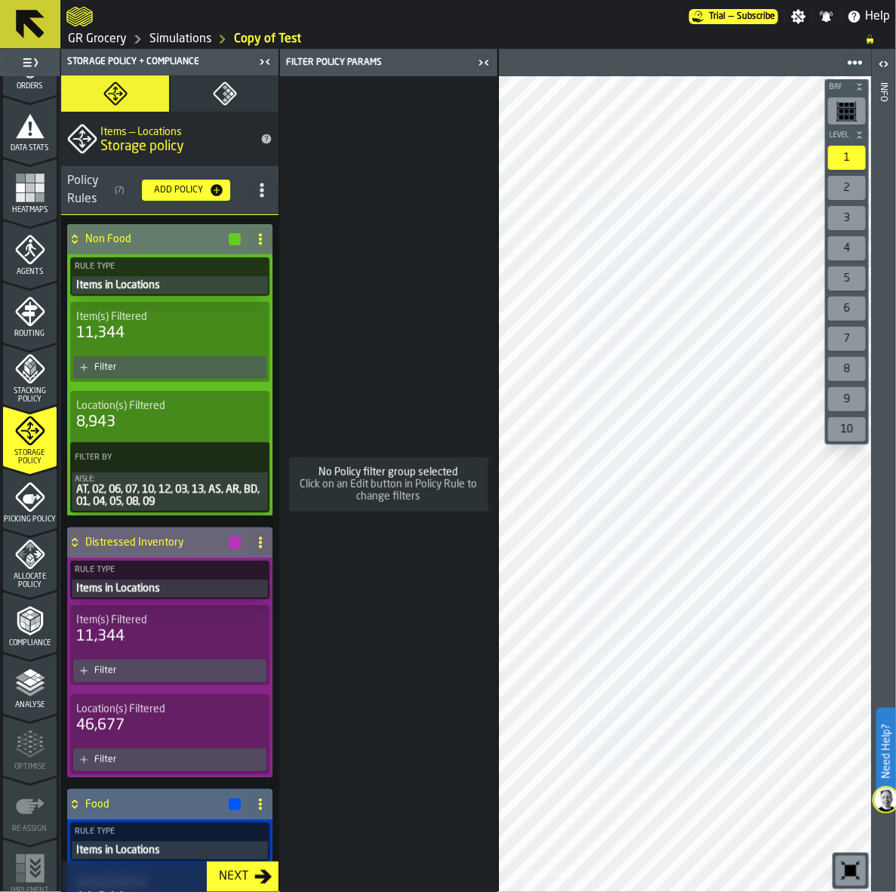
click at [136, 360] on div "Filter" at bounding box center [169, 367] width 193 height 23
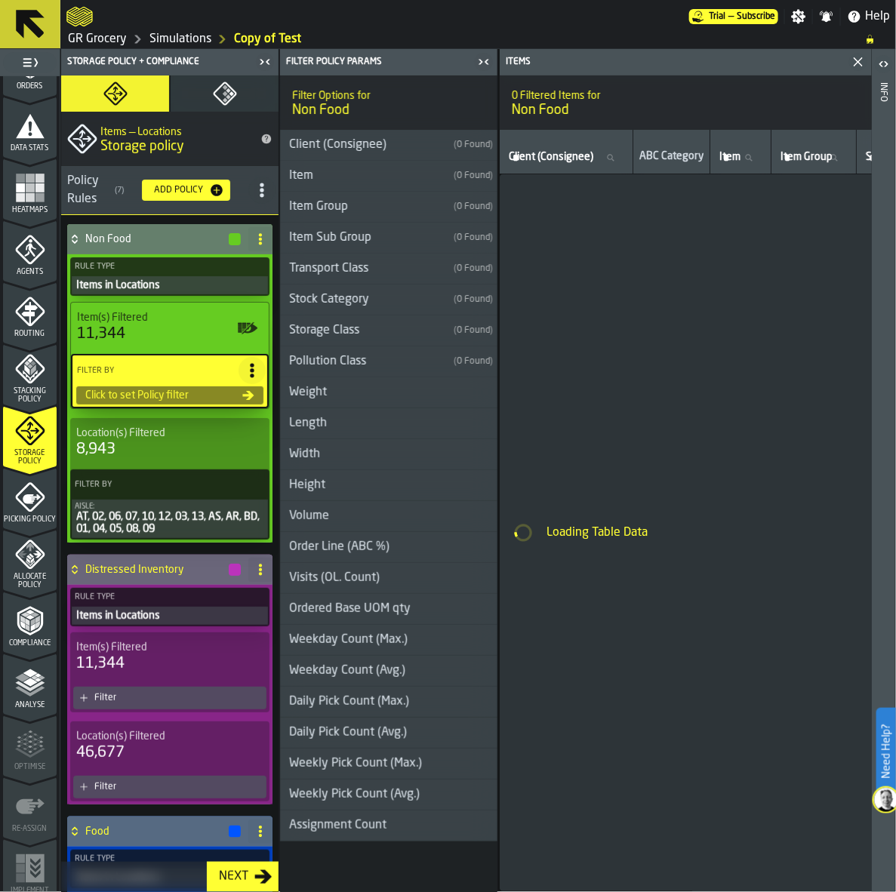
click at [244, 370] on icon at bounding box center [251, 370] width 15 height 15
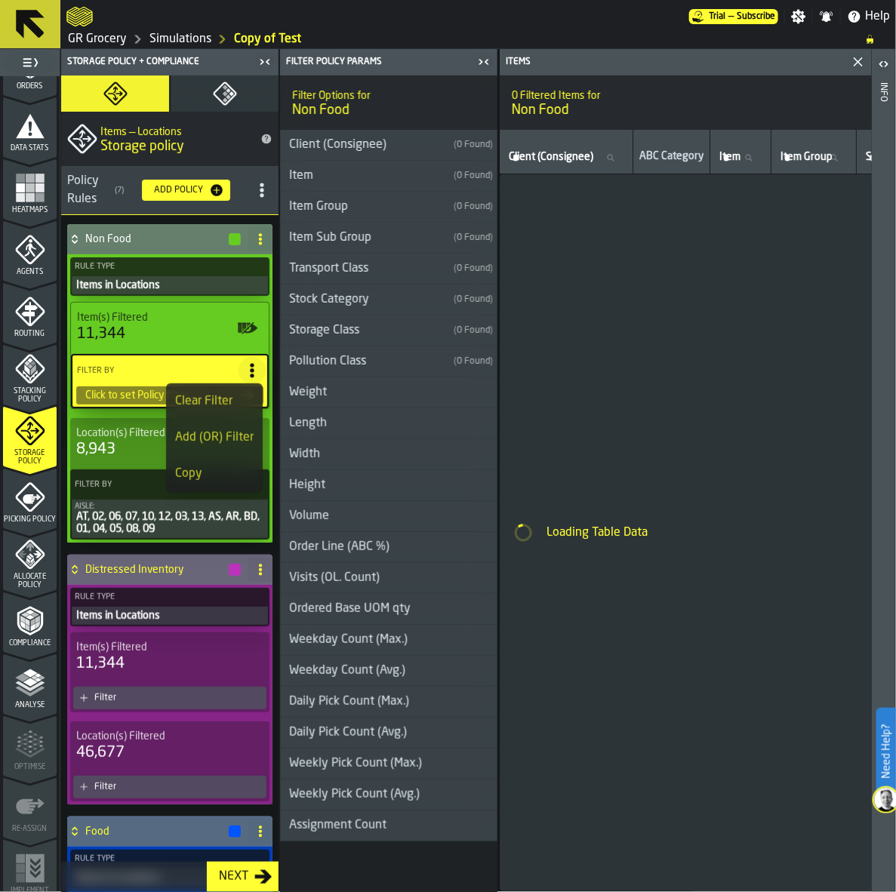
click at [213, 395] on div "Clear Filter" at bounding box center [214, 401] width 78 height 18
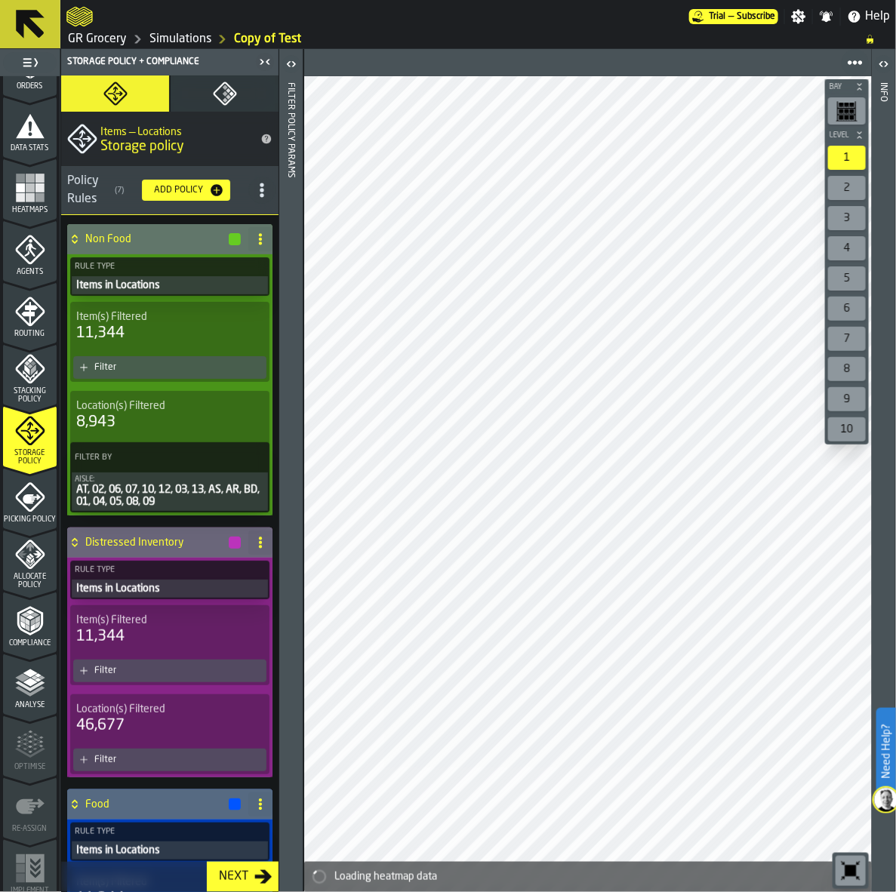
click at [28, 631] on icon "menu Compliance" at bounding box center [30, 621] width 30 height 30
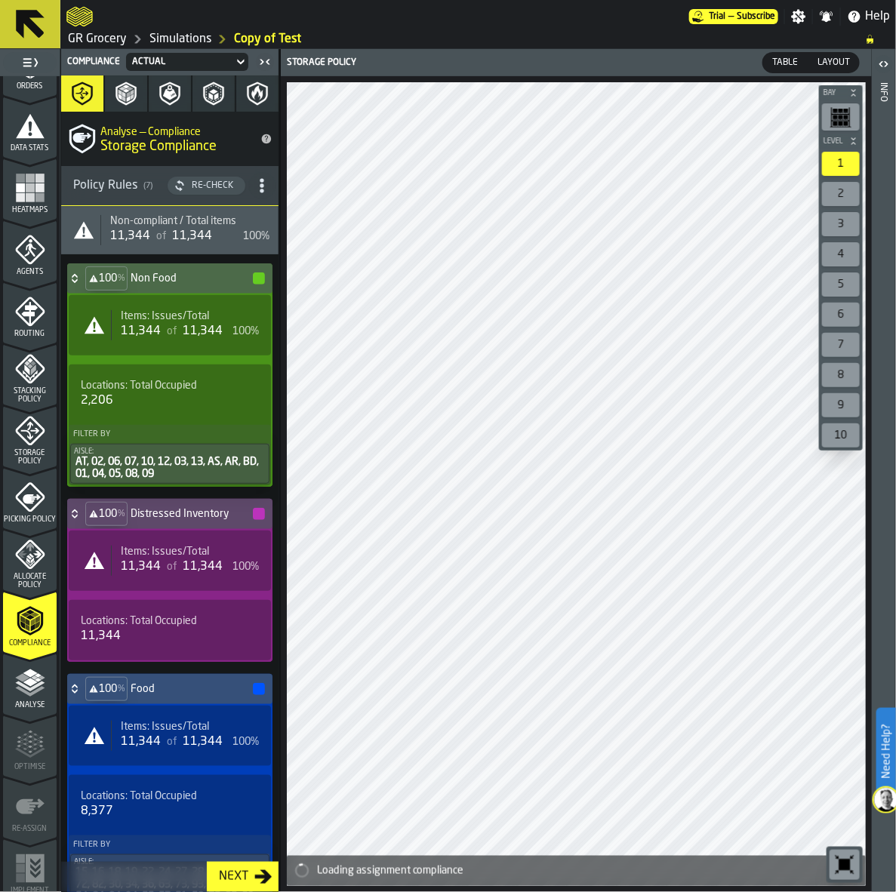
click at [248, 189] on span "title-section-[object Object]" at bounding box center [261, 185] width 27 height 27
click at [194, 183] on div "Re-Check" at bounding box center [213, 185] width 54 height 11
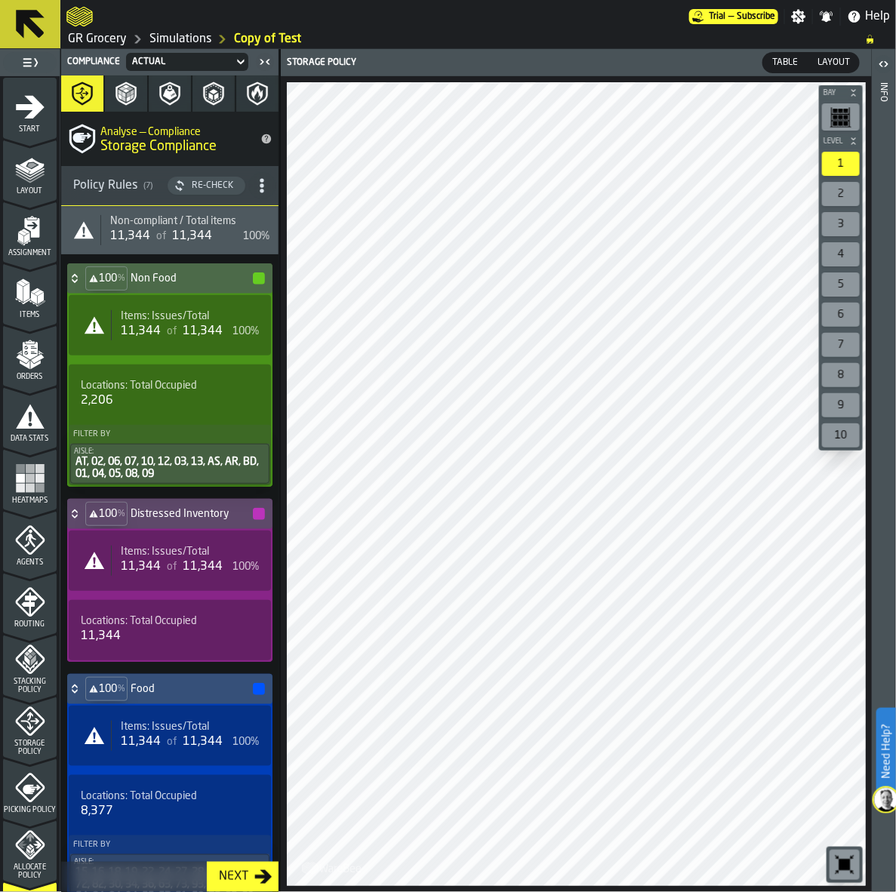
click at [16, 181] on icon "menu Layout" at bounding box center [30, 169] width 30 height 30
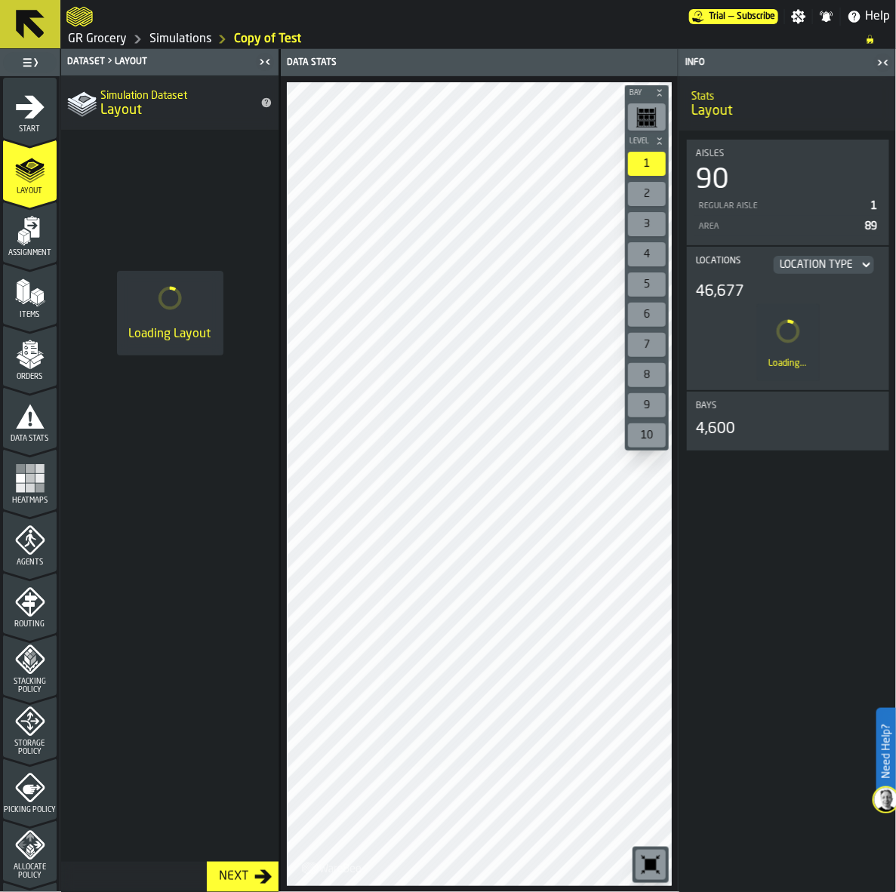
click at [32, 245] on div "Assignment" at bounding box center [30, 236] width 54 height 41
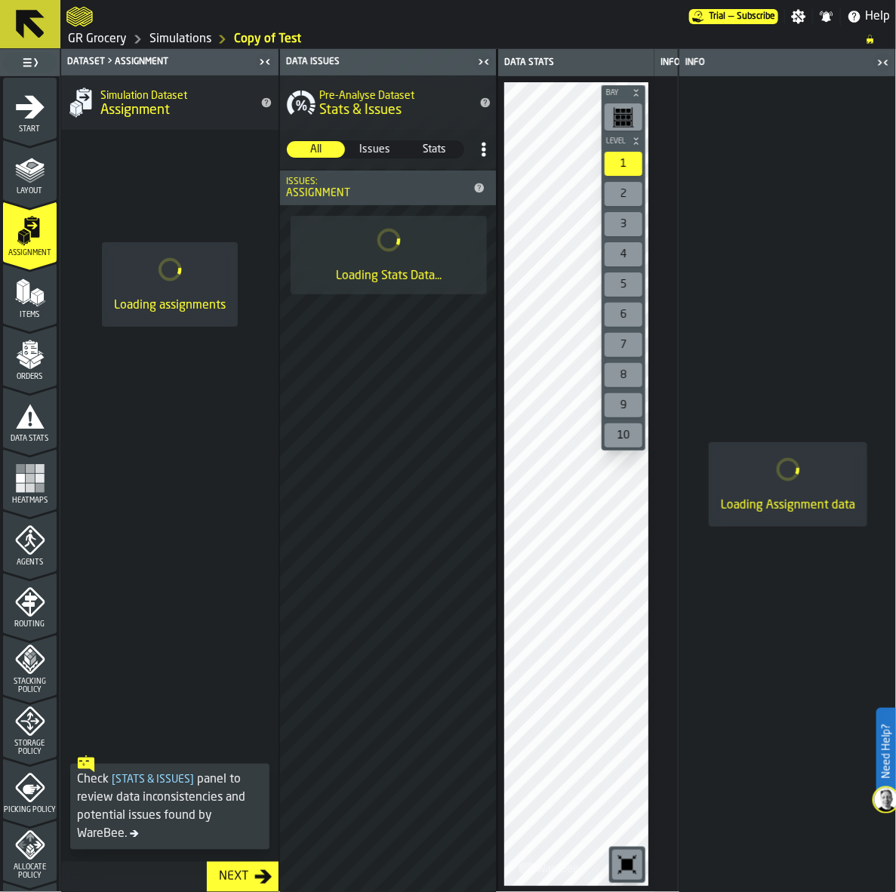
click at [34, 297] on polygon "menu Items" at bounding box center [33, 298] width 6 height 12
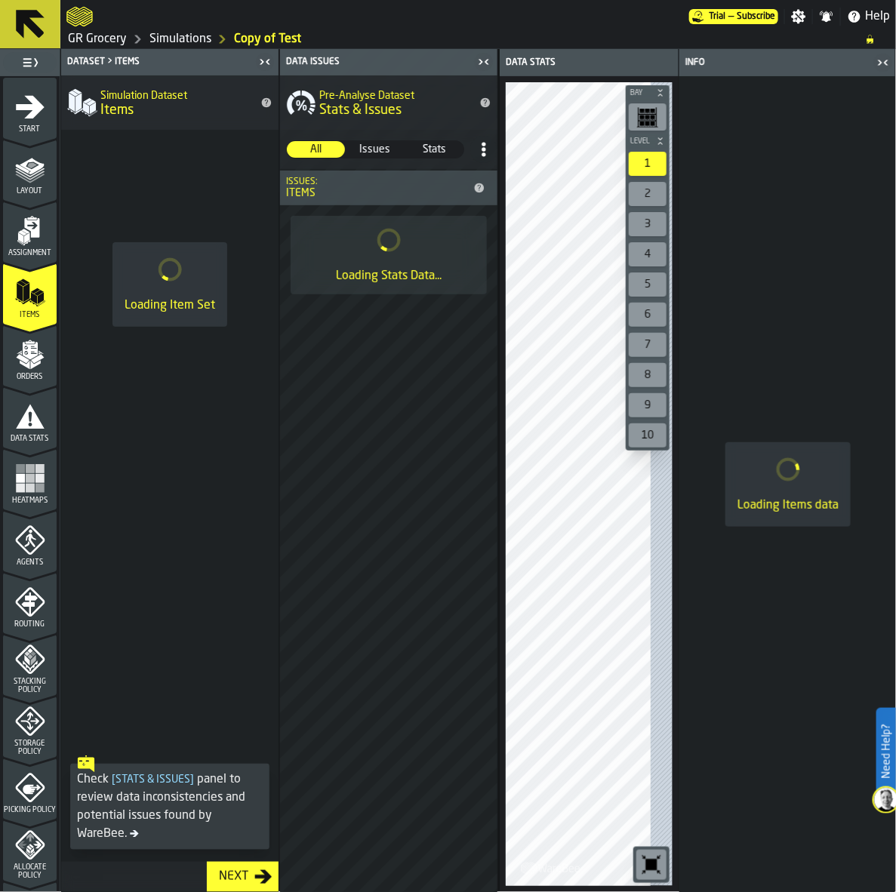
click at [28, 376] on span "Orders" at bounding box center [30, 377] width 54 height 8
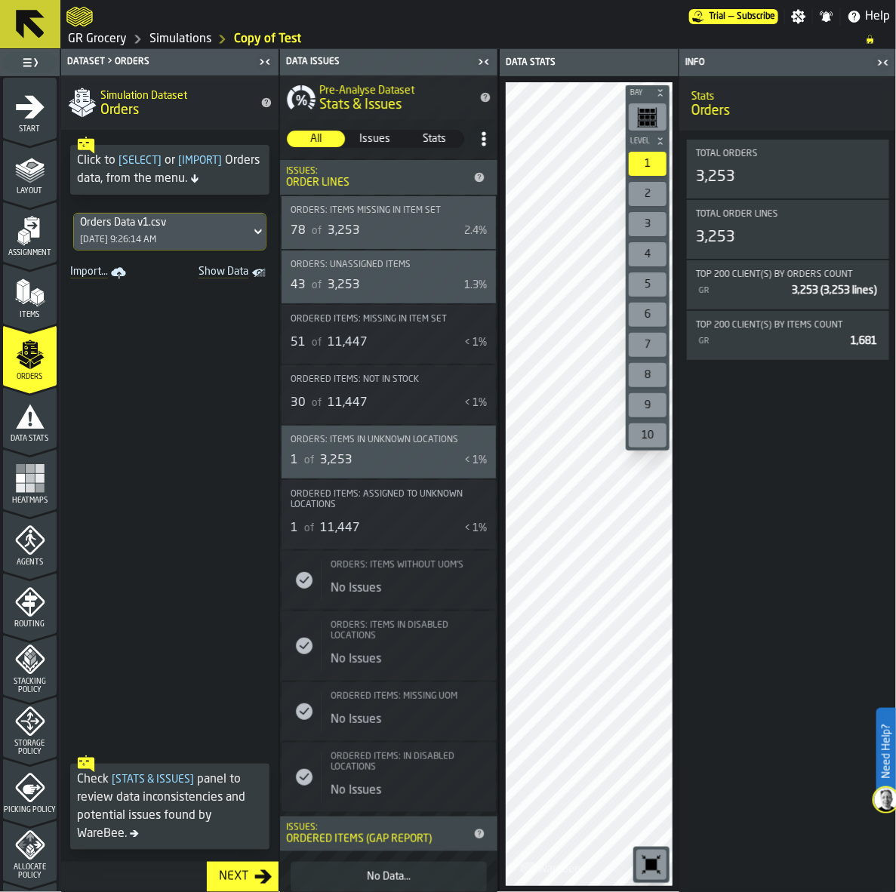
click at [15, 430] on icon "menu Data Stats" at bounding box center [30, 416] width 30 height 30
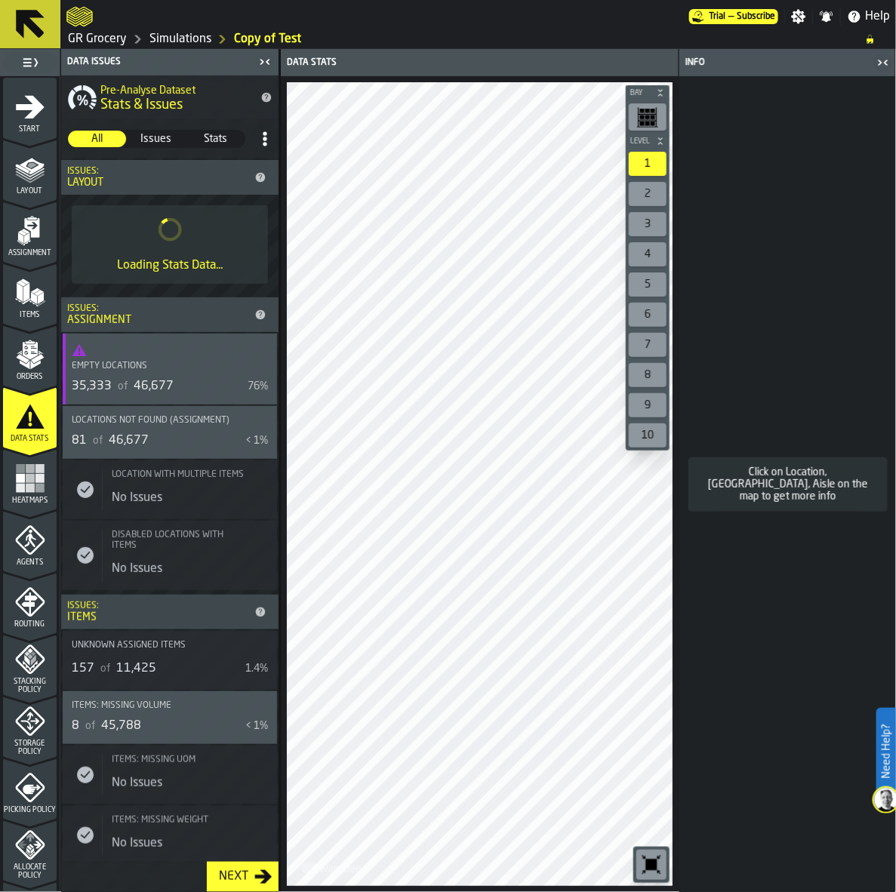
click at [21, 474] on rect "menu Heatmaps" at bounding box center [20, 478] width 9 height 9
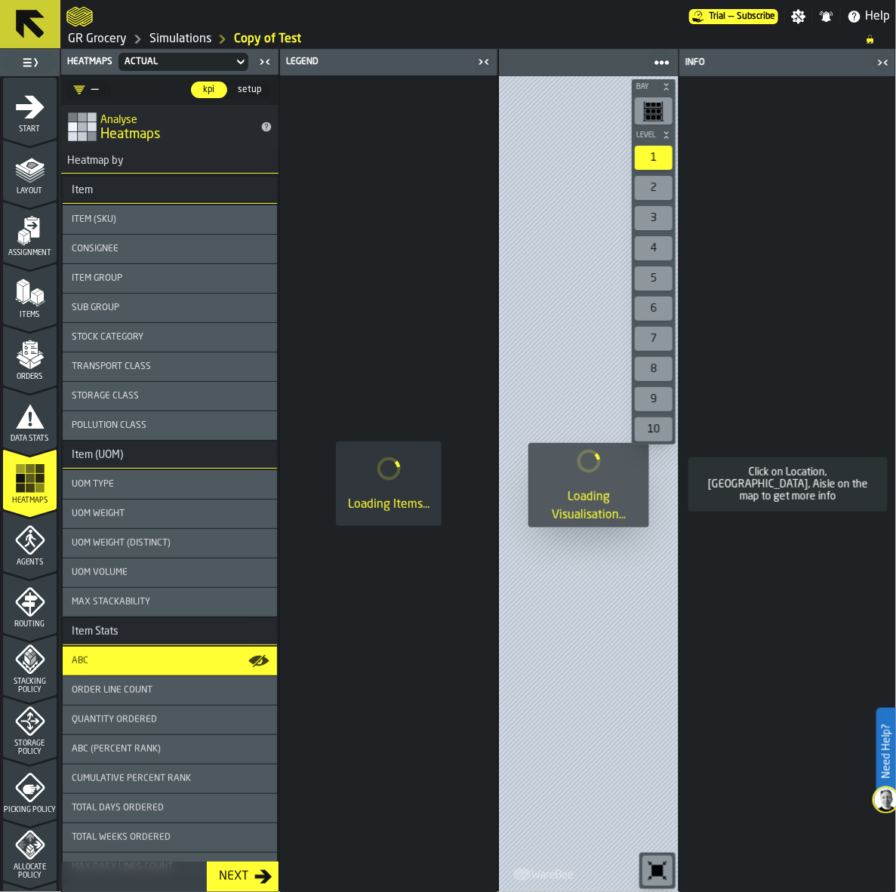
click at [32, 556] on div "Agents" at bounding box center [30, 545] width 54 height 41
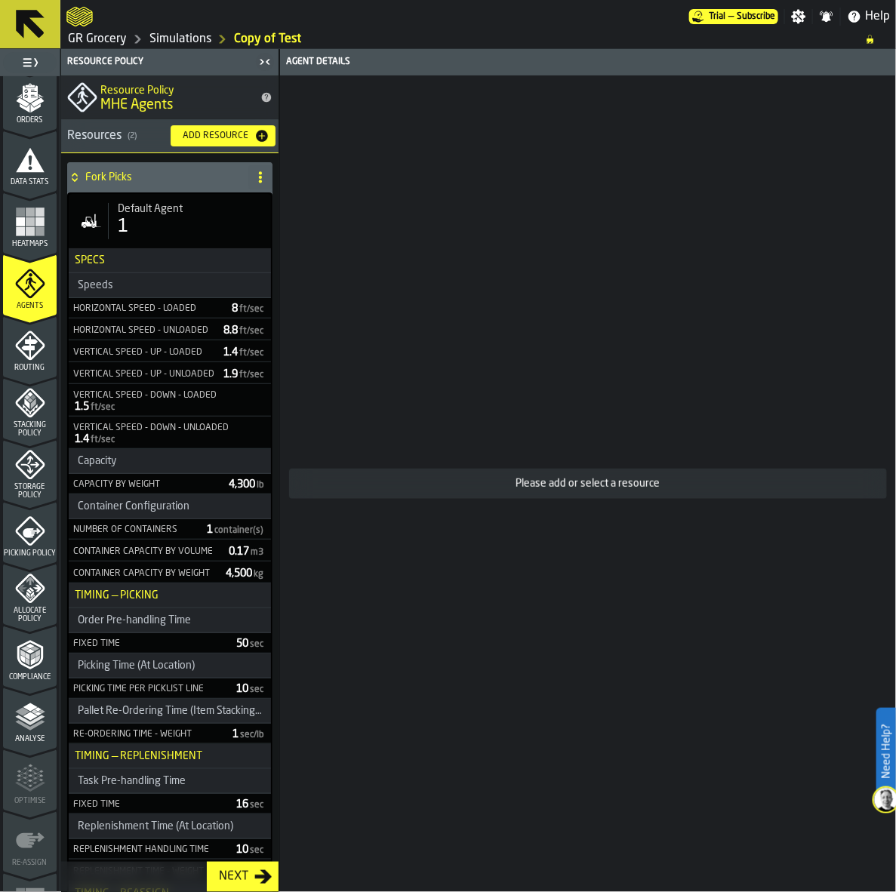
scroll to position [283, 0]
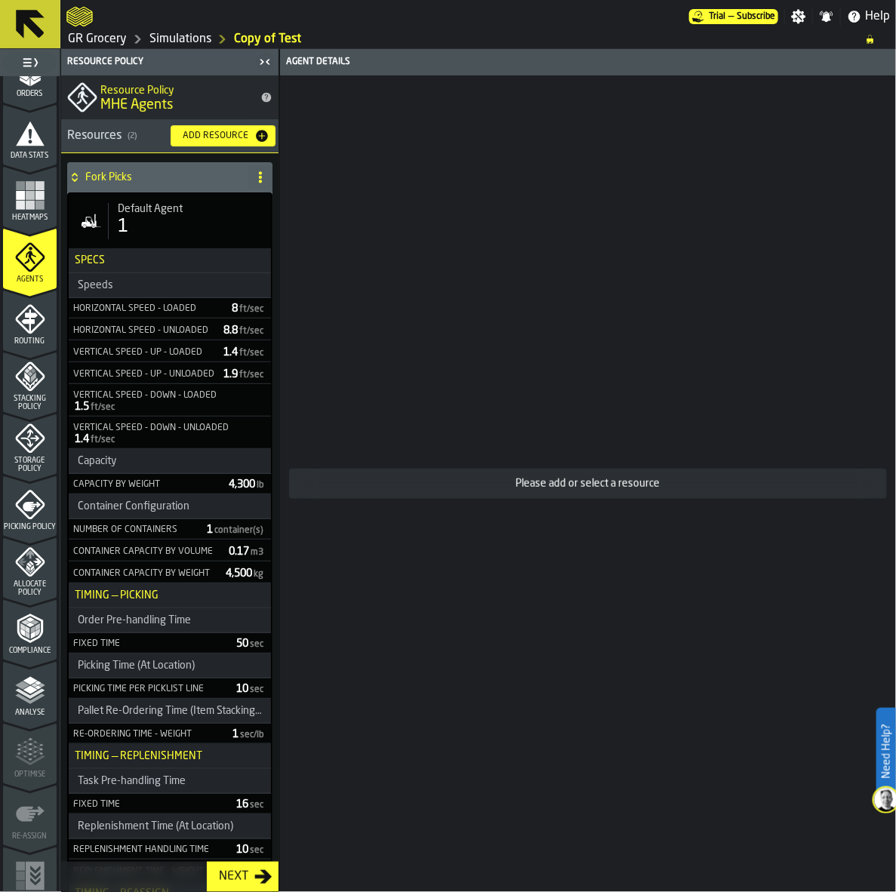
click at [38, 457] on span "Storage Policy" at bounding box center [30, 464] width 54 height 17
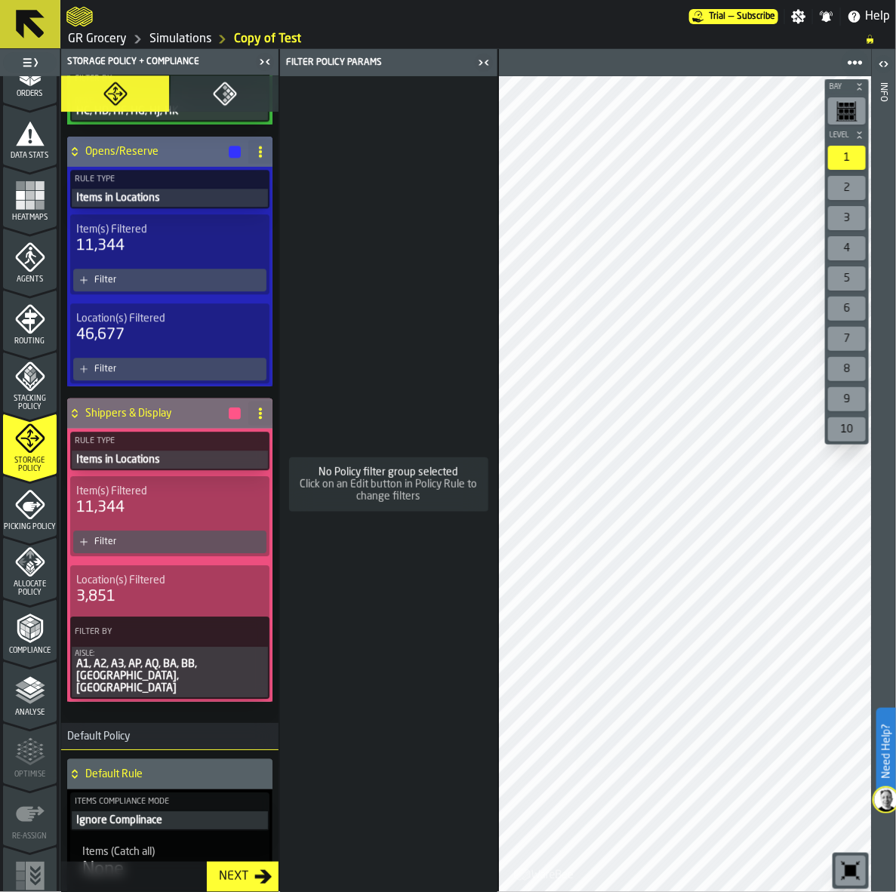
scroll to position [1509, 0]
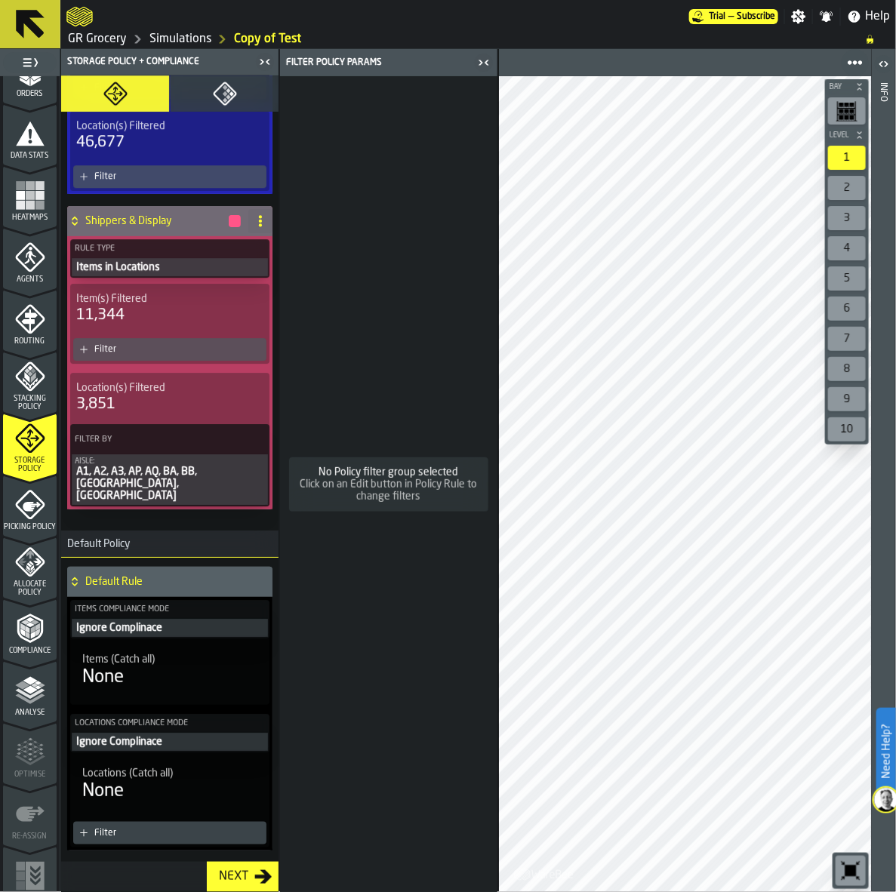
drag, startPoint x: 274, startPoint y: 694, endPoint x: 278, endPoint y: 560, distance: 134.4
click at [278, 560] on div "Storage Policy Proximity Policy Items — Locations Storage policy Policy Rules (…" at bounding box center [169, 483] width 217 height 816
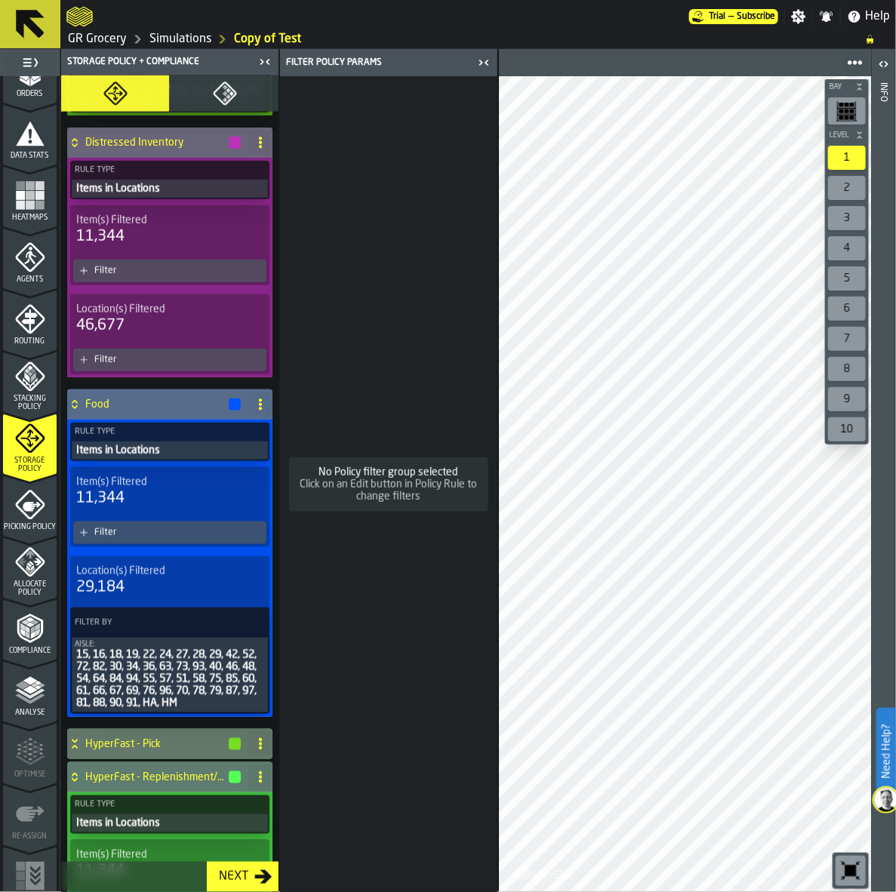
scroll to position [0, 0]
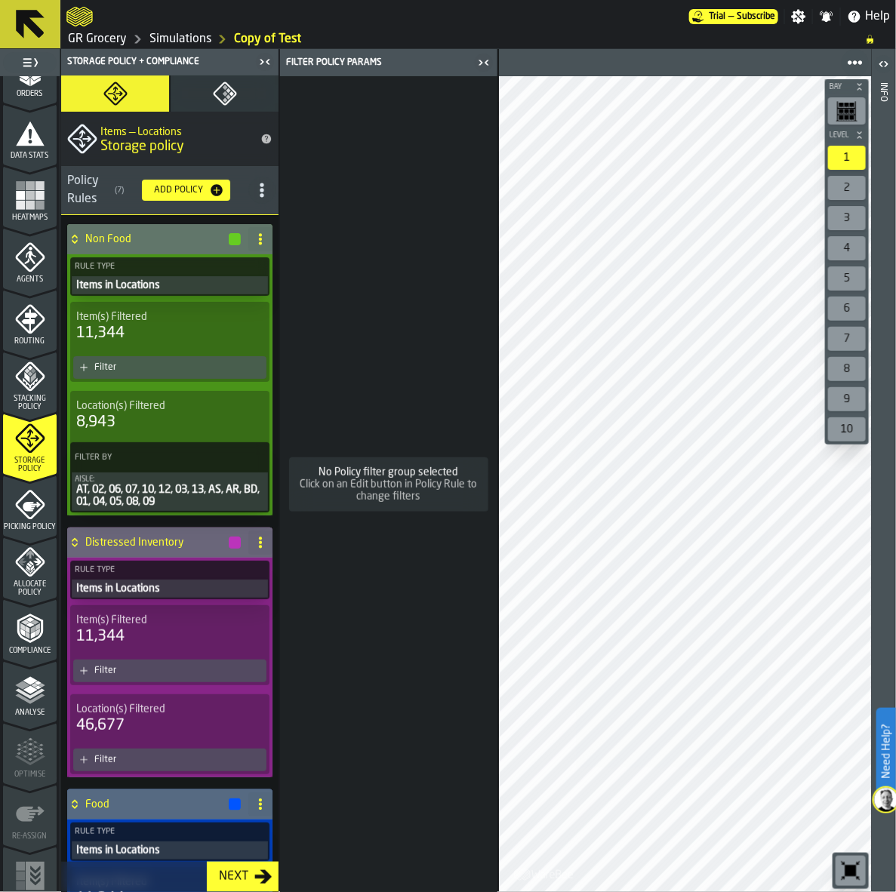
click at [227, 887] on button "Next" at bounding box center [243, 877] width 72 height 30
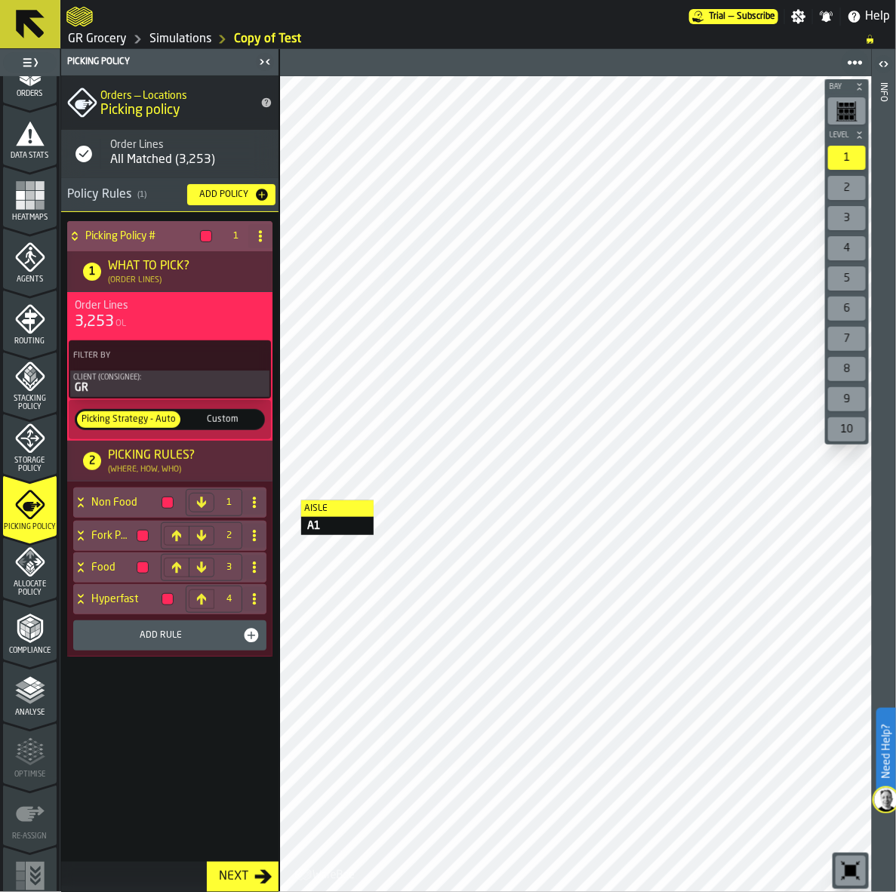
click at [235, 423] on span "Custom" at bounding box center [223, 420] width 76 height 14
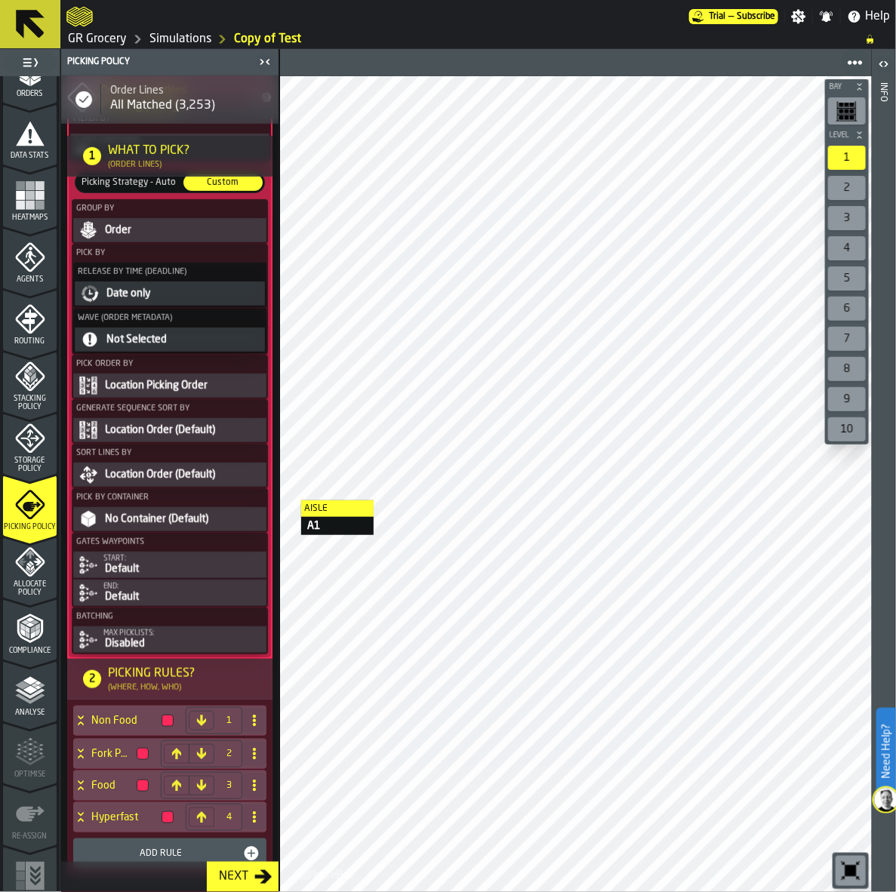
scroll to position [262, 0]
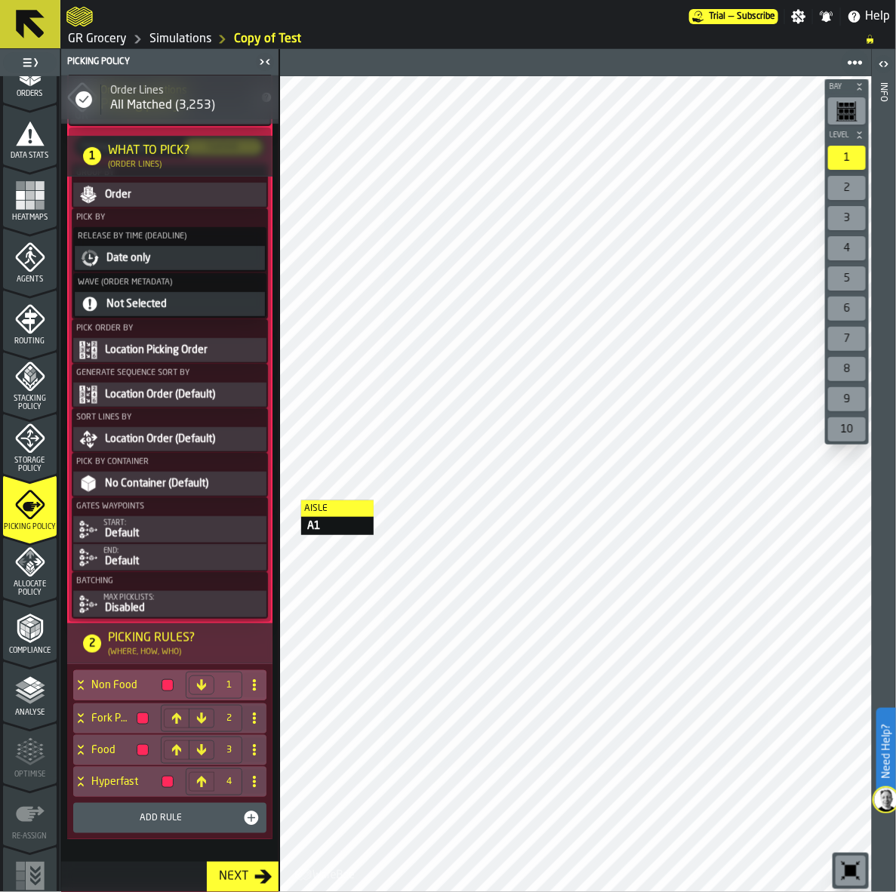
click at [134, 684] on h4 "Non Food" at bounding box center [123, 685] width 64 height 12
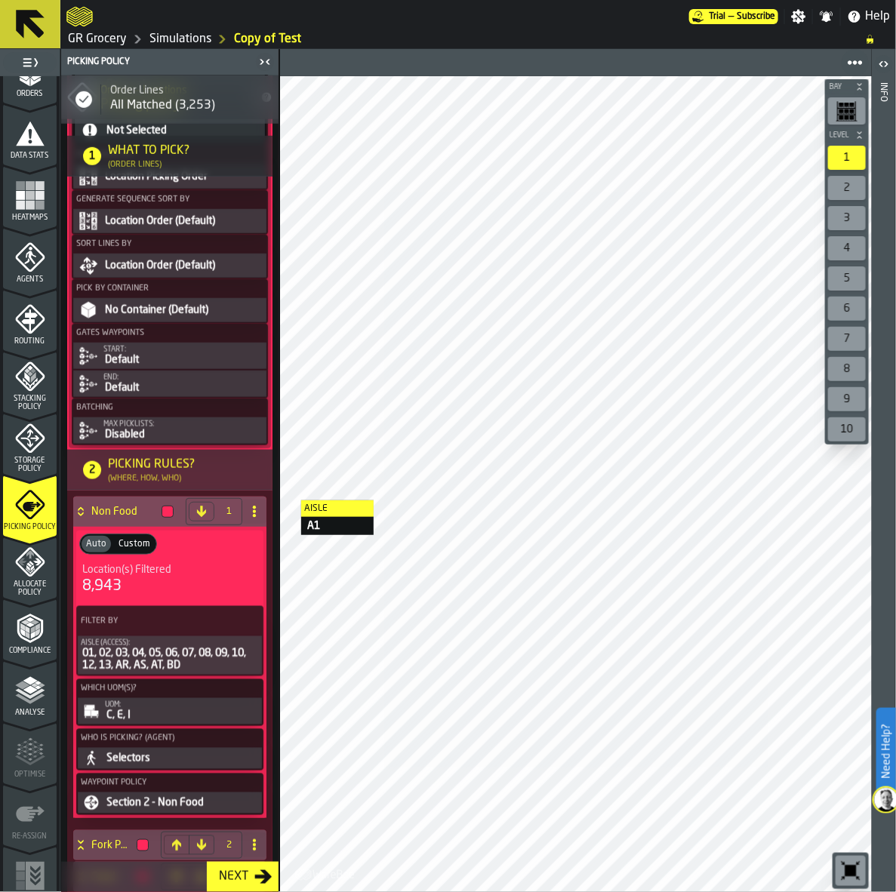
scroll to position [450, 0]
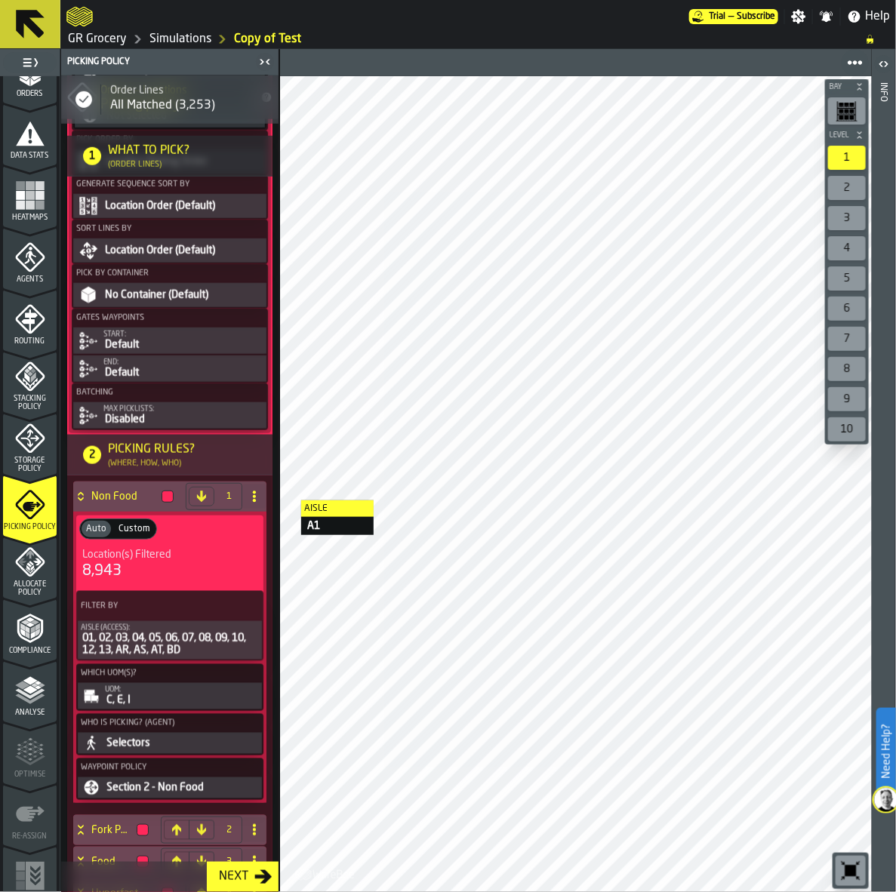
click at [30, 578] on div "Allocate Policy" at bounding box center [30, 572] width 54 height 50
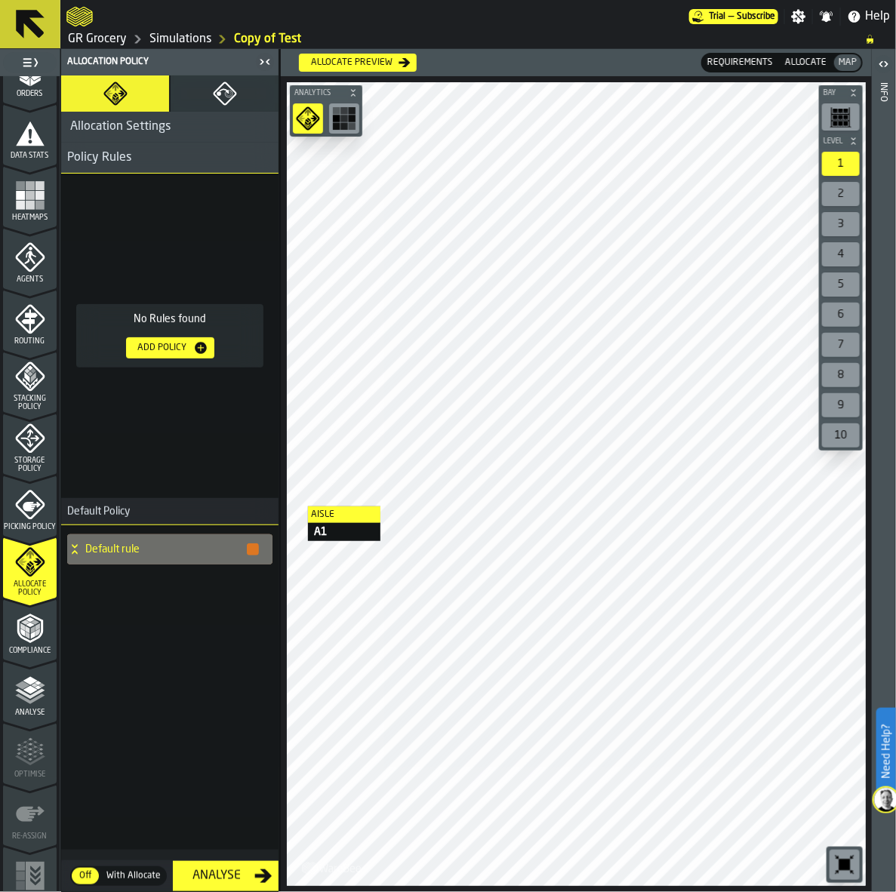
click at [40, 644] on div "Compliance" at bounding box center [30, 633] width 54 height 41
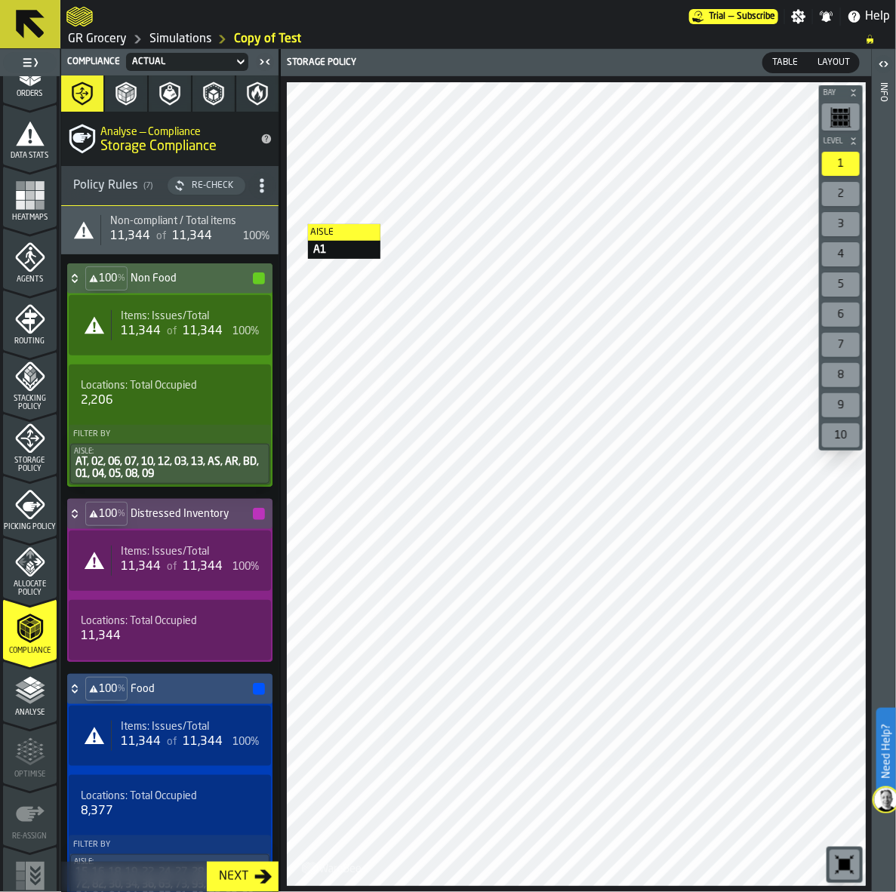
click at [27, 442] on icon "menu Storage Policy" at bounding box center [29, 438] width 19 height 19
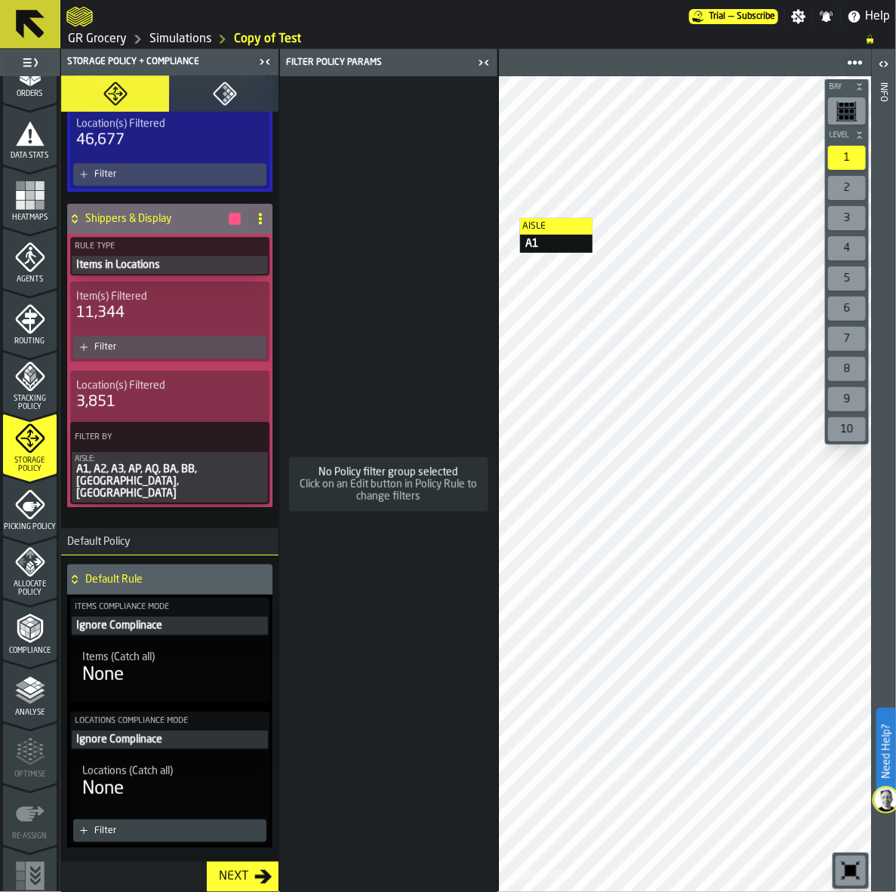
scroll to position [1532, 0]
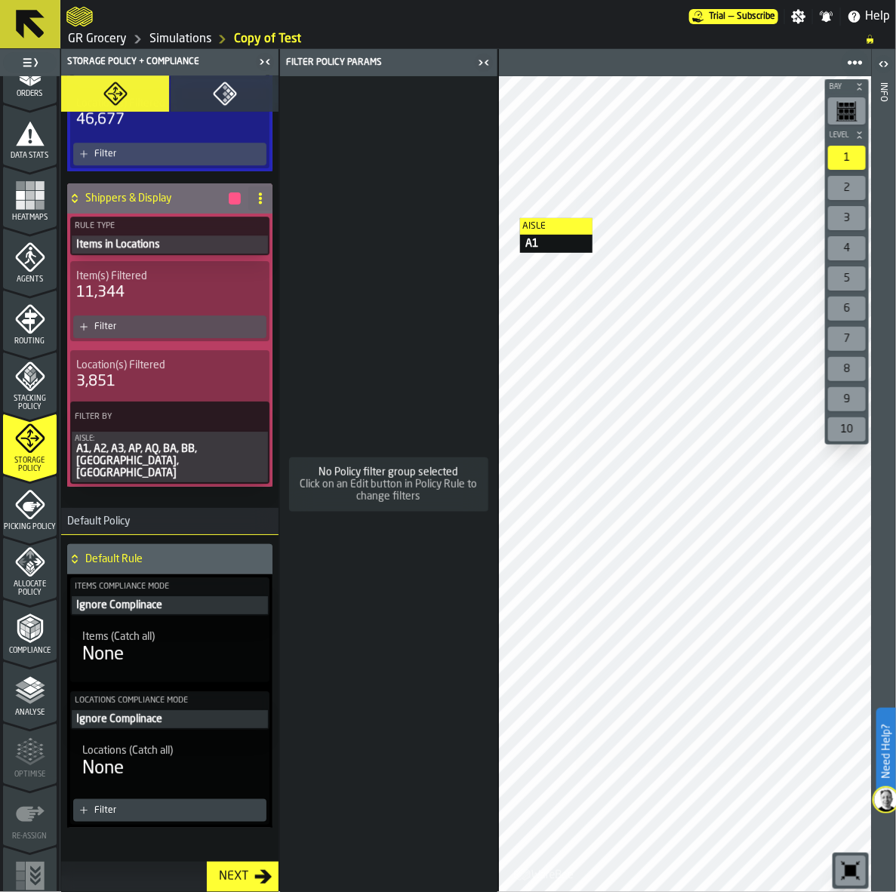
click at [121, 553] on h4 "Default Rule" at bounding box center [175, 559] width 181 height 12
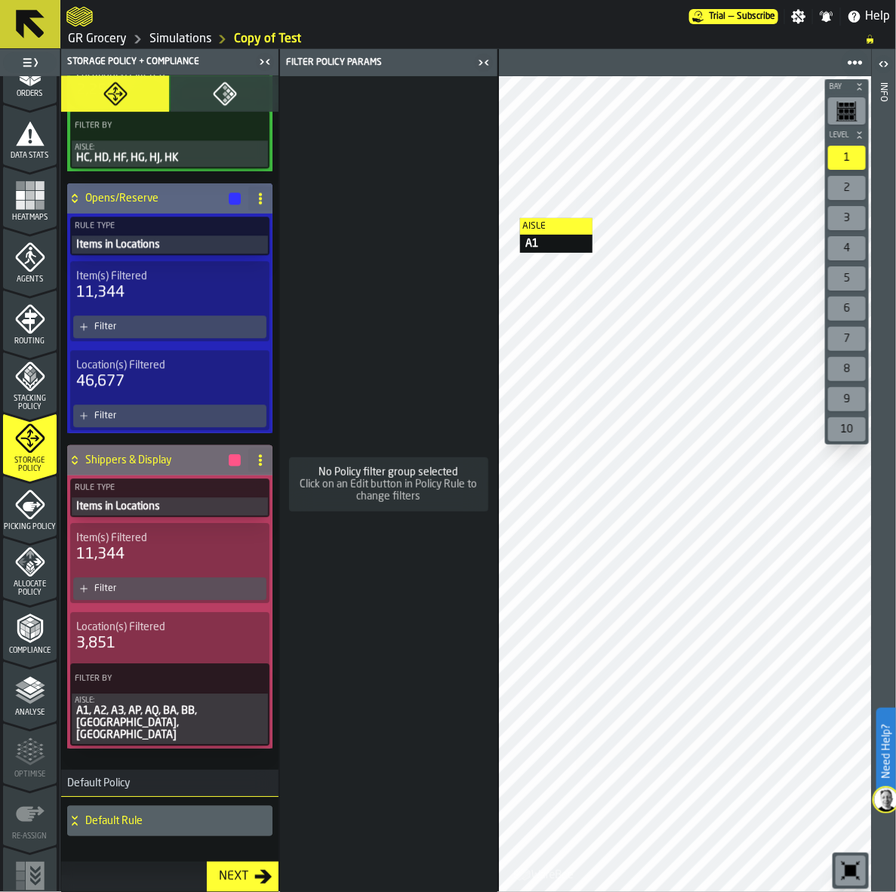
click at [134, 815] on h4 "Default Rule" at bounding box center [175, 821] width 181 height 12
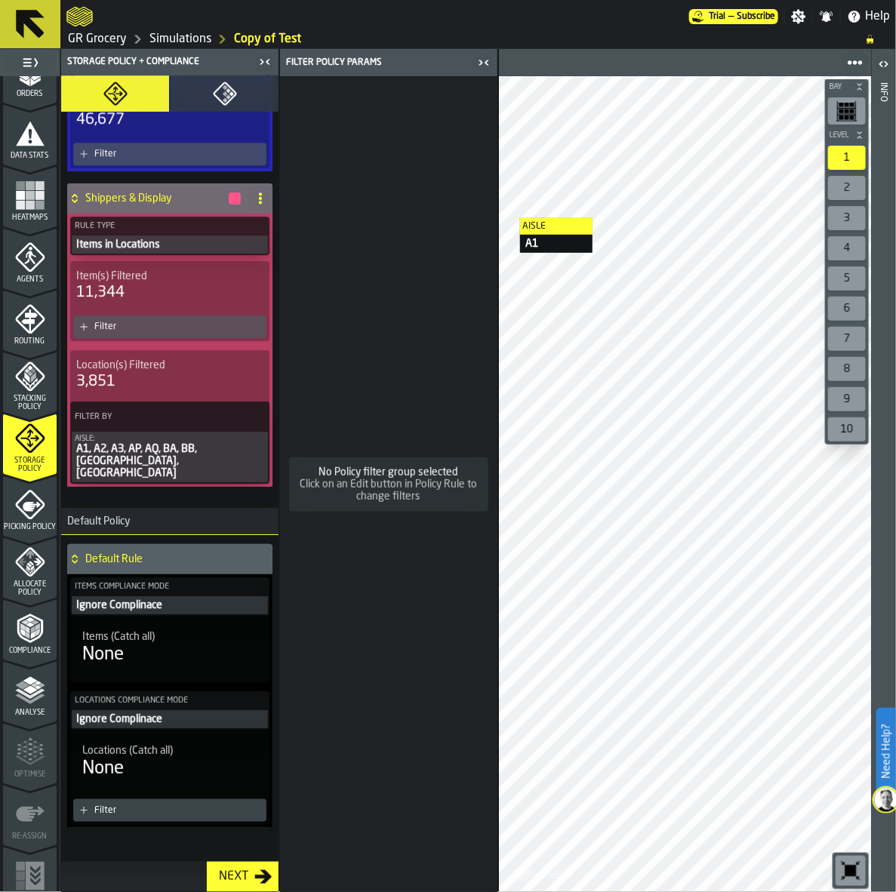
click at [103, 805] on div "Filter" at bounding box center [177, 810] width 166 height 11
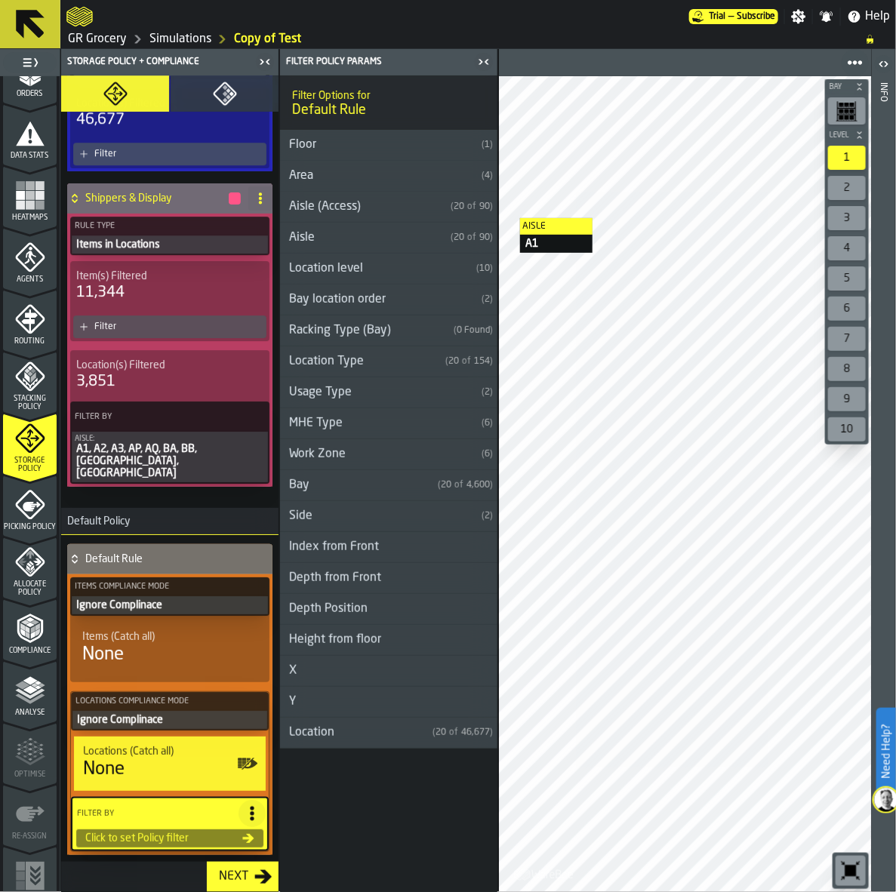
click at [232, 880] on div "Next" at bounding box center [233, 877] width 41 height 18
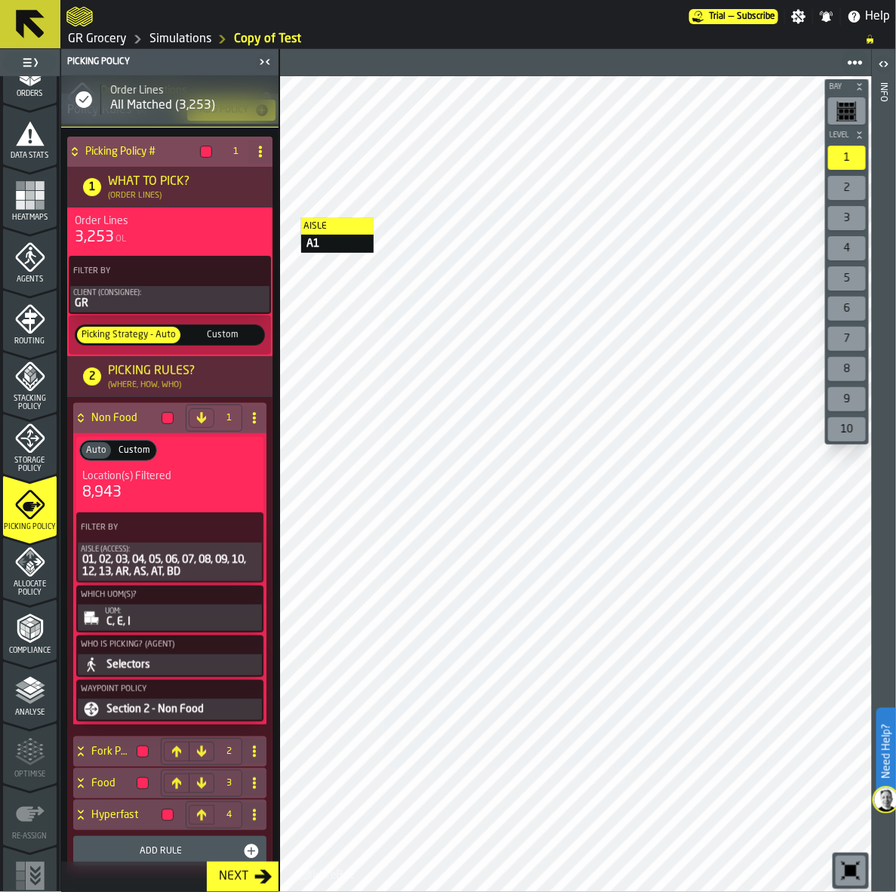
scroll to position [109, 0]
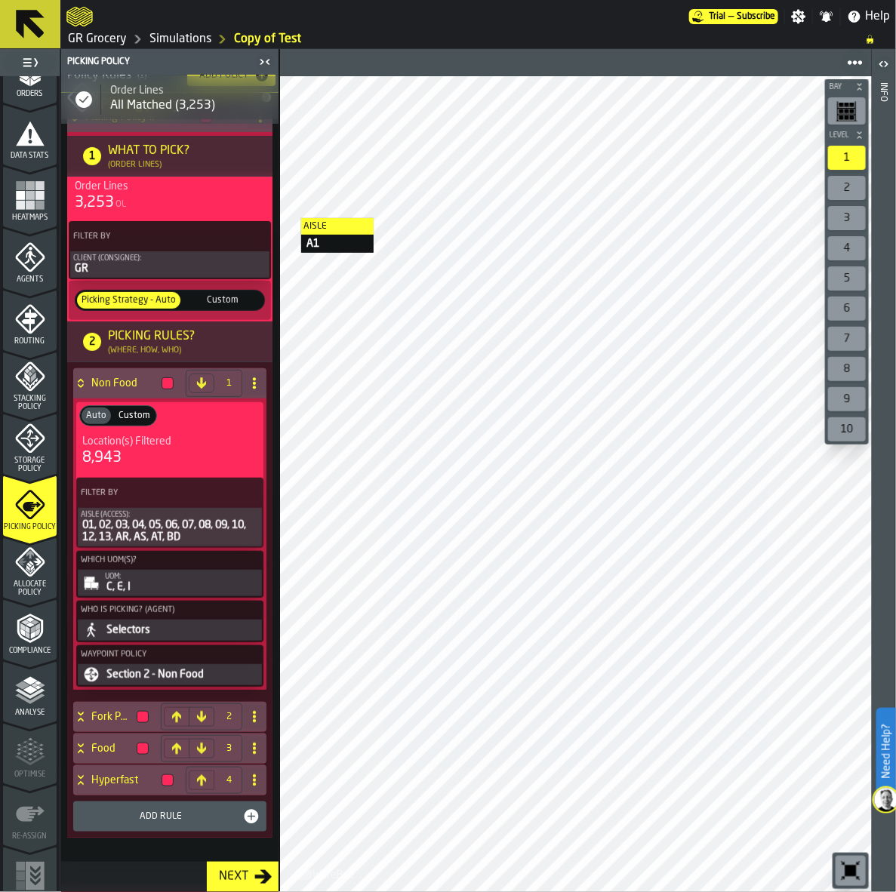
click at [32, 638] on icon "menu Compliance" at bounding box center [30, 627] width 26 height 29
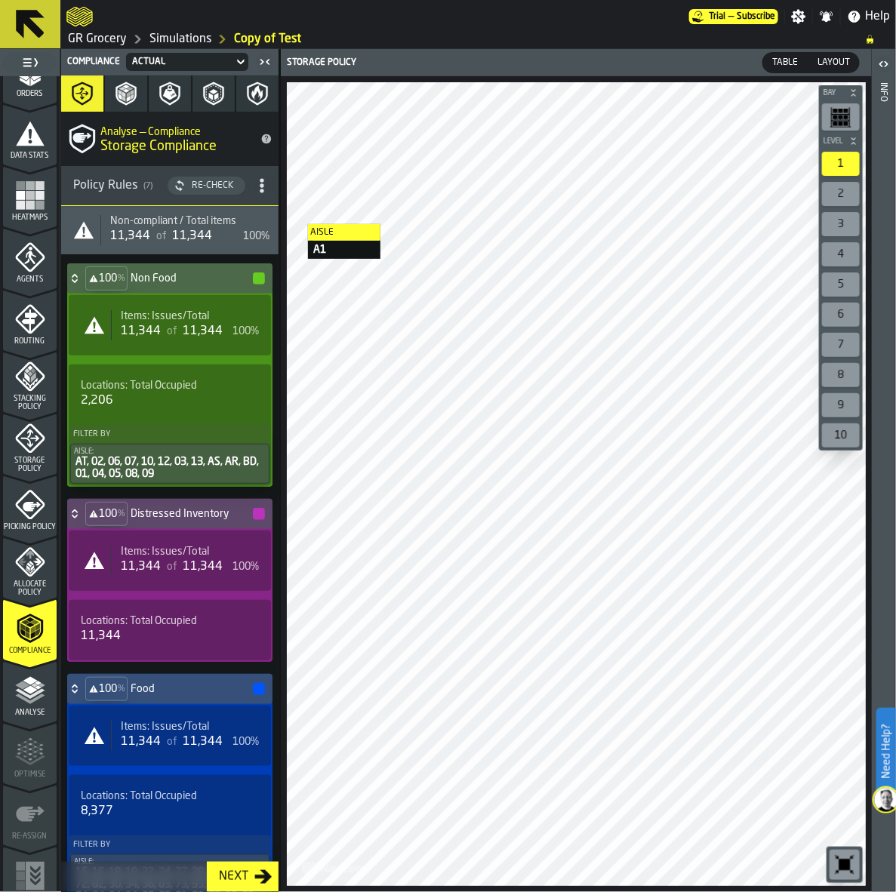
drag, startPoint x: 35, startPoint y: 472, endPoint x: 51, endPoint y: 487, distance: 22.4
click at [35, 472] on span "Storage Policy" at bounding box center [30, 464] width 54 height 17
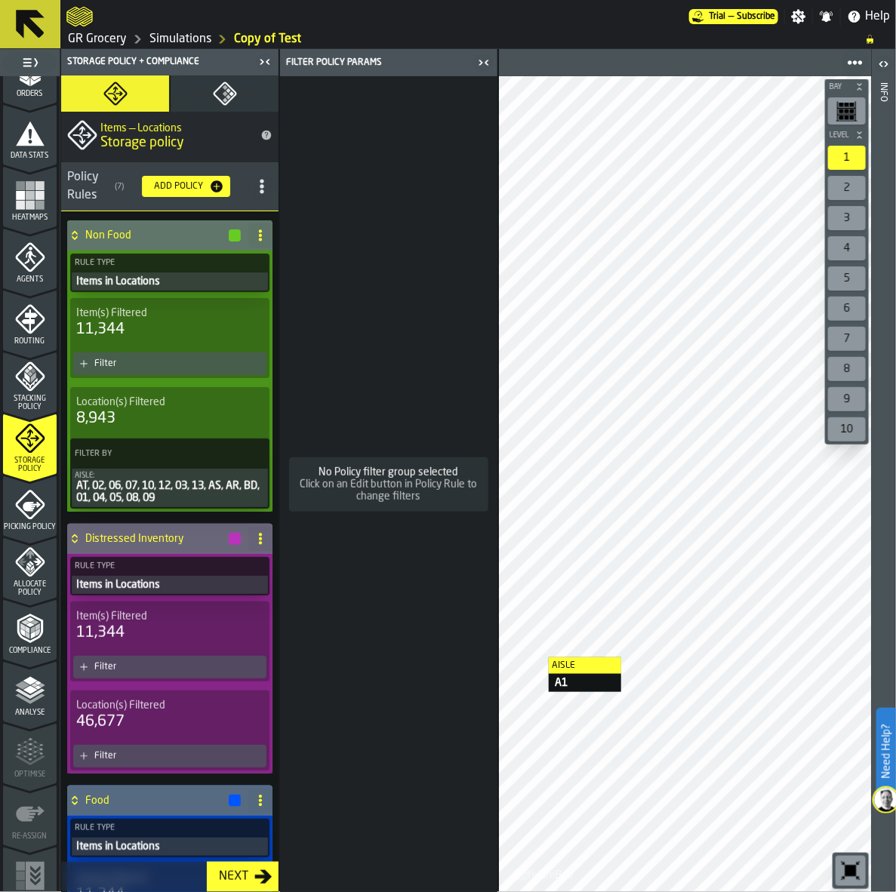
scroll to position [0, 0]
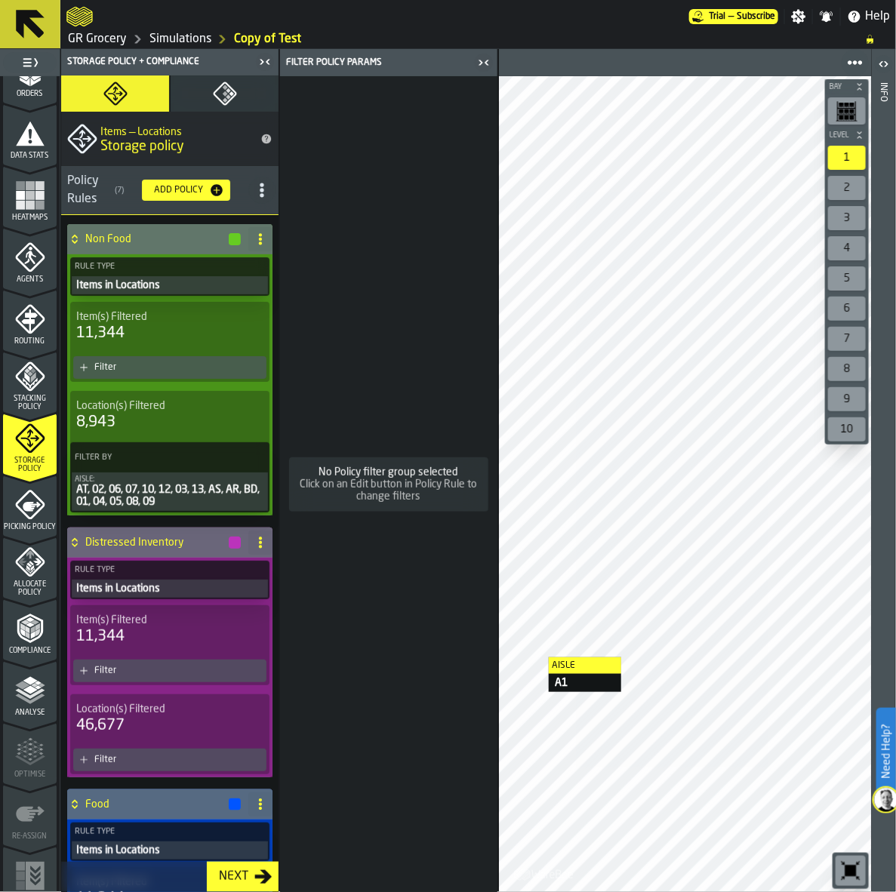
click at [30, 523] on span "Picking Policy" at bounding box center [30, 527] width 54 height 8
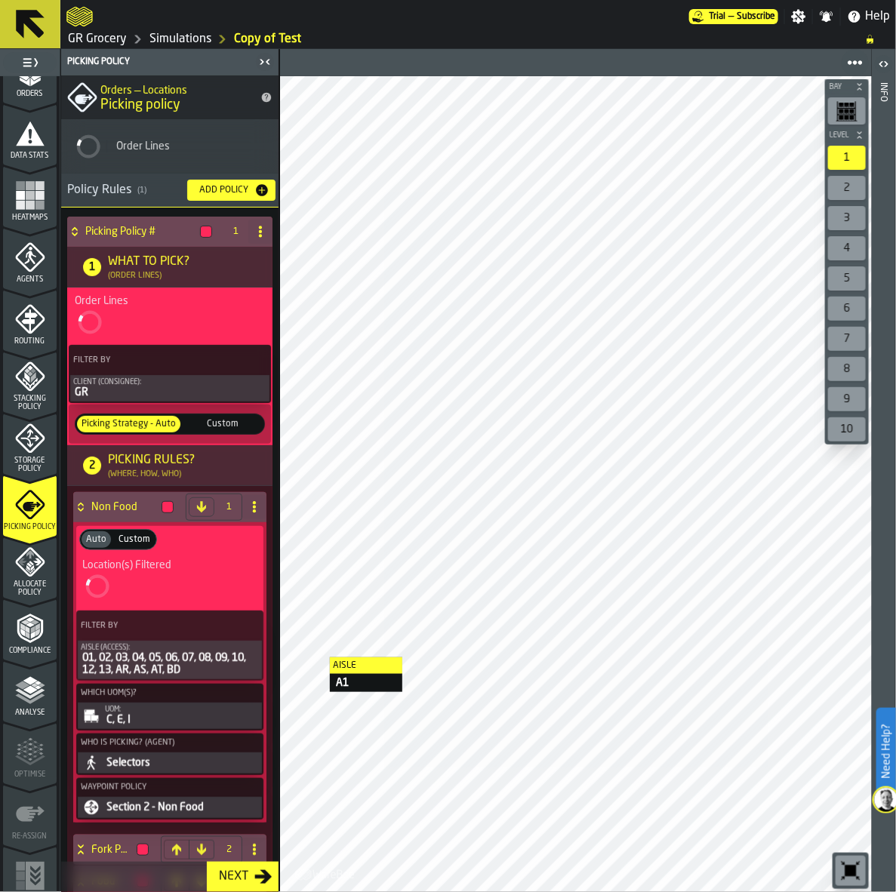
click at [36, 582] on span "Allocate Policy" at bounding box center [30, 588] width 54 height 17
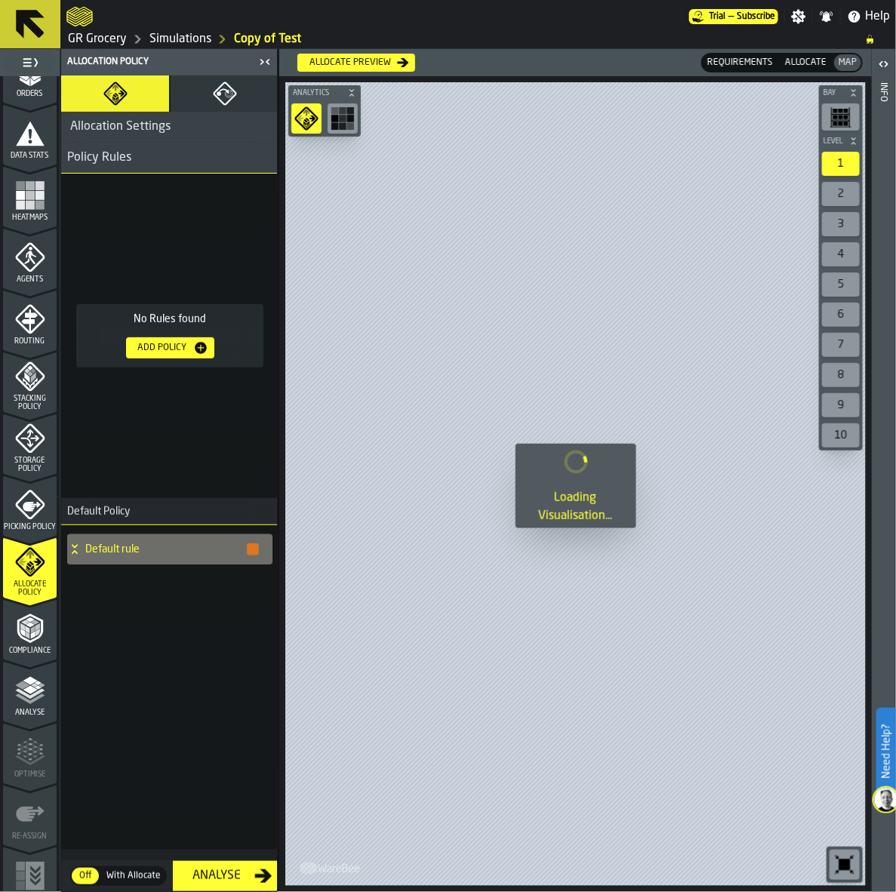
click at [35, 511] on icon "menu Picking Policy" at bounding box center [30, 505] width 30 height 30
click at [32, 442] on icon "menu Storage Policy" at bounding box center [30, 438] width 30 height 30
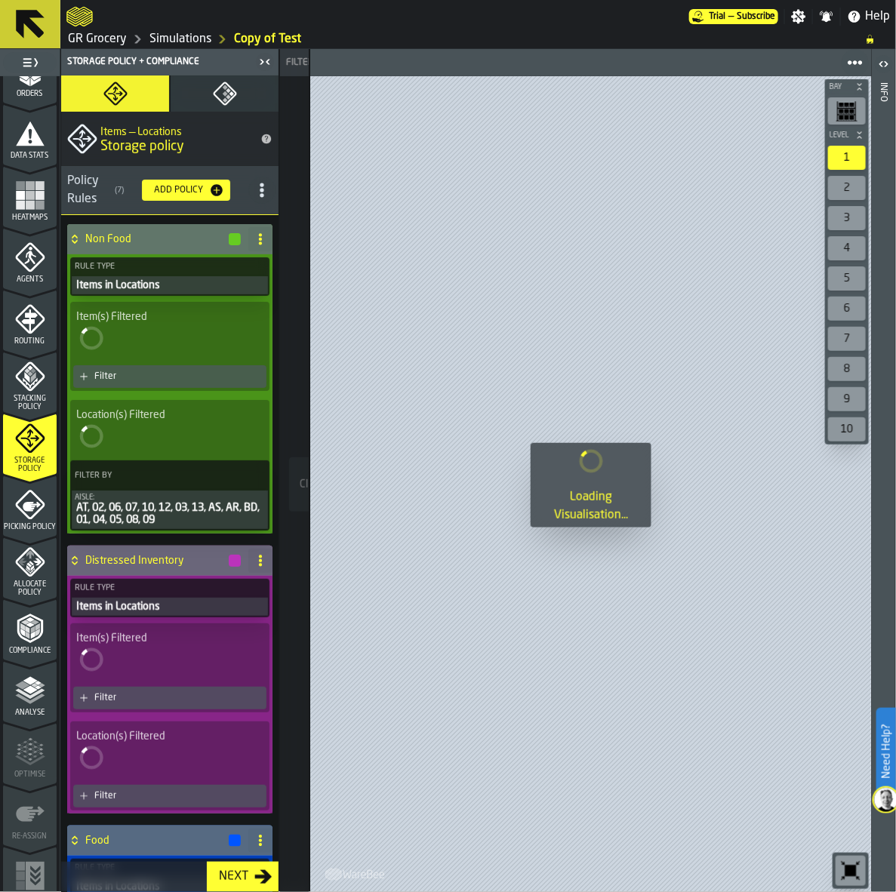
click at [260, 189] on circle "title-section-[object Object]" at bounding box center [262, 190] width 4 height 4
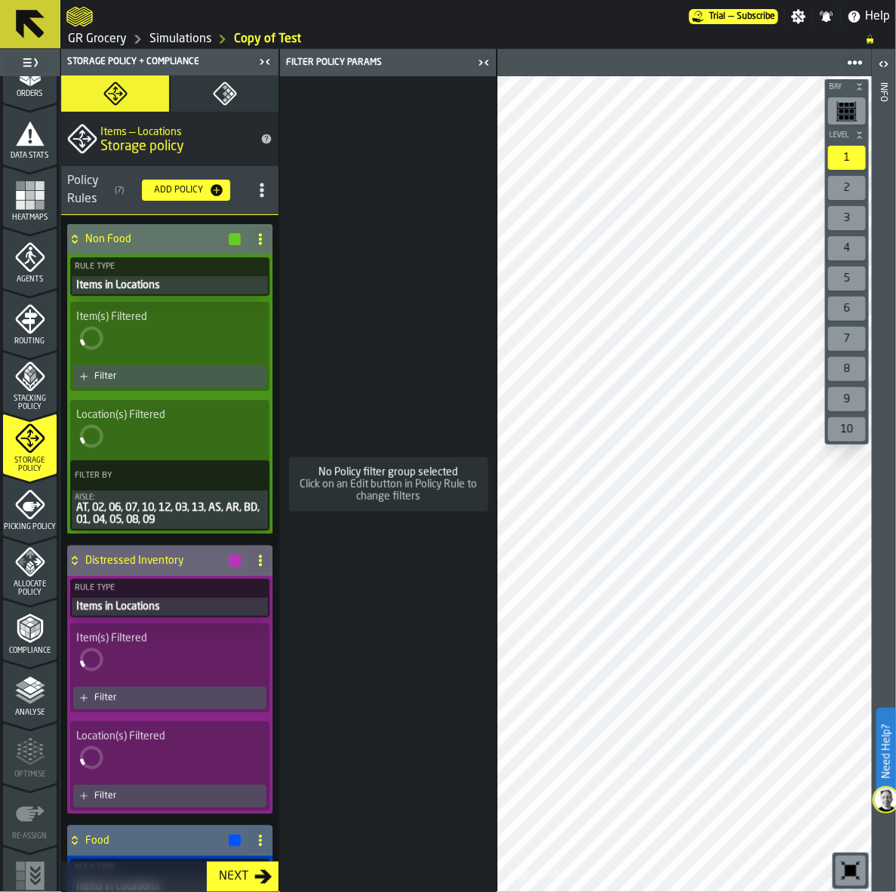
click at [260, 194] on circle "title-section-[object Object]" at bounding box center [262, 195] width 4 height 4
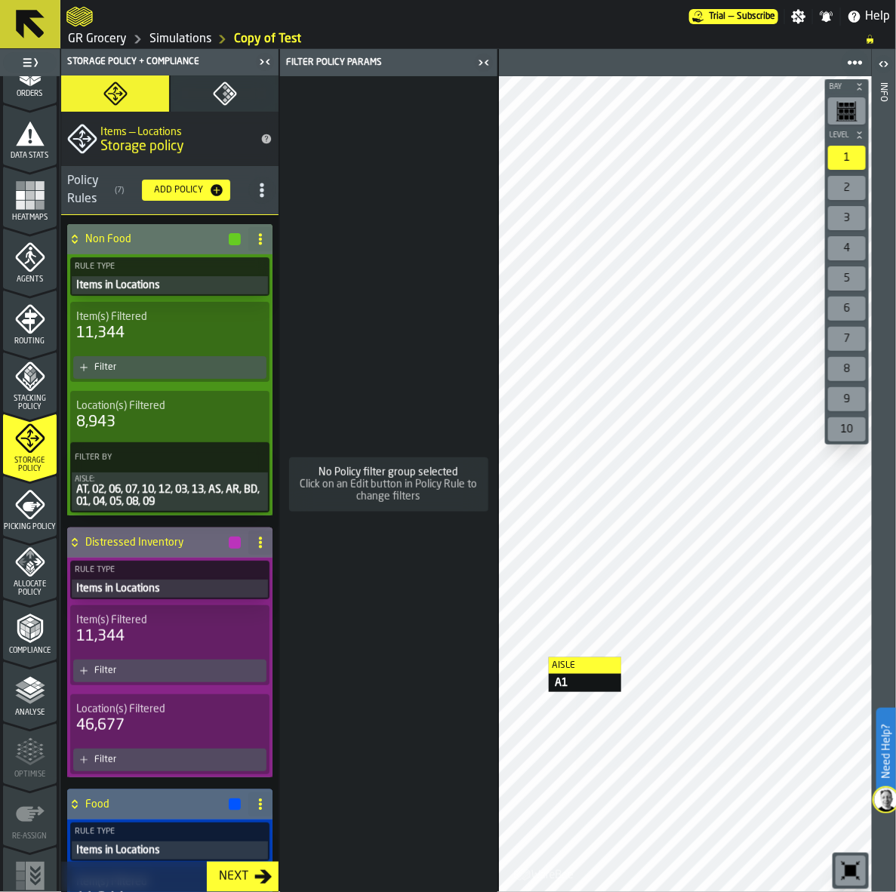
click at [260, 194] on circle "title-section-[object Object]" at bounding box center [262, 195] width 4 height 4
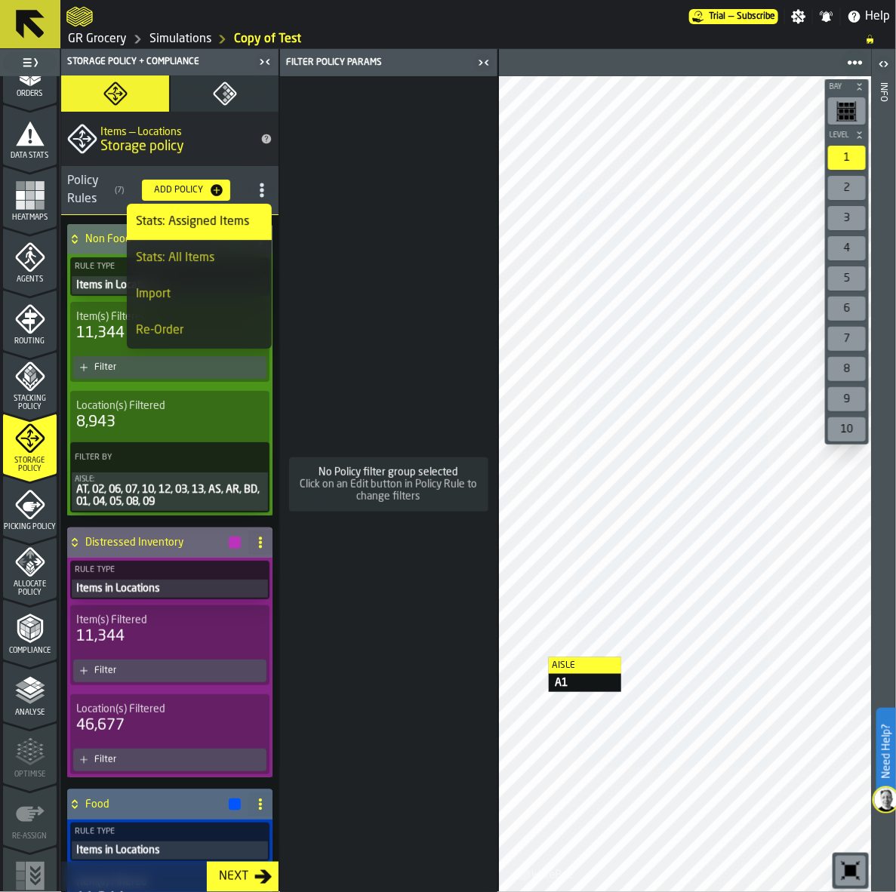
click at [261, 186] on icon "title-section-[object Object]" at bounding box center [261, 190] width 15 height 15
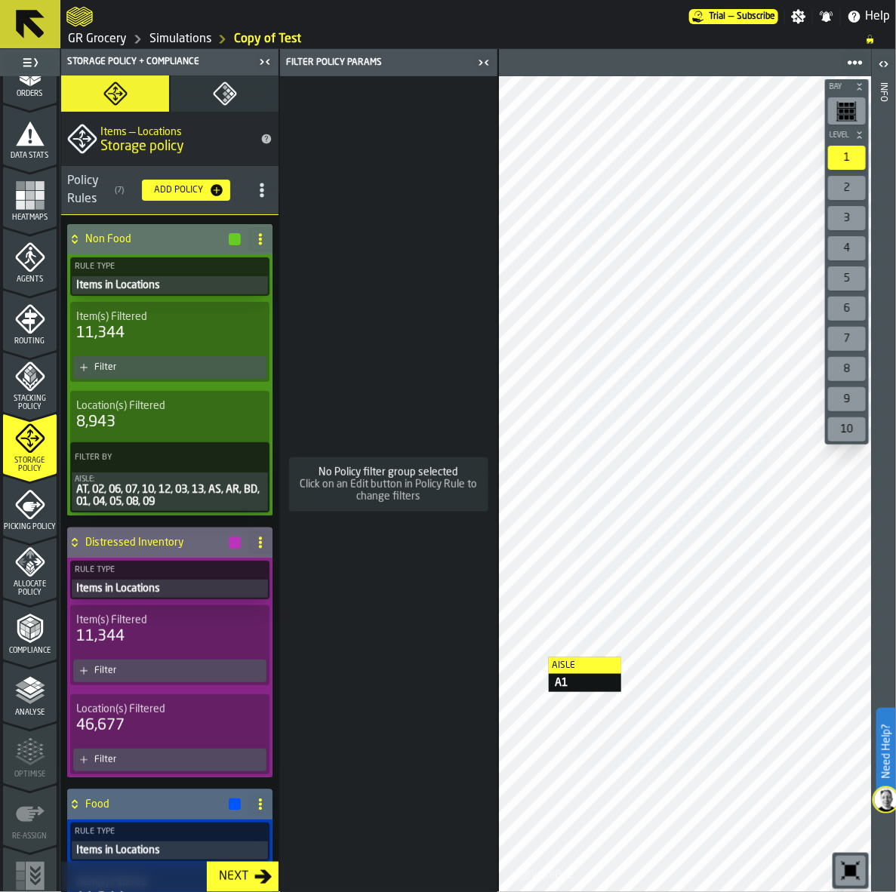
click at [261, 186] on icon "title-section-[object Object]" at bounding box center [261, 190] width 15 height 15
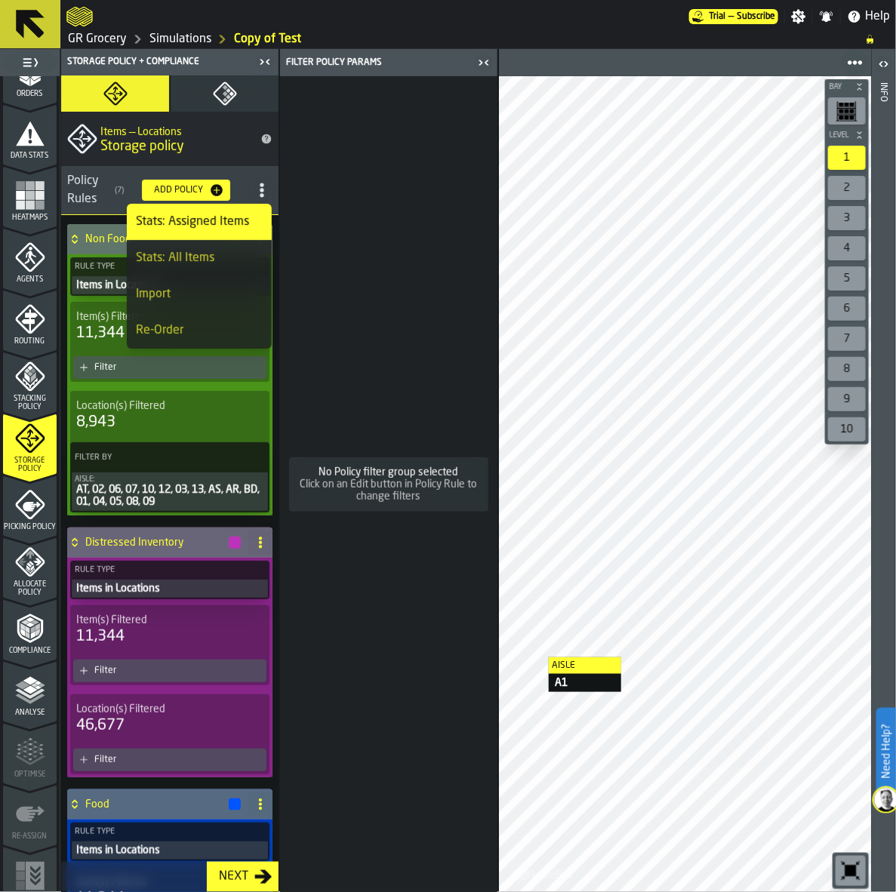
click at [219, 259] on div "Stats: All Items" at bounding box center [199, 258] width 127 height 18
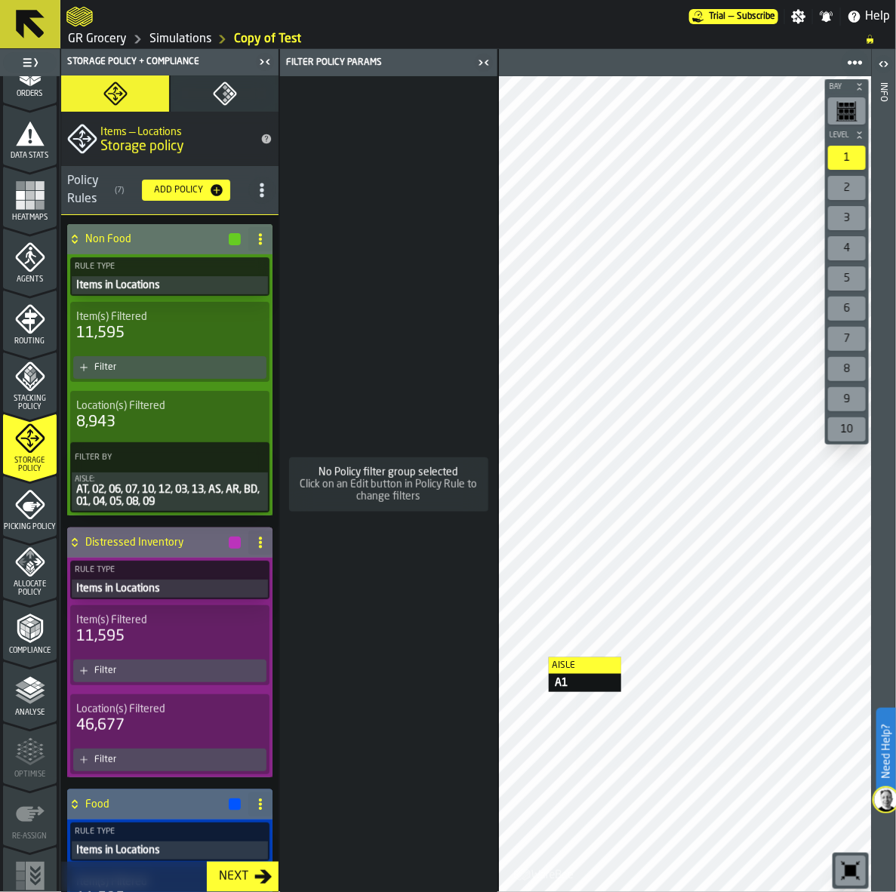
click at [254, 183] on icon "title-section-[object Object]" at bounding box center [261, 190] width 15 height 15
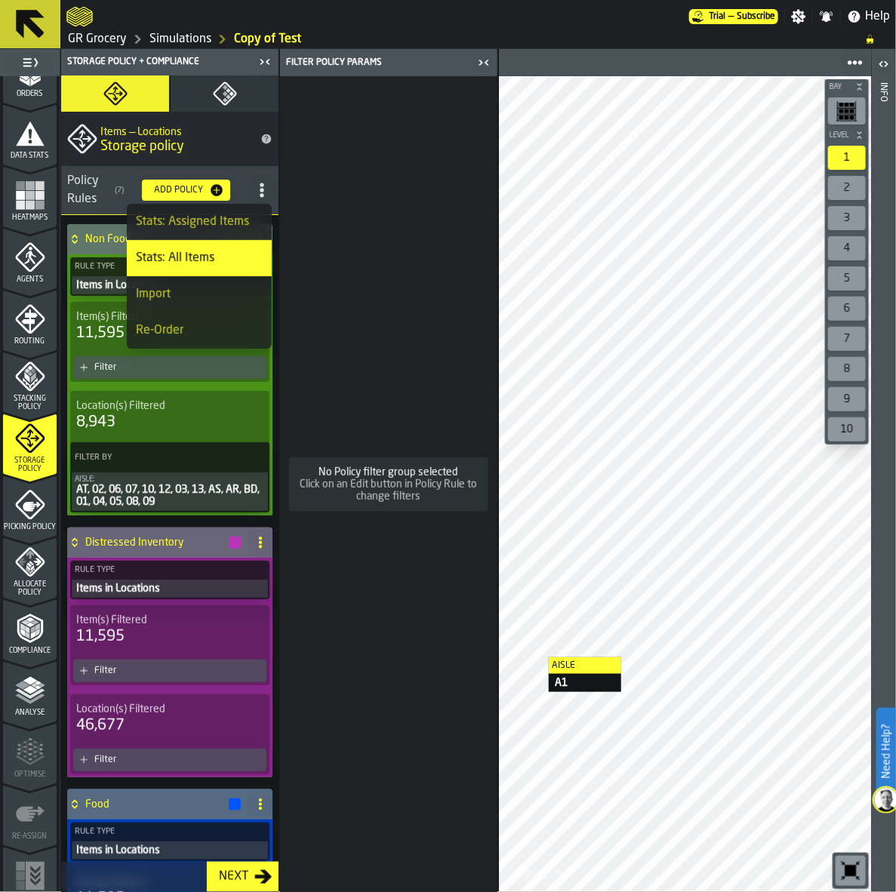
click at [197, 215] on div "Stats: Assigned Items" at bounding box center [199, 222] width 127 height 18
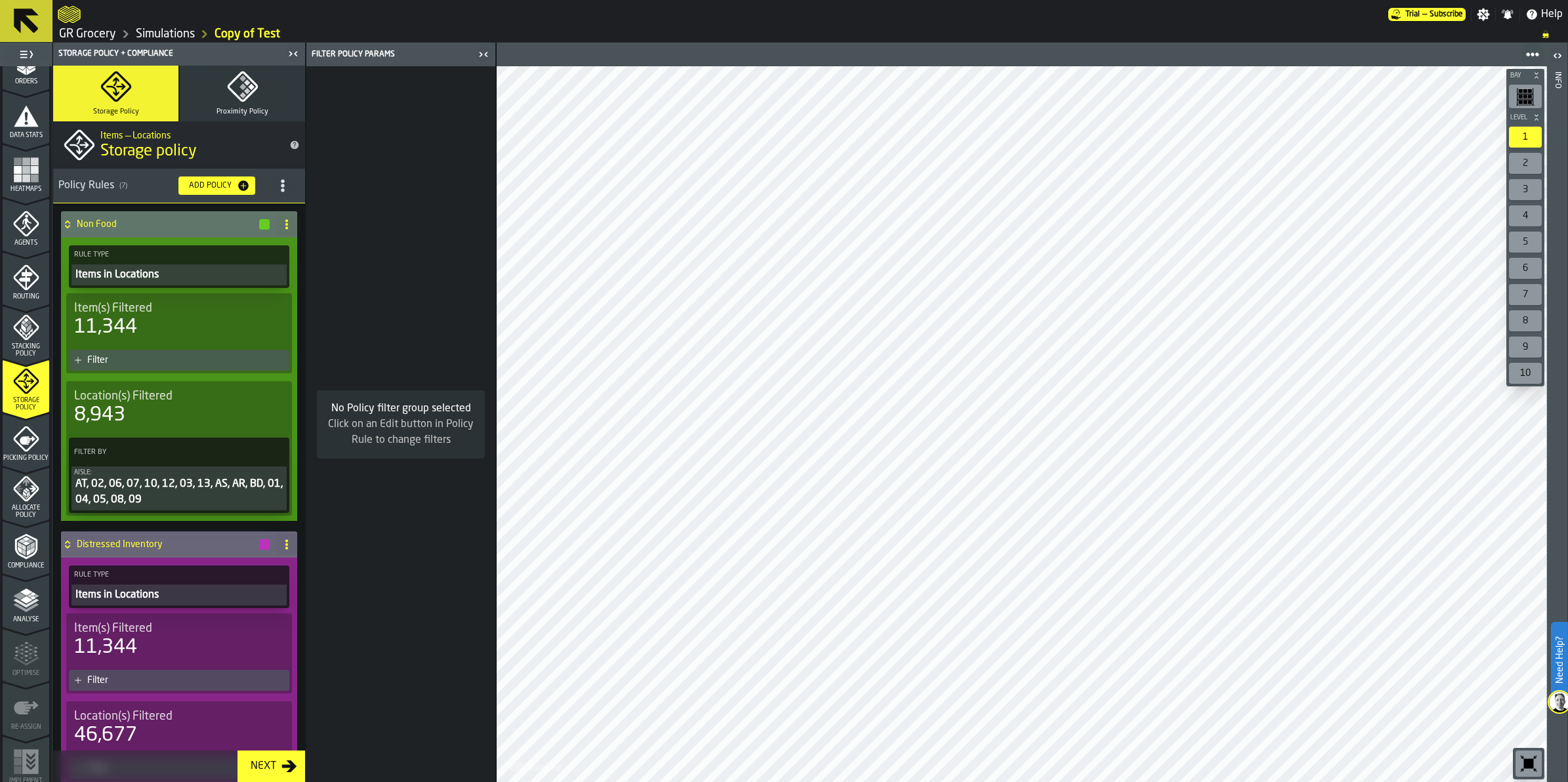
click at [20, 17] on icon at bounding box center [26, 21] width 25 height 25
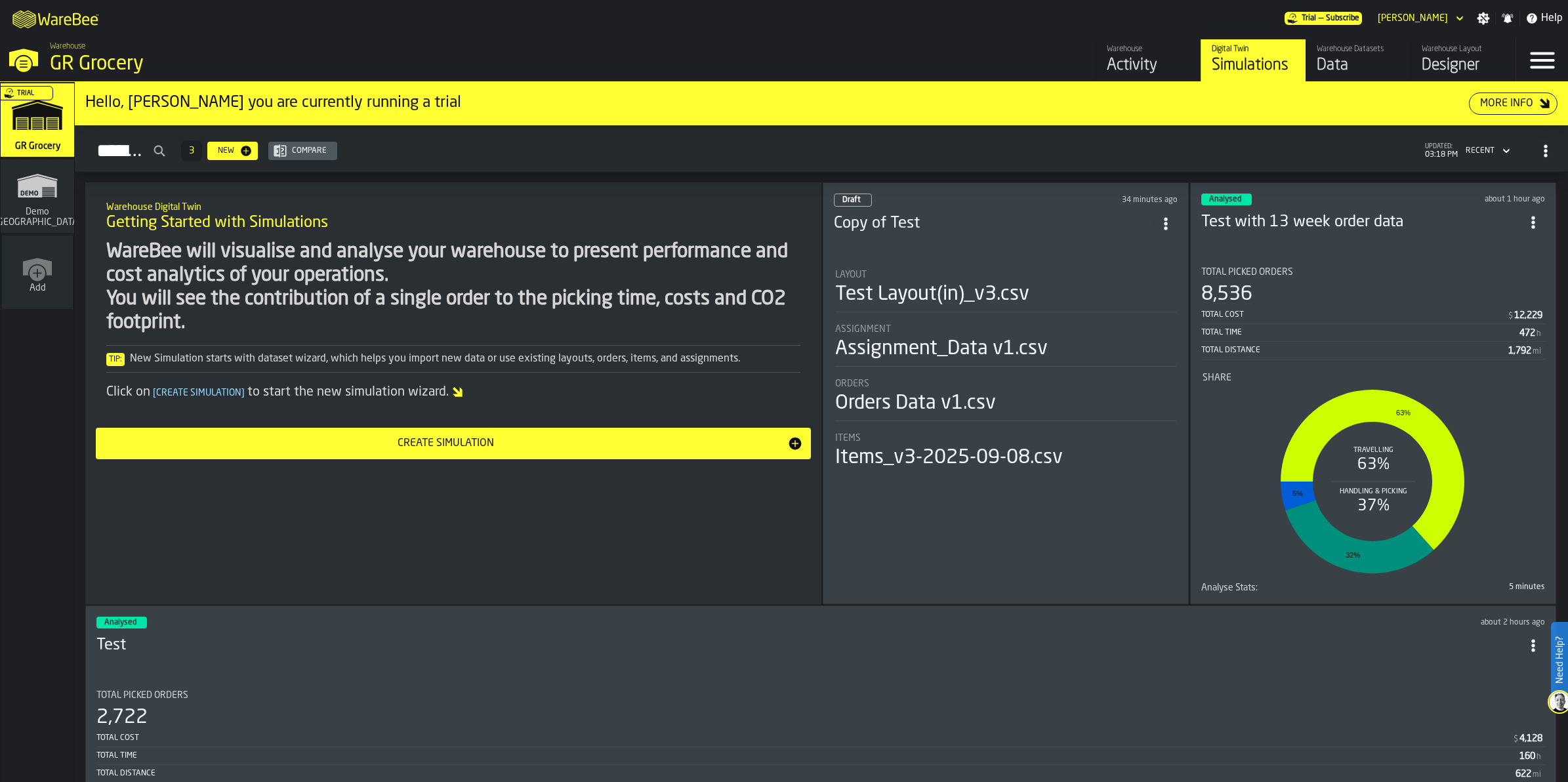
click at [1351, 239] on header "Analysed about 1 hour ago Test with 13 week order data" at bounding box center [1372, 220] width 344 height 52
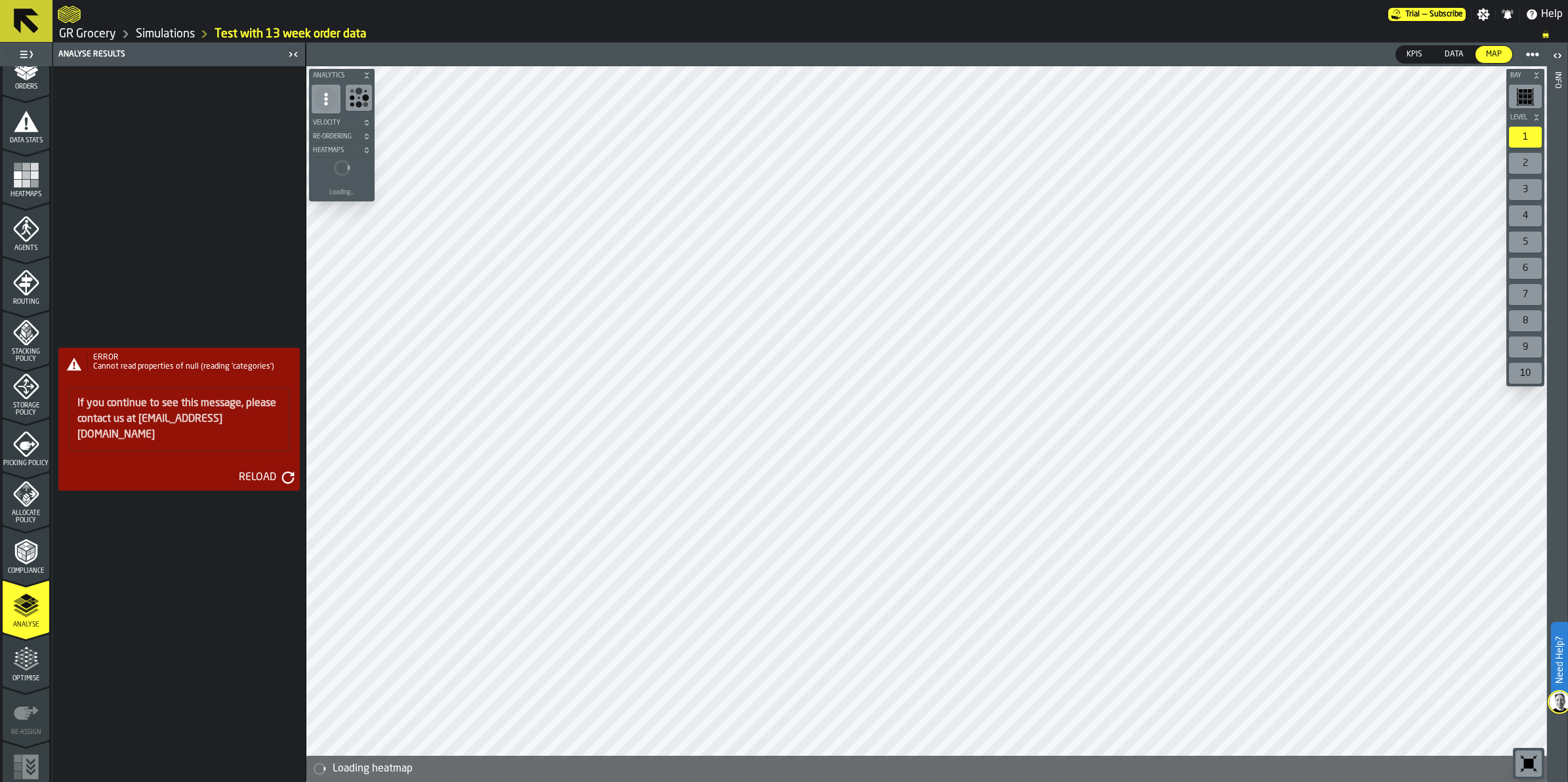
scroll to position [252, 0]
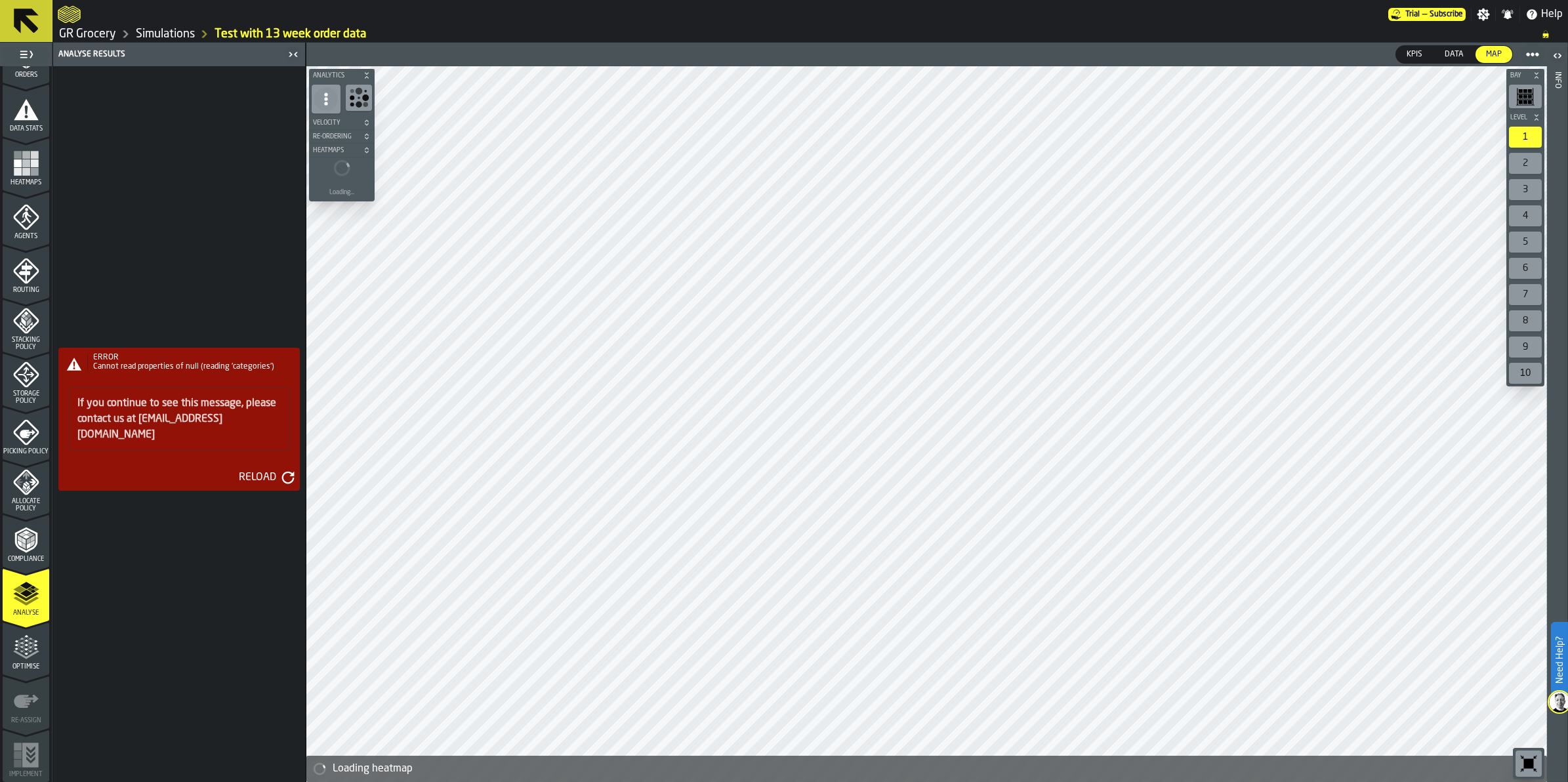
drag, startPoint x: 23, startPoint y: 430, endPoint x: 20, endPoint y: 371, distance: 59.1
click at [23, 430] on icon "menu Picking Policy" at bounding box center [28, 434] width 16 height 9
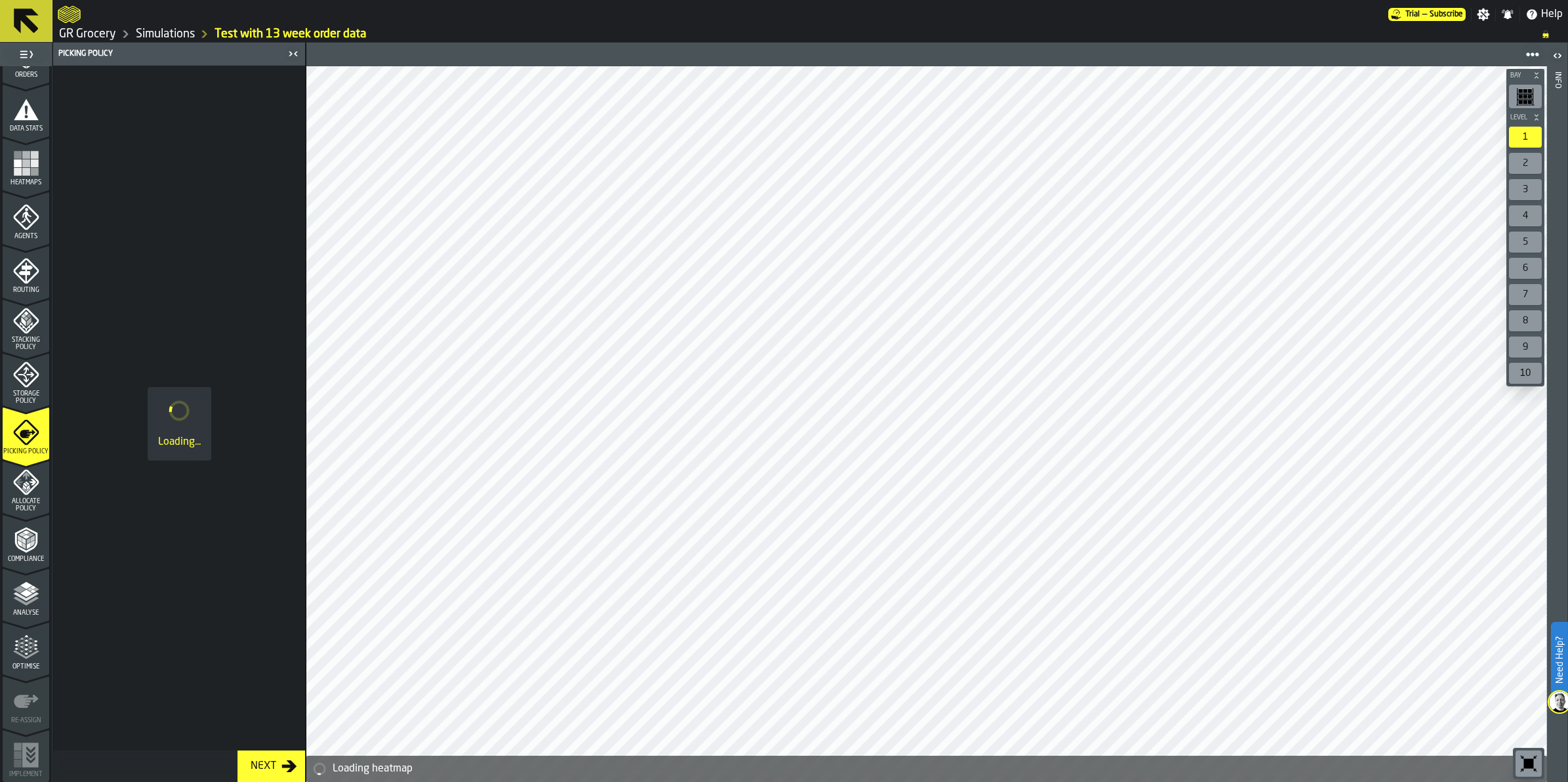
click at [20, 371] on icon "menu Storage Policy" at bounding box center [26, 375] width 26 height 26
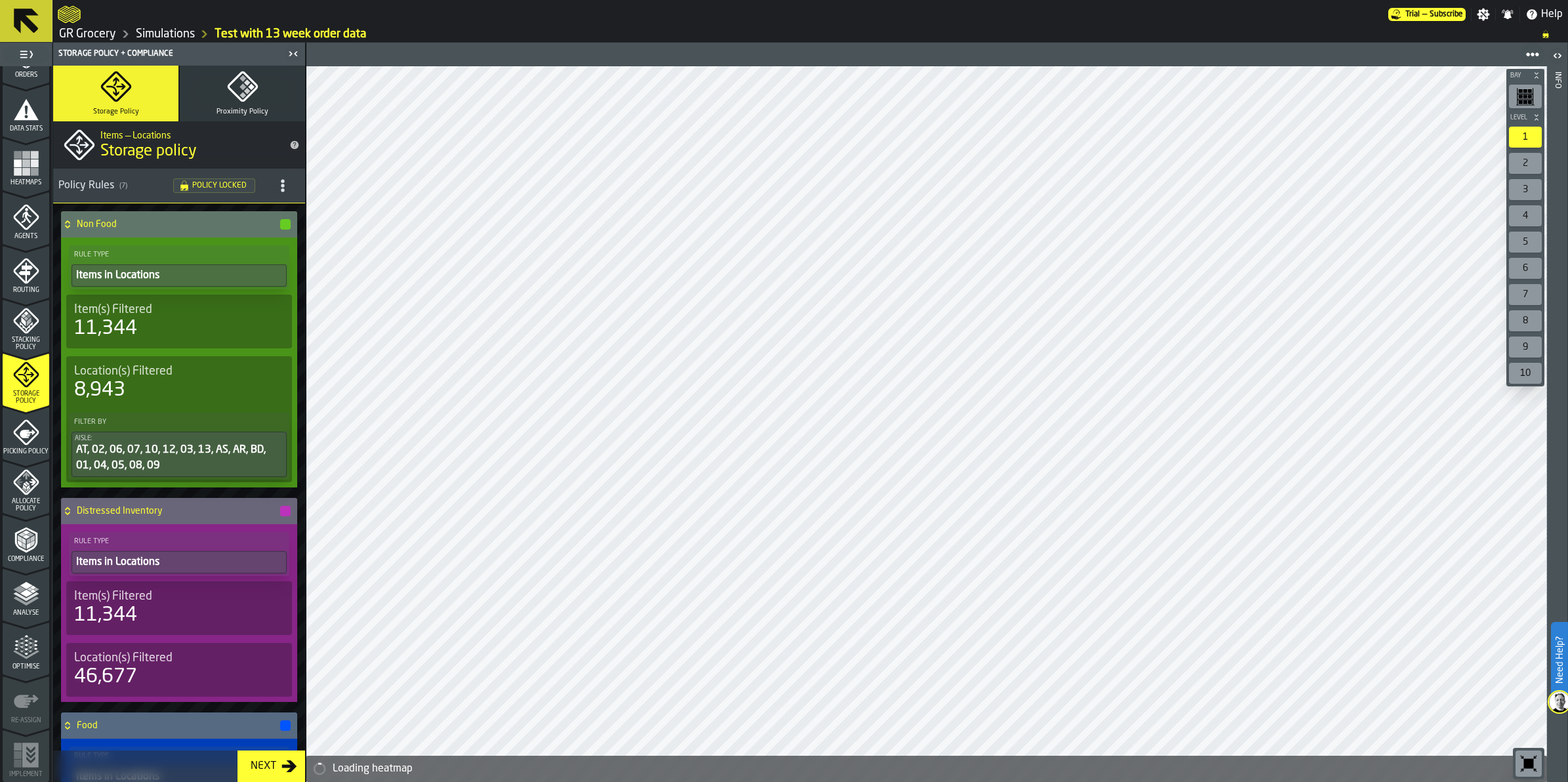
click at [26, 542] on polyline "menu Compliance" at bounding box center [28, 541] width 4 height 7
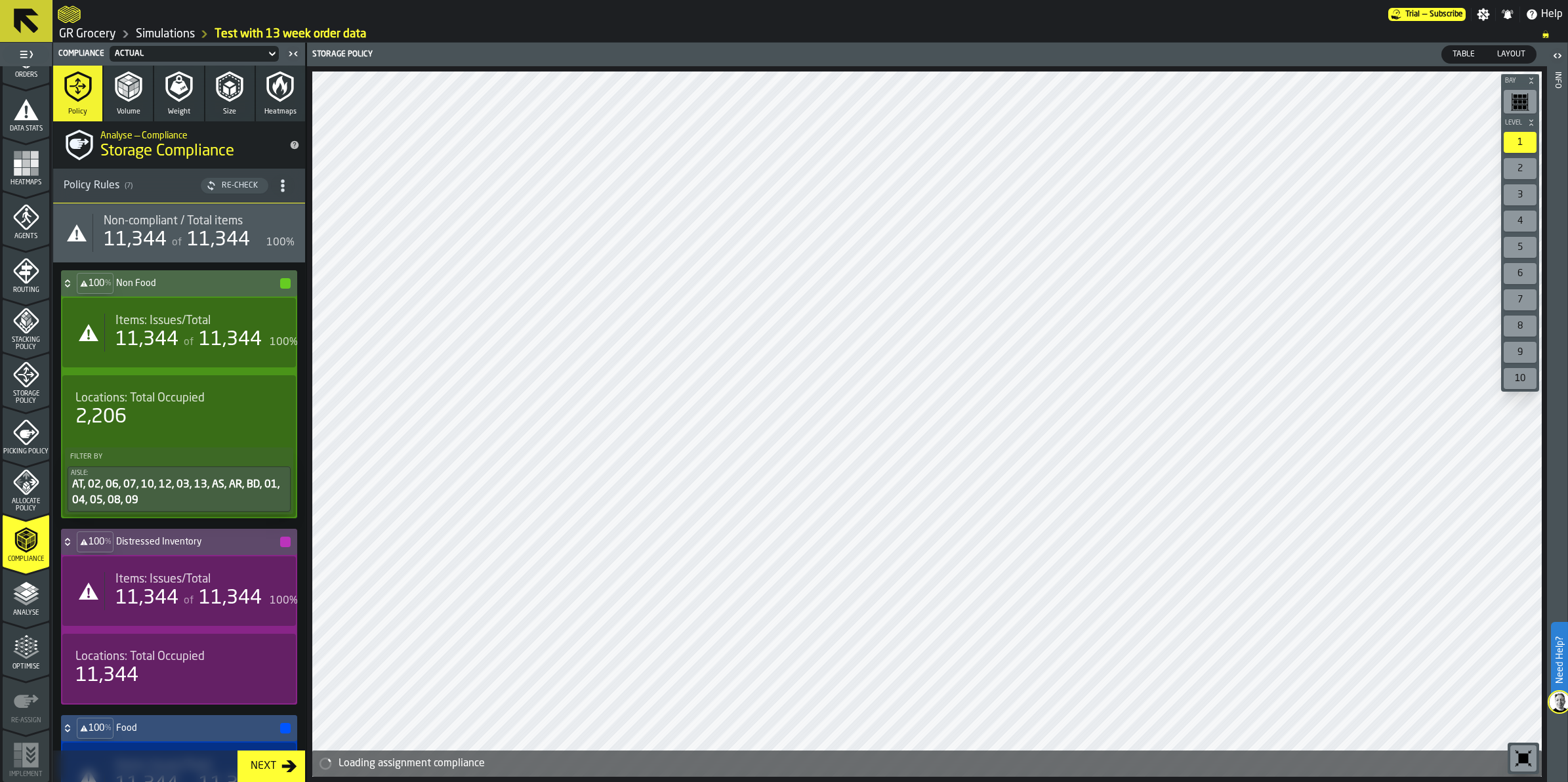
click at [85, 33] on link "GR Grocery" at bounding box center [88, 34] width 57 height 15
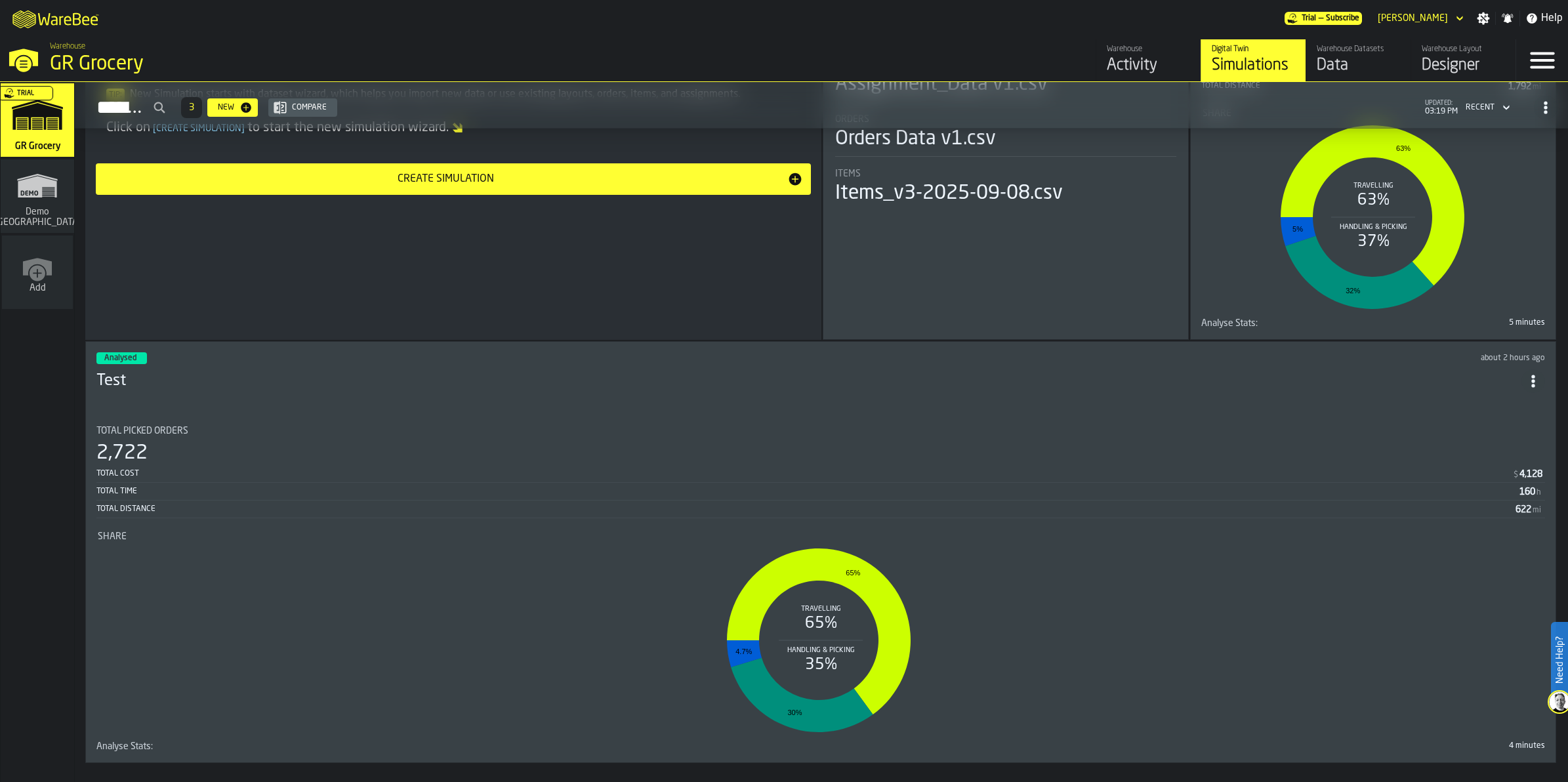
scroll to position [274, 0]
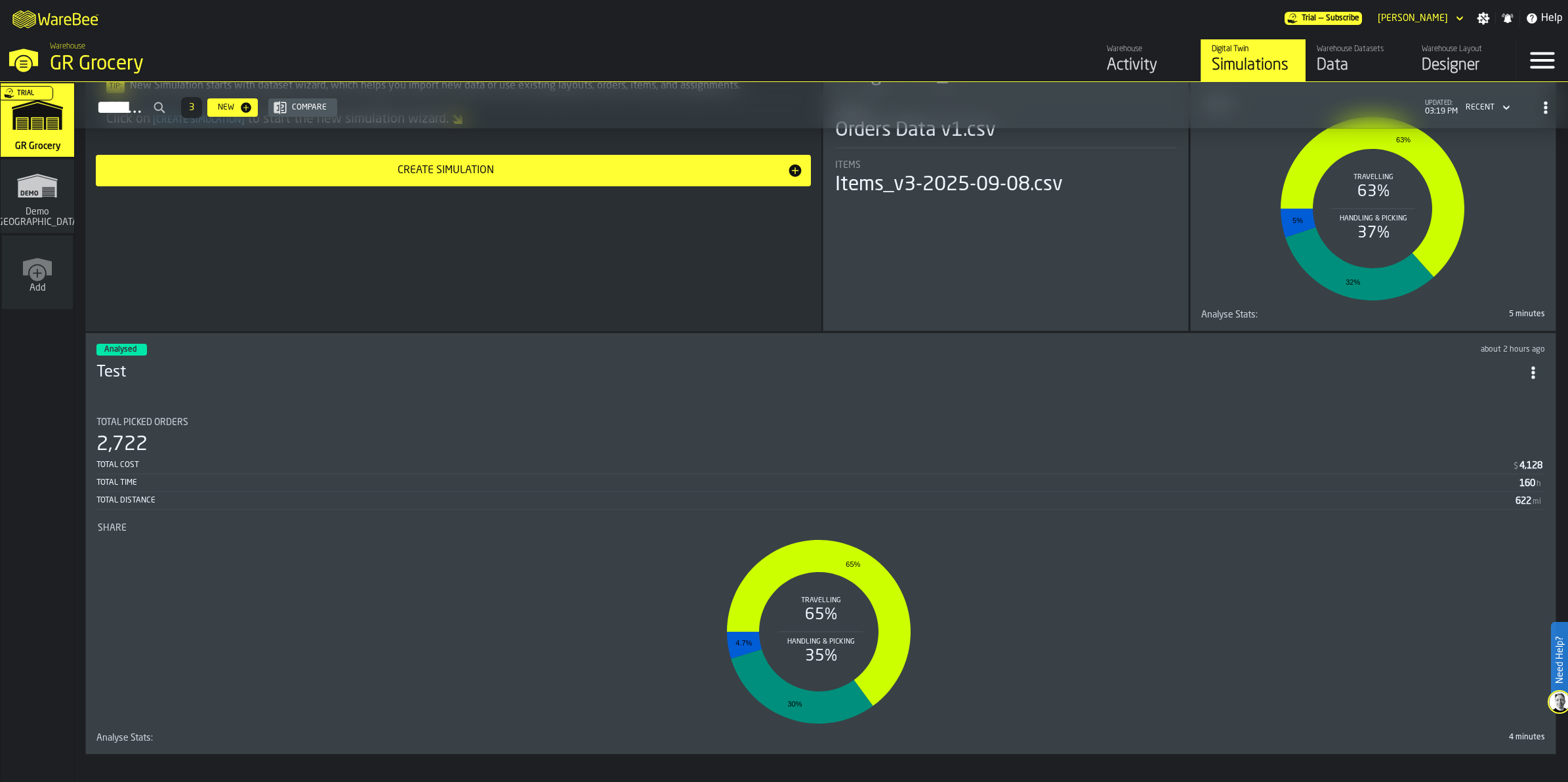
click at [1129, 418] on div "Total Picked Orders" at bounding box center [821, 423] width 1449 height 10
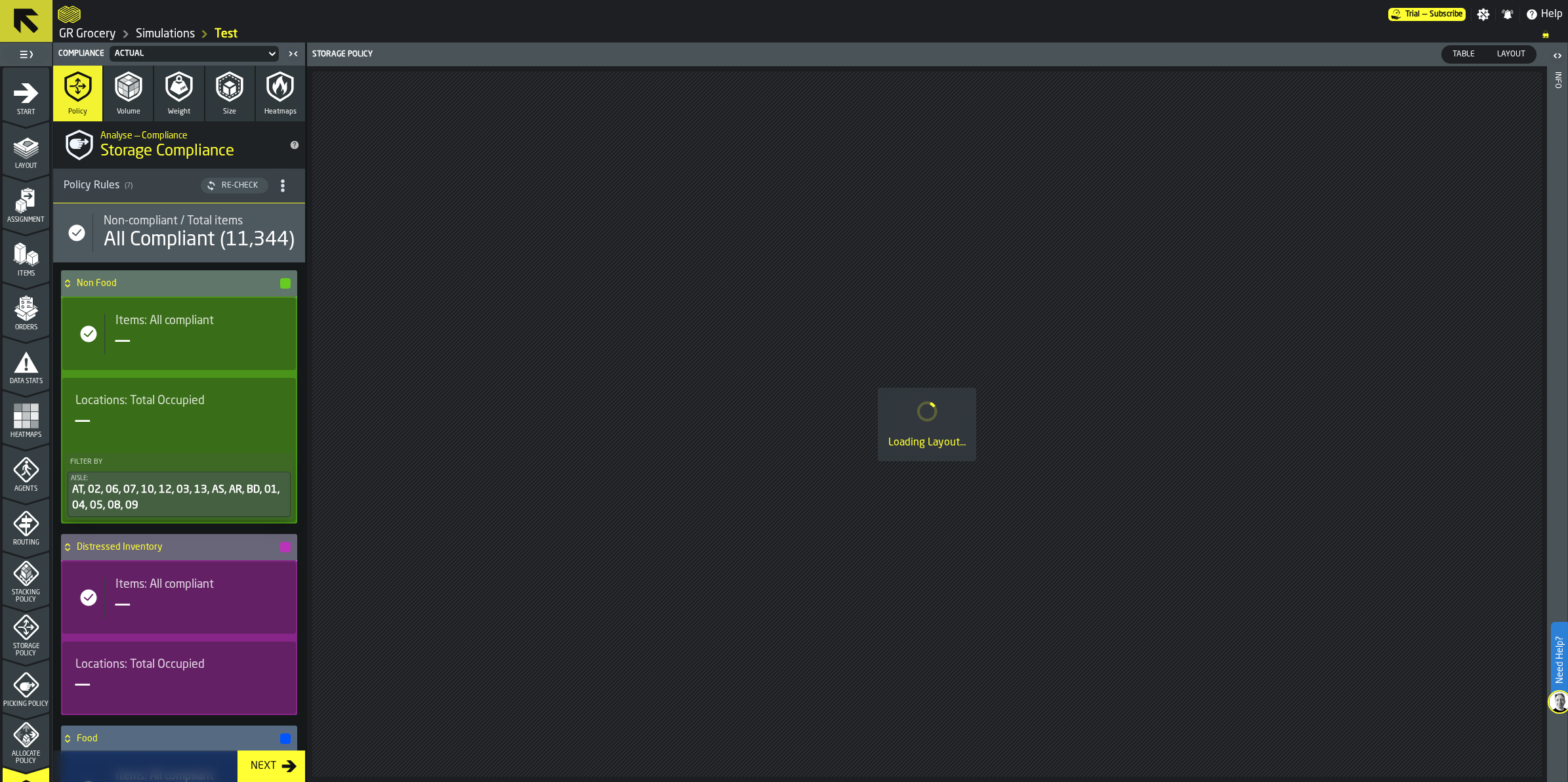
click at [28, 271] on span "Items" at bounding box center [26, 274] width 47 height 7
click at [23, 315] on polygon "menu Orders" at bounding box center [22, 317] width 9 height 8
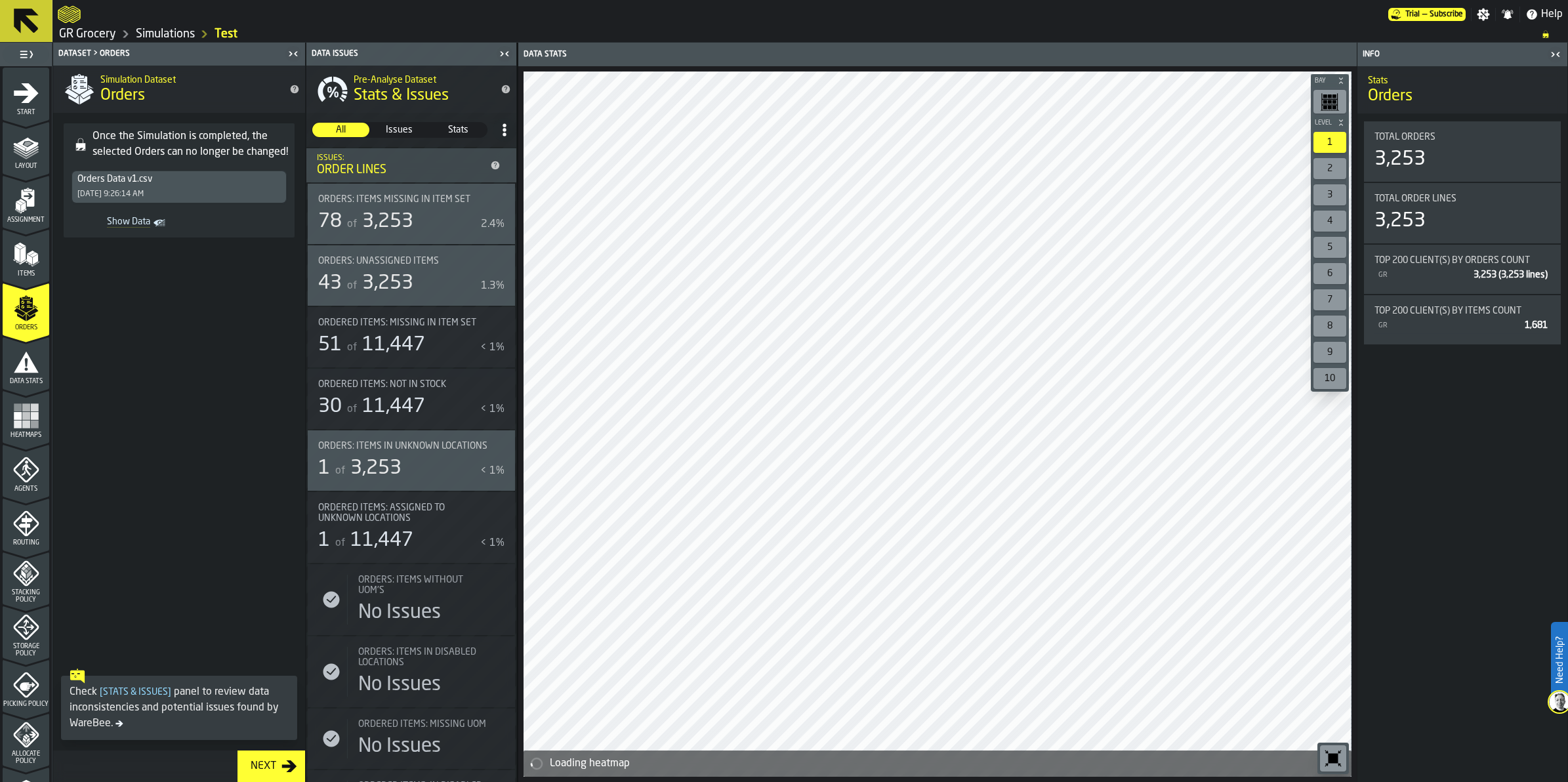
click at [169, 191] on div "Orders Data v1.csv 9/8/2025, 9:26:14 AM" at bounding box center [179, 187] width 214 height 31
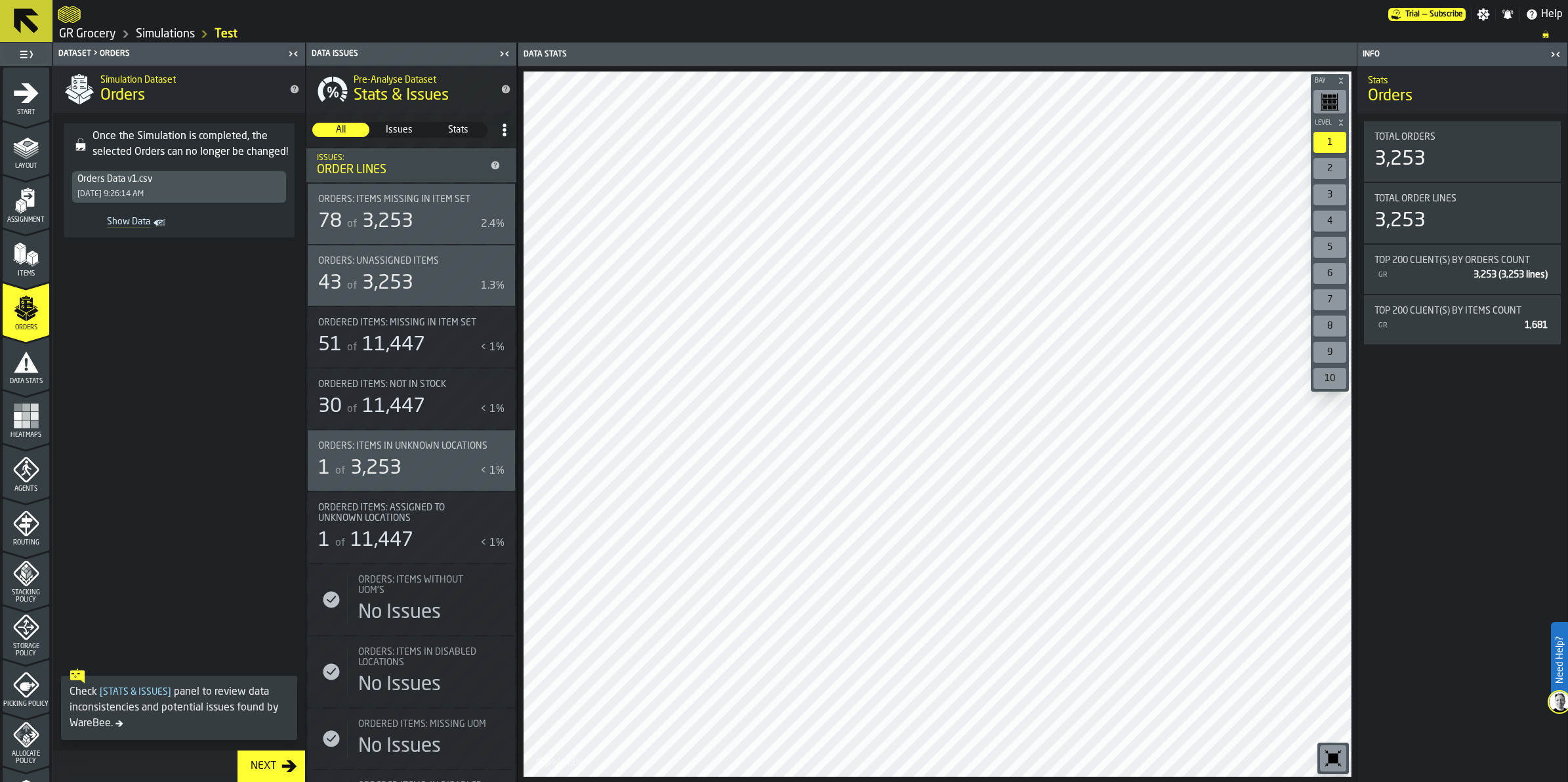
scroll to position [311, 0]
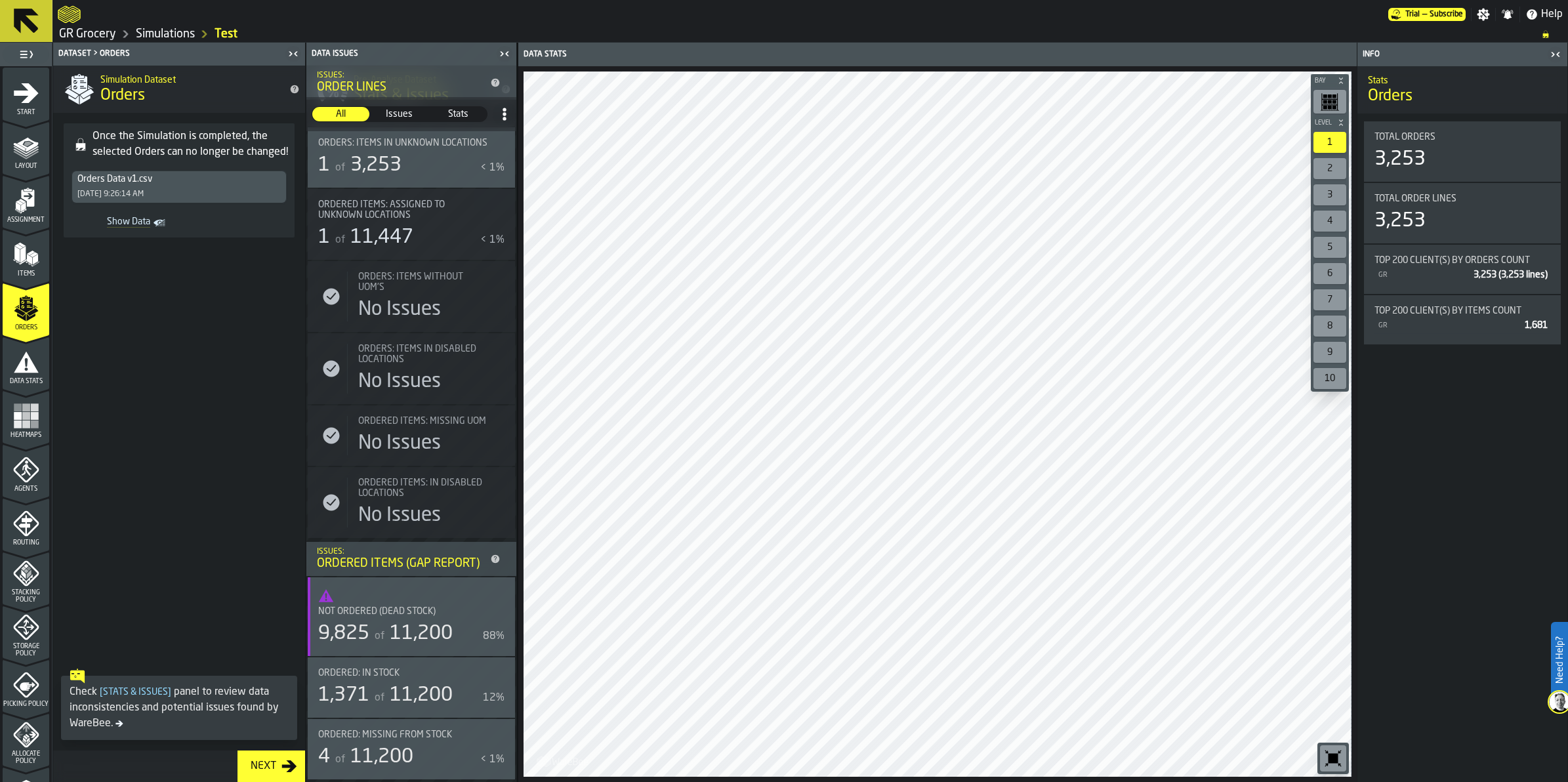
click at [509, 47] on icon "button-toggle-Close me" at bounding box center [504, 54] width 16 height 16
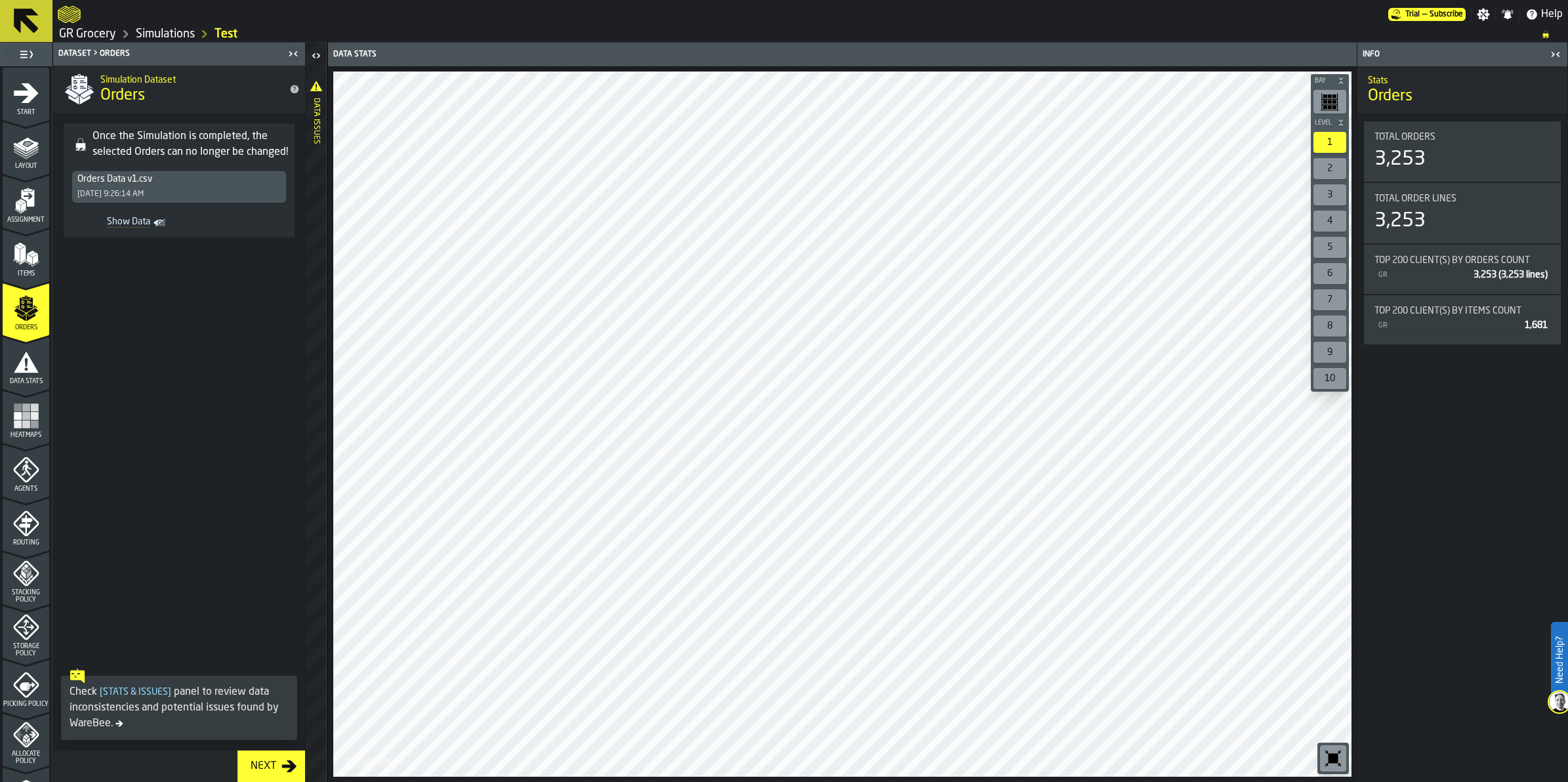
drag, startPoint x: 162, startPoint y: 31, endPoint x: 517, endPoint y: 81, distance: 358.5
click at [162, 31] on link "Simulations" at bounding box center [165, 34] width 59 height 15
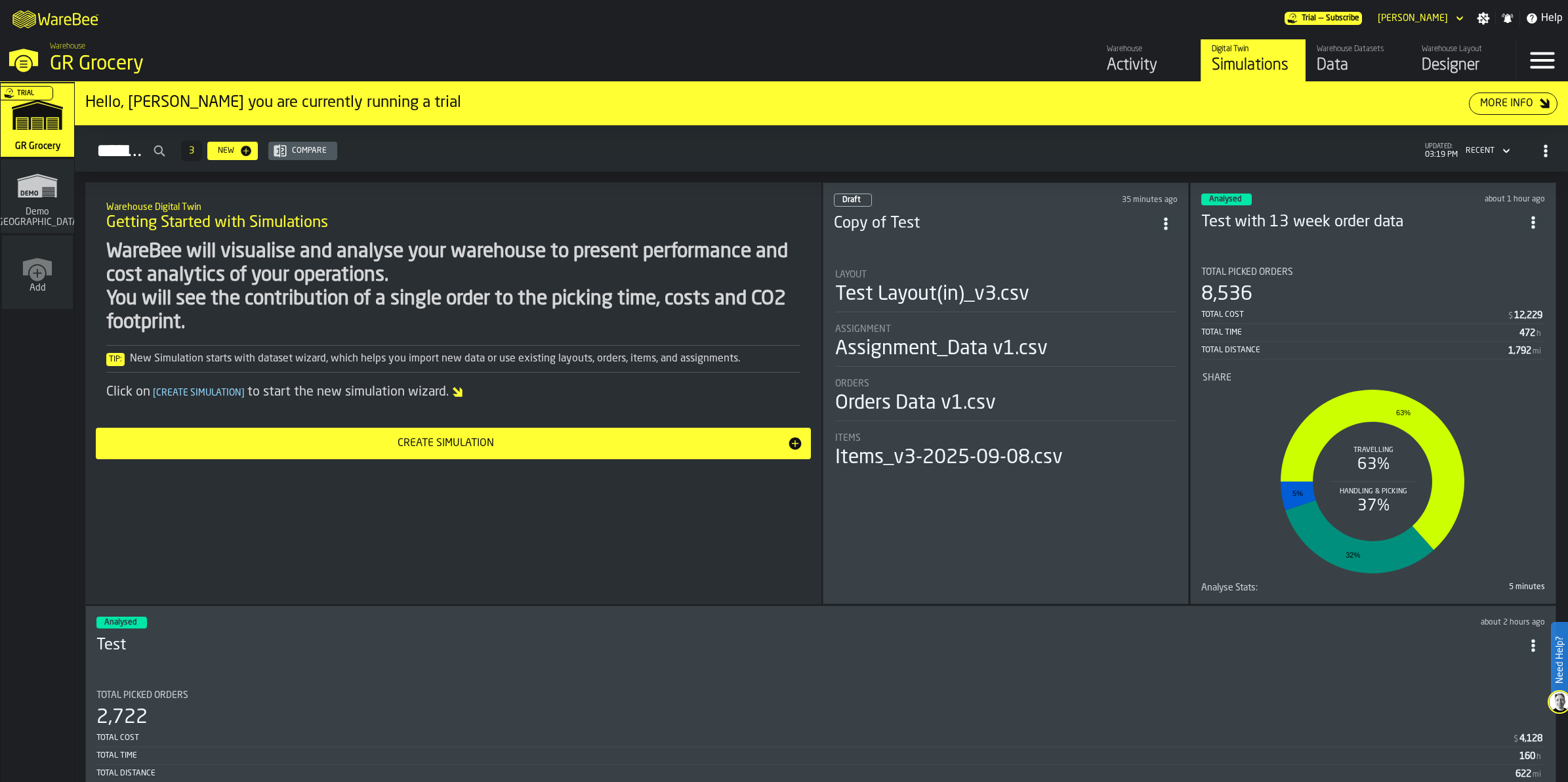
click at [1357, 79] on link "Warehouse Datasets Data" at bounding box center [1358, 60] width 105 height 42
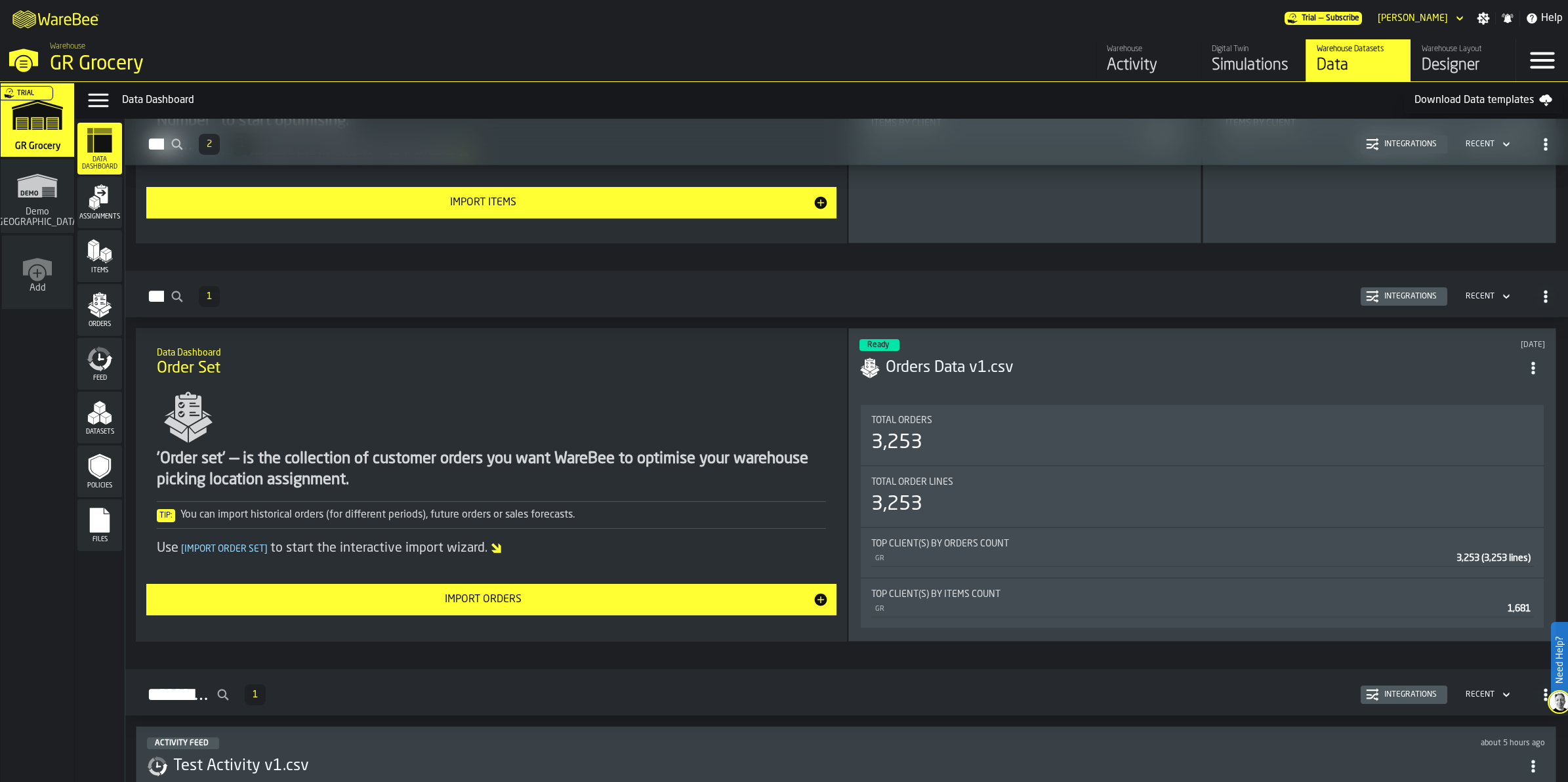
scroll to position [699, 0]
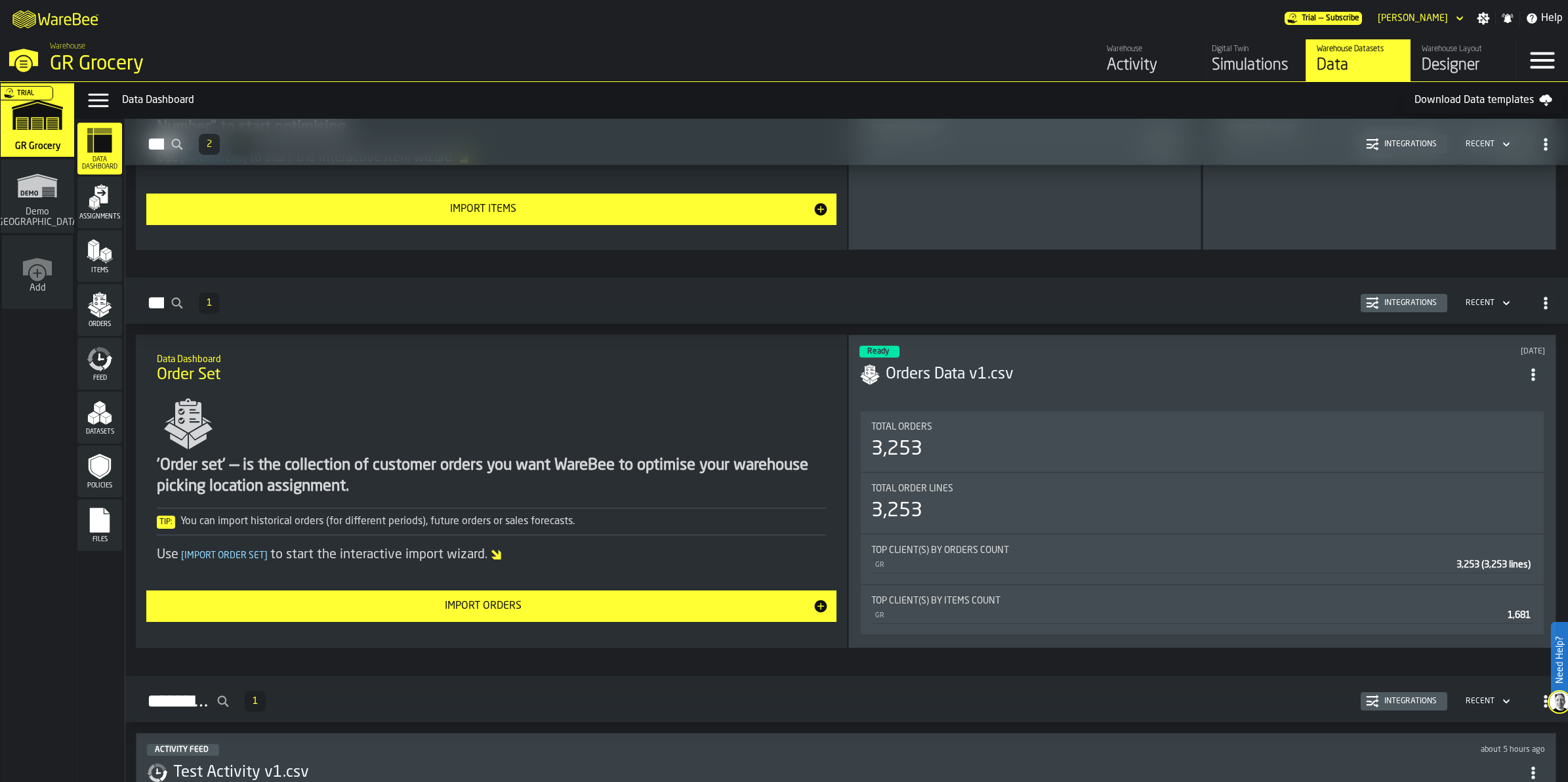
click at [576, 331] on div "Import assignment Import Items Import Order Set You are currently using the dem…" at bounding box center [846, 451] width 1443 height 664
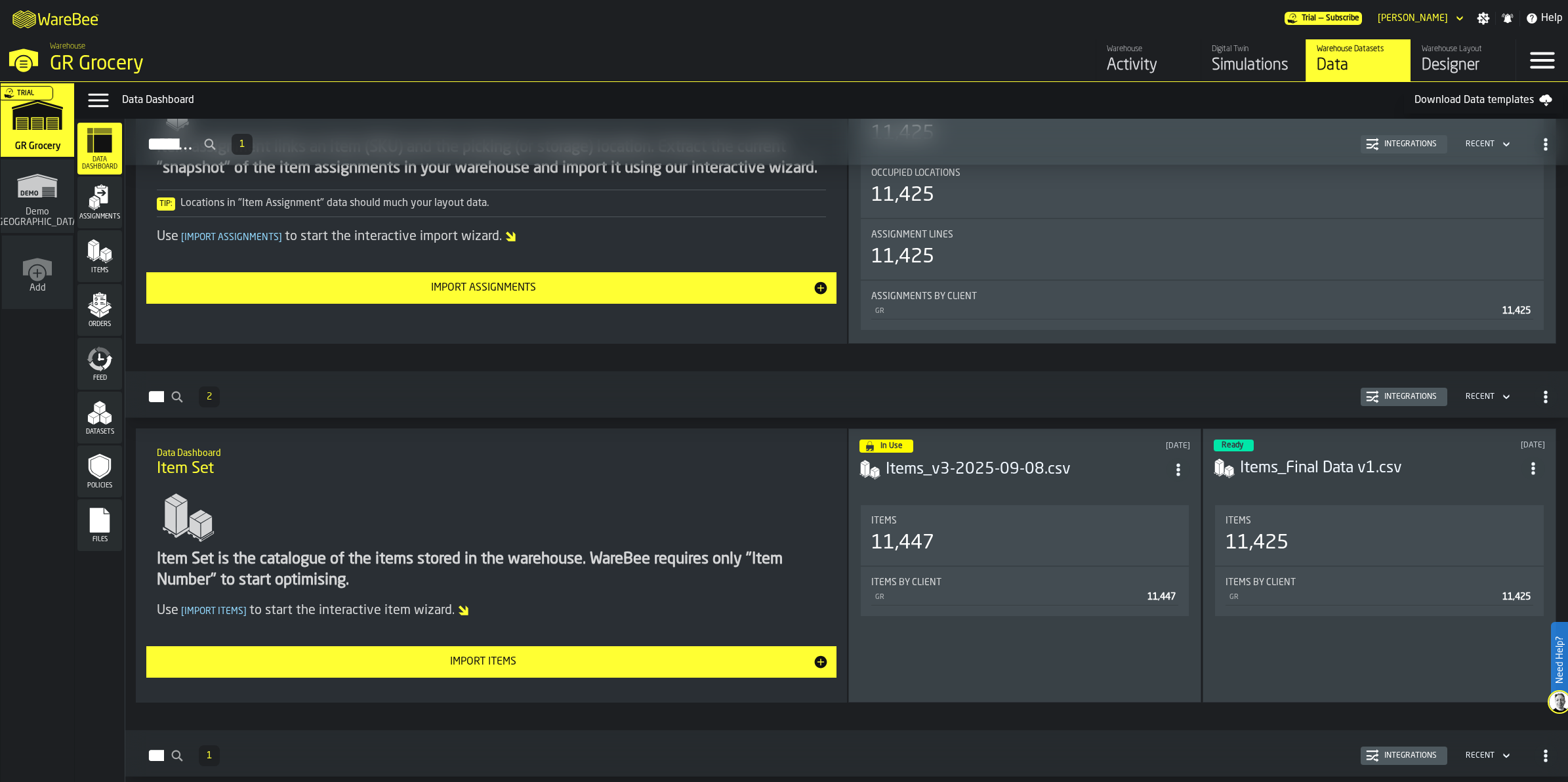
scroll to position [0, 0]
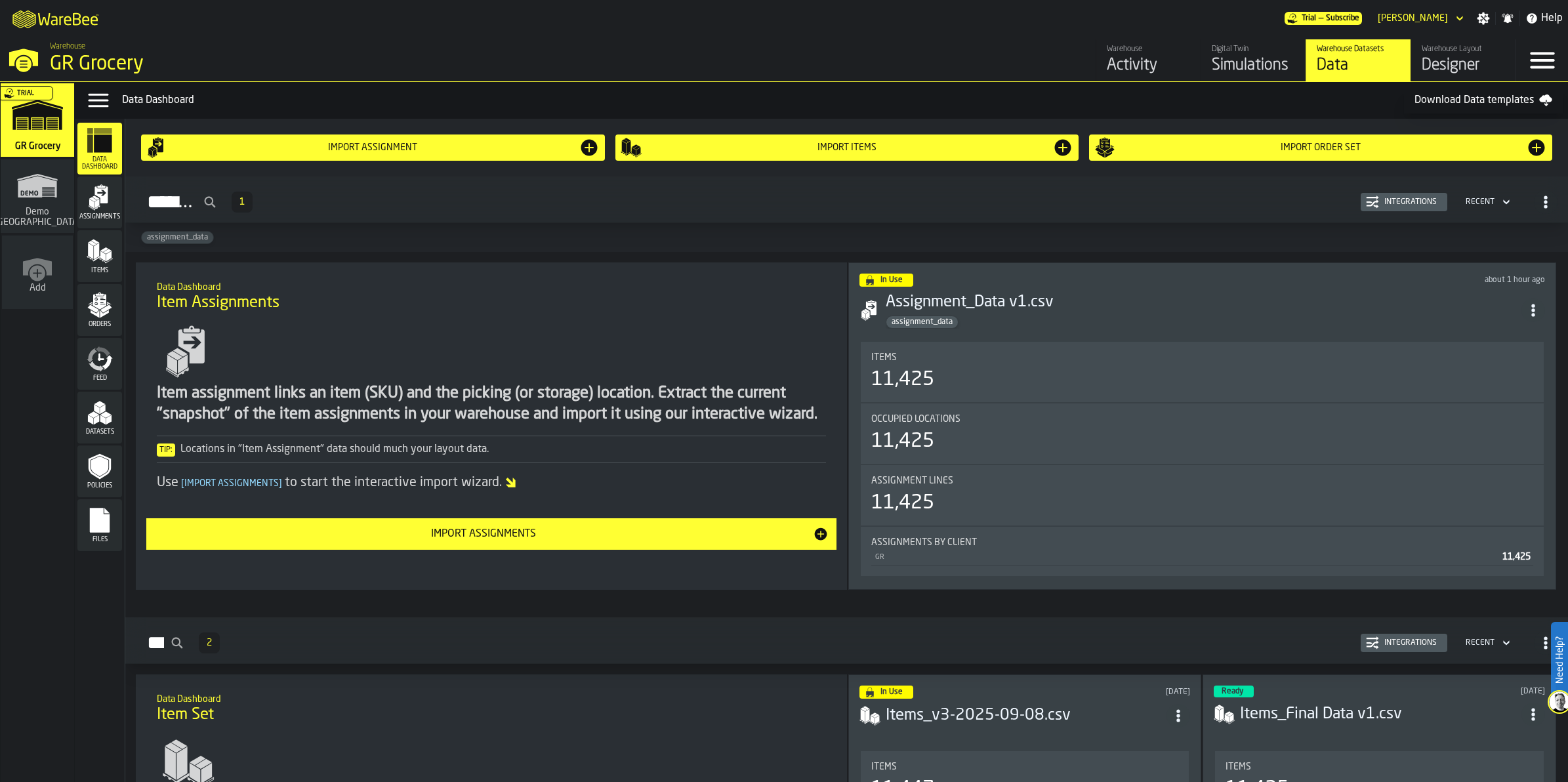
click at [111, 510] on icon "menu Files" at bounding box center [100, 520] width 26 height 26
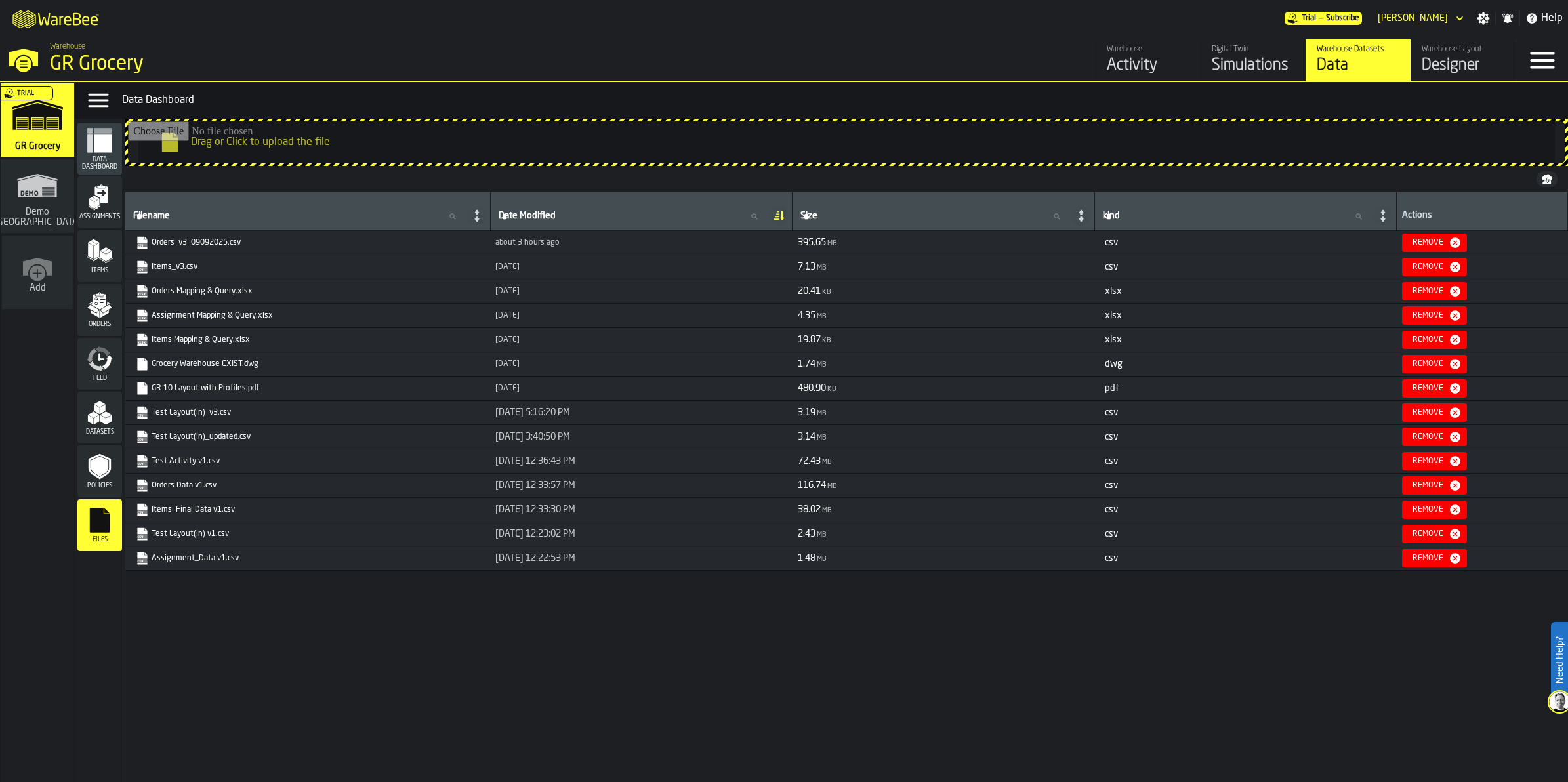
click at [237, 135] on input "Drag or Click to upload the file" at bounding box center [846, 143] width 1438 height 42
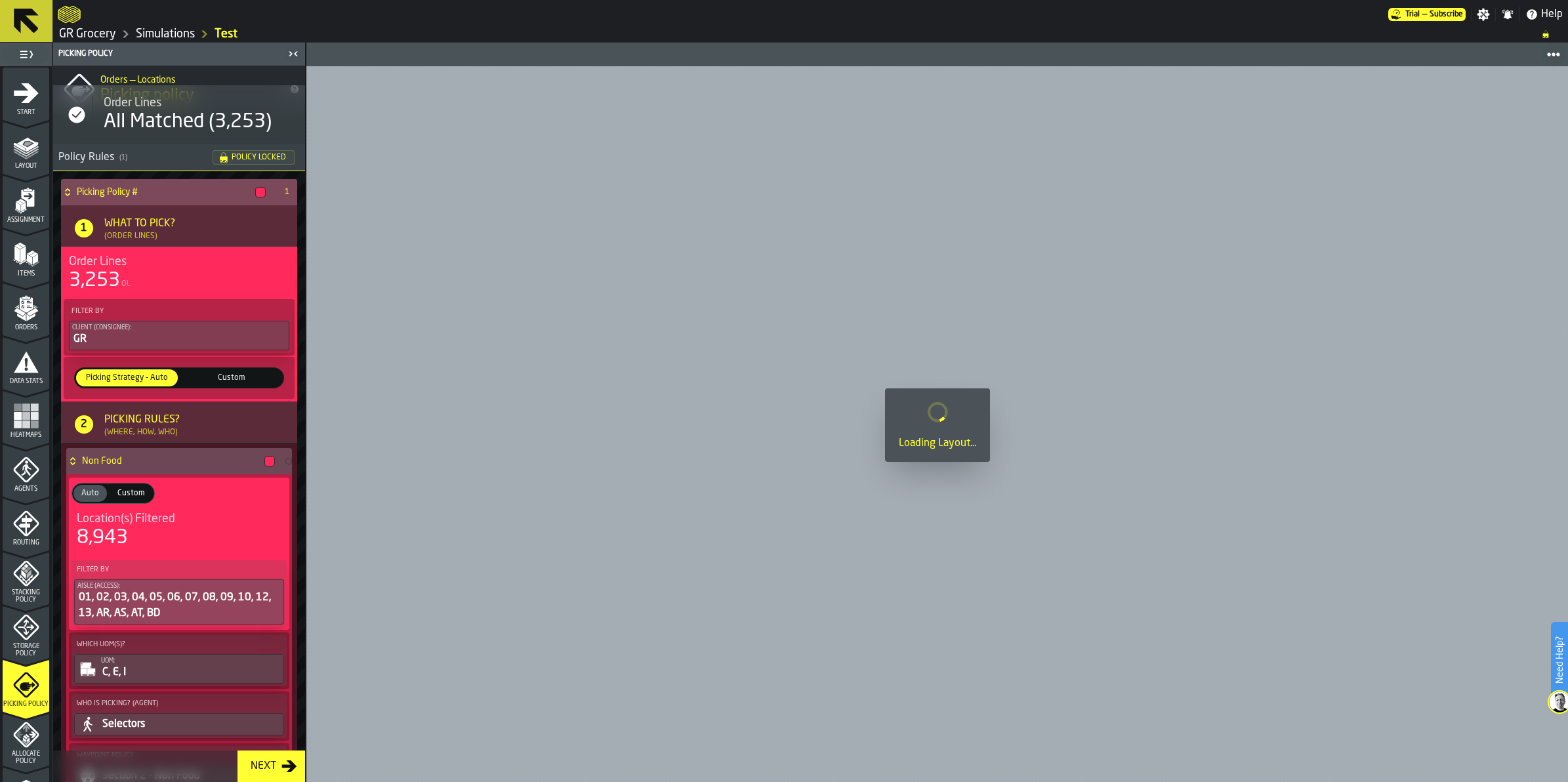
scroll to position [22, 0]
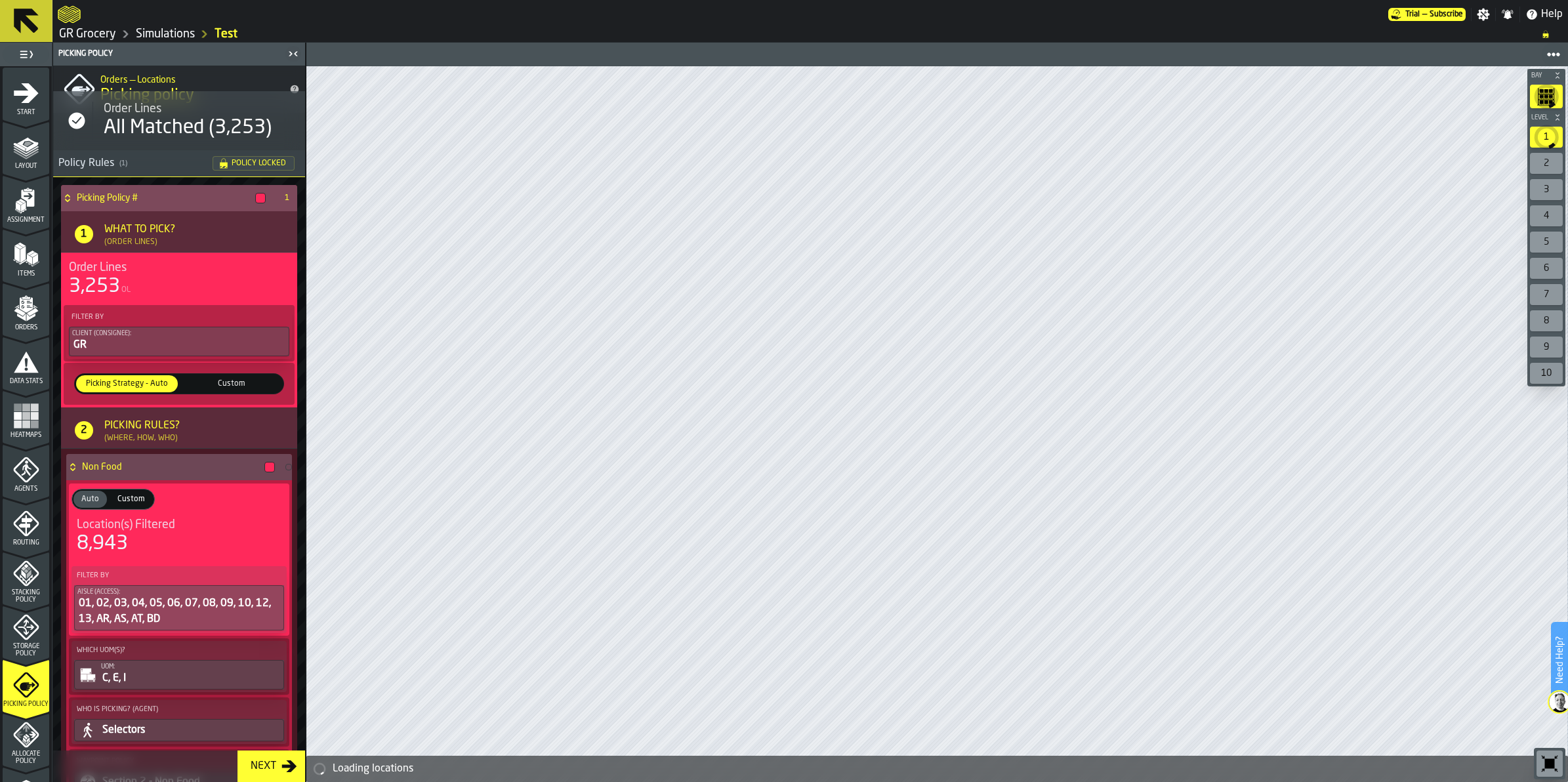
click at [126, 418] on div "Picking Rules?" at bounding box center [142, 426] width 76 height 16
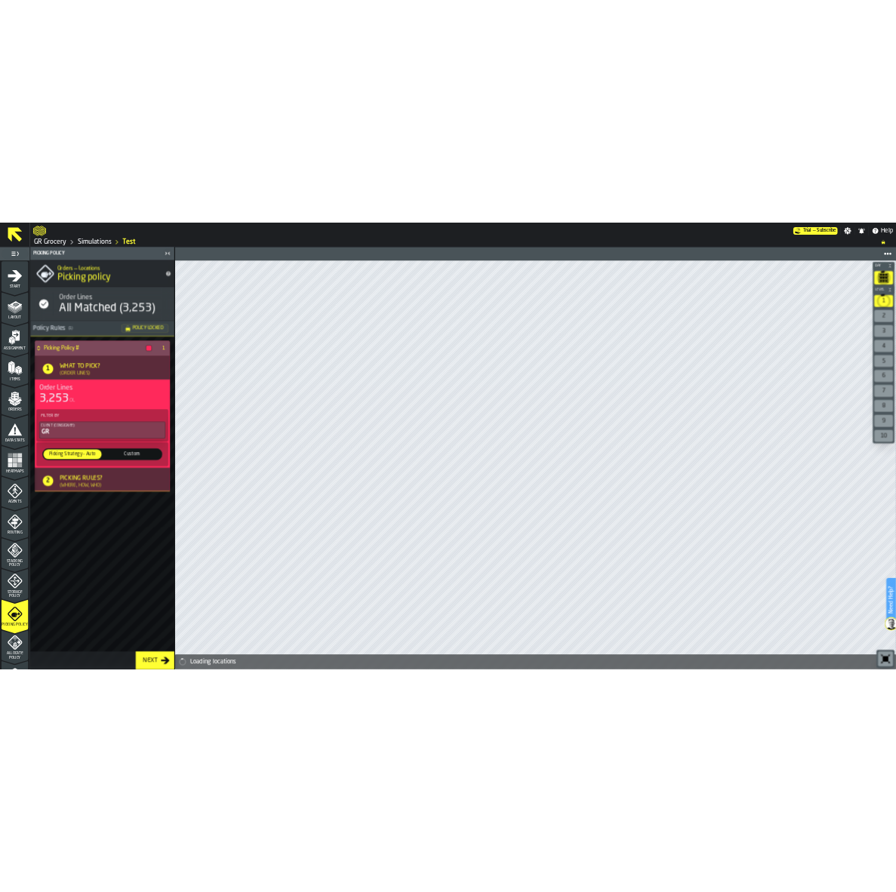
scroll to position [0, 0]
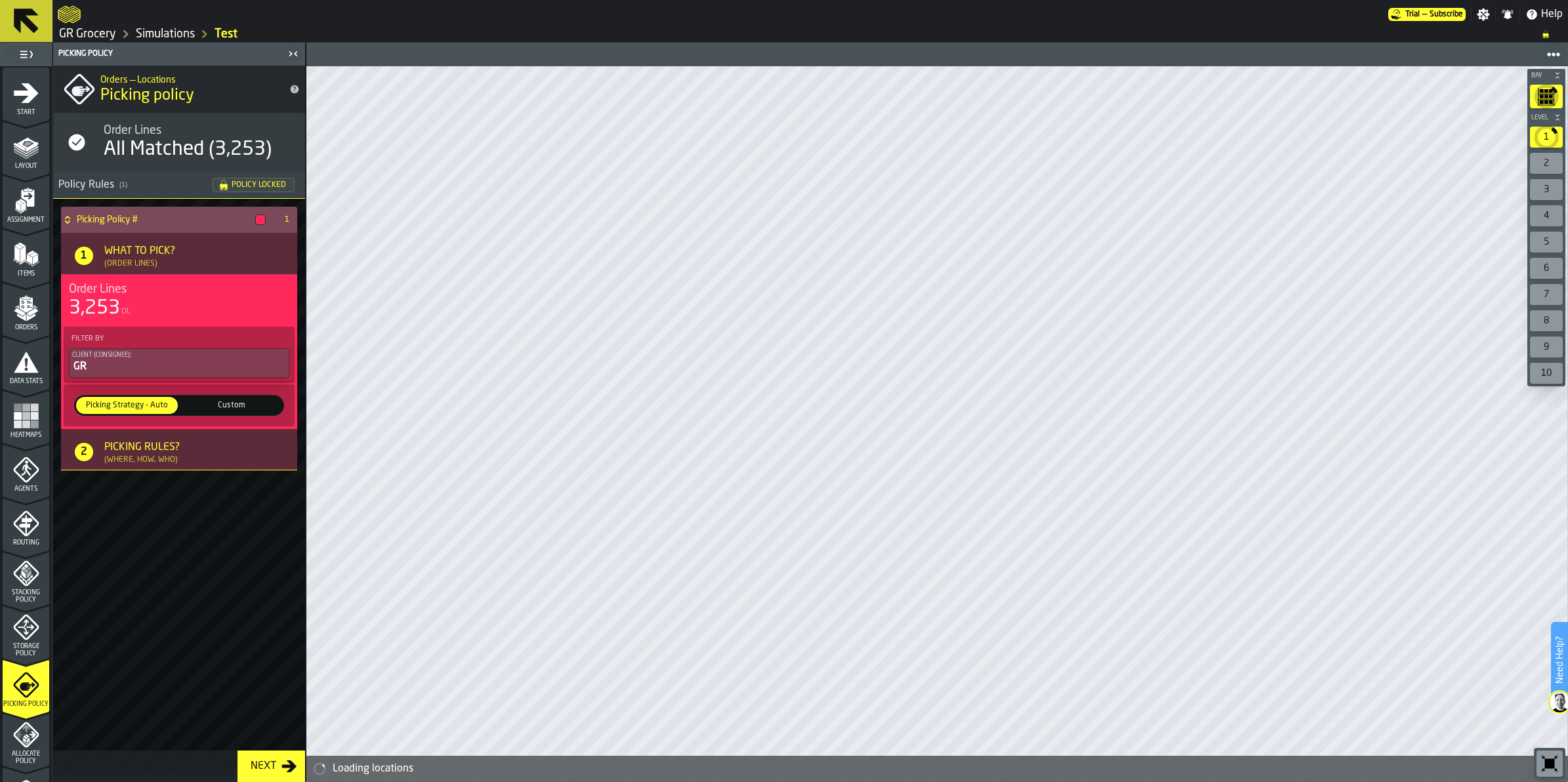
click at [130, 446] on div "Picking Rules?" at bounding box center [142, 448] width 76 height 16
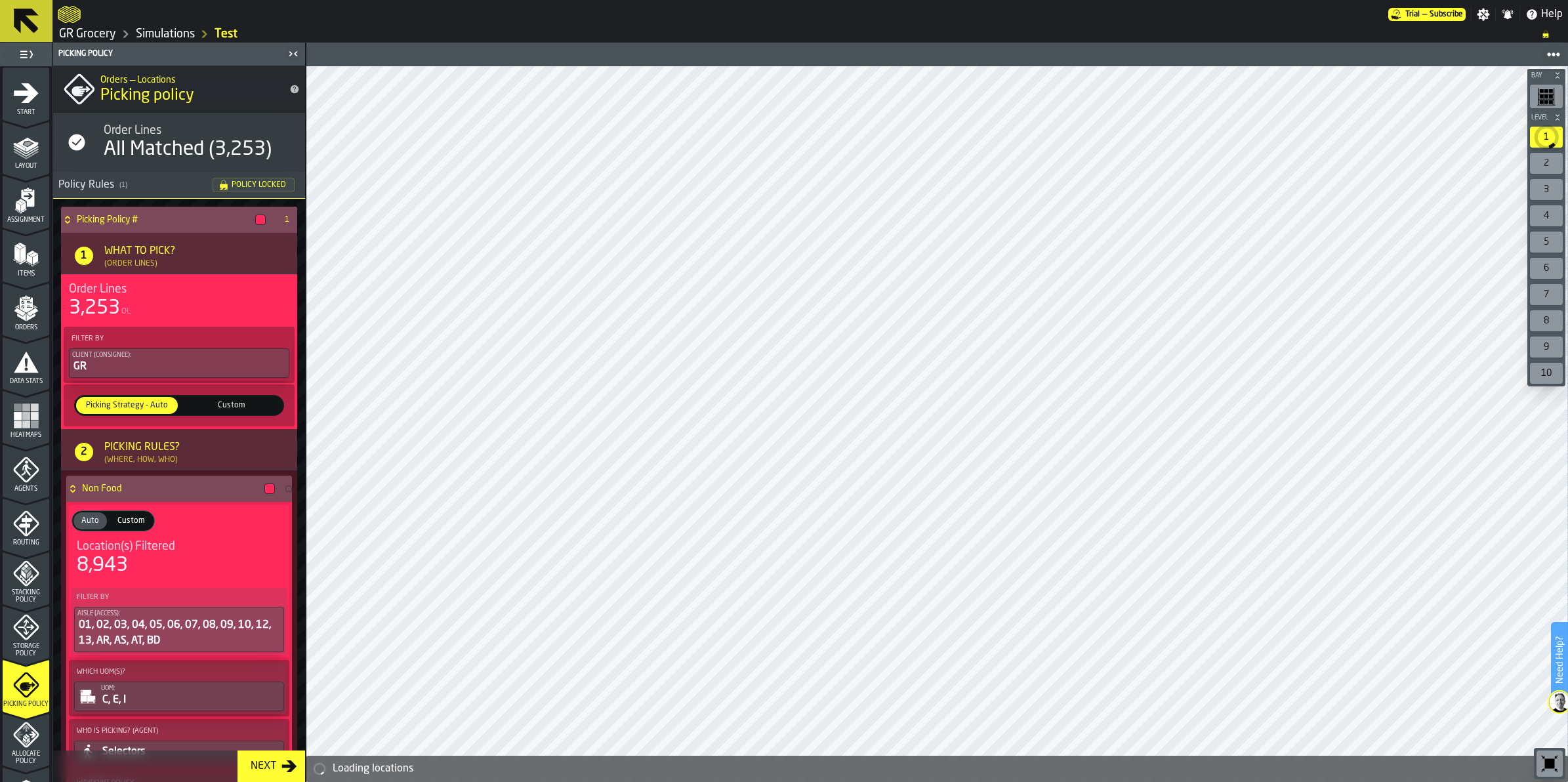
click at [127, 485] on h4 "Non Food" at bounding box center [170, 489] width 177 height 10
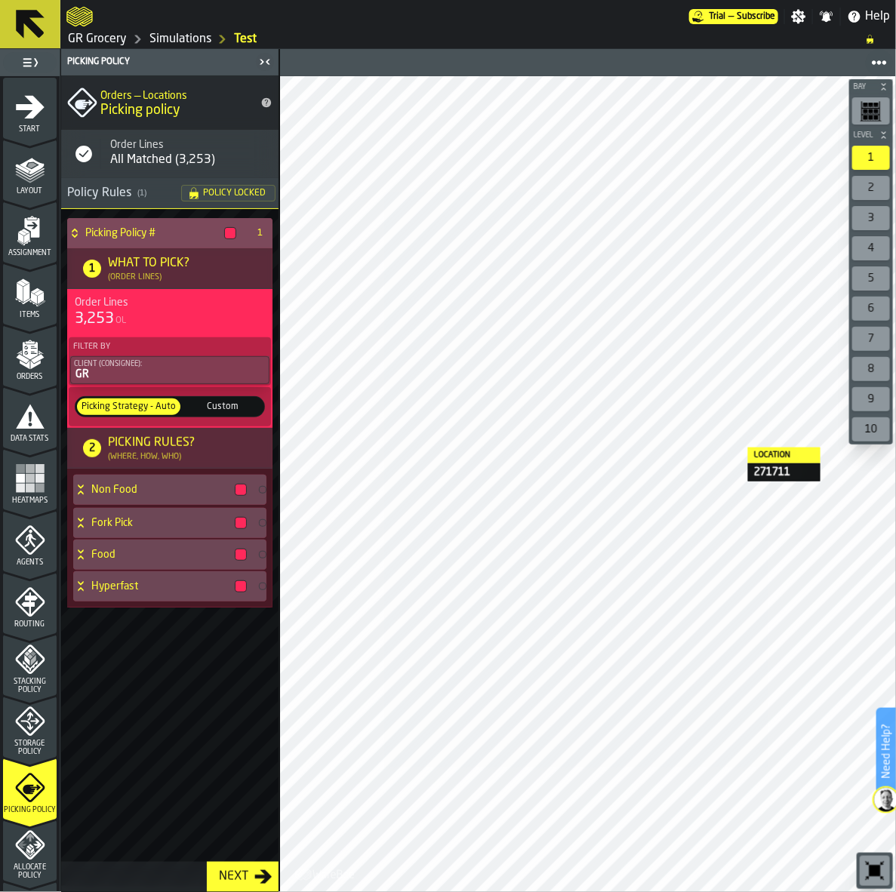
click at [227, 398] on div "Custom" at bounding box center [222, 406] width 79 height 17
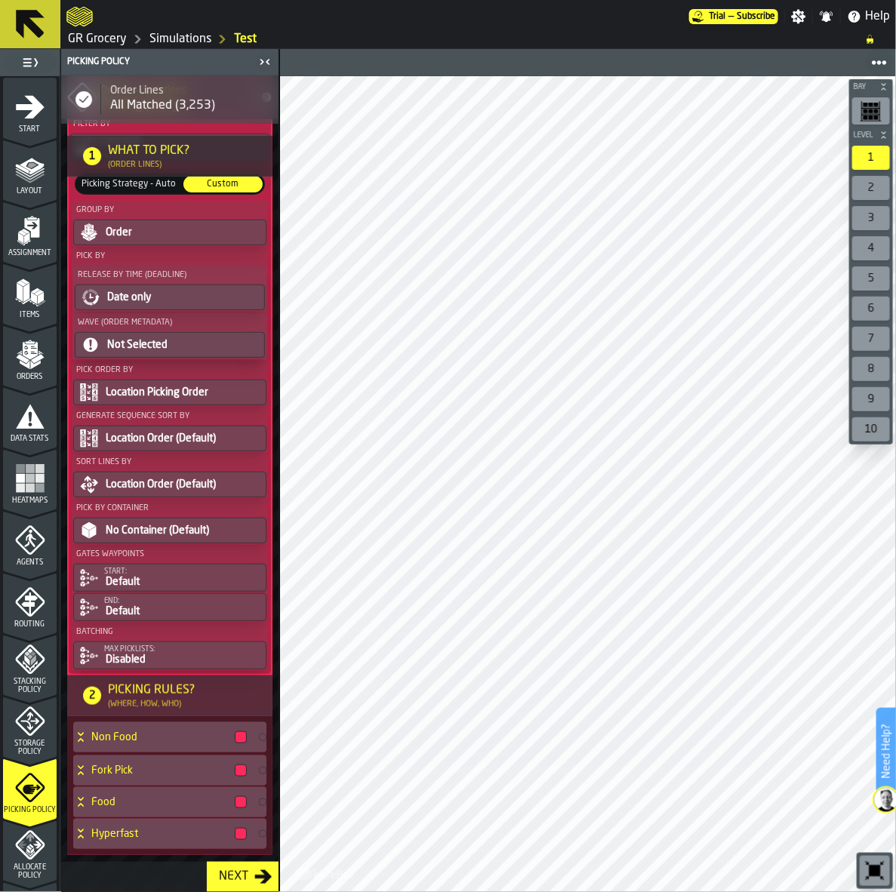
scroll to position [232, 0]
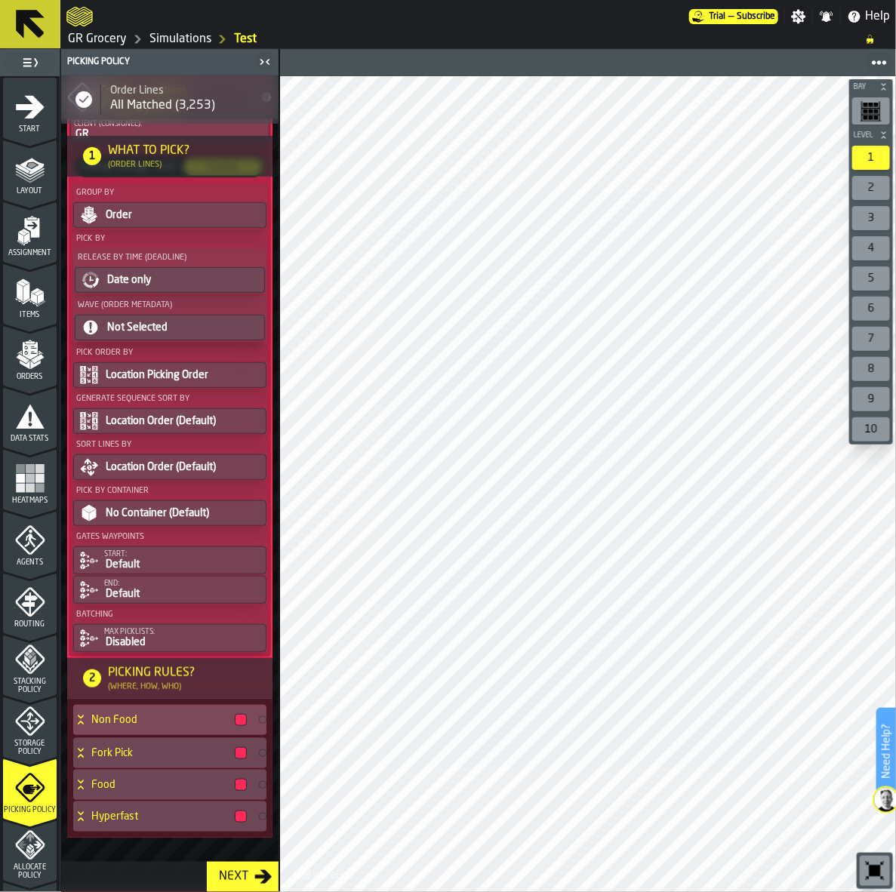
click at [259, 722] on div at bounding box center [263, 720] width 8 height 8
click at [174, 718] on h4 "Non Food" at bounding box center [159, 720] width 137 height 12
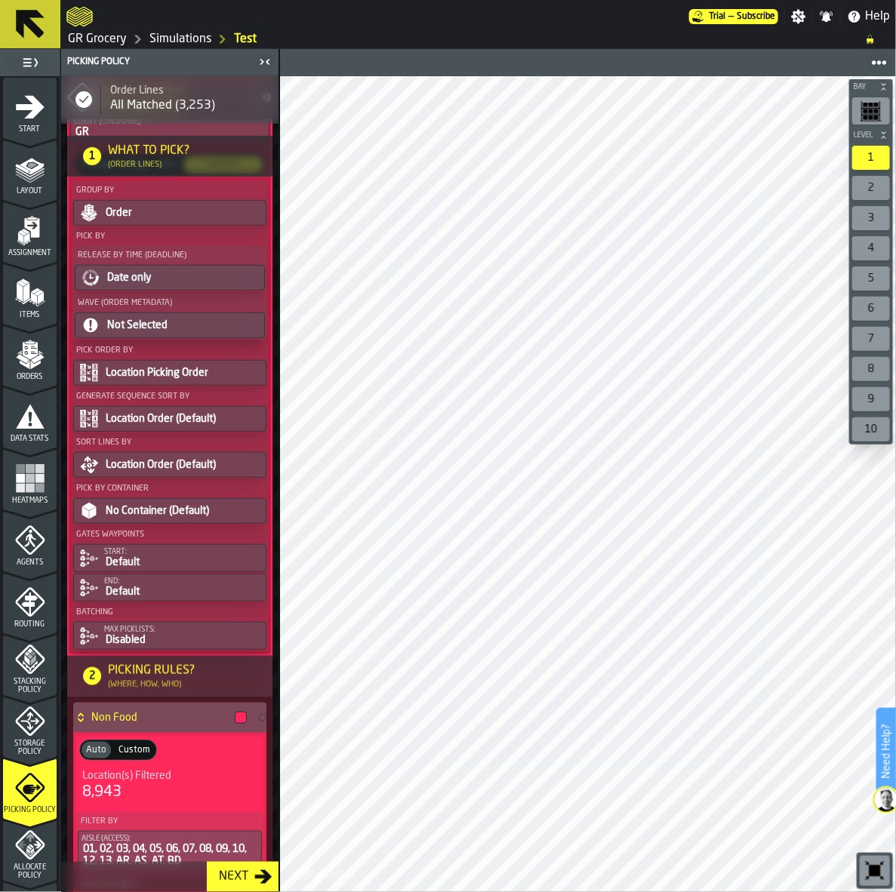
click at [167, 717] on h4 "Non Food" at bounding box center [159, 717] width 137 height 12
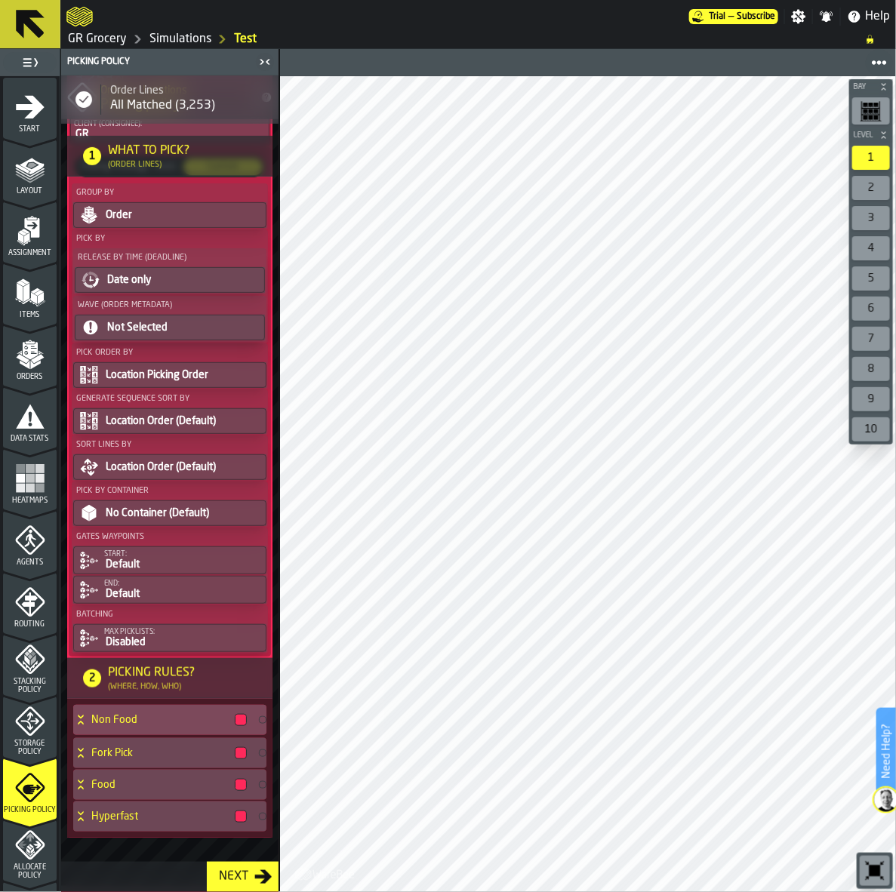
click at [167, 717] on h4 "Non Food" at bounding box center [159, 720] width 137 height 12
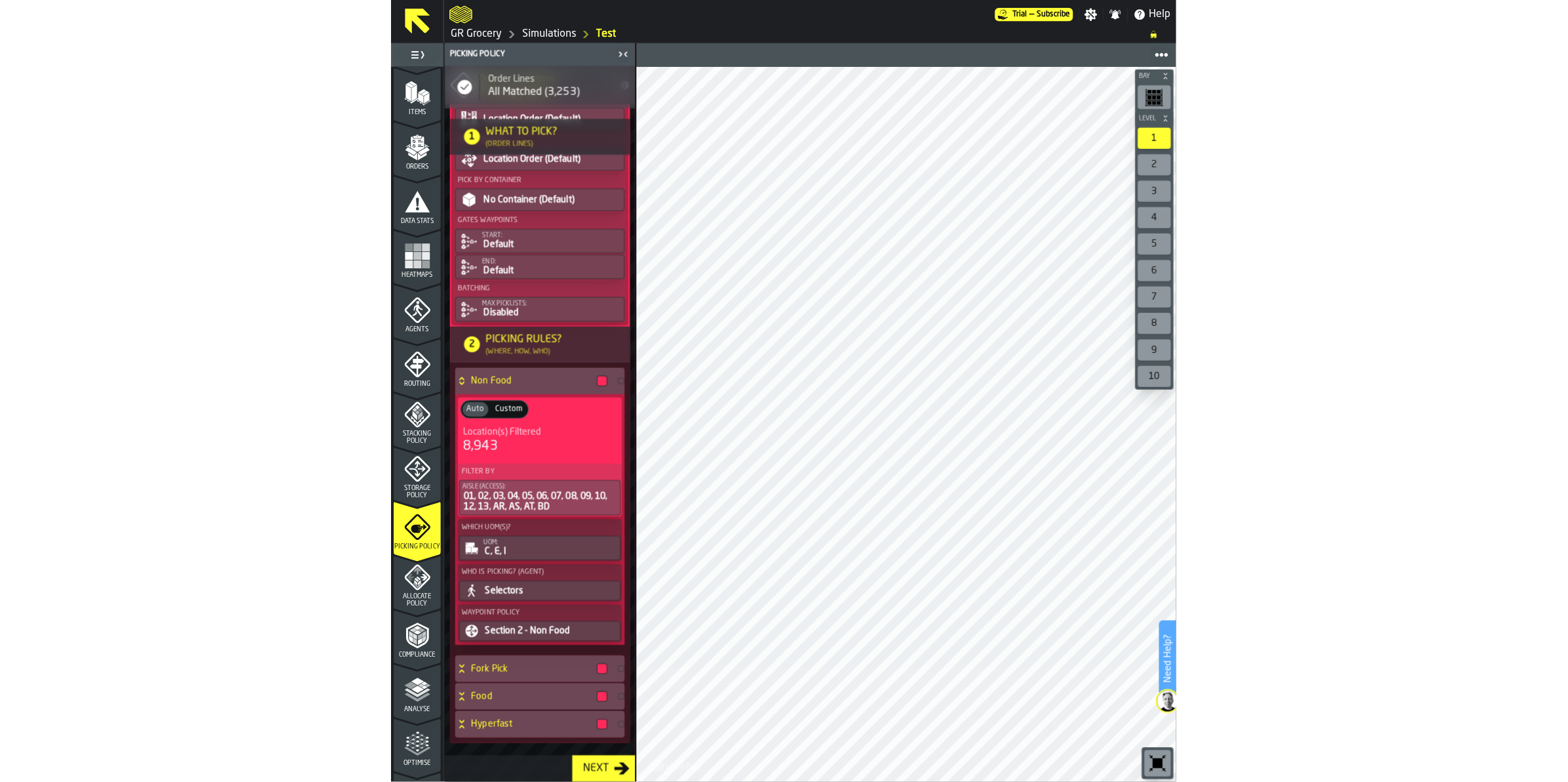
scroll to position [164, 0]
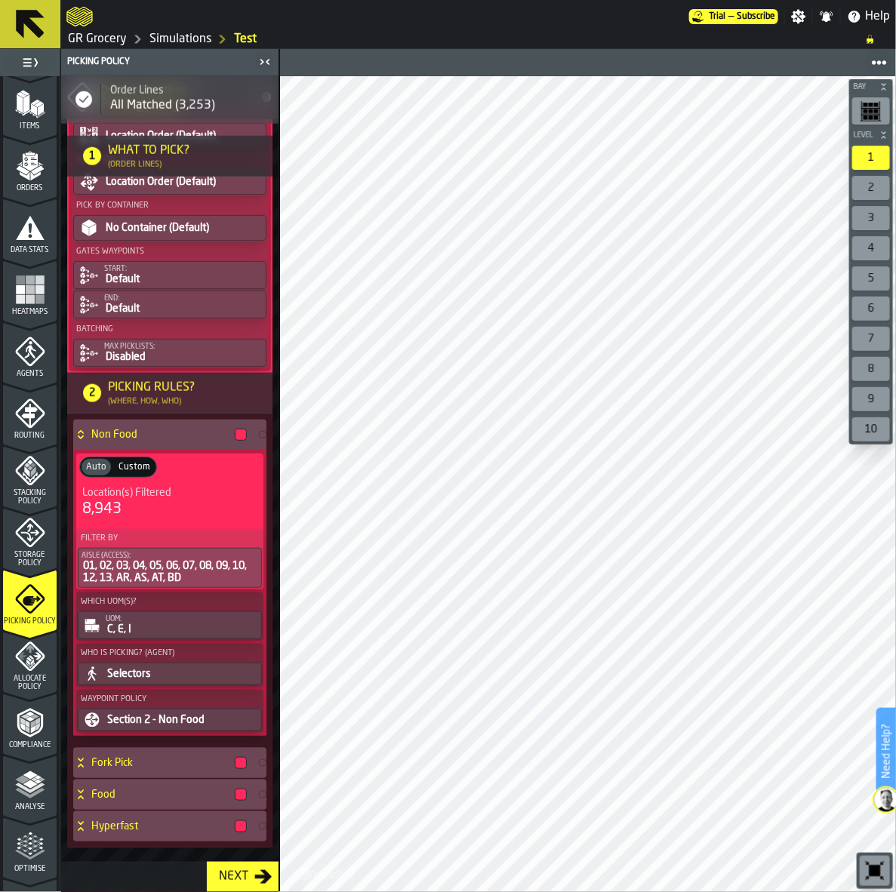
click at [25, 668] on icon "menu Allocate Policy" at bounding box center [29, 656] width 29 height 29
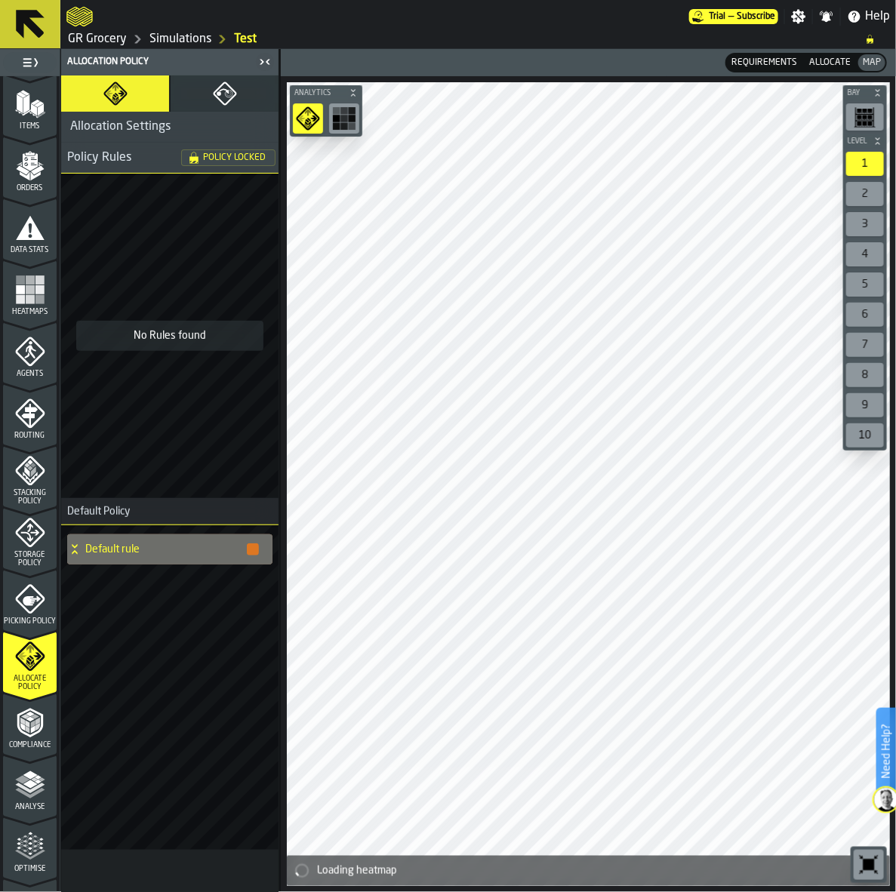
click at [40, 719] on icon "menu Compliance" at bounding box center [30, 722] width 26 height 29
click at [35, 724] on icon "menu Compliance" at bounding box center [37, 727] width 5 height 8
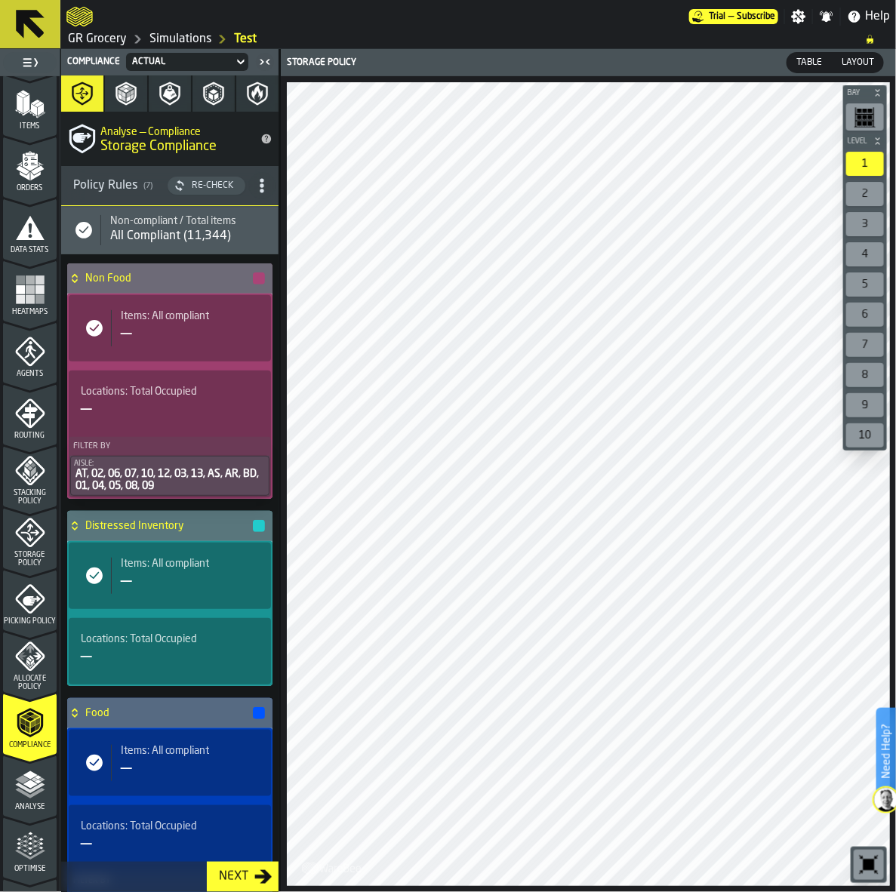
click at [194, 275] on h4 "Non Food" at bounding box center [168, 278] width 166 height 12
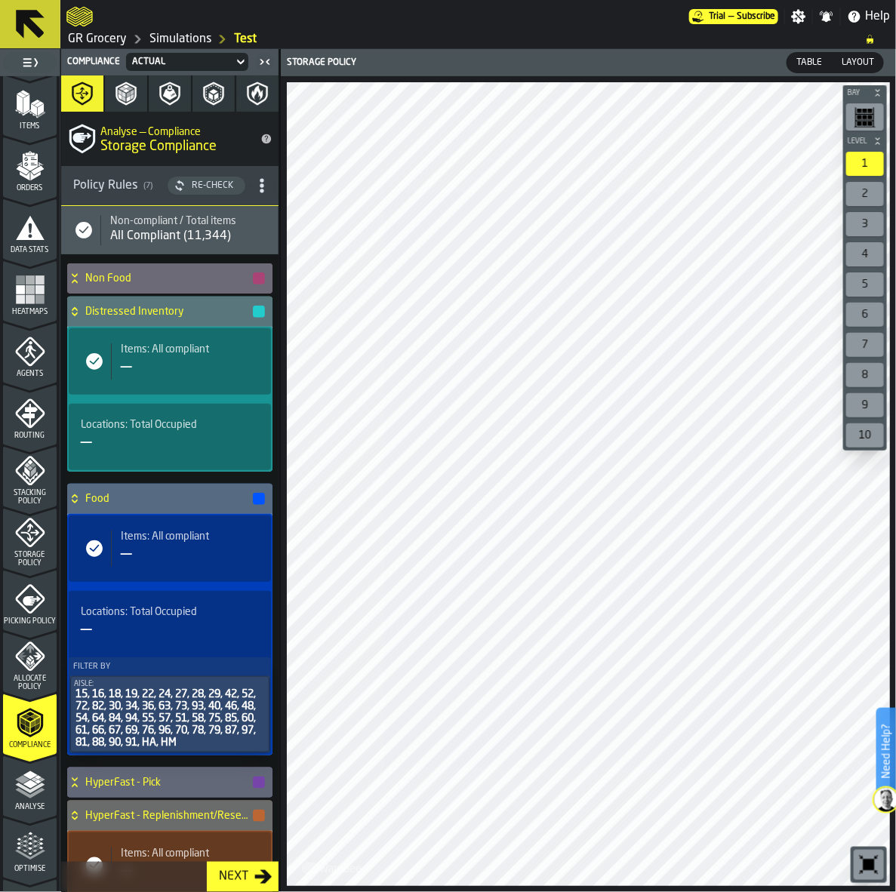
click at [194, 275] on h4 "Non Food" at bounding box center [168, 278] width 166 height 12
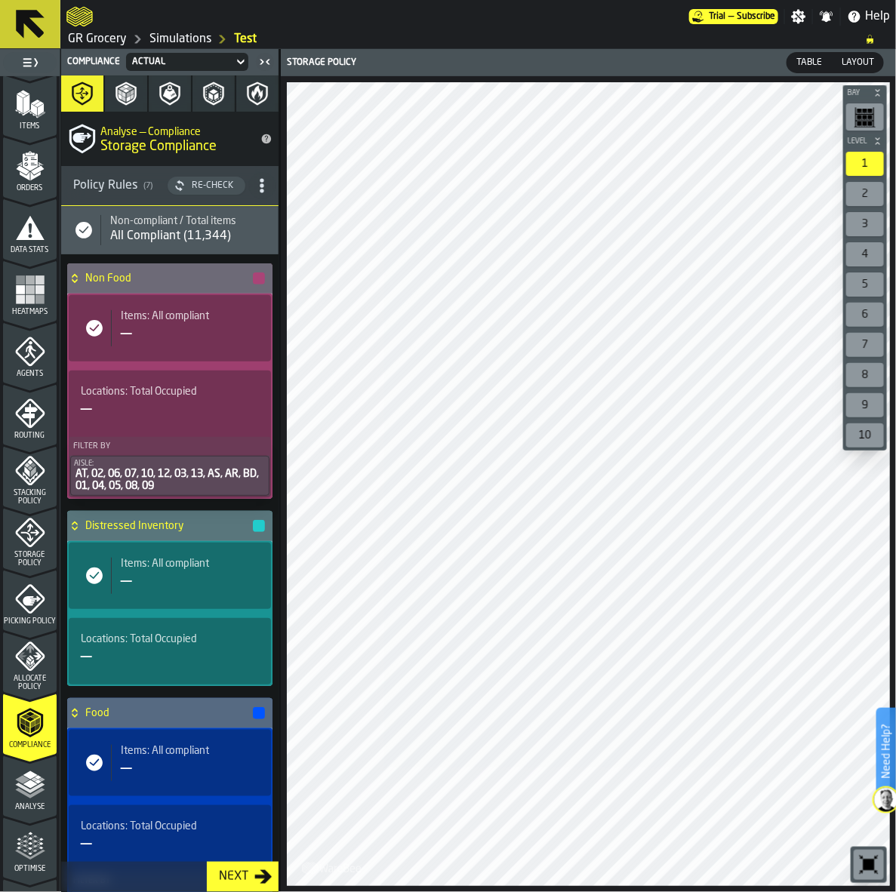
click at [192, 330] on div "—" at bounding box center [190, 334] width 138 height 24
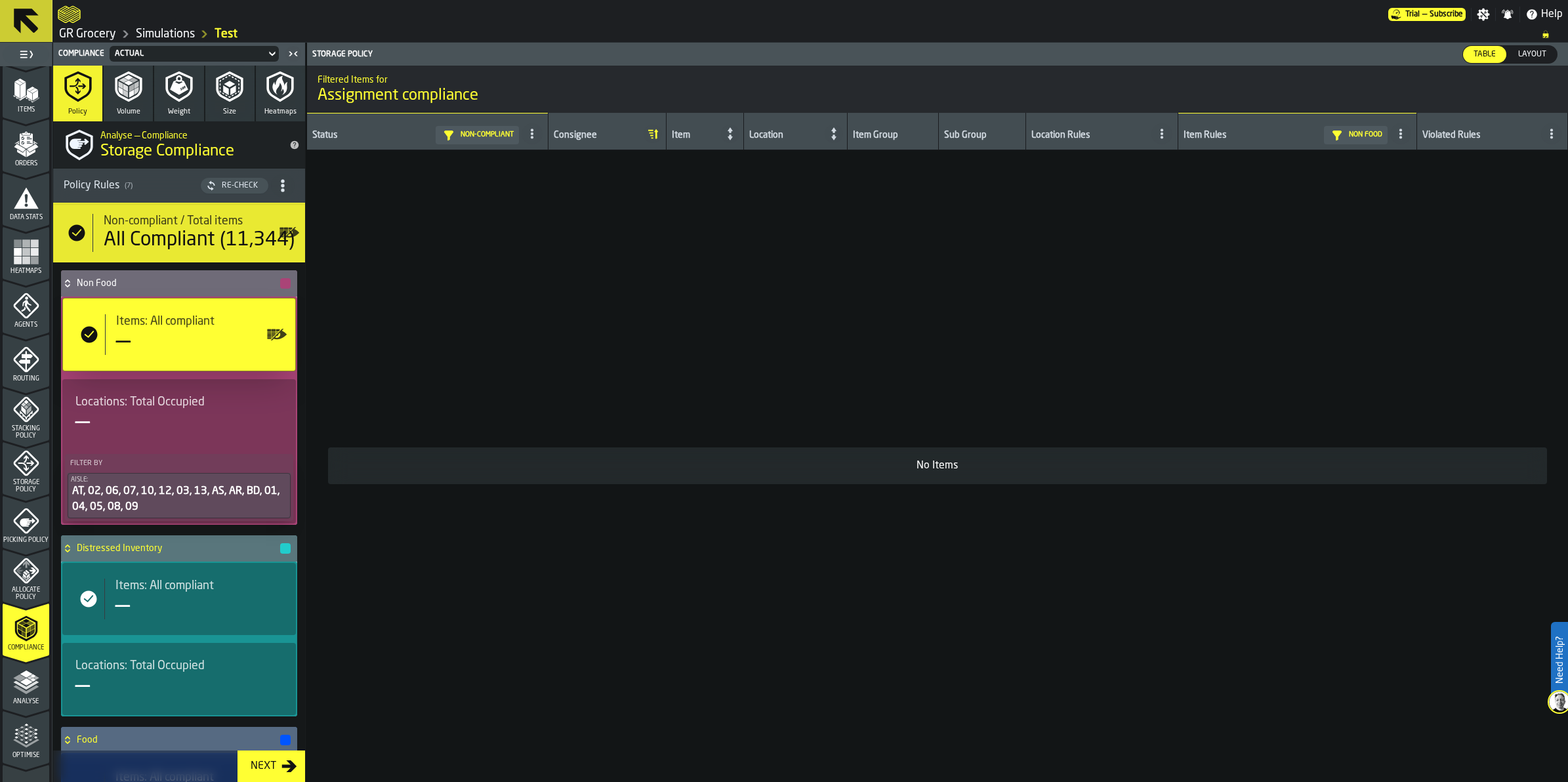
click at [122, 351] on div "—" at bounding box center [123, 342] width 15 height 26
click at [195, 252] on div "All Compliant (11,344)" at bounding box center [199, 240] width 191 height 23
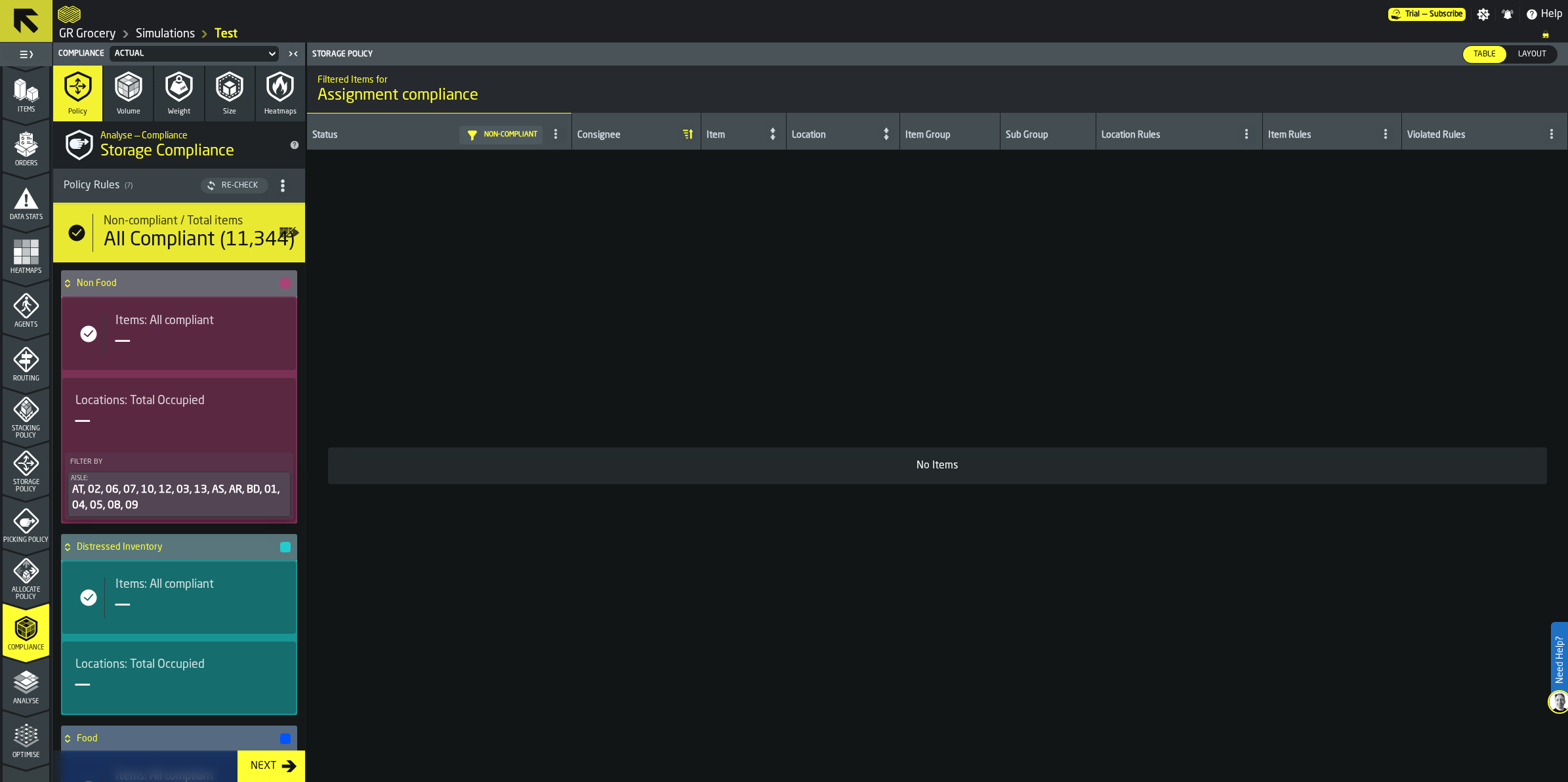
click at [0, 0] on icon at bounding box center [0, 0] width 0 height 0
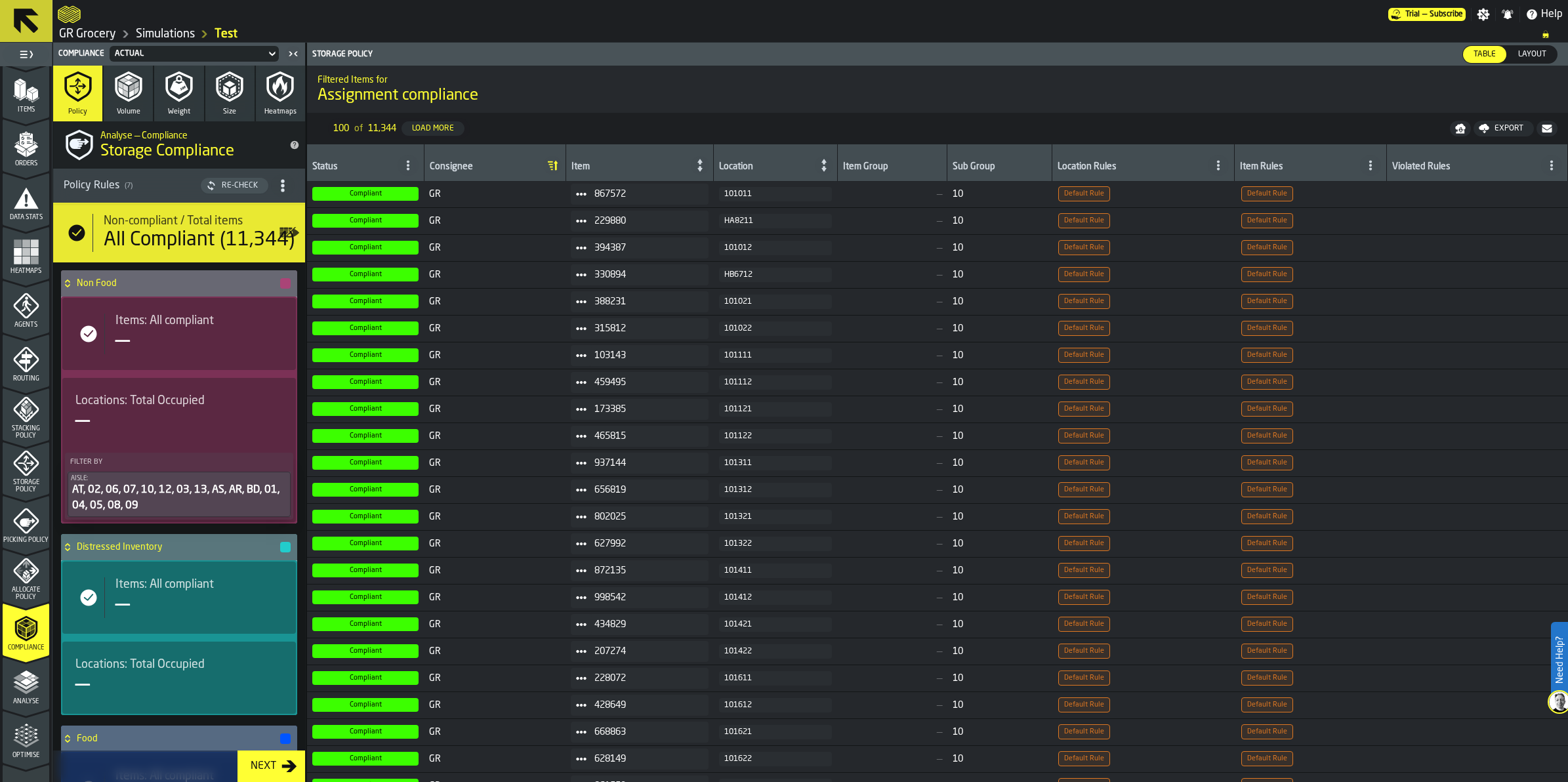
scroll to position [0, 0]
click at [14, 421] on icon "menu Stacking Policy" at bounding box center [26, 410] width 26 height 26
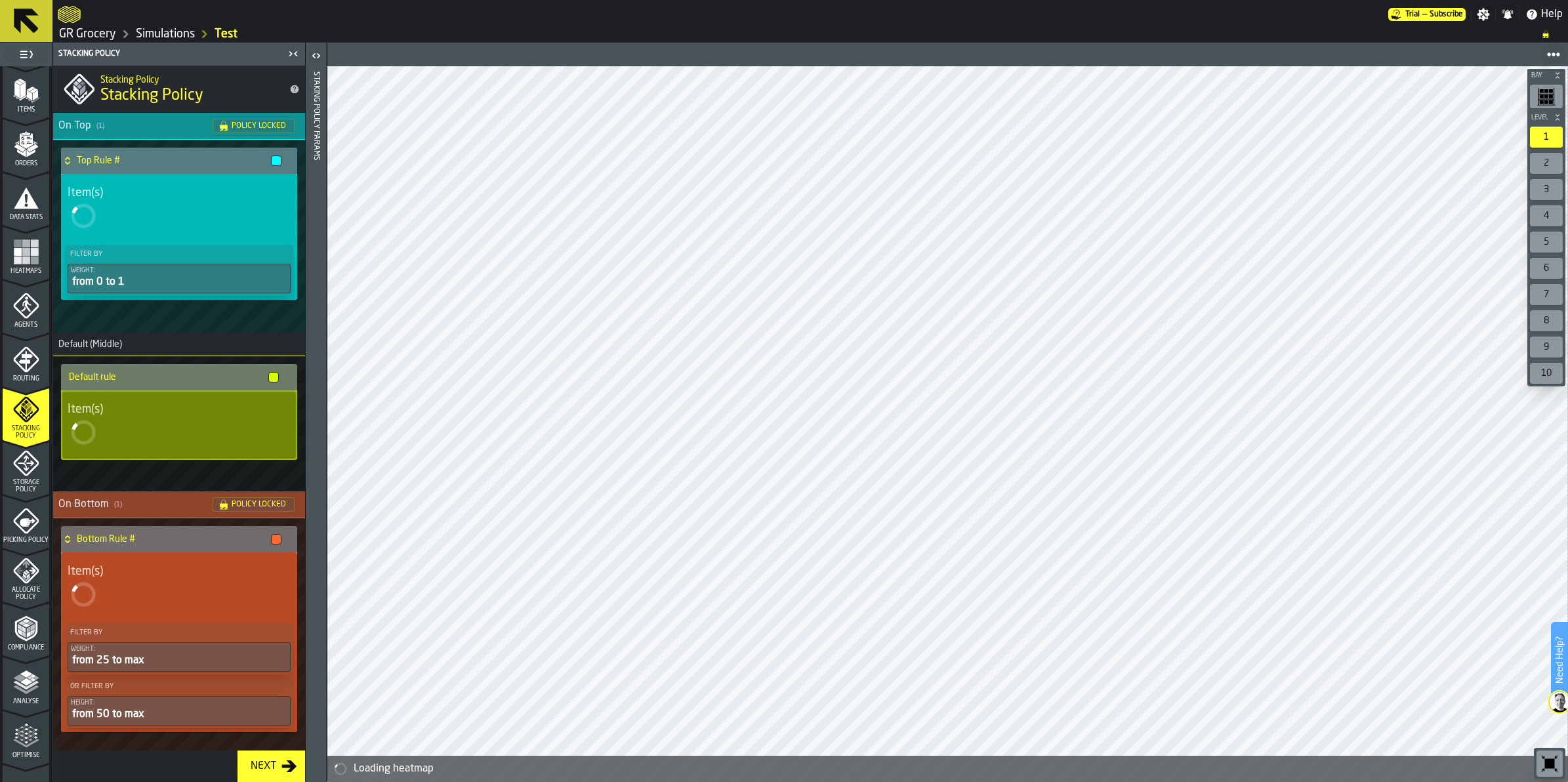
click at [12, 479] on span "Storage Policy" at bounding box center [26, 486] width 47 height 15
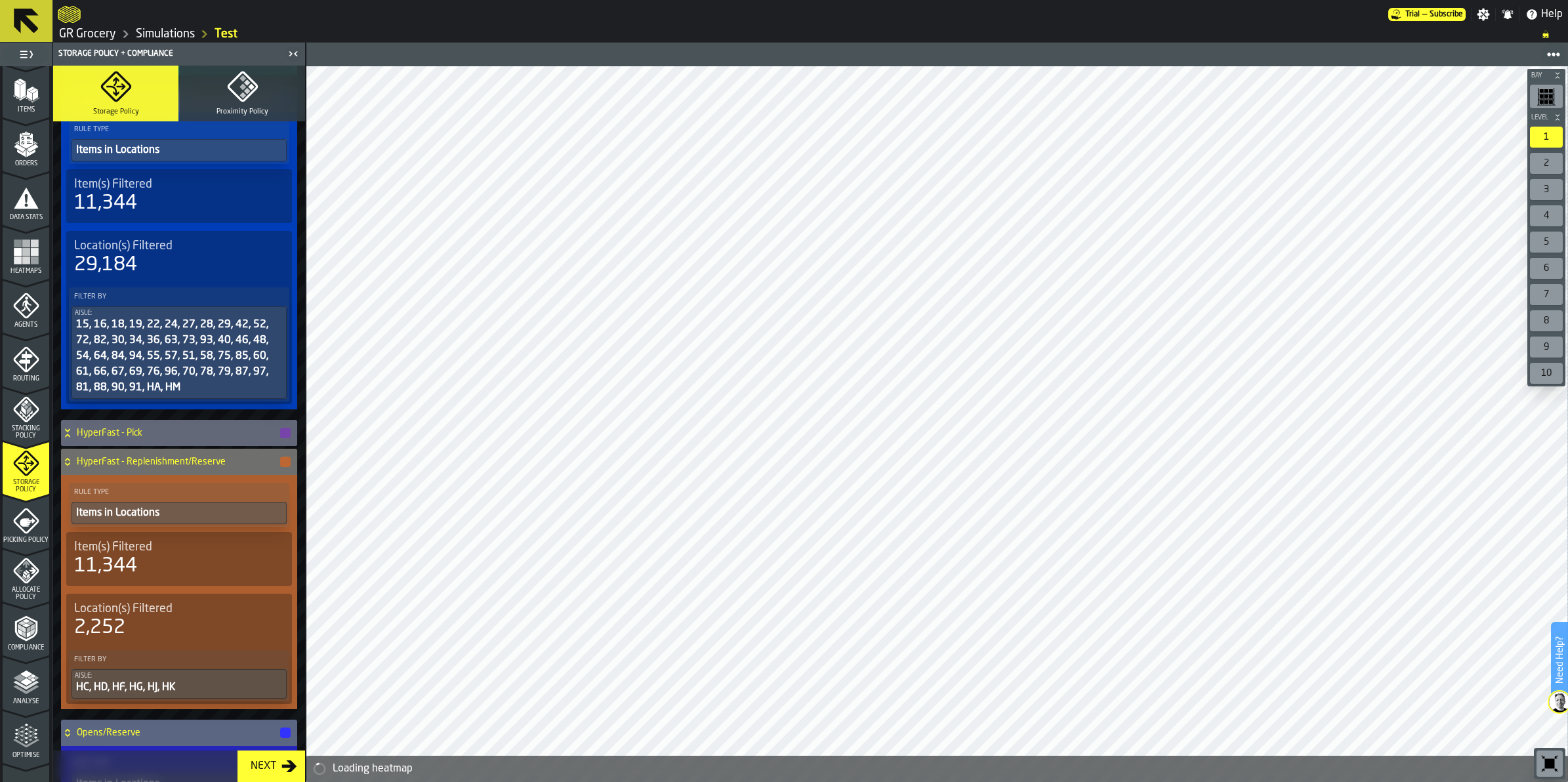
scroll to position [574, 0]
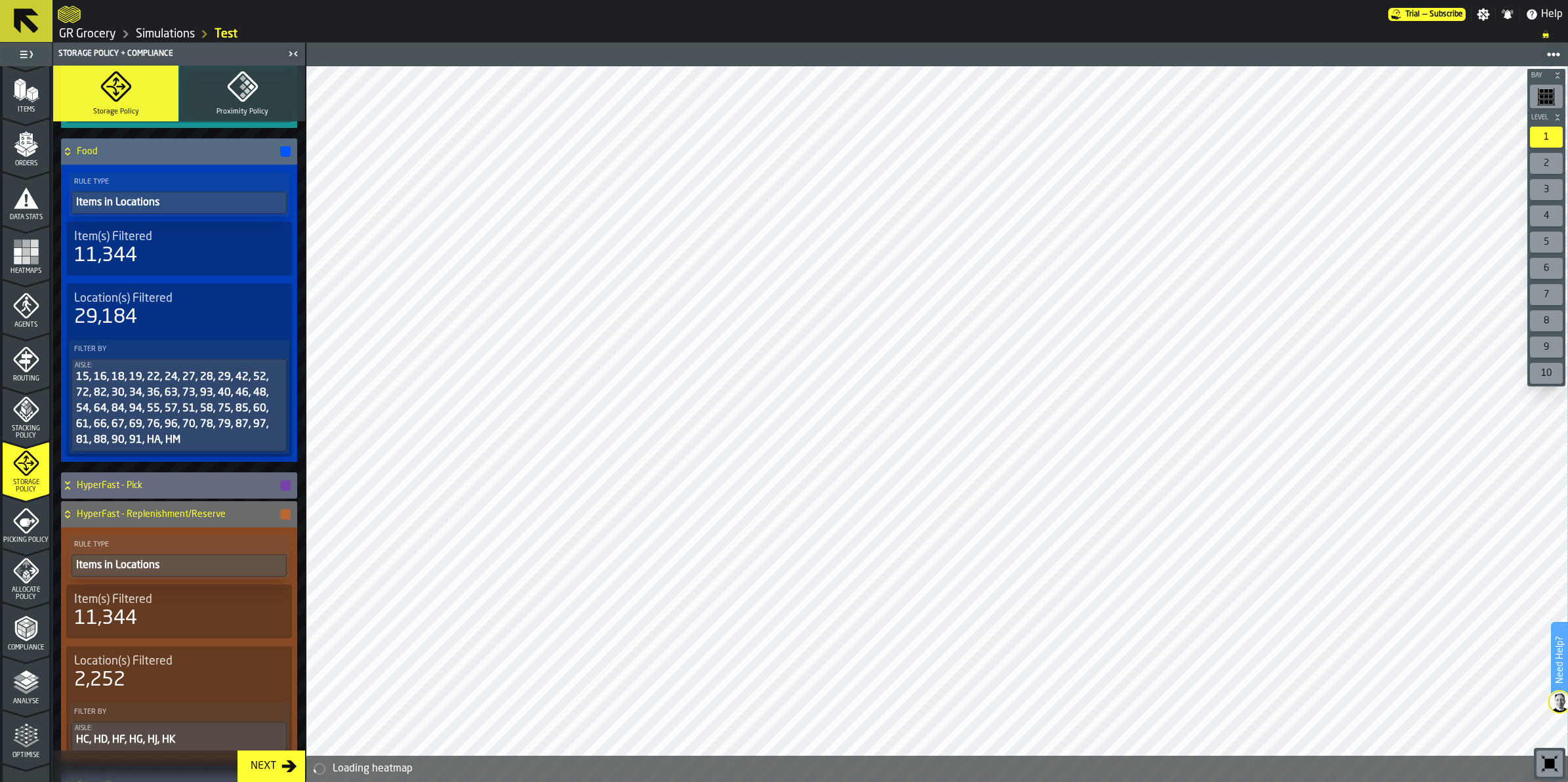
click at [247, 483] on h4 "HyperFast - Pick" at bounding box center [177, 485] width 202 height 10
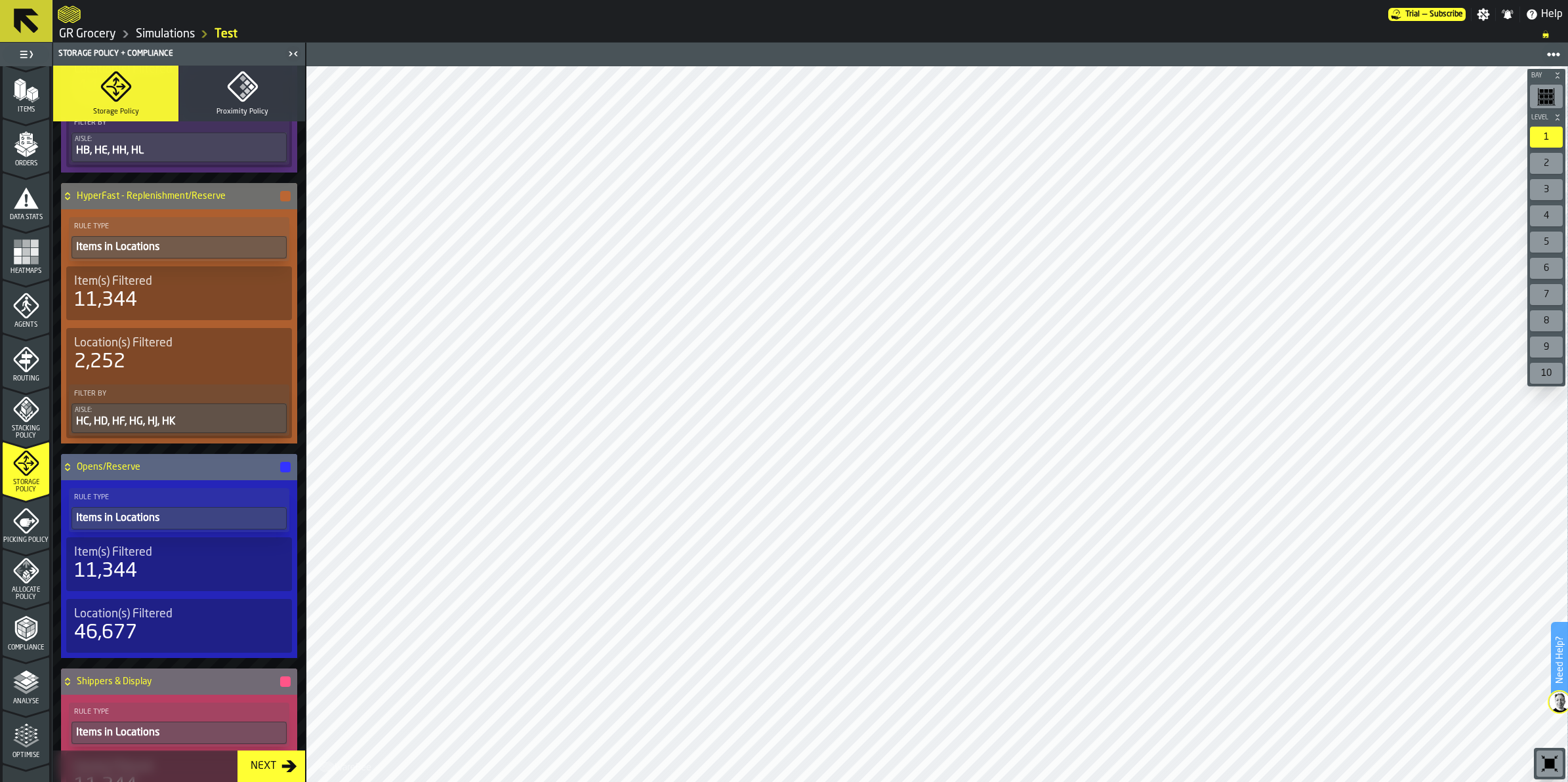
scroll to position [1313, 0]
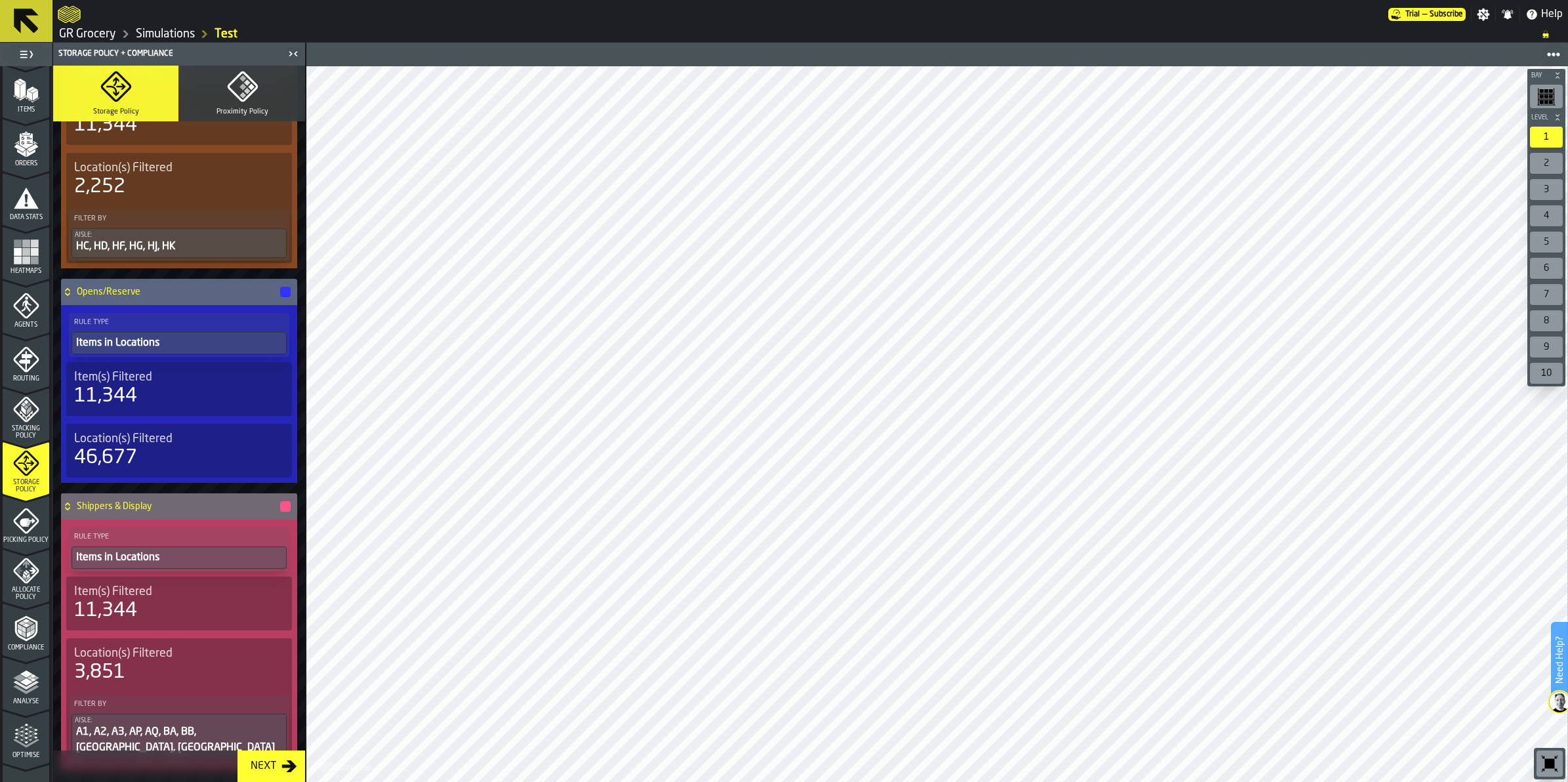
click at [137, 545] on div "Rule Type Items in Locations" at bounding box center [179, 550] width 221 height 44
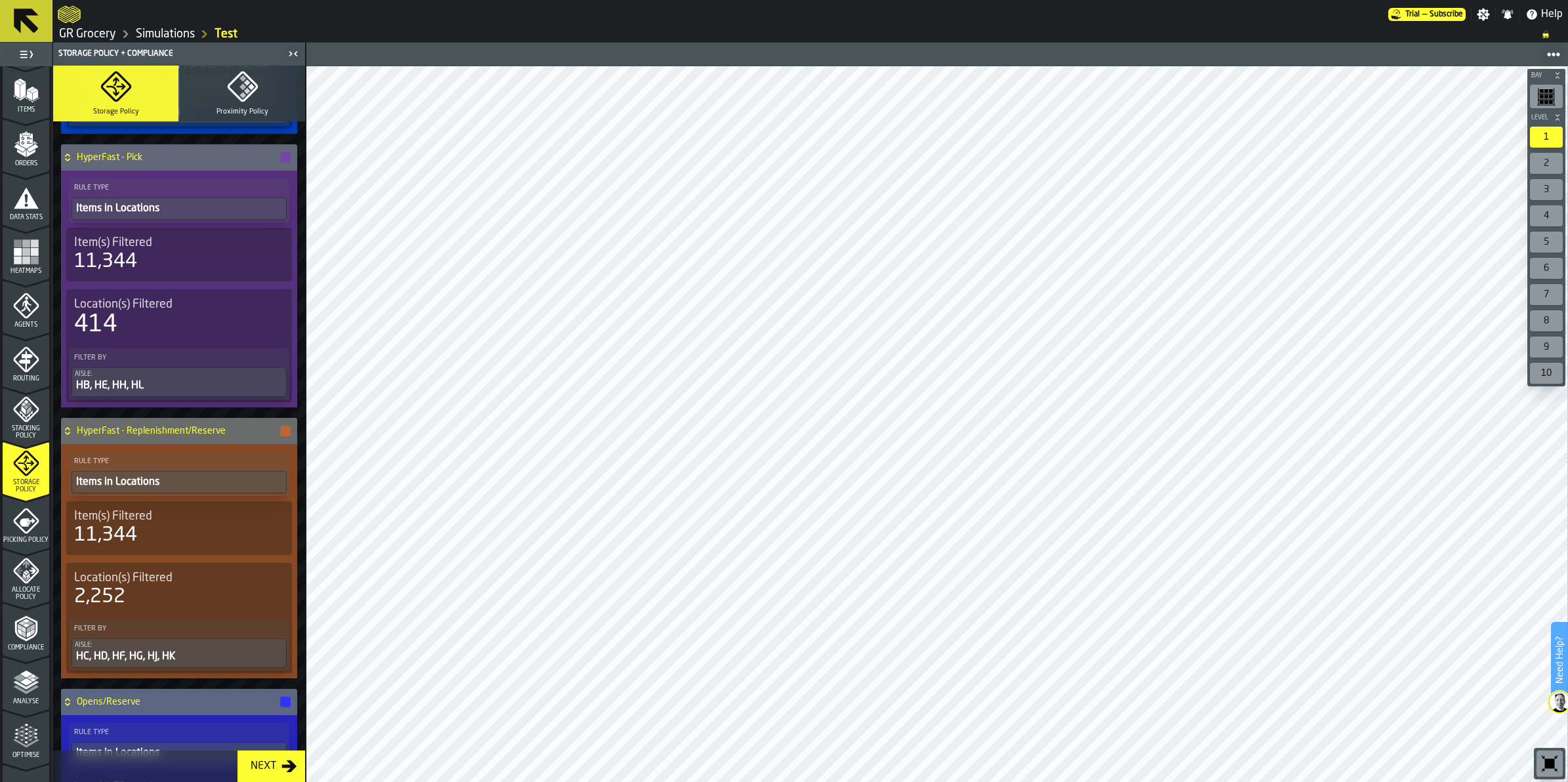
click at [33, 635] on icon "menu Compliance" at bounding box center [26, 629] width 26 height 26
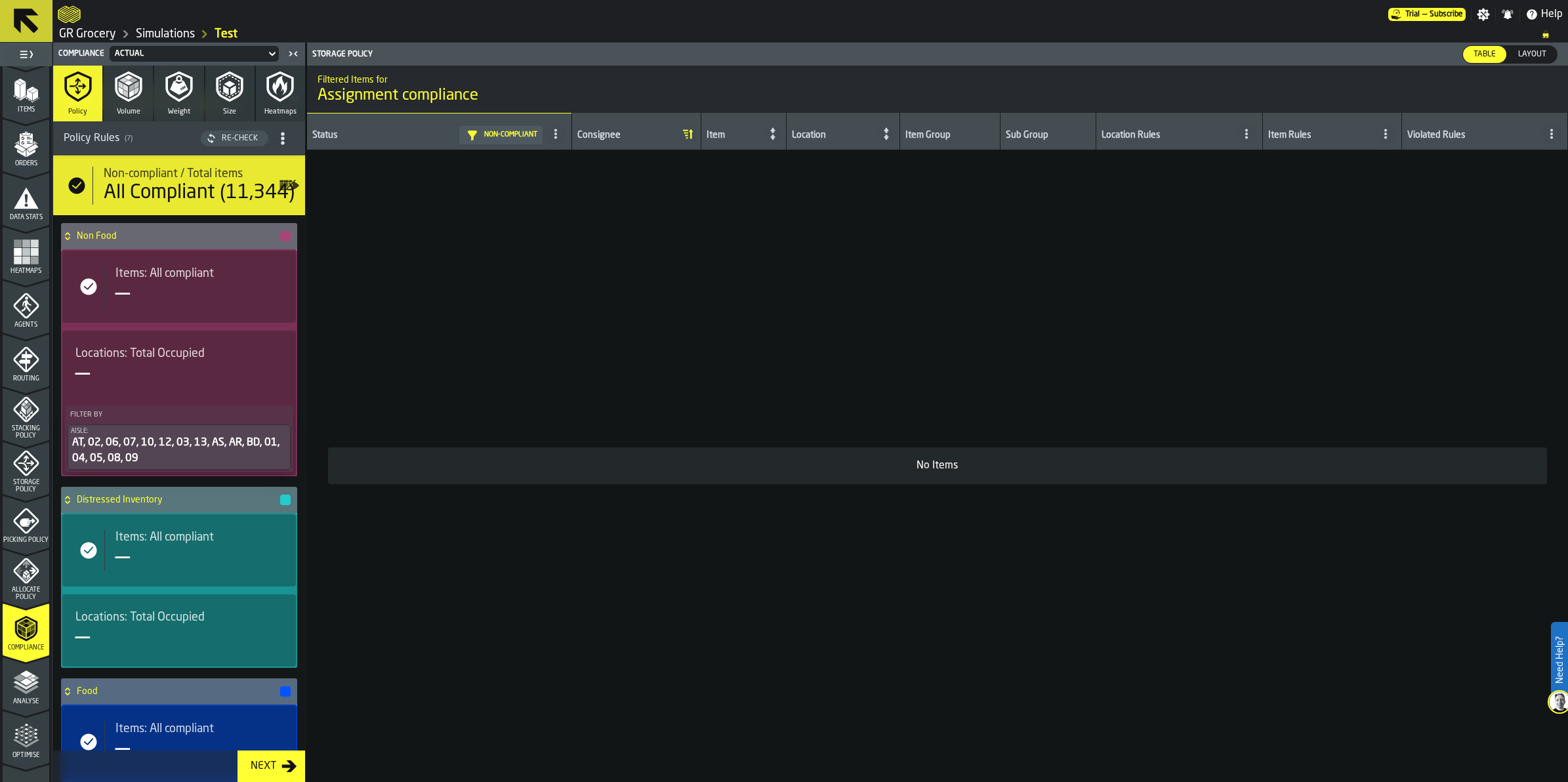
scroll to position [0, 0]
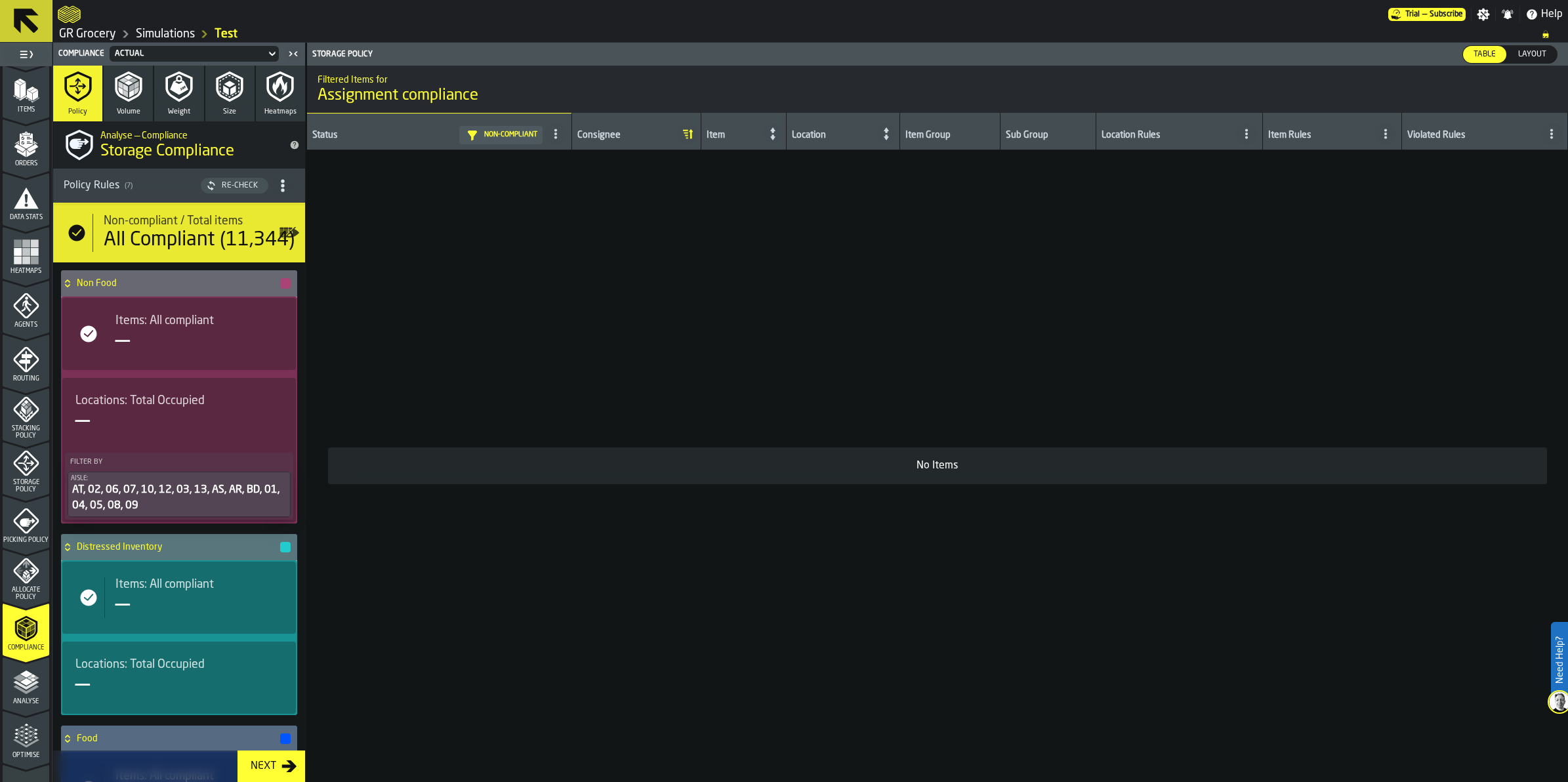
click at [272, 189] on span "title-section-[object Object]" at bounding box center [283, 185] width 23 height 23
click at [18, 692] on icon "menu Analyse" at bounding box center [26, 683] width 26 height 26
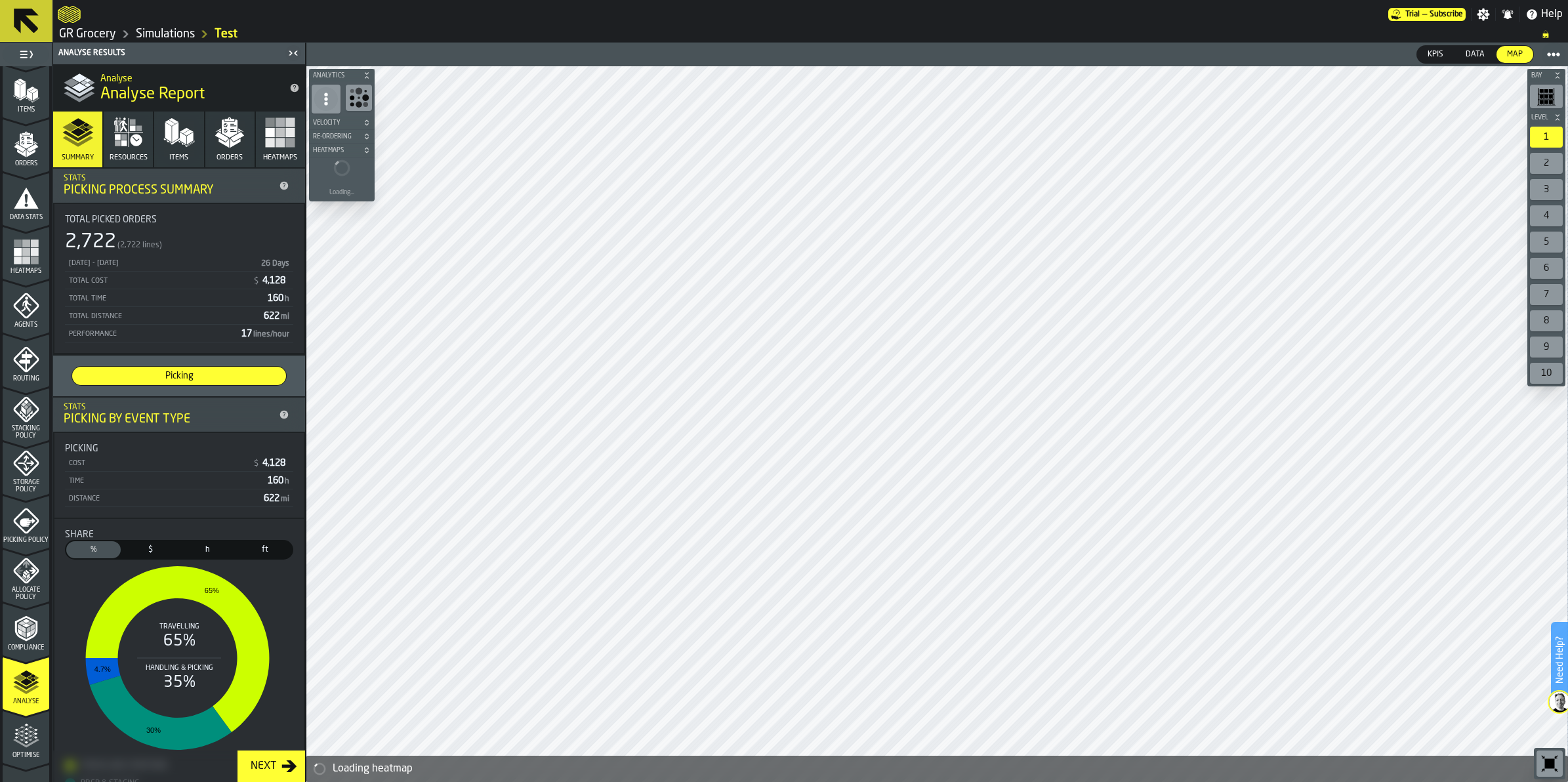
click at [36, 637] on icon "menu Compliance" at bounding box center [26, 629] width 26 height 26
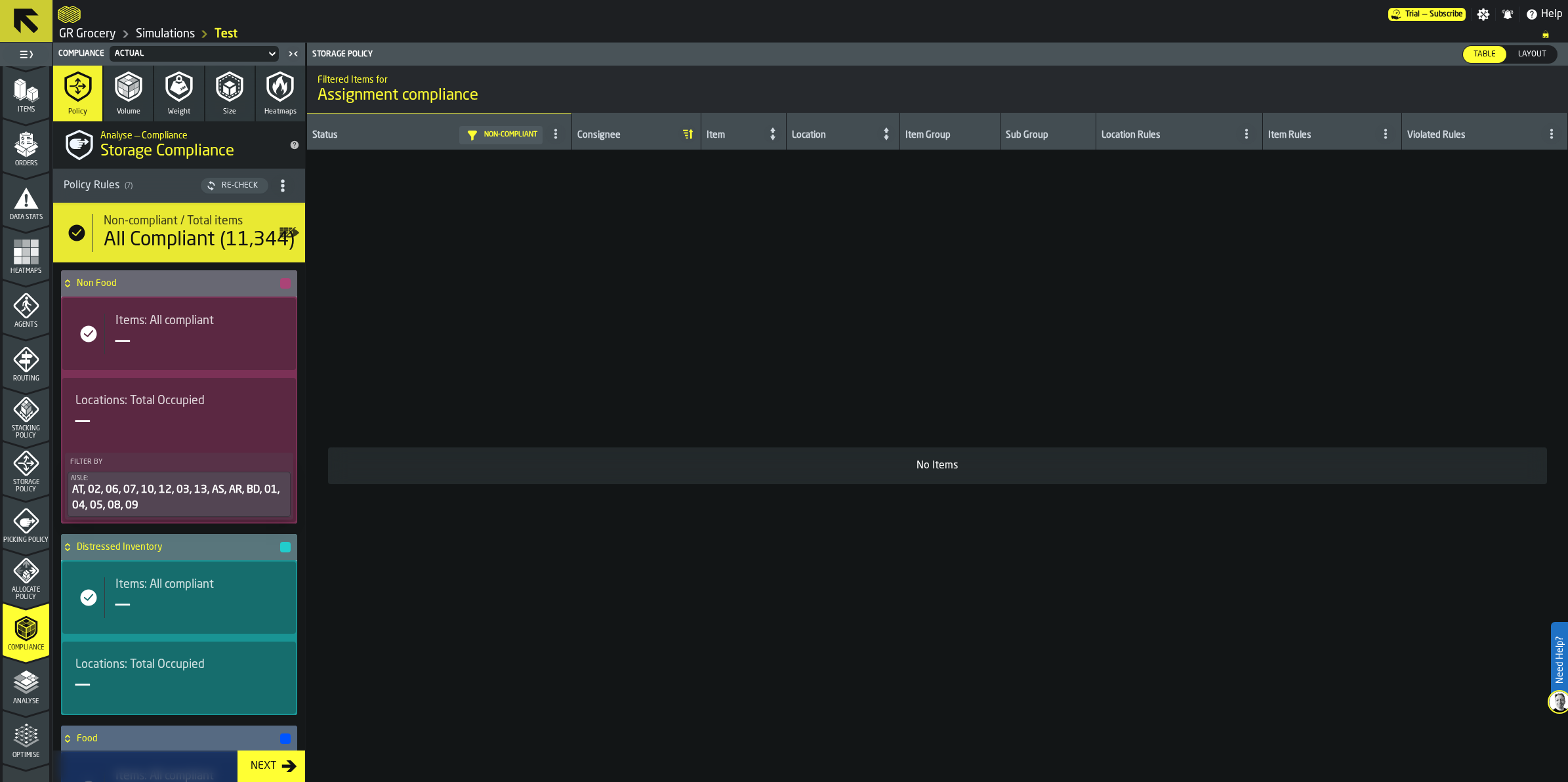
click at [290, 140] on icon "title-Storage Compliance" at bounding box center [295, 145] width 10 height 10
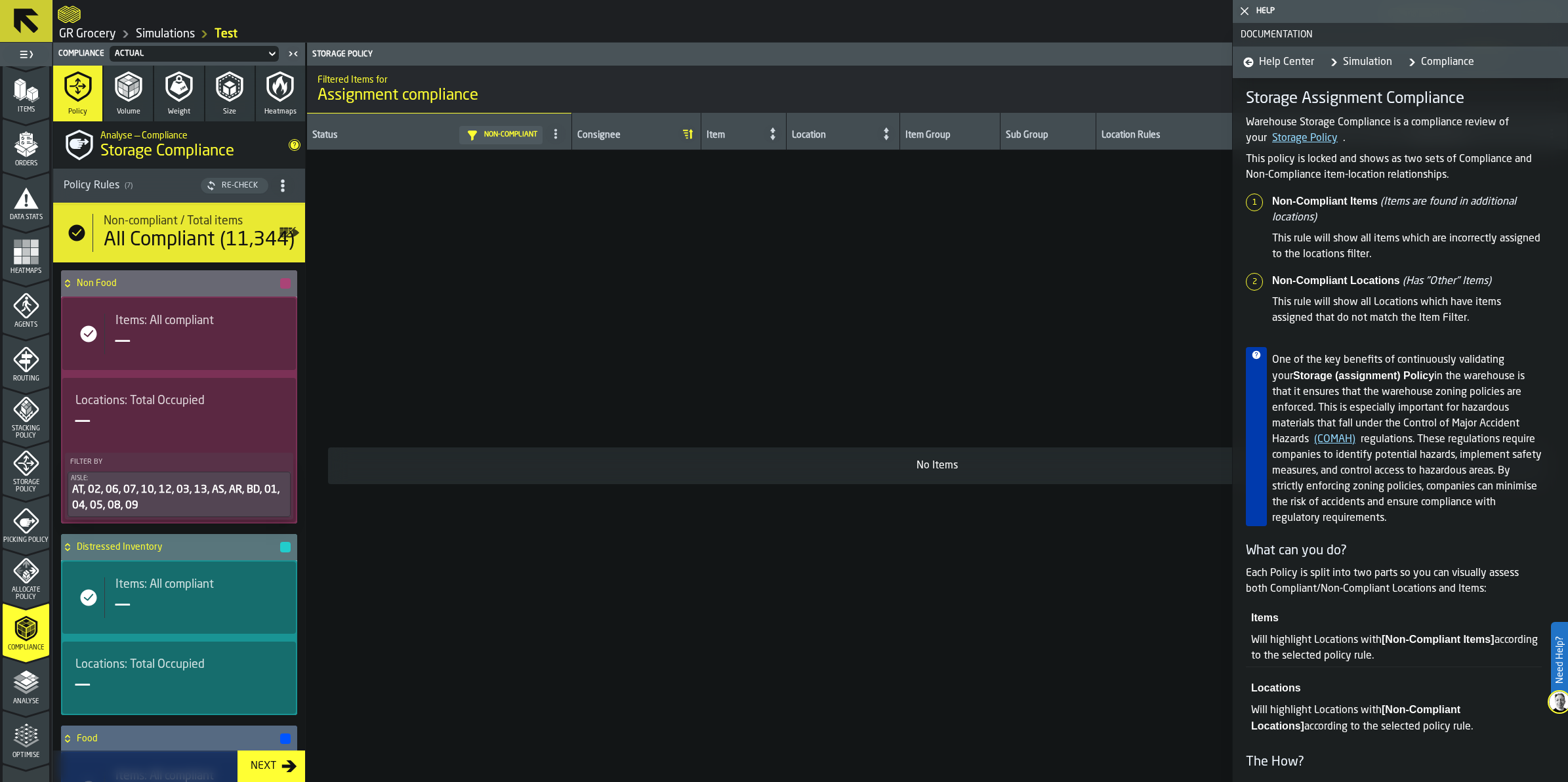
click at [17, 464] on icon "menu Storage Policy" at bounding box center [26, 464] width 26 height 26
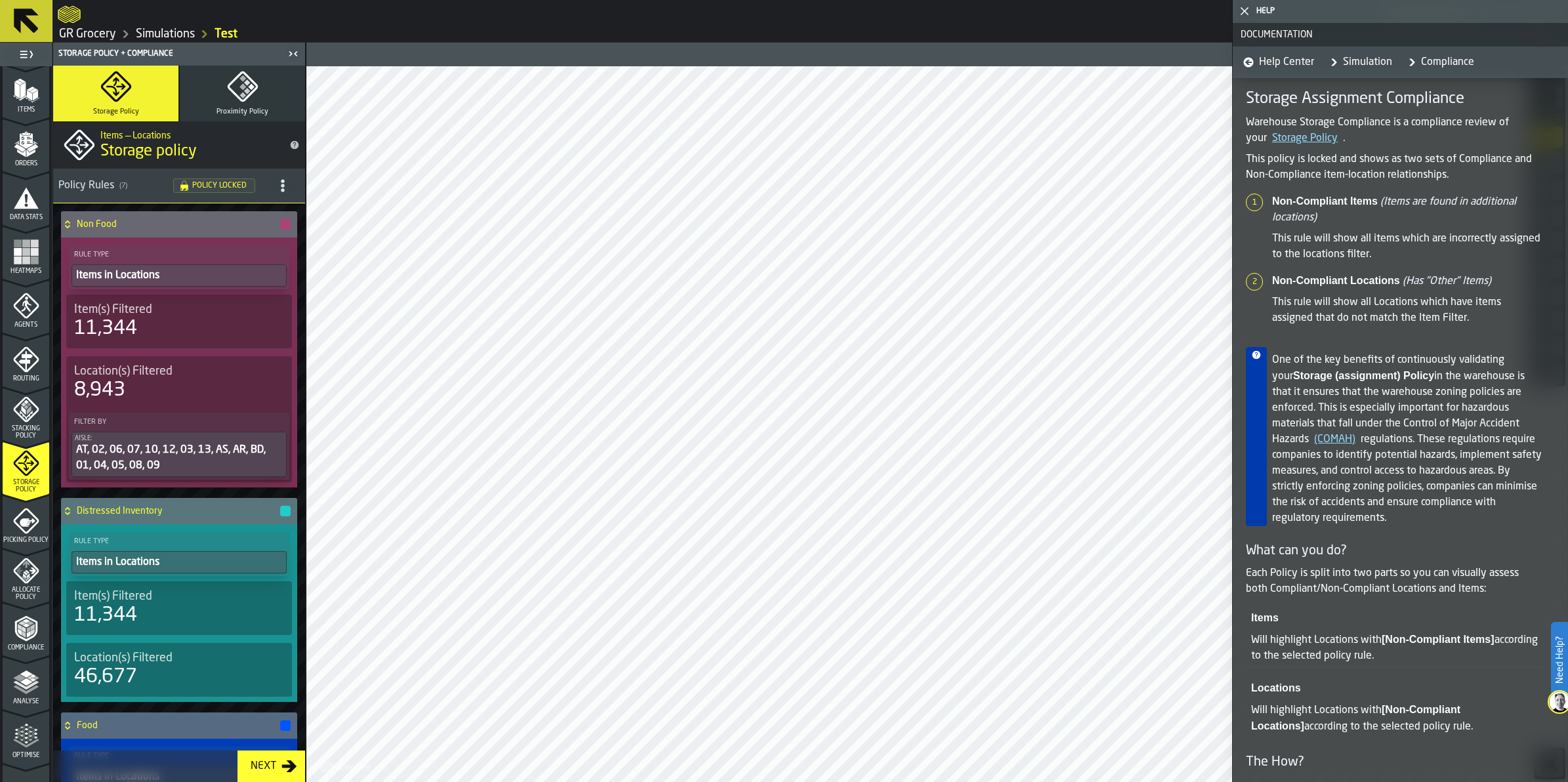
click at [277, 175] on span "title-section-[object Object]" at bounding box center [283, 185] width 23 height 23
click at [124, 198] on h3 "Policy Rules ( 7 ) Policy Locked" at bounding box center [179, 186] width 252 height 35
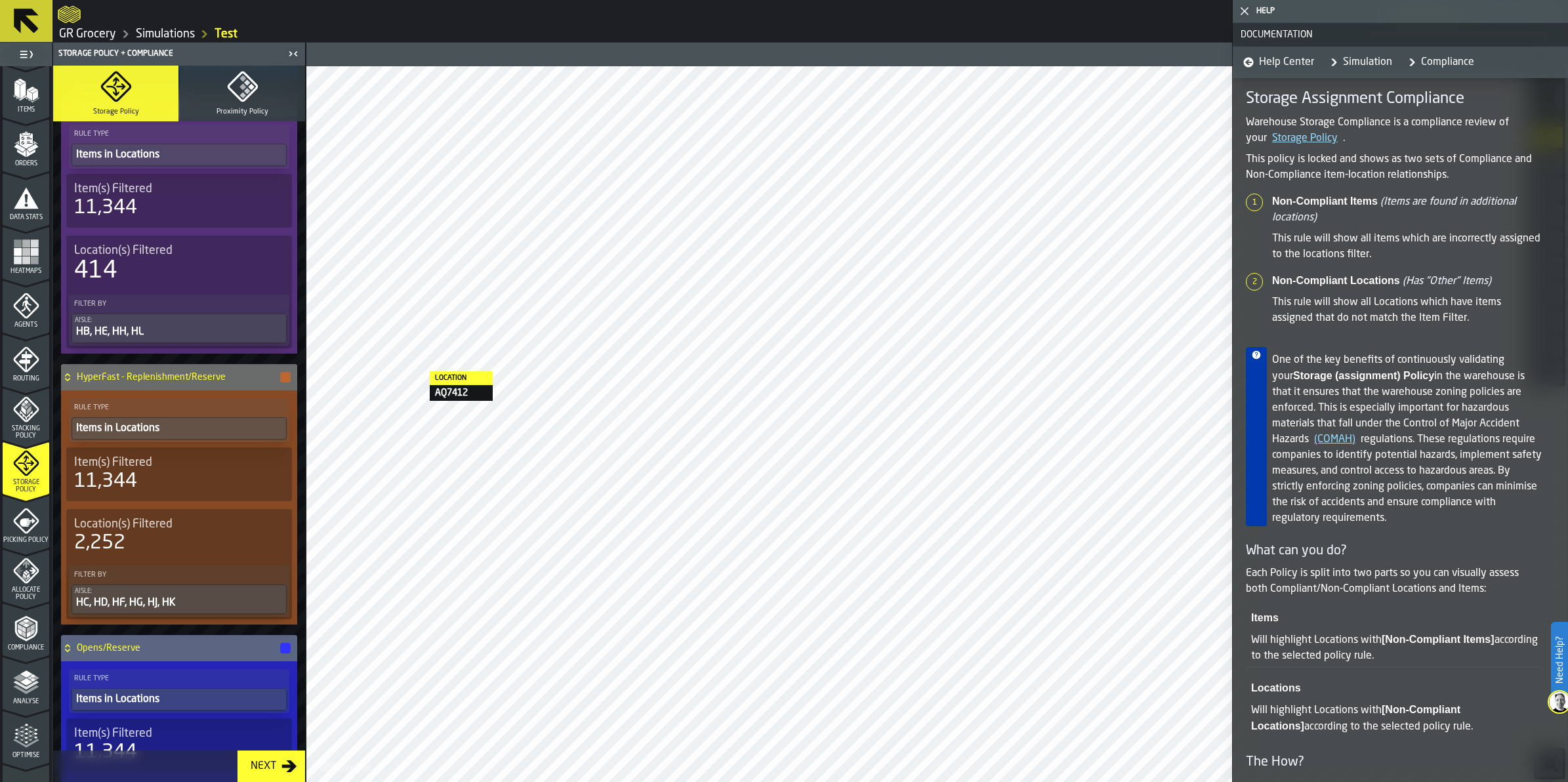
scroll to position [628, 0]
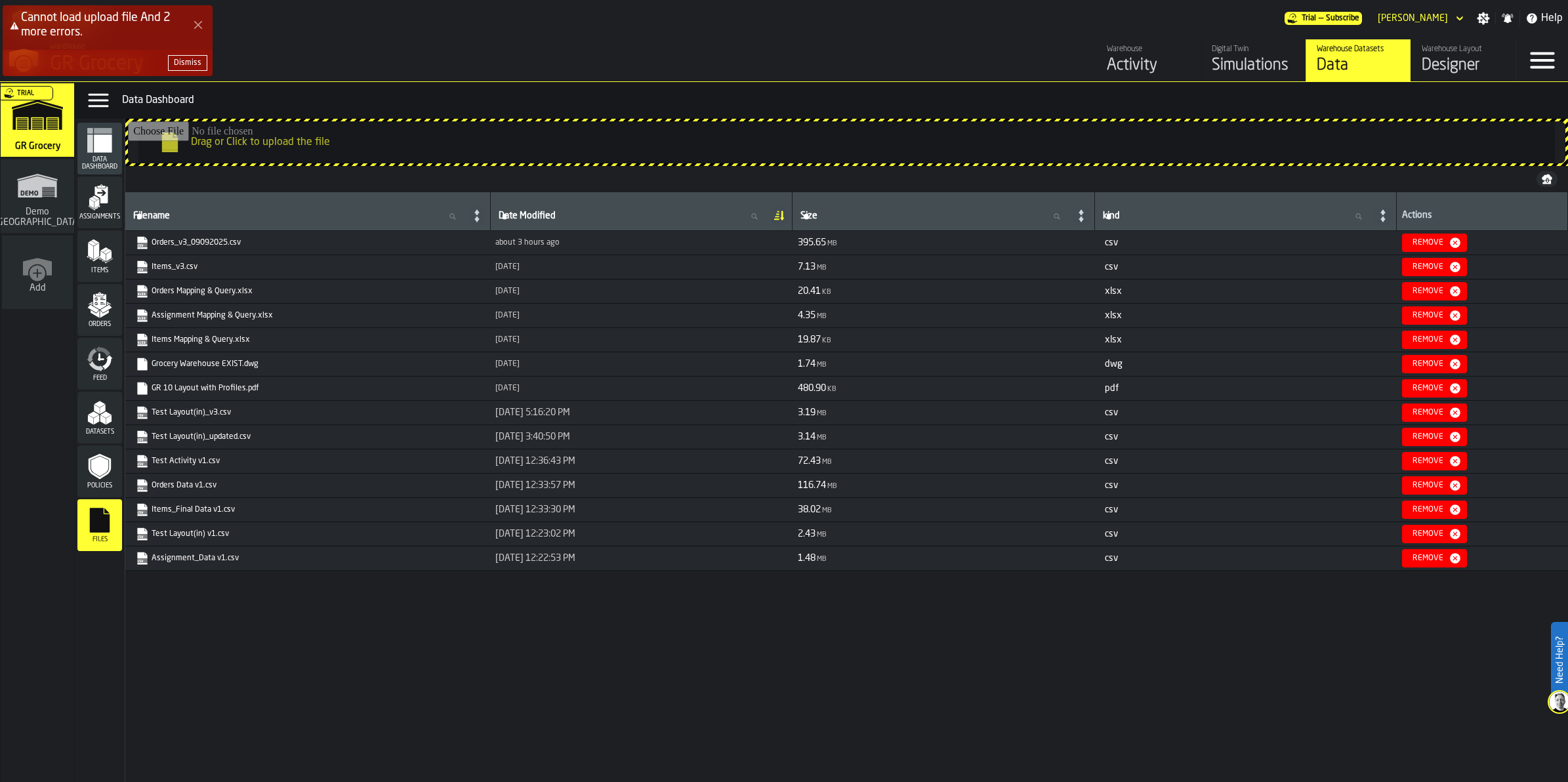
click at [377, 50] on div "Cannot load upload file And 2 more errors. Dismiss" at bounding box center [786, 46] width 1568 height 87
click at [191, 63] on div "Dismiss" at bounding box center [188, 63] width 28 height 10
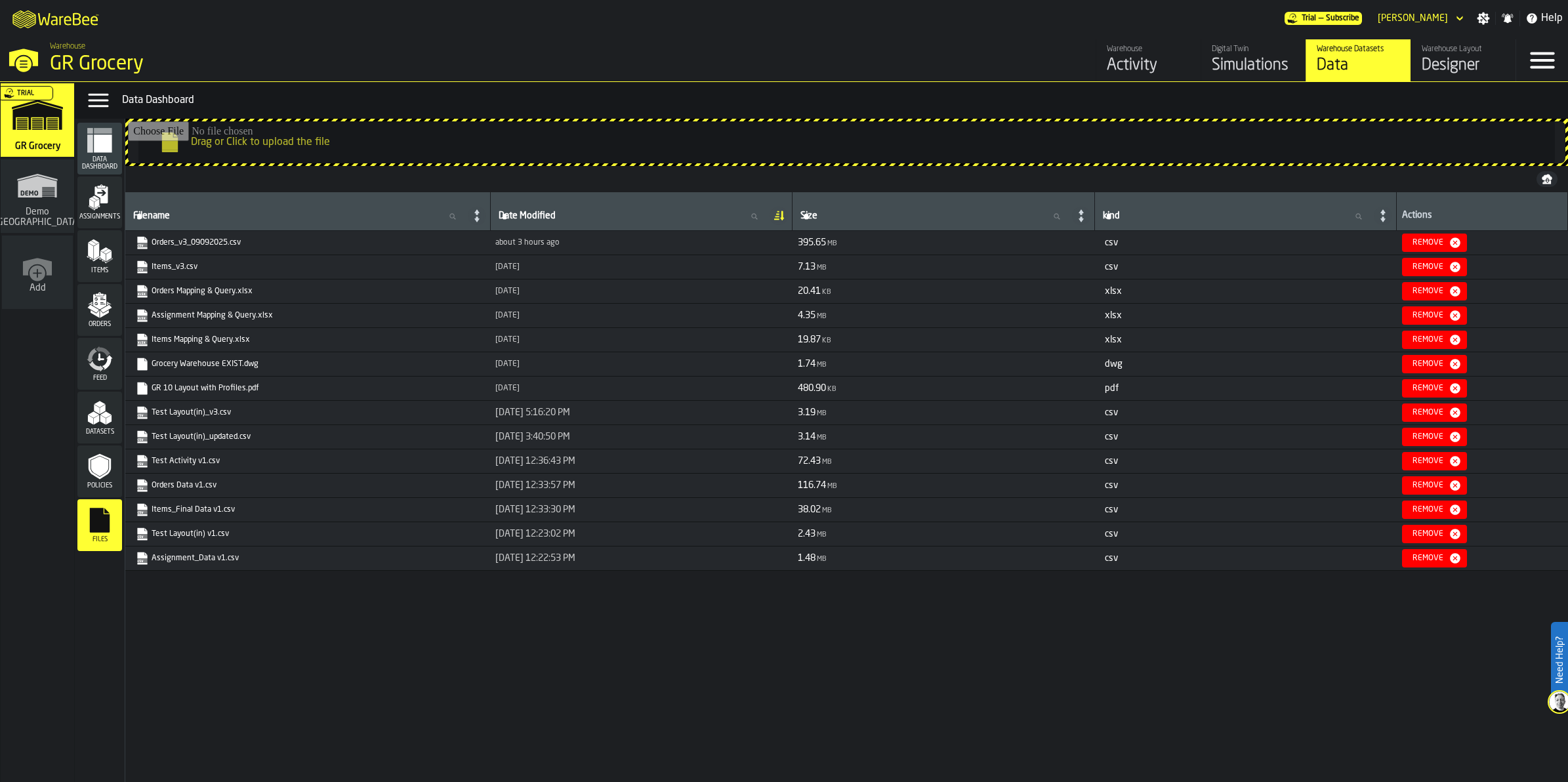
click at [333, 137] on input "Drag or Click to upload the file" at bounding box center [846, 143] width 1438 height 42
click at [93, 311] on icon "menu Orders" at bounding box center [100, 305] width 26 height 26
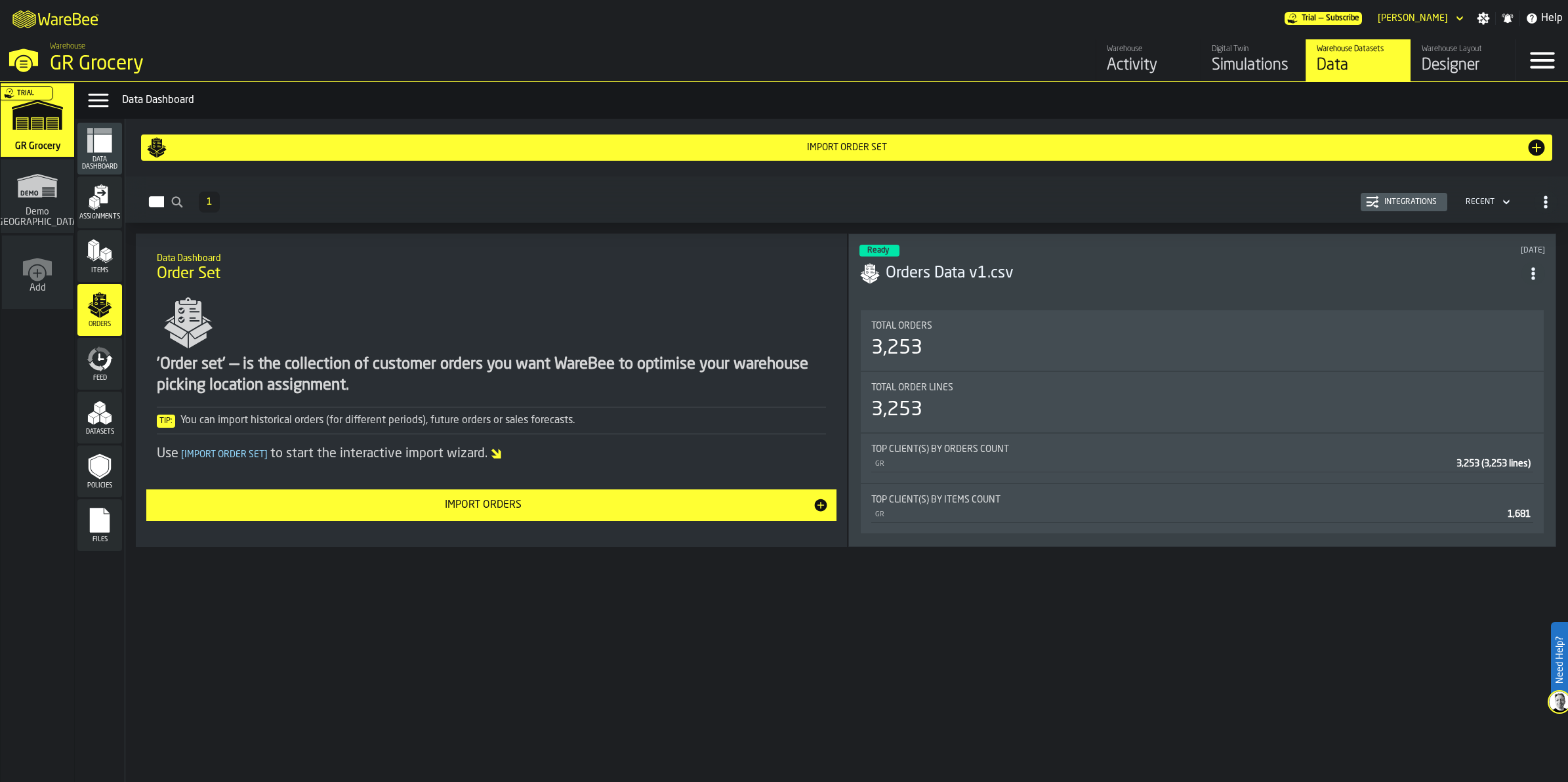
click at [673, 506] on div "Import Orders" at bounding box center [483, 505] width 658 height 16
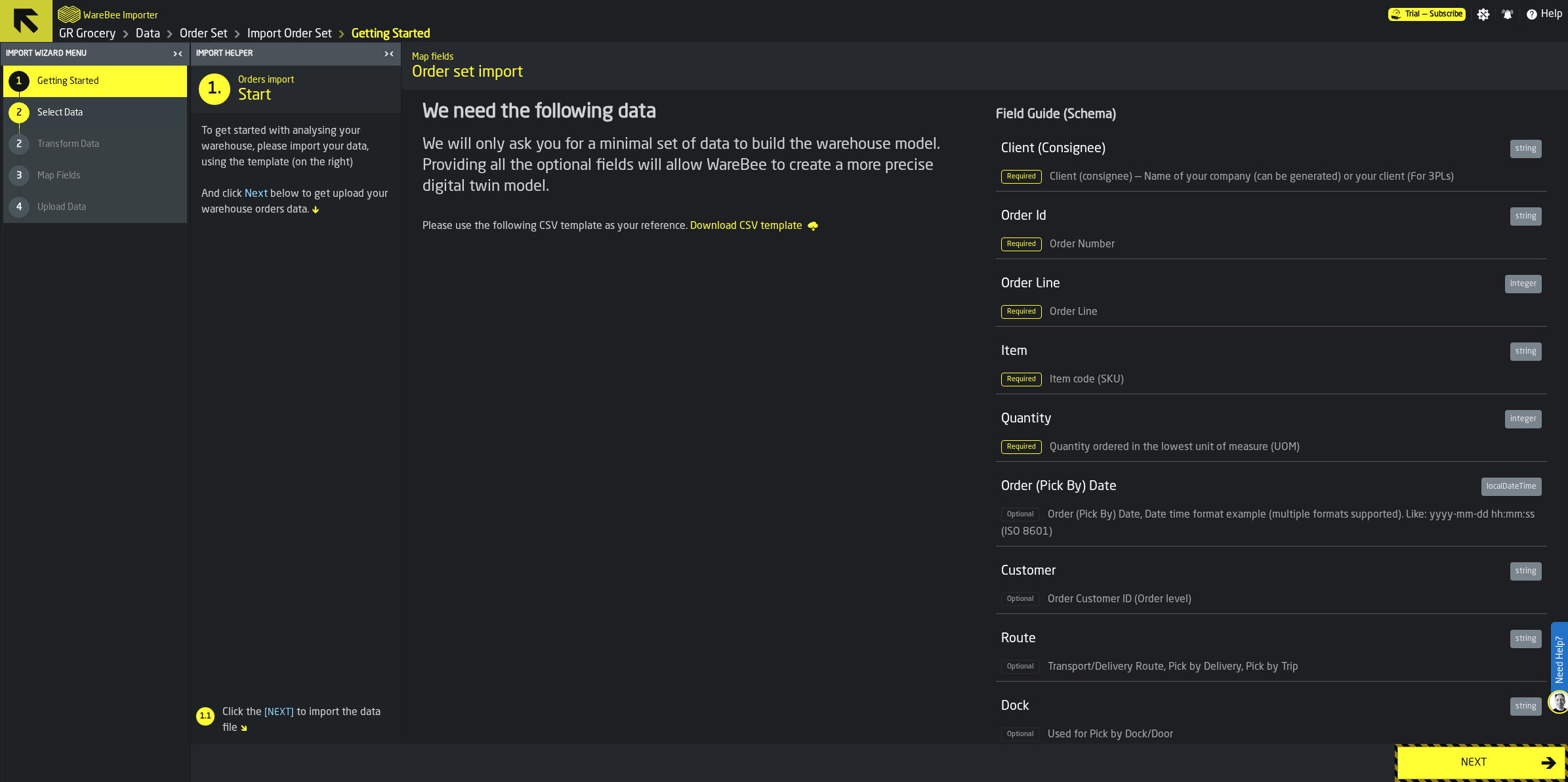
click at [1487, 772] on button "Next" at bounding box center [1481, 764] width 168 height 33
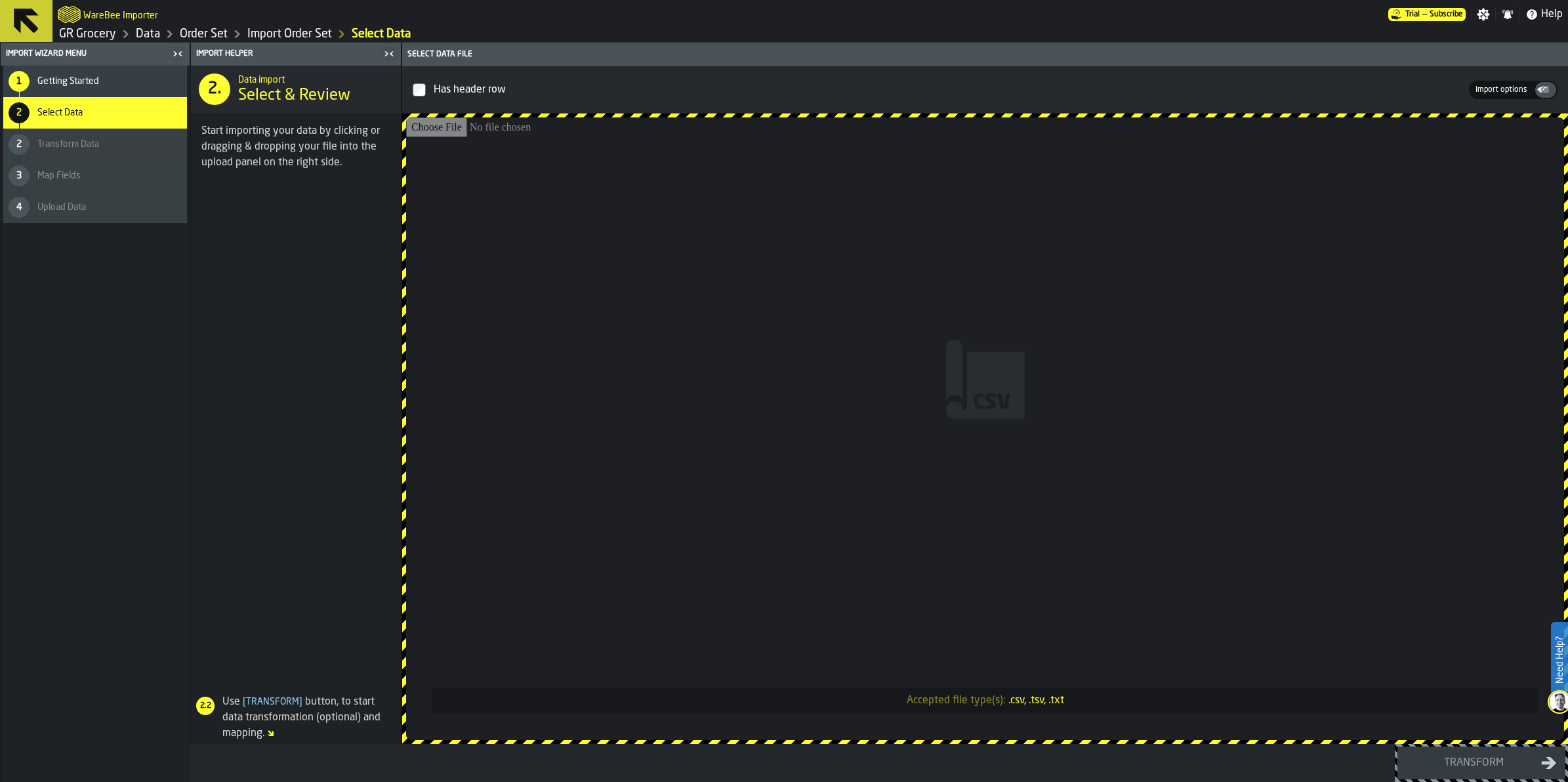
click at [906, 618] on input "Accepted file type(s): .csv, .tsv, .txt" at bounding box center [985, 429] width 1158 height 623
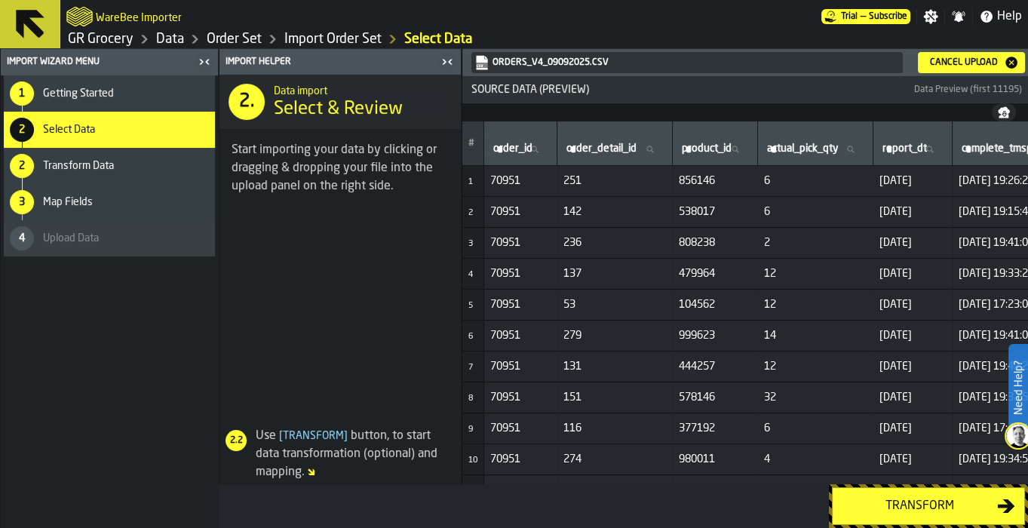
click at [94, 24] on div "WareBee Importer" at bounding box center [443, 16] width 755 height 27
click at [41, 23] on icon at bounding box center [30, 24] width 36 height 36
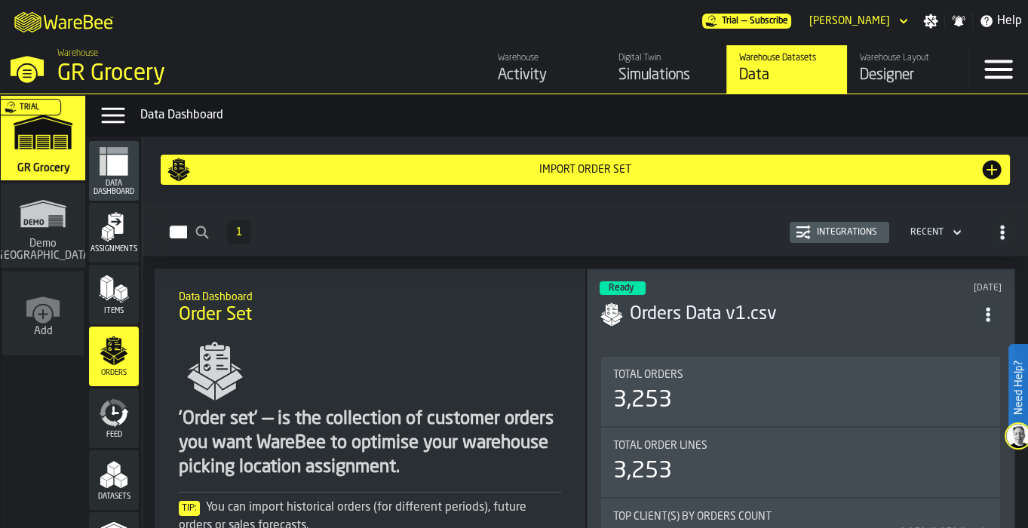
click at [679, 72] on div "Simulations" at bounding box center [667, 75] width 96 height 21
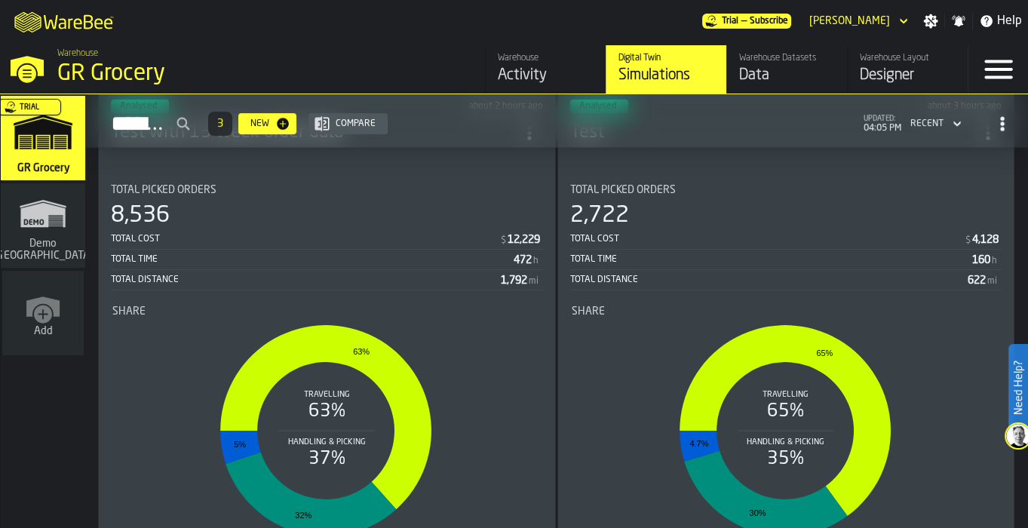
scroll to position [411, 0]
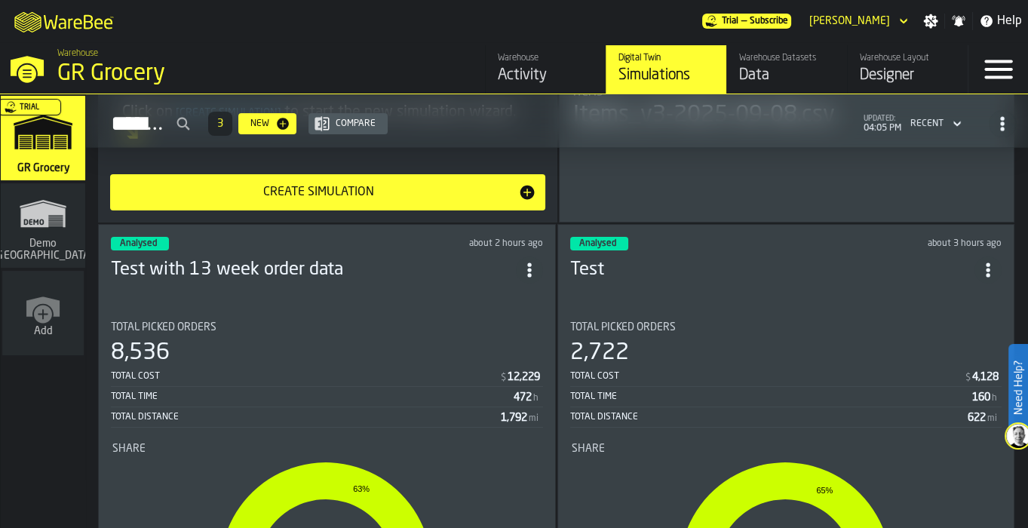
click at [404, 261] on header "Analysed about 2 hours ago Test with 13 week order data" at bounding box center [327, 267] width 432 height 60
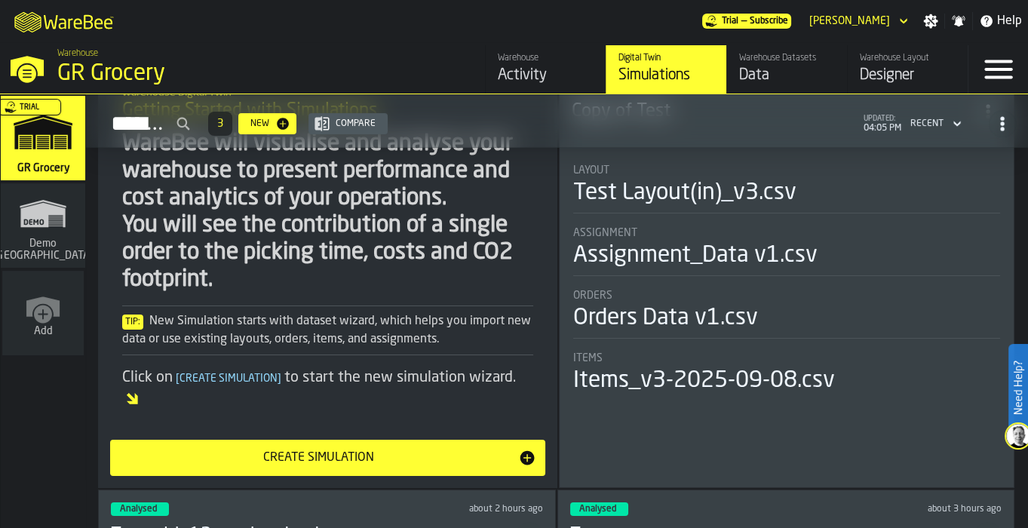
scroll to position [145, 0]
